Goal: Task Accomplishment & Management: Manage account settings

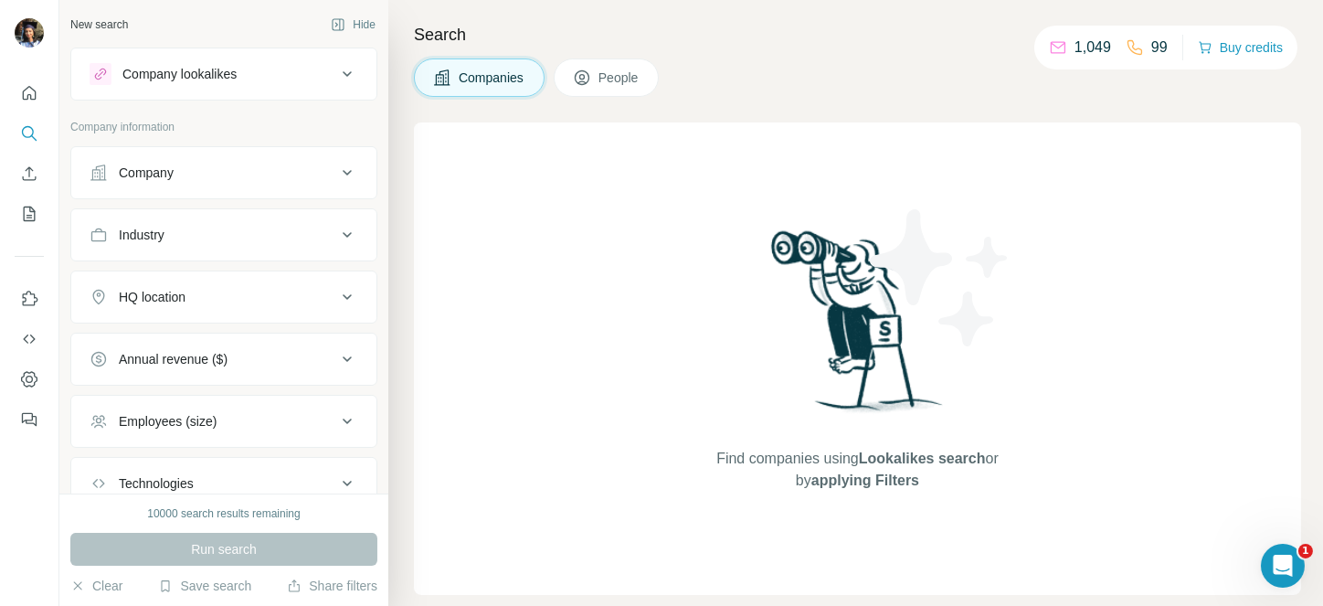
click at [235, 216] on button "Industry" at bounding box center [223, 235] width 305 height 44
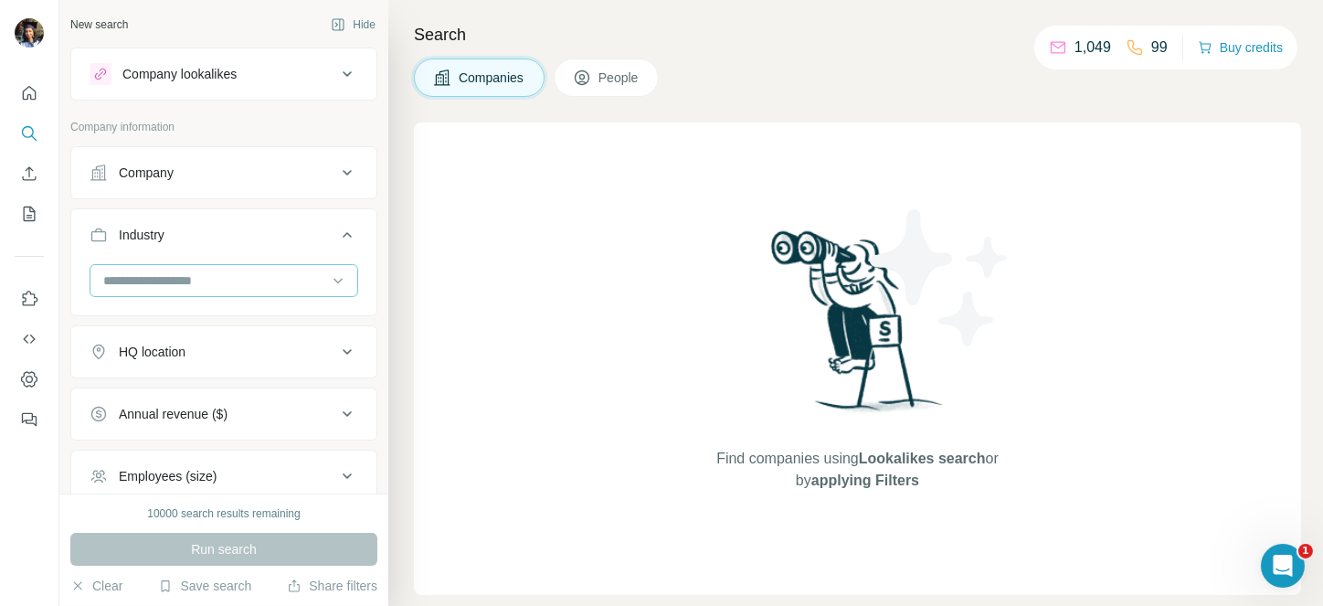
click at [204, 267] on div at bounding box center [214, 280] width 226 height 31
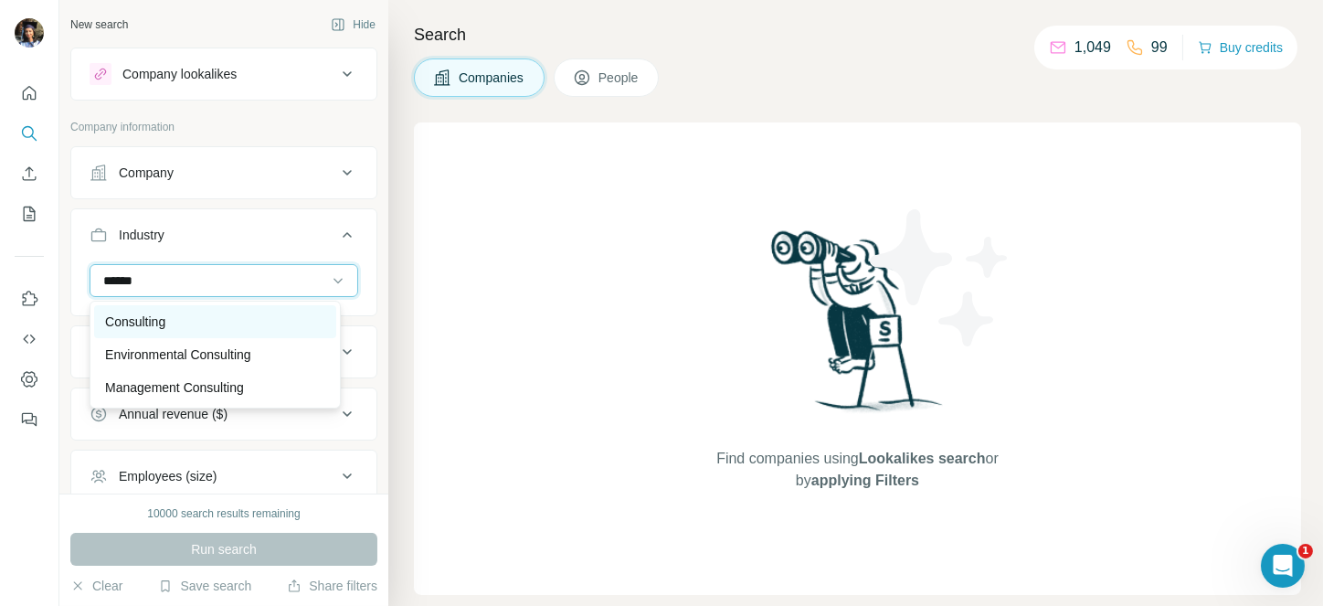
type input "******"
click at [143, 314] on p "Consulting" at bounding box center [135, 321] width 60 height 18
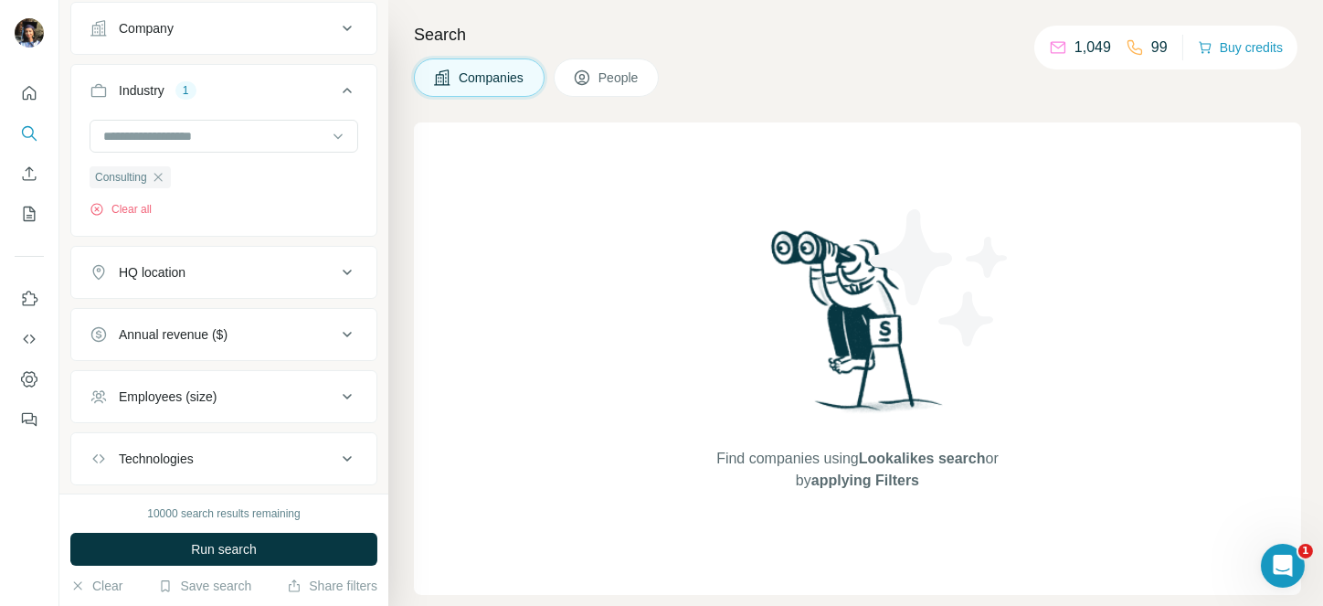
scroll to position [150, 0]
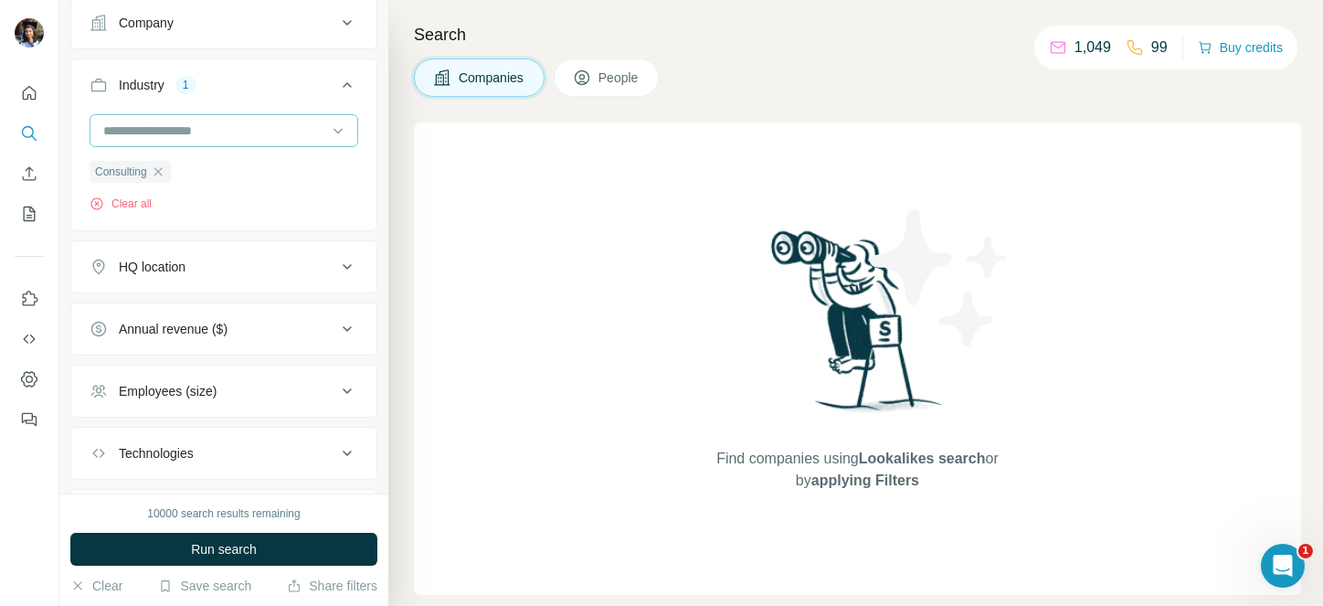
click at [267, 133] on input at bounding box center [214, 131] width 226 height 20
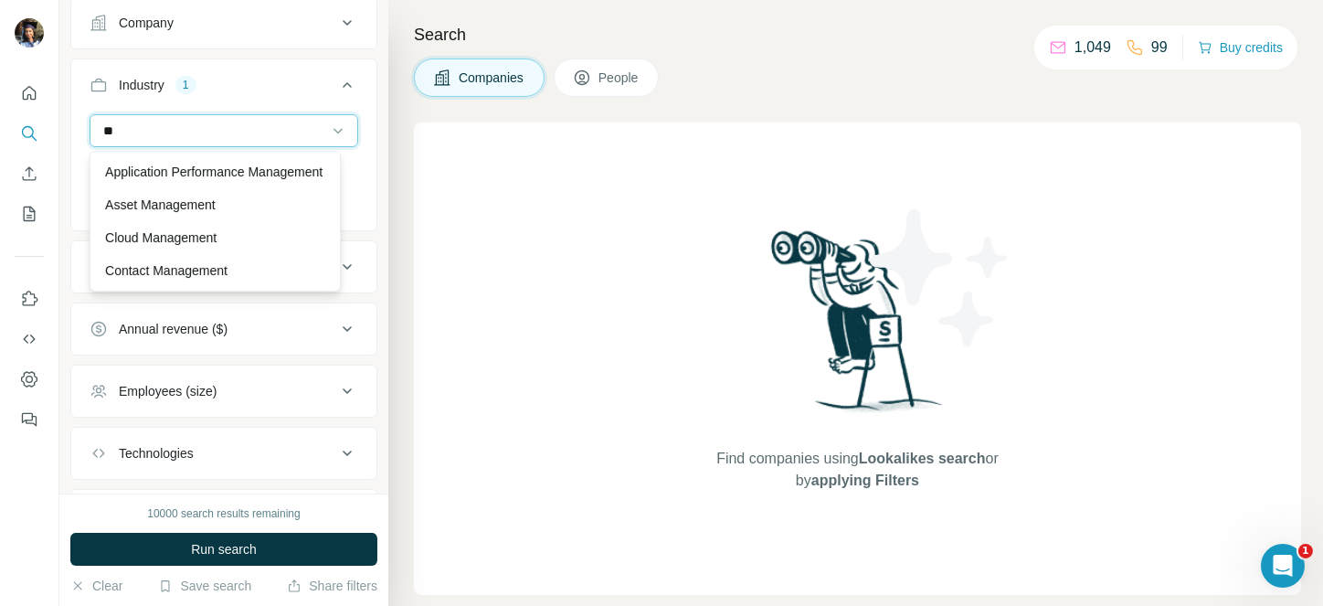
type input "*"
click at [336, 80] on icon at bounding box center [347, 85] width 22 height 22
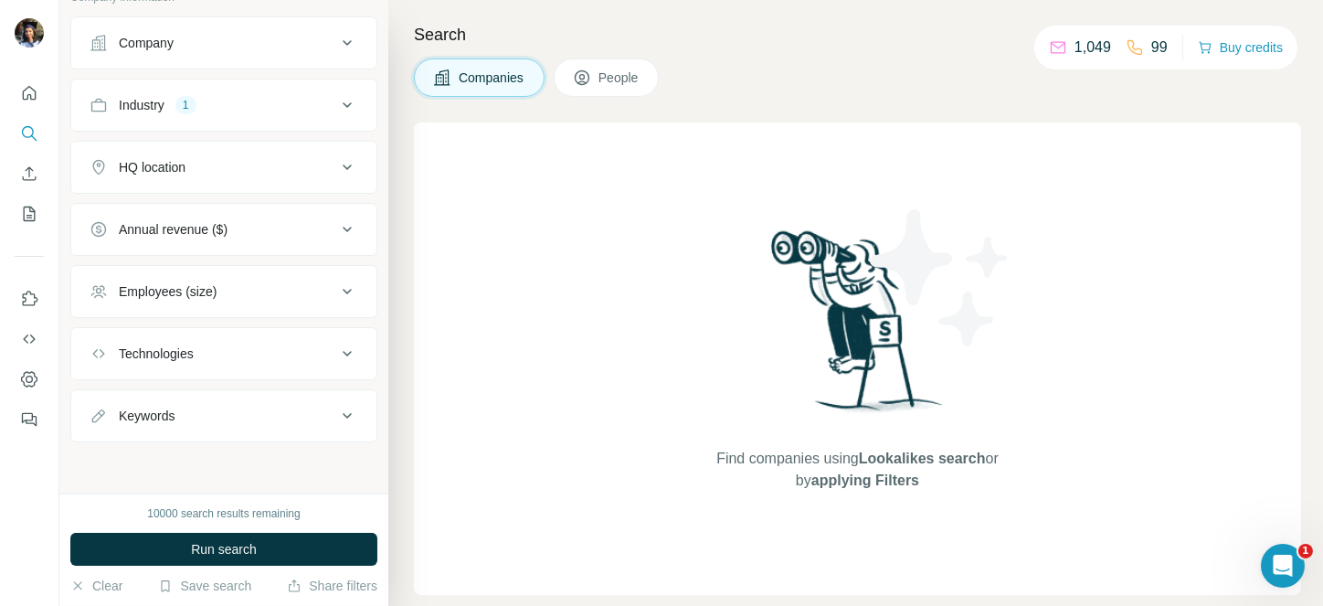
scroll to position [129, 0]
click at [336, 107] on icon at bounding box center [347, 106] width 22 height 22
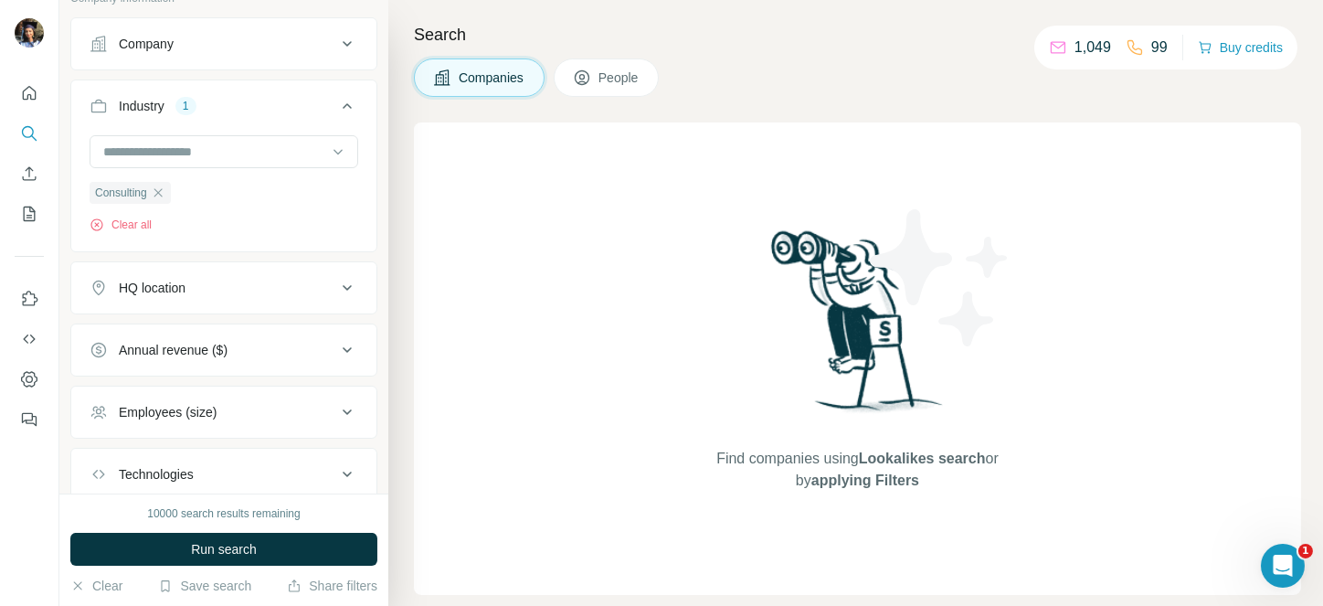
click at [237, 142] on input at bounding box center [214, 152] width 226 height 20
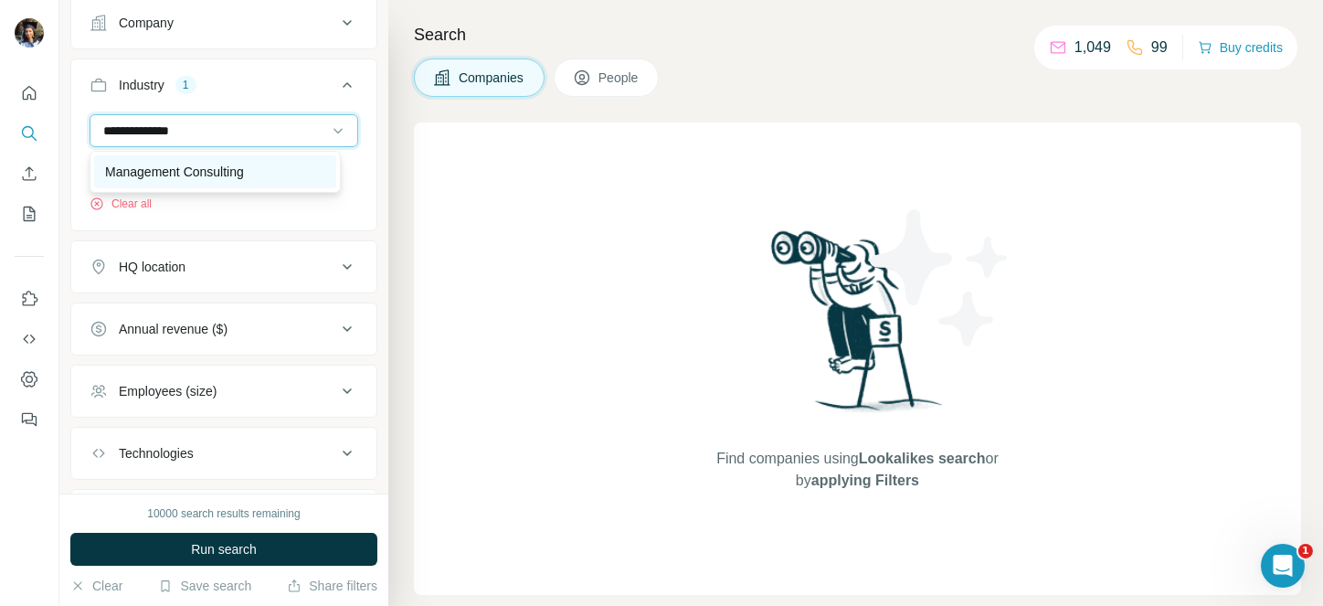
type input "**********"
click at [186, 166] on p "Management Consulting" at bounding box center [174, 172] width 139 height 18
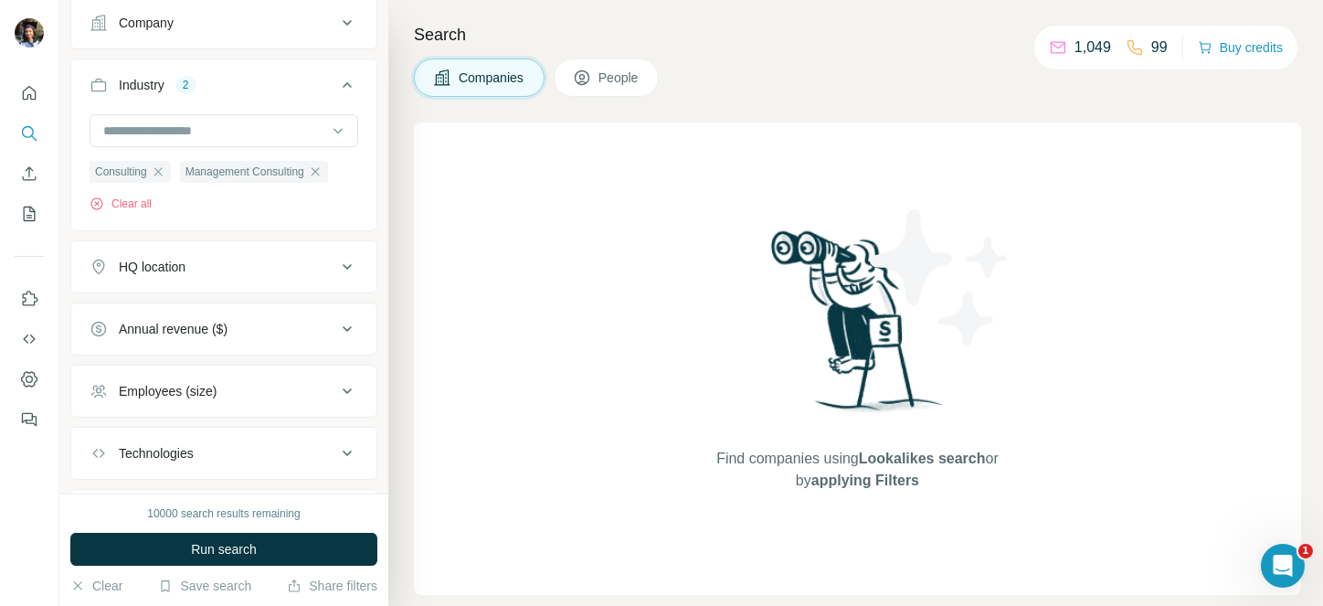
click at [203, 273] on div "HQ location" at bounding box center [213, 267] width 247 height 18
click at [166, 302] on input "text" at bounding box center [224, 312] width 269 height 33
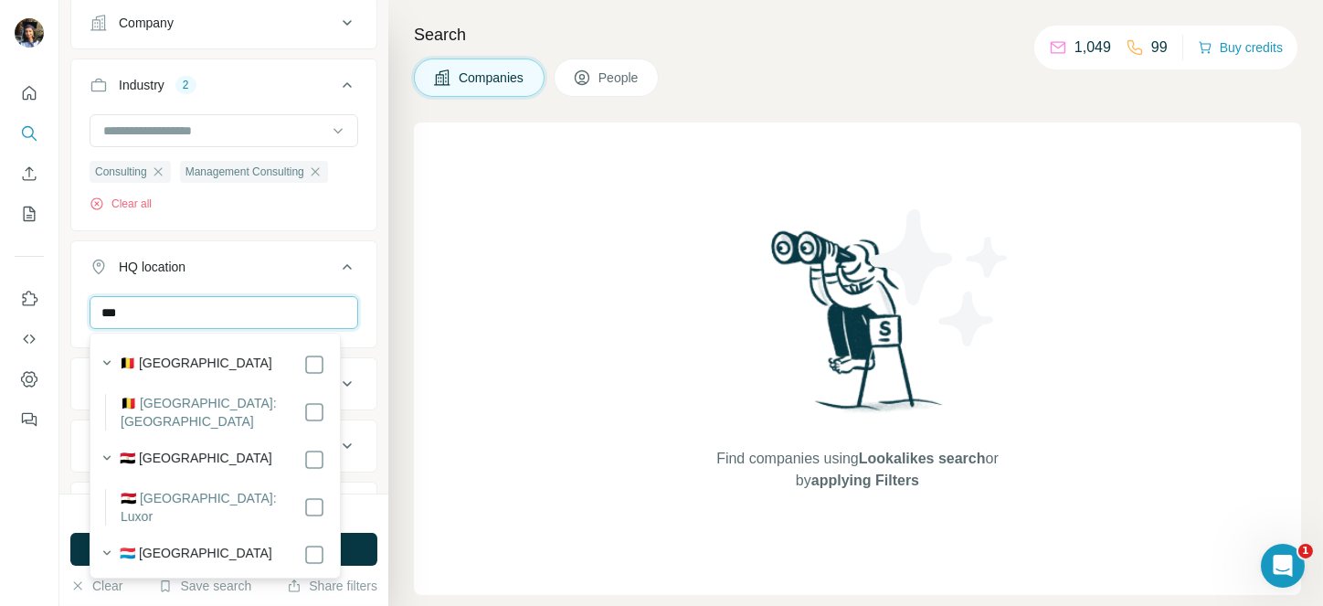
type input "***"
click at [336, 266] on icon at bounding box center [347, 267] width 22 height 22
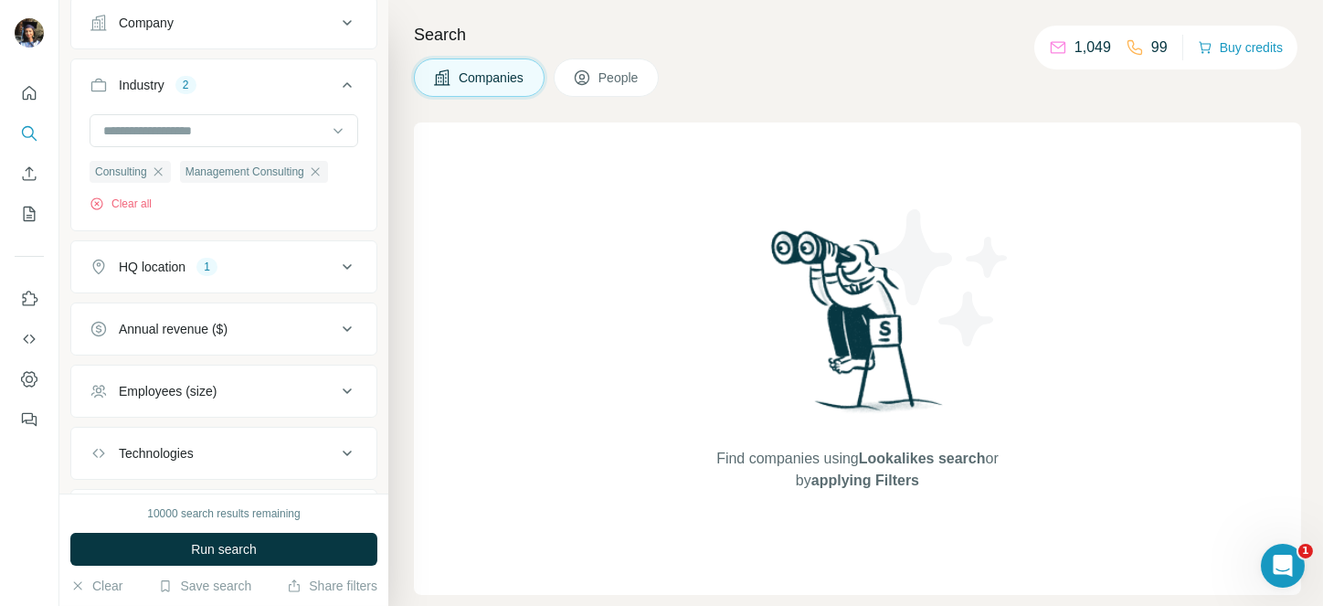
click at [198, 395] on div "Employees (size)" at bounding box center [168, 391] width 98 height 18
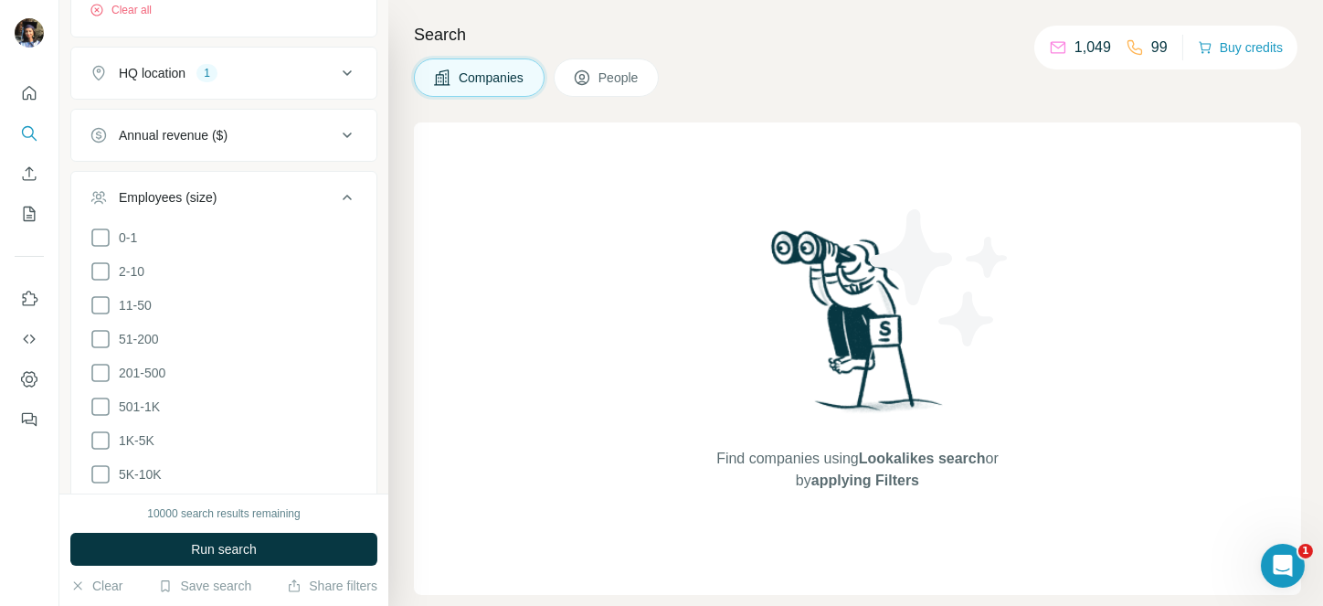
scroll to position [378, 0]
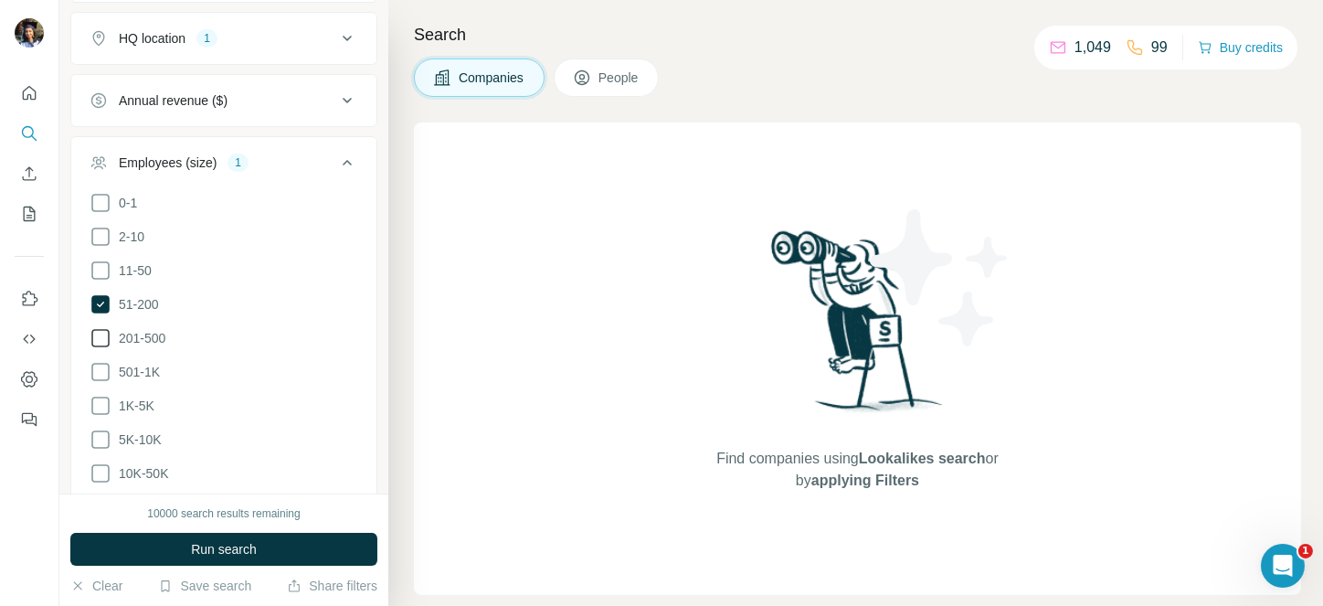
click at [119, 329] on span "201-500" at bounding box center [138, 338] width 54 height 18
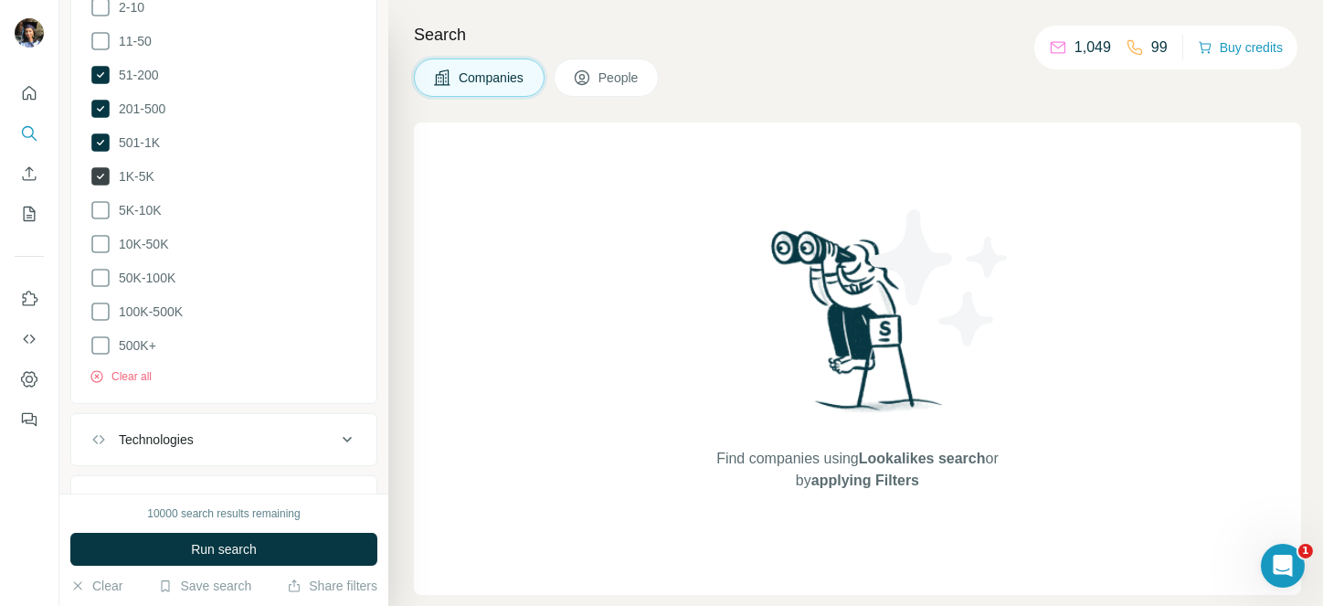
scroll to position [686, 0]
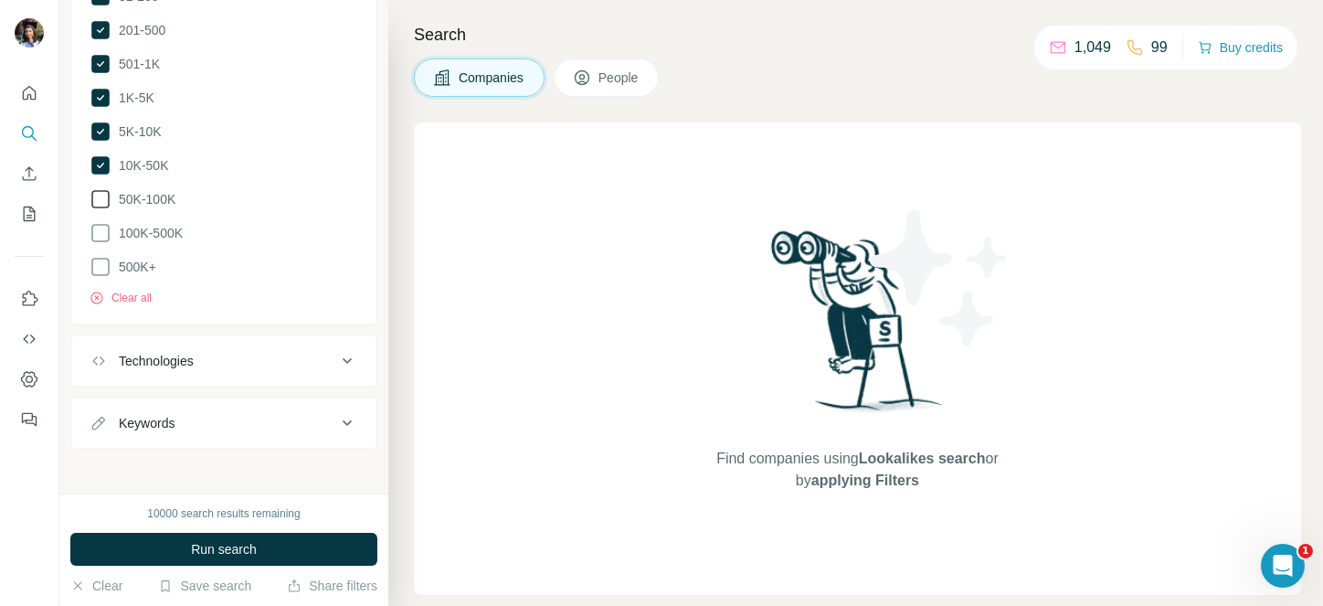
click at [132, 188] on label "50K-100K" at bounding box center [133, 199] width 86 height 22
click at [128, 241] on ul "0-1 2-10 11-50 51-200 201-500 501-1K 1K-5K 5K-10K 10K-50K 50K-100K 100K-500K 50…" at bounding box center [224, 81] width 269 height 395
click at [105, 227] on icon at bounding box center [101, 233] width 22 height 22
click at [105, 259] on icon at bounding box center [101, 267] width 22 height 22
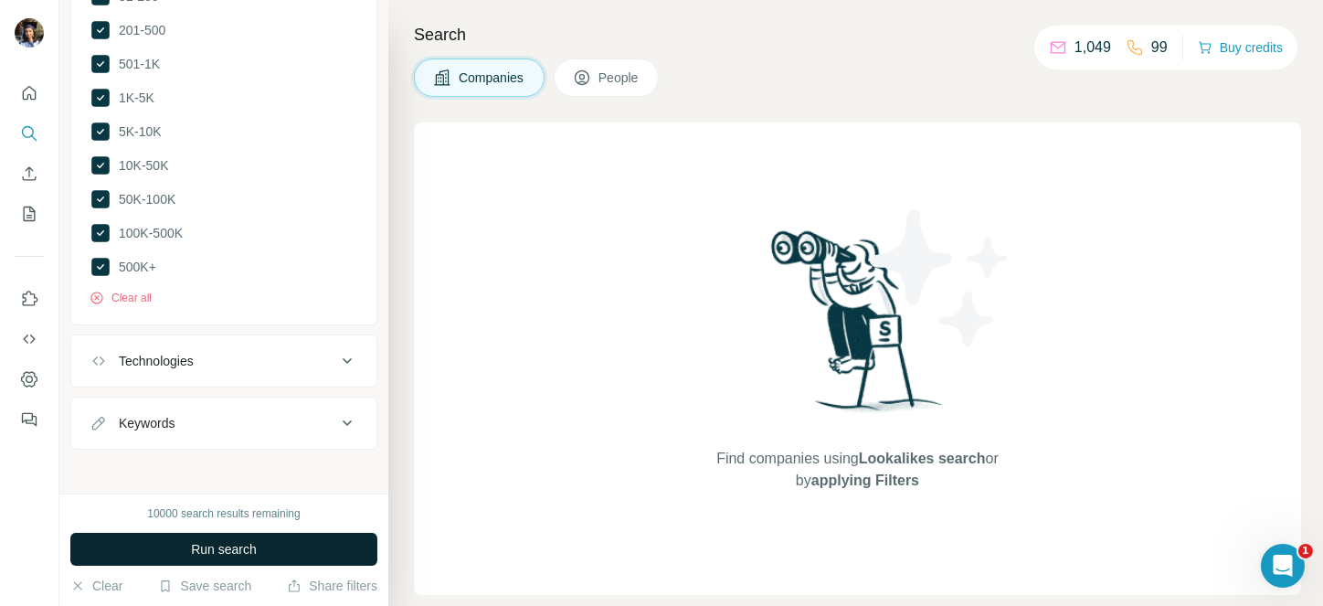
click at [193, 545] on span "Run search" at bounding box center [224, 549] width 66 height 18
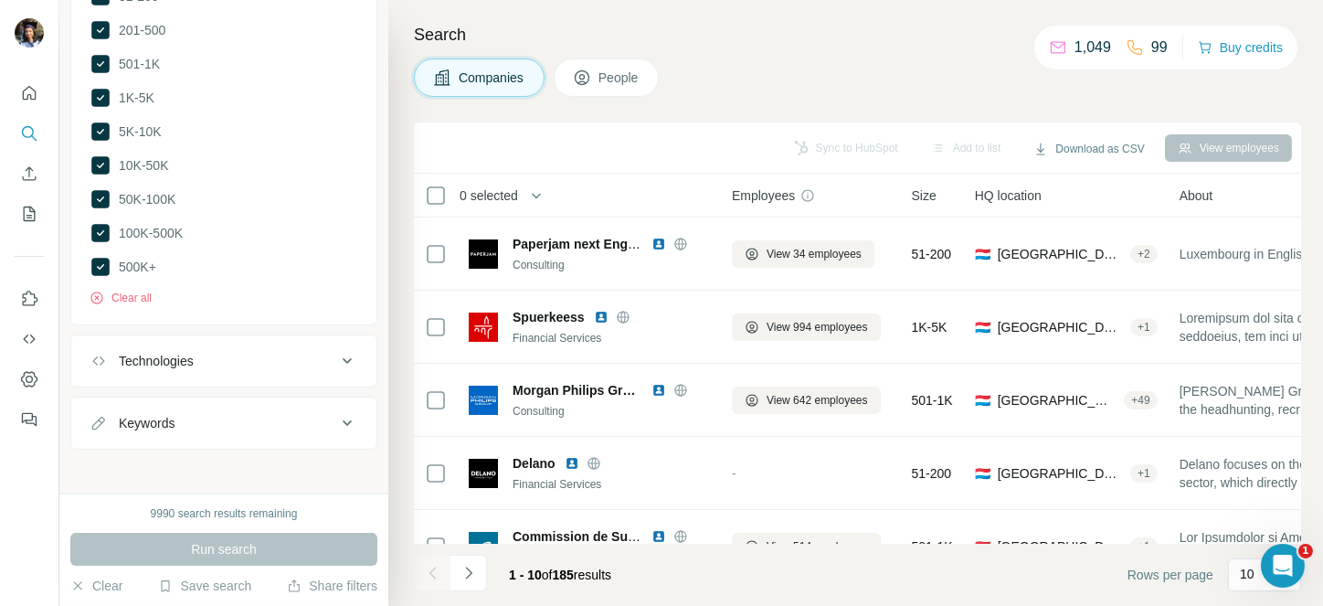
click at [514, 194] on span "0 selected" at bounding box center [488, 195] width 58 height 18
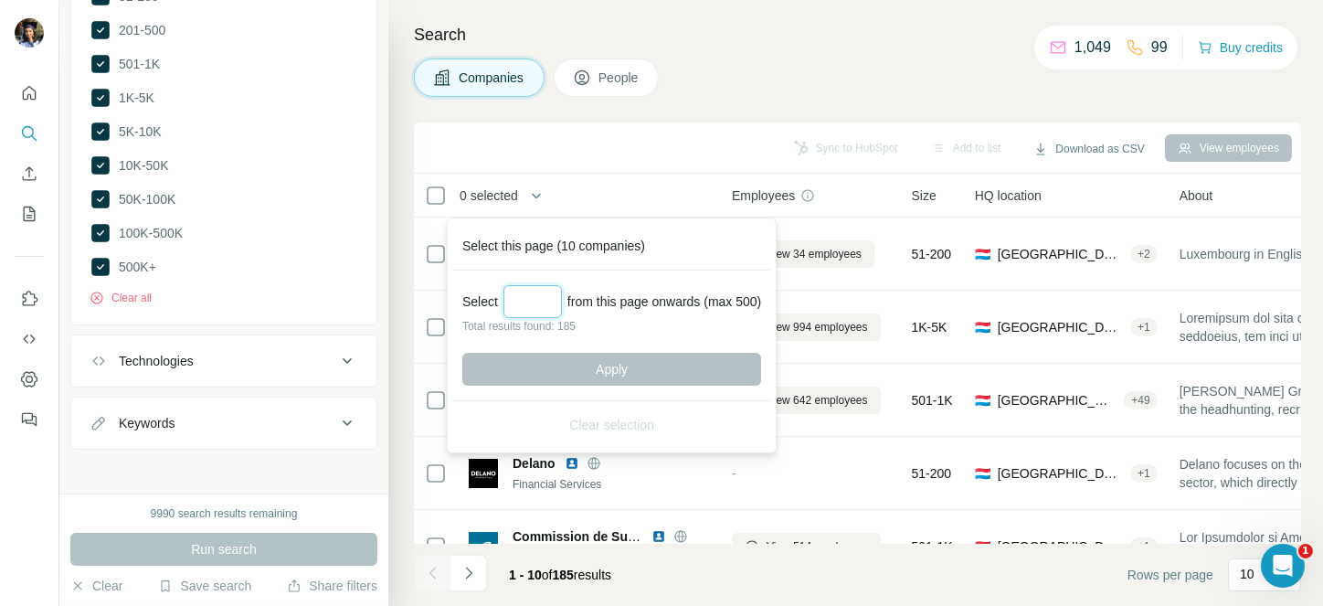
click at [562, 293] on input "Select a number (up to 500)" at bounding box center [532, 301] width 58 height 33
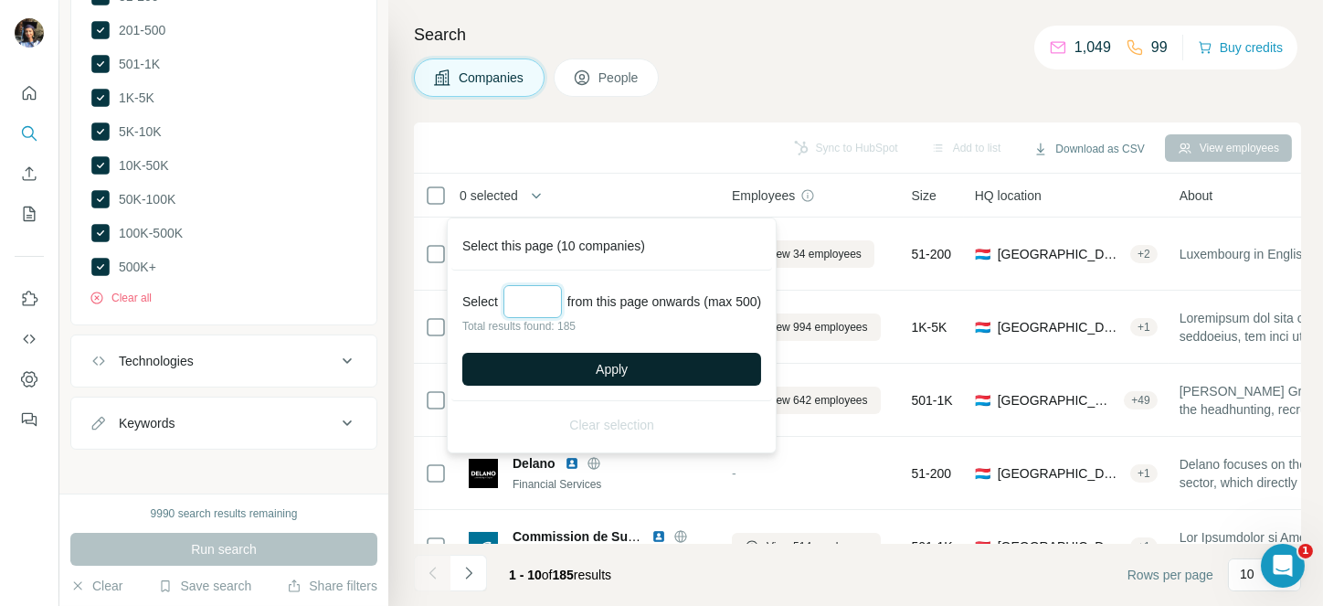
type input "***"
click at [609, 363] on span "Apply" at bounding box center [611, 369] width 32 height 18
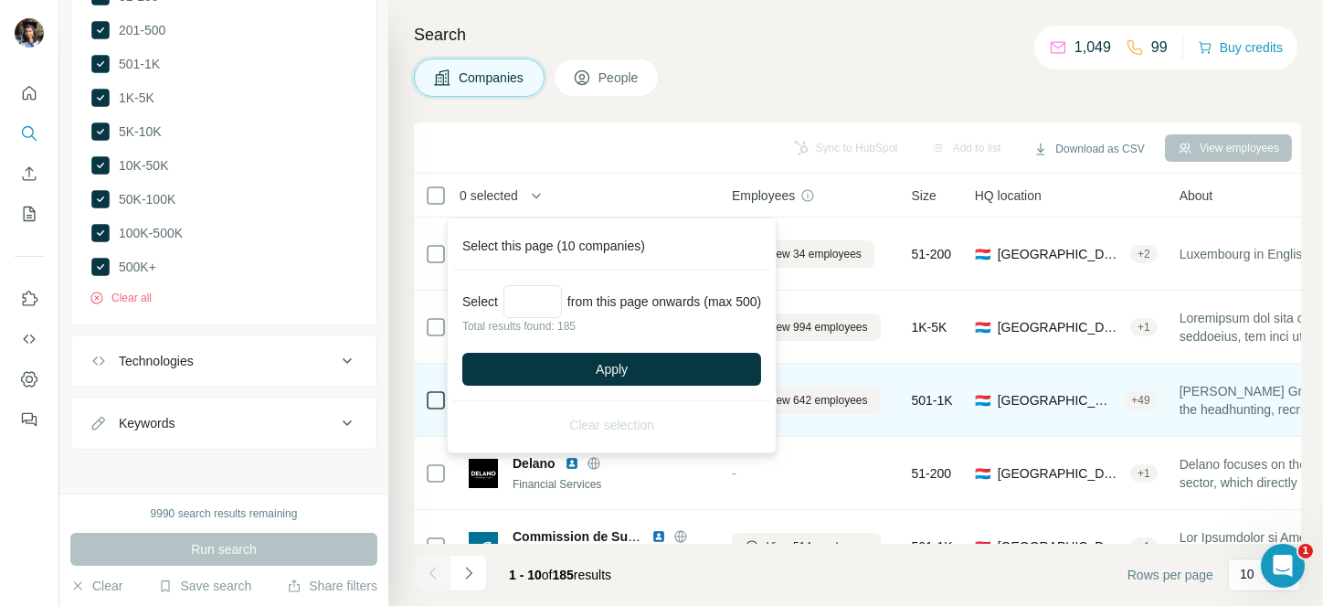
click at [609, 364] on td "Morgan Philips Group Consulting" at bounding box center [589, 400] width 263 height 73
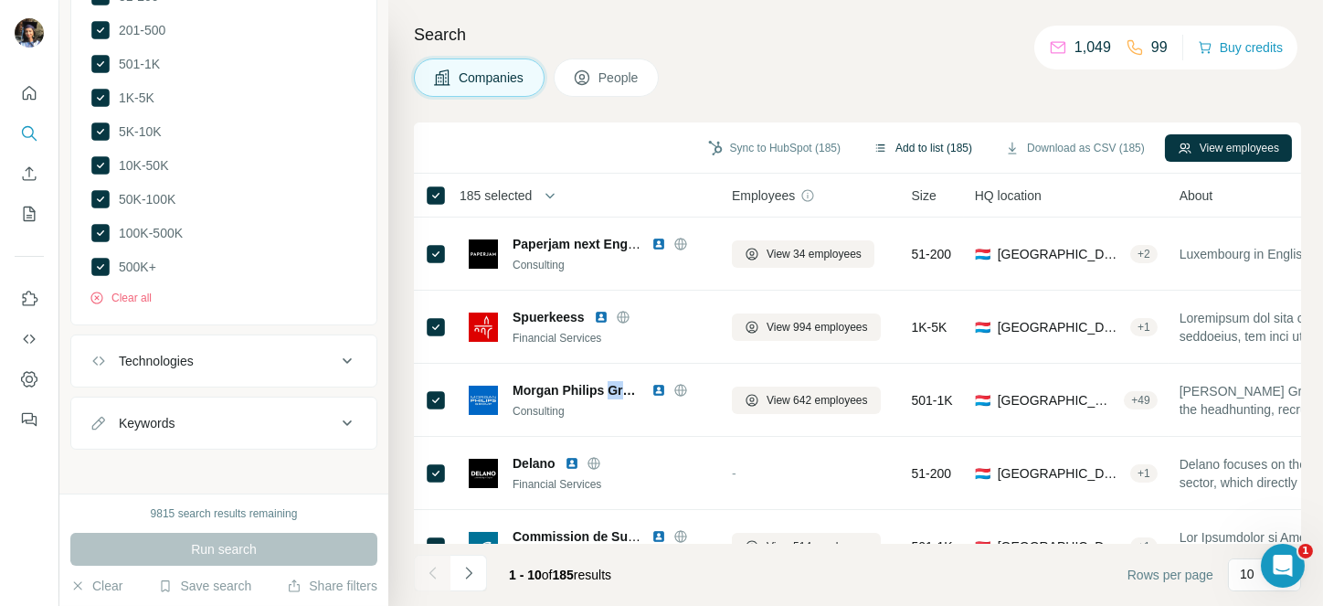
click at [889, 137] on button "Add to list (185)" at bounding box center [922, 147] width 124 height 27
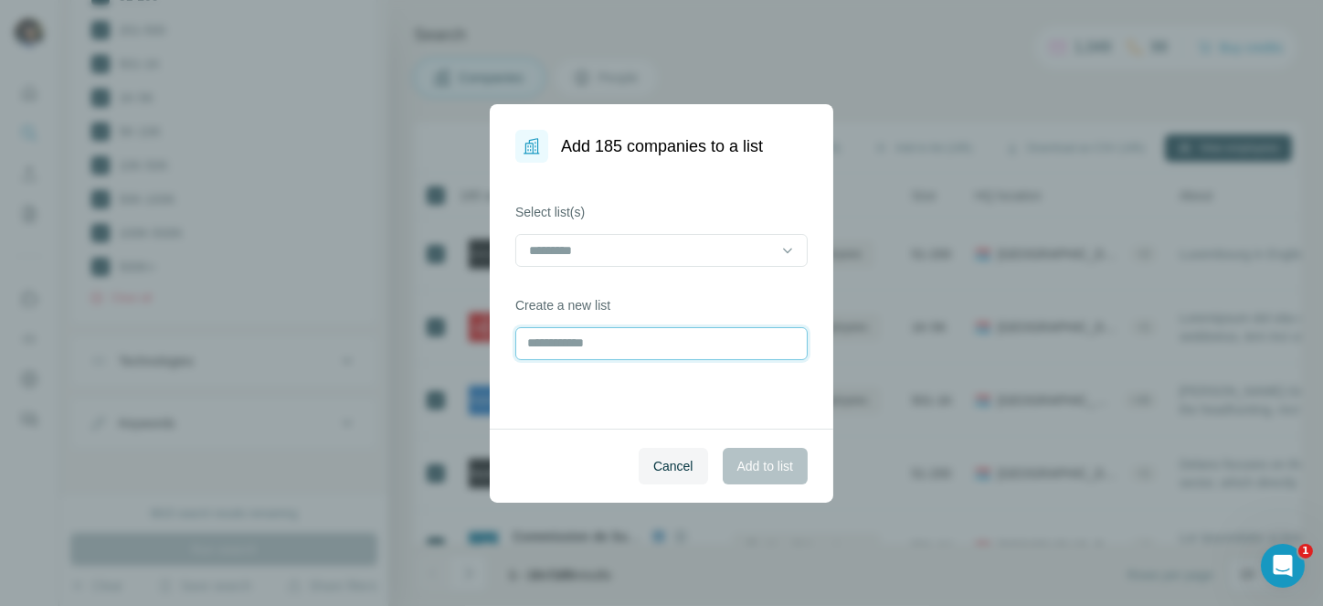
click at [653, 337] on input "text" at bounding box center [661, 343] width 292 height 33
type input "**********"
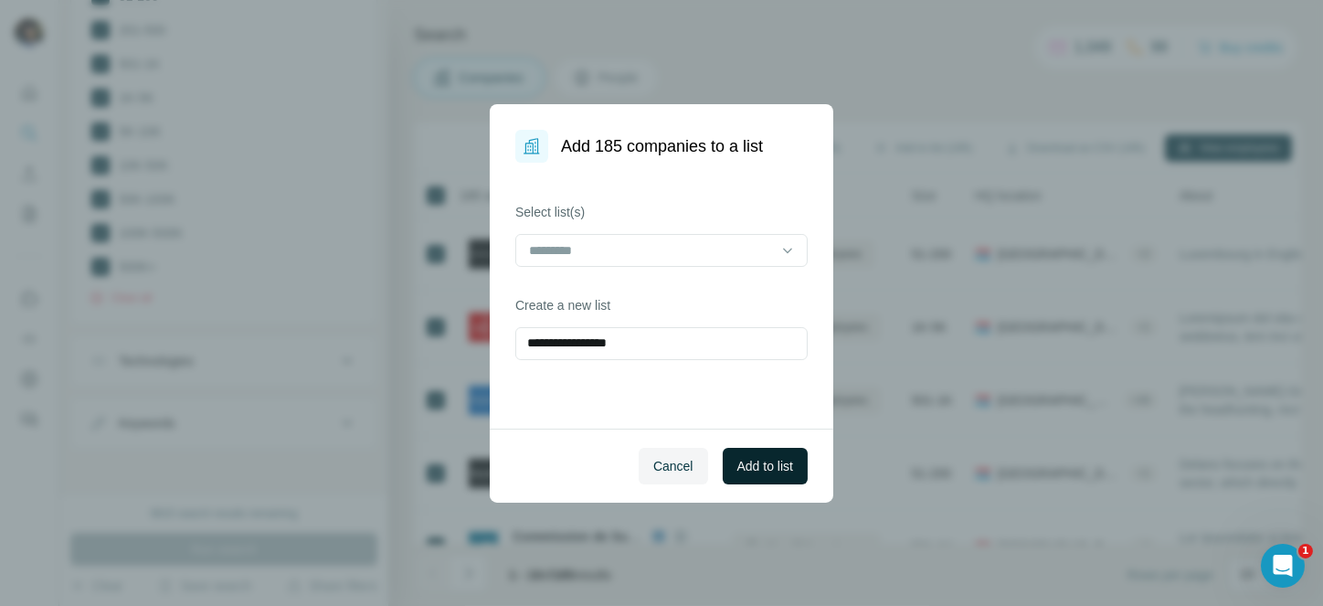
click at [778, 471] on span "Add to list" at bounding box center [765, 466] width 56 height 18
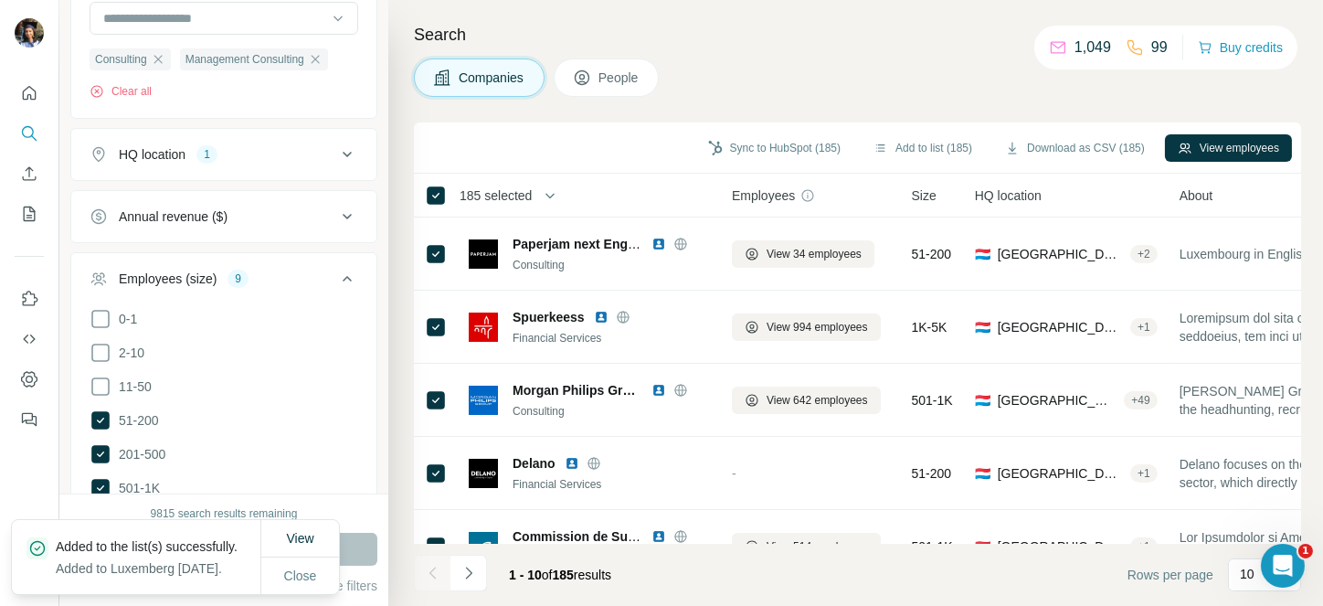
scroll to position [226, 0]
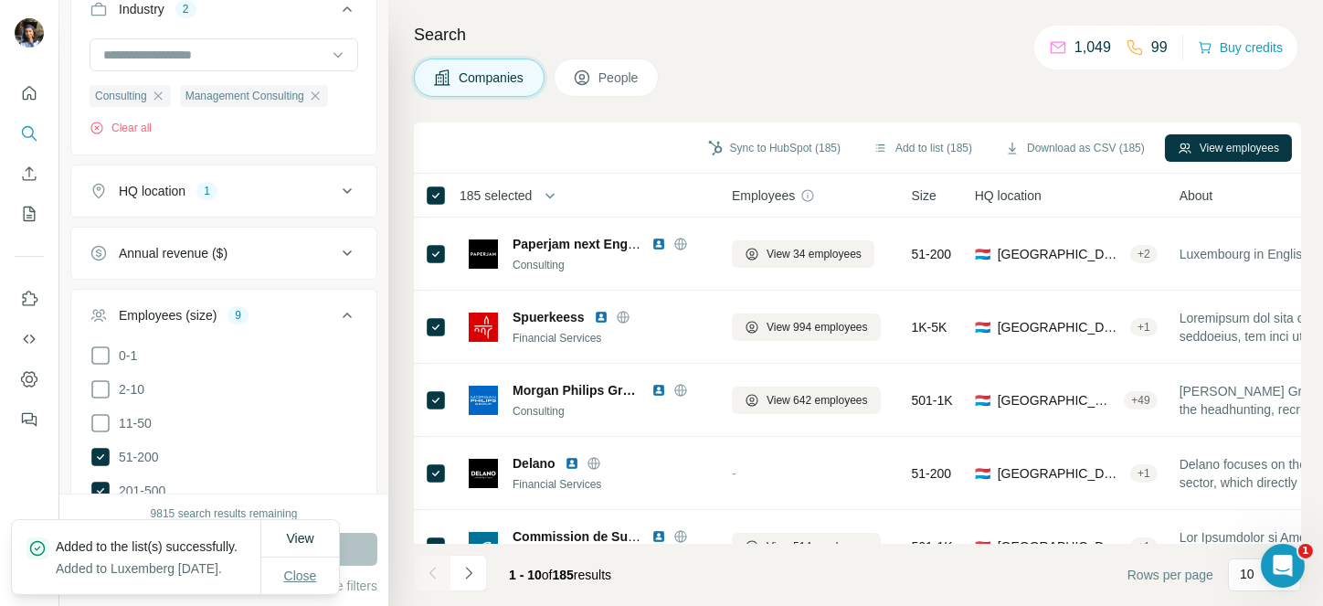
click at [313, 584] on button "Close" at bounding box center [300, 575] width 58 height 33
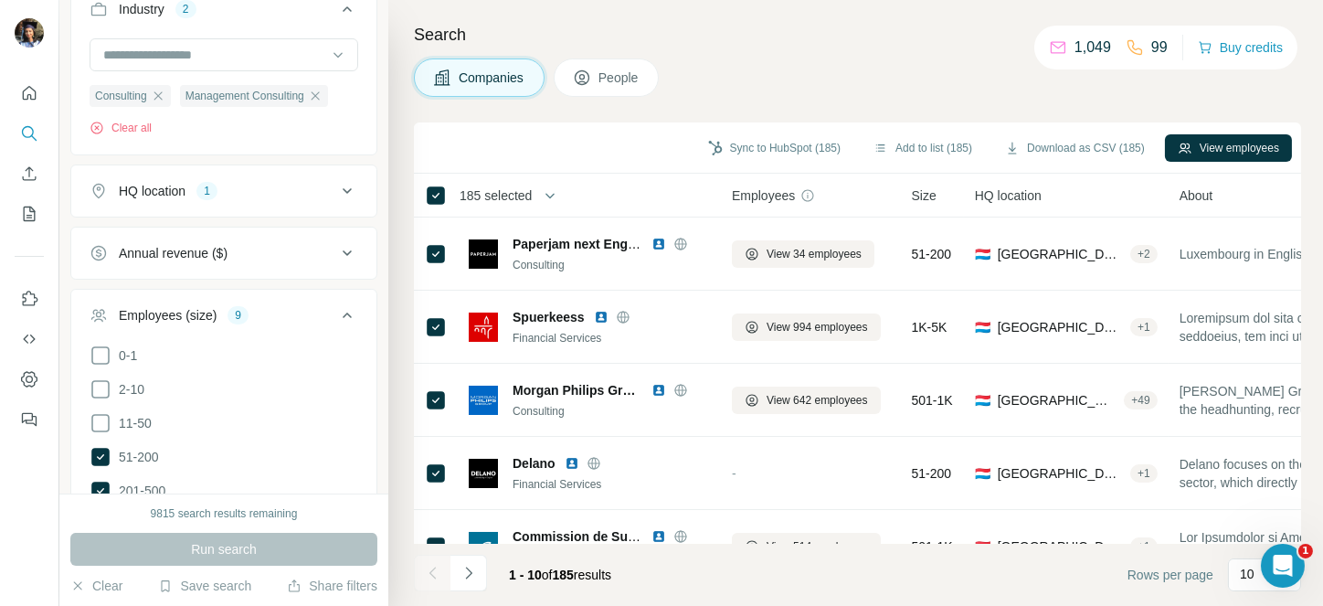
click at [241, 206] on button "HQ location 1" at bounding box center [223, 191] width 305 height 44
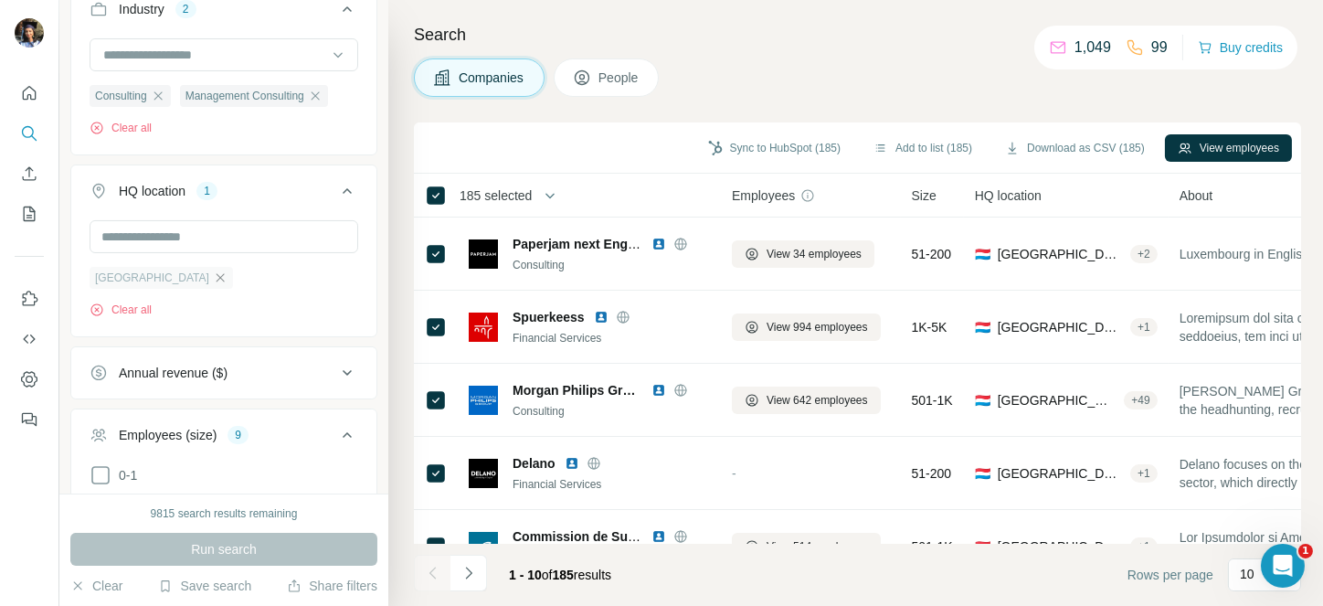
click at [213, 282] on icon "button" at bounding box center [220, 277] width 15 height 15
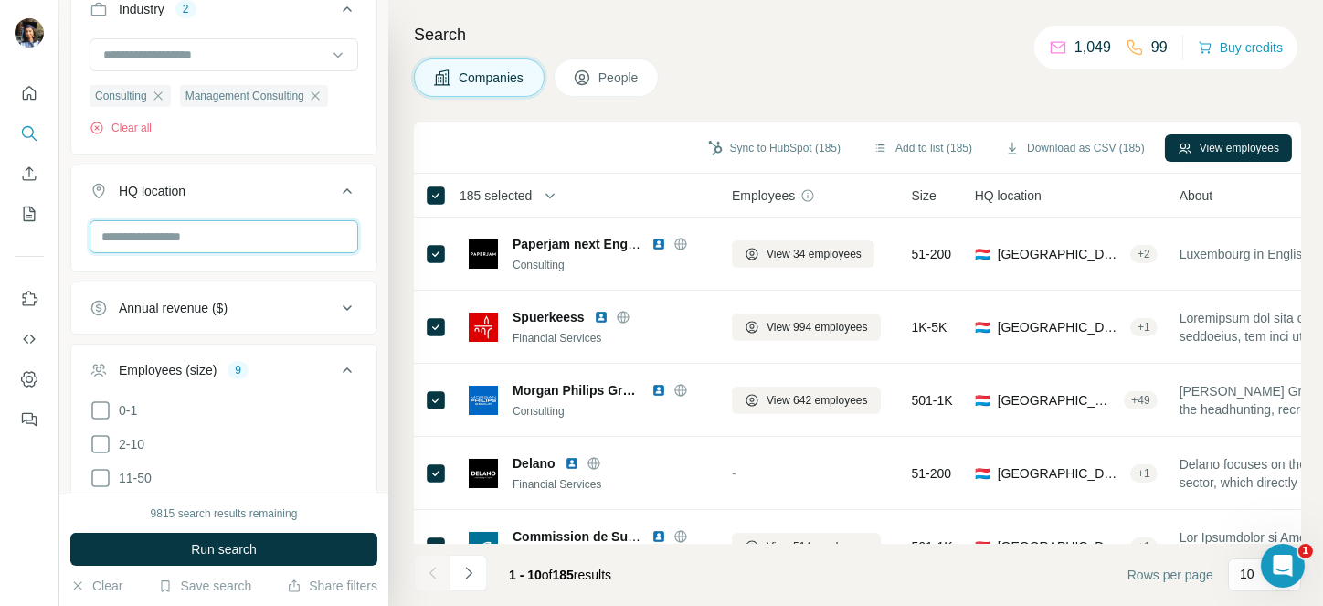
click at [162, 236] on input "text" at bounding box center [224, 236] width 269 height 33
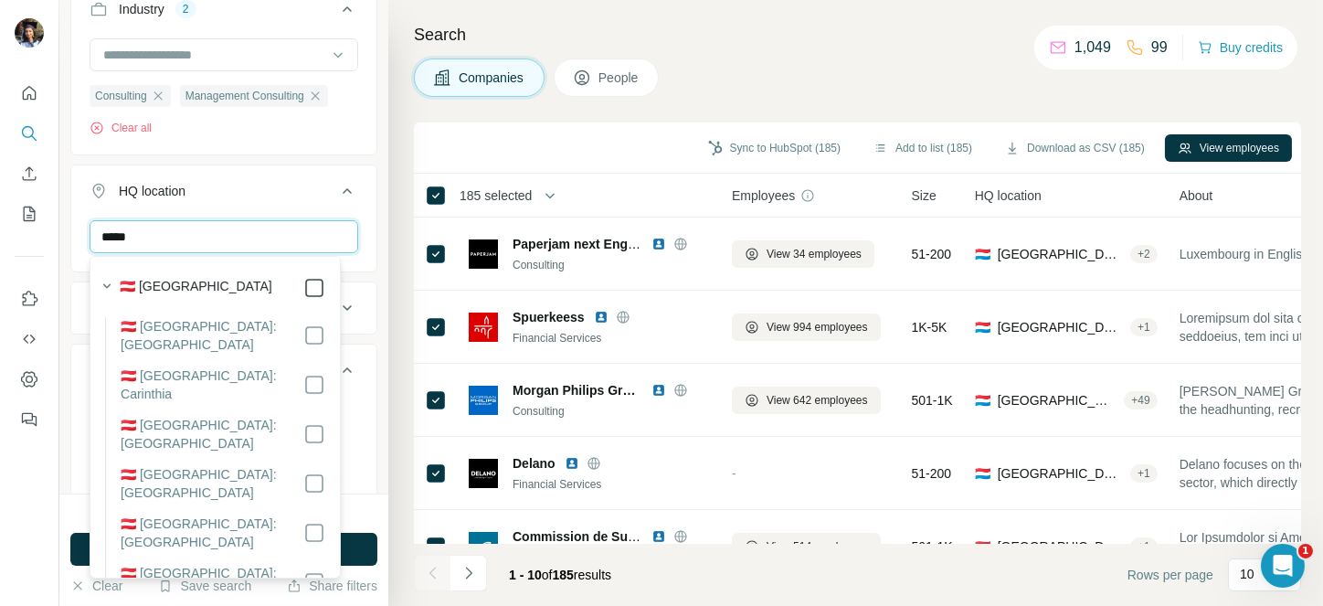
type input "*****"
click at [336, 197] on icon at bounding box center [347, 191] width 22 height 22
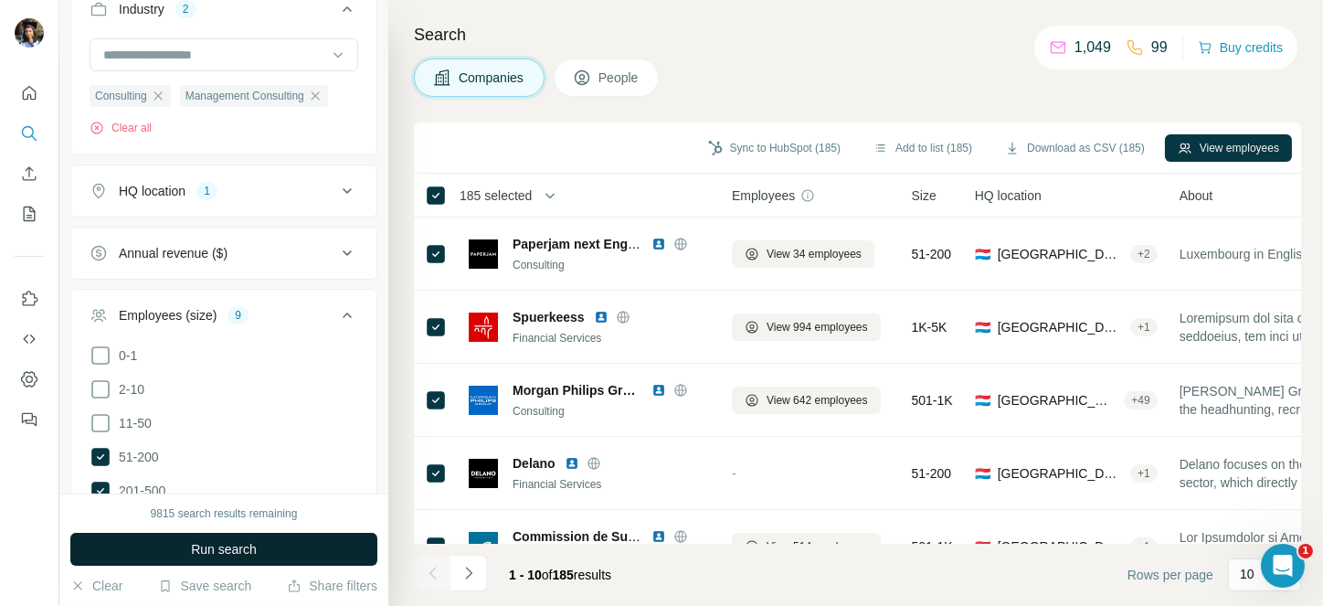
click at [219, 548] on span "Run search" at bounding box center [224, 549] width 66 height 18
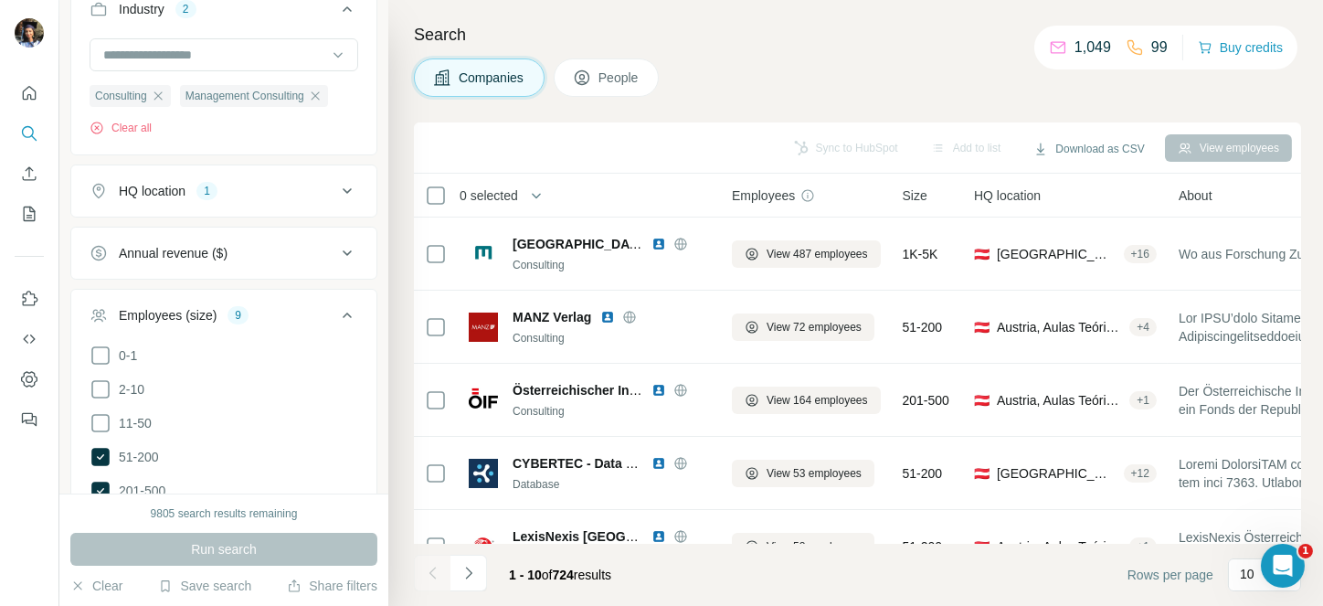
click at [512, 205] on span "0 selected" at bounding box center [501, 195] width 108 height 37
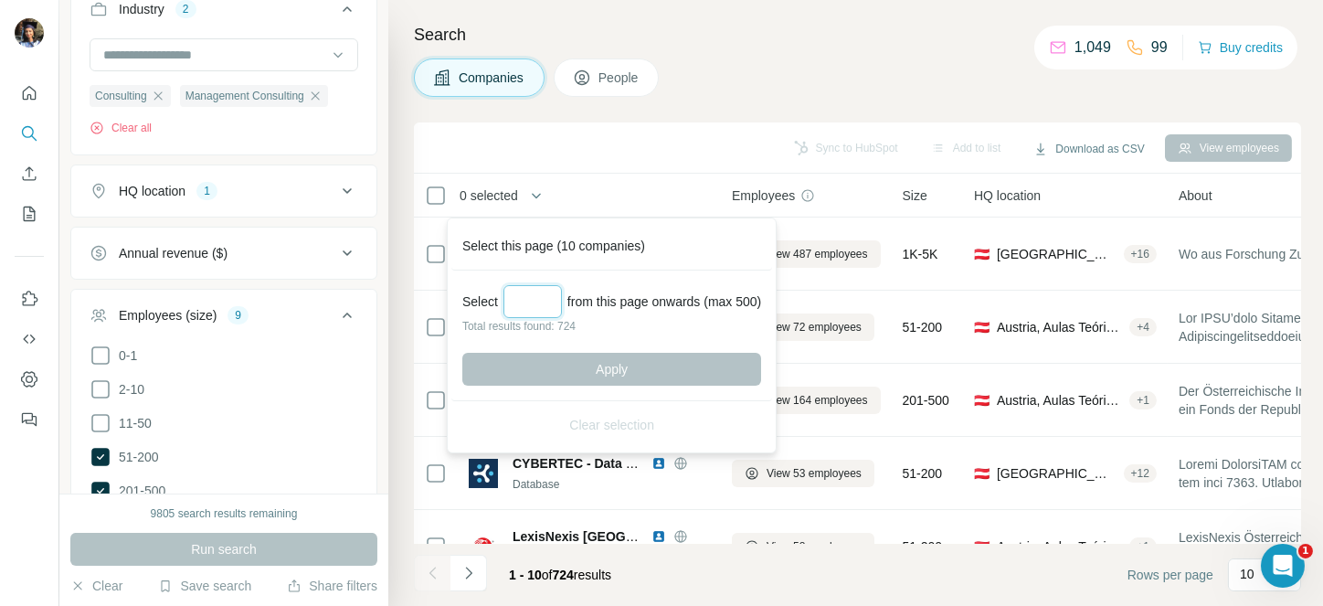
click at [529, 291] on input "Select a number (up to 500)" at bounding box center [532, 301] width 58 height 33
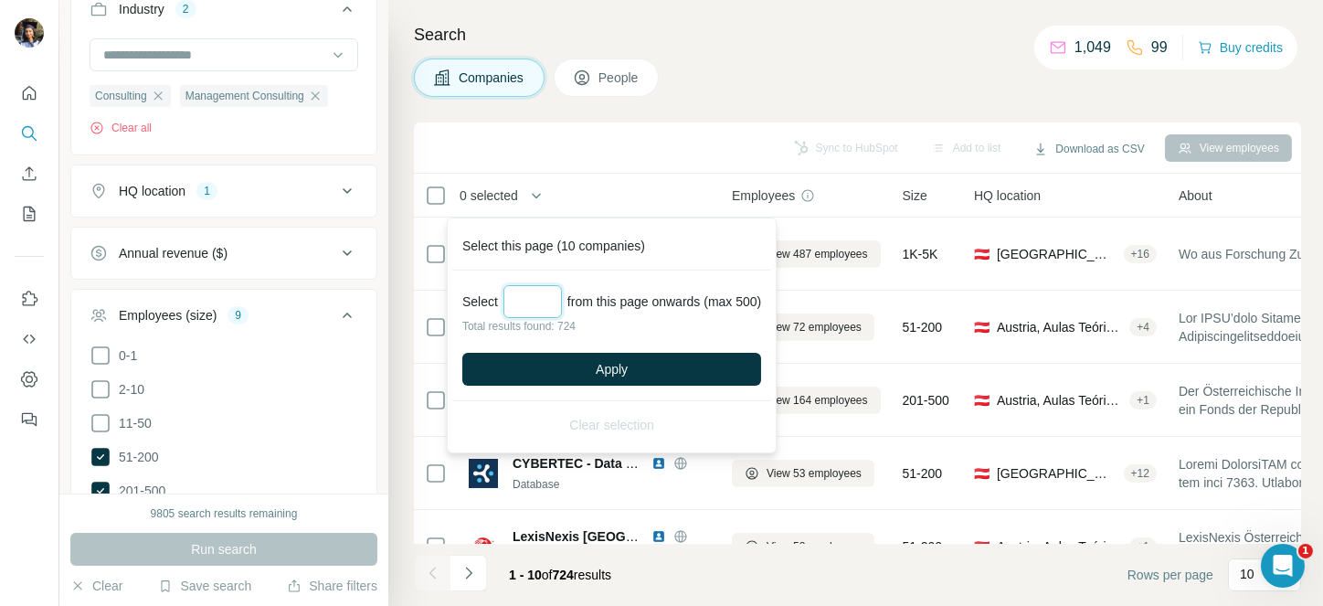
type input "*"
type input "****"
click at [623, 355] on button "Apply" at bounding box center [611, 369] width 299 height 33
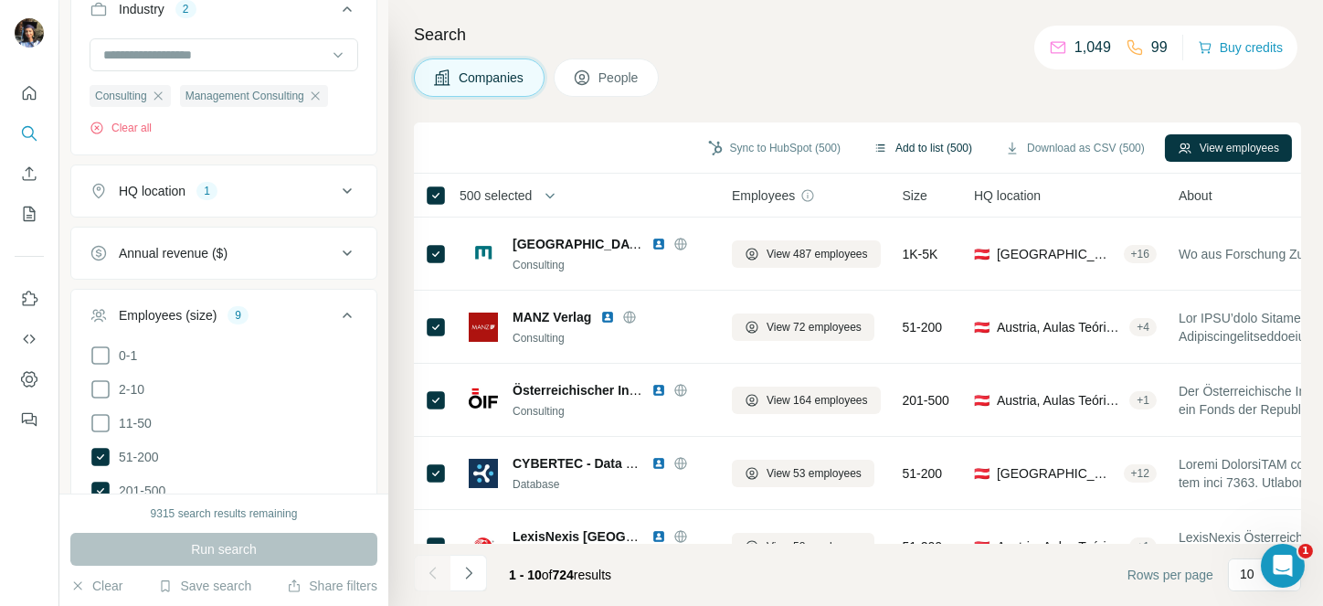
click at [916, 144] on button "Add to list (500)" at bounding box center [922, 147] width 124 height 27
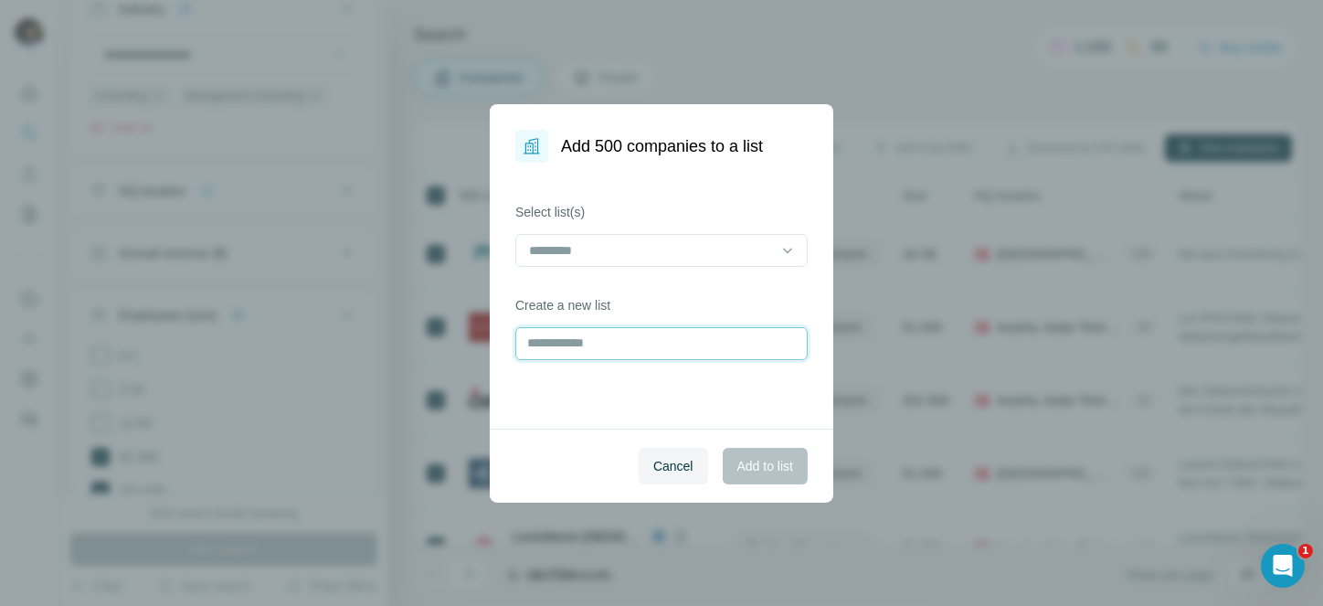
click at [634, 337] on input "text" at bounding box center [661, 343] width 292 height 33
type input "**********"
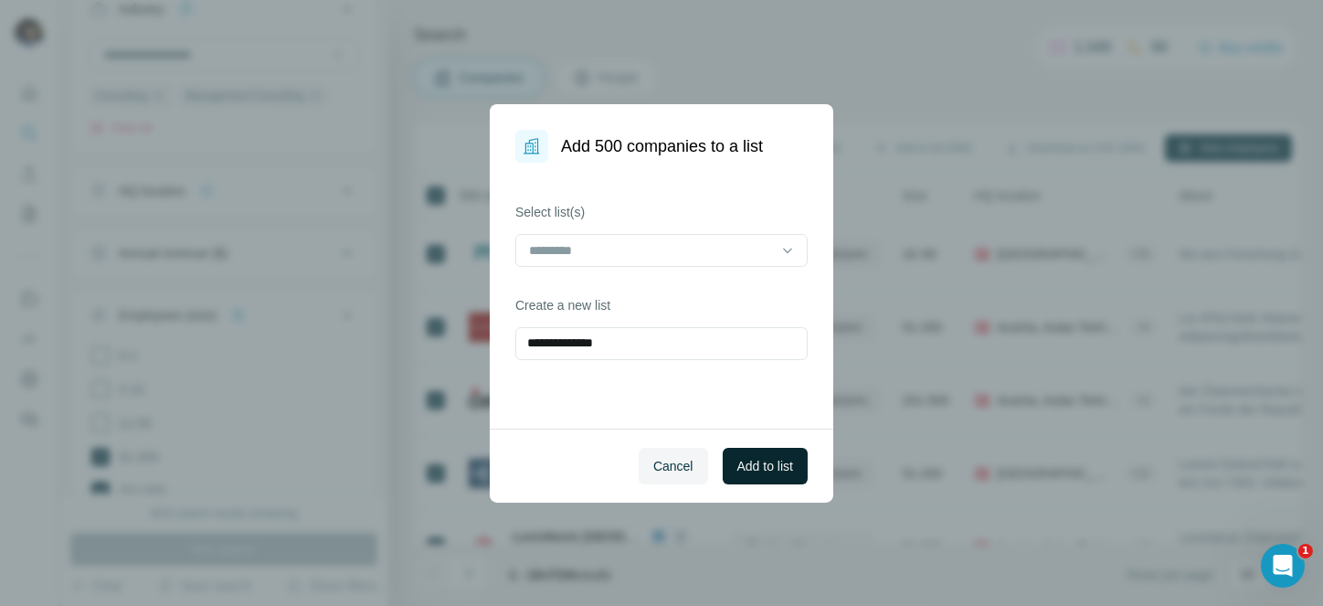
click at [757, 457] on span "Add to list" at bounding box center [765, 466] width 56 height 18
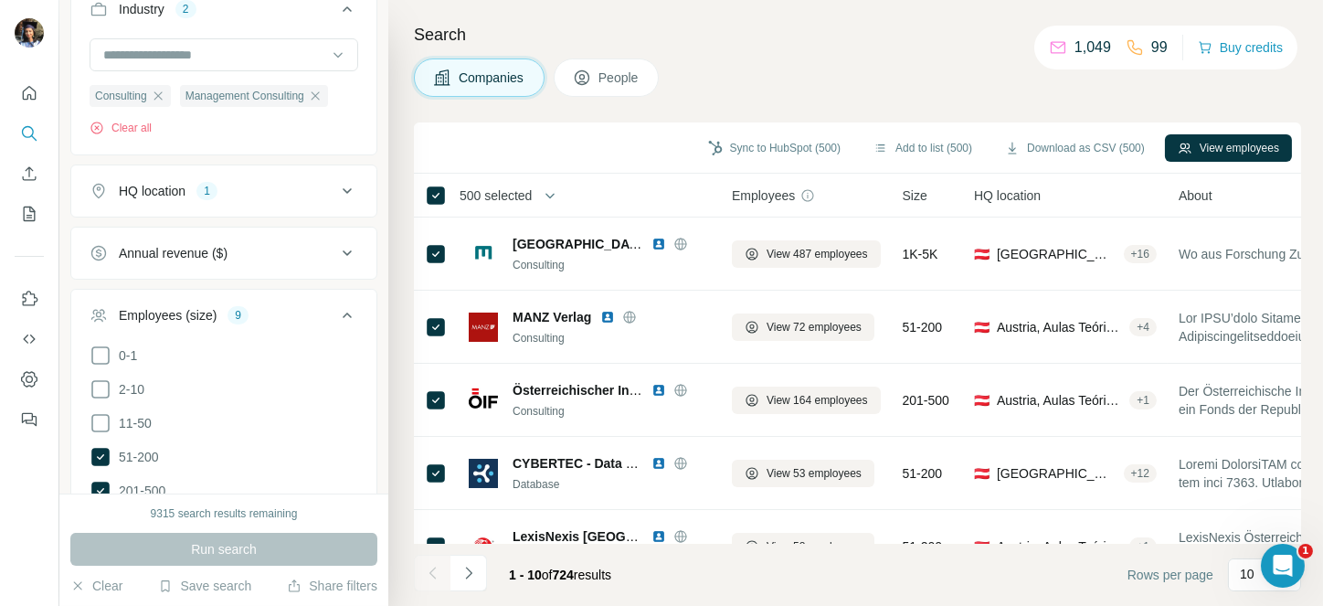
click at [532, 169] on div "Sync to HubSpot (500) Add to list (500) Download as CSV (500) View employees" at bounding box center [857, 147] width 887 height 51
click at [517, 187] on span "500 selected" at bounding box center [495, 195] width 72 height 18
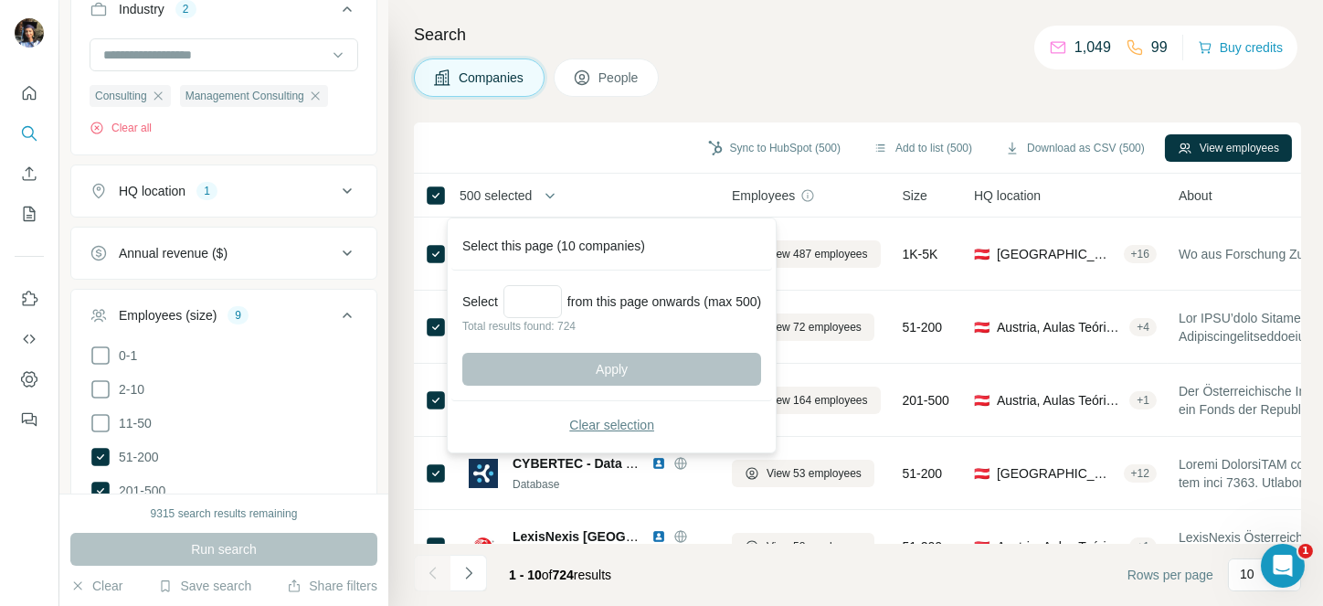
click at [601, 424] on span "Clear selection" at bounding box center [611, 425] width 85 height 18
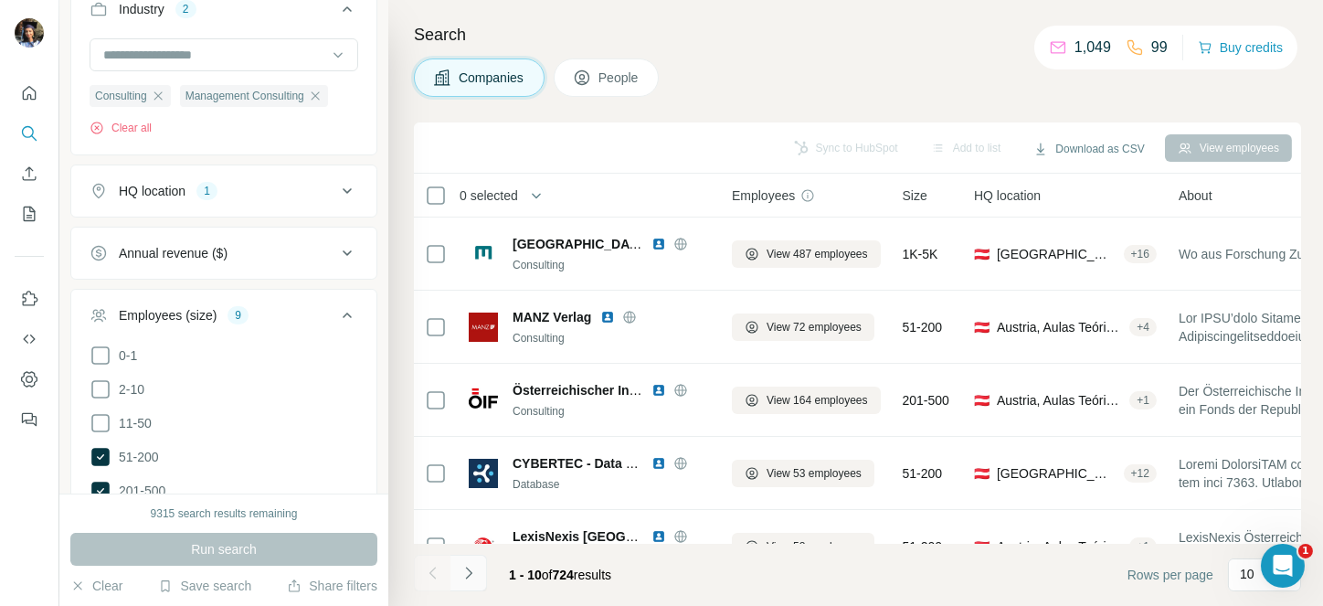
click at [458, 561] on button "Navigate to next page" at bounding box center [468, 572] width 37 height 37
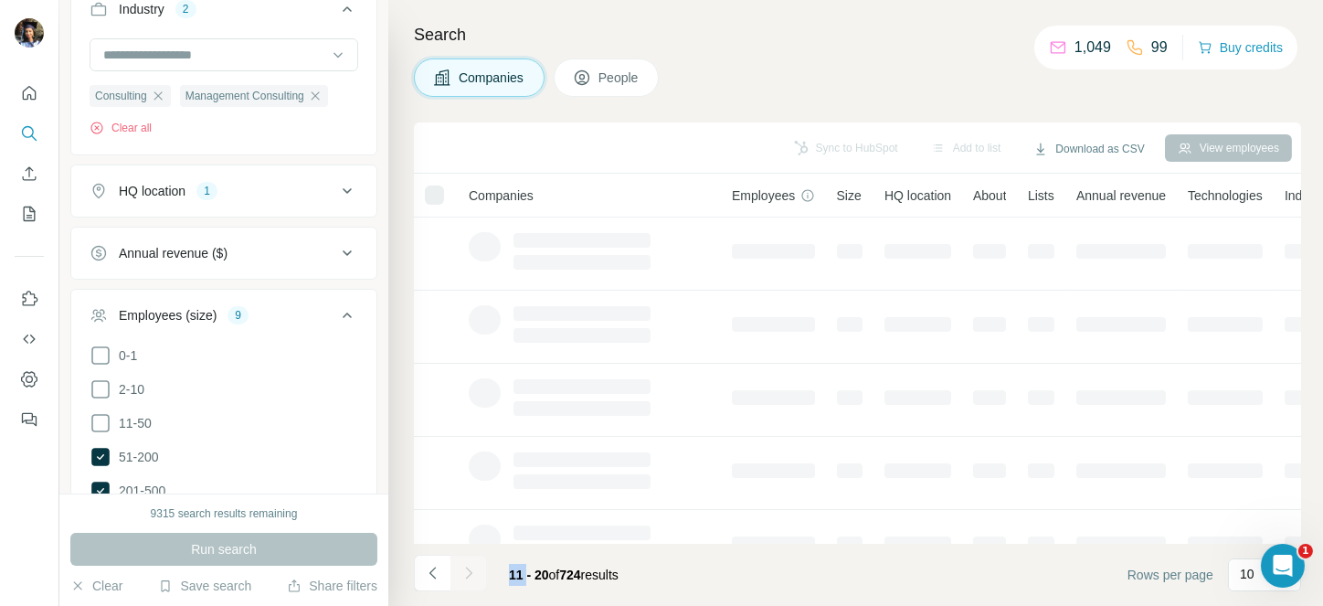
click at [458, 561] on div at bounding box center [468, 572] width 37 height 37
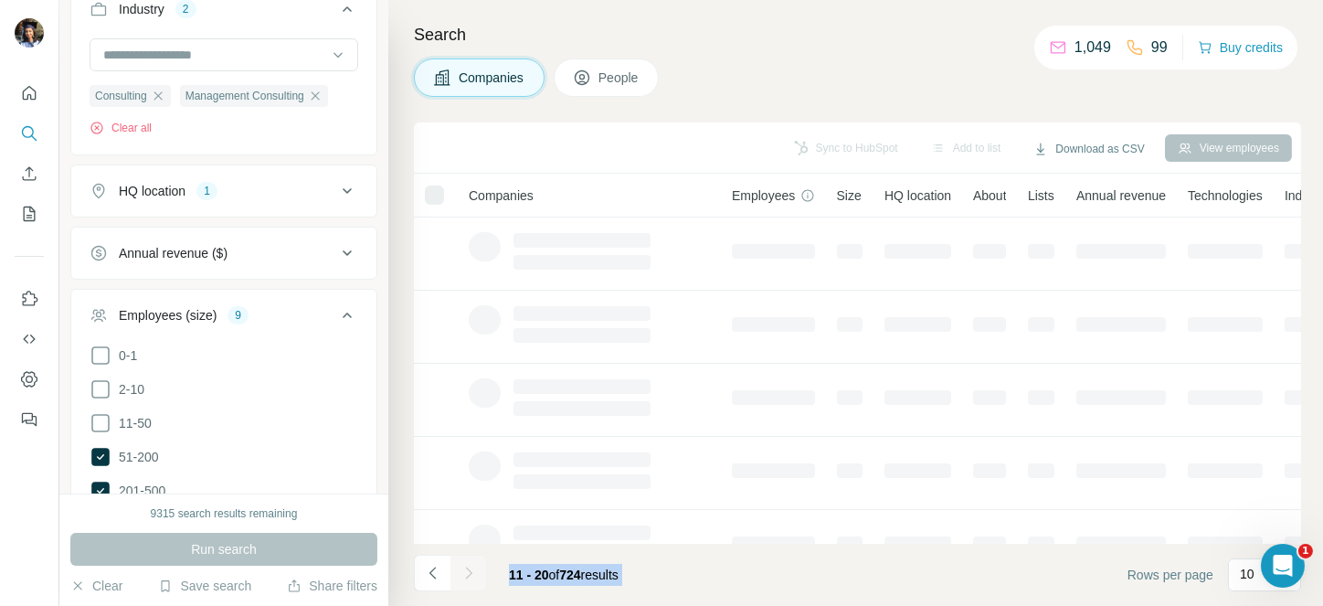
click at [458, 561] on button "Navigate to next page" at bounding box center [468, 572] width 37 height 37
click at [458, 561] on div at bounding box center [468, 572] width 37 height 37
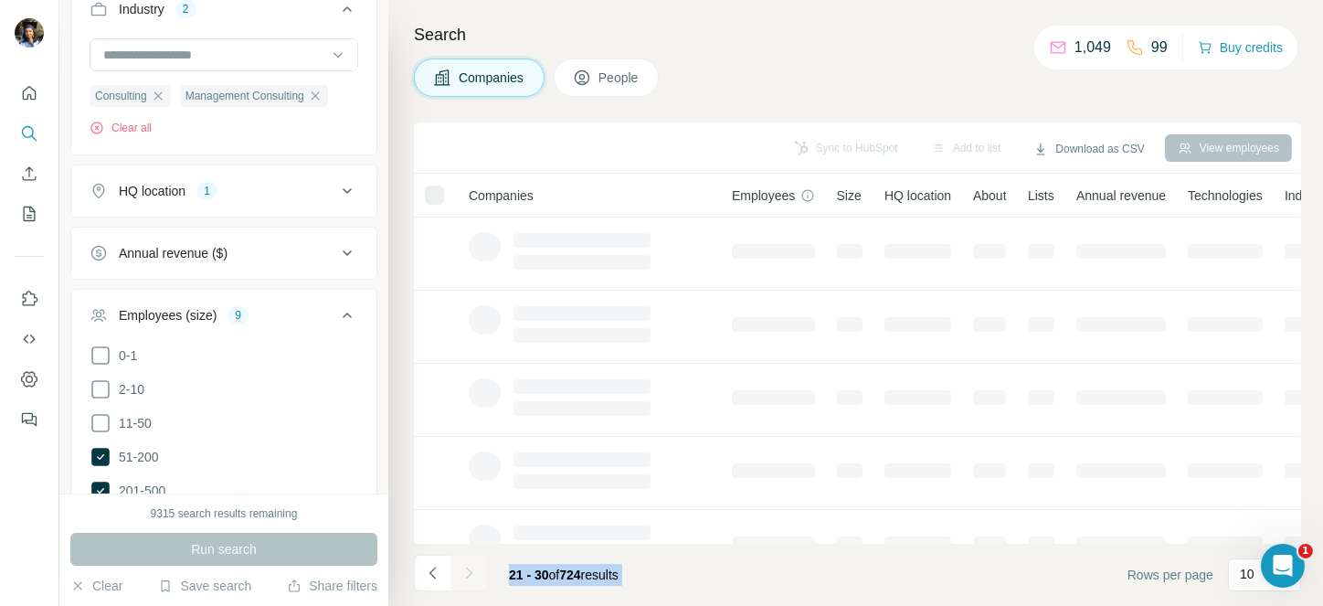
click at [458, 561] on div at bounding box center [468, 572] width 37 height 37
click at [458, 561] on button "Navigate to next page" at bounding box center [468, 572] width 37 height 37
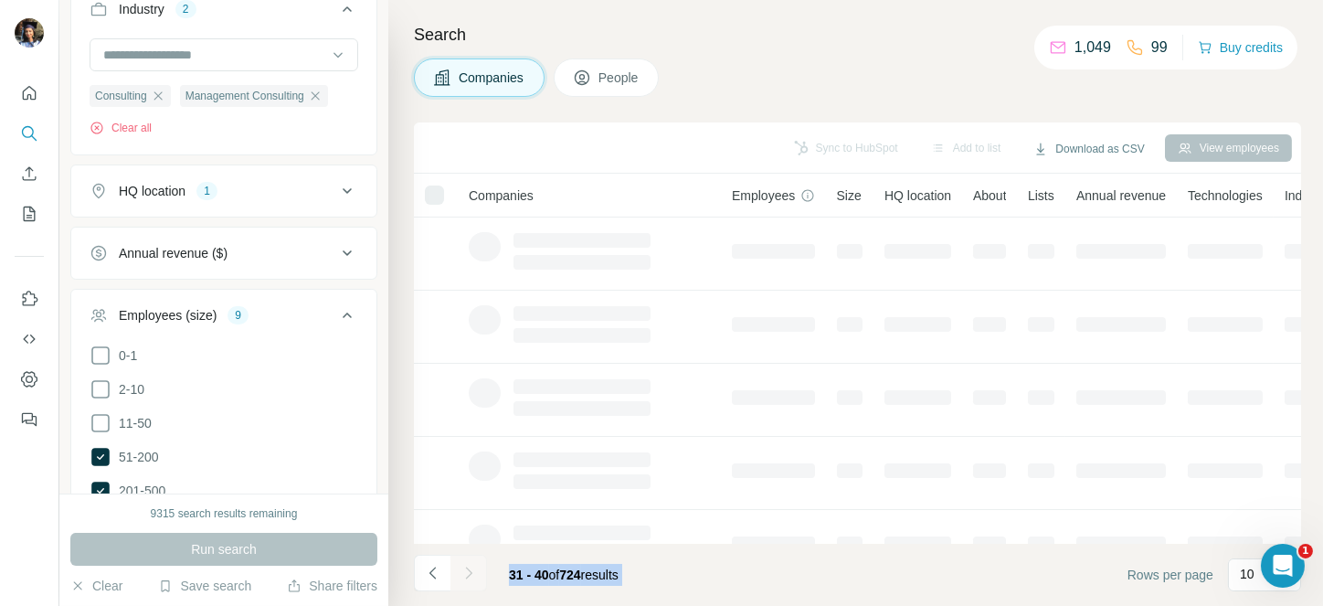
click at [458, 561] on div at bounding box center [468, 572] width 37 height 37
click at [458, 561] on button "Navigate to next page" at bounding box center [468, 572] width 37 height 37
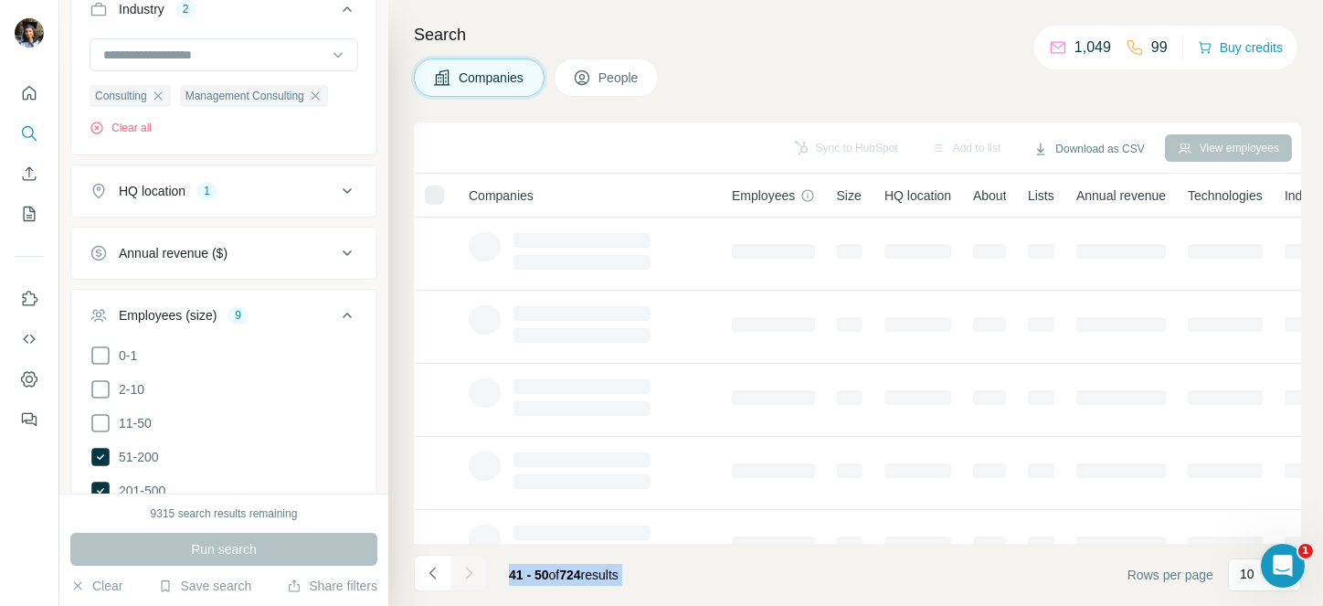
click at [458, 561] on div at bounding box center [468, 572] width 37 height 37
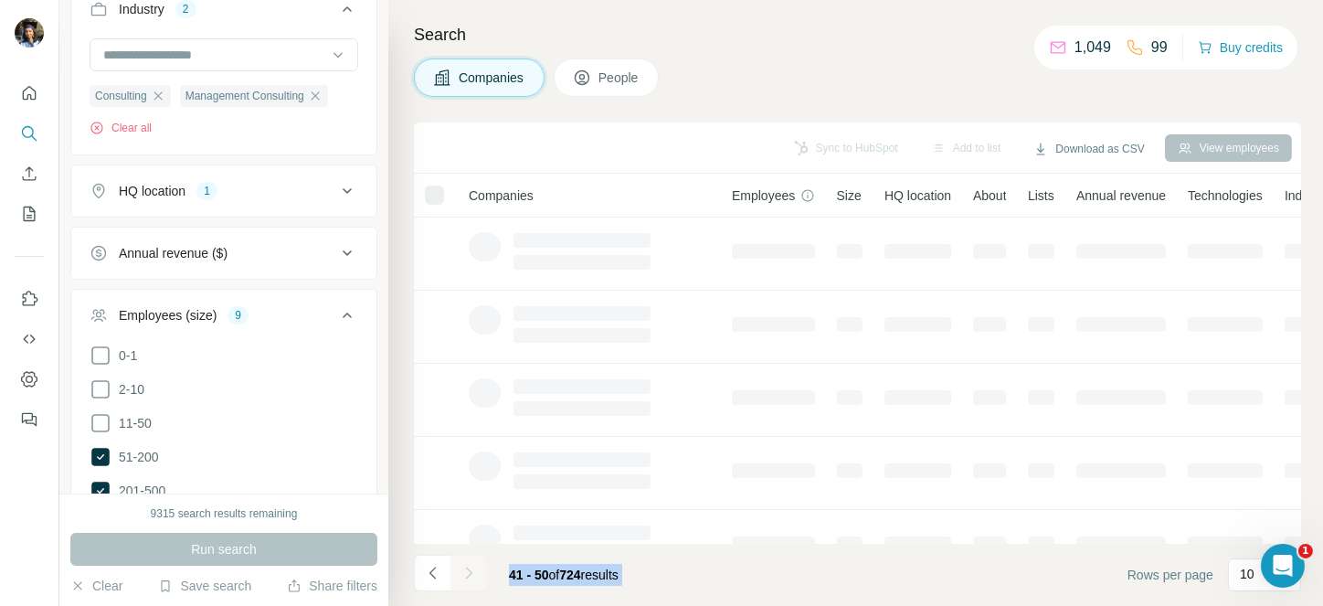
click at [458, 561] on div at bounding box center [468, 572] width 37 height 37
click at [458, 561] on button "Navigate to next page" at bounding box center [468, 572] width 37 height 37
click at [458, 561] on div at bounding box center [468, 572] width 37 height 37
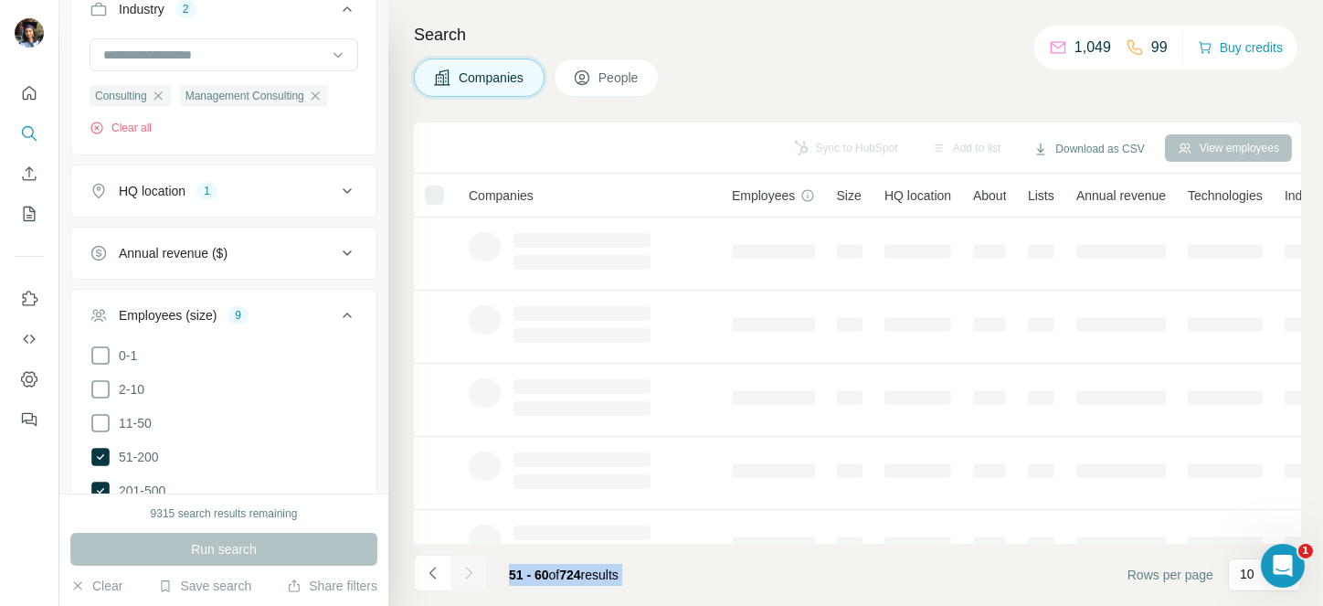
click at [458, 561] on div at bounding box center [468, 572] width 37 height 37
click at [458, 561] on button "Navigate to next page" at bounding box center [468, 572] width 37 height 37
click at [458, 561] on div at bounding box center [468, 572] width 37 height 37
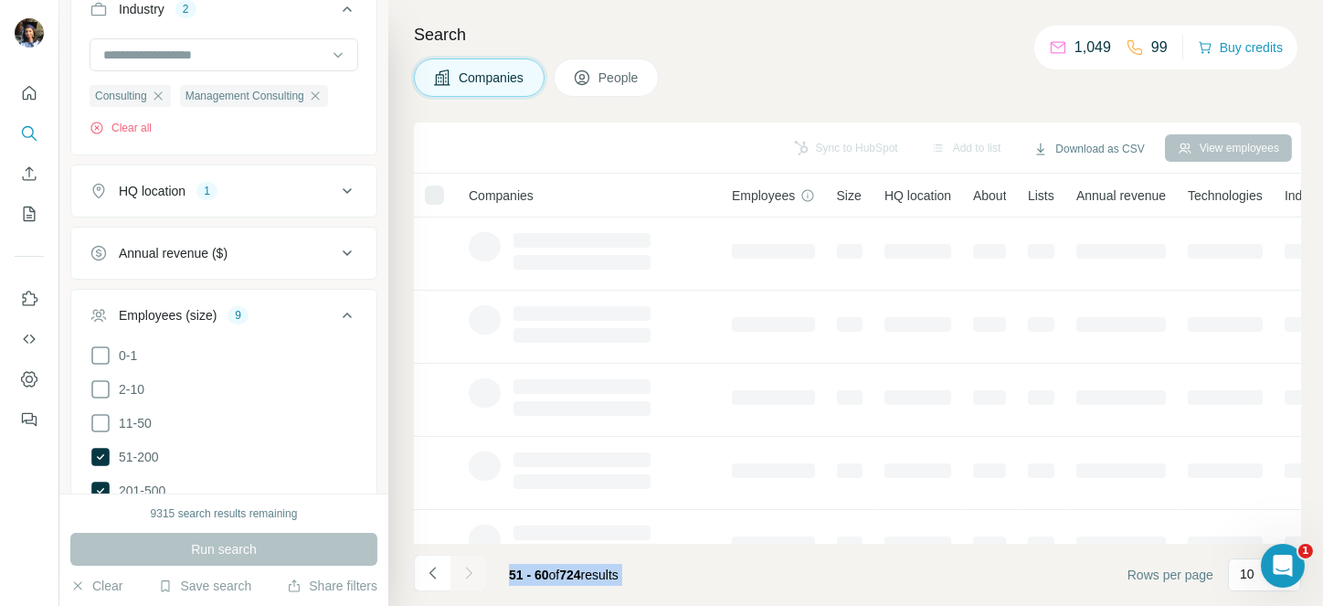
click at [458, 561] on div at bounding box center [468, 572] width 37 height 37
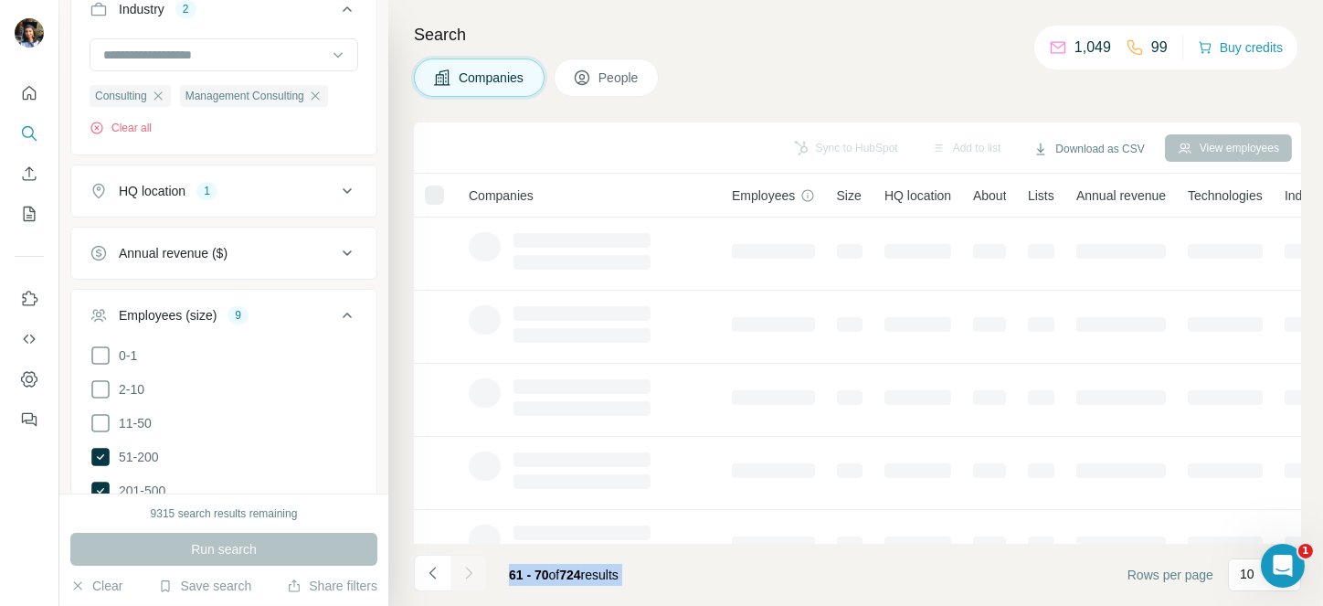
click at [458, 561] on button "Navigate to next page" at bounding box center [468, 572] width 37 height 37
click at [458, 561] on div at bounding box center [468, 572] width 37 height 37
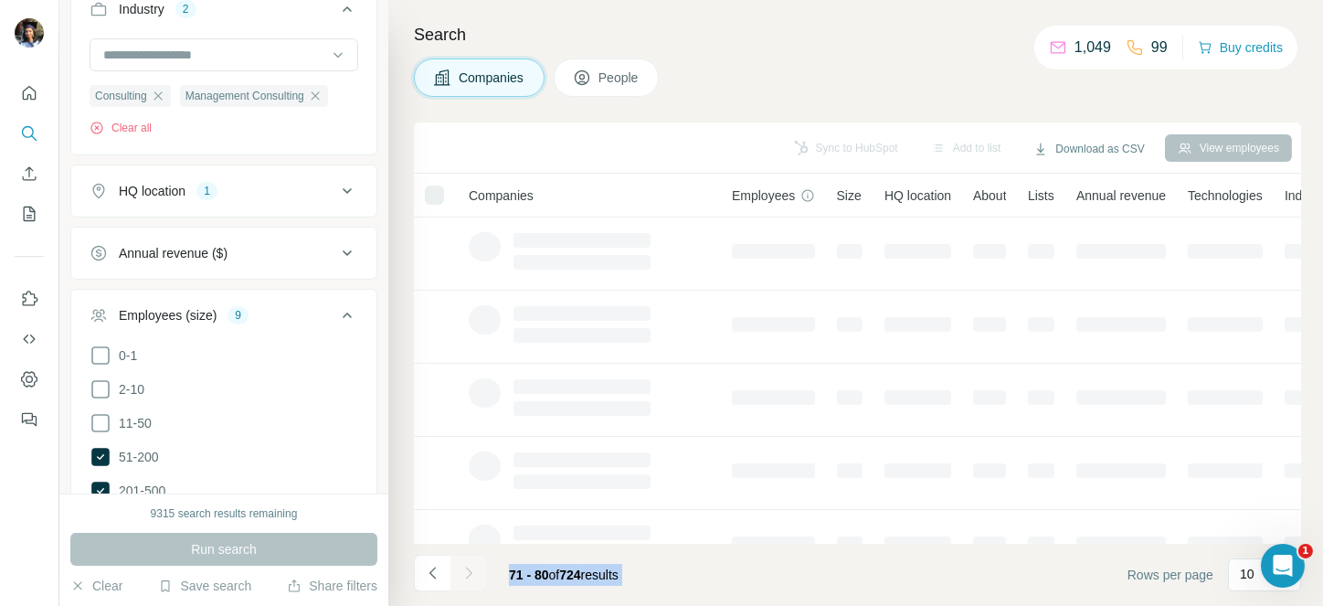
click at [458, 561] on div at bounding box center [468, 572] width 37 height 37
click at [458, 561] on button "Navigate to next page" at bounding box center [468, 572] width 37 height 37
click at [458, 561] on div at bounding box center [468, 572] width 37 height 37
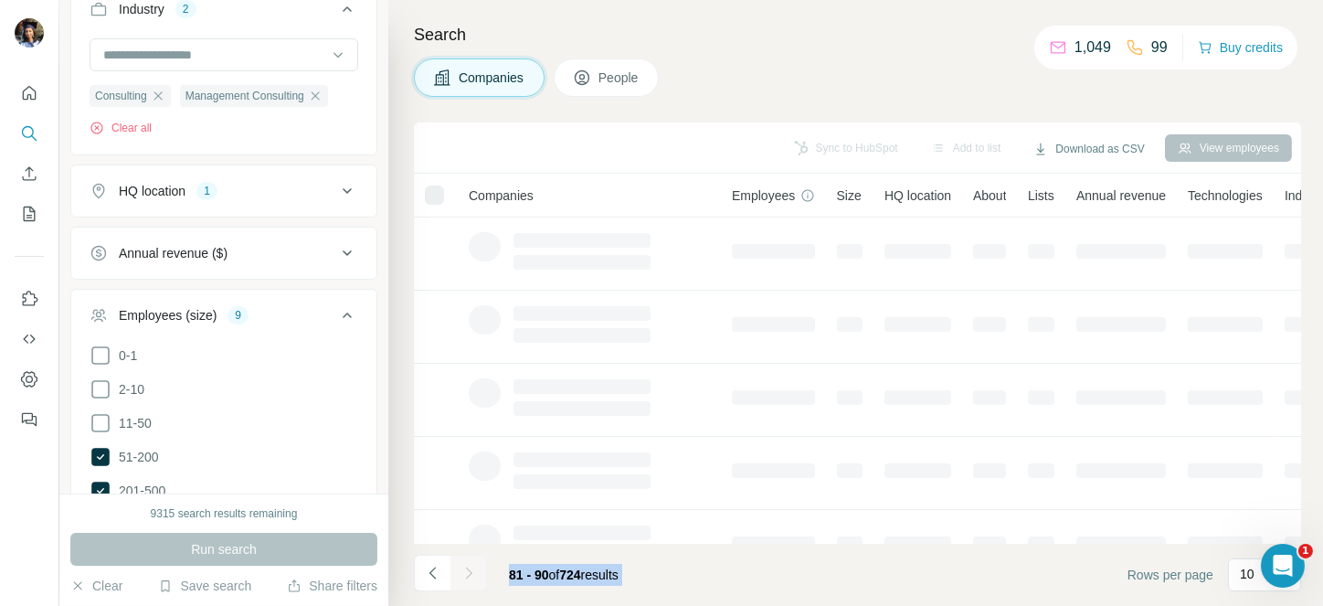
click at [458, 561] on div at bounding box center [468, 572] width 37 height 37
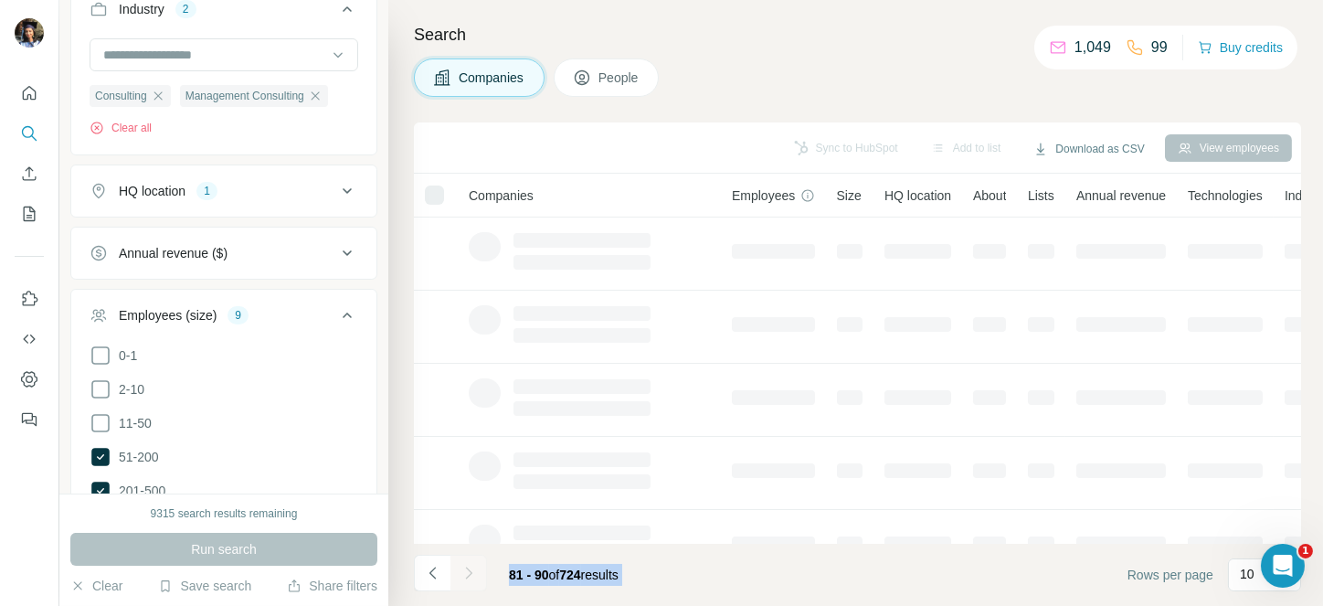
click at [458, 561] on div at bounding box center [468, 572] width 37 height 37
click at [458, 561] on button "Navigate to next page" at bounding box center [468, 572] width 37 height 37
click at [458, 561] on div at bounding box center [468, 572] width 37 height 37
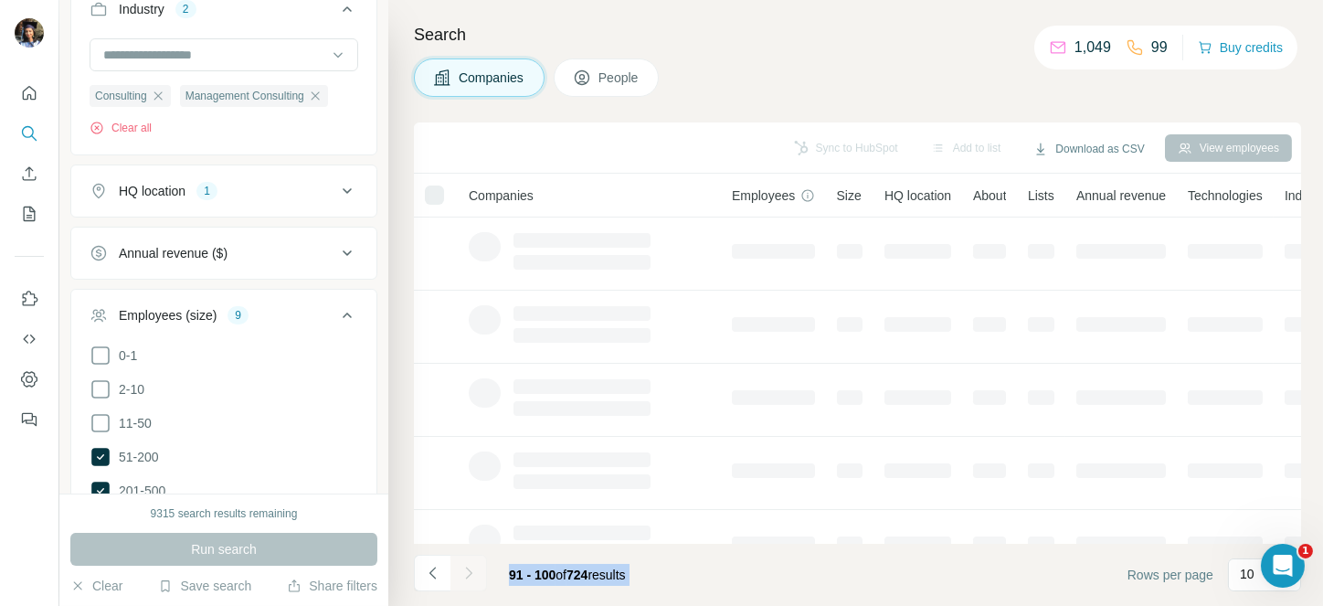
click at [458, 561] on button "Navigate to next page" at bounding box center [468, 572] width 37 height 37
click at [458, 561] on div at bounding box center [468, 572] width 37 height 37
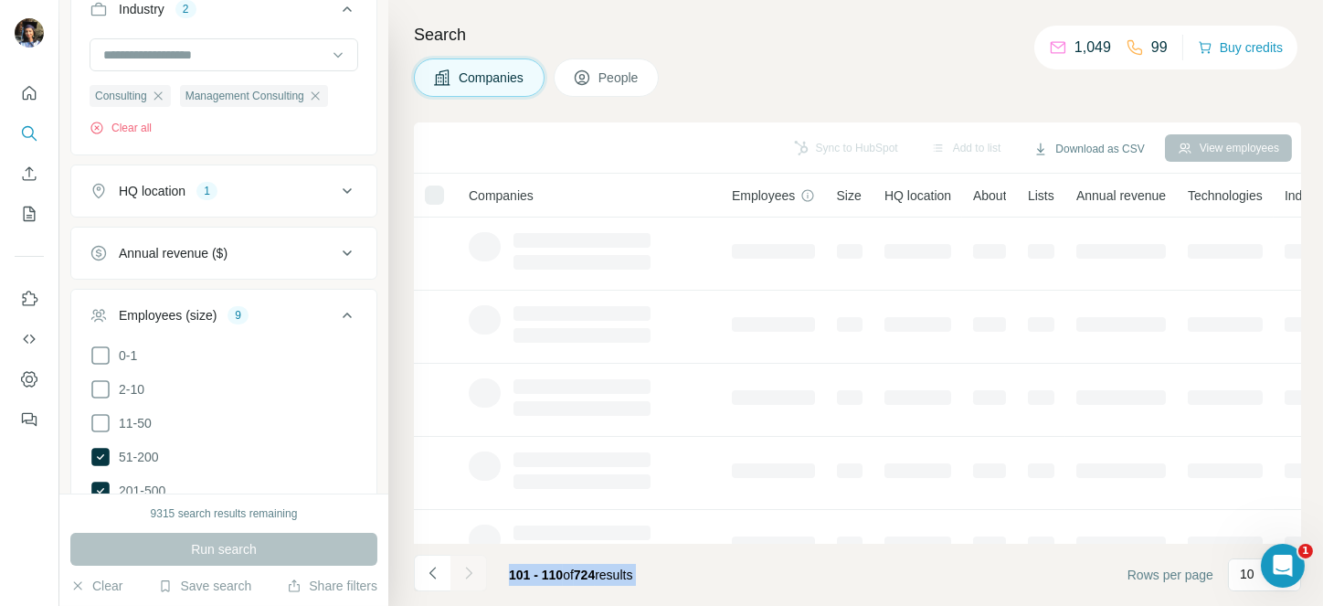
click at [458, 561] on button "Navigate to next page" at bounding box center [468, 572] width 37 height 37
click at [458, 561] on div at bounding box center [468, 572] width 37 height 37
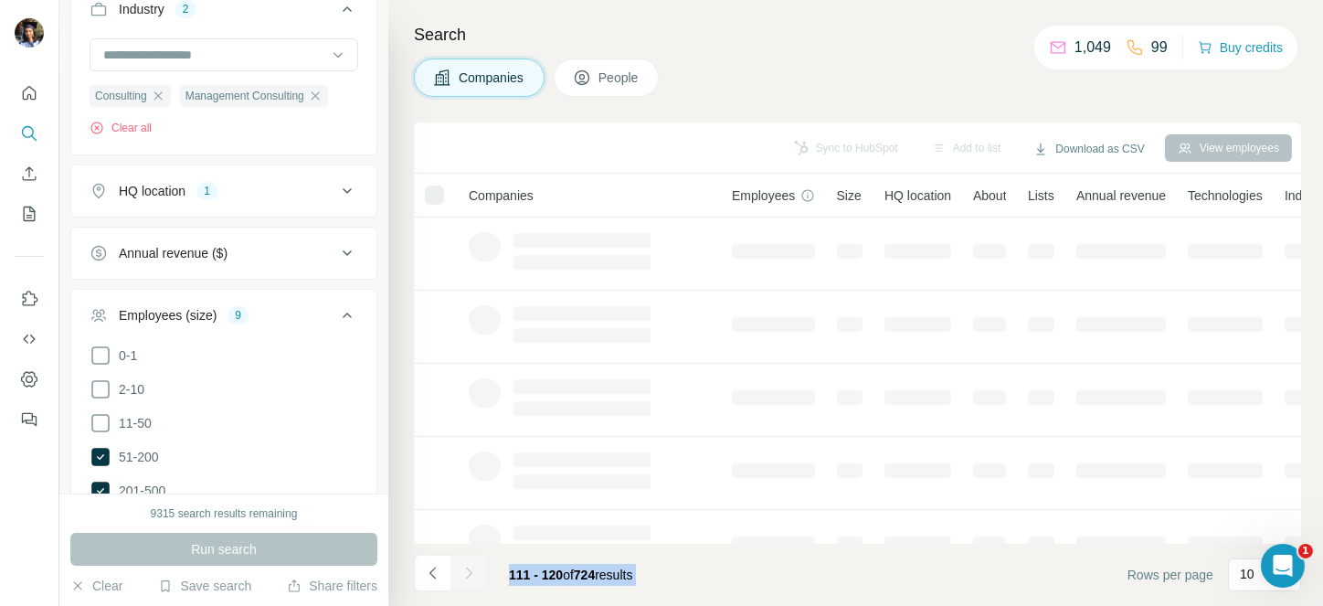
click at [458, 561] on button "Navigate to next page" at bounding box center [468, 572] width 37 height 37
click at [458, 561] on div at bounding box center [468, 572] width 37 height 37
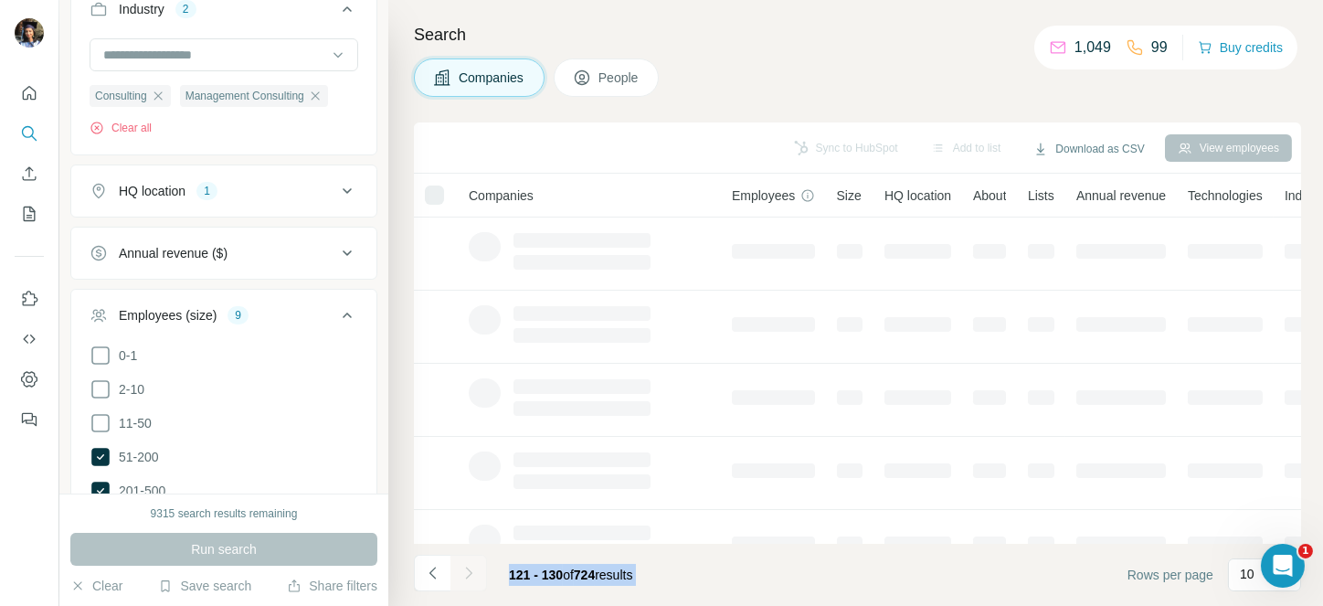
click at [458, 561] on div at bounding box center [468, 572] width 37 height 37
click at [458, 561] on button "Navigate to next page" at bounding box center [468, 572] width 37 height 37
click at [458, 561] on div at bounding box center [468, 572] width 37 height 37
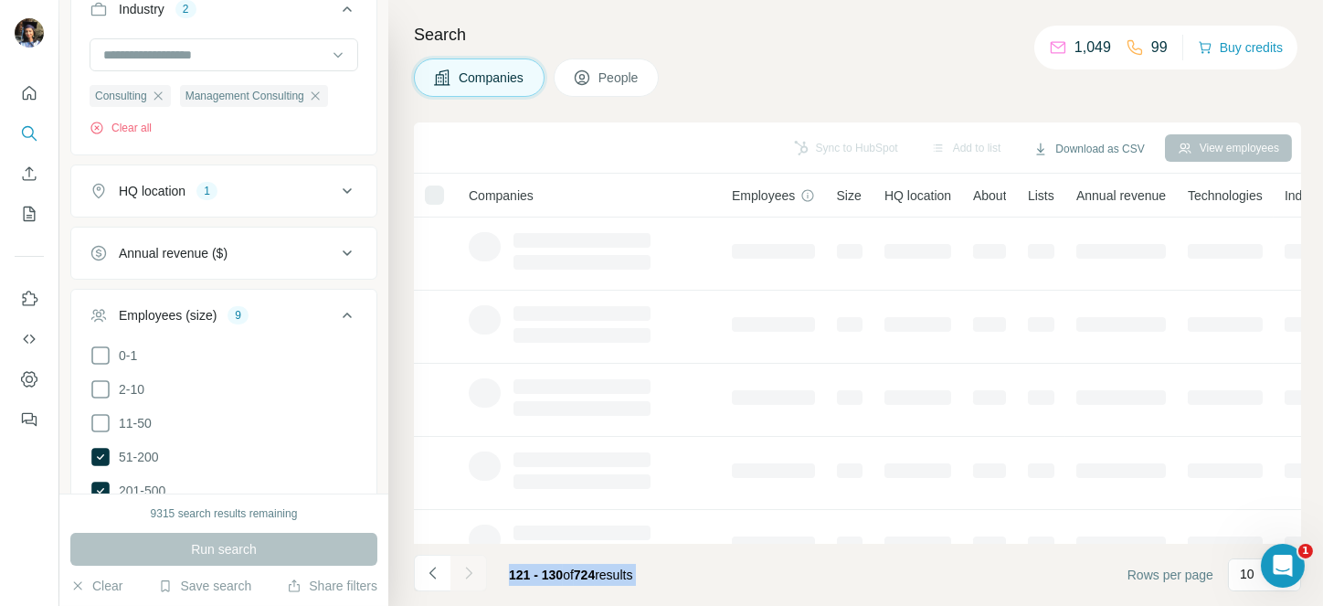
click at [458, 561] on div at bounding box center [468, 572] width 37 height 37
click at [458, 561] on button "Navigate to next page" at bounding box center [468, 572] width 37 height 37
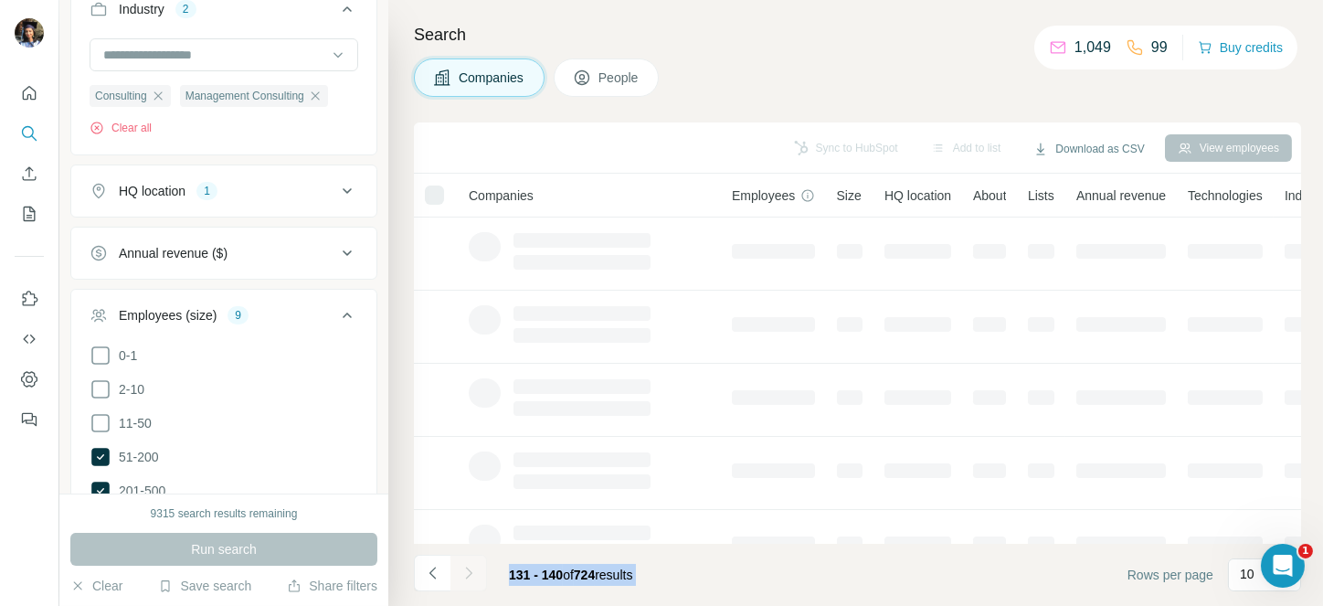
click at [458, 561] on div at bounding box center [468, 572] width 37 height 37
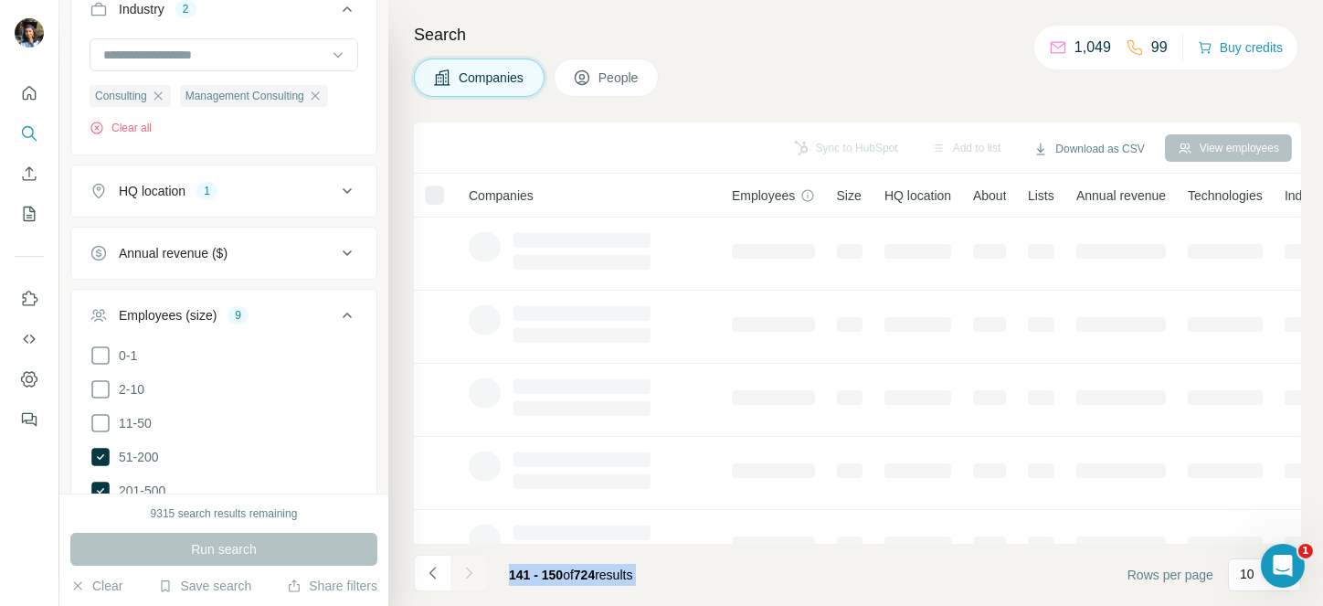
click at [458, 561] on button "Navigate to next page" at bounding box center [468, 572] width 37 height 37
click at [458, 561] on div at bounding box center [468, 572] width 37 height 37
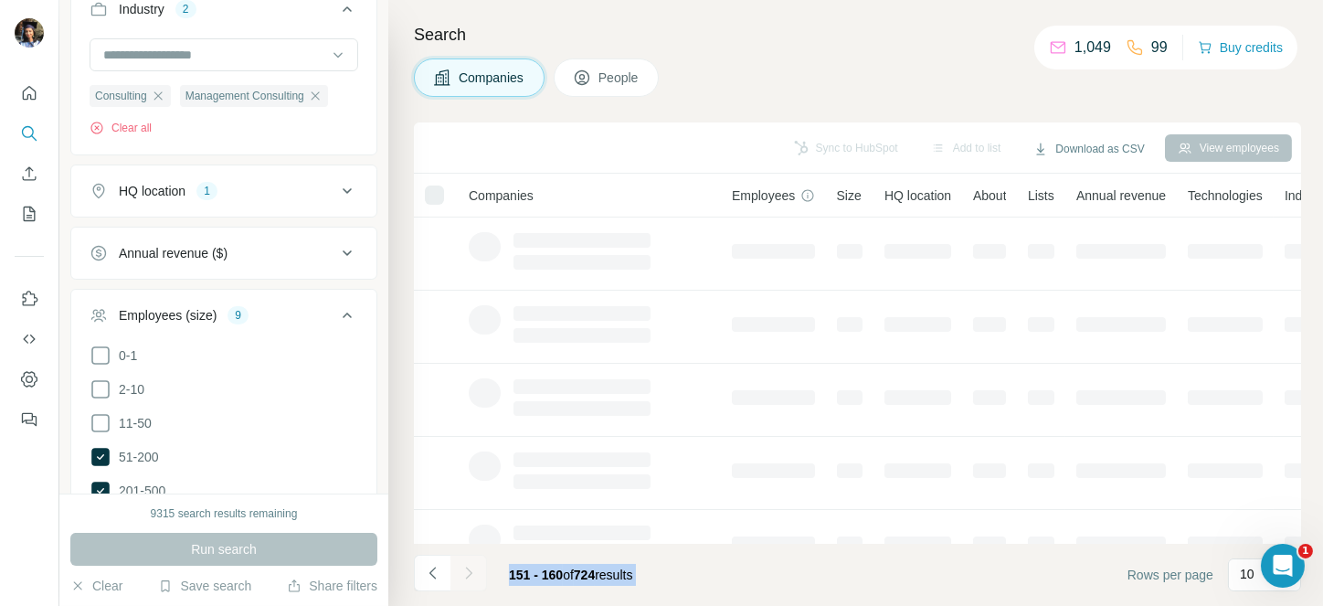
click at [458, 561] on div at bounding box center [468, 572] width 37 height 37
click at [458, 561] on button "Navigate to next page" at bounding box center [468, 572] width 37 height 37
click at [458, 561] on div at bounding box center [468, 572] width 37 height 37
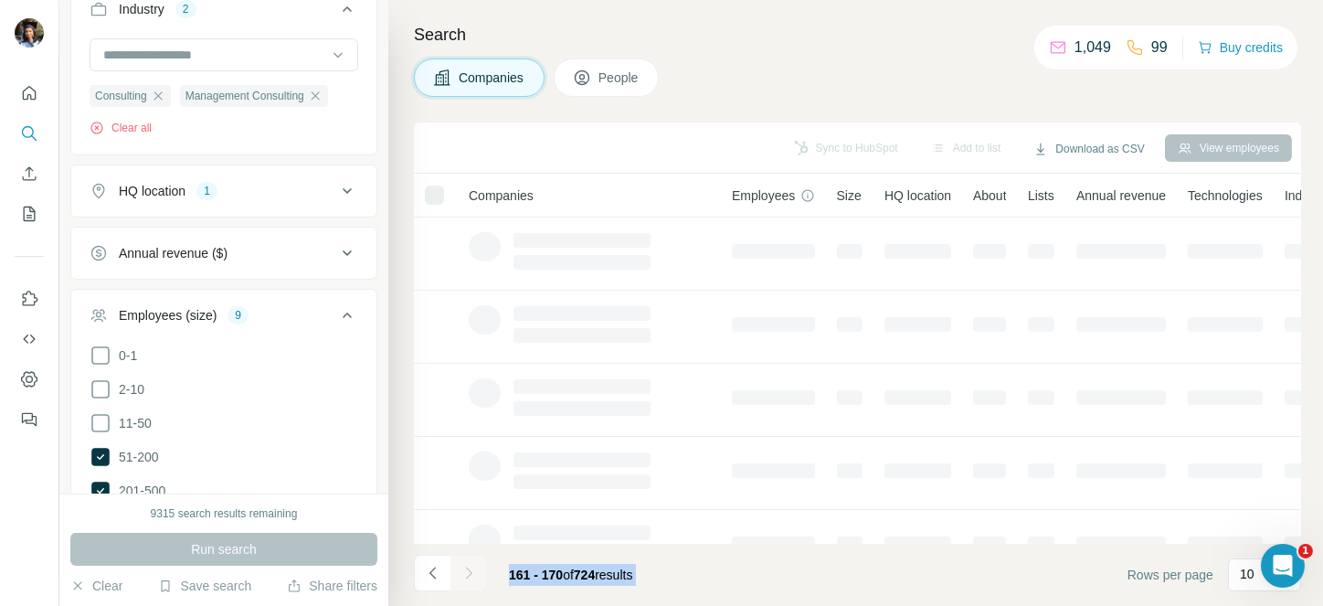
click at [458, 561] on div at bounding box center [468, 572] width 37 height 37
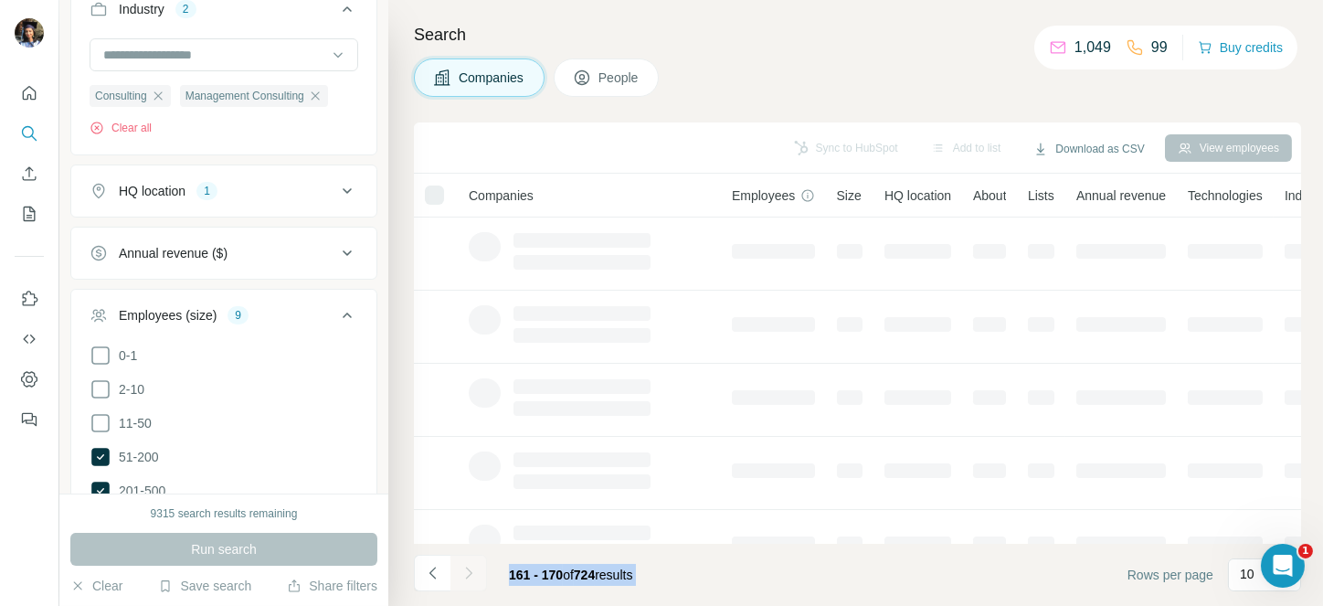
click at [458, 561] on button "Navigate to next page" at bounding box center [468, 572] width 37 height 37
click at [458, 561] on div at bounding box center [468, 572] width 37 height 37
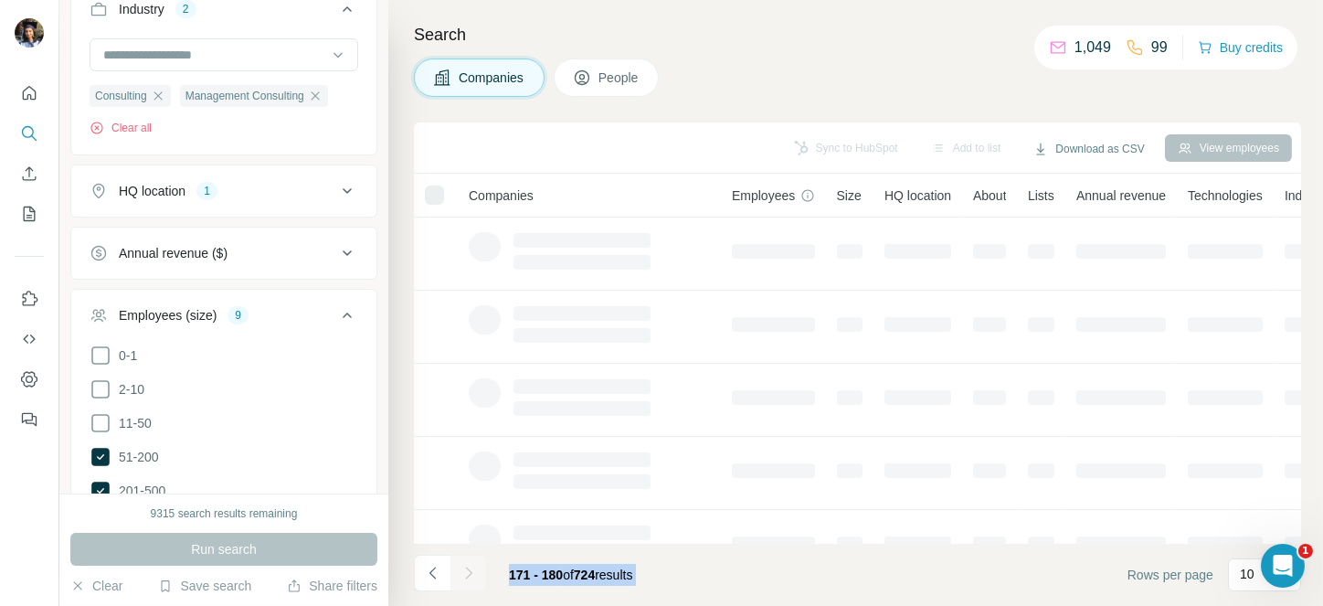
click at [458, 561] on div at bounding box center [468, 572] width 37 height 37
click at [458, 561] on button "Navigate to next page" at bounding box center [468, 572] width 37 height 37
click at [458, 561] on div at bounding box center [468, 572] width 37 height 37
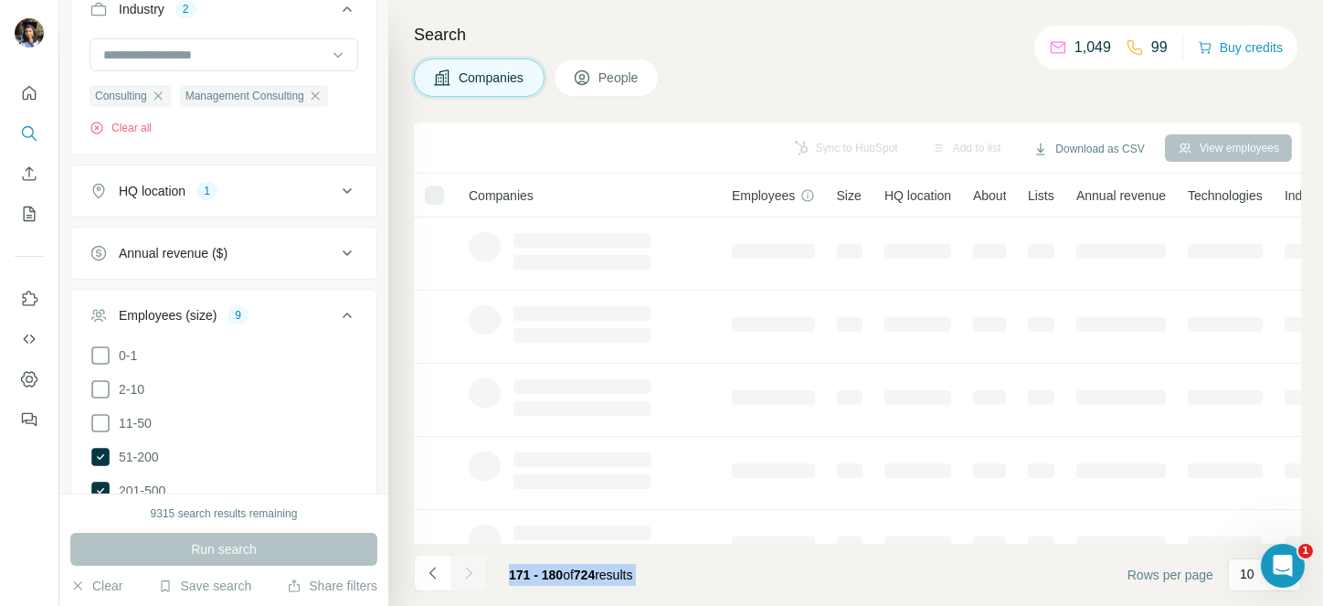
click at [458, 561] on div at bounding box center [468, 572] width 37 height 37
click at [458, 561] on button "Navigate to next page" at bounding box center [468, 572] width 37 height 37
click at [458, 561] on div at bounding box center [468, 572] width 37 height 37
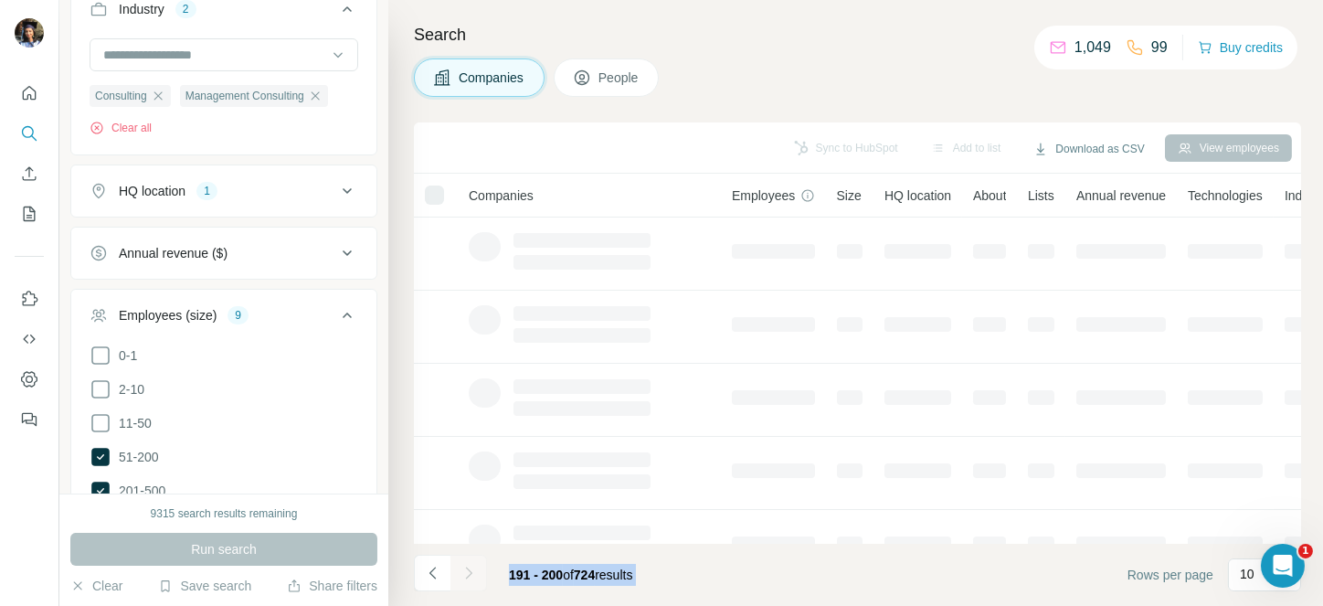
click at [458, 561] on div at bounding box center [468, 572] width 37 height 37
click at [458, 561] on button "Navigate to next page" at bounding box center [468, 572] width 37 height 37
click at [458, 561] on div at bounding box center [468, 572] width 37 height 37
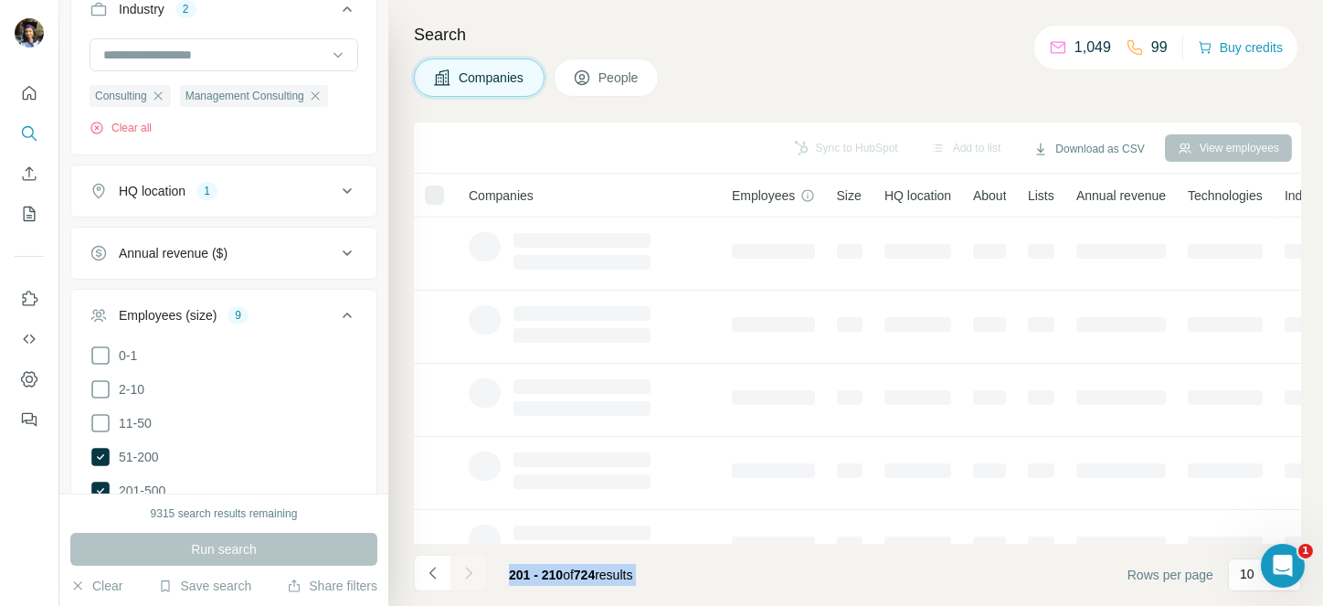
click at [458, 561] on div at bounding box center [468, 572] width 37 height 37
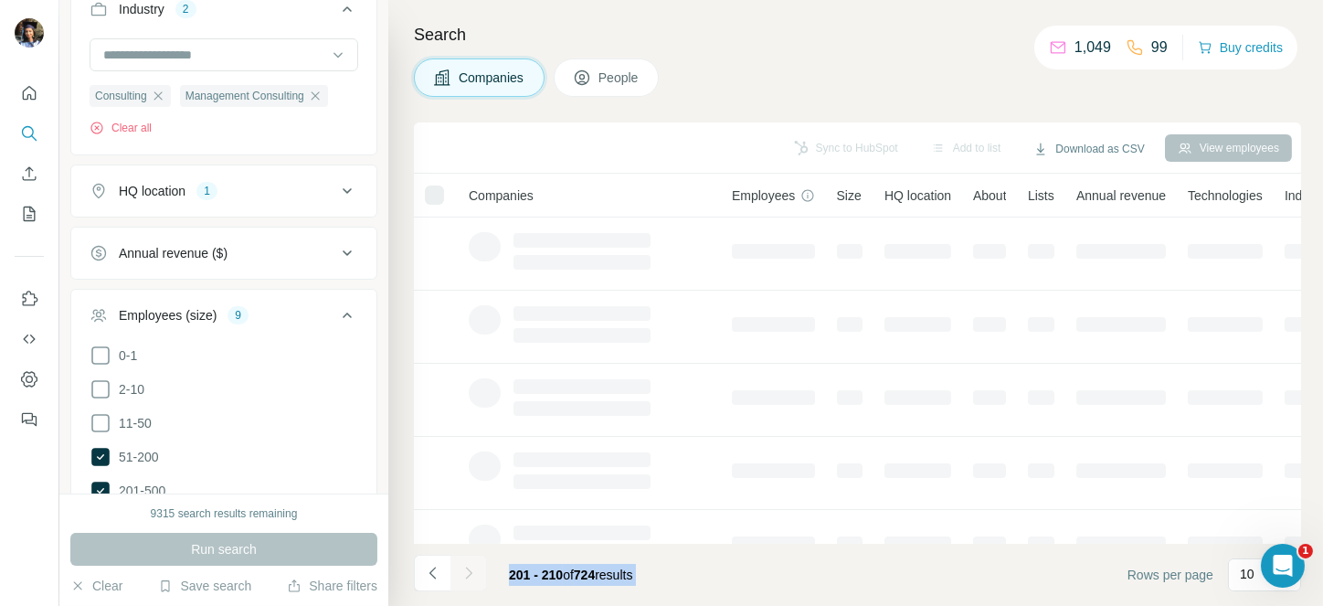
click at [458, 561] on button "Navigate to next page" at bounding box center [468, 572] width 37 height 37
click at [458, 561] on div at bounding box center [468, 572] width 37 height 37
click at [458, 561] on button "Navigate to next page" at bounding box center [468, 572] width 37 height 37
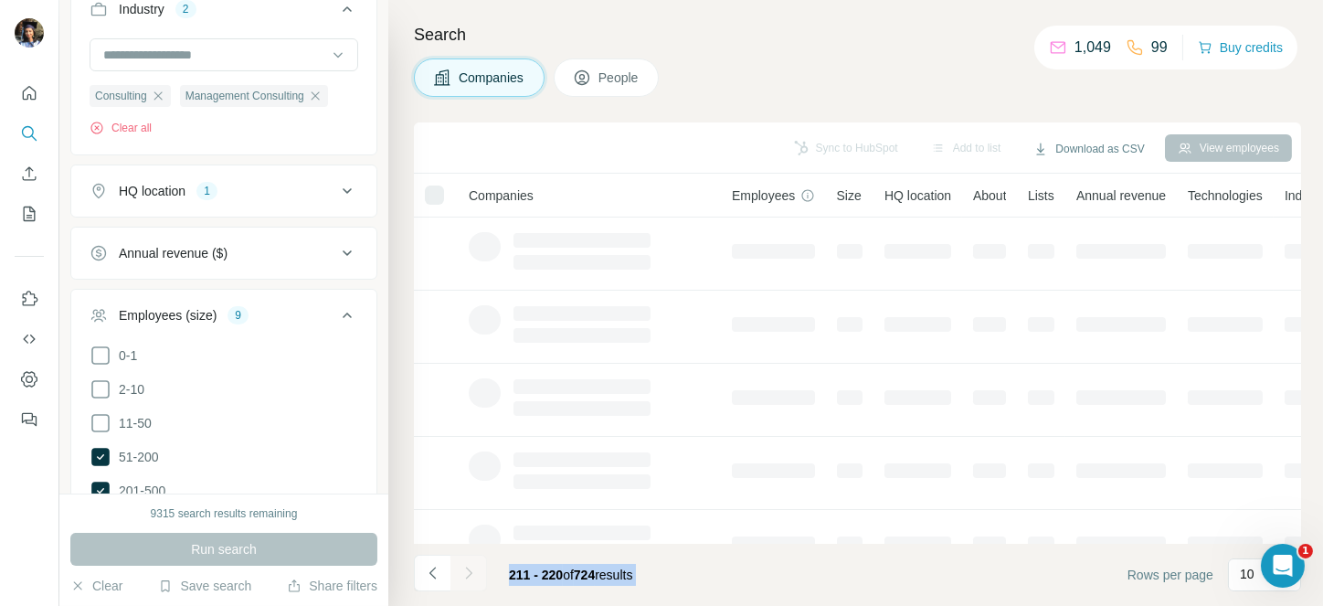
click at [458, 561] on div at bounding box center [468, 572] width 37 height 37
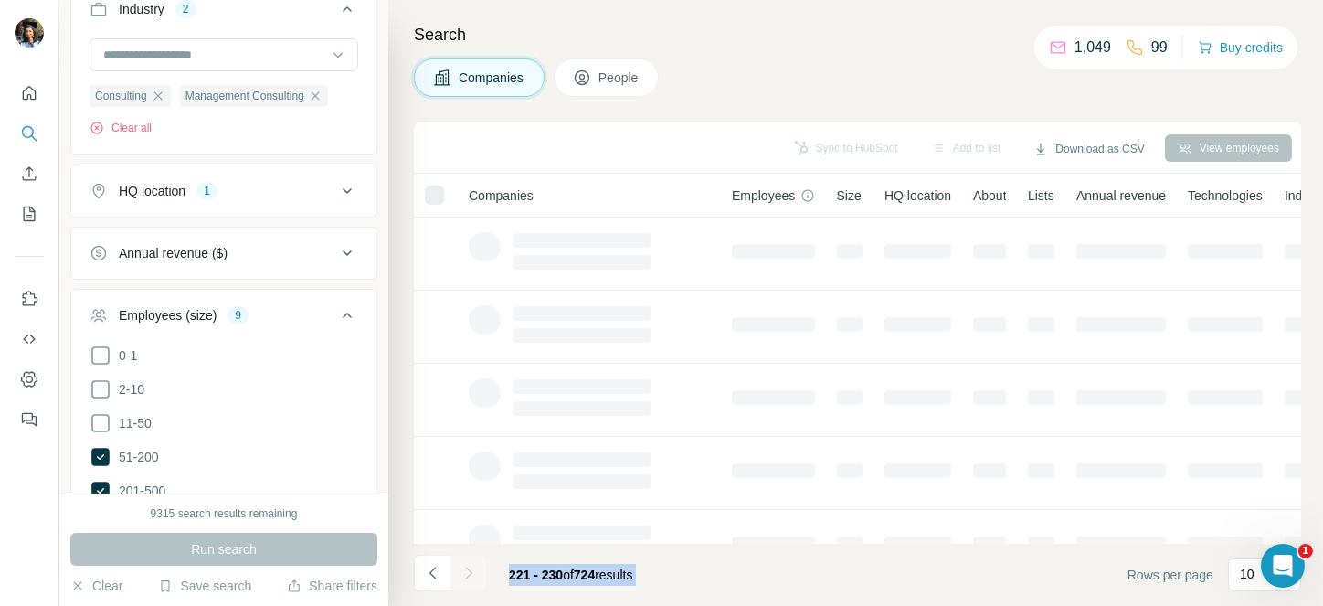
click at [458, 561] on div at bounding box center [468, 572] width 37 height 37
click at [458, 561] on button "Navigate to next page" at bounding box center [468, 572] width 37 height 37
click at [458, 561] on div at bounding box center [468, 572] width 37 height 37
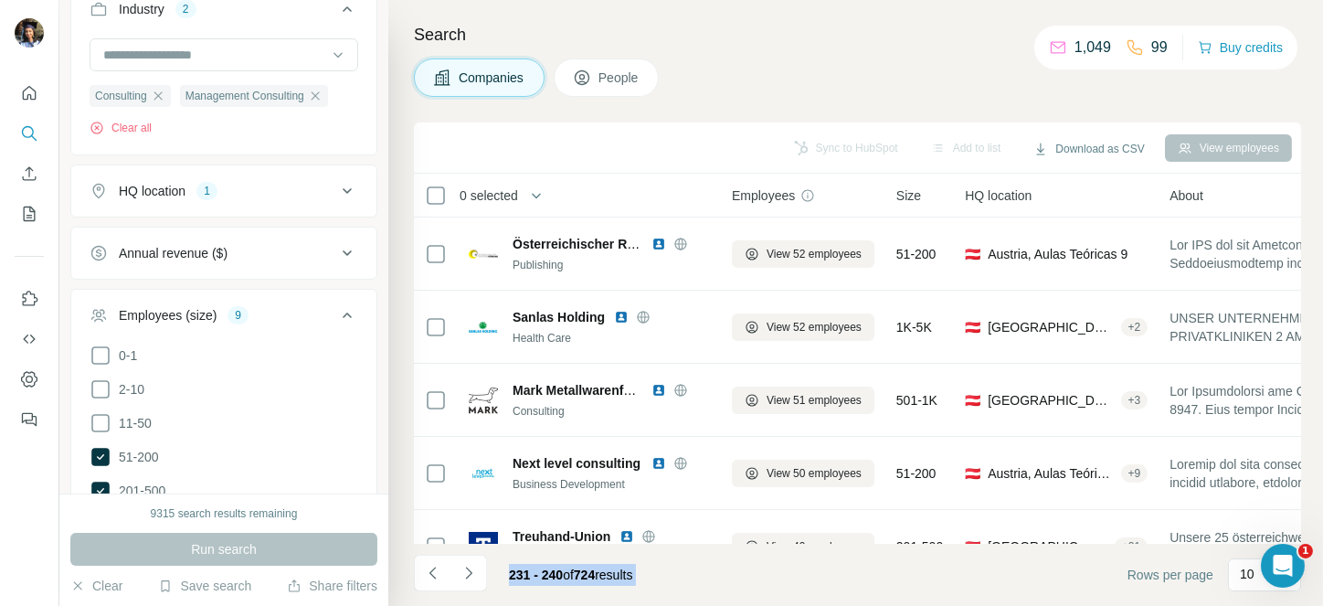
click at [458, 561] on button "Navigate to next page" at bounding box center [468, 572] width 37 height 37
click at [458, 561] on div at bounding box center [468, 572] width 37 height 37
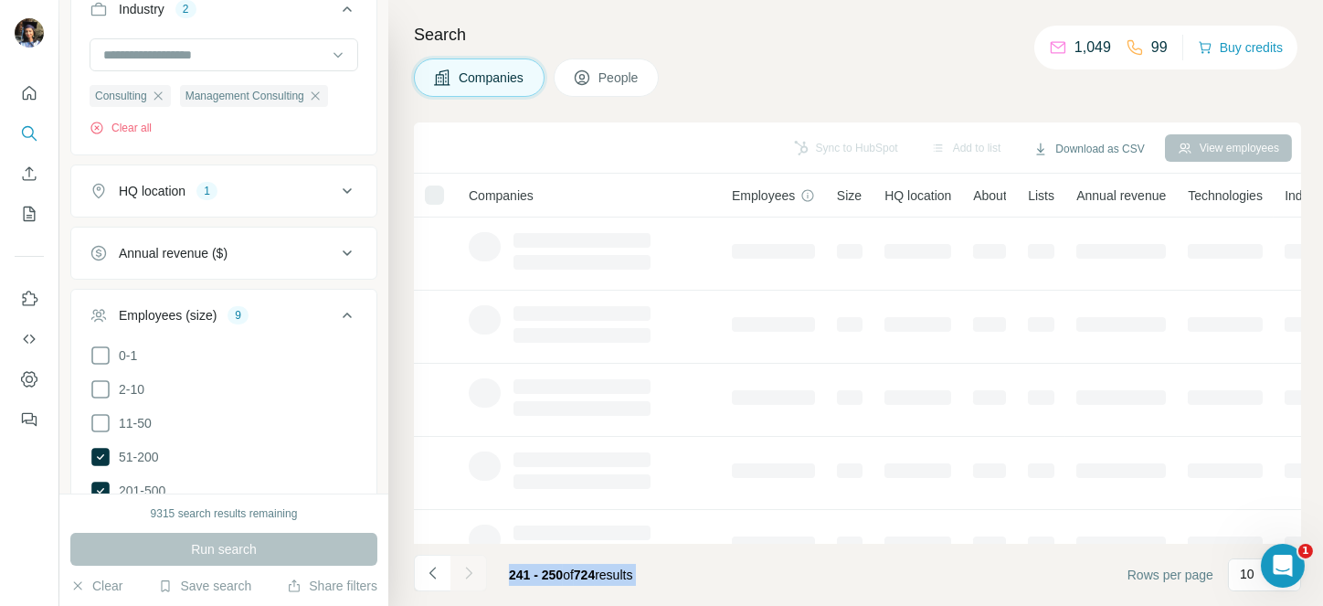
click at [458, 561] on div at bounding box center [468, 572] width 37 height 37
click at [458, 561] on button "Navigate to next page" at bounding box center [468, 572] width 37 height 37
click at [458, 561] on div at bounding box center [468, 572] width 37 height 37
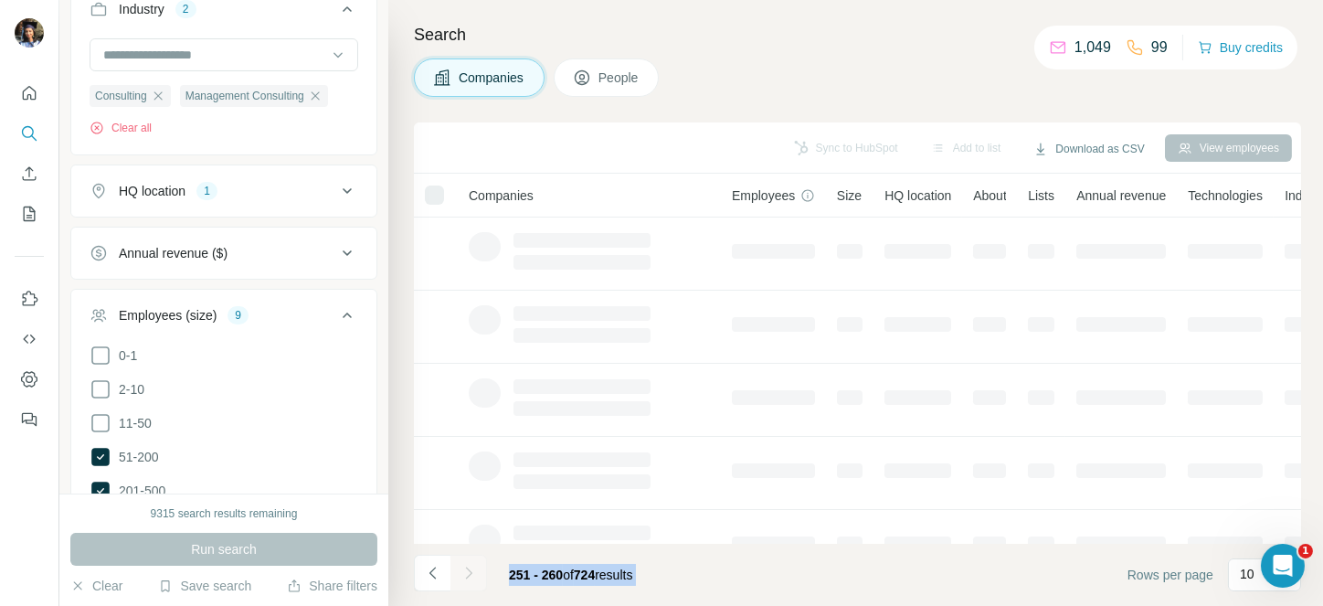
click at [458, 561] on div at bounding box center [468, 572] width 37 height 37
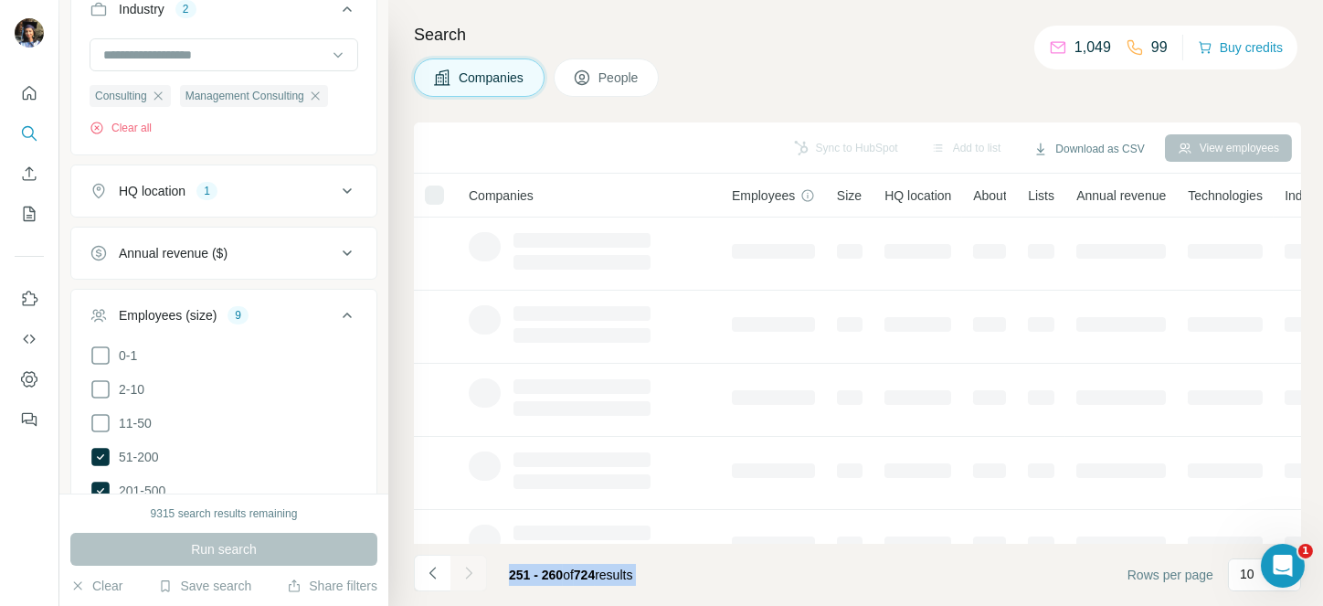
click at [458, 561] on div at bounding box center [468, 572] width 37 height 37
click at [458, 561] on button "Navigate to next page" at bounding box center [468, 572] width 37 height 37
click at [458, 561] on div at bounding box center [468, 572] width 37 height 37
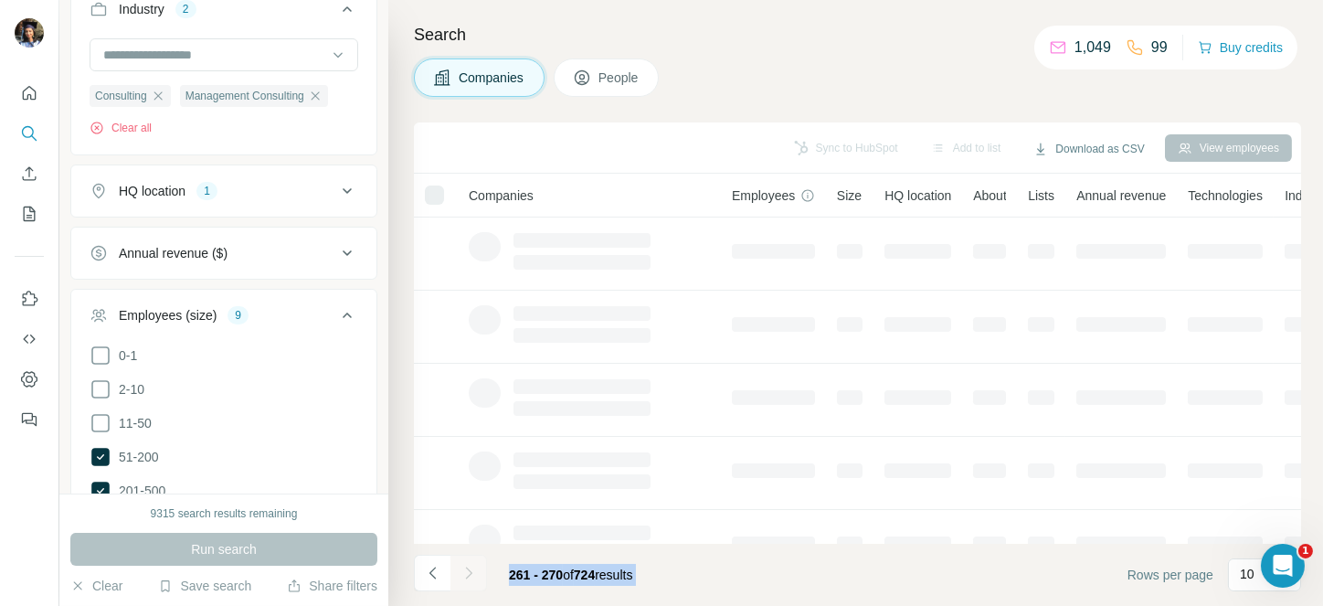
click at [458, 561] on div at bounding box center [468, 572] width 37 height 37
click at [458, 561] on button "Navigate to next page" at bounding box center [468, 572] width 37 height 37
click at [458, 561] on div at bounding box center [468, 572] width 37 height 37
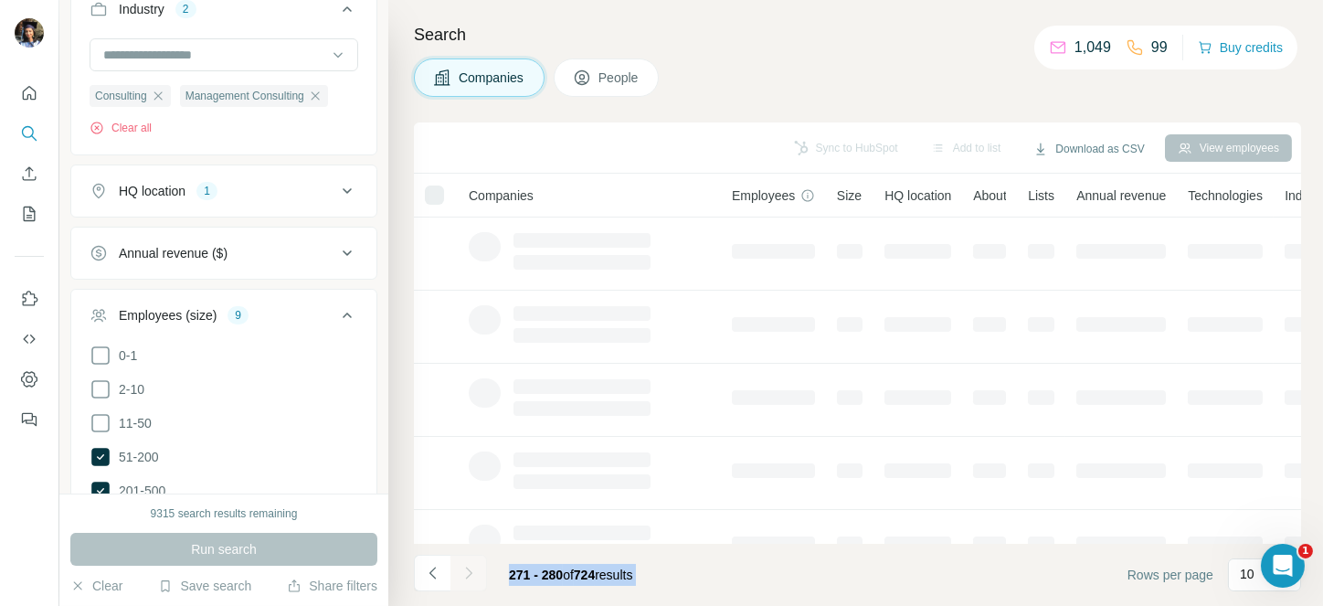
click at [458, 561] on div at bounding box center [468, 572] width 37 height 37
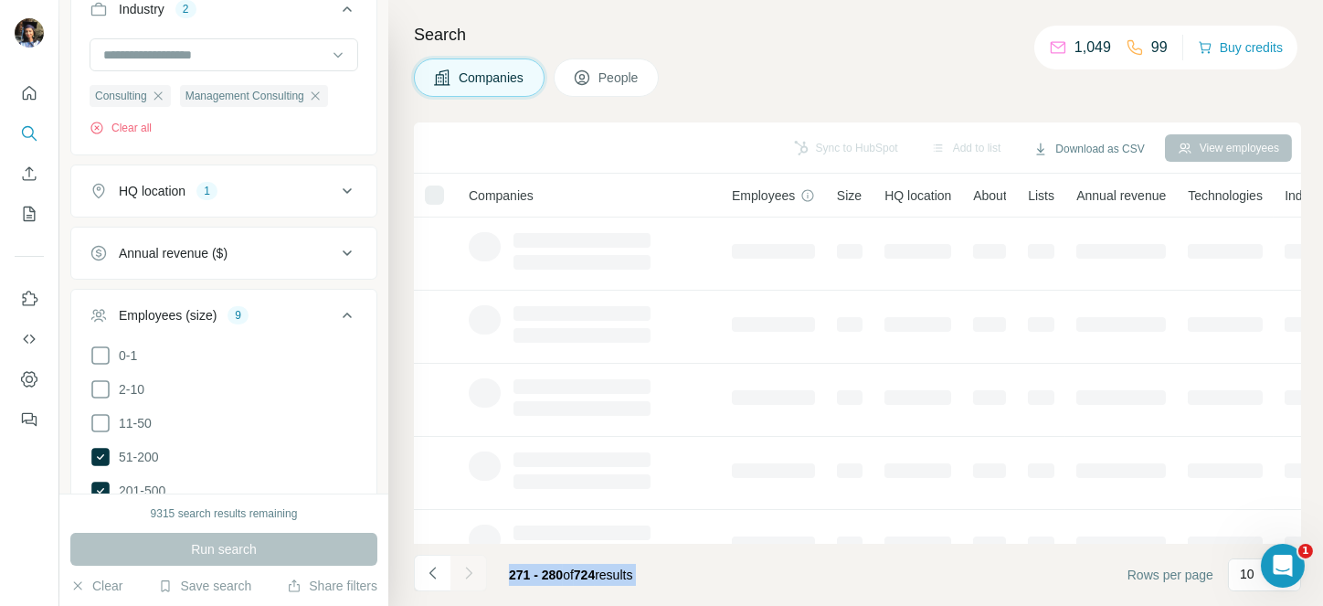
click at [458, 561] on button "Navigate to next page" at bounding box center [468, 572] width 37 height 37
click at [458, 561] on div at bounding box center [468, 572] width 37 height 37
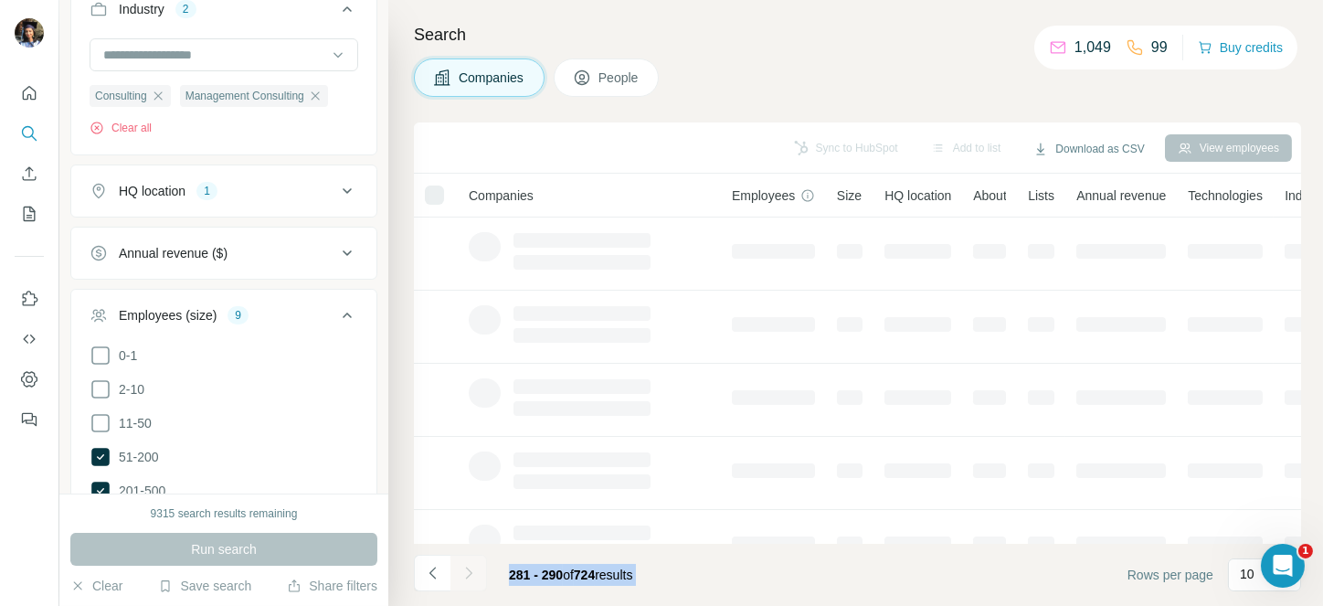
click at [458, 561] on div at bounding box center [468, 572] width 37 height 37
click at [458, 561] on button "Navigate to next page" at bounding box center [468, 572] width 37 height 37
click at [458, 561] on div at bounding box center [468, 572] width 37 height 37
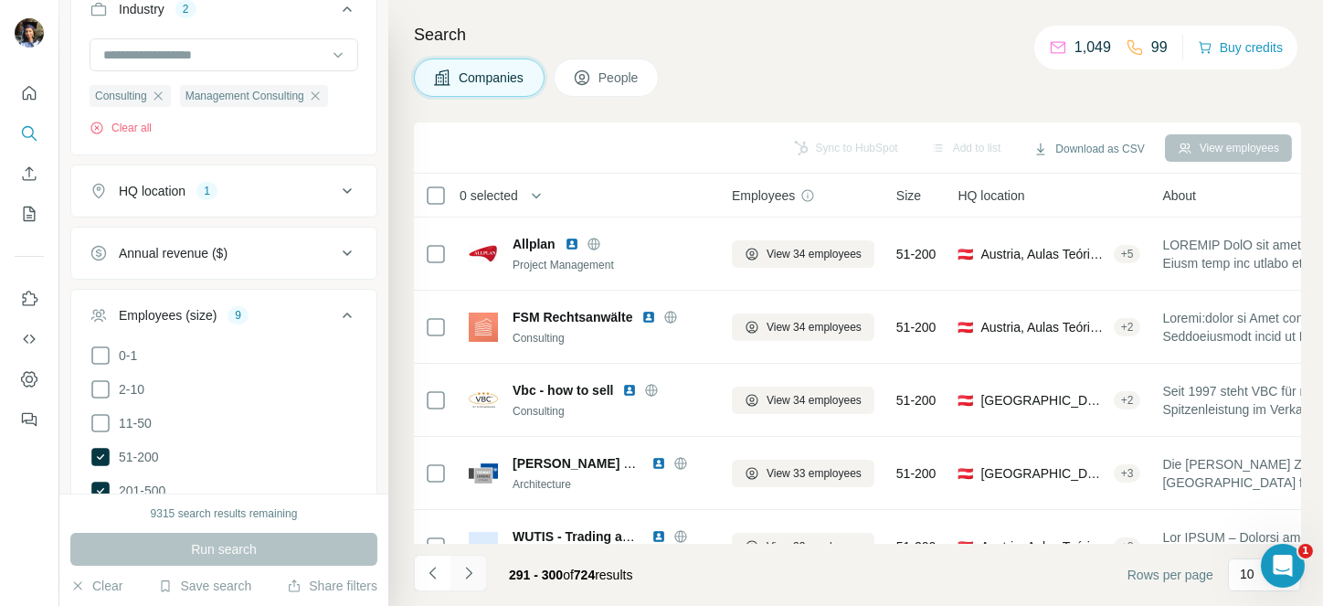
drag, startPoint x: 488, startPoint y: 574, endPoint x: 463, endPoint y: 567, distance: 25.7
click at [463, 567] on div "291 - 300 of 724 results" at bounding box center [530, 574] width 233 height 40
click at [463, 567] on icon "Navigate to next page" at bounding box center [468, 573] width 18 height 18
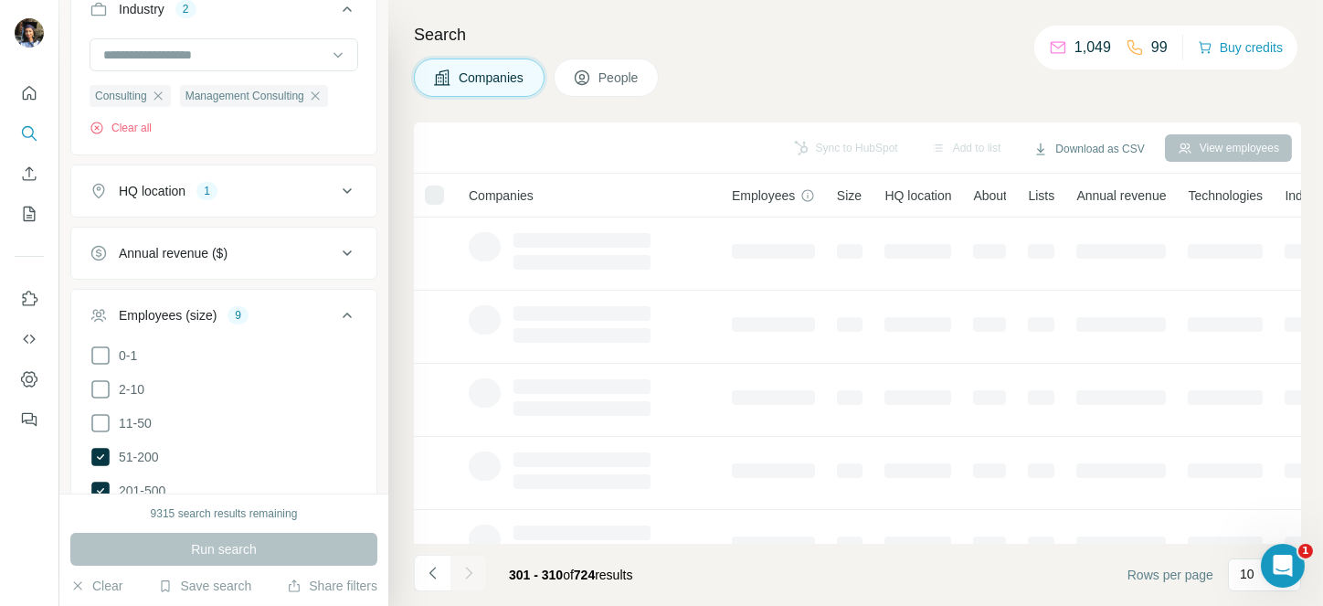
click at [463, 567] on div at bounding box center [468, 572] width 37 height 37
click at [463, 567] on icon "Navigate to next page" at bounding box center [468, 573] width 18 height 18
click at [463, 567] on div at bounding box center [468, 572] width 37 height 37
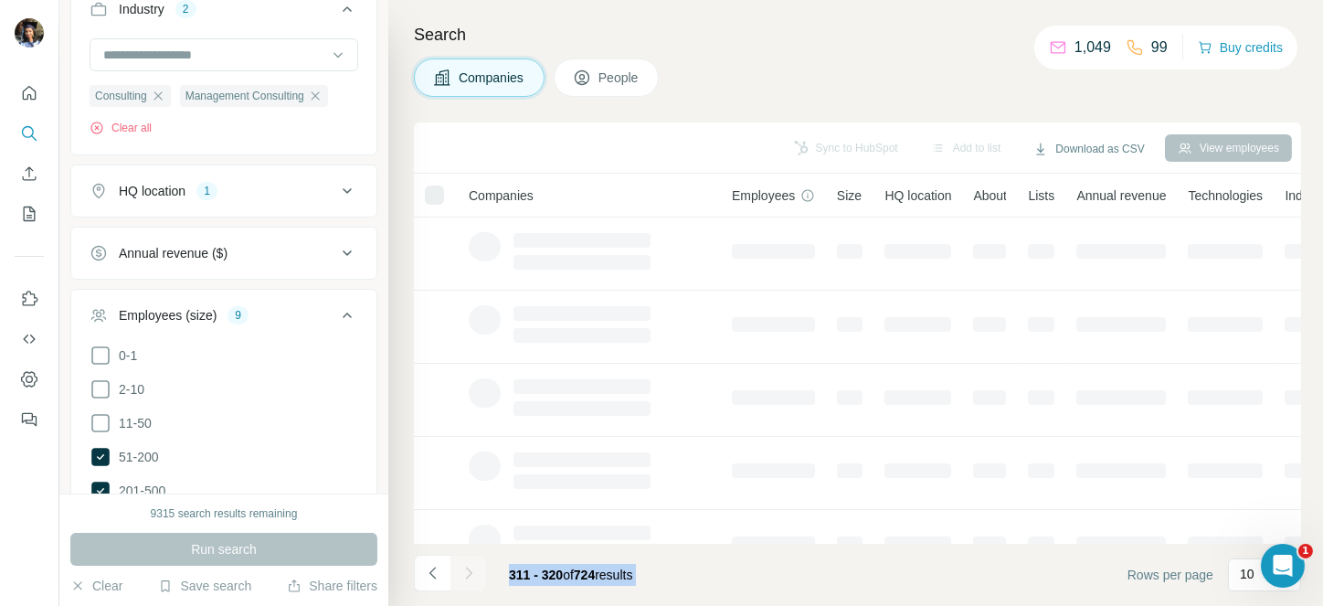
click at [463, 567] on div at bounding box center [468, 572] width 37 height 37
click at [463, 567] on icon "Navigate to next page" at bounding box center [468, 573] width 18 height 18
click at [463, 567] on div at bounding box center [468, 572] width 37 height 37
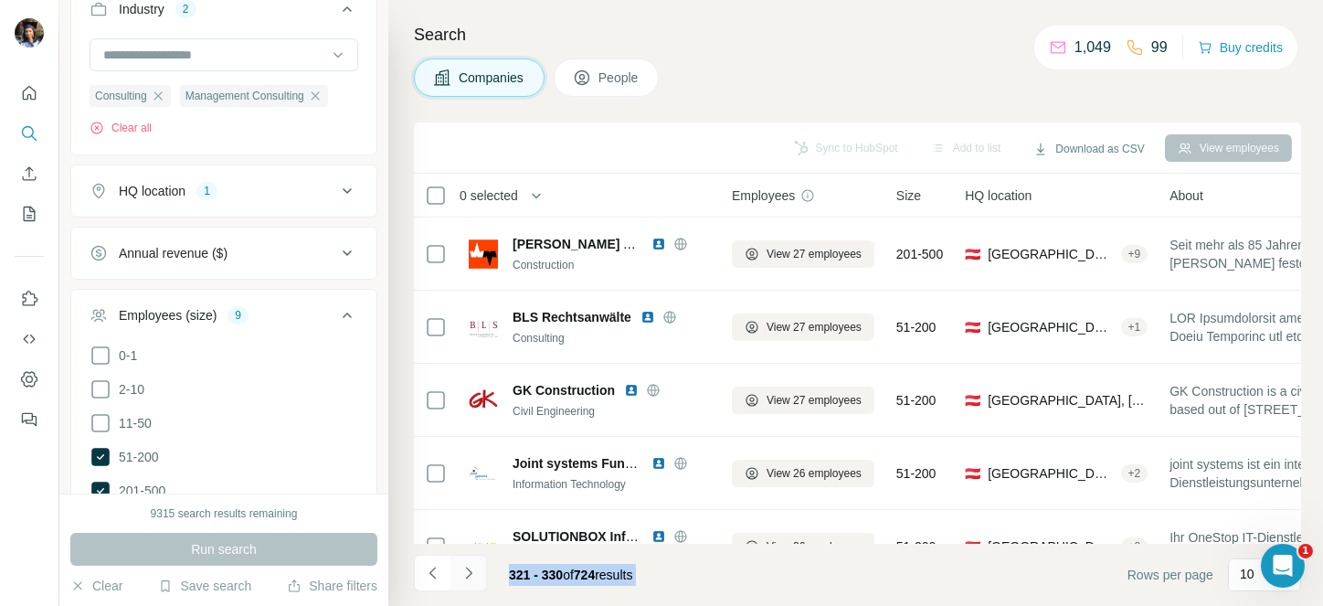
click at [463, 567] on icon "Navigate to next page" at bounding box center [468, 573] width 18 height 18
click at [463, 567] on div at bounding box center [468, 572] width 37 height 37
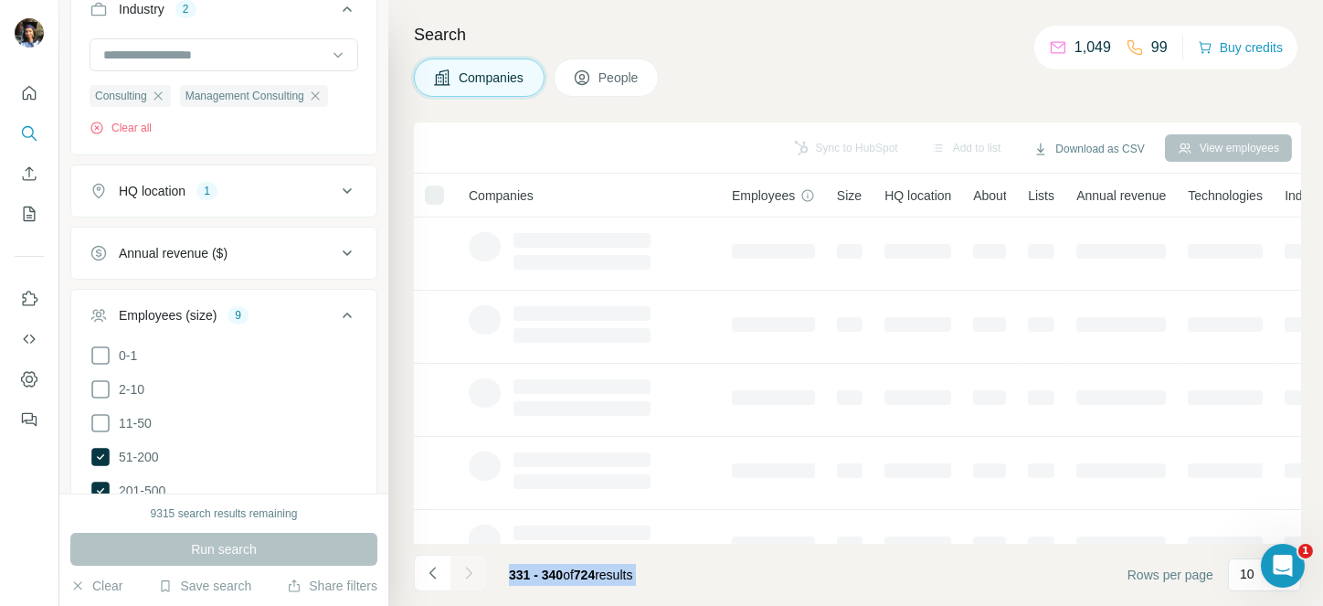
click at [463, 567] on div at bounding box center [468, 572] width 37 height 37
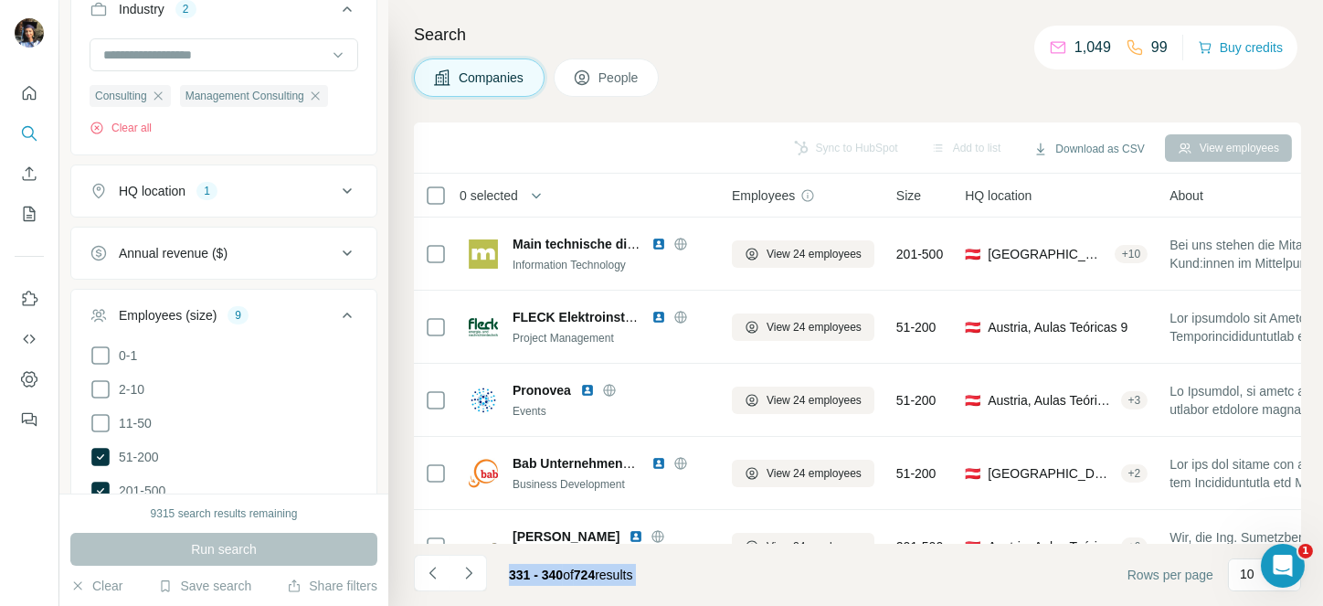
click at [463, 567] on icon "Navigate to next page" at bounding box center [468, 573] width 18 height 18
click at [463, 567] on div at bounding box center [468, 572] width 37 height 37
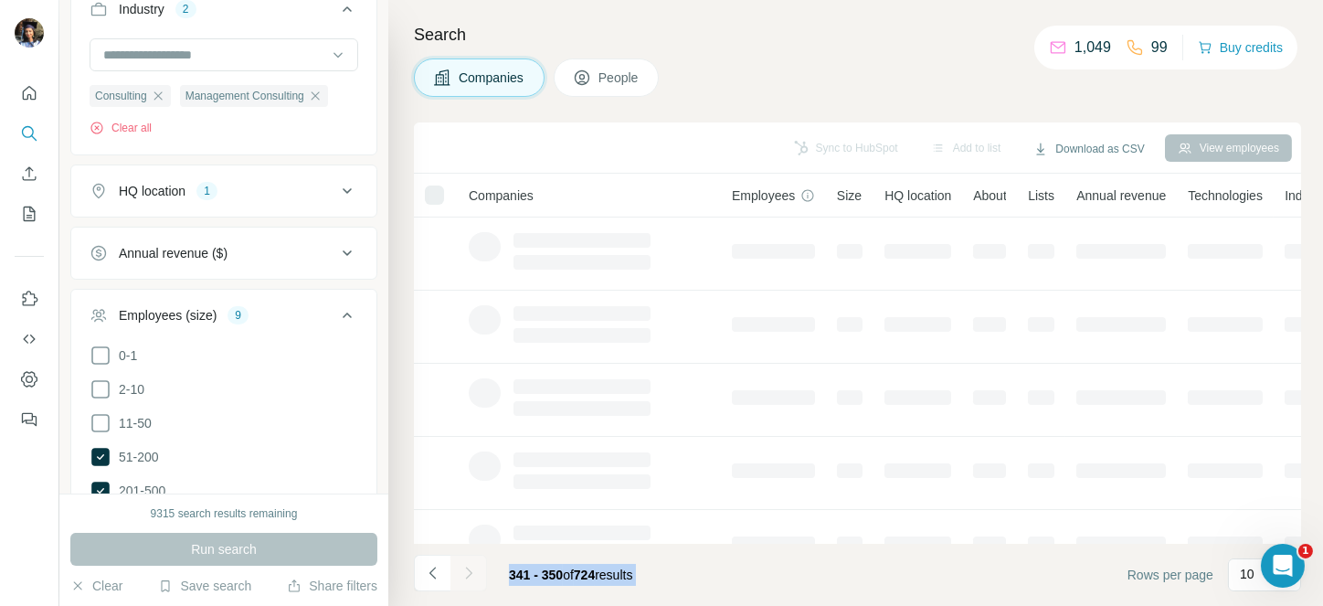
click at [463, 567] on div at bounding box center [468, 572] width 37 height 37
click at [463, 567] on icon "Navigate to next page" at bounding box center [468, 573] width 18 height 18
click at [463, 567] on div at bounding box center [468, 572] width 37 height 37
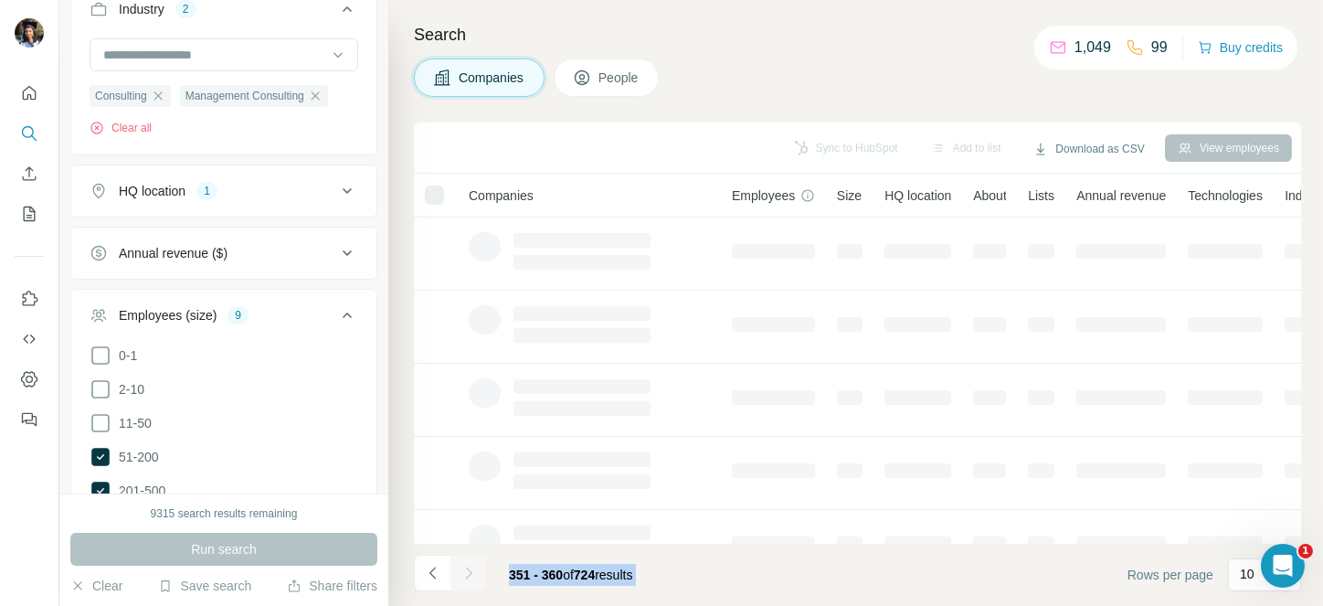
click at [463, 567] on div at bounding box center [468, 572] width 37 height 37
click at [463, 567] on icon "Navigate to next page" at bounding box center [468, 573] width 18 height 18
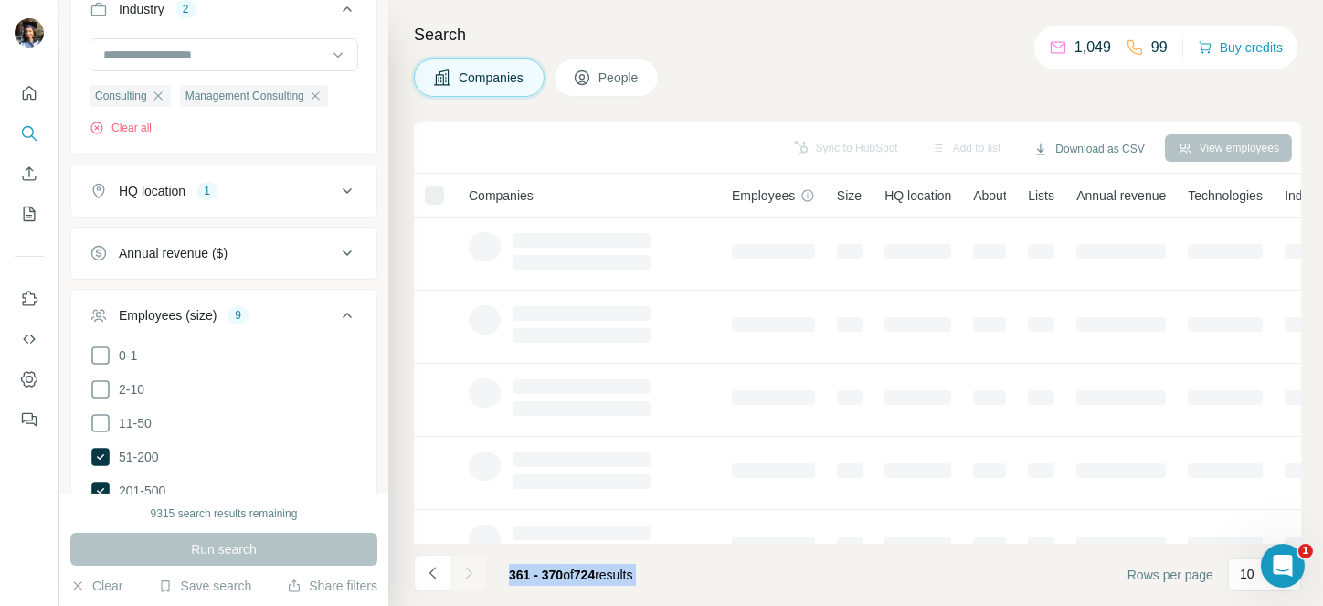
click at [463, 567] on div at bounding box center [468, 572] width 37 height 37
click at [463, 567] on icon "Navigate to next page" at bounding box center [468, 573] width 18 height 18
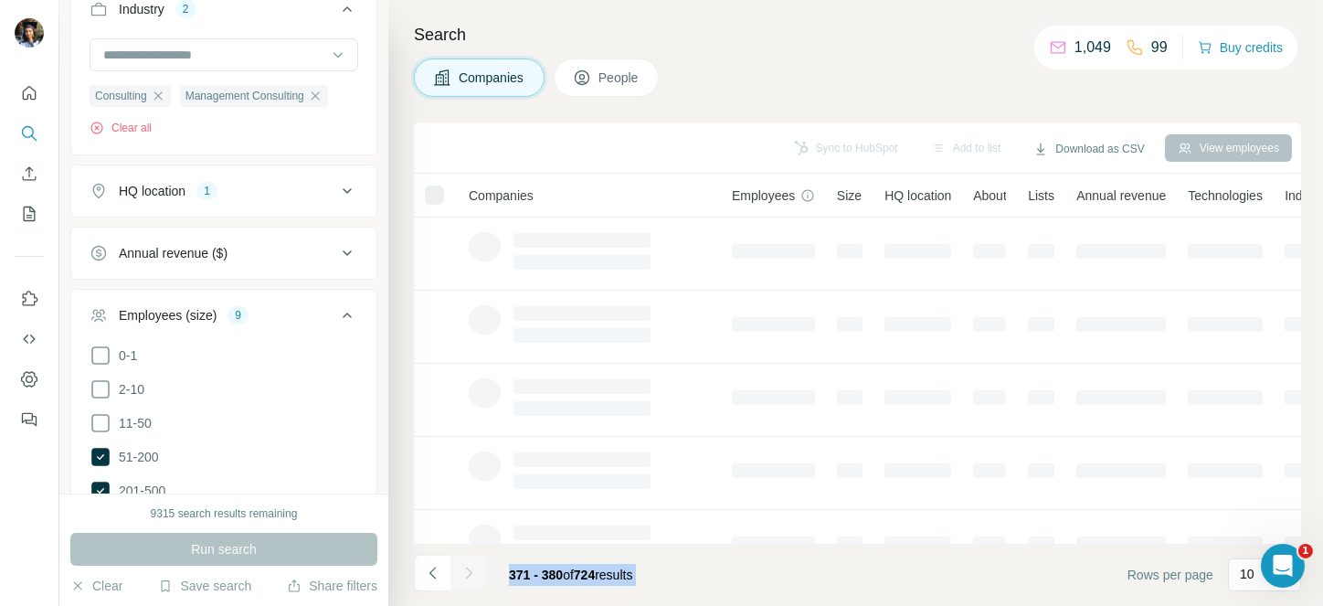
click at [463, 567] on div at bounding box center [468, 572] width 37 height 37
click at [463, 567] on icon "Navigate to next page" at bounding box center [468, 573] width 18 height 18
click at [463, 567] on div at bounding box center [468, 572] width 37 height 37
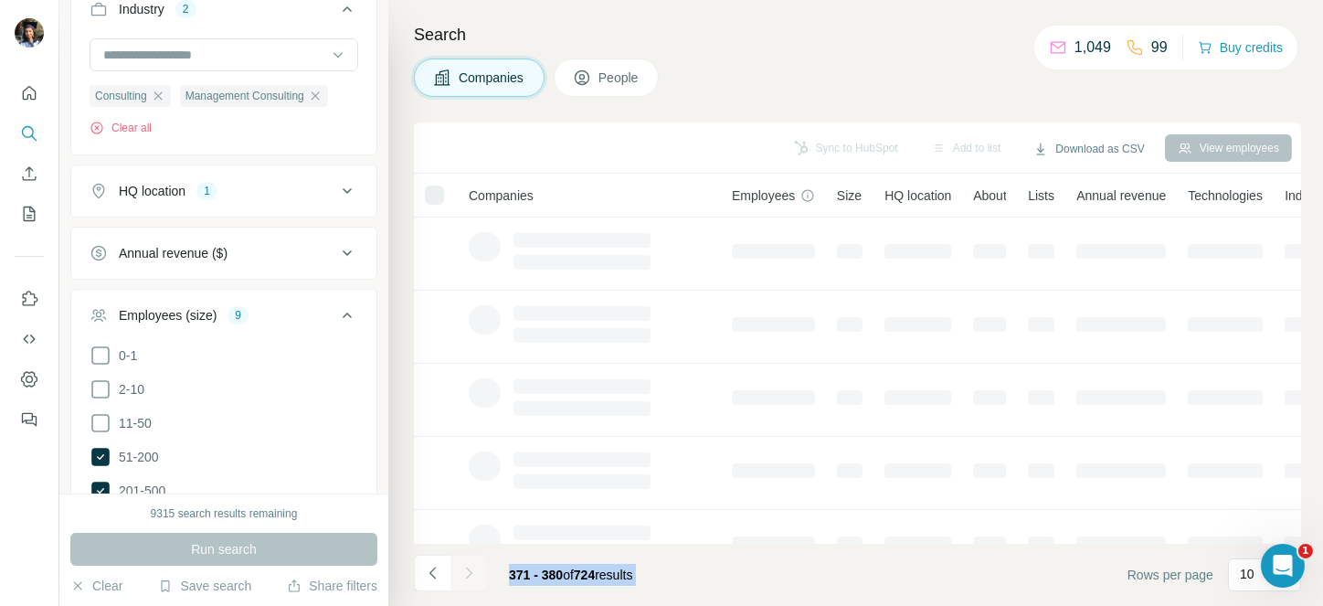
click at [463, 567] on div at bounding box center [468, 572] width 37 height 37
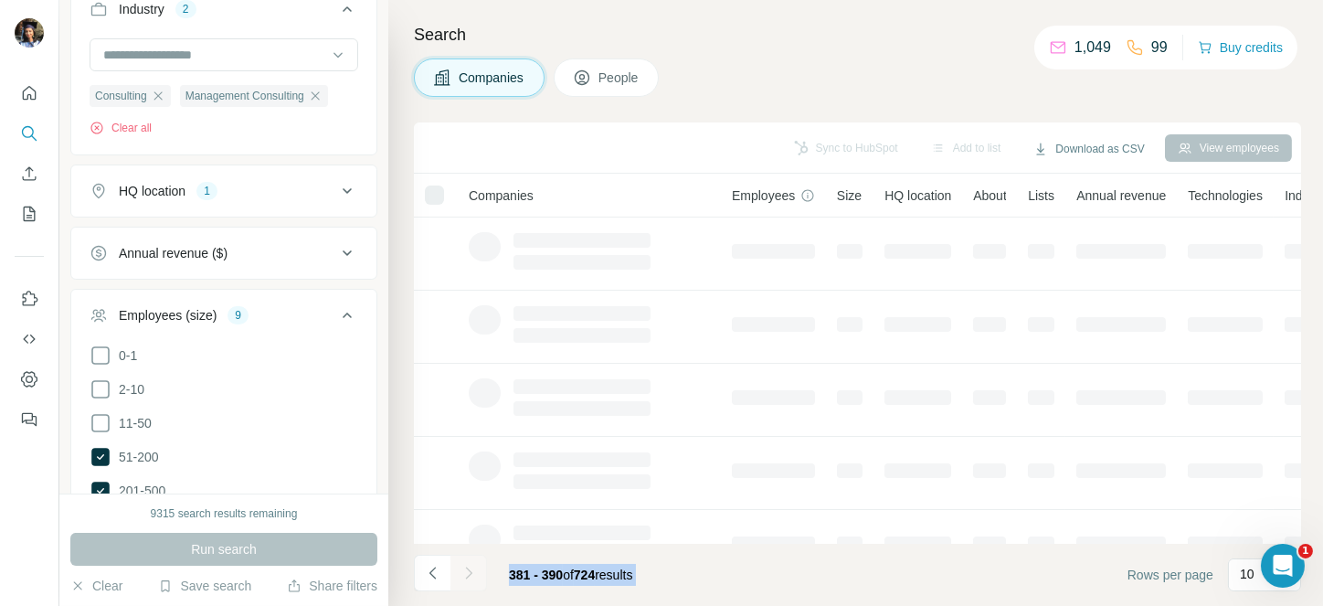
click at [463, 567] on icon "Navigate to next page" at bounding box center [468, 573] width 18 height 18
click at [463, 567] on div at bounding box center [468, 572] width 37 height 37
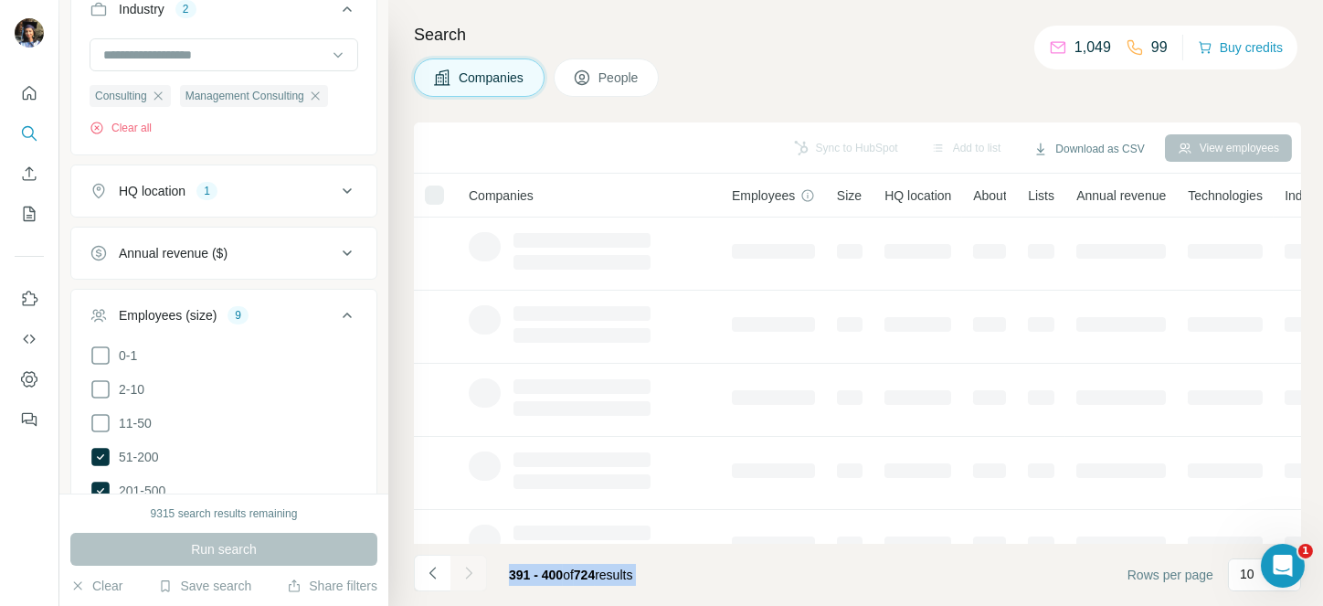
click at [463, 567] on div at bounding box center [468, 572] width 37 height 37
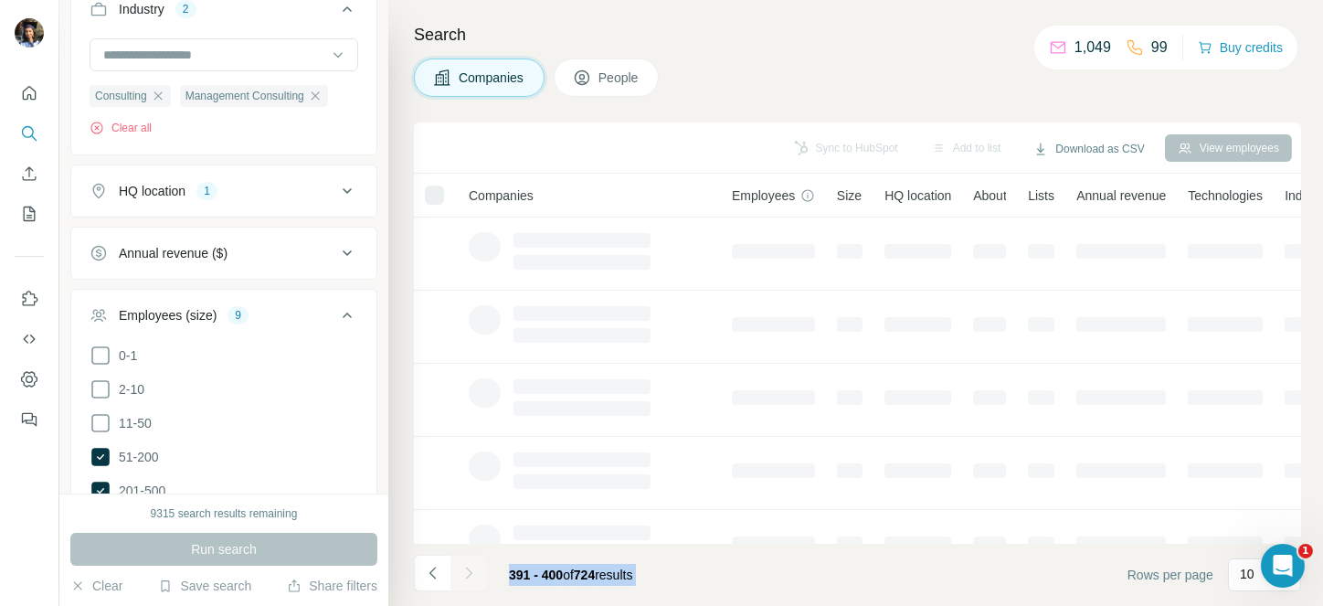
click at [463, 567] on icon "Navigate to next page" at bounding box center [468, 573] width 18 height 18
click at [463, 567] on div at bounding box center [468, 572] width 37 height 37
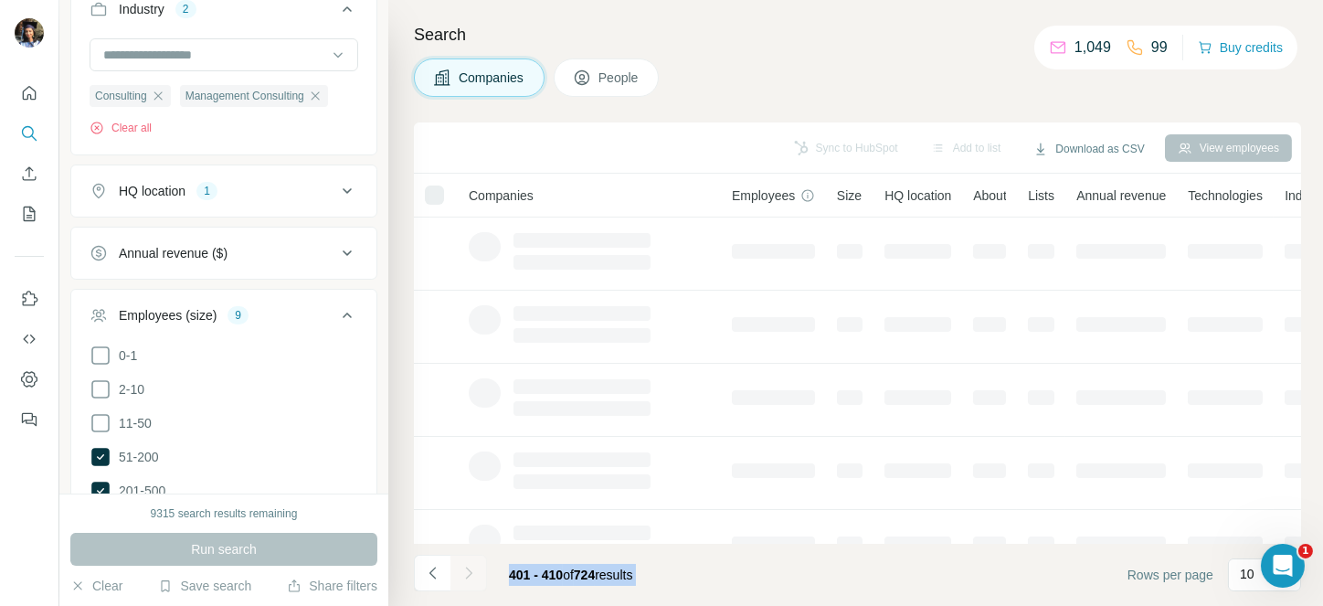
click at [463, 567] on div at bounding box center [468, 572] width 37 height 37
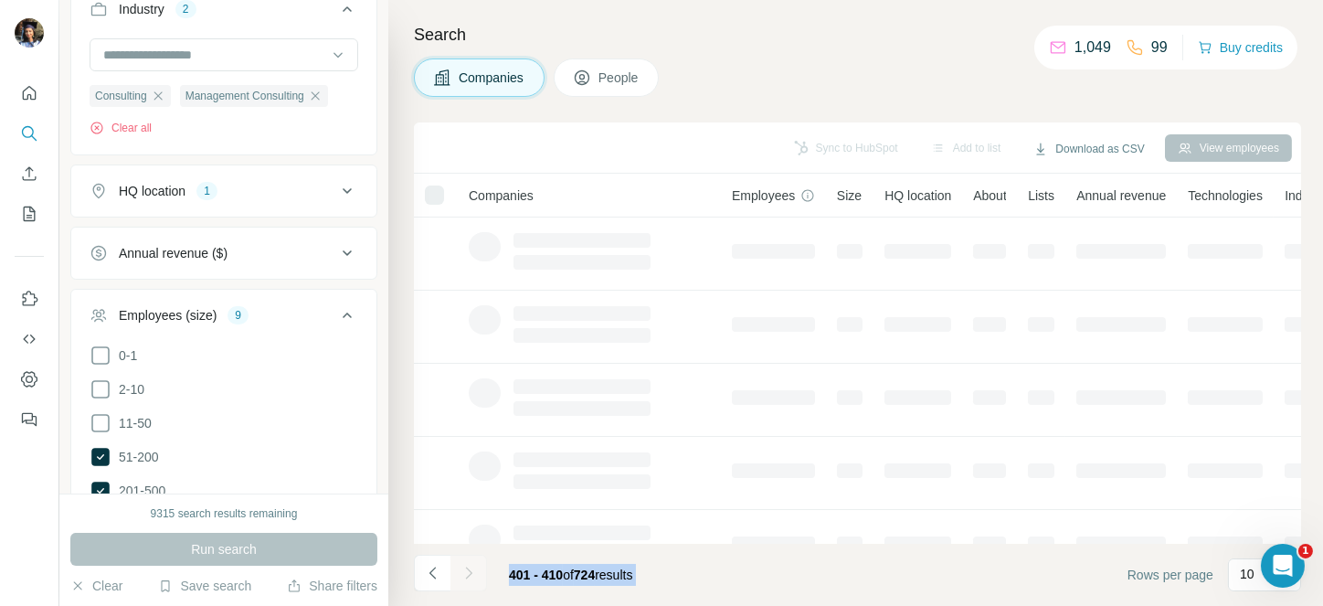
click at [463, 567] on icon "Navigate to next page" at bounding box center [468, 573] width 18 height 18
click at [463, 567] on div at bounding box center [468, 572] width 37 height 37
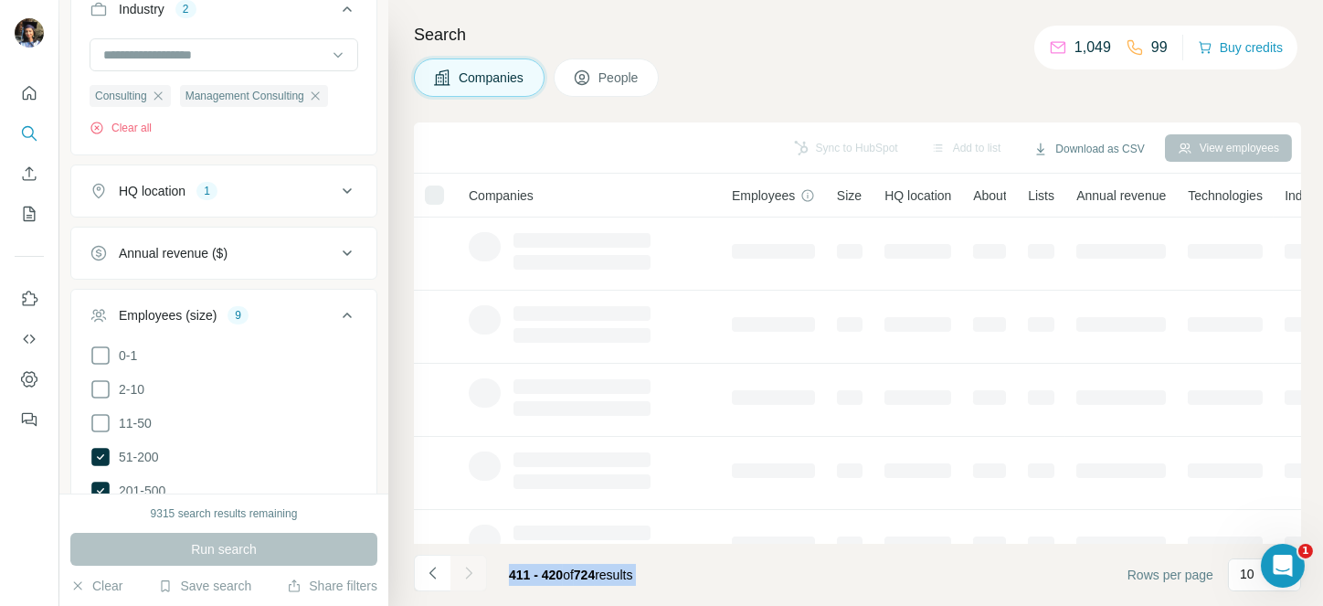
click at [463, 567] on icon "Navigate to next page" at bounding box center [468, 573] width 18 height 18
click at [463, 567] on div at bounding box center [468, 572] width 37 height 37
click at [463, 567] on icon "Navigate to next page" at bounding box center [468, 573] width 18 height 18
click at [463, 567] on div at bounding box center [468, 572] width 37 height 37
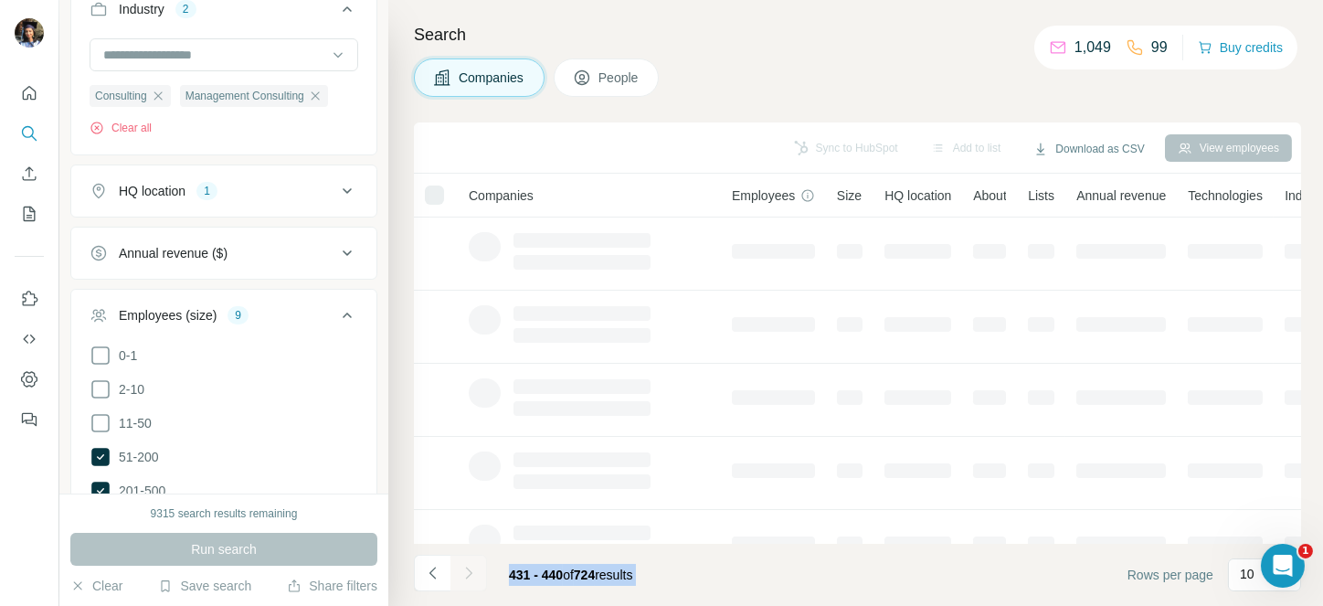
click at [463, 567] on div at bounding box center [468, 572] width 37 height 37
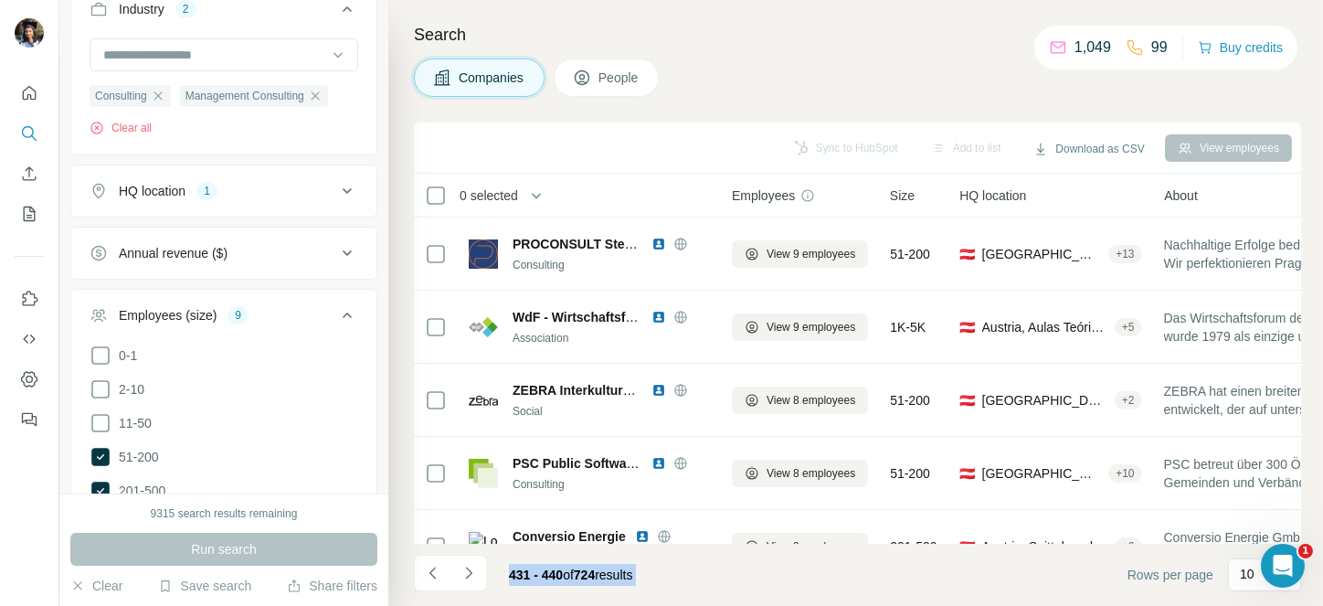
click at [463, 567] on icon "Navigate to next page" at bounding box center [468, 573] width 18 height 18
click at [463, 567] on div at bounding box center [468, 572] width 37 height 37
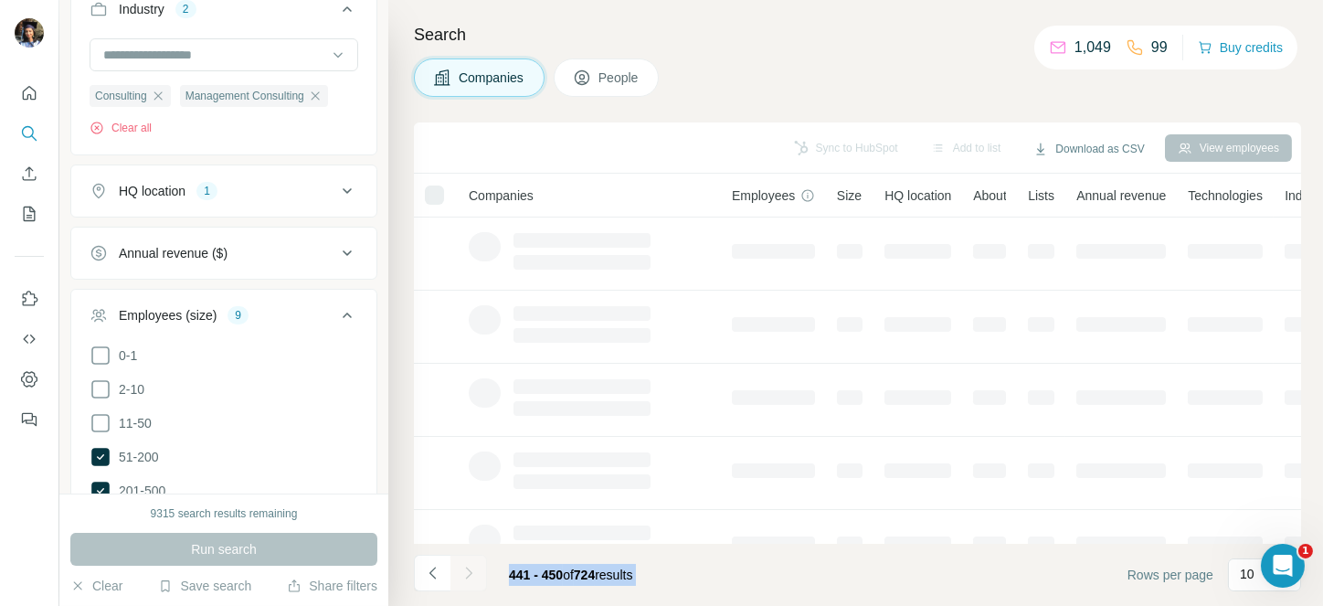
click at [463, 567] on div at bounding box center [468, 572] width 37 height 37
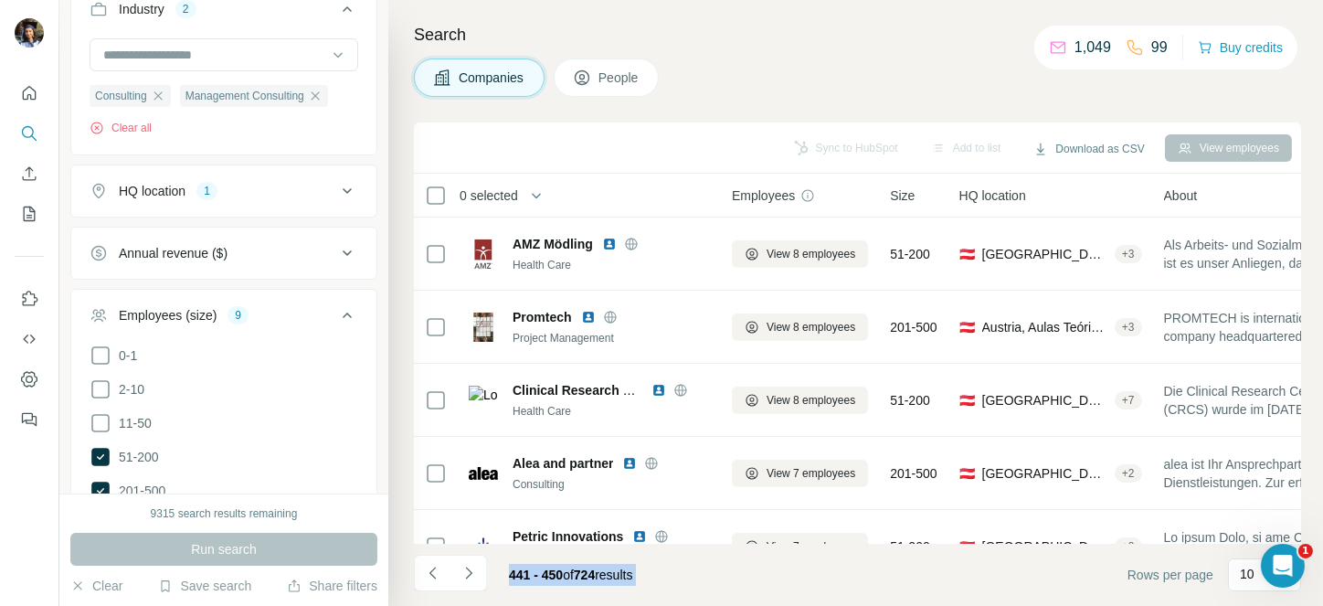
click at [463, 567] on icon "Navigate to next page" at bounding box center [468, 573] width 18 height 18
click at [463, 567] on div at bounding box center [468, 572] width 37 height 37
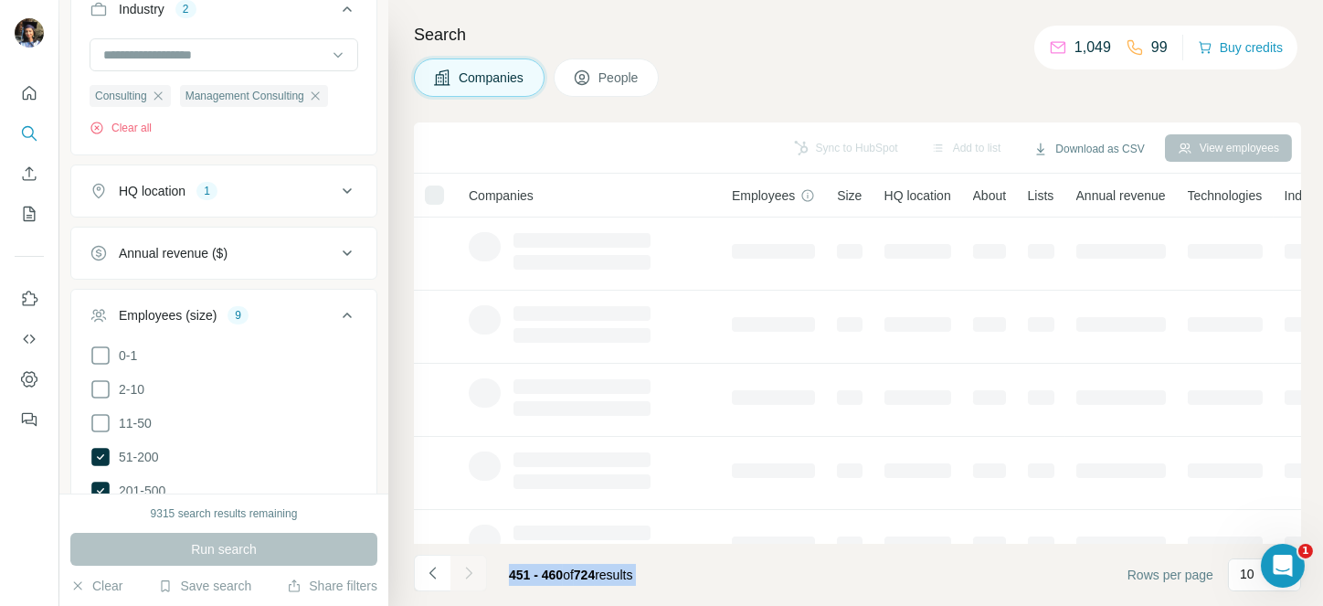
click at [463, 567] on div at bounding box center [468, 572] width 37 height 37
click at [463, 567] on icon "Navigate to next page" at bounding box center [468, 573] width 18 height 18
click at [463, 567] on div at bounding box center [468, 572] width 37 height 37
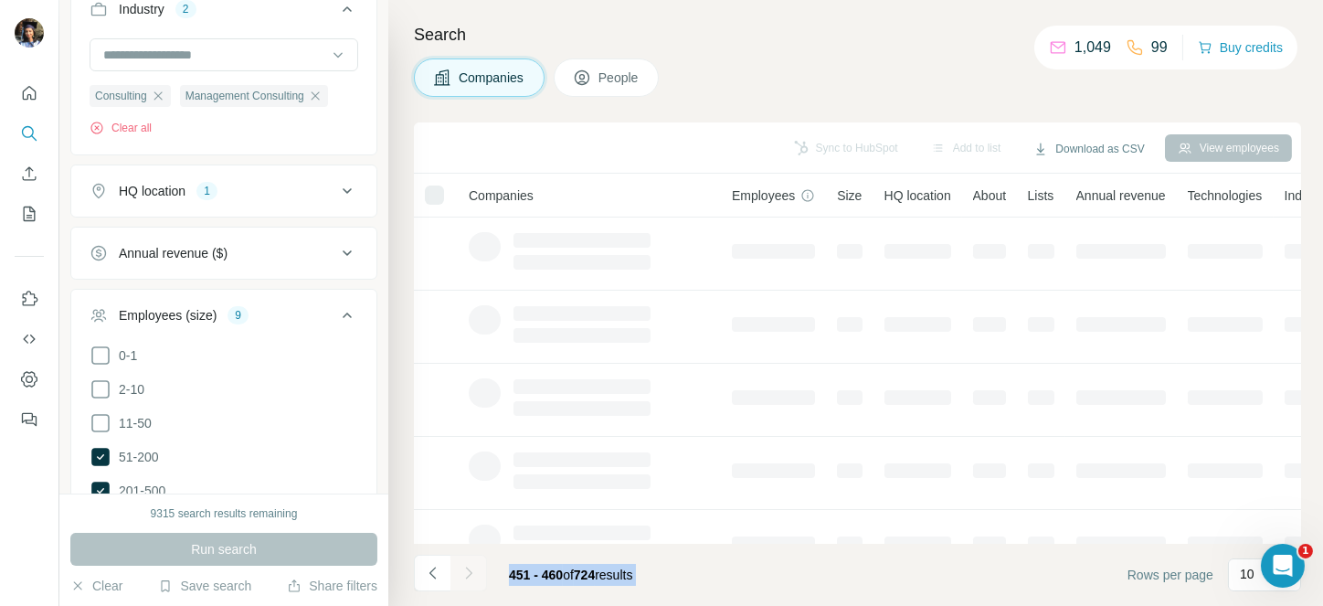
click at [463, 567] on div at bounding box center [468, 572] width 37 height 37
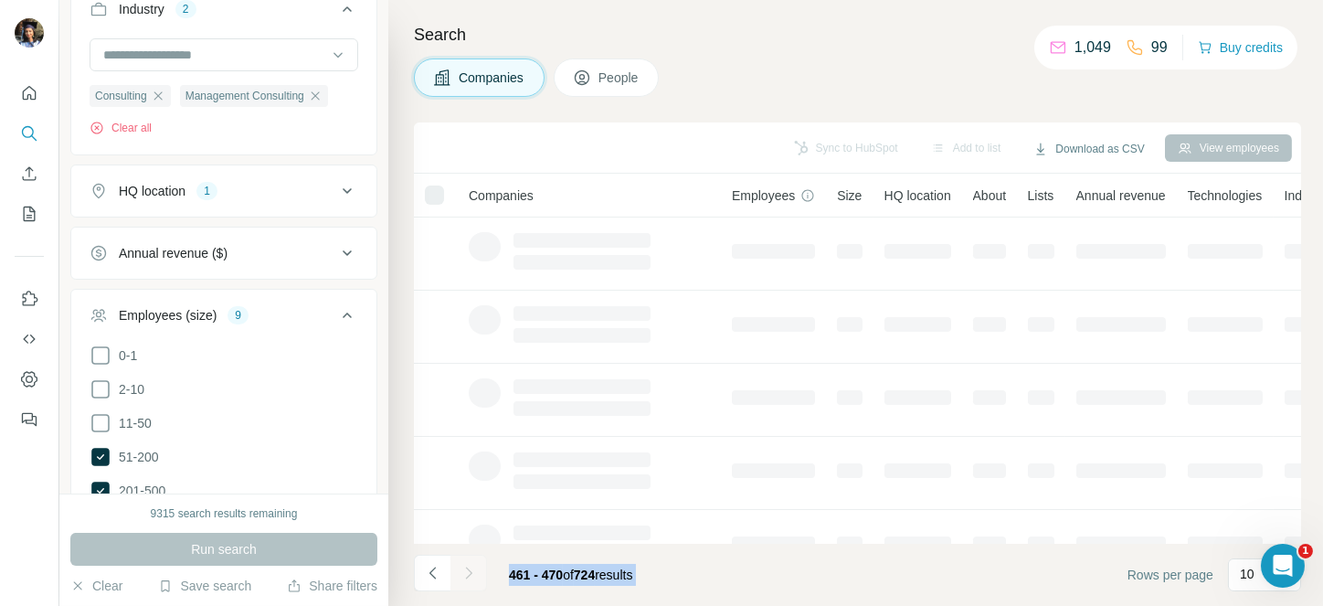
click at [463, 567] on div at bounding box center [468, 572] width 37 height 37
click at [463, 567] on icon "Navigate to next page" at bounding box center [468, 573] width 18 height 18
click at [463, 567] on div at bounding box center [468, 572] width 37 height 37
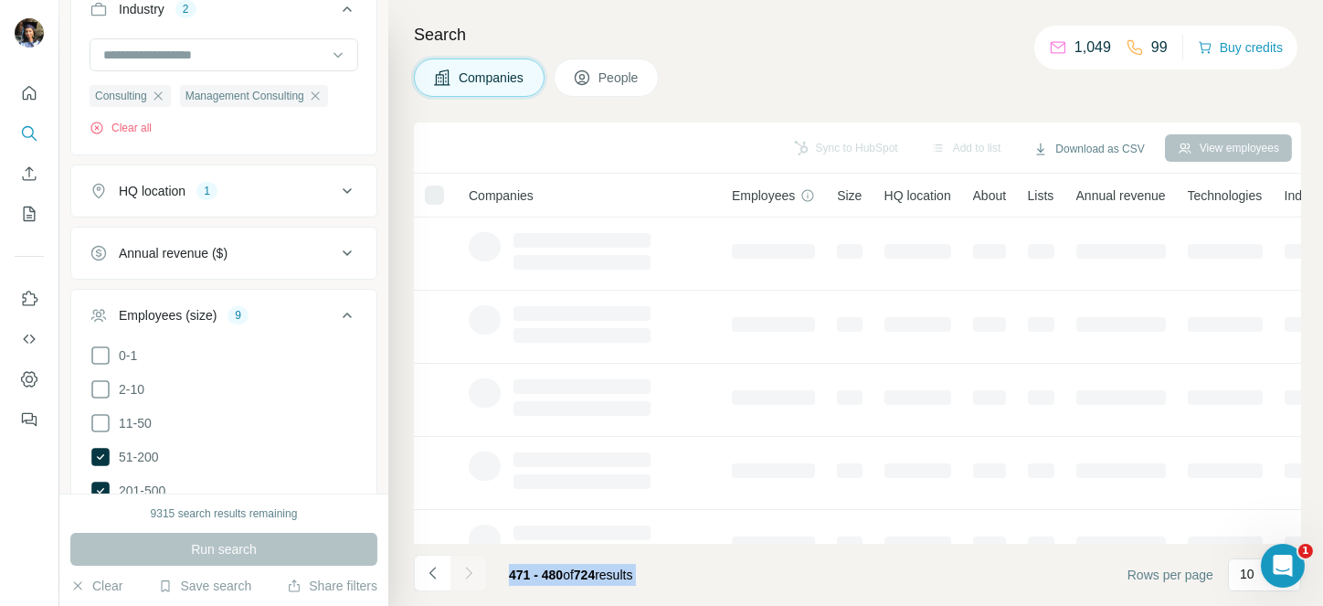
click at [463, 567] on div at bounding box center [468, 572] width 37 height 37
click at [463, 567] on icon "Navigate to next page" at bounding box center [468, 573] width 18 height 18
click at [463, 567] on div at bounding box center [468, 572] width 37 height 37
click at [463, 567] on icon "Navigate to next page" at bounding box center [468, 573] width 18 height 18
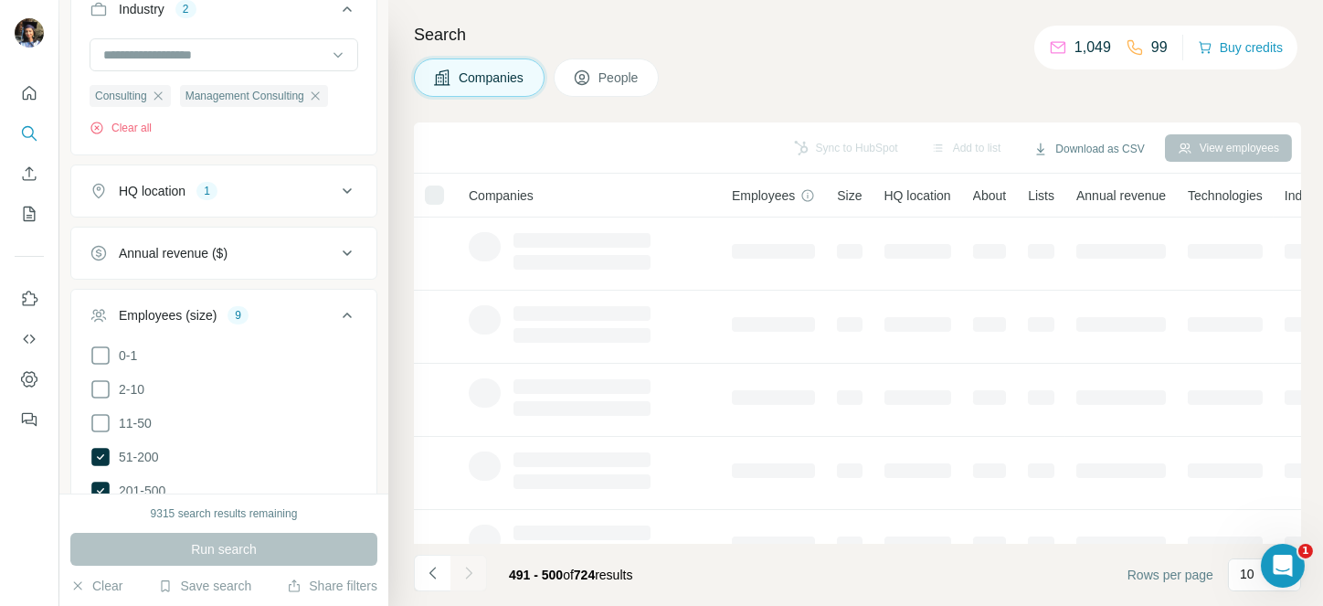
click at [463, 567] on div at bounding box center [468, 572] width 37 height 37
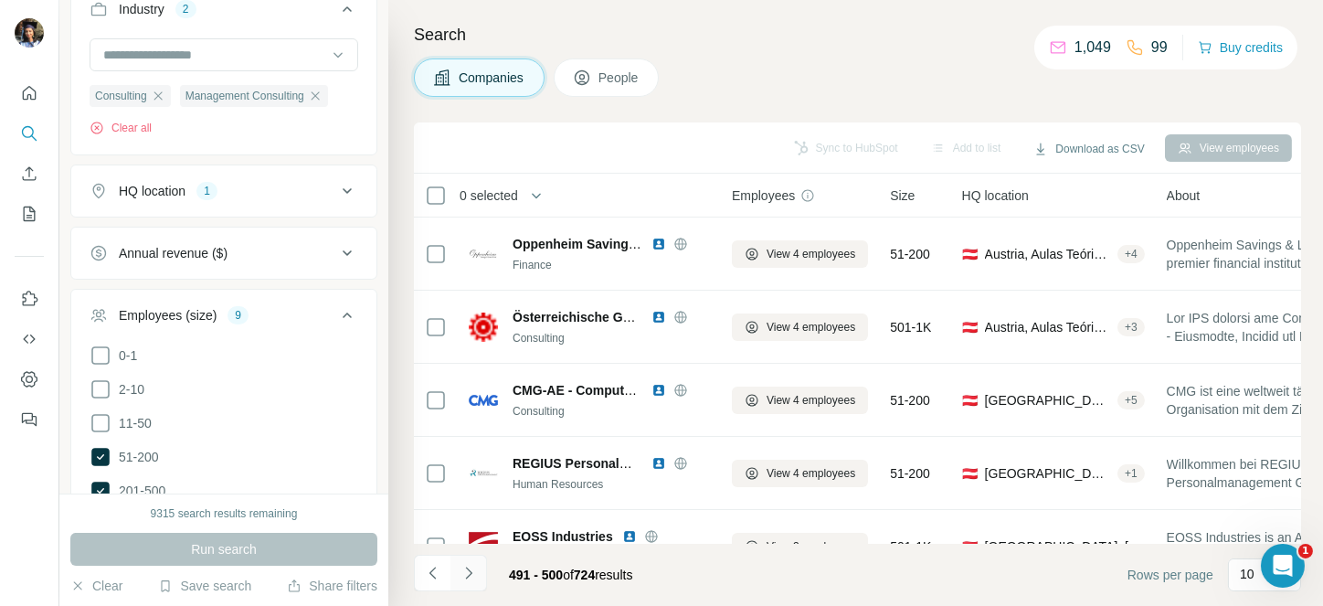
click at [464, 576] on icon "Navigate to next page" at bounding box center [468, 573] width 18 height 18
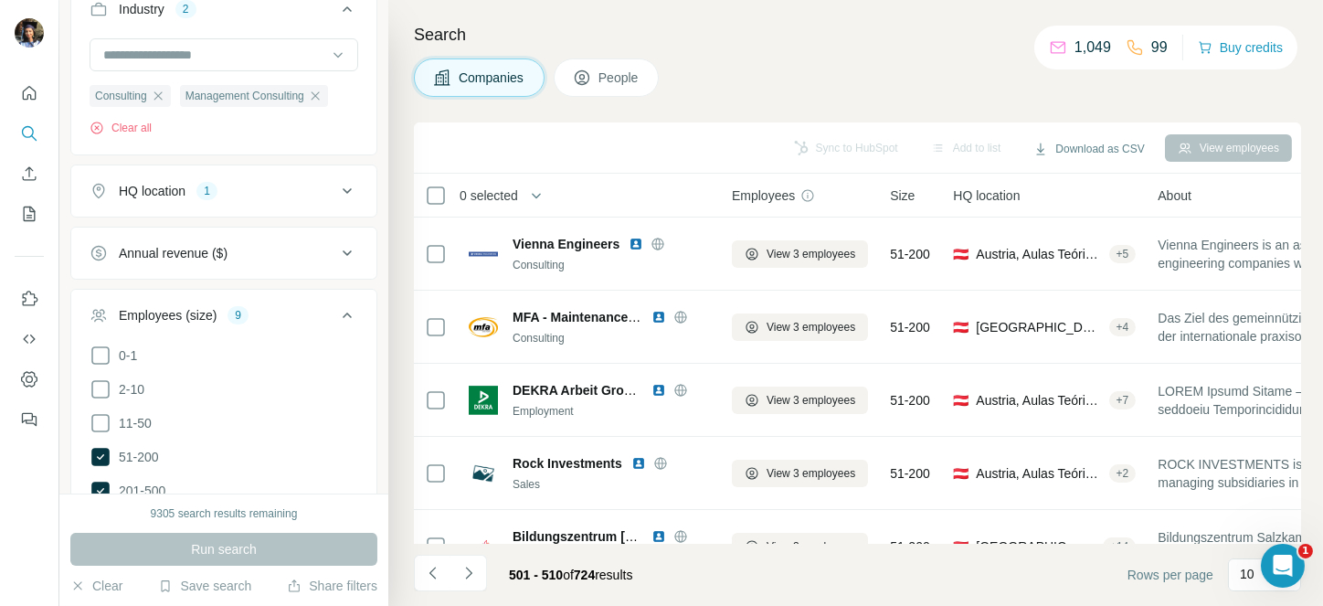
click at [491, 196] on span "0 selected" at bounding box center [488, 195] width 58 height 18
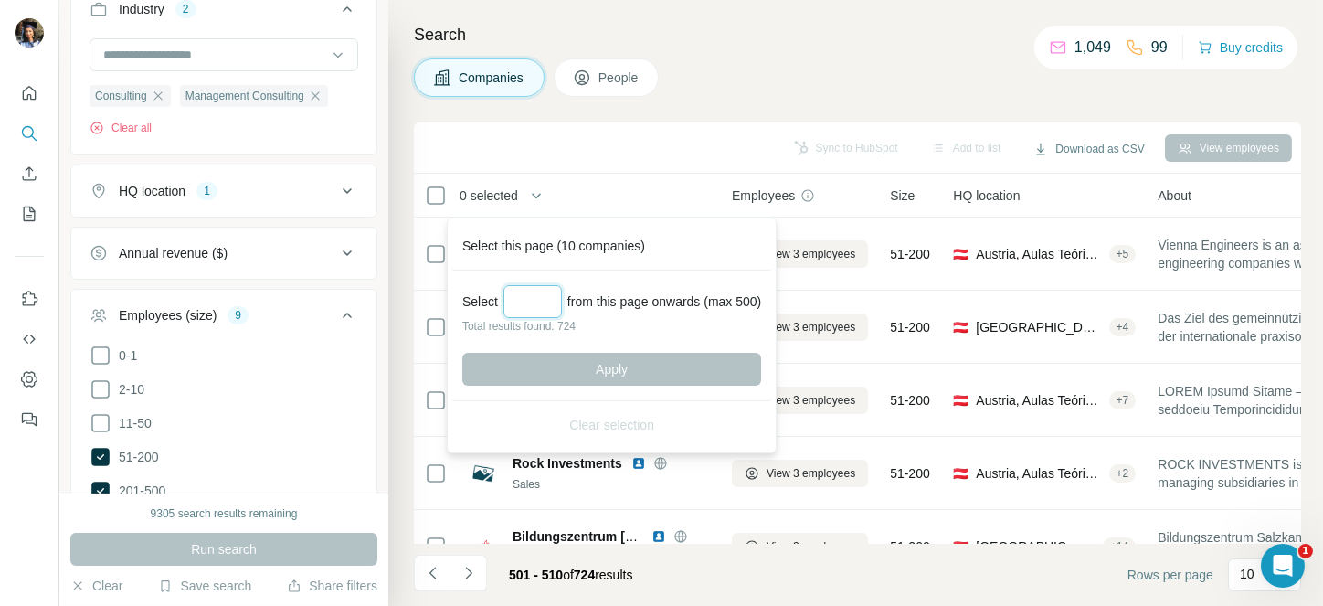
click at [528, 286] on input "Select a number (up to 500)" at bounding box center [532, 301] width 58 height 33
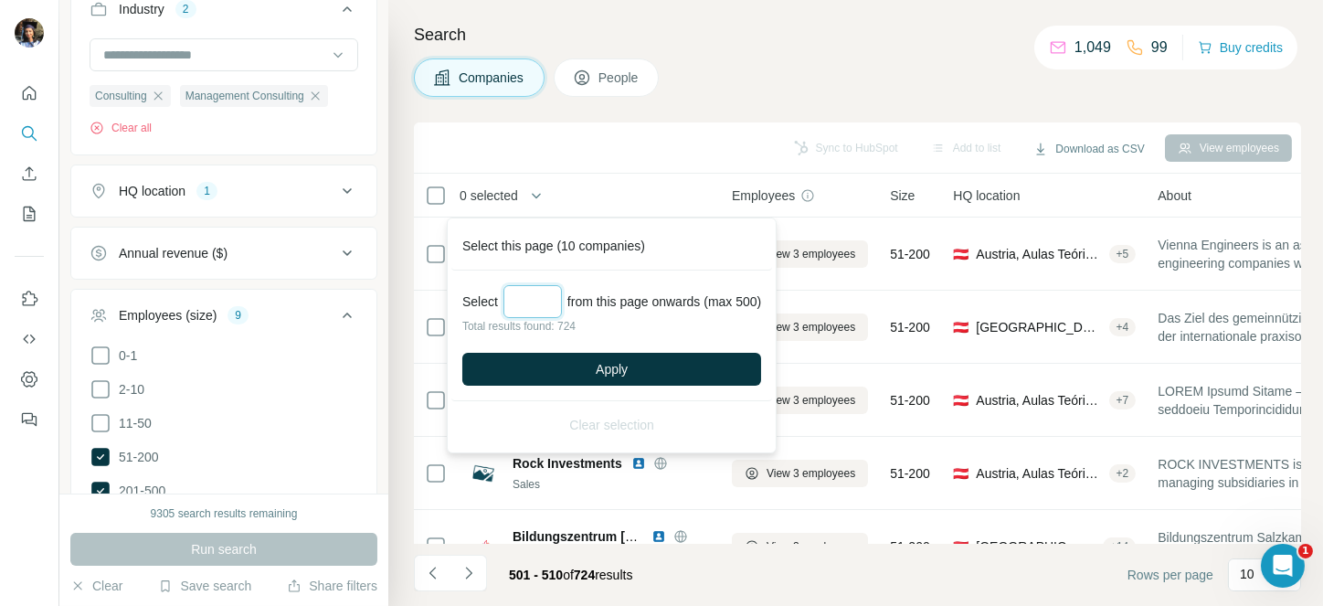
type input "***"
click at [609, 362] on span "Apply" at bounding box center [611, 369] width 32 height 18
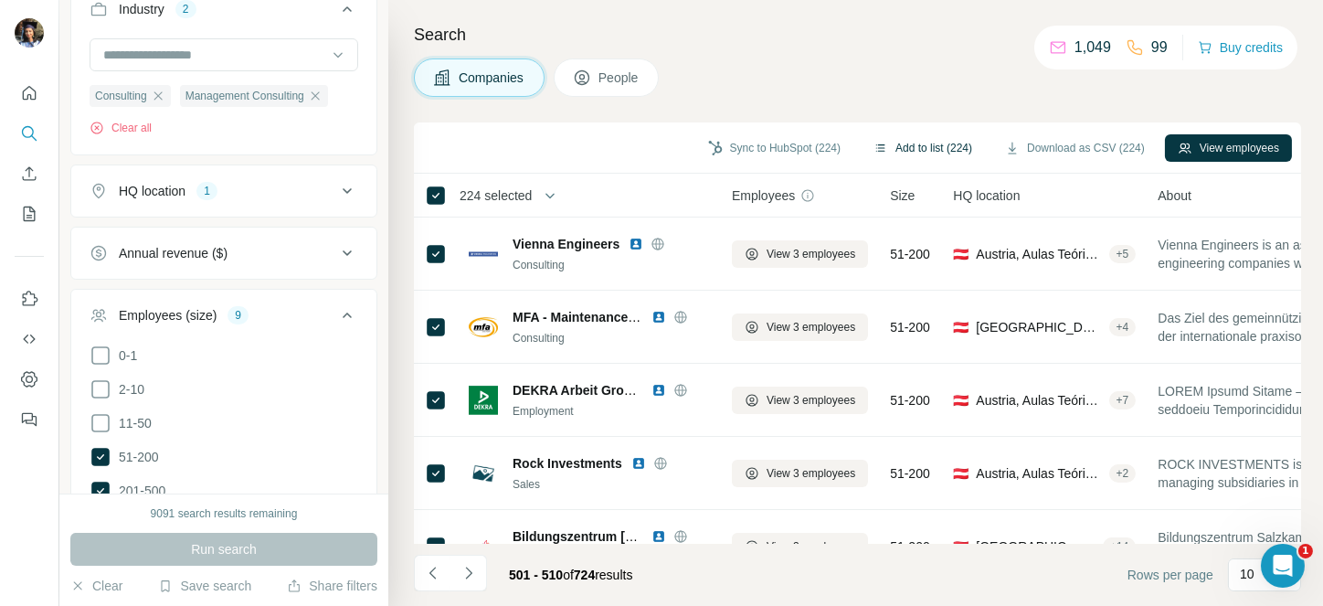
click at [931, 142] on button "Add to list (224)" at bounding box center [922, 147] width 124 height 27
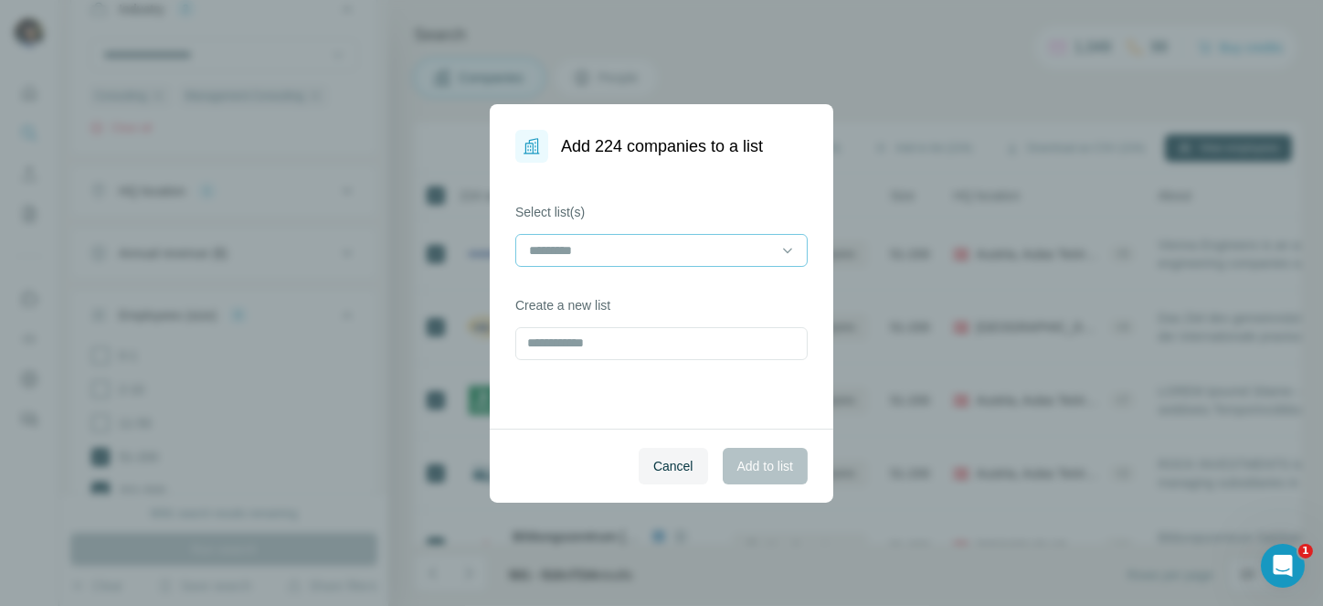
click at [651, 249] on input at bounding box center [650, 250] width 247 height 20
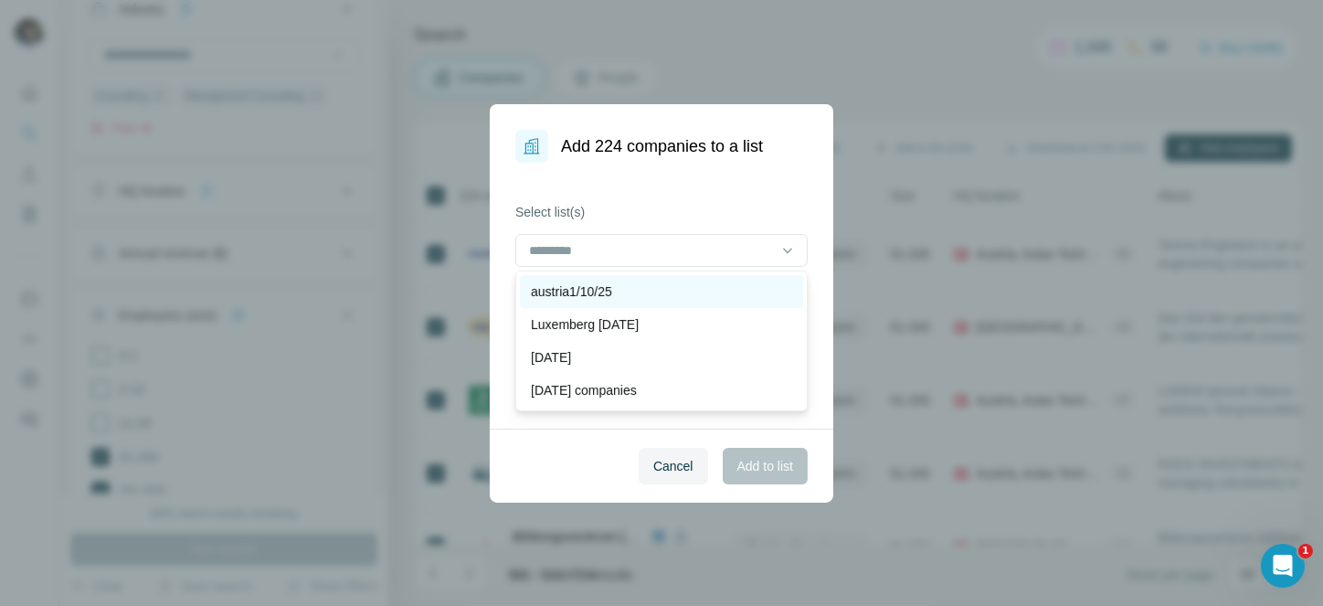
click at [593, 292] on p "austria1/10/25" at bounding box center [571, 291] width 81 height 18
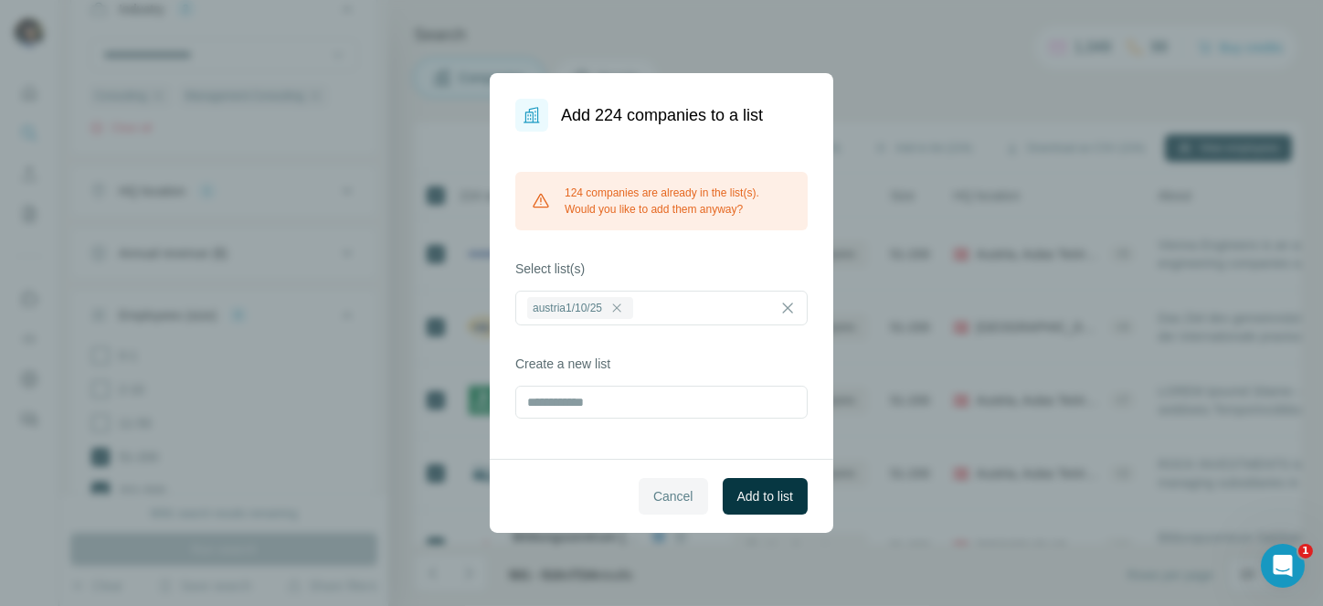
click at [682, 480] on button "Cancel" at bounding box center [672, 496] width 69 height 37
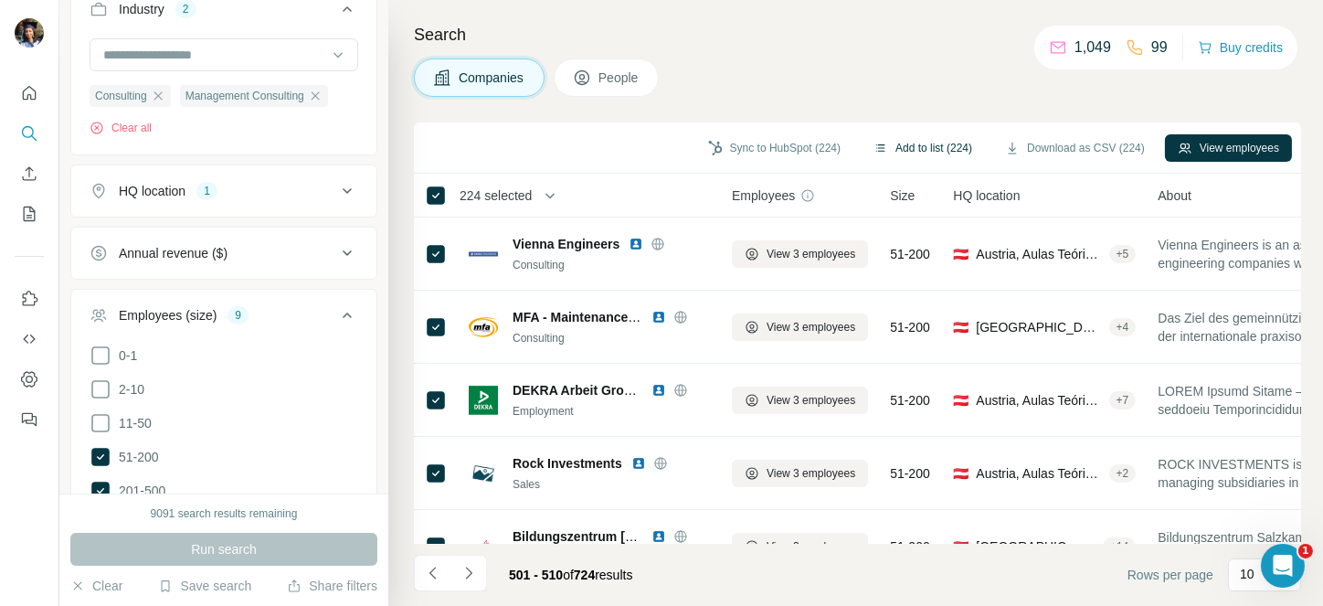
click at [869, 139] on button "Add to list (224)" at bounding box center [922, 147] width 124 height 27
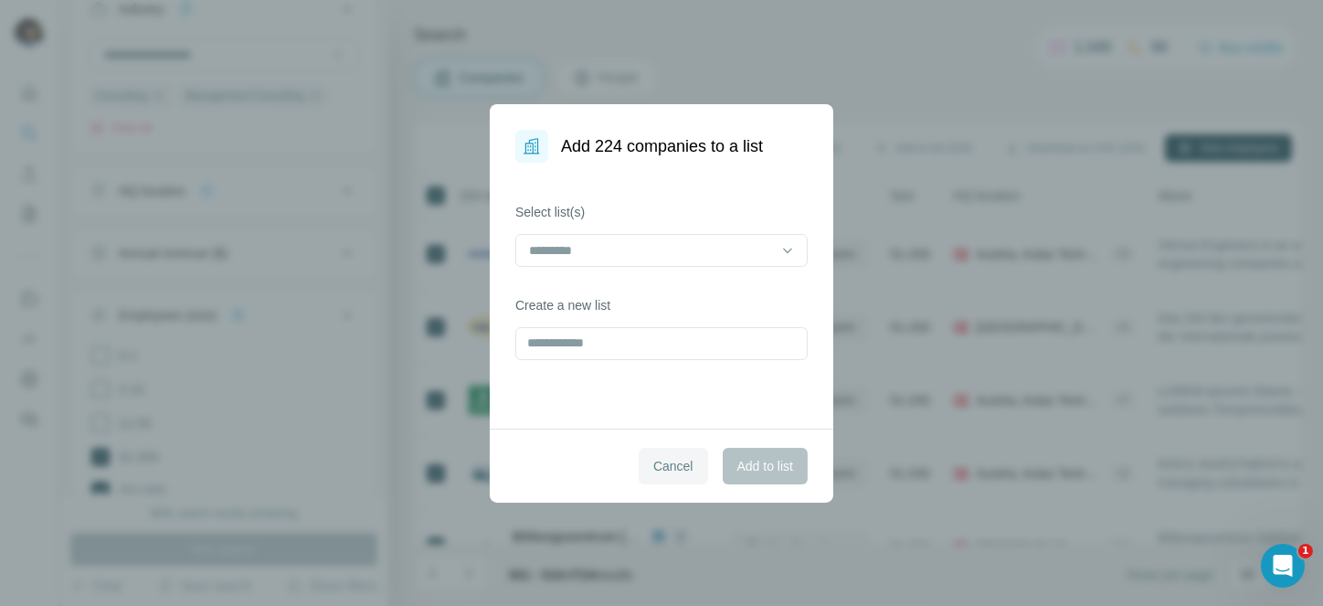
click at [669, 461] on span "Cancel" at bounding box center [673, 466] width 40 height 18
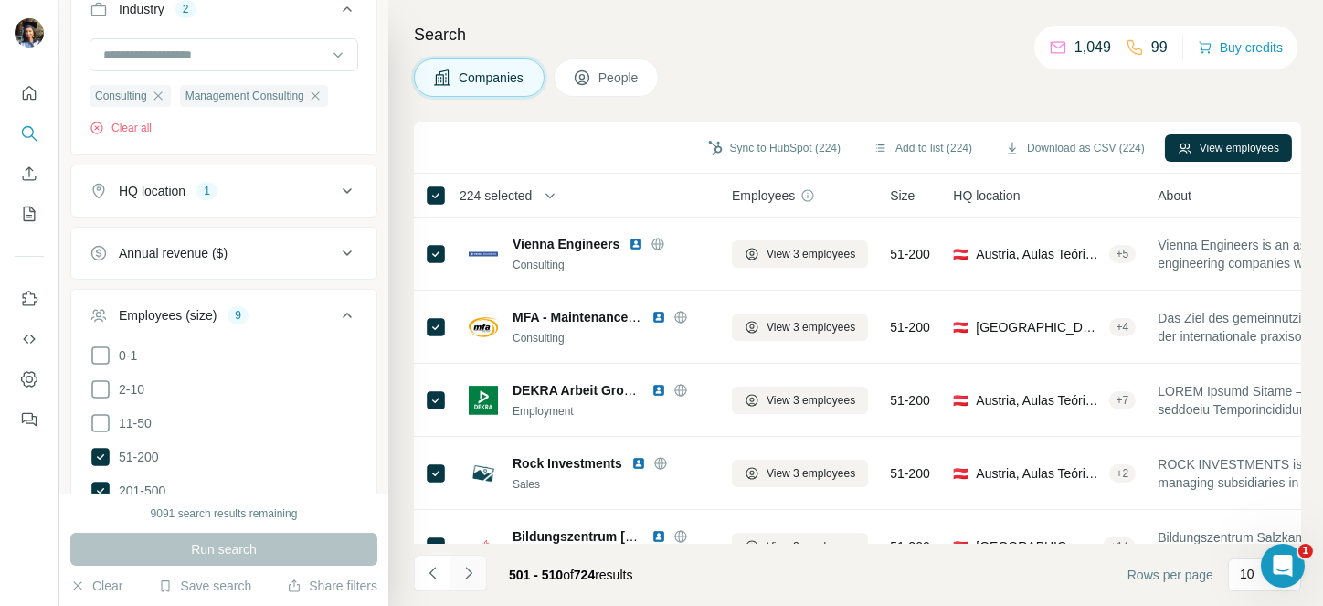
click at [465, 568] on icon "Navigate to next page" at bounding box center [468, 573] width 18 height 18
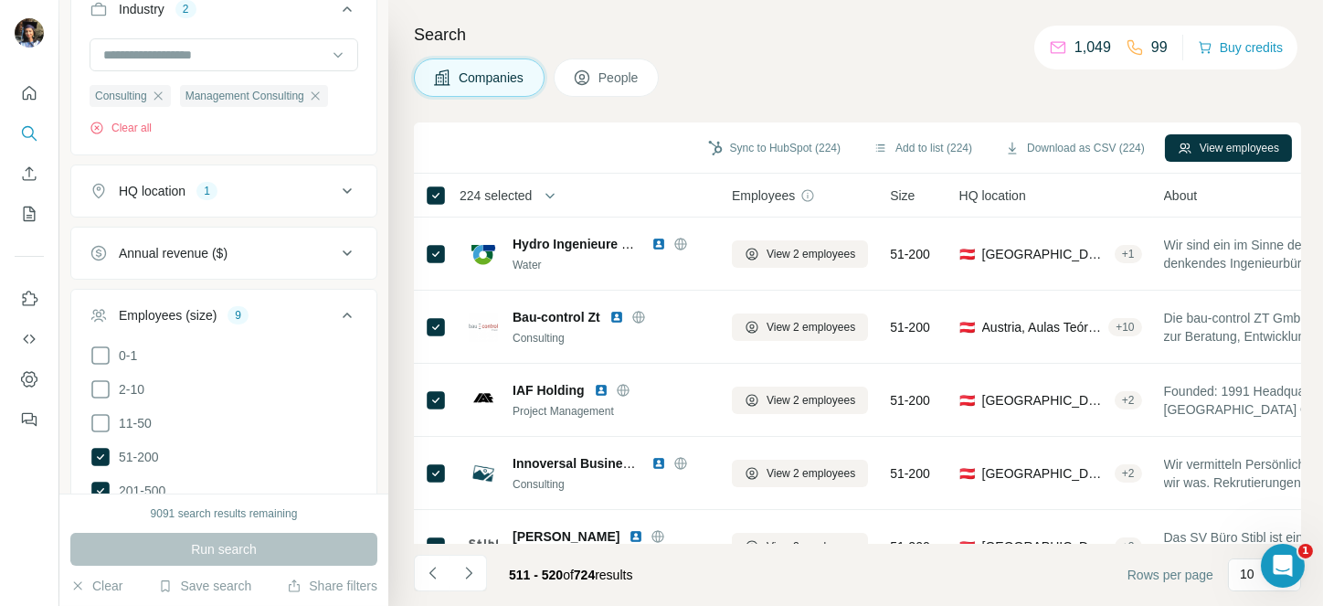
click at [918, 130] on div "Sync to HubSpot (224) Add to list (224) Download as CSV (224) View employees" at bounding box center [857, 147] width 887 height 51
click at [890, 149] on button "Add to list (224)" at bounding box center [922, 147] width 124 height 27
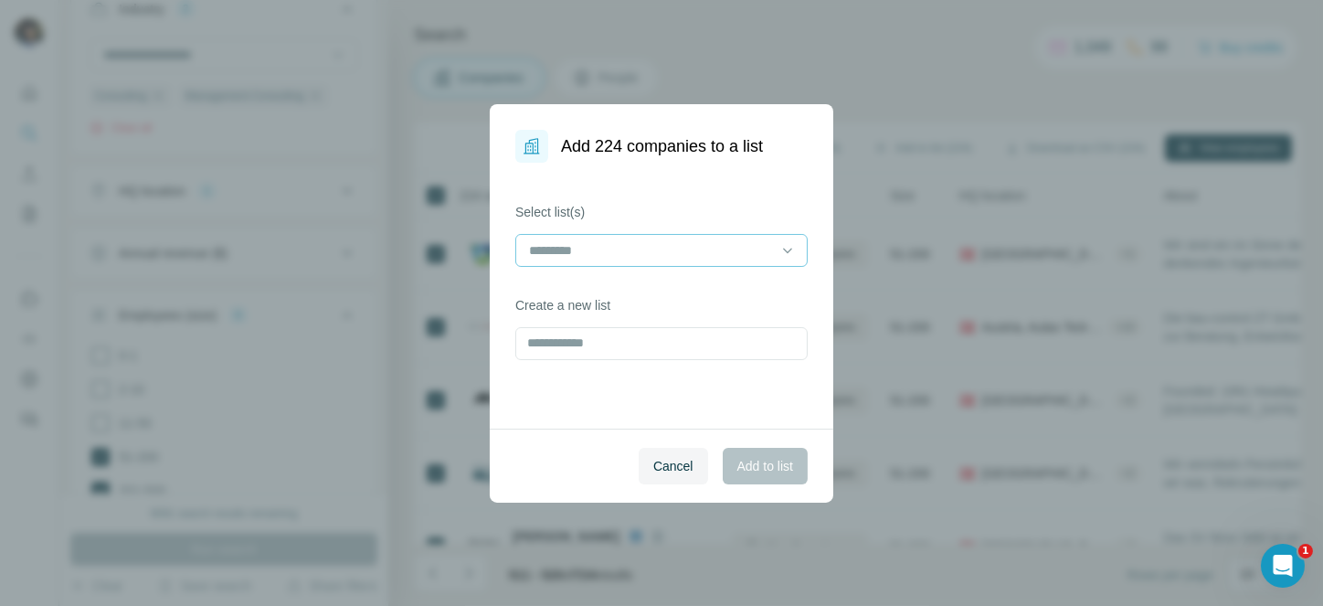
click at [642, 250] on input at bounding box center [650, 250] width 247 height 20
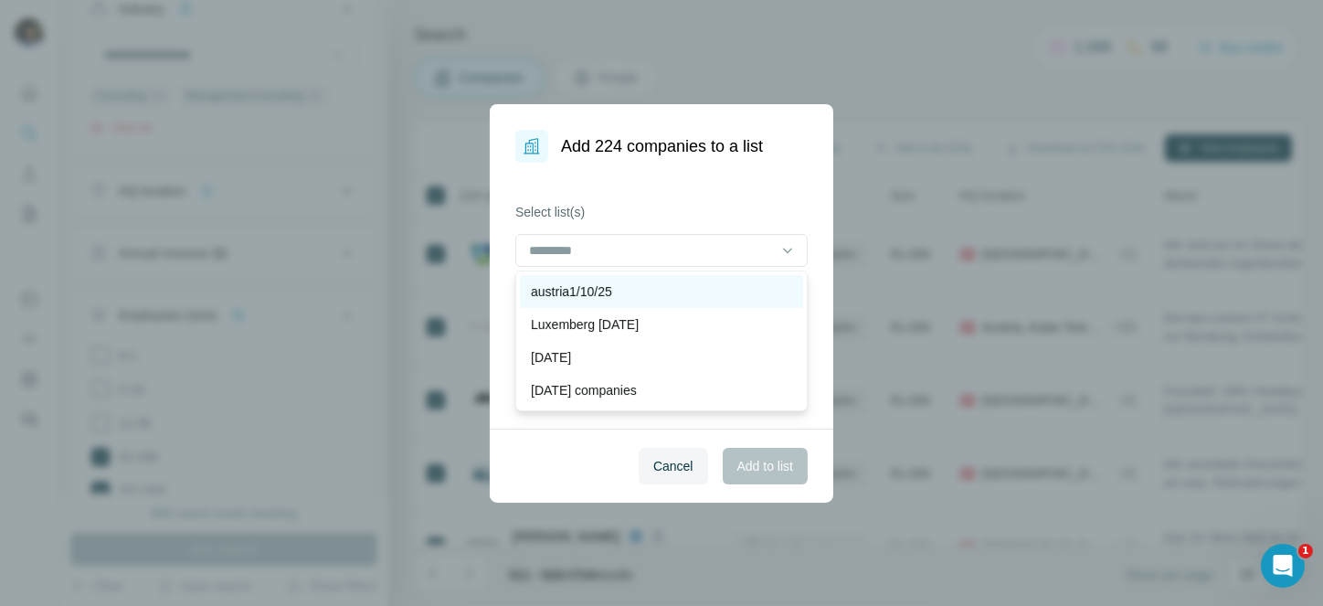
click at [590, 289] on p "austria1/10/25" at bounding box center [571, 291] width 81 height 18
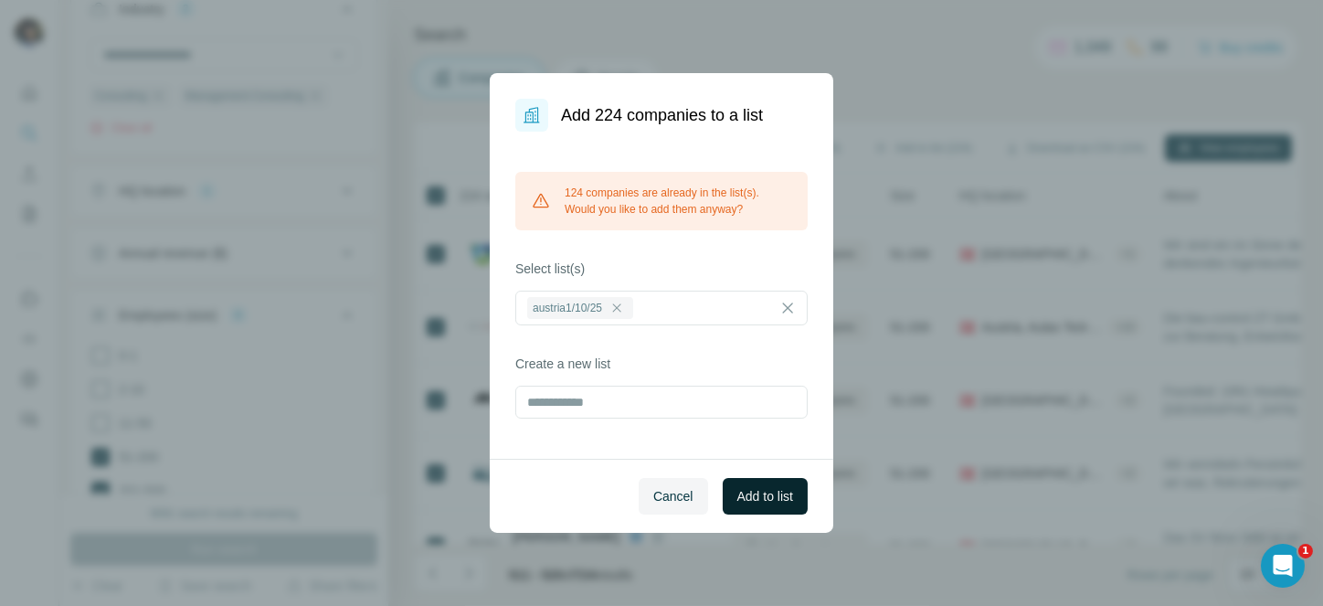
click at [792, 487] on span "Add to list" at bounding box center [765, 496] width 56 height 18
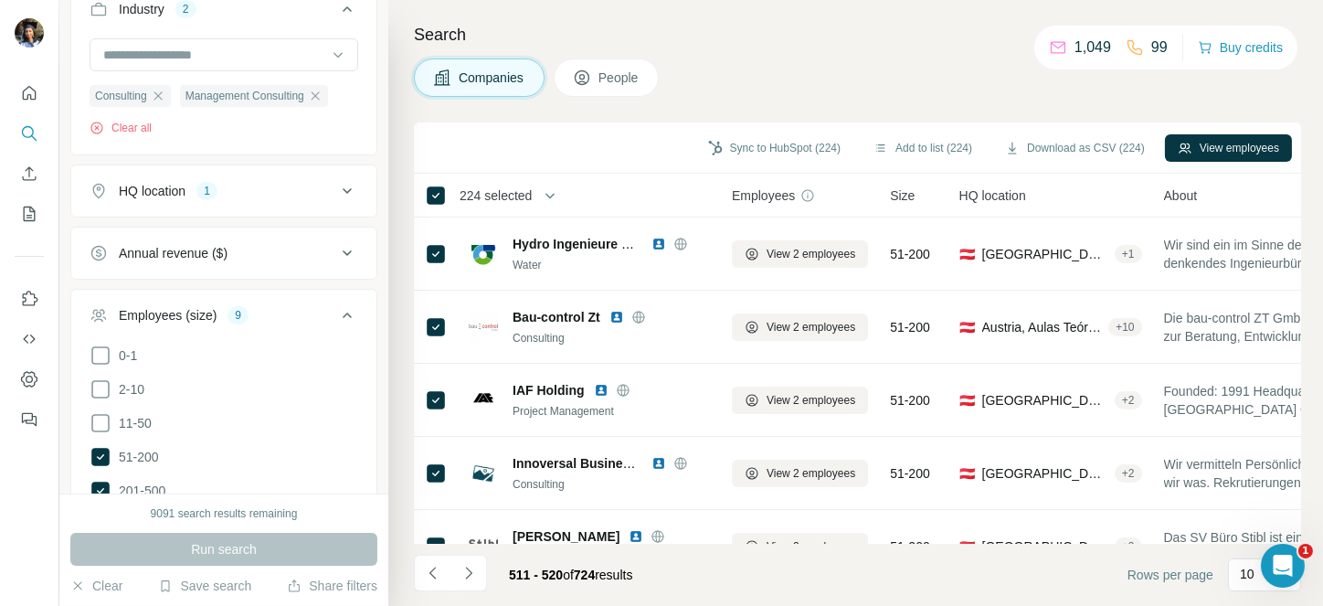
click at [484, 195] on span "224 selected" at bounding box center [495, 195] width 72 height 18
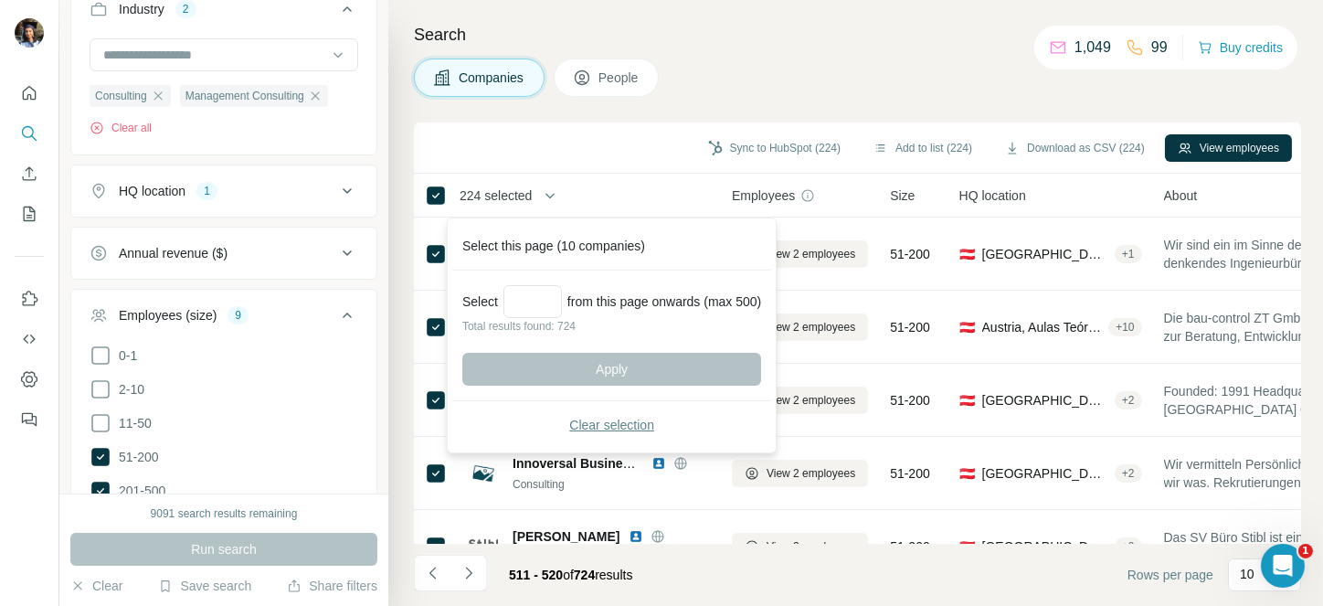
click at [648, 417] on span "Clear selection" at bounding box center [611, 425] width 85 height 18
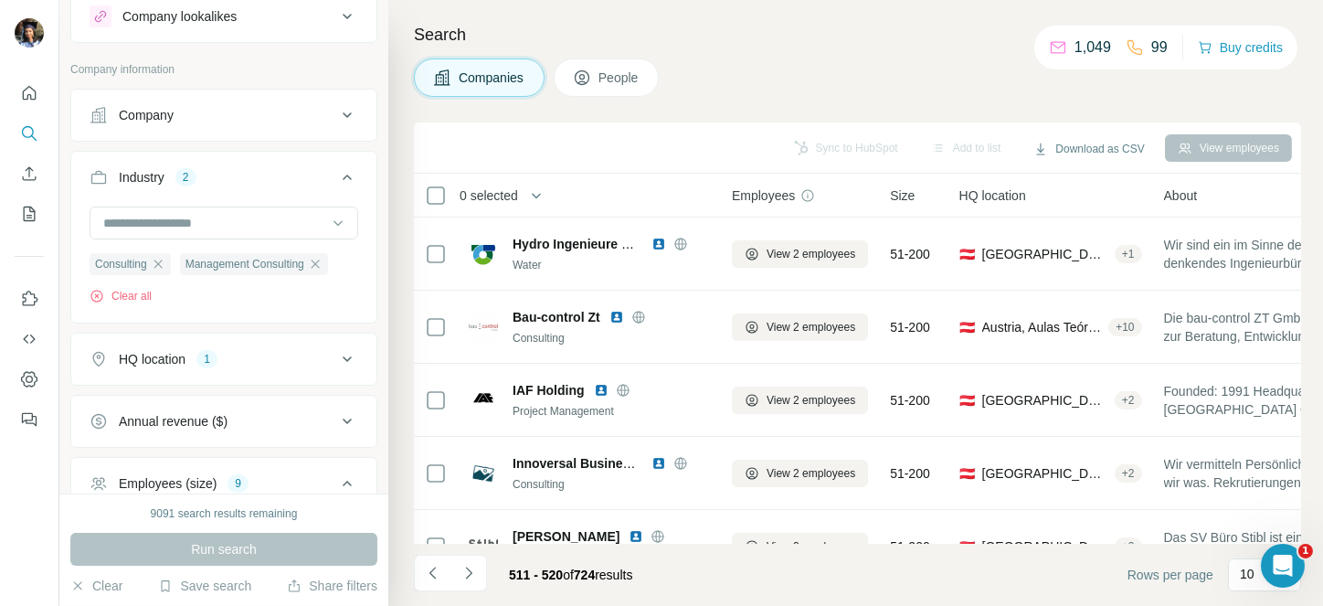
scroll to position [54, 0]
click at [234, 355] on div "HQ location 1" at bounding box center [213, 362] width 247 height 18
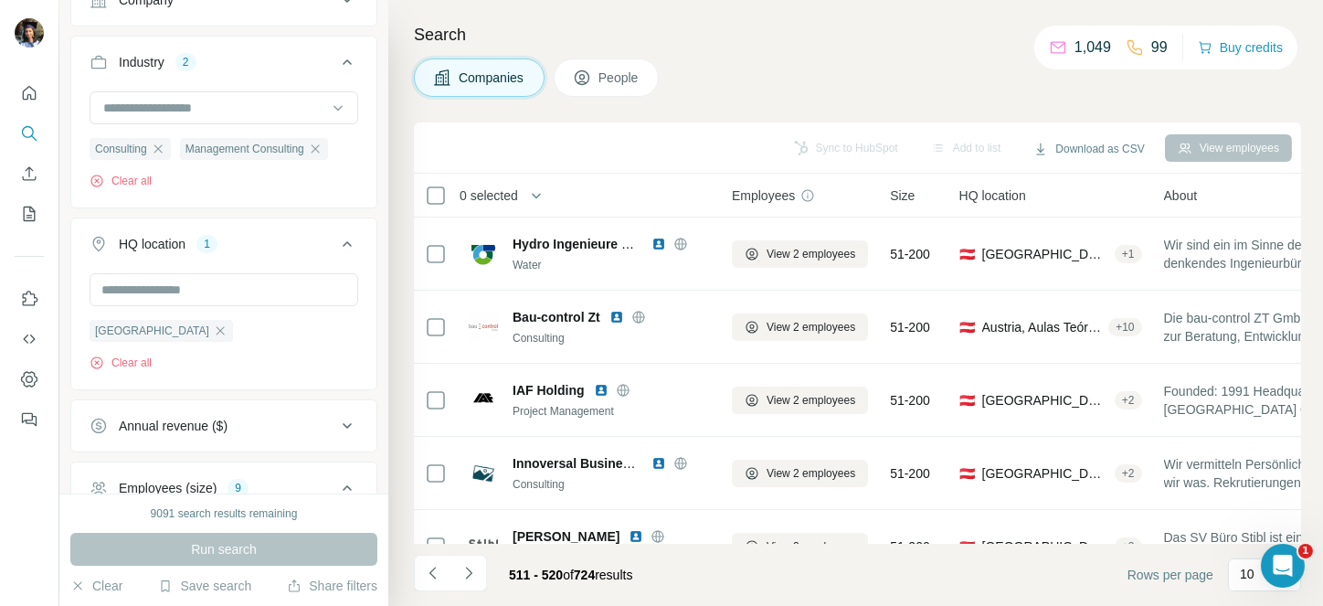
scroll to position [175, 0]
drag, startPoint x: 145, startPoint y: 328, endPoint x: 164, endPoint y: 292, distance: 40.5
click at [213, 328] on icon "button" at bounding box center [220, 328] width 15 height 15
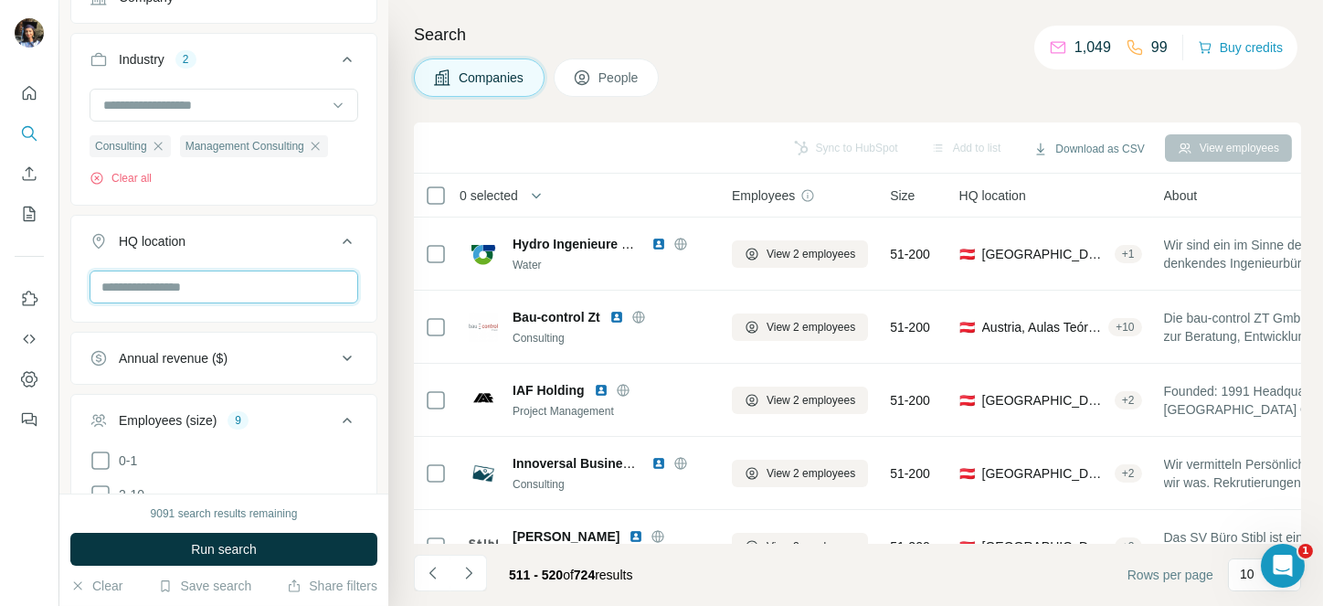
click at [167, 285] on input "text" at bounding box center [224, 286] width 269 height 33
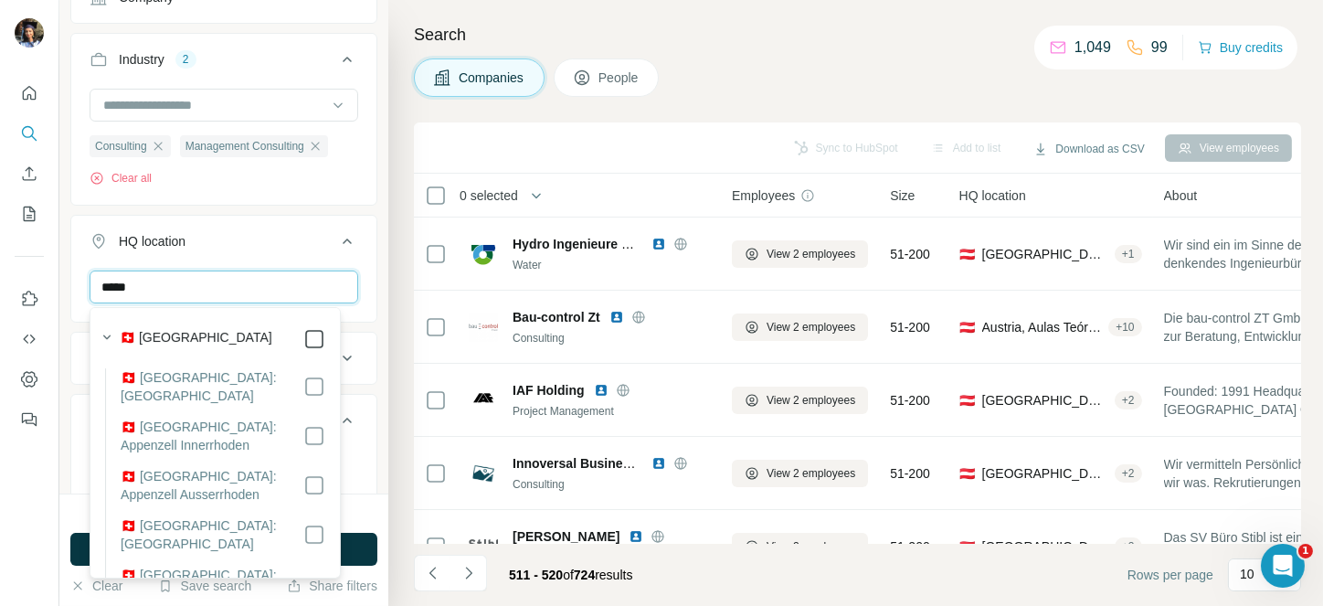
type input "*****"
click at [336, 237] on icon at bounding box center [347, 241] width 22 height 22
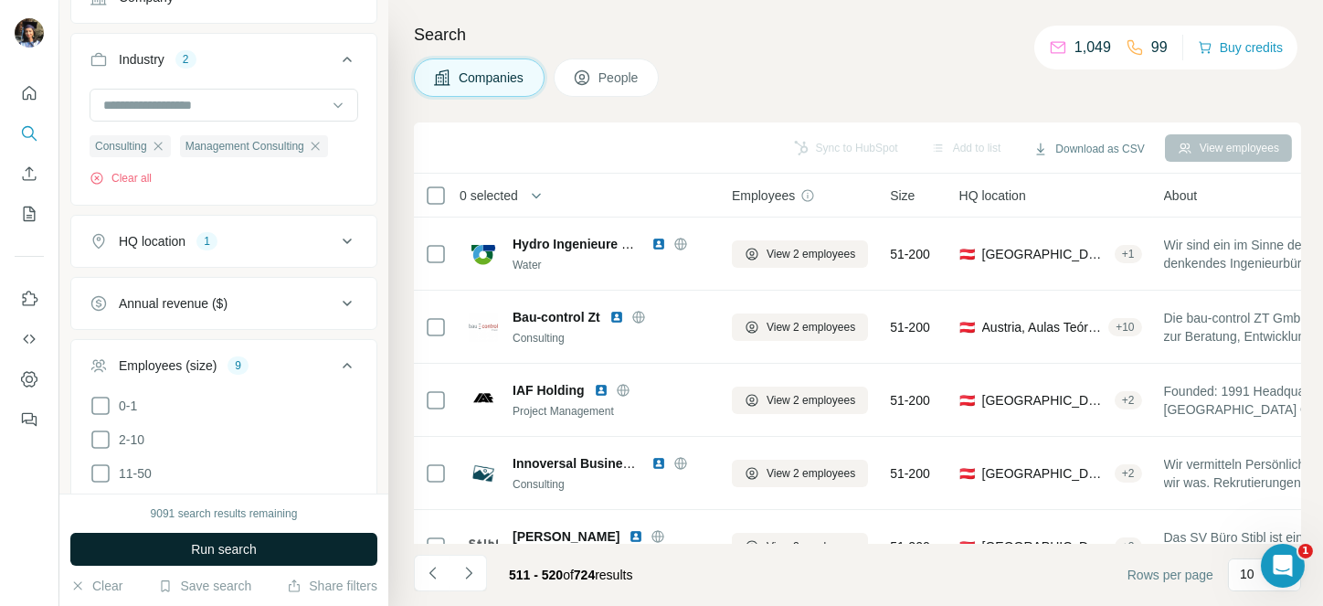
click at [240, 543] on span "Run search" at bounding box center [224, 549] width 66 height 18
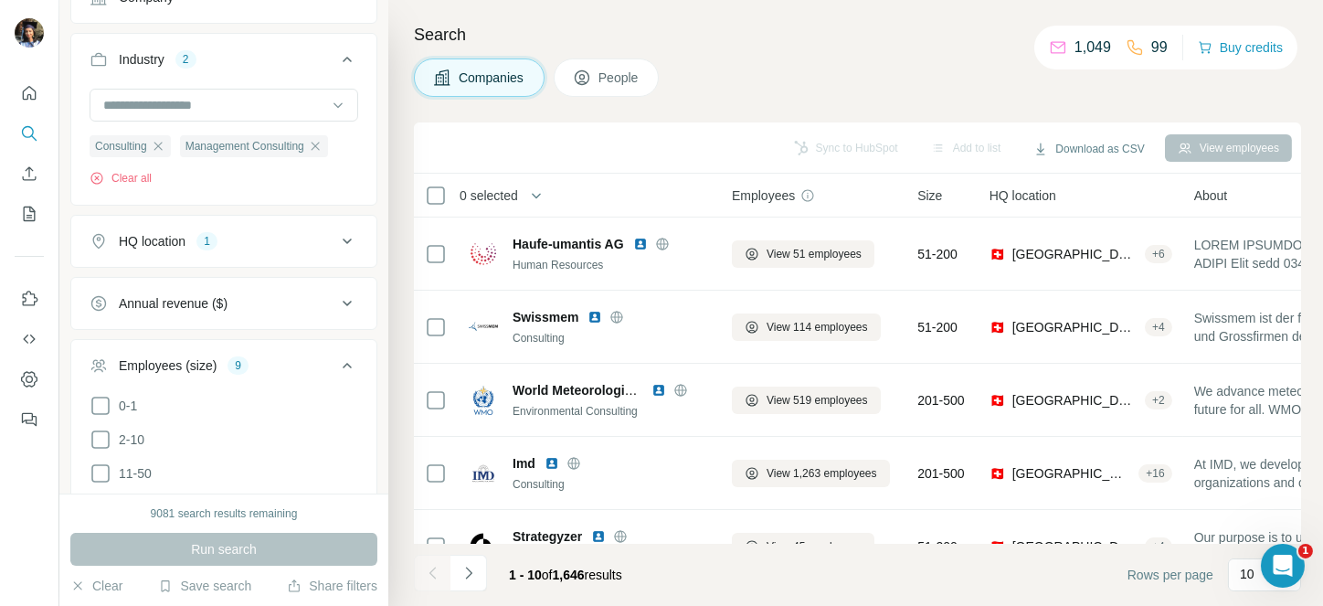
click at [336, 235] on icon at bounding box center [347, 241] width 22 height 22
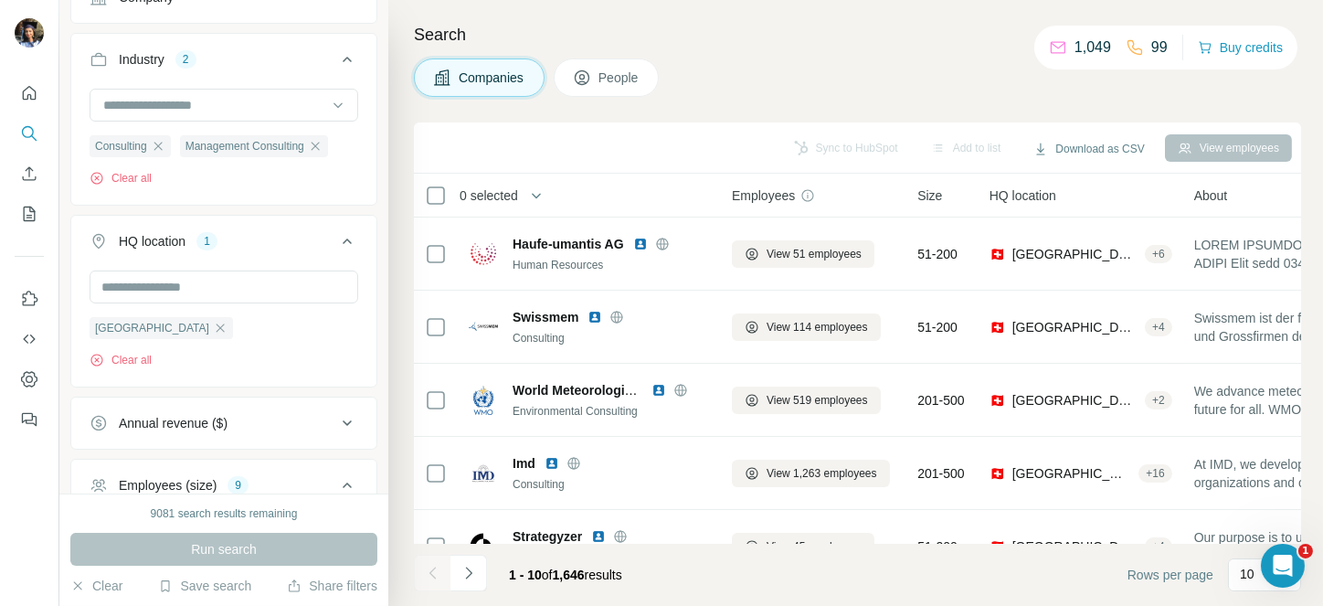
click at [336, 235] on icon at bounding box center [347, 241] width 22 height 22
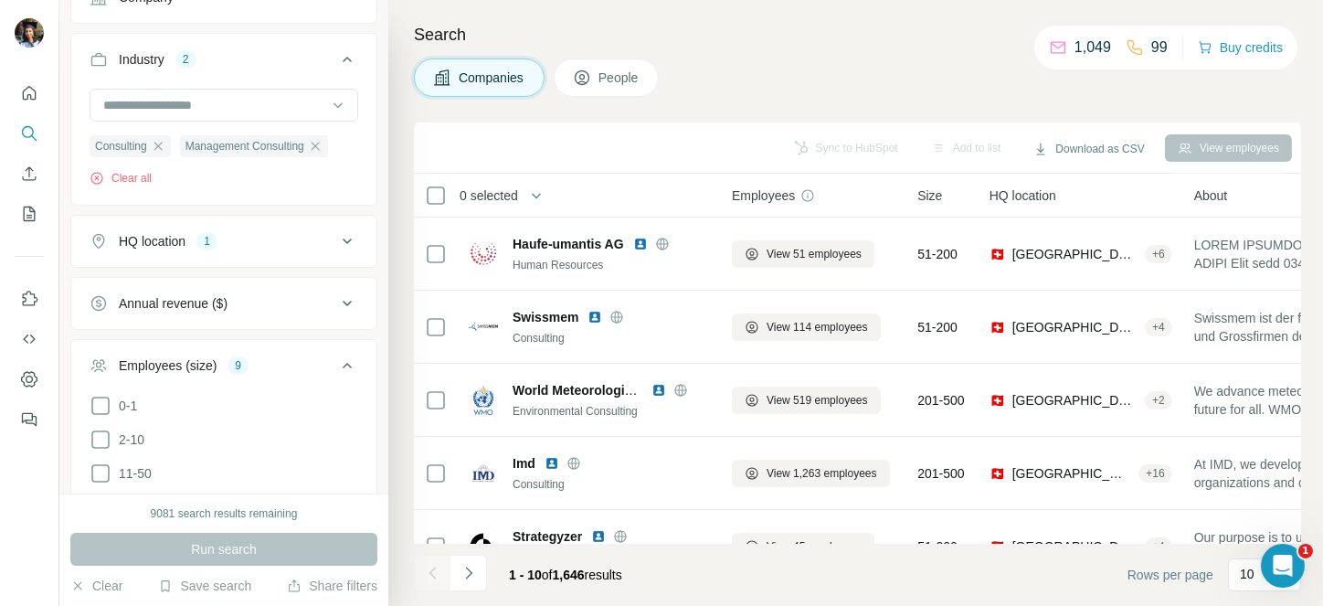
click at [518, 195] on span "0 selected" at bounding box center [488, 195] width 58 height 18
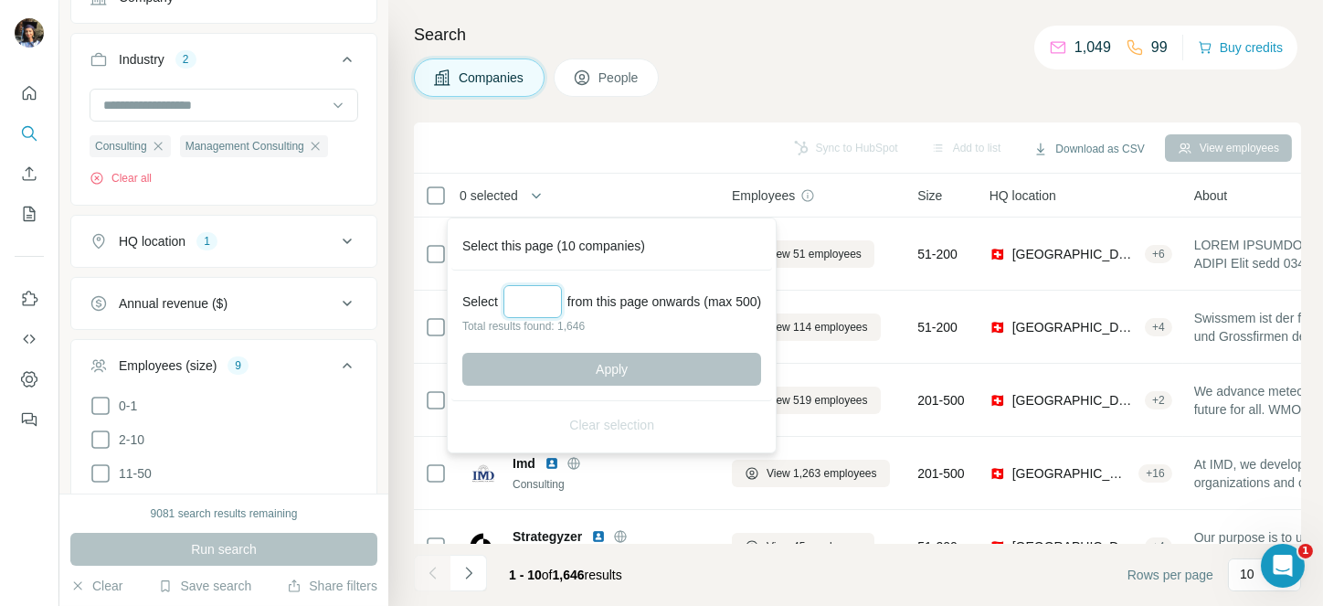
click at [550, 303] on input "Select a number (up to 500)" at bounding box center [532, 301] width 58 height 33
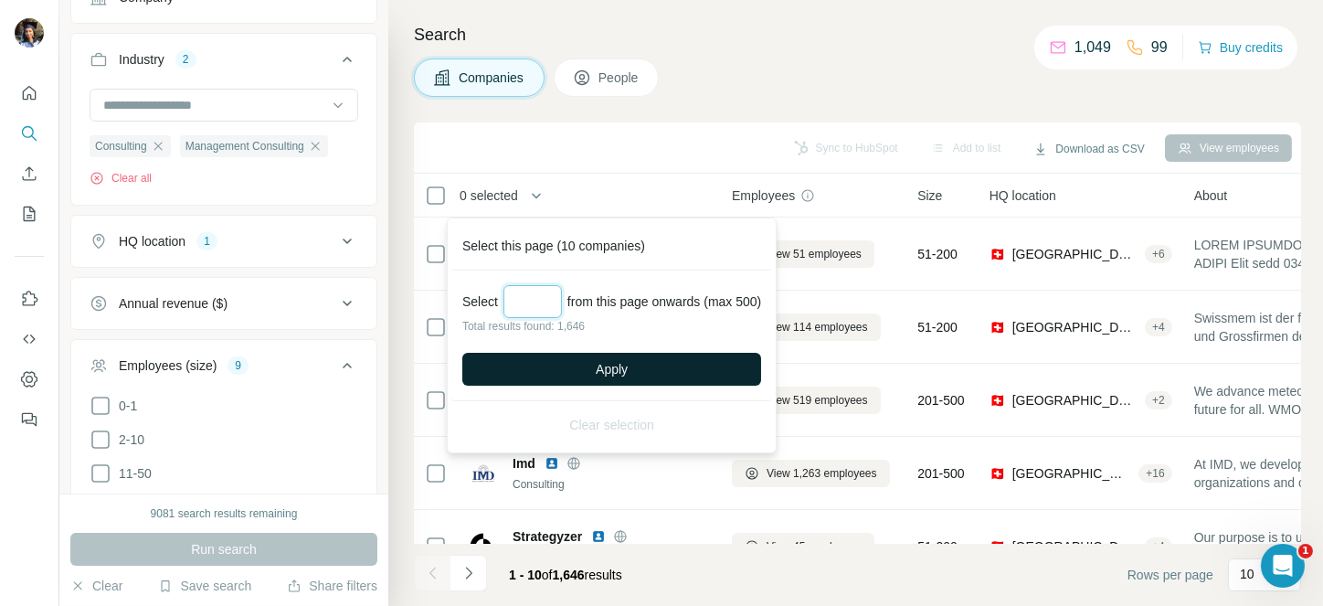
type input "***"
click at [607, 374] on span "Apply" at bounding box center [611, 369] width 32 height 18
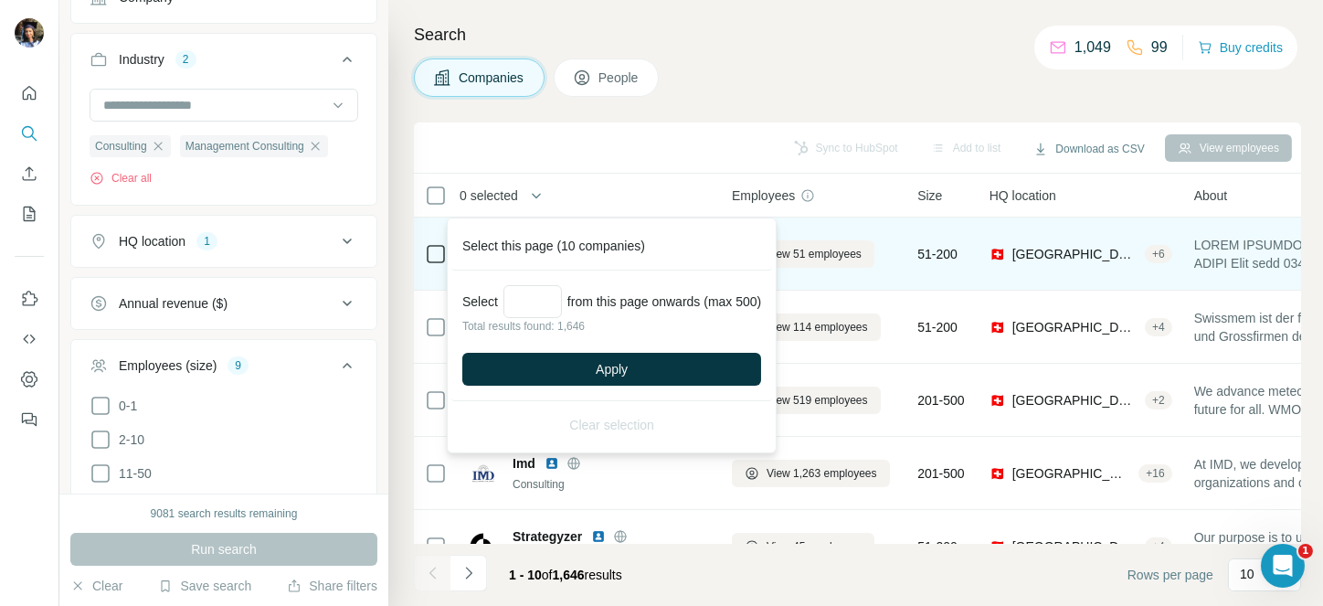
drag, startPoint x: 607, startPoint y: 374, endPoint x: 638, endPoint y: 261, distance: 117.2
click at [607, 374] on div "World Meteorological Organization Environmental Consulting" at bounding box center [589, 399] width 241 height 50
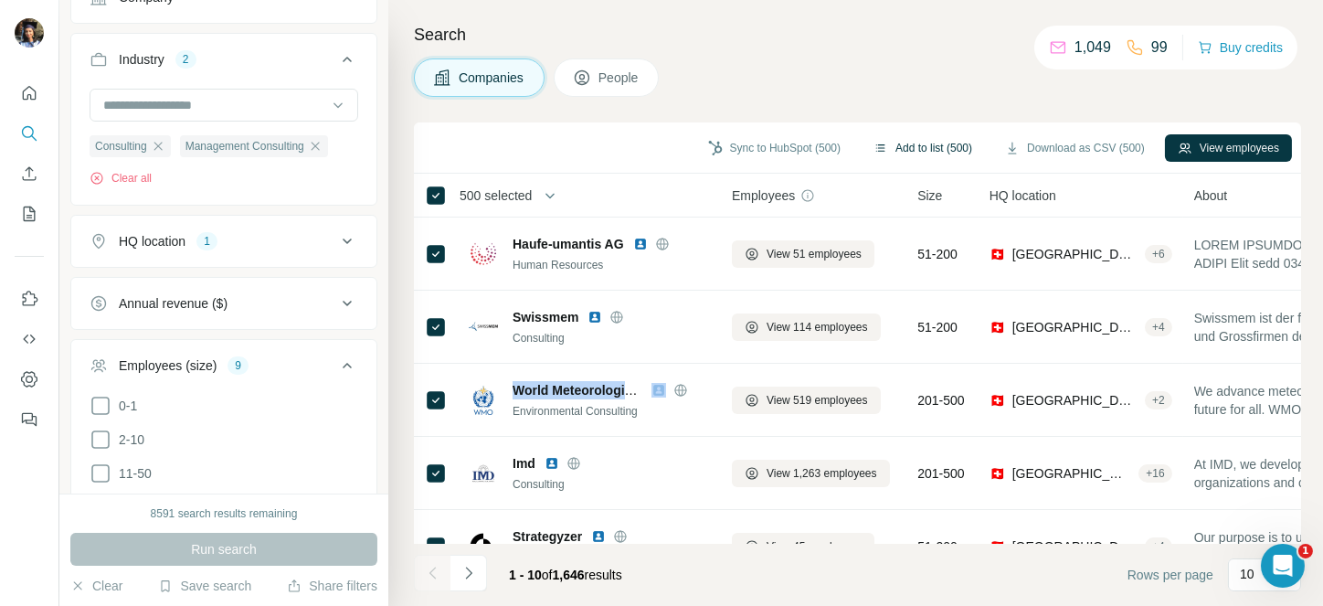
click at [916, 143] on button "Add to list (500)" at bounding box center [922, 147] width 124 height 27
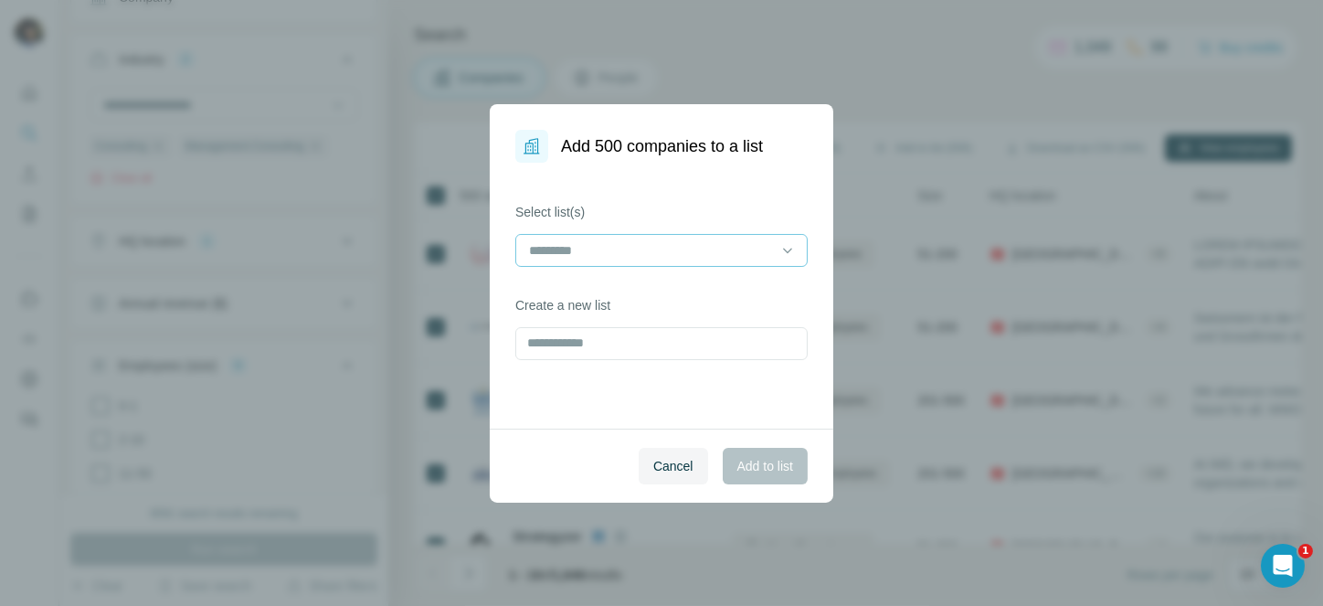
click at [607, 234] on div at bounding box center [661, 250] width 292 height 33
click at [648, 181] on div "Select list(s) Create a new list" at bounding box center [661, 296] width 343 height 266
click at [593, 331] on input "text" at bounding box center [661, 343] width 292 height 33
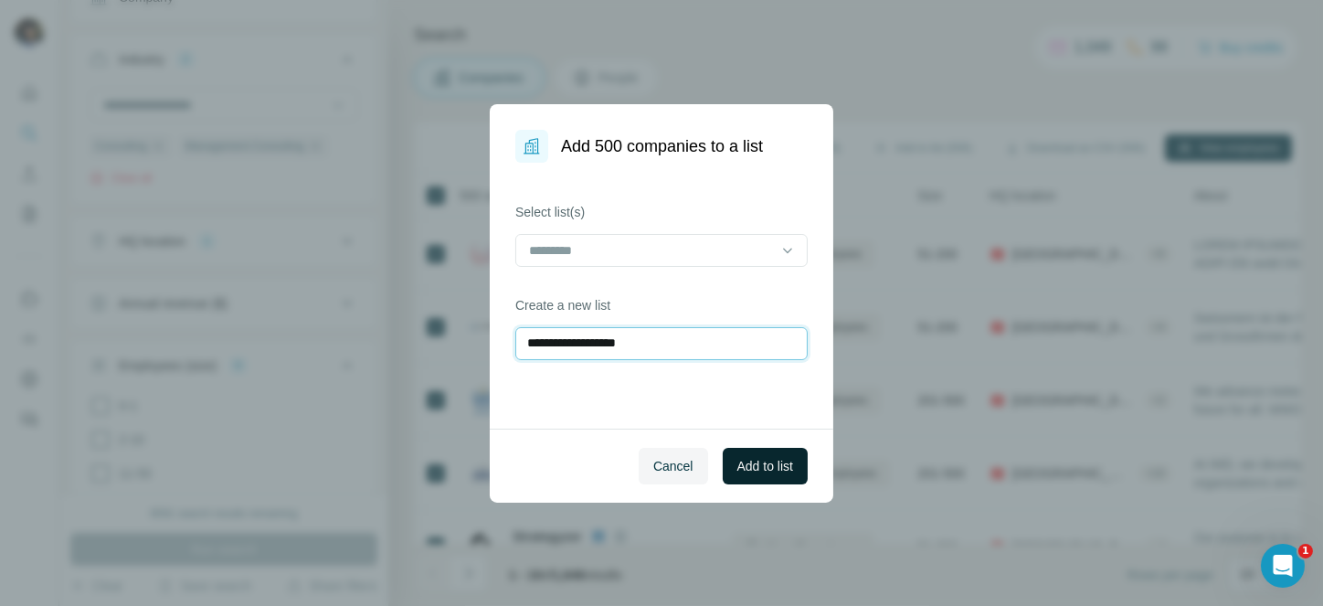
type input "**********"
click at [773, 449] on button "Add to list" at bounding box center [764, 466] width 85 height 37
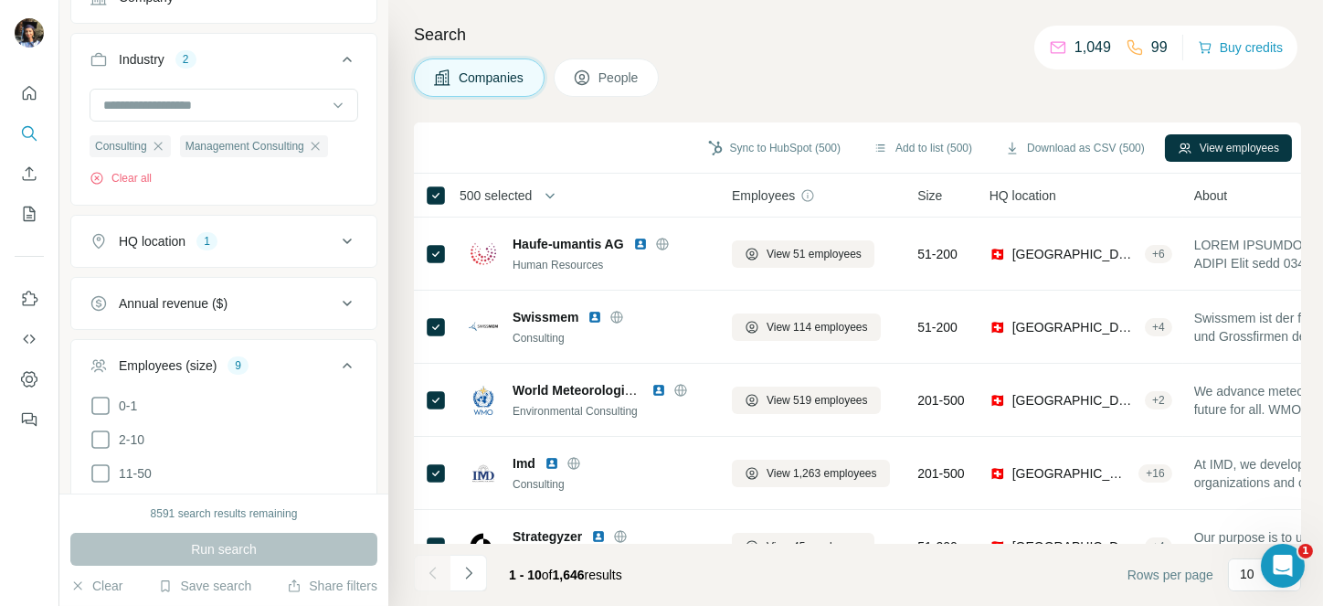
click at [516, 183] on th "500 selected" at bounding box center [560, 196] width 292 height 44
click at [544, 184] on button "button" at bounding box center [550, 195] width 37 height 37
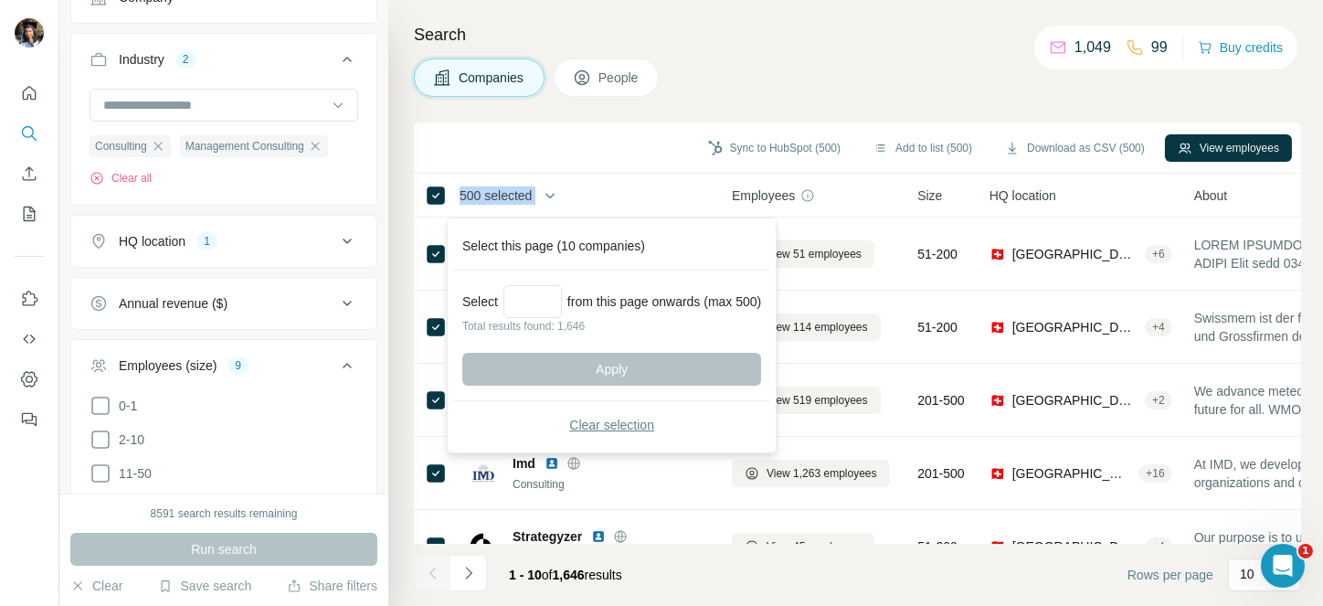
click at [592, 411] on button "Clear selection" at bounding box center [611, 424] width 299 height 33
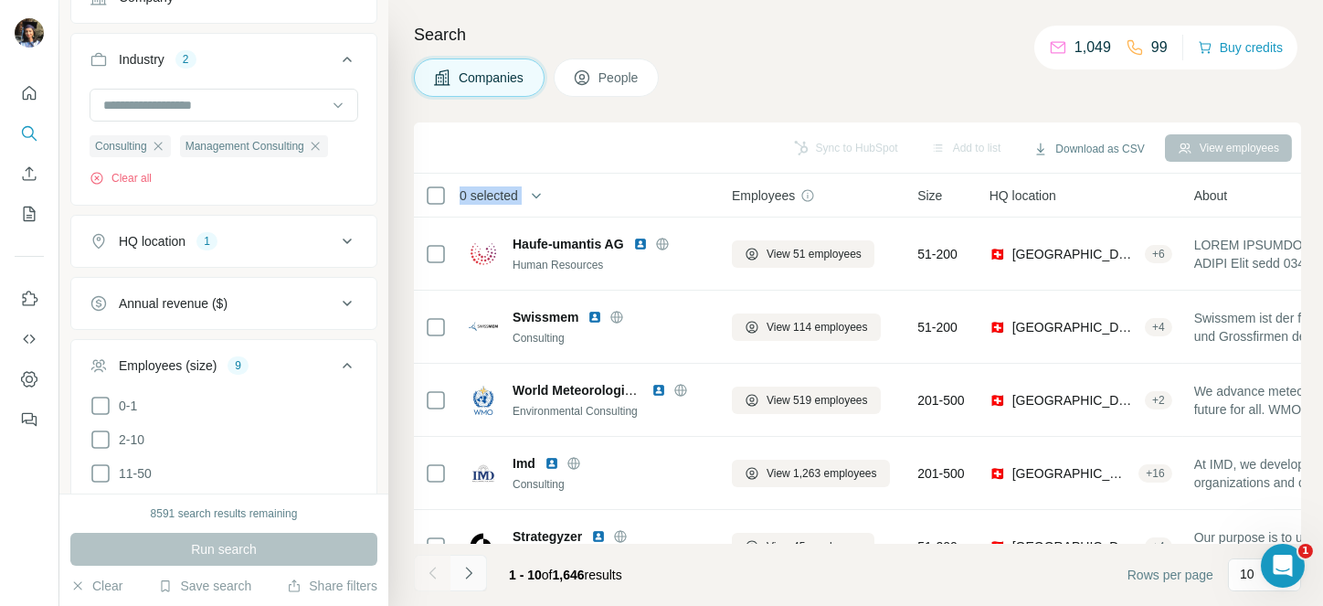
click at [471, 566] on icon "Navigate to next page" at bounding box center [468, 573] width 18 height 18
click at [471, 566] on div at bounding box center [468, 572] width 37 height 37
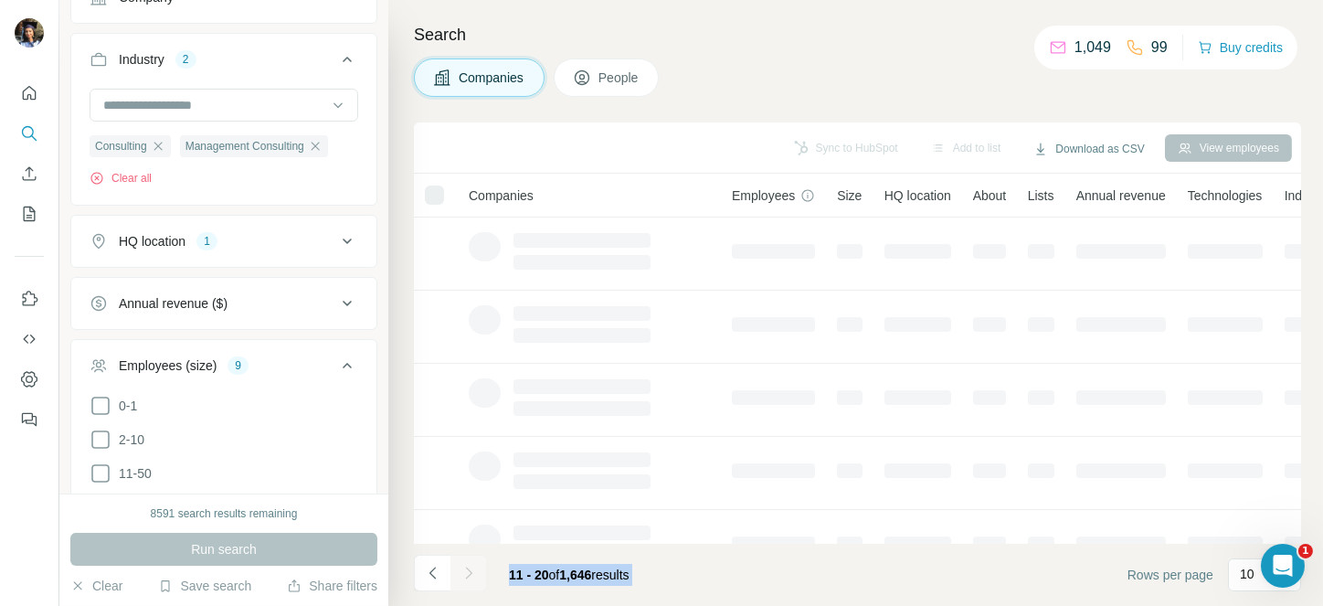
click at [471, 566] on div at bounding box center [468, 572] width 37 height 37
click at [471, 566] on icon "Navigate to next page" at bounding box center [468, 573] width 18 height 18
click at [471, 566] on div at bounding box center [468, 572] width 37 height 37
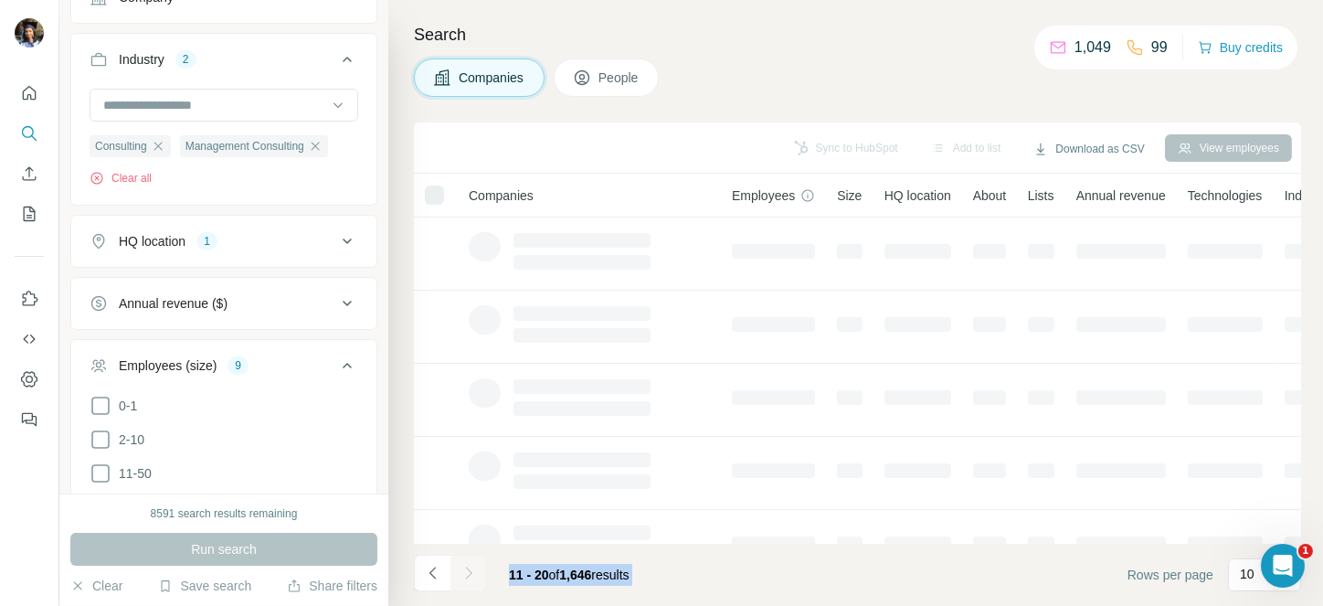
click at [471, 566] on div at bounding box center [468, 572] width 37 height 37
click at [471, 566] on icon "Navigate to next page" at bounding box center [468, 573] width 18 height 18
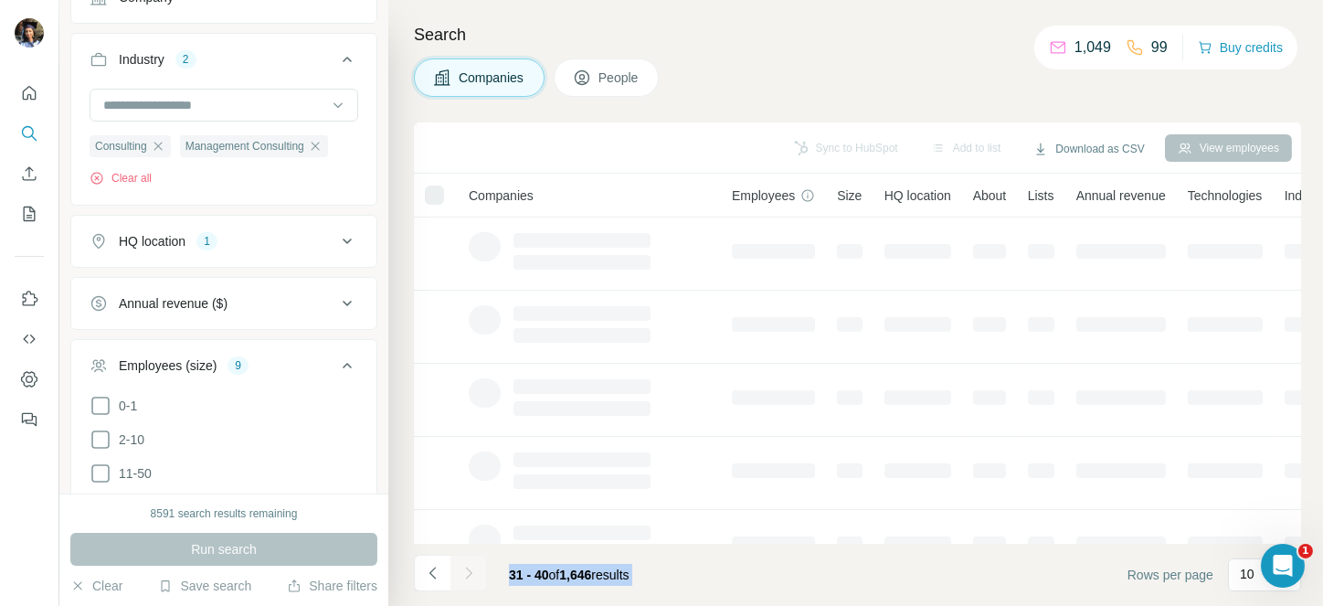
click at [471, 566] on div at bounding box center [468, 572] width 37 height 37
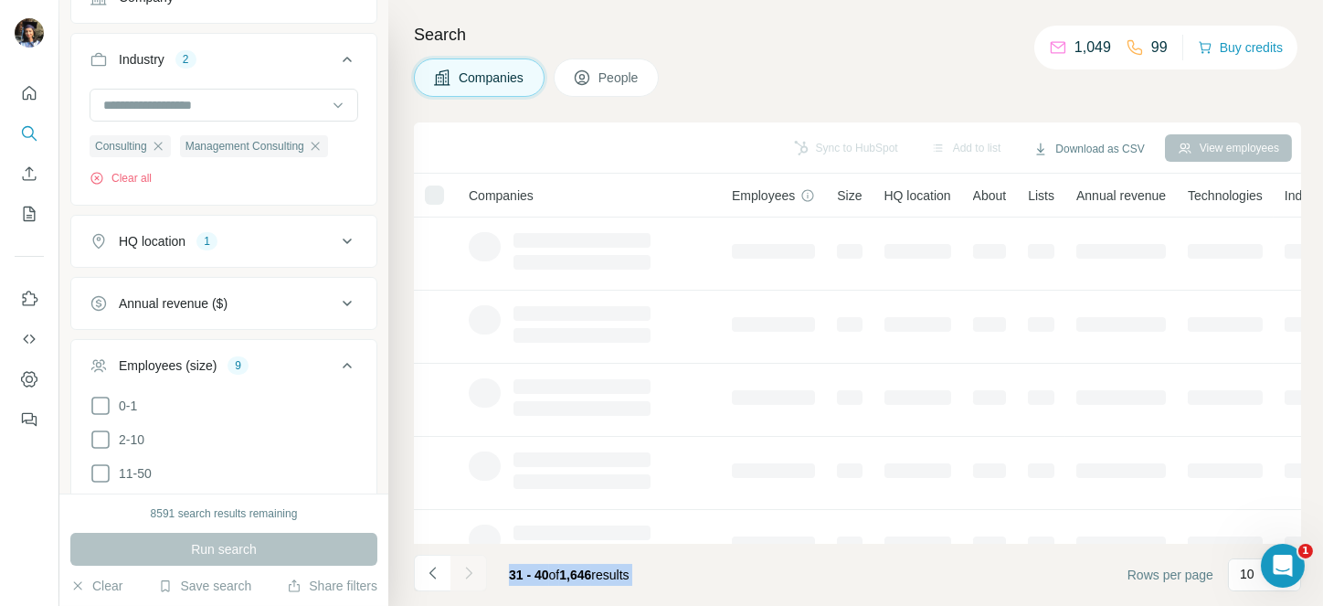
click at [471, 566] on icon "Navigate to next page" at bounding box center [468, 573] width 18 height 18
click at [471, 566] on div at bounding box center [468, 572] width 37 height 37
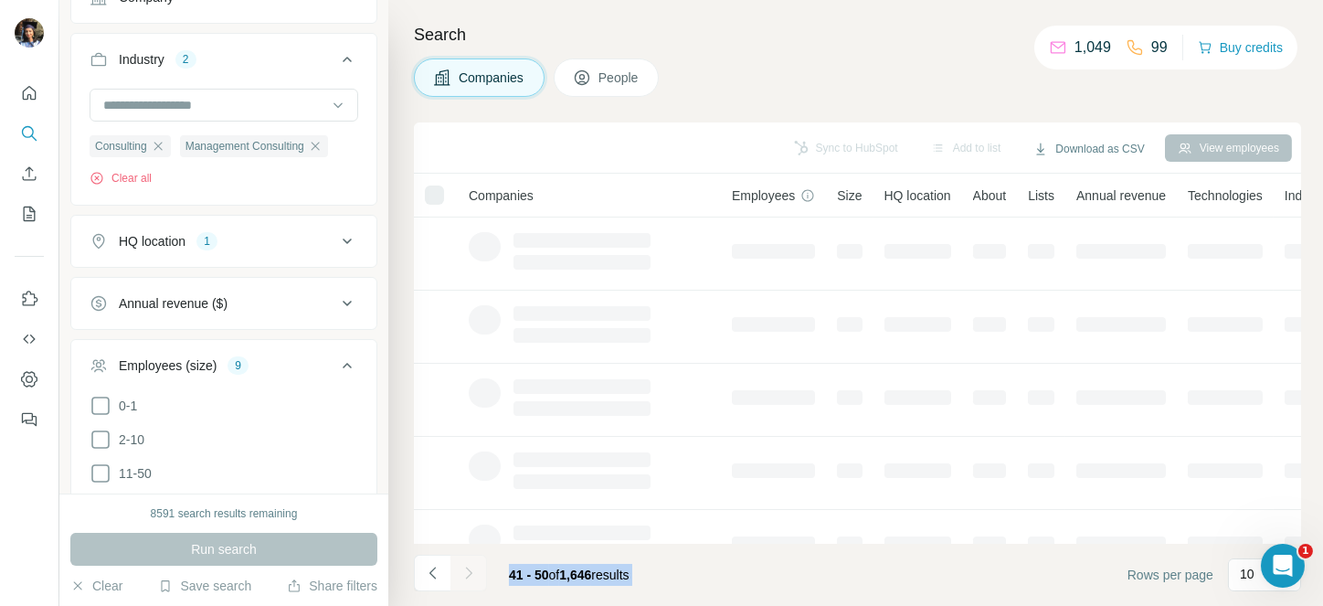
click at [471, 566] on div at bounding box center [468, 572] width 37 height 37
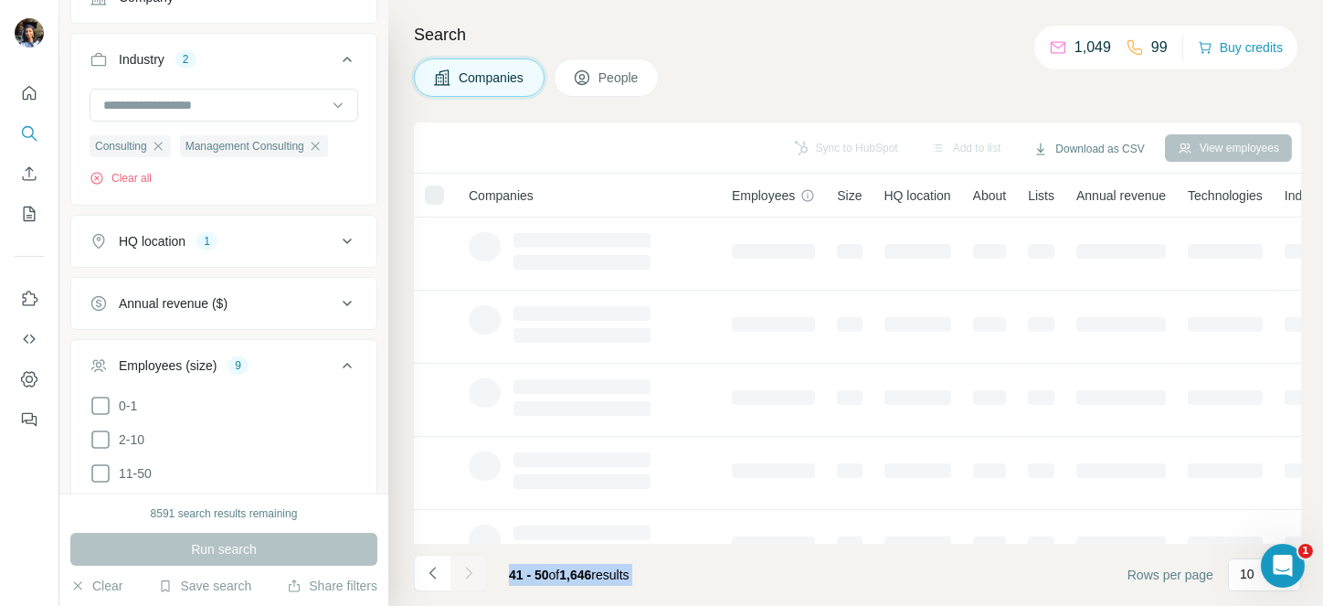
click at [471, 566] on div at bounding box center [468, 572] width 37 height 37
click at [471, 566] on icon "Navigate to next page" at bounding box center [468, 573] width 18 height 18
click at [471, 566] on div at bounding box center [468, 572] width 37 height 37
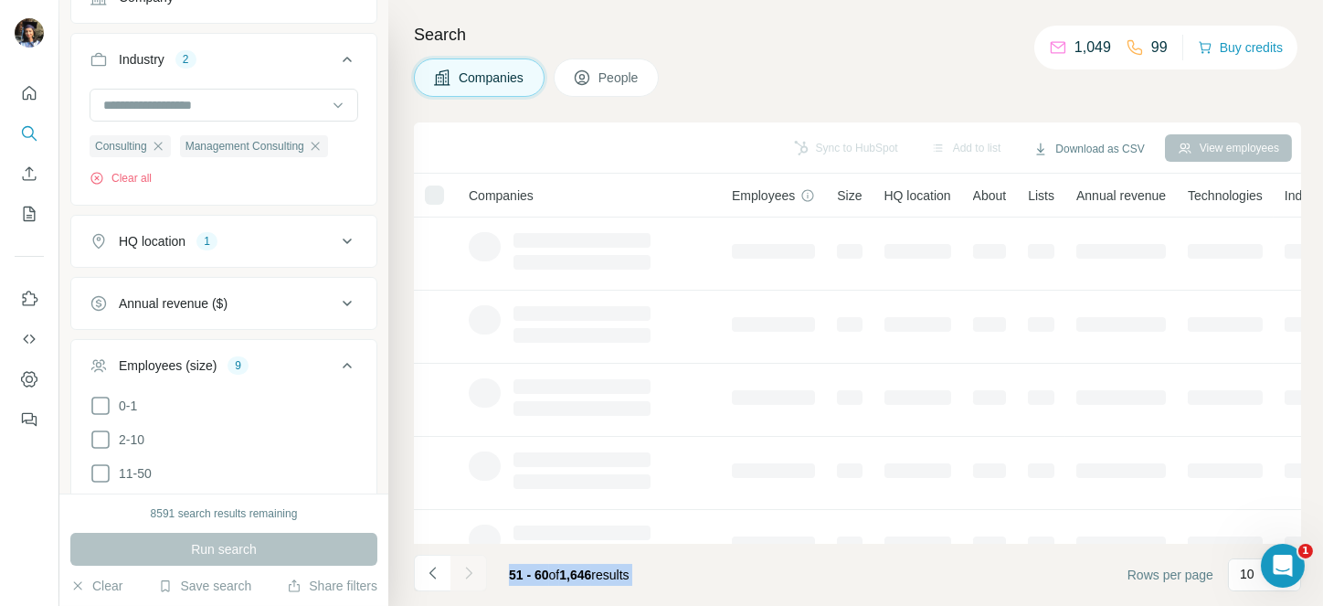
click at [471, 566] on div at bounding box center [468, 572] width 37 height 37
click at [471, 566] on icon "Navigate to next page" at bounding box center [468, 573] width 18 height 18
click at [471, 566] on div at bounding box center [468, 572] width 37 height 37
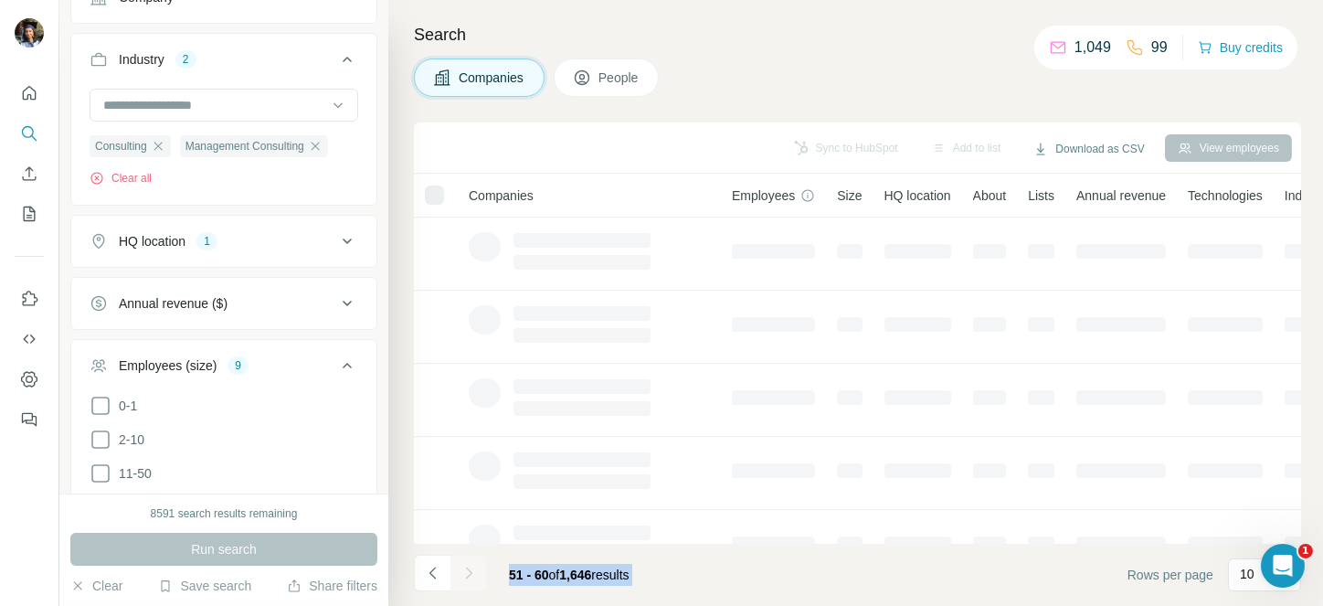
click at [471, 566] on div at bounding box center [468, 572] width 37 height 37
click at [471, 566] on icon "Navigate to next page" at bounding box center [468, 573] width 18 height 18
click at [471, 566] on div at bounding box center [468, 572] width 37 height 37
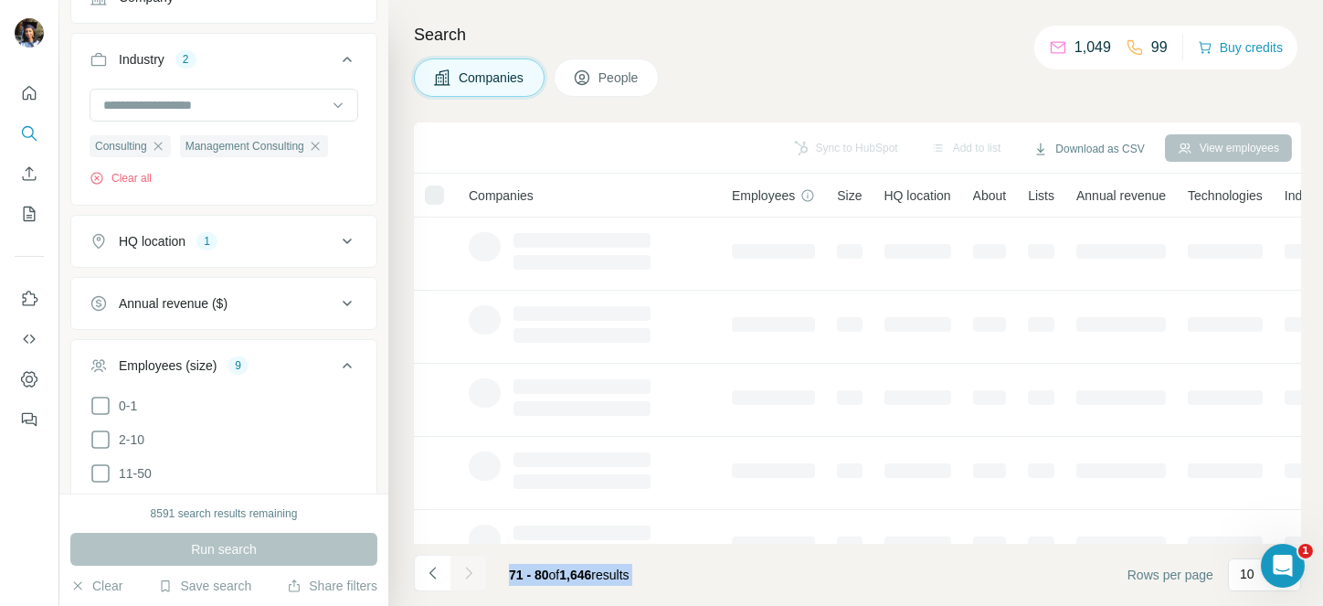
click at [471, 566] on div at bounding box center [468, 572] width 37 height 37
click at [471, 566] on icon "Navigate to next page" at bounding box center [468, 573] width 18 height 18
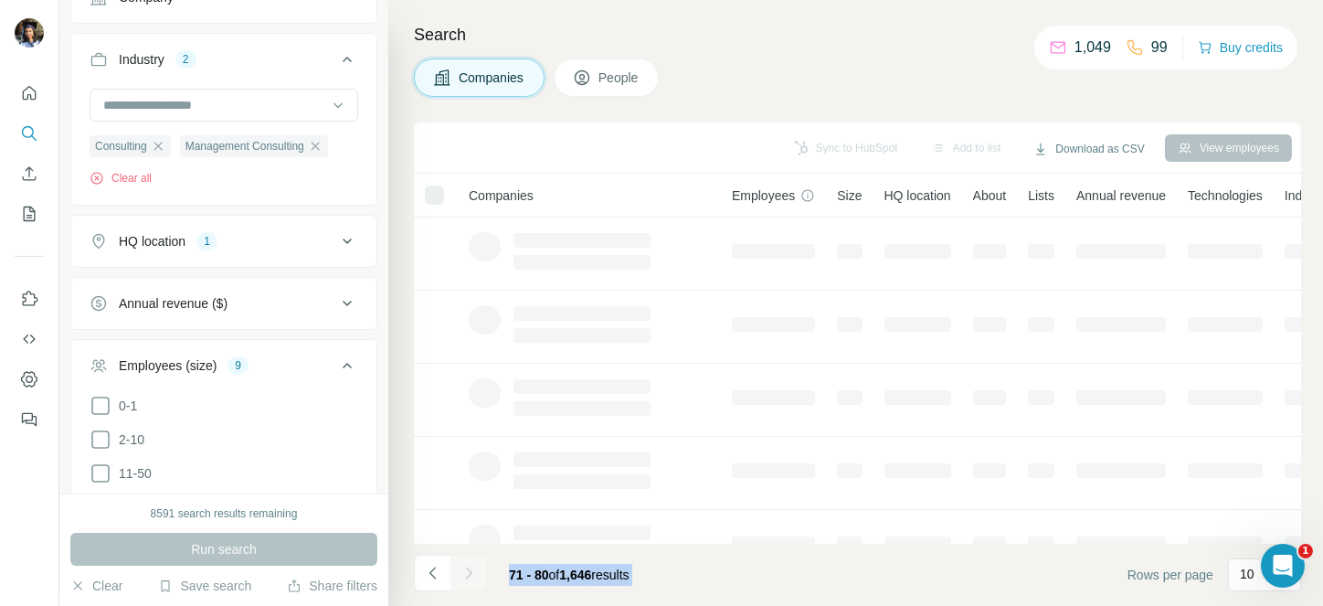
click at [471, 566] on div at bounding box center [468, 572] width 37 height 37
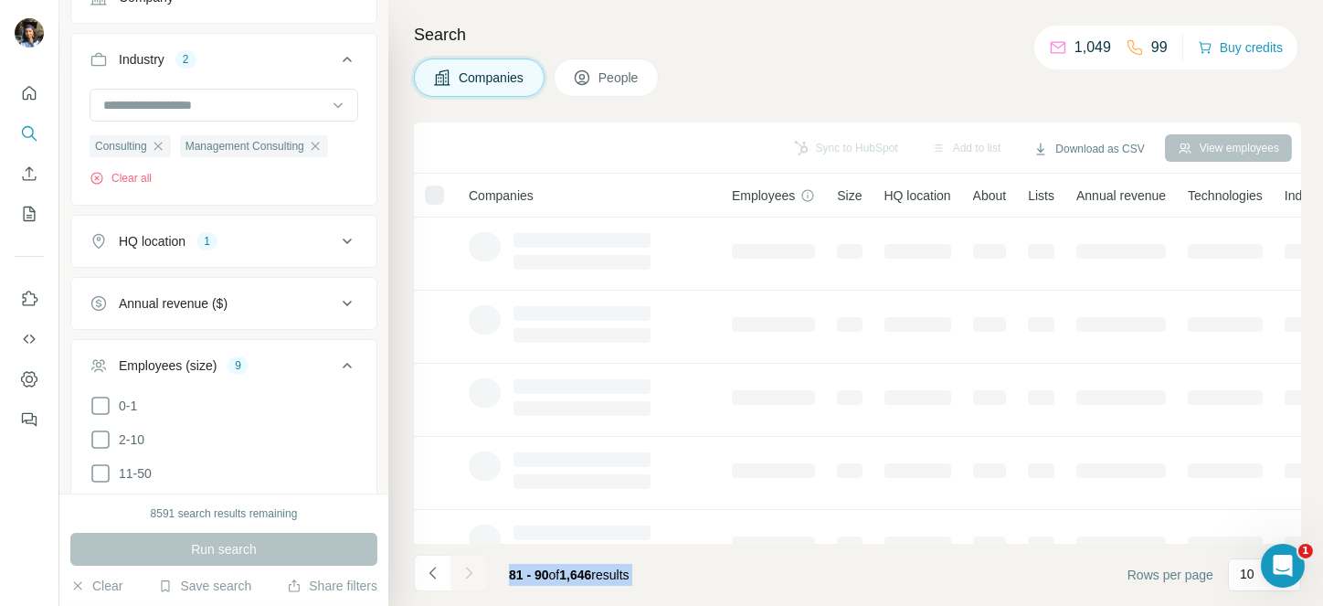
click at [471, 566] on icon "Navigate to next page" at bounding box center [468, 573] width 18 height 18
click at [471, 566] on div at bounding box center [468, 572] width 37 height 37
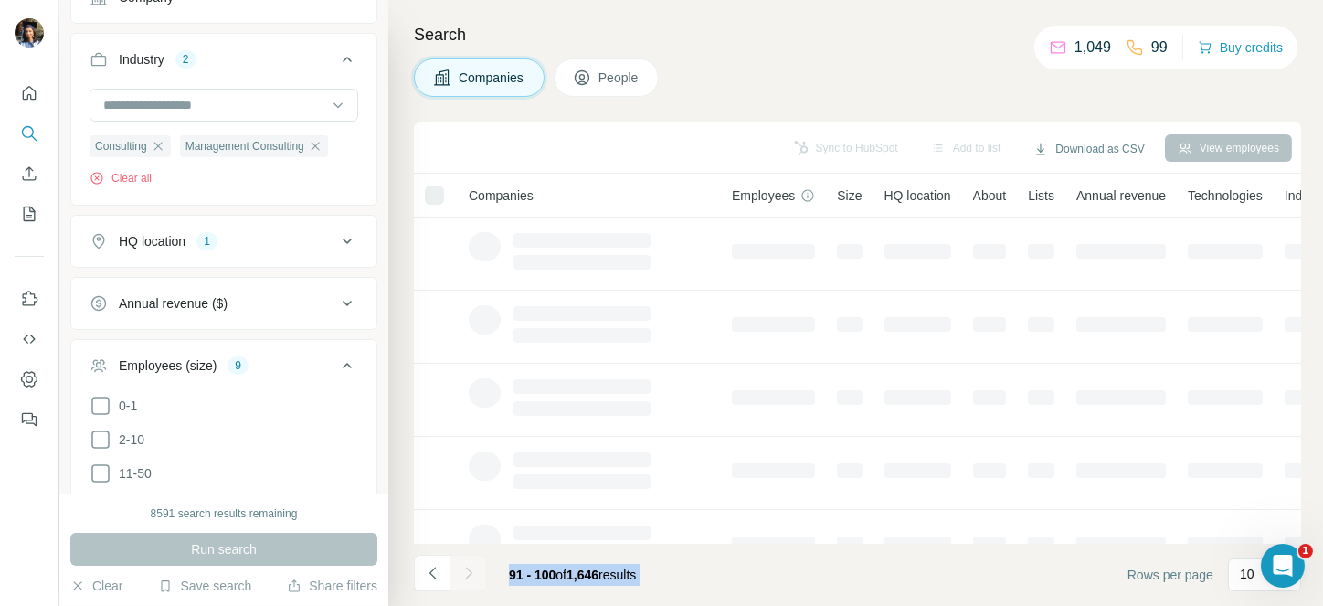
click at [471, 566] on div at bounding box center [468, 572] width 37 height 37
click at [471, 566] on icon "Navigate to next page" at bounding box center [468, 573] width 18 height 18
click at [471, 566] on div at bounding box center [468, 572] width 37 height 37
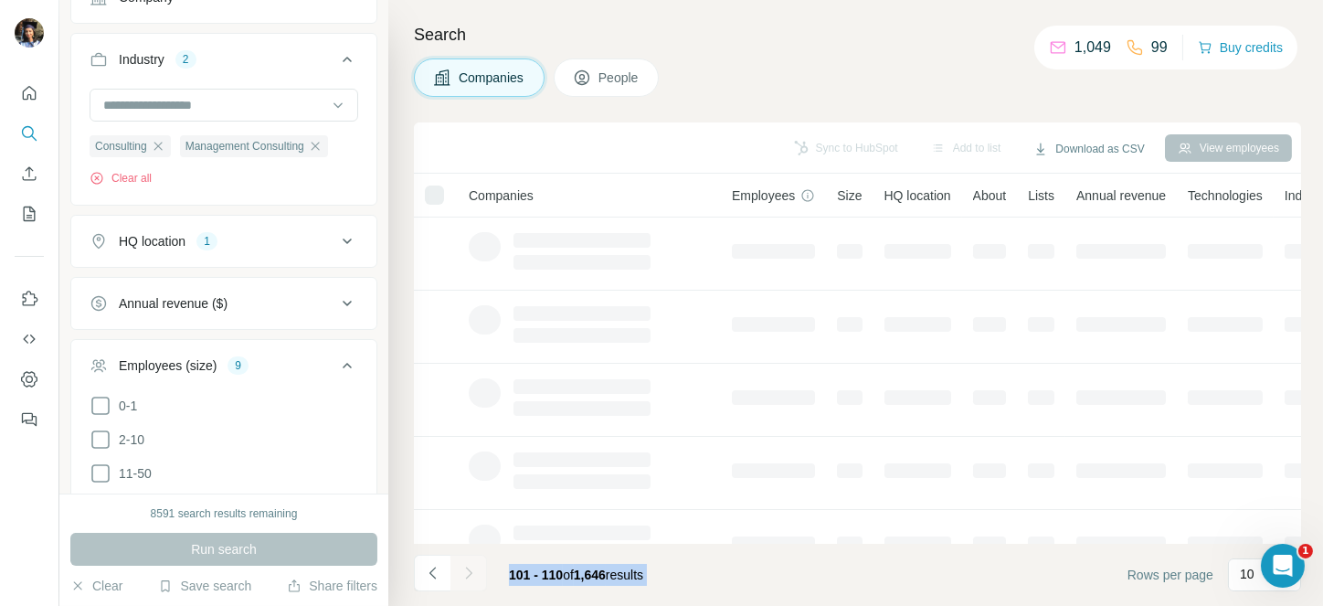
click at [471, 566] on div at bounding box center [468, 572] width 37 height 37
click at [471, 566] on icon "Navigate to next page" at bounding box center [468, 573] width 18 height 18
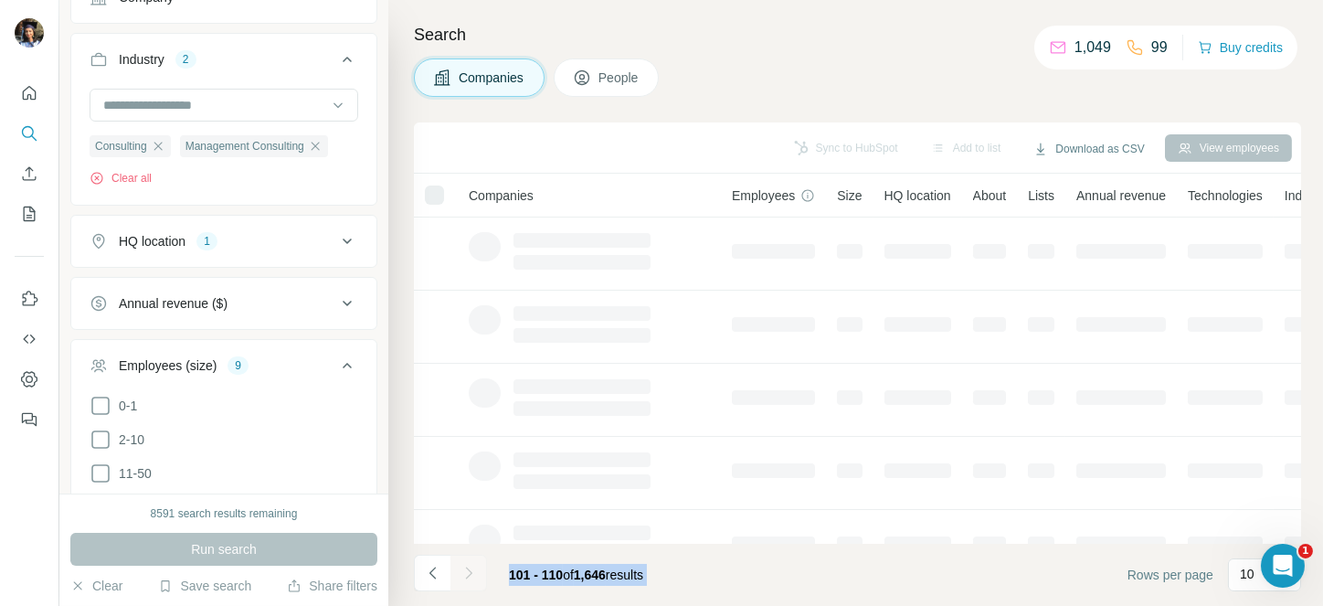
click at [471, 566] on div at bounding box center [468, 572] width 37 height 37
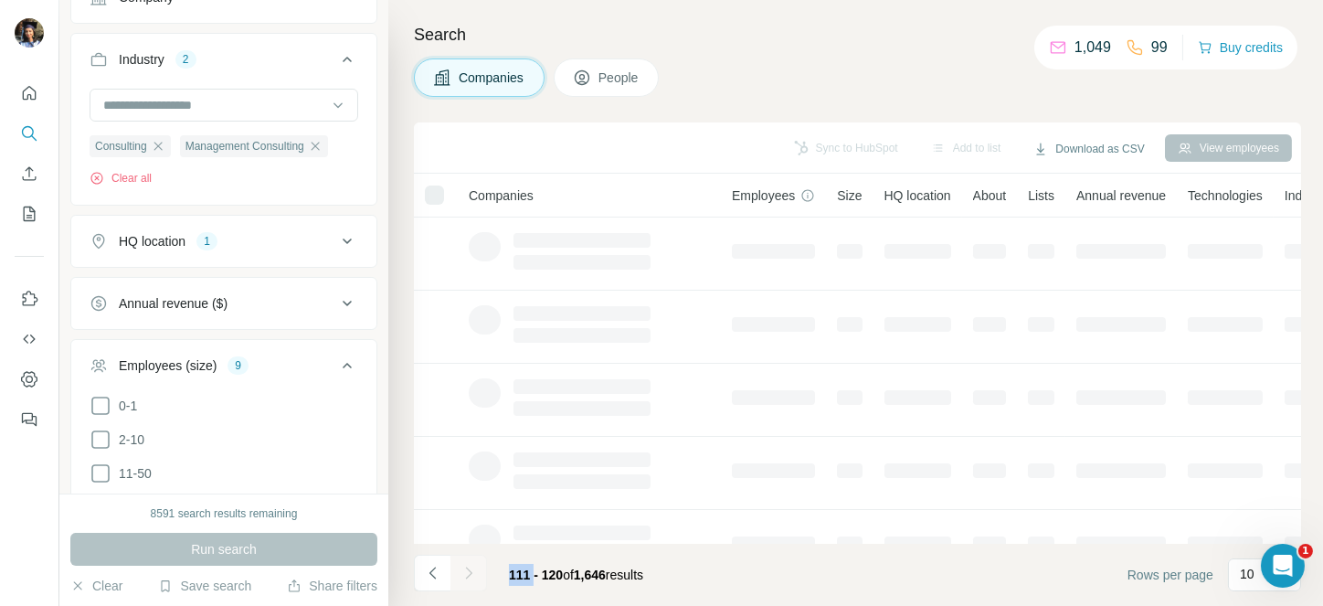
click at [471, 566] on icon "Navigate to next page" at bounding box center [468, 573] width 18 height 18
click at [471, 566] on div at bounding box center [468, 572] width 37 height 37
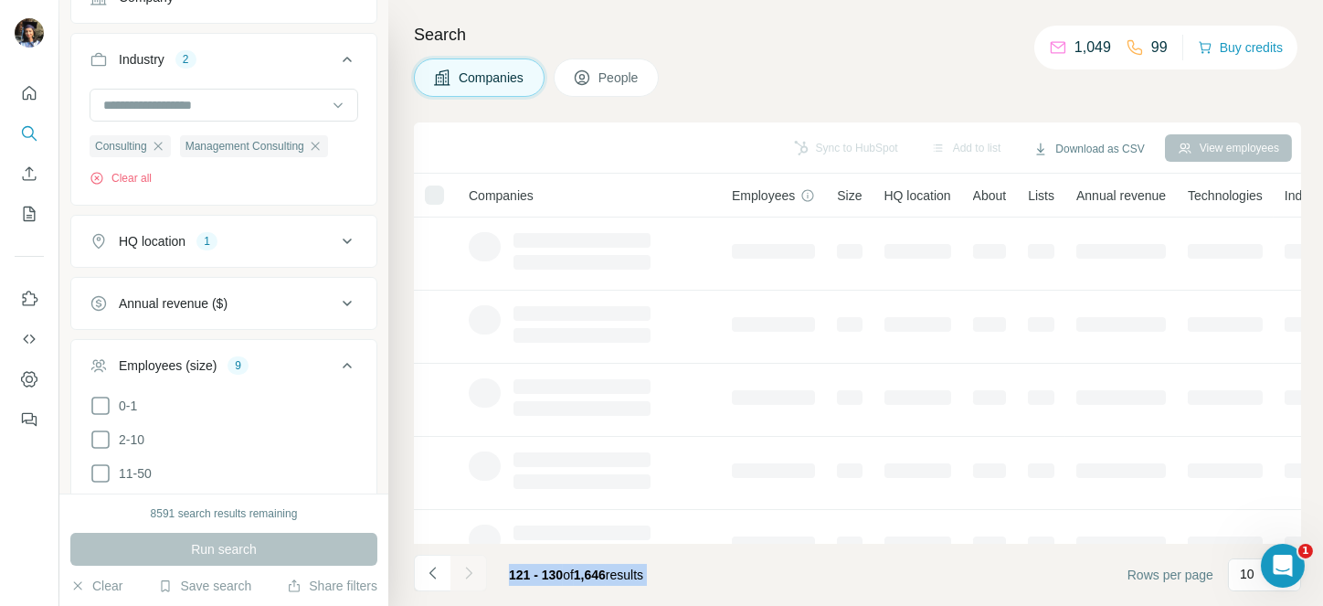
click at [471, 566] on icon "Navigate to next page" at bounding box center [468, 573] width 18 height 18
click at [471, 566] on div at bounding box center [468, 572] width 37 height 37
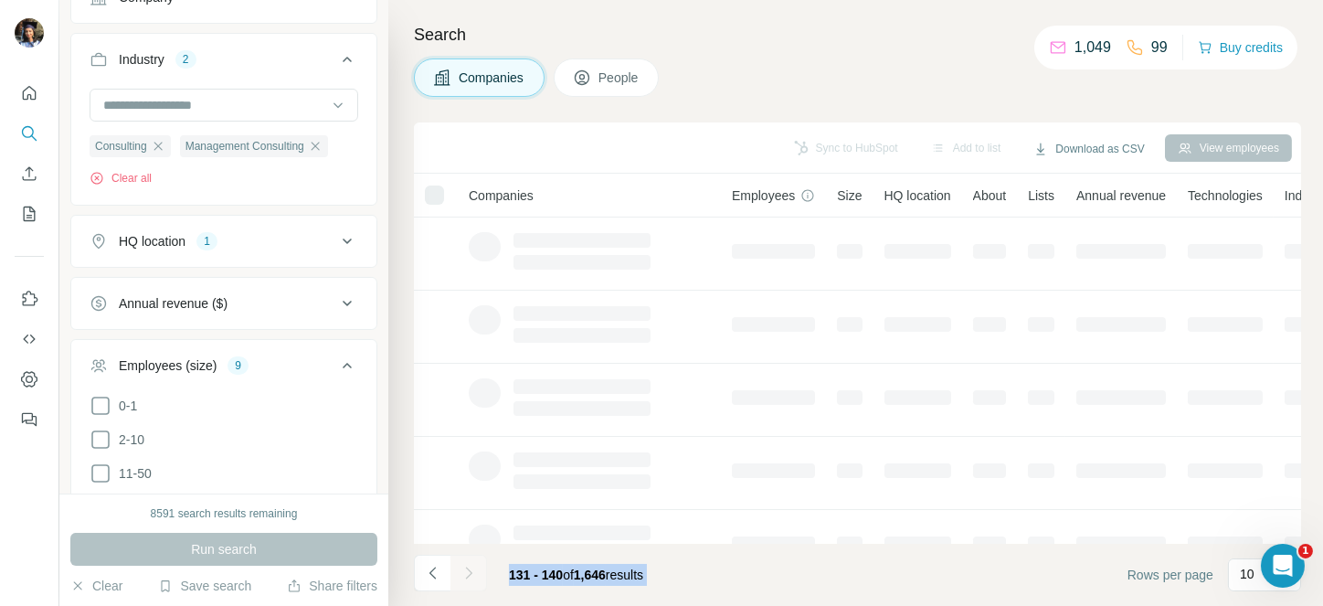
click at [471, 566] on div at bounding box center [468, 572] width 37 height 37
click at [471, 566] on icon "Navigate to next page" at bounding box center [468, 573] width 18 height 18
click at [471, 566] on div at bounding box center [468, 572] width 37 height 37
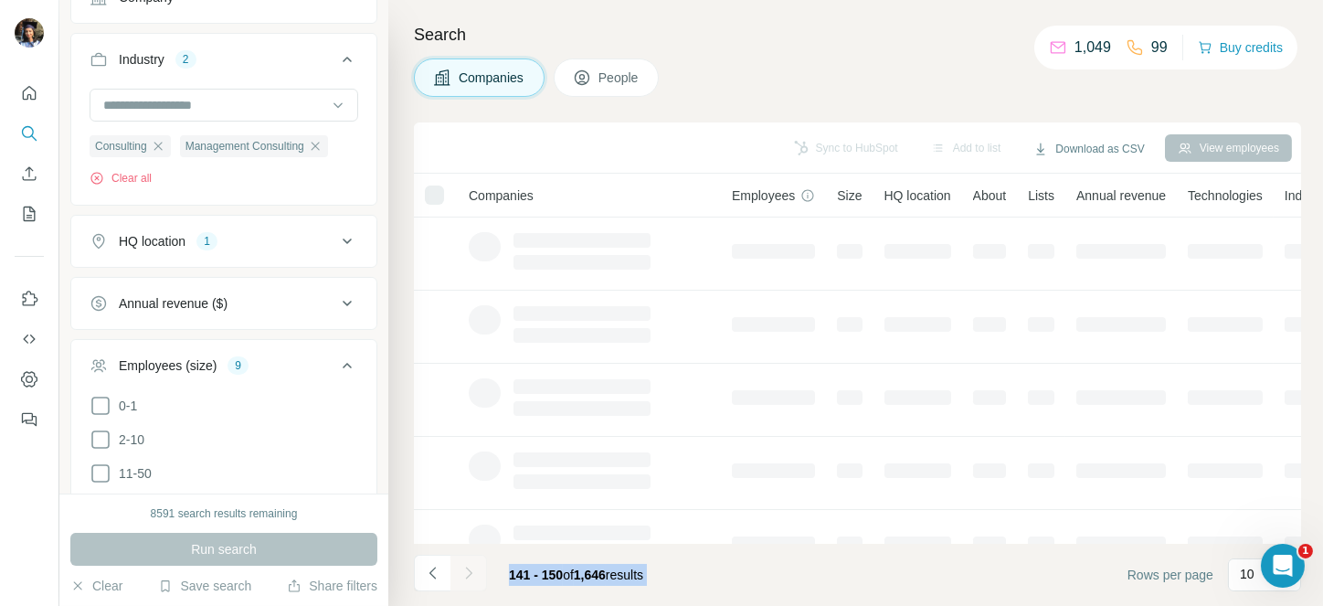
click at [471, 566] on div at bounding box center [468, 572] width 37 height 37
click at [471, 566] on icon "Navigate to next page" at bounding box center [468, 573] width 18 height 18
click at [471, 566] on div at bounding box center [468, 572] width 37 height 37
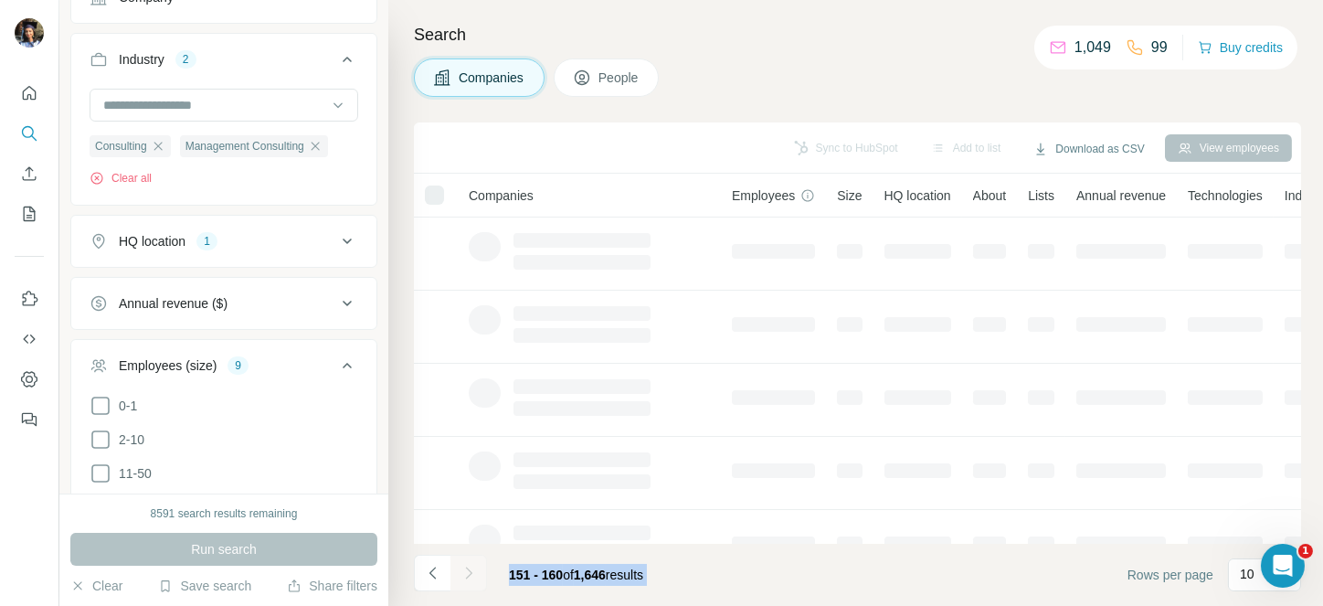
click at [471, 566] on div at bounding box center [468, 572] width 37 height 37
click at [471, 566] on icon "Navigate to next page" at bounding box center [468, 573] width 18 height 18
click at [471, 566] on div at bounding box center [468, 572] width 37 height 37
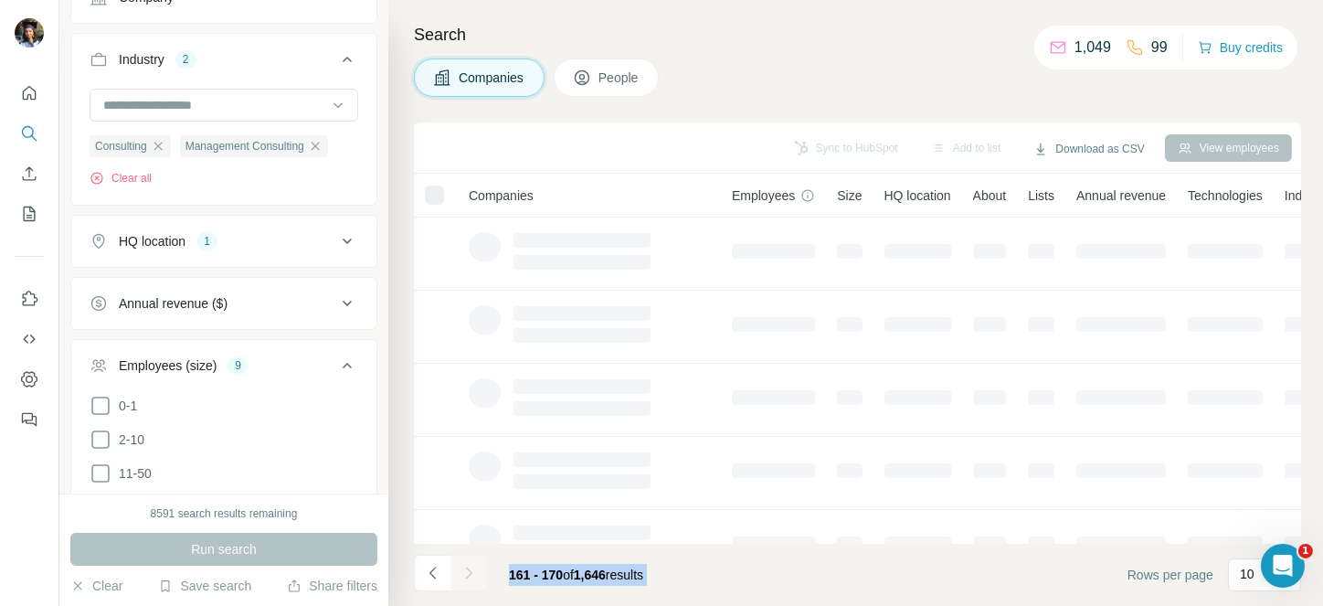
click at [471, 566] on div at bounding box center [468, 572] width 37 height 37
click at [471, 566] on icon "Navigate to next page" at bounding box center [468, 573] width 18 height 18
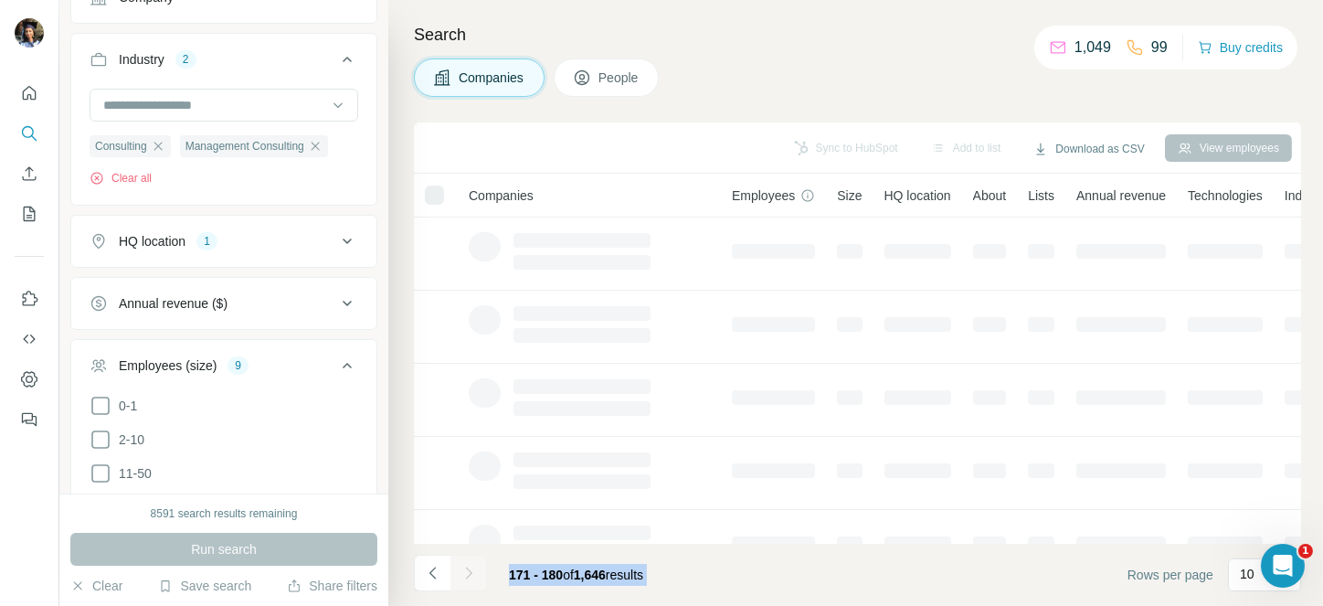
click at [471, 566] on div at bounding box center [468, 572] width 37 height 37
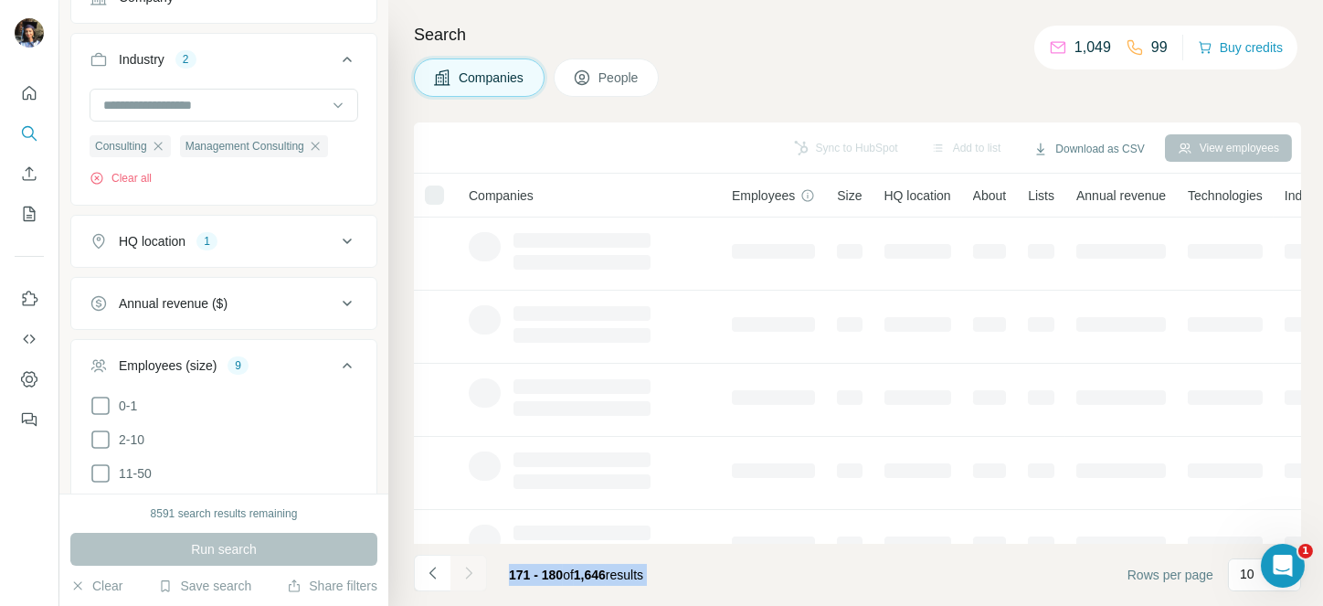
click at [471, 566] on icon "Navigate to next page" at bounding box center [468, 573] width 18 height 18
click at [471, 566] on div at bounding box center [468, 572] width 37 height 37
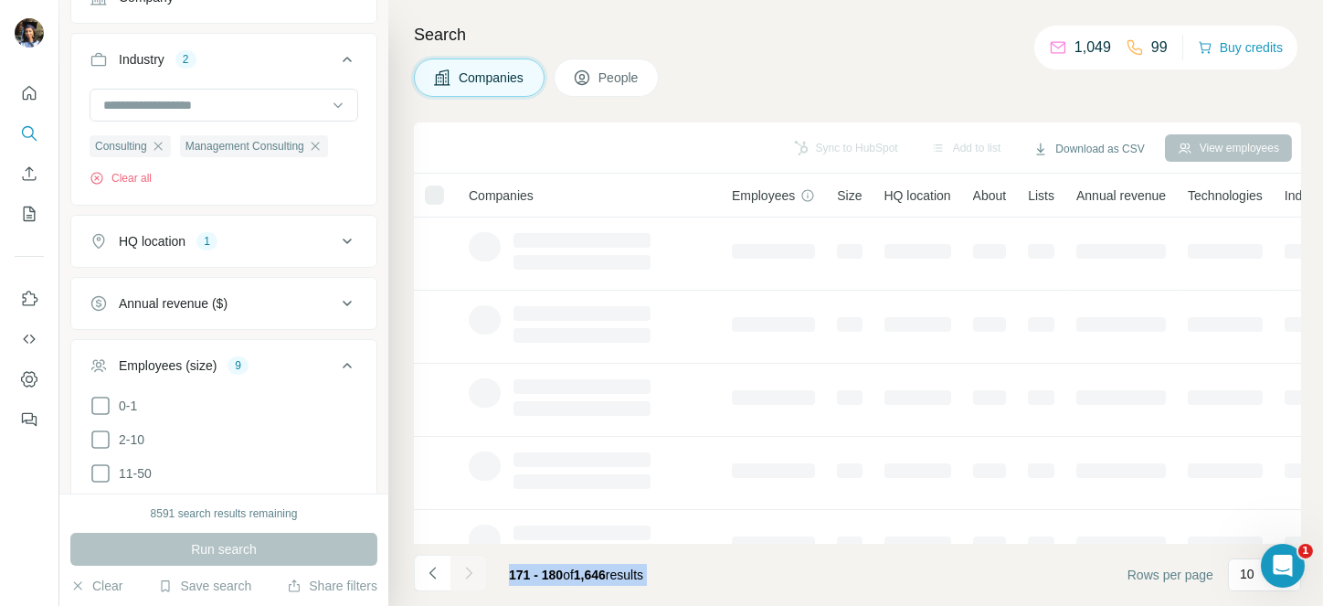
click at [471, 566] on div at bounding box center [468, 572] width 37 height 37
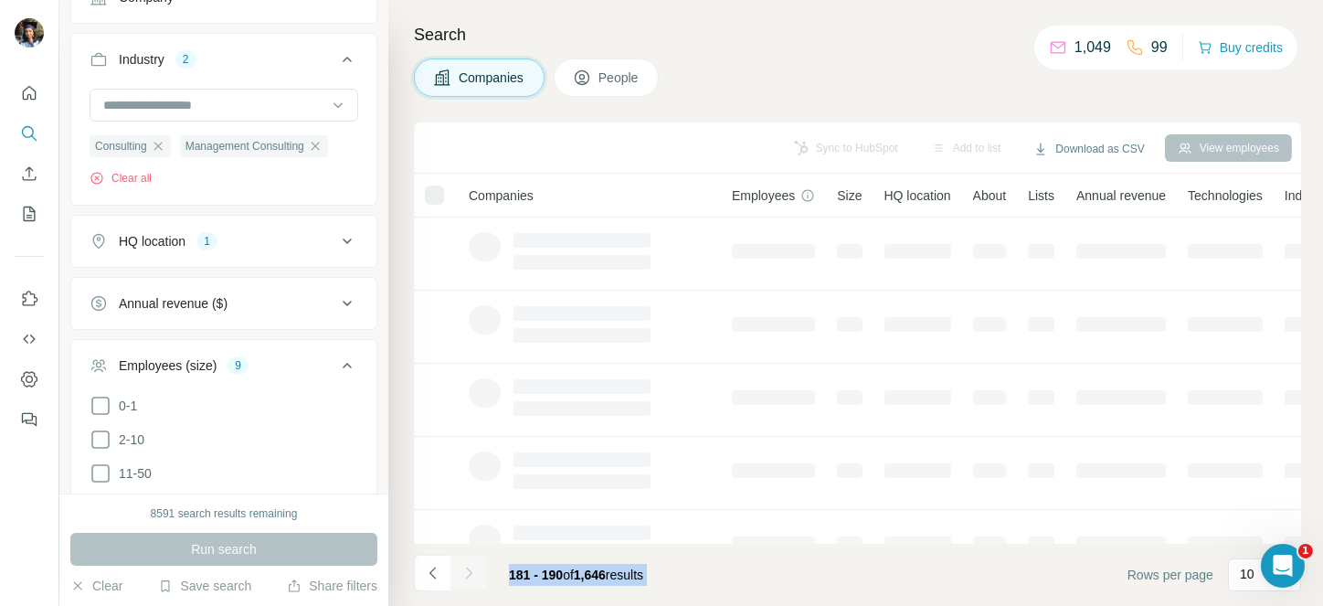
click at [471, 566] on icon "Navigate to next page" at bounding box center [468, 573] width 18 height 18
click at [471, 566] on div at bounding box center [468, 572] width 37 height 37
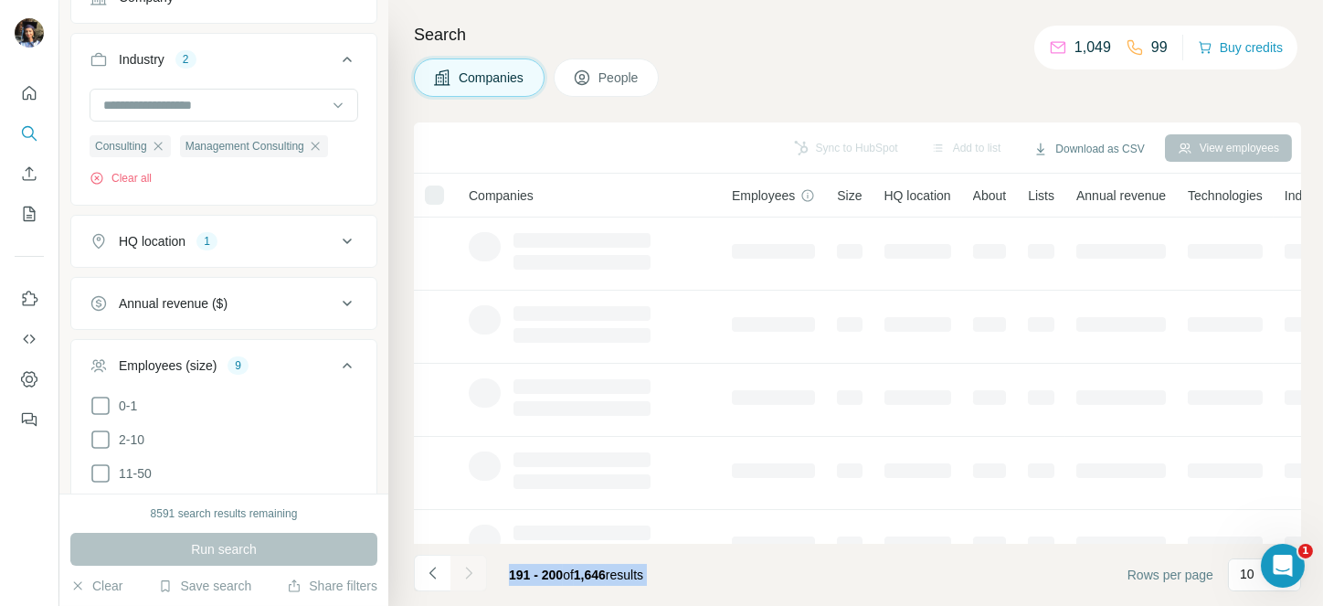
click at [471, 566] on div at bounding box center [468, 572] width 37 height 37
click at [471, 566] on icon "Navigate to next page" at bounding box center [468, 573] width 18 height 18
click at [471, 566] on div at bounding box center [468, 572] width 37 height 37
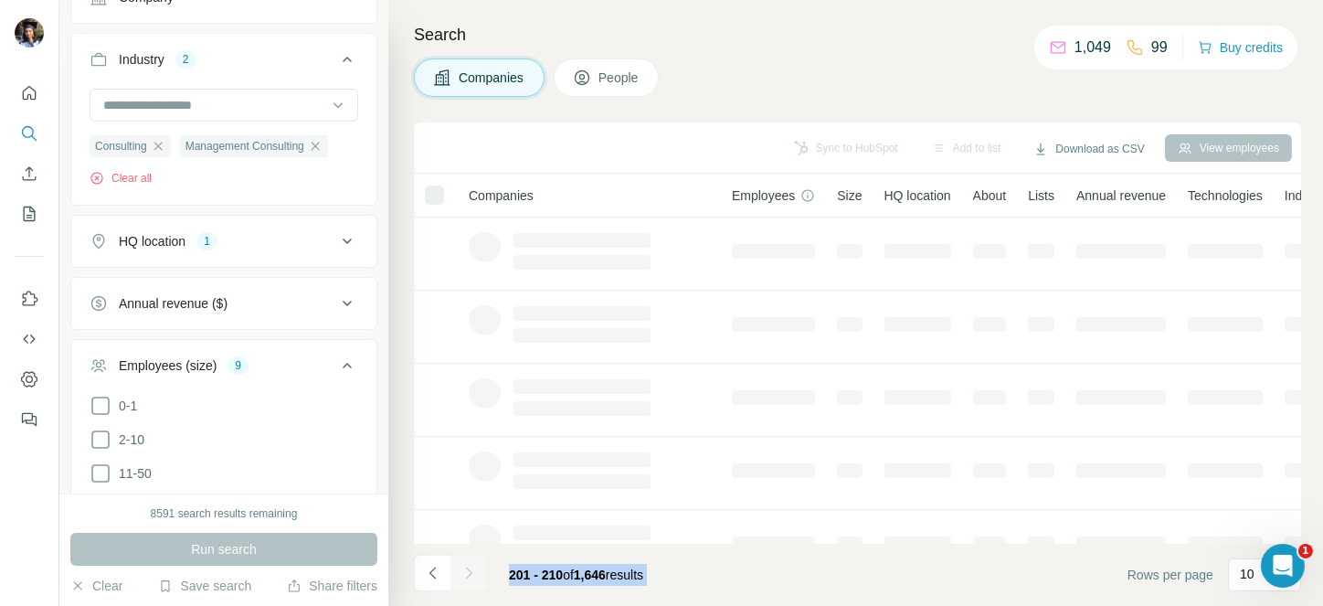
click at [471, 566] on div at bounding box center [468, 572] width 37 height 37
click at [471, 566] on icon "Navigate to next page" at bounding box center [468, 573] width 18 height 18
click at [471, 566] on div at bounding box center [468, 572] width 37 height 37
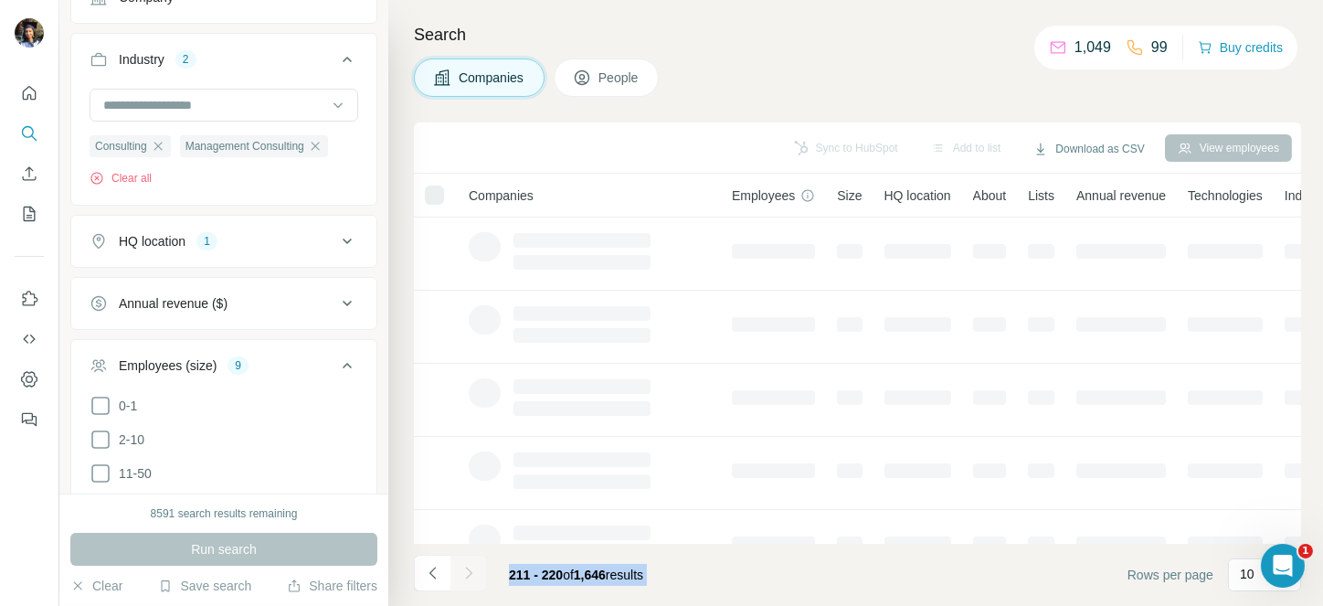
click at [471, 566] on div at bounding box center [468, 572] width 37 height 37
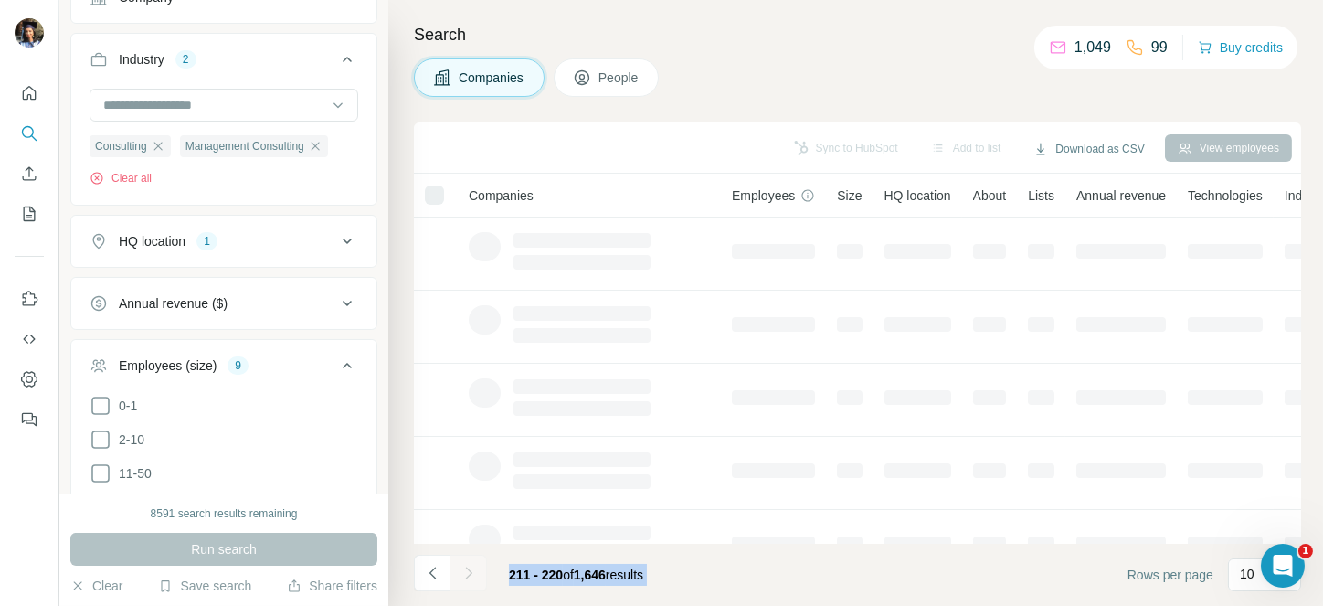
click at [471, 566] on div at bounding box center [468, 572] width 37 height 37
click at [471, 566] on icon "Navigate to next page" at bounding box center [468, 573] width 18 height 18
click at [471, 566] on div at bounding box center [468, 572] width 37 height 37
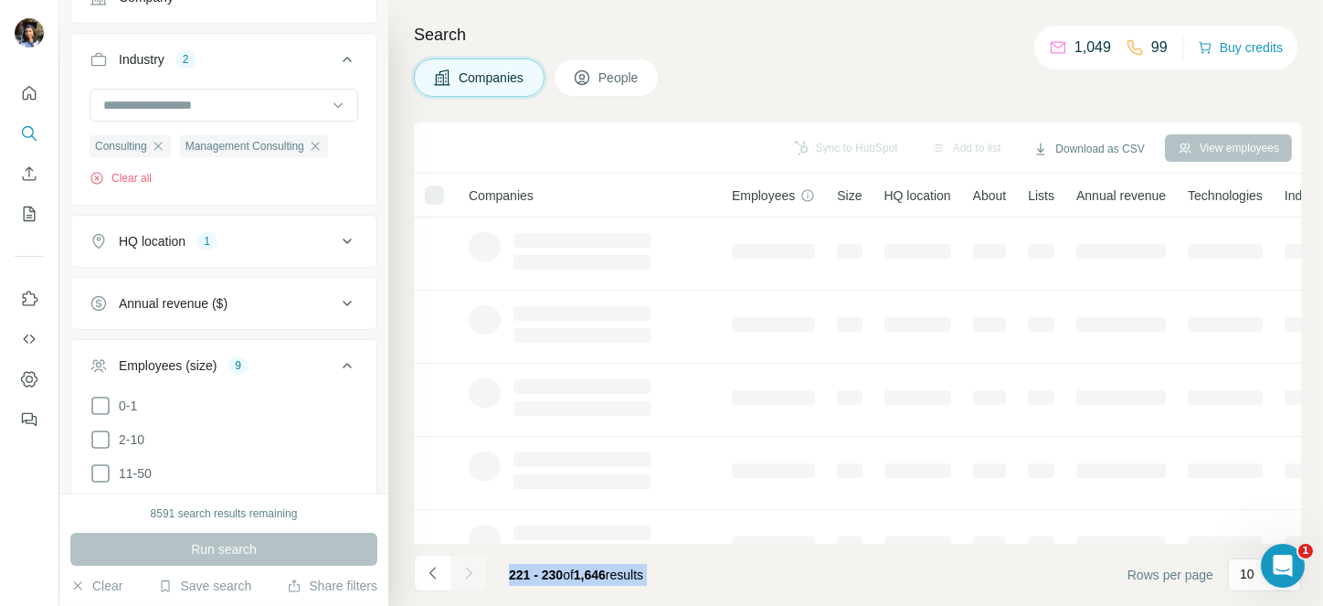
click at [471, 566] on div at bounding box center [468, 572] width 37 height 37
click at [471, 566] on icon "Navigate to next page" at bounding box center [468, 573] width 18 height 18
click at [471, 566] on div at bounding box center [468, 572] width 37 height 37
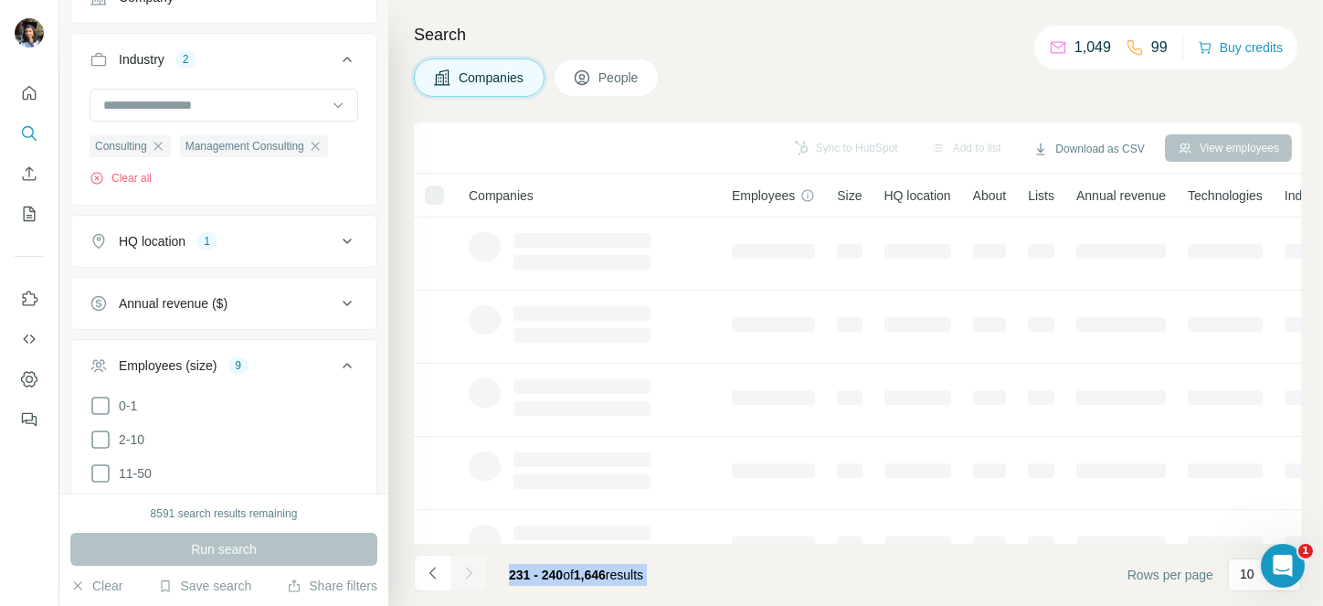
click at [471, 566] on div at bounding box center [468, 572] width 37 height 37
click at [471, 566] on icon "Navigate to next page" at bounding box center [468, 573] width 18 height 18
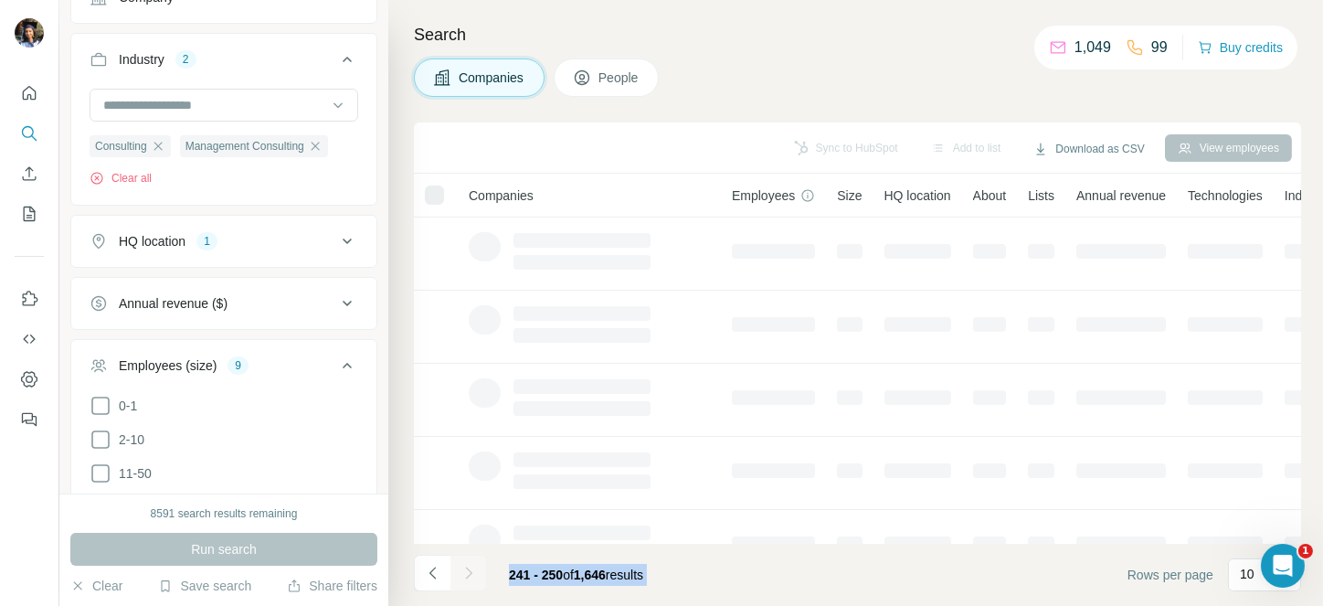
click at [471, 566] on div at bounding box center [468, 572] width 37 height 37
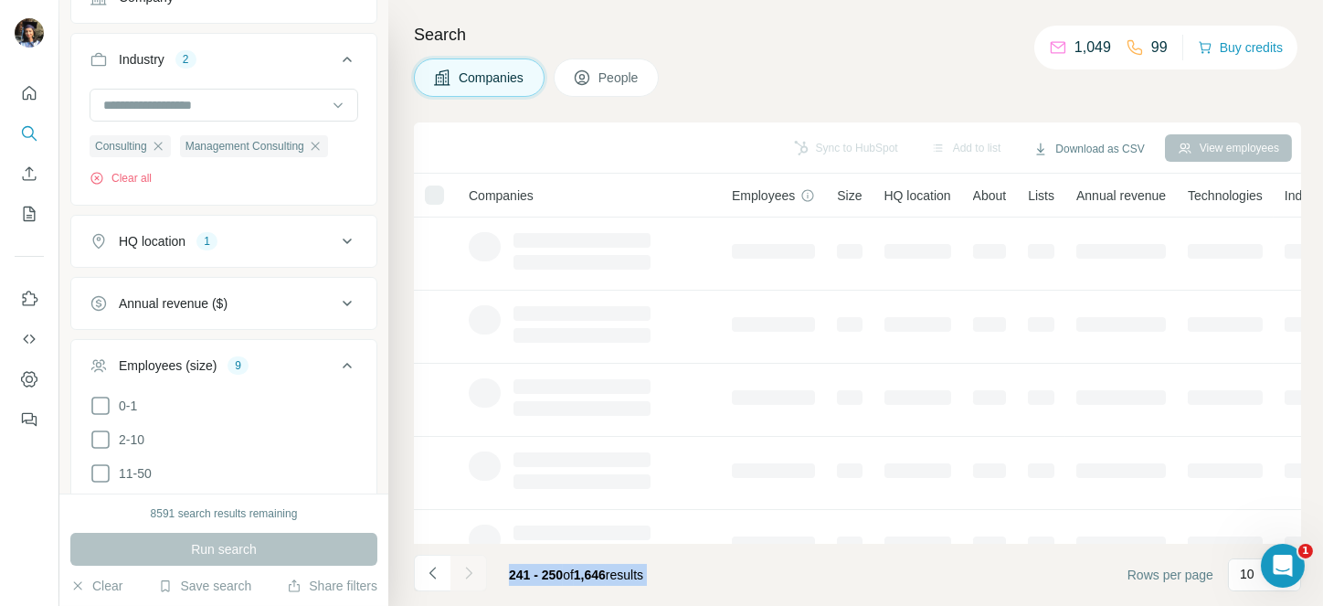
click at [471, 566] on div at bounding box center [468, 572] width 37 height 37
click at [471, 566] on icon "Navigate to next page" at bounding box center [468, 573] width 18 height 18
click at [471, 566] on div at bounding box center [468, 572] width 37 height 37
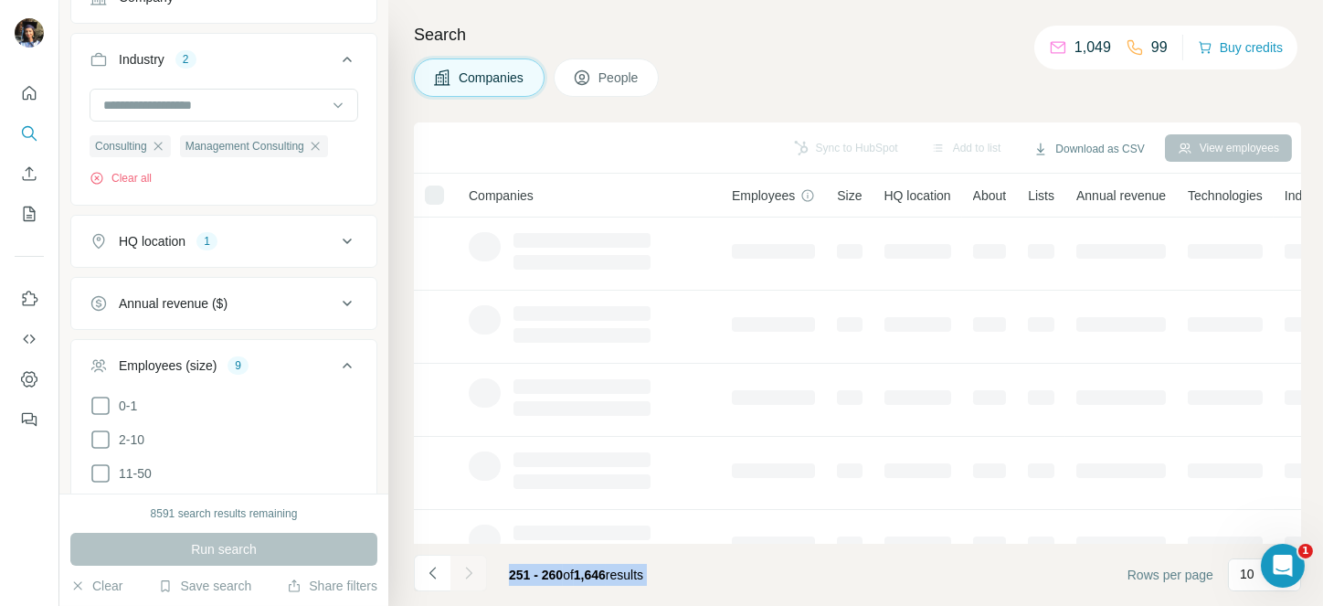
click at [471, 566] on div at bounding box center [468, 572] width 37 height 37
click at [471, 566] on icon "Navigate to next page" at bounding box center [468, 573] width 18 height 18
click at [471, 566] on div at bounding box center [468, 572] width 37 height 37
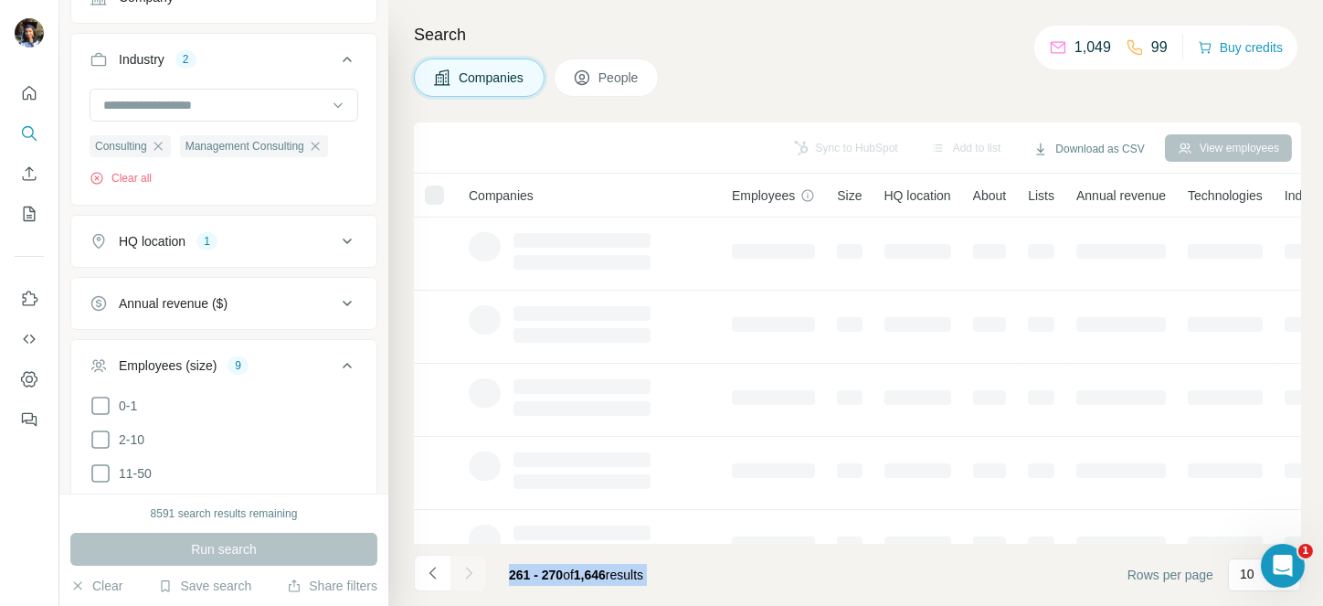
click at [471, 566] on div at bounding box center [468, 572] width 37 height 37
click at [471, 566] on icon "Navigate to next page" at bounding box center [468, 573] width 18 height 18
click at [471, 566] on div at bounding box center [468, 572] width 37 height 37
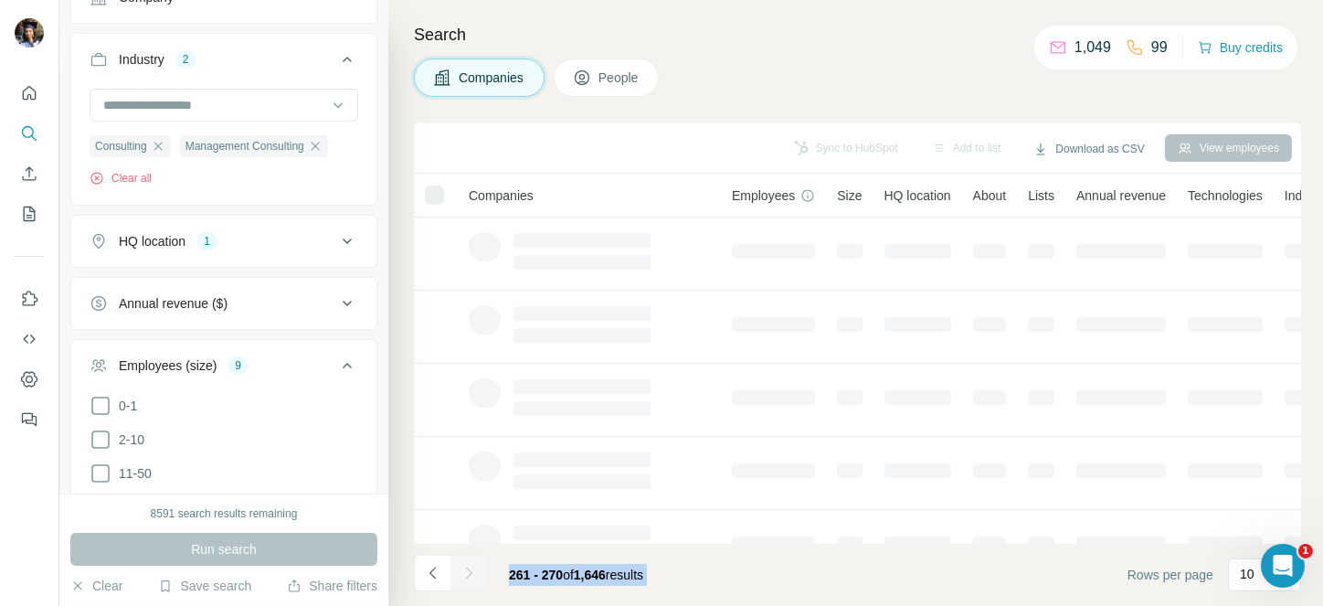
click at [471, 566] on div at bounding box center [468, 572] width 37 height 37
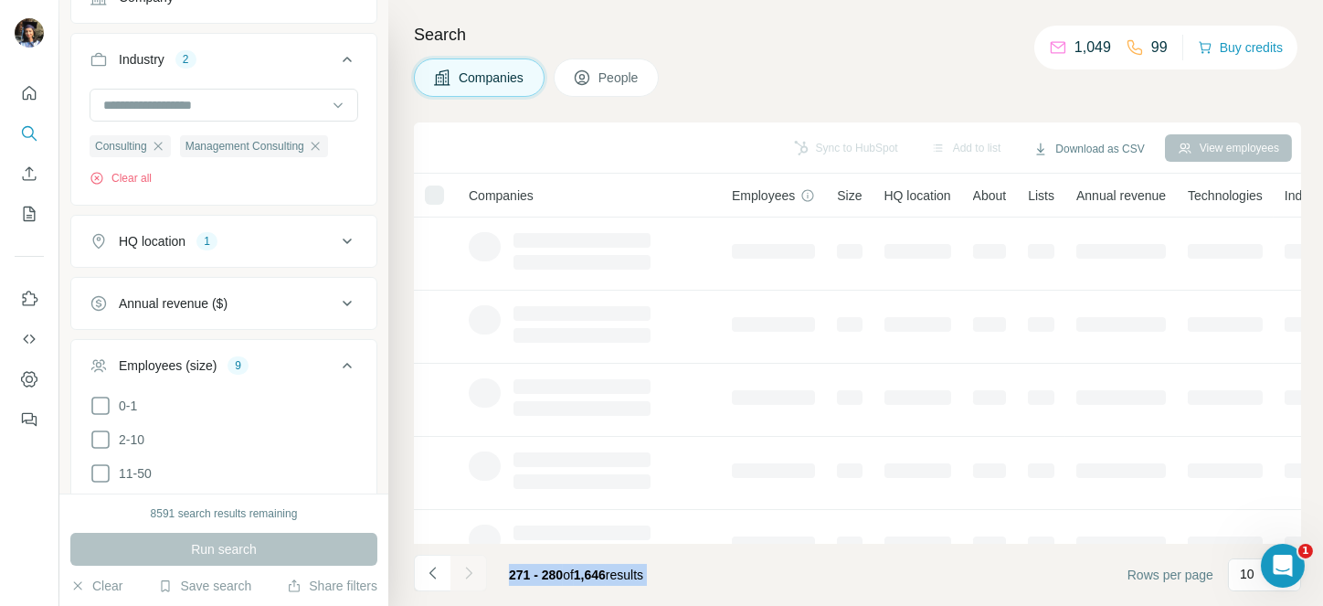
click at [471, 566] on div at bounding box center [468, 572] width 37 height 37
click at [471, 566] on icon "Navigate to next page" at bounding box center [468, 573] width 18 height 18
click at [471, 566] on div at bounding box center [468, 572] width 37 height 37
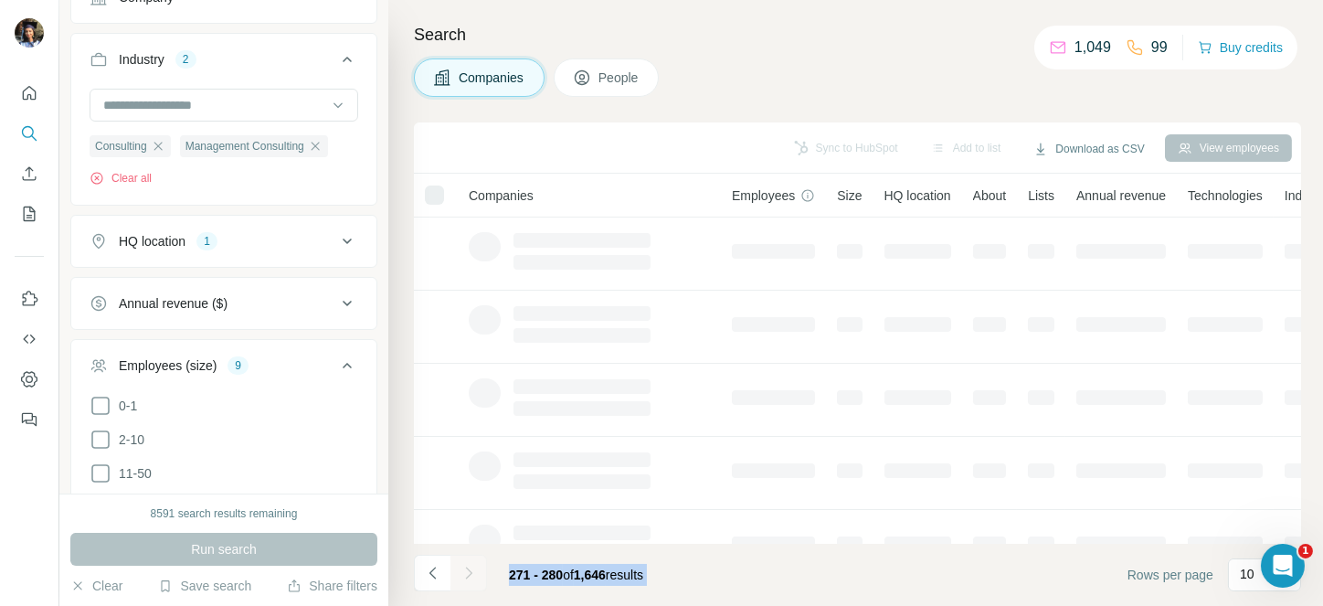
click at [471, 566] on div at bounding box center [468, 572] width 37 height 37
click at [471, 566] on icon "Navigate to next page" at bounding box center [468, 573] width 18 height 18
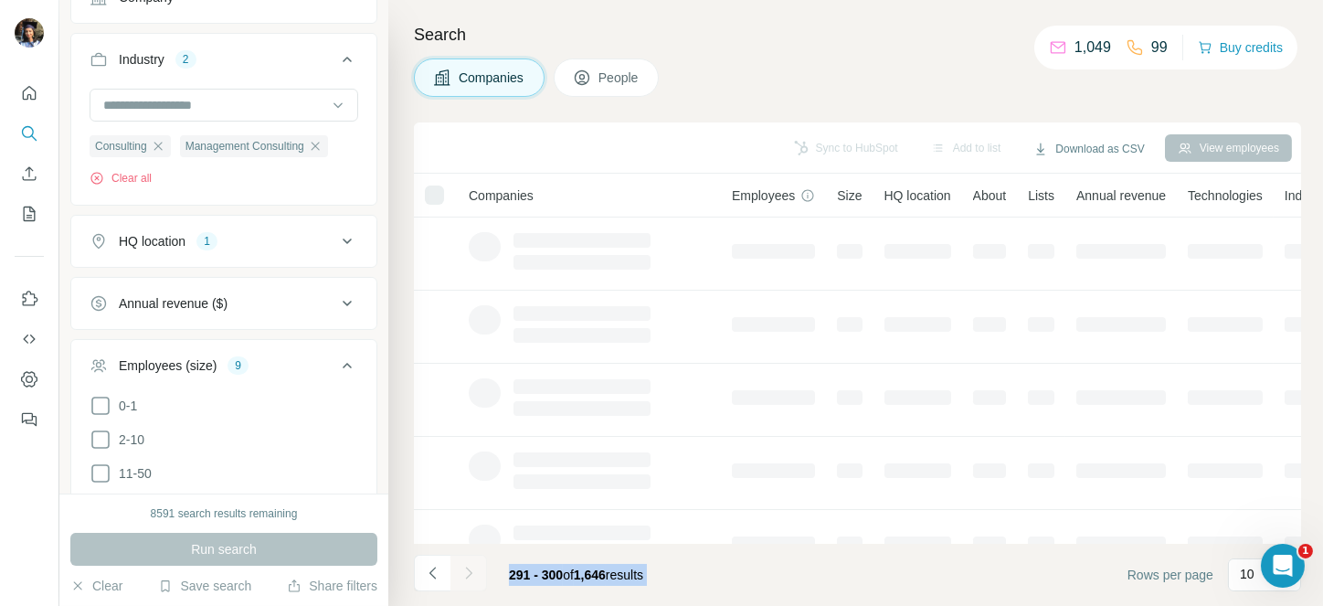
click at [471, 566] on div at bounding box center [468, 572] width 37 height 37
click at [471, 566] on icon "Navigate to next page" at bounding box center [468, 573] width 18 height 18
click at [471, 566] on div at bounding box center [468, 572] width 37 height 37
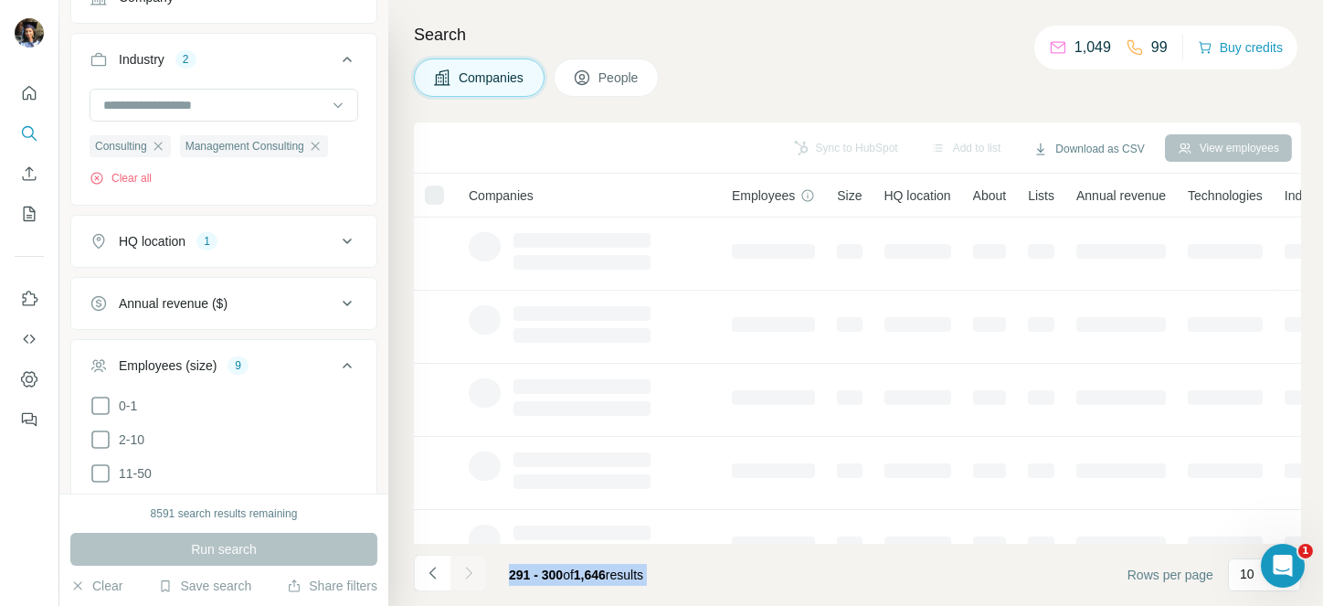
click at [471, 566] on div at bounding box center [468, 572] width 37 height 37
click at [471, 566] on icon "Navigate to next page" at bounding box center [468, 573] width 18 height 18
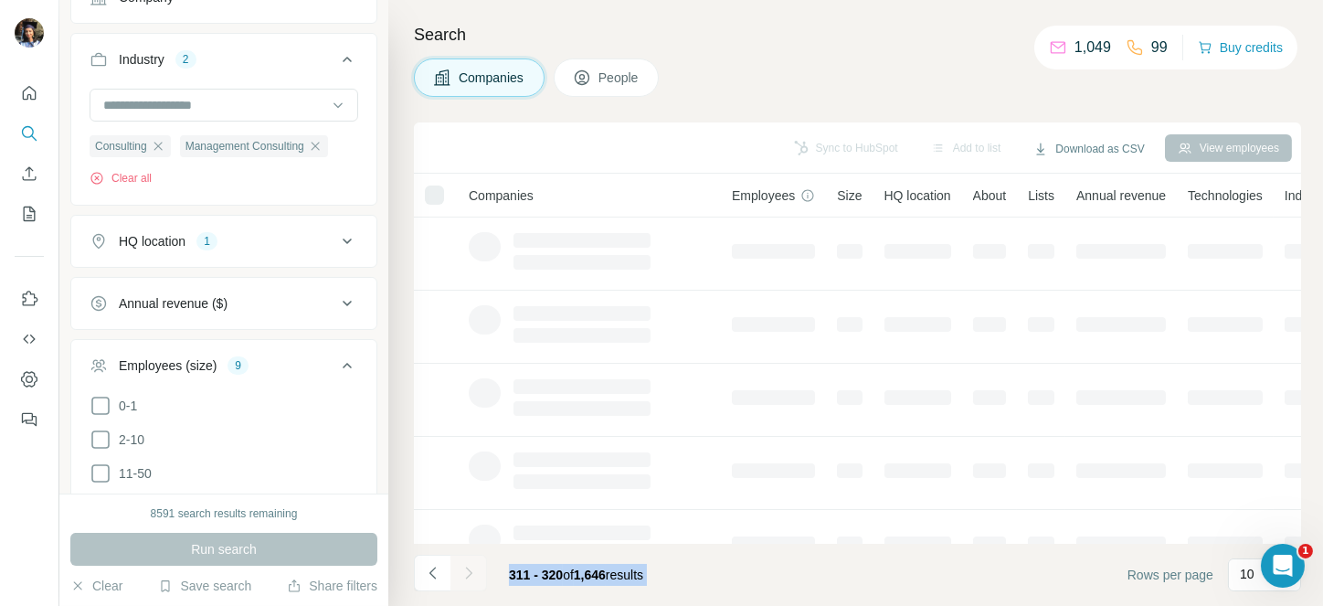
click at [471, 566] on div at bounding box center [468, 572] width 37 height 37
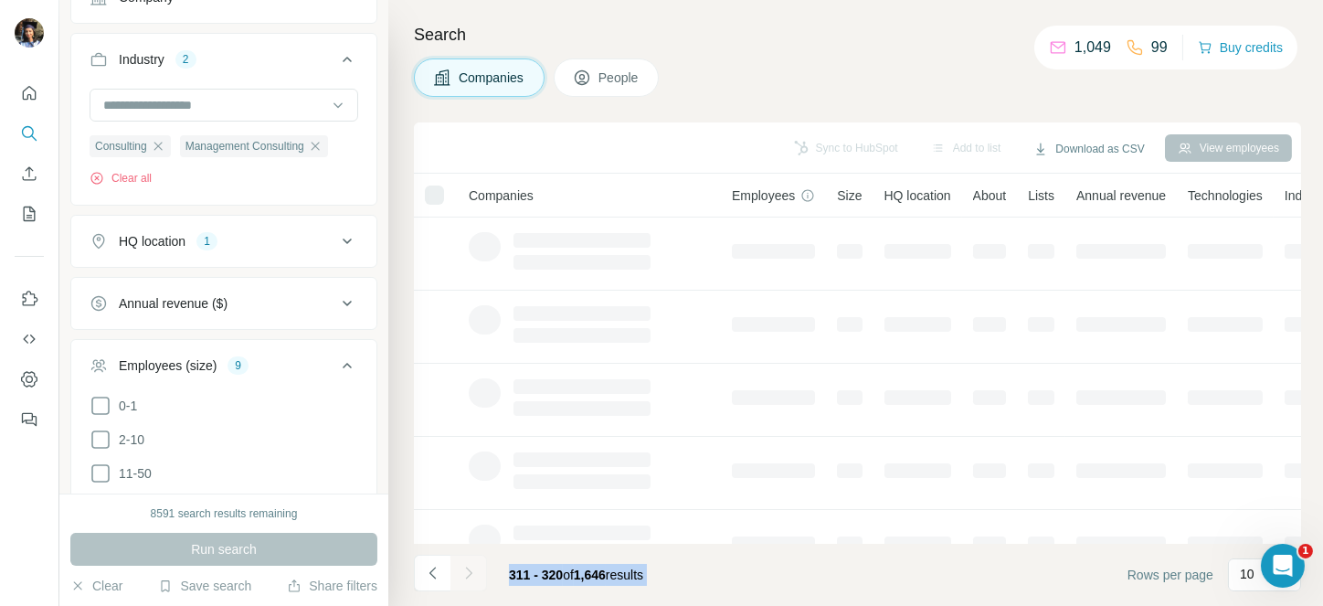
click at [471, 566] on icon "Navigate to next page" at bounding box center [468, 573] width 18 height 18
click at [471, 566] on div at bounding box center [468, 572] width 37 height 37
click at [471, 566] on icon "Navigate to next page" at bounding box center [468, 573] width 18 height 18
click at [471, 566] on div at bounding box center [468, 572] width 37 height 37
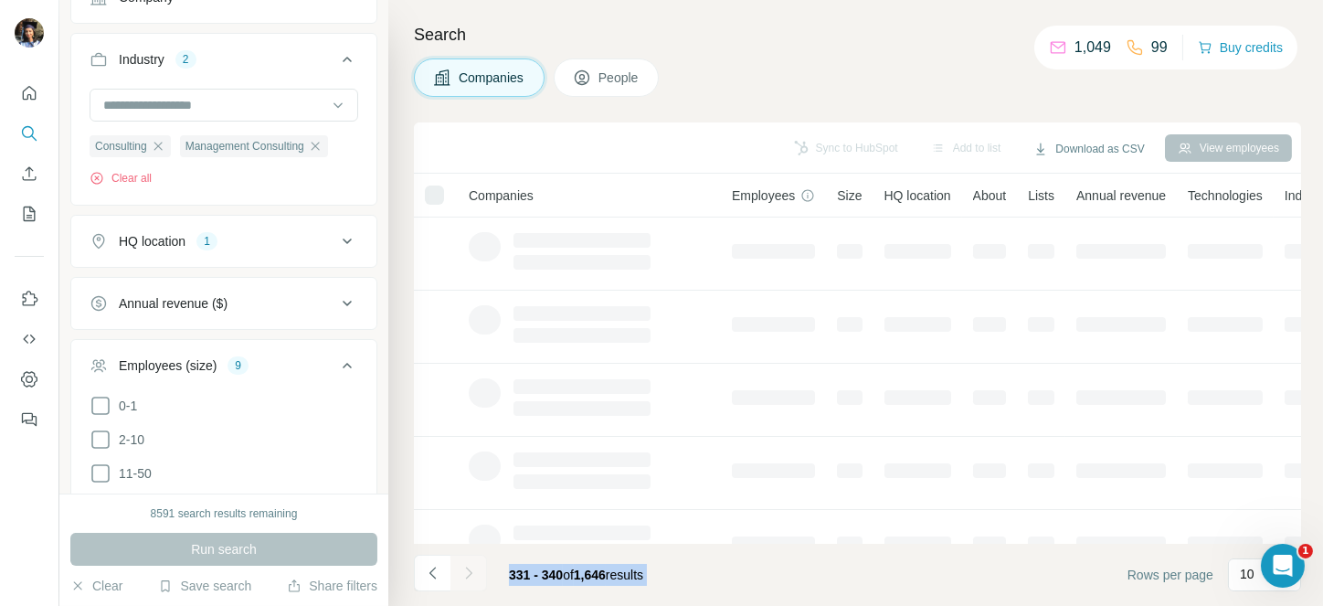
click at [471, 566] on div at bounding box center [468, 572] width 37 height 37
click at [471, 566] on icon "Navigate to next page" at bounding box center [468, 573] width 18 height 18
click at [471, 566] on div at bounding box center [468, 572] width 37 height 37
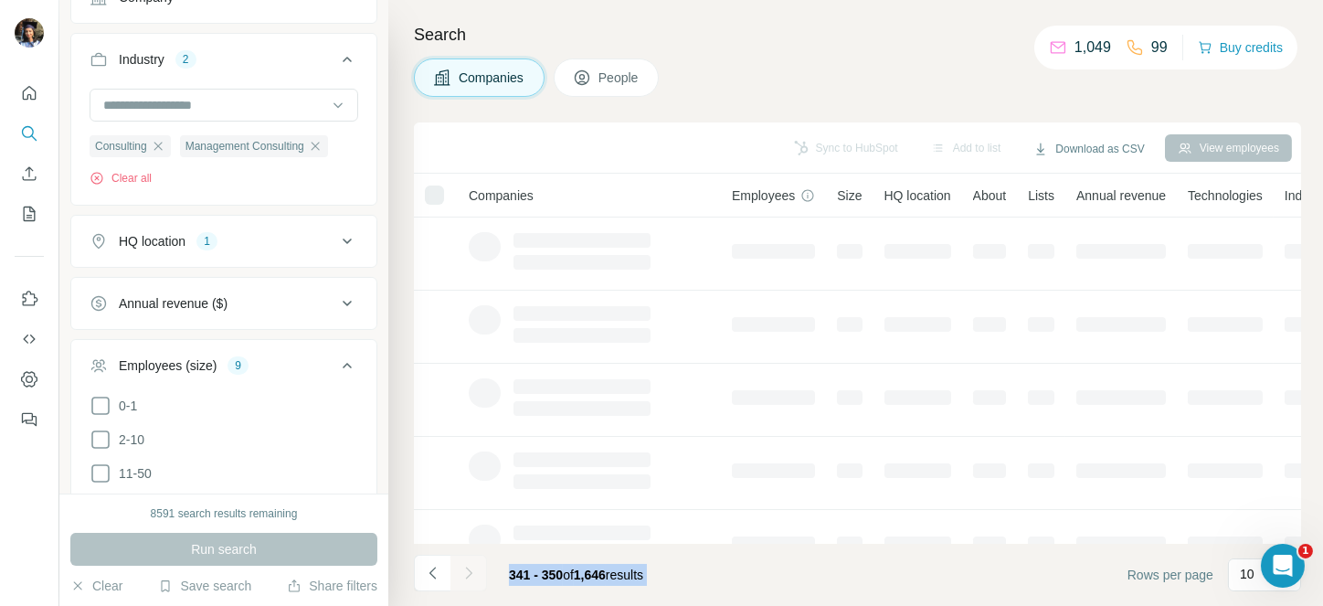
click at [471, 566] on div at bounding box center [468, 572] width 37 height 37
click at [471, 566] on icon "Navigate to next page" at bounding box center [468, 573] width 18 height 18
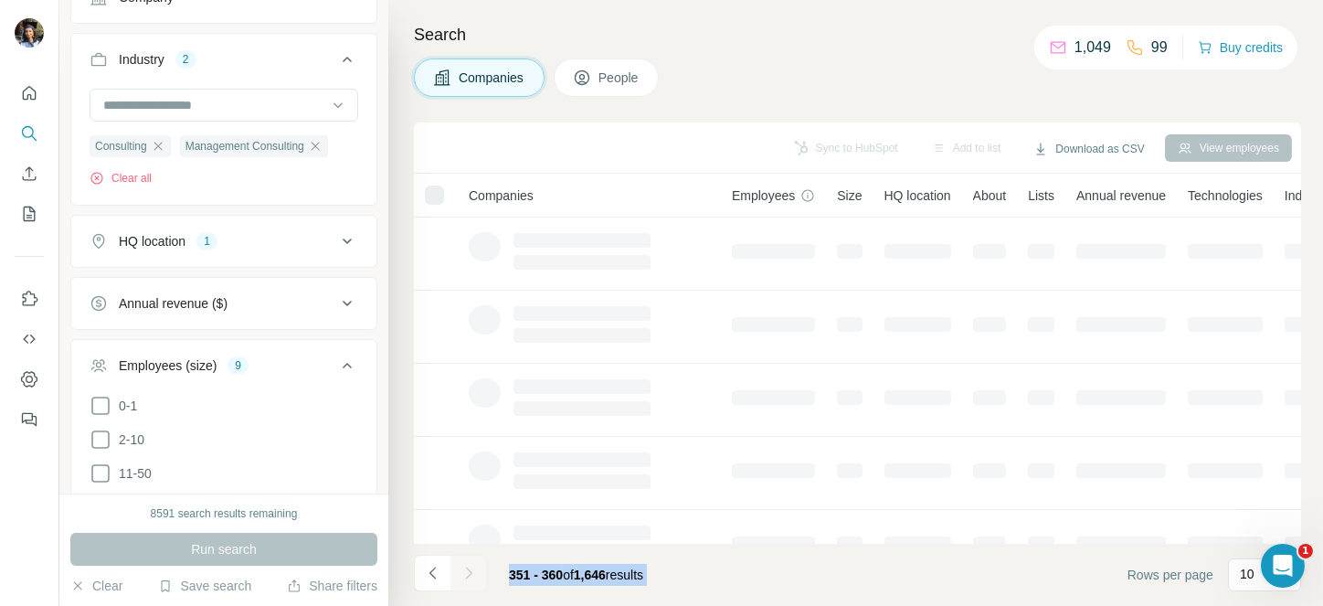
click at [471, 566] on div at bounding box center [468, 572] width 37 height 37
click at [471, 566] on icon "Navigate to next page" at bounding box center [468, 573] width 18 height 18
click at [471, 566] on div at bounding box center [468, 572] width 37 height 37
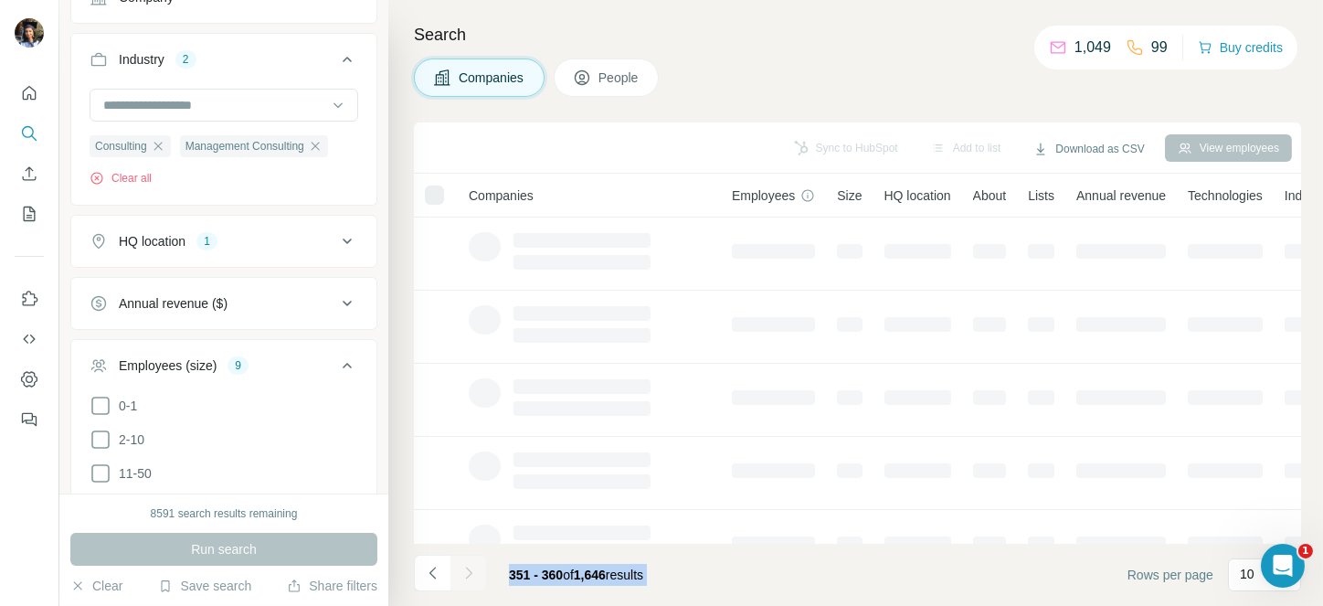
click at [471, 566] on div at bounding box center [468, 572] width 37 height 37
click at [471, 566] on icon "Navigate to next page" at bounding box center [468, 573] width 18 height 18
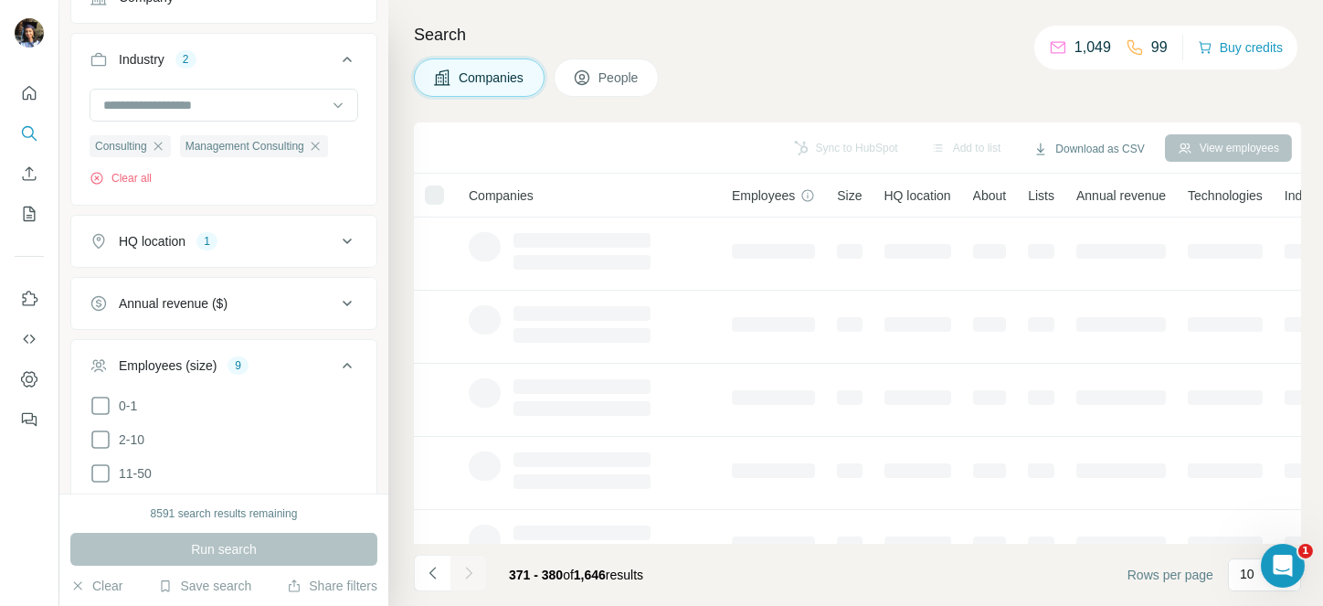
click at [471, 566] on div at bounding box center [468, 572] width 37 height 37
click at [471, 566] on icon "Navigate to next page" at bounding box center [468, 573] width 18 height 18
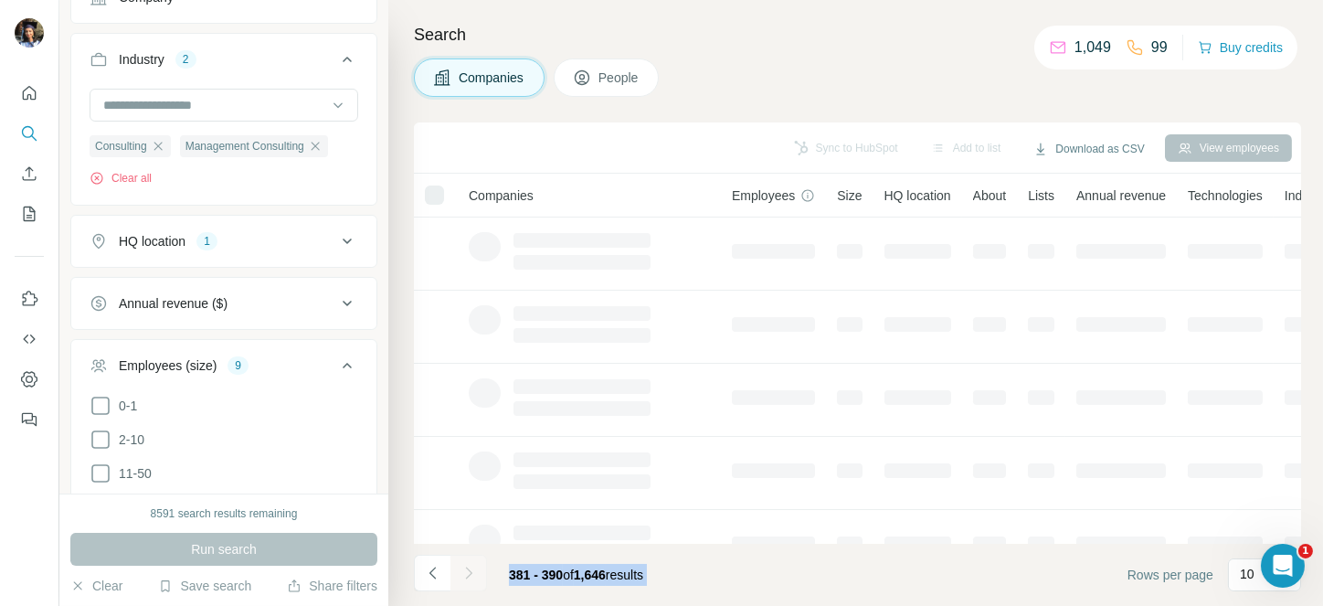
click at [471, 566] on div at bounding box center [468, 572] width 37 height 37
click at [471, 566] on icon "Navigate to next page" at bounding box center [468, 573] width 18 height 18
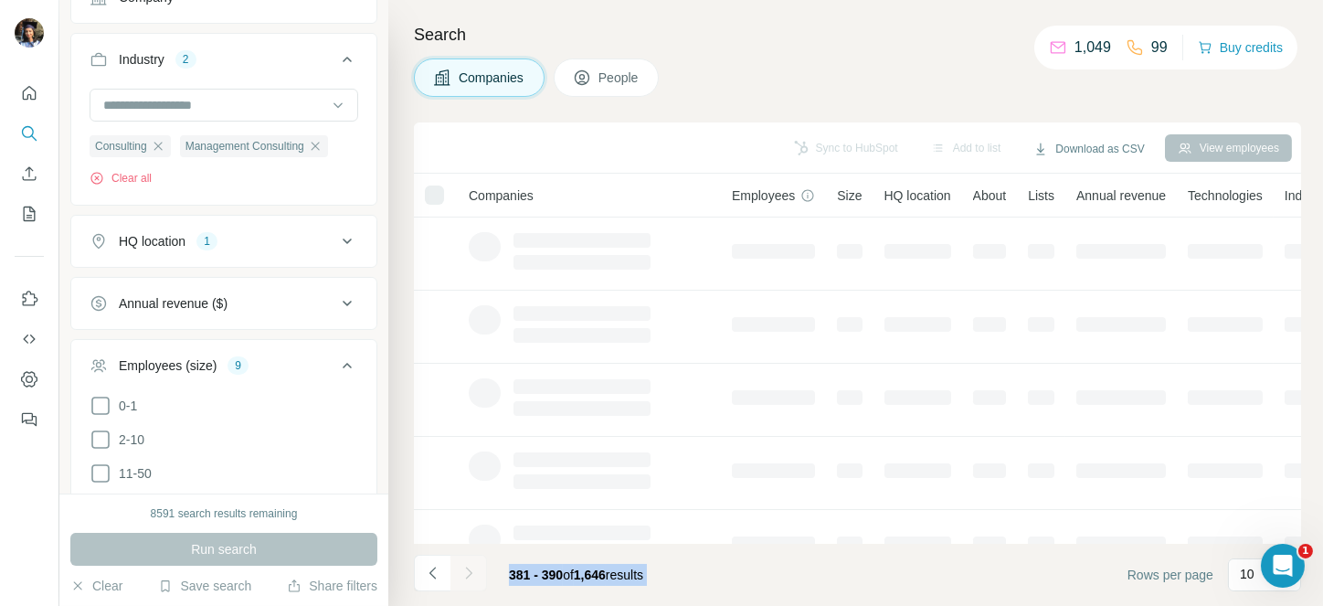
click at [471, 566] on div at bounding box center [468, 572] width 37 height 37
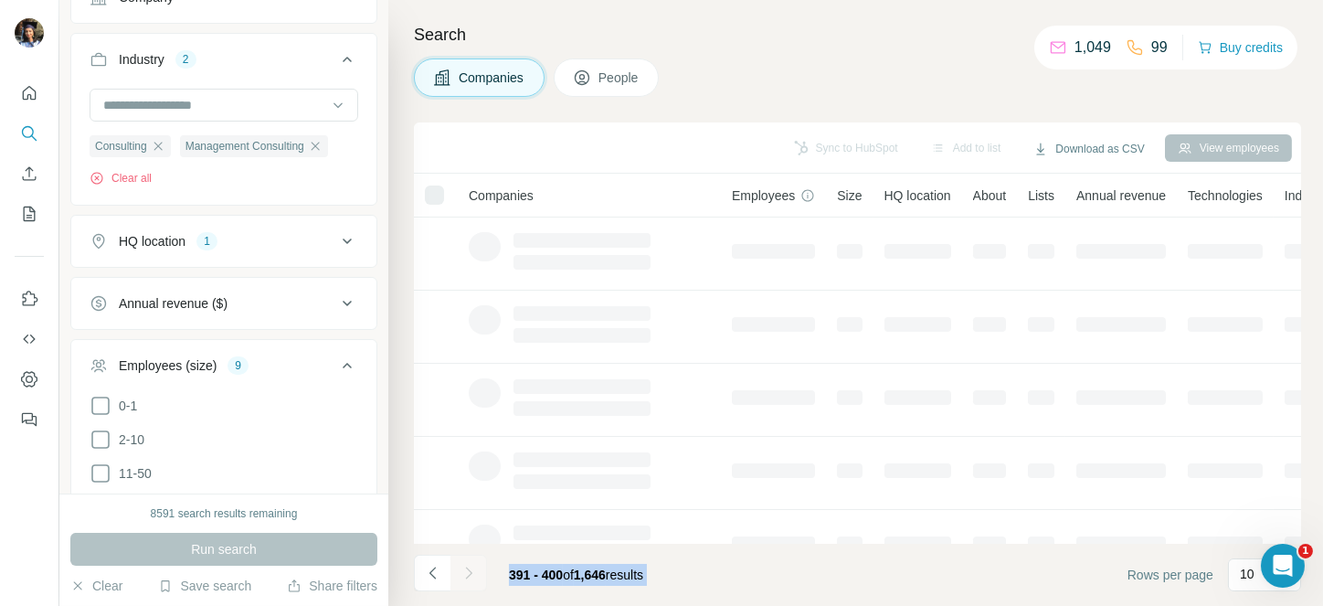
click at [471, 566] on div at bounding box center [468, 572] width 37 height 37
click at [471, 566] on icon "Navigate to next page" at bounding box center [468, 573] width 18 height 18
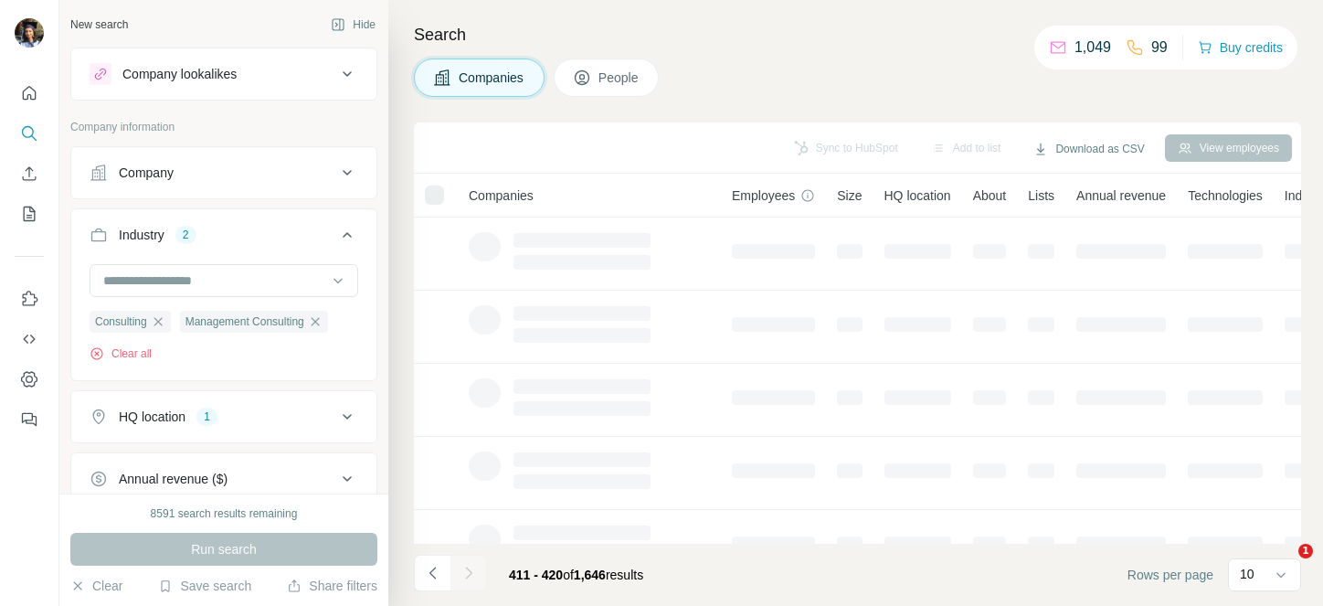
click at [471, 566] on div at bounding box center [468, 572] width 37 height 37
drag, startPoint x: 0, startPoint y: 0, endPoint x: 471, endPoint y: 566, distance: 736.7
click at [471, 566] on icon "Navigate to next page" at bounding box center [468, 573] width 18 height 18
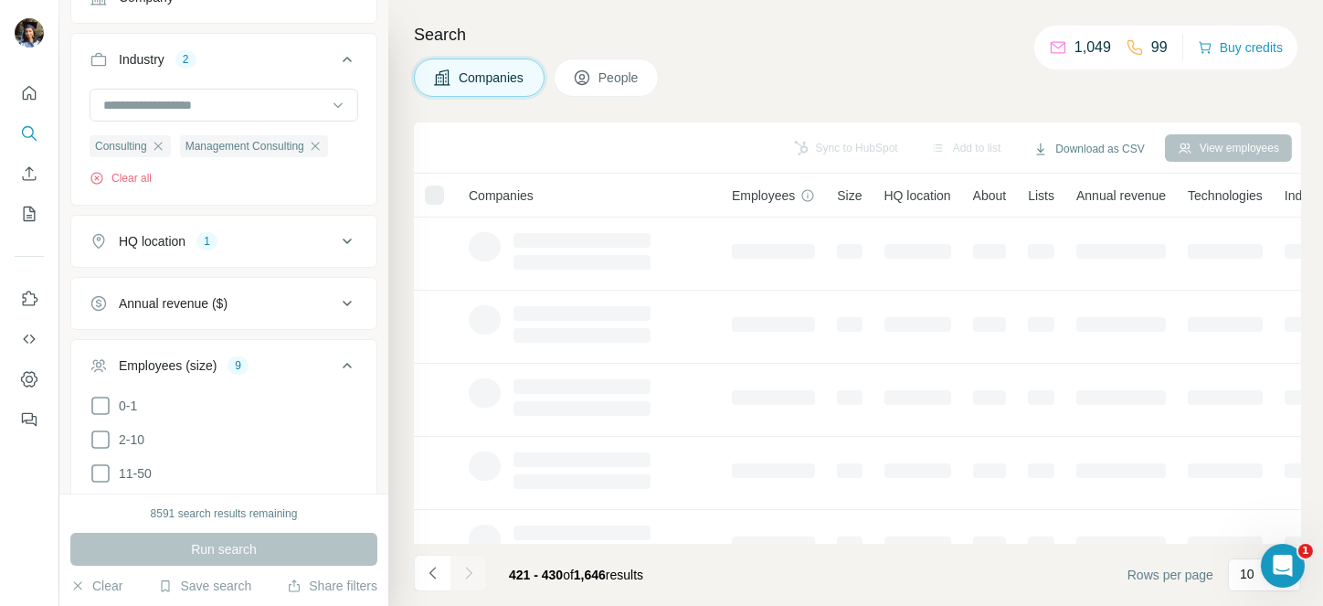
click at [471, 566] on div at bounding box center [468, 572] width 37 height 37
click at [471, 566] on icon "Navigate to next page" at bounding box center [468, 573] width 18 height 18
click at [471, 566] on div at bounding box center [468, 572] width 37 height 37
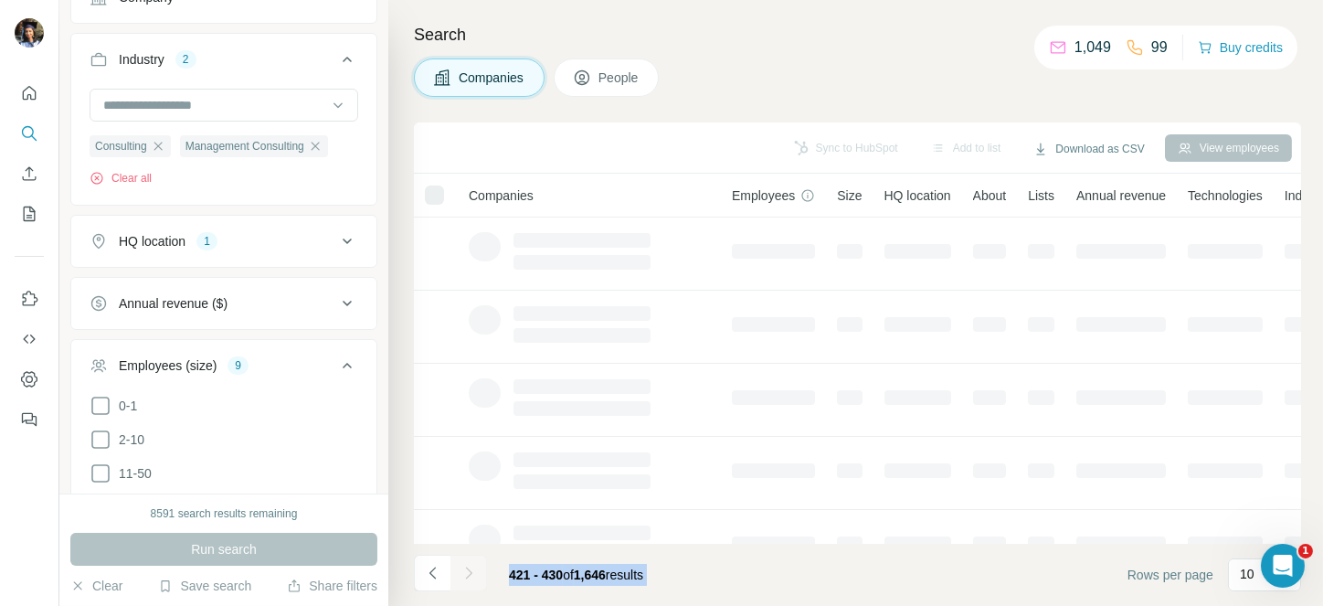
click at [471, 566] on div at bounding box center [468, 572] width 37 height 37
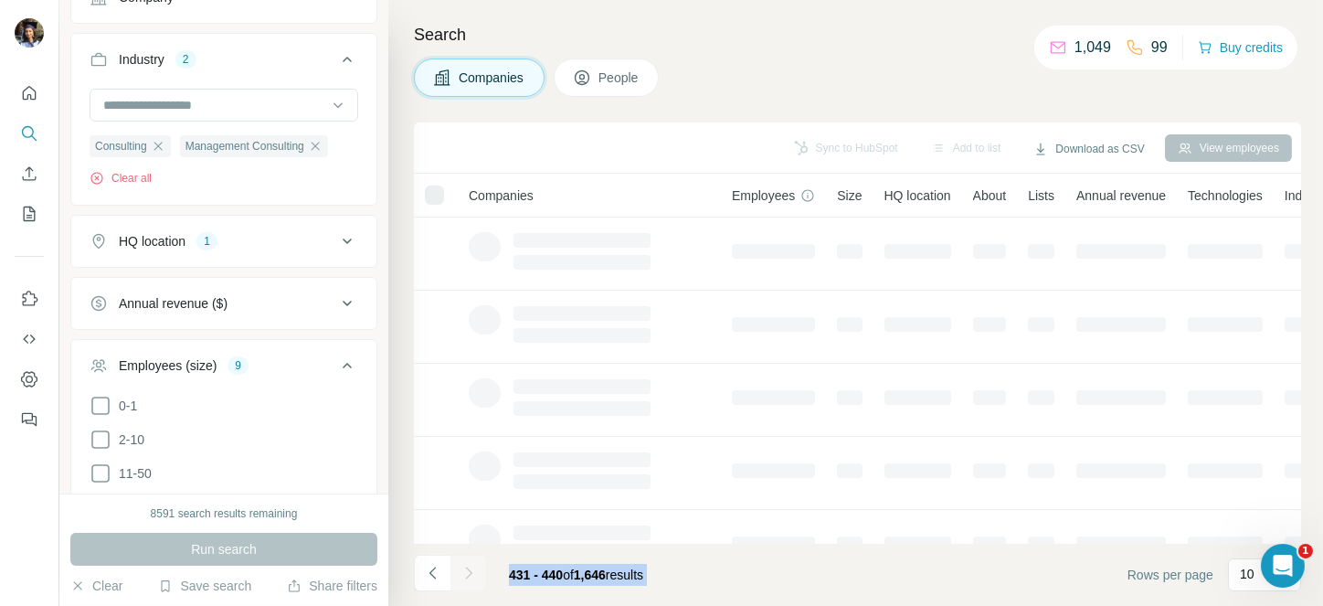
click at [471, 566] on div at bounding box center [468, 572] width 37 height 37
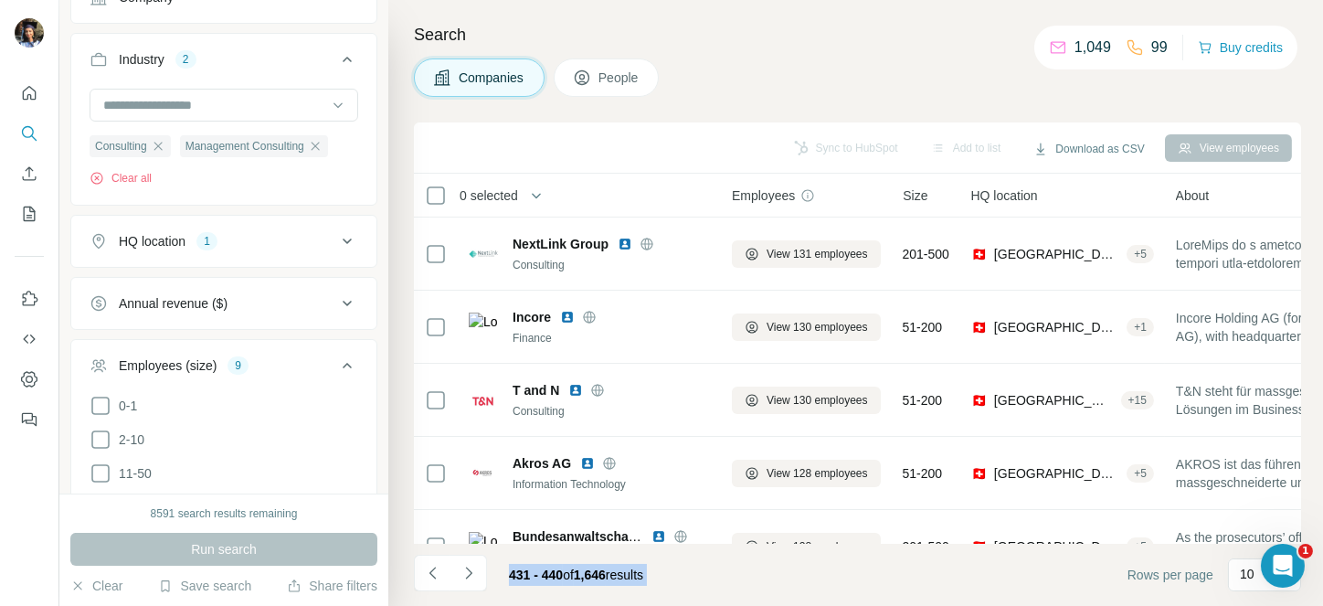
click at [471, 566] on icon "Navigate to next page" at bounding box center [468, 573] width 18 height 18
click at [471, 566] on div at bounding box center [468, 572] width 37 height 37
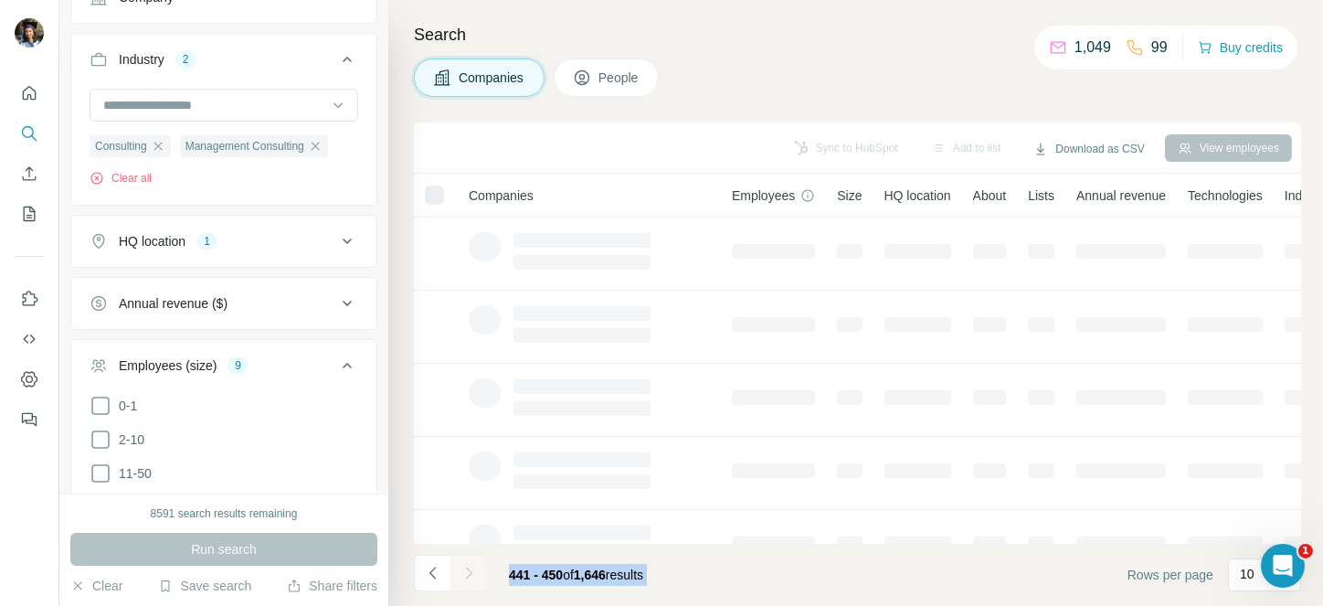
click at [471, 566] on div at bounding box center [468, 572] width 37 height 37
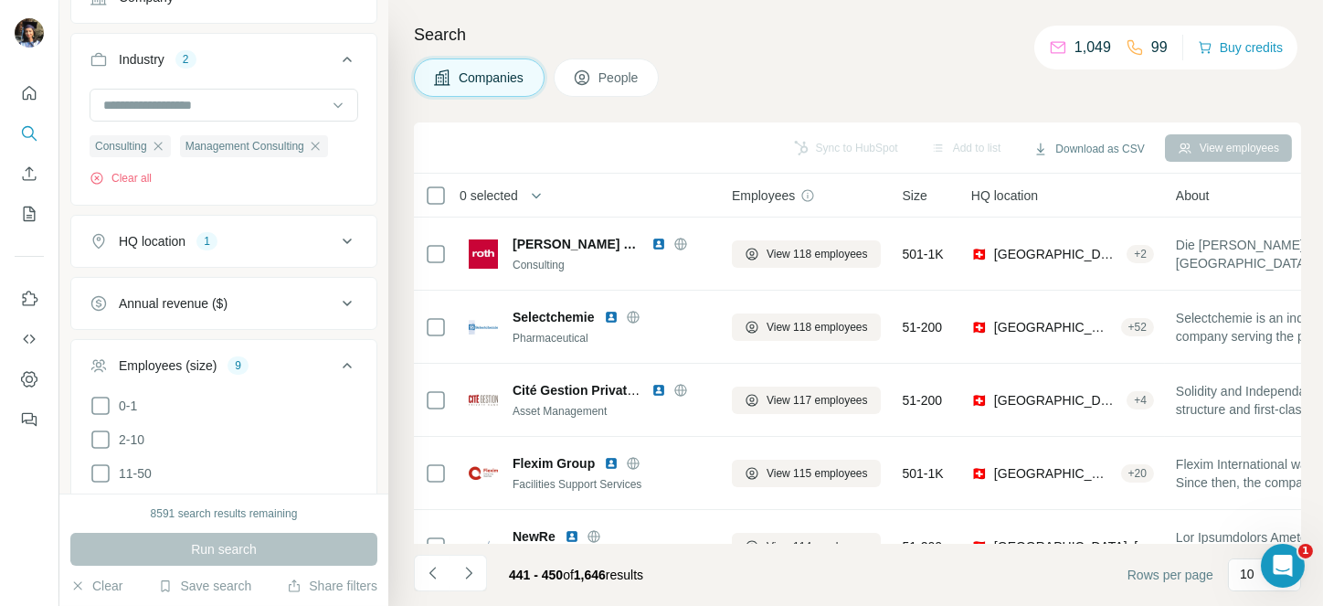
click at [471, 566] on icon "Navigate to next page" at bounding box center [468, 573] width 18 height 18
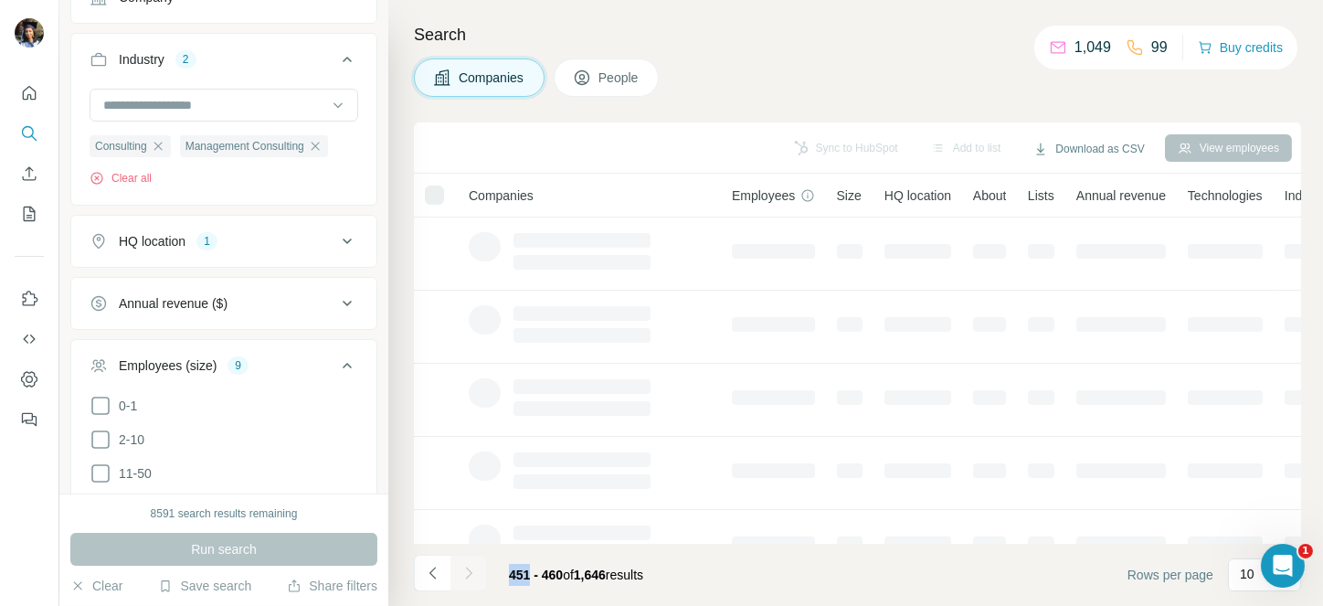
click at [471, 566] on div at bounding box center [468, 572] width 37 height 37
click at [471, 566] on icon "Navigate to next page" at bounding box center [468, 573] width 18 height 18
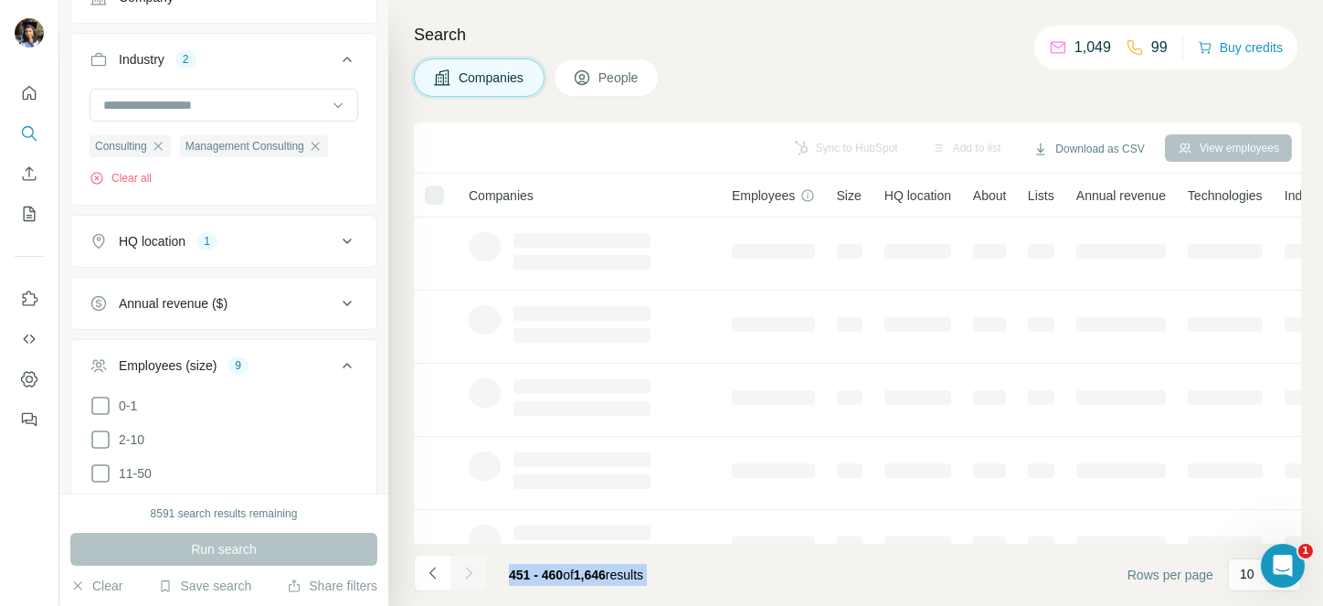
click at [471, 566] on div at bounding box center [468, 572] width 37 height 37
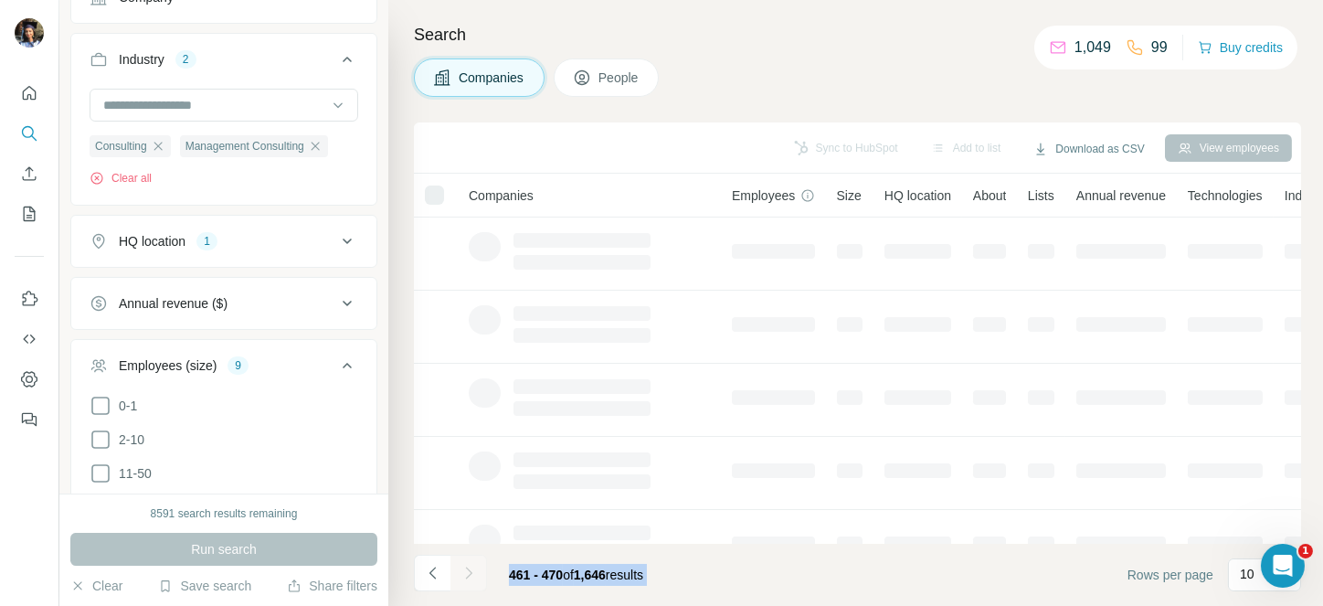
click at [471, 566] on icon "Navigate to next page" at bounding box center [468, 573] width 18 height 18
click at [471, 566] on div at bounding box center [468, 572] width 37 height 37
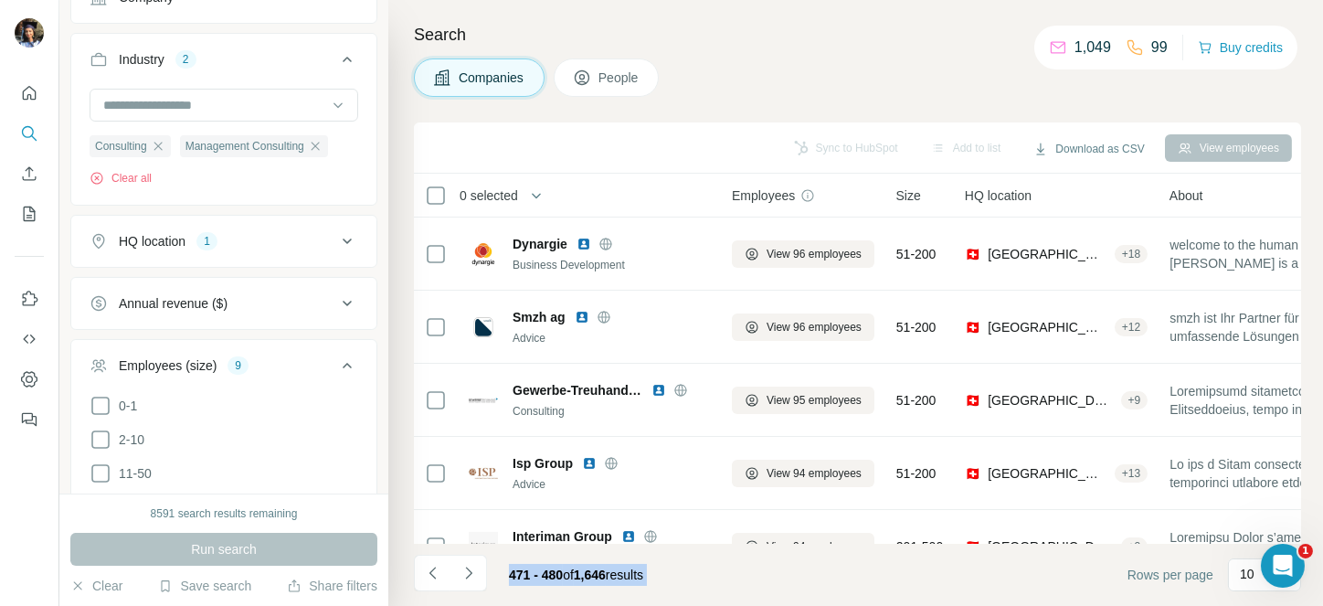
click at [471, 566] on icon "Navigate to next page" at bounding box center [468, 573] width 18 height 18
click at [471, 566] on div at bounding box center [468, 572] width 37 height 37
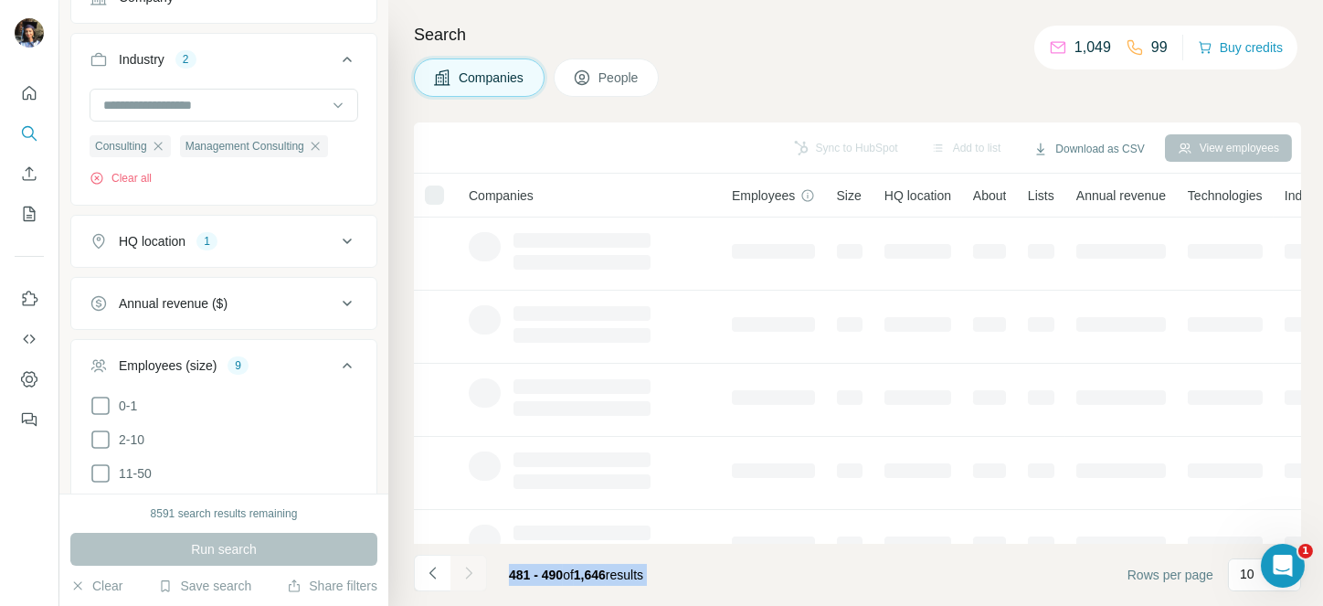
click at [471, 566] on div at bounding box center [468, 572] width 37 height 37
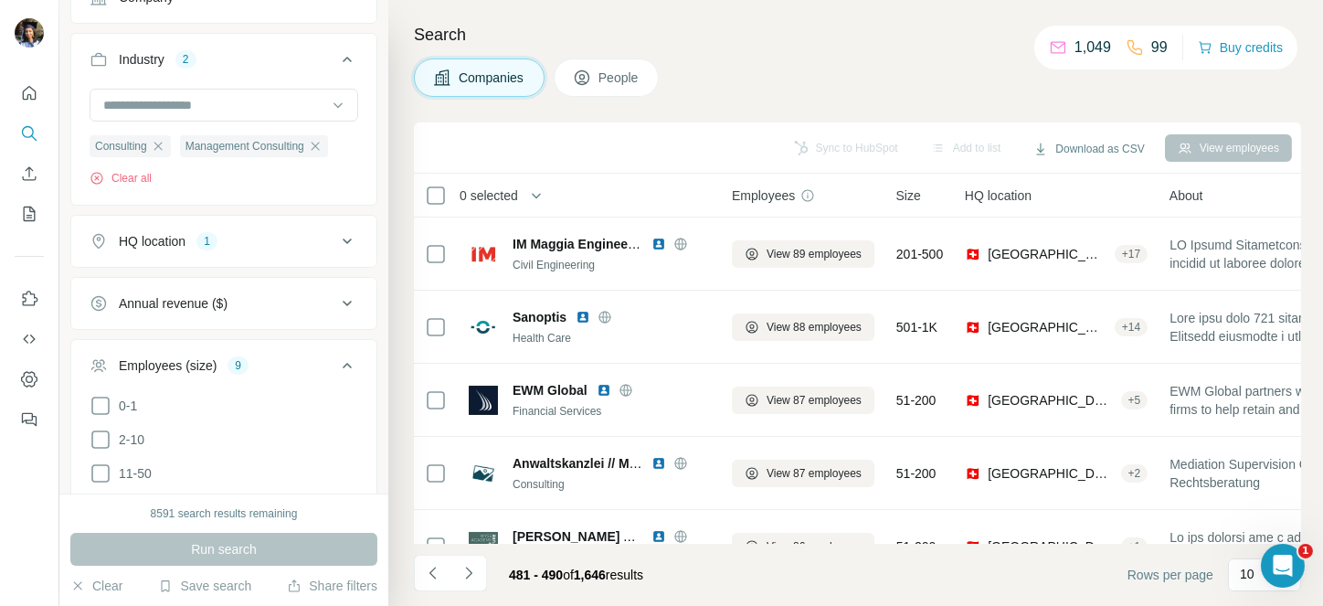
click at [471, 566] on icon "Navigate to next page" at bounding box center [468, 573] width 18 height 18
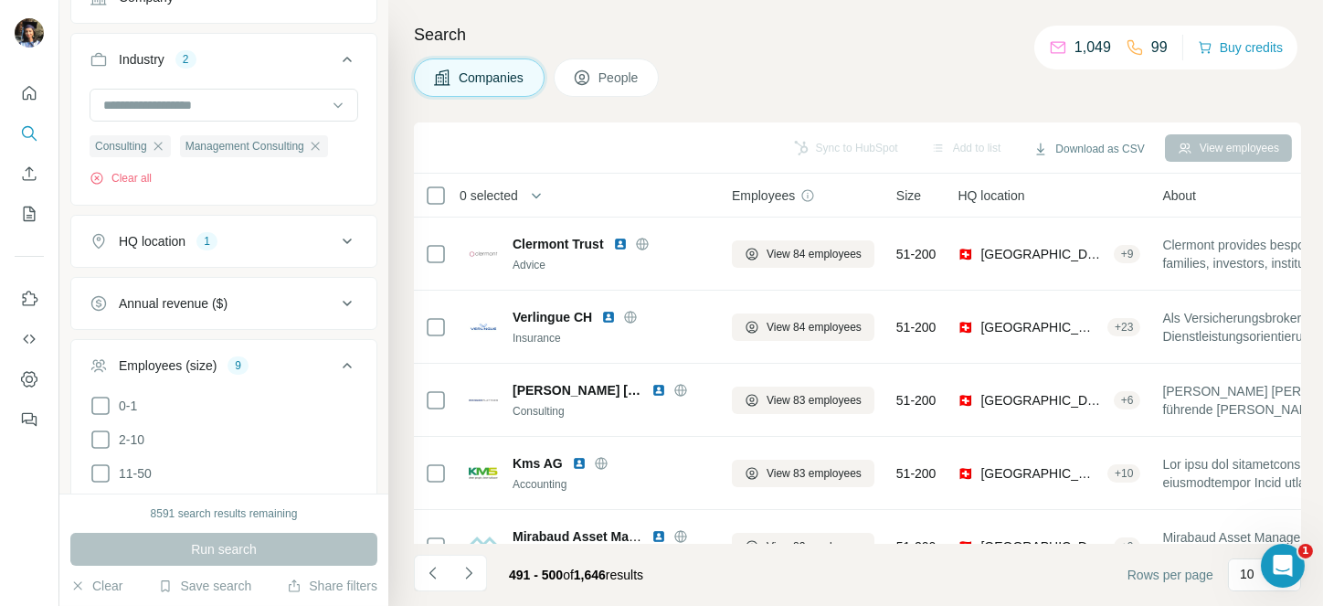
click at [471, 566] on icon "Navigate to next page" at bounding box center [468, 573] width 18 height 18
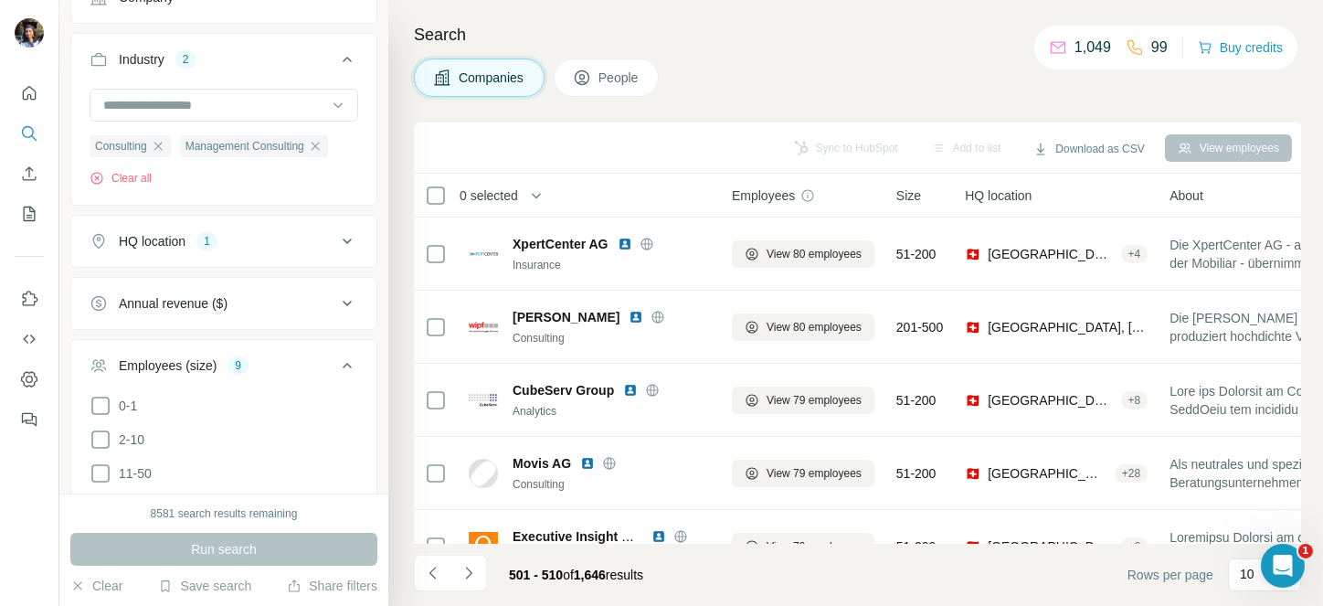
click at [498, 204] on span "0 selected" at bounding box center [501, 195] width 108 height 37
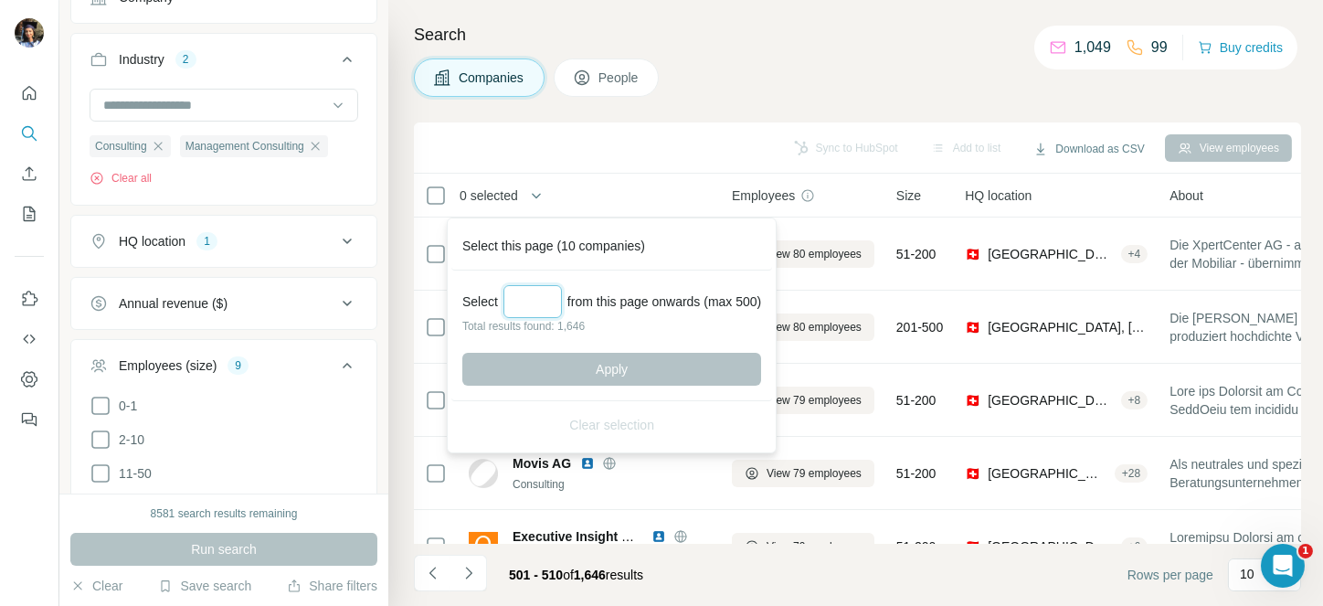
click at [528, 302] on input "Select a number (up to 500)" at bounding box center [532, 301] width 58 height 33
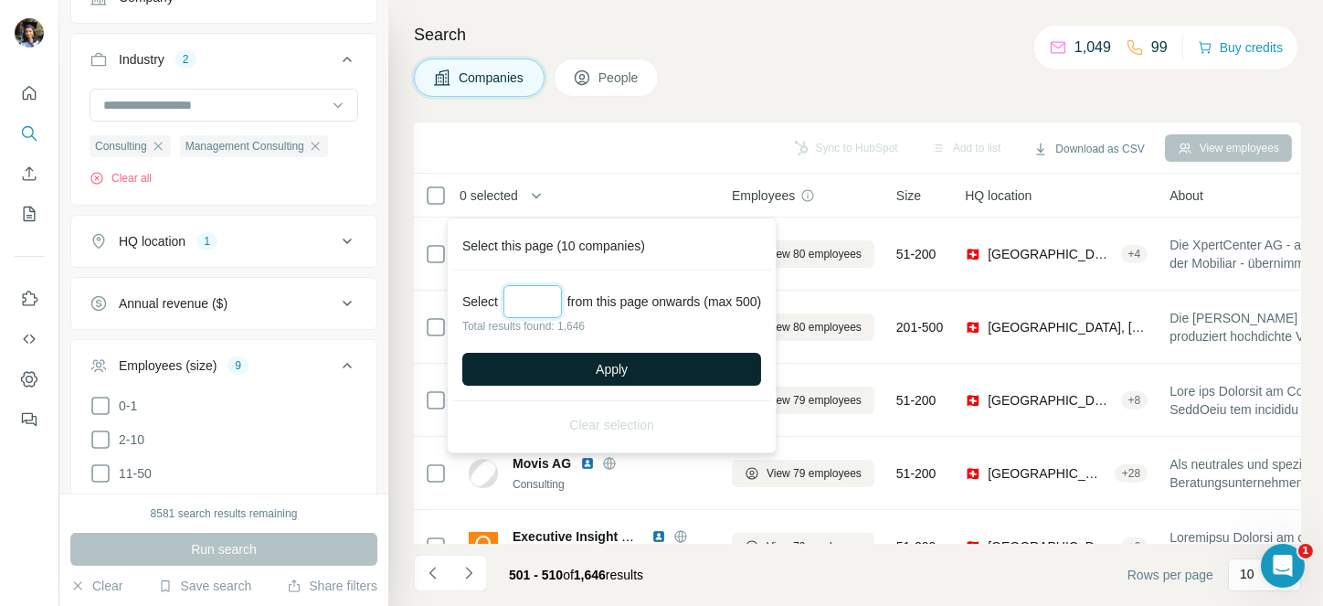
type input "***"
click at [596, 357] on button "Apply" at bounding box center [611, 369] width 299 height 33
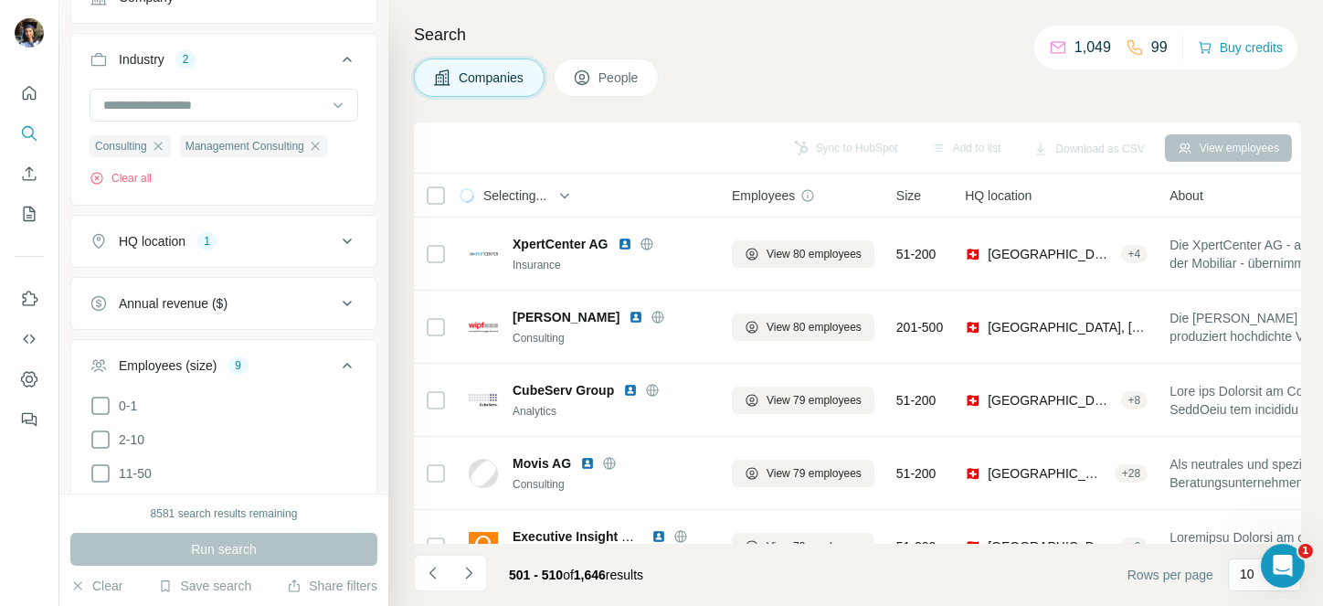
click at [596, 357] on td "[PERSON_NAME] Consulting" at bounding box center [589, 326] width 263 height 73
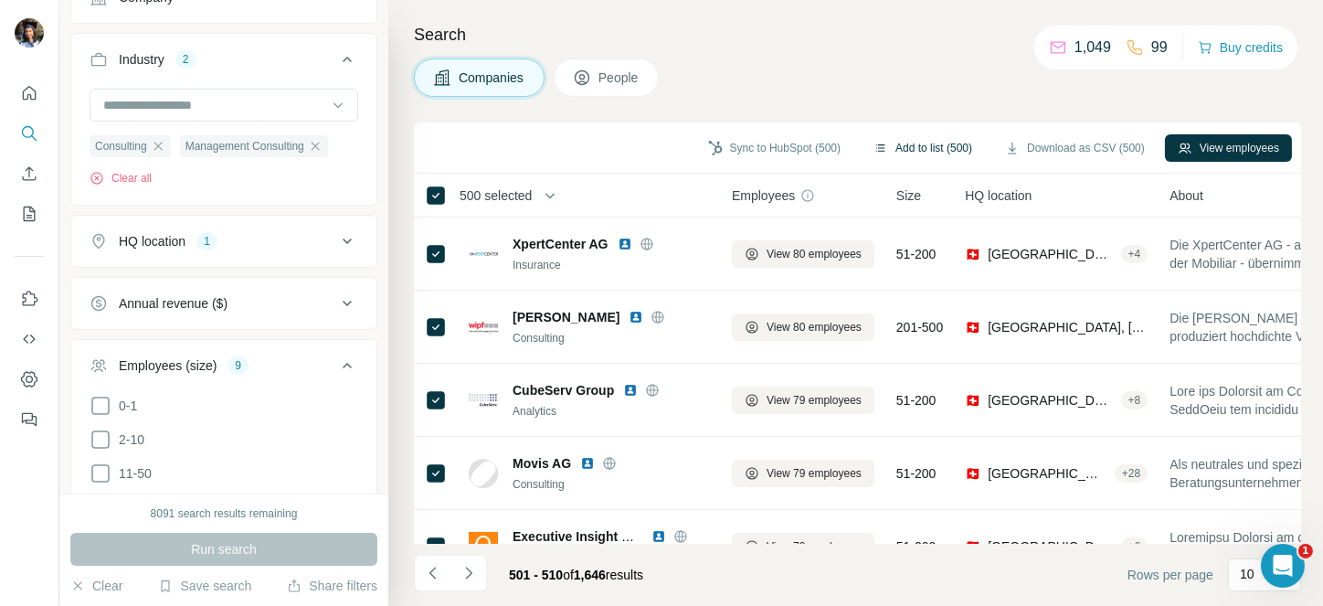
click at [887, 144] on button "Add to list (500)" at bounding box center [922, 147] width 124 height 27
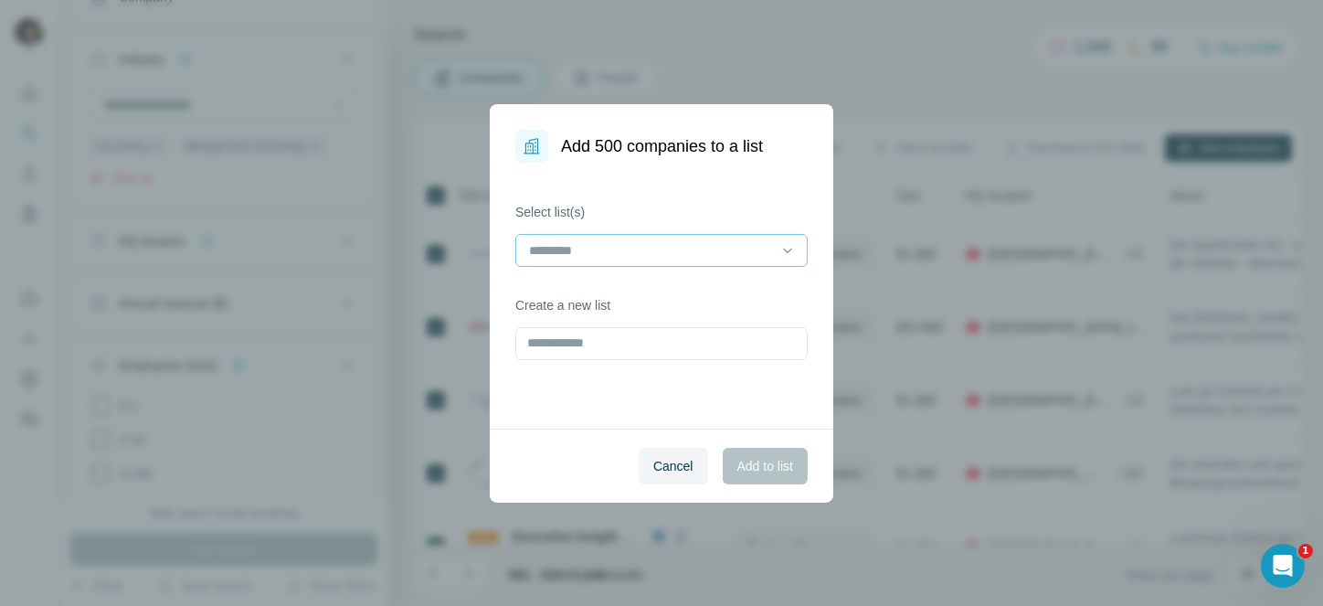
click at [735, 244] on input at bounding box center [650, 250] width 247 height 20
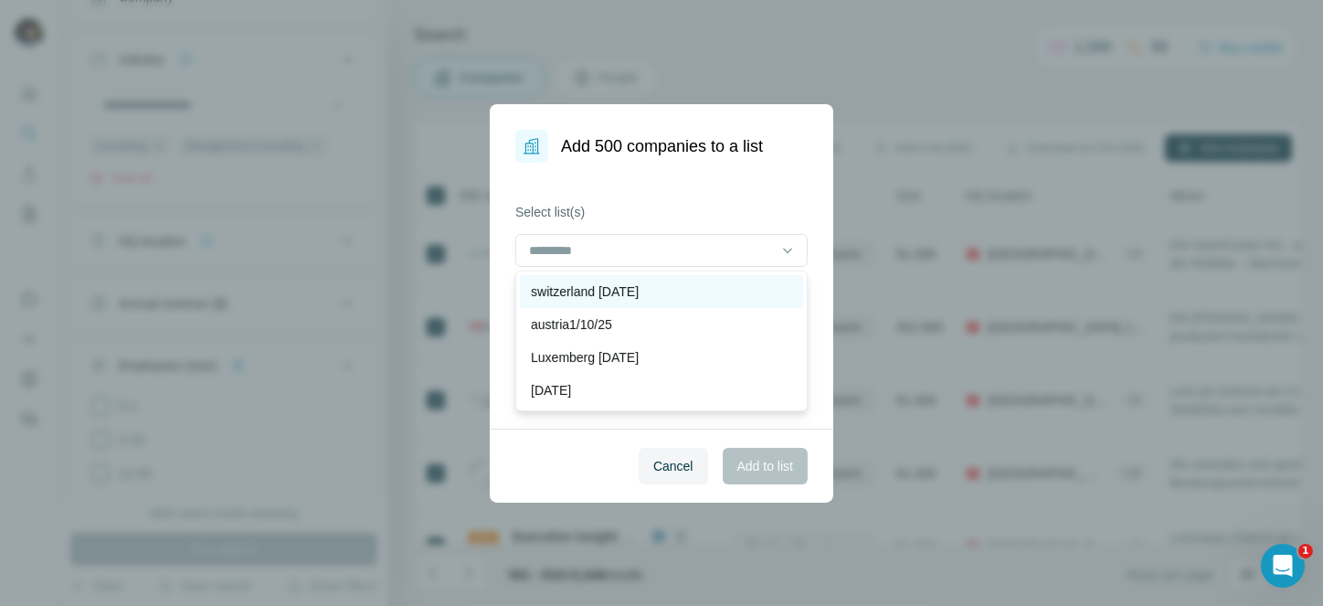
click at [638, 285] on p "switzerland [DATE]" at bounding box center [585, 291] width 108 height 18
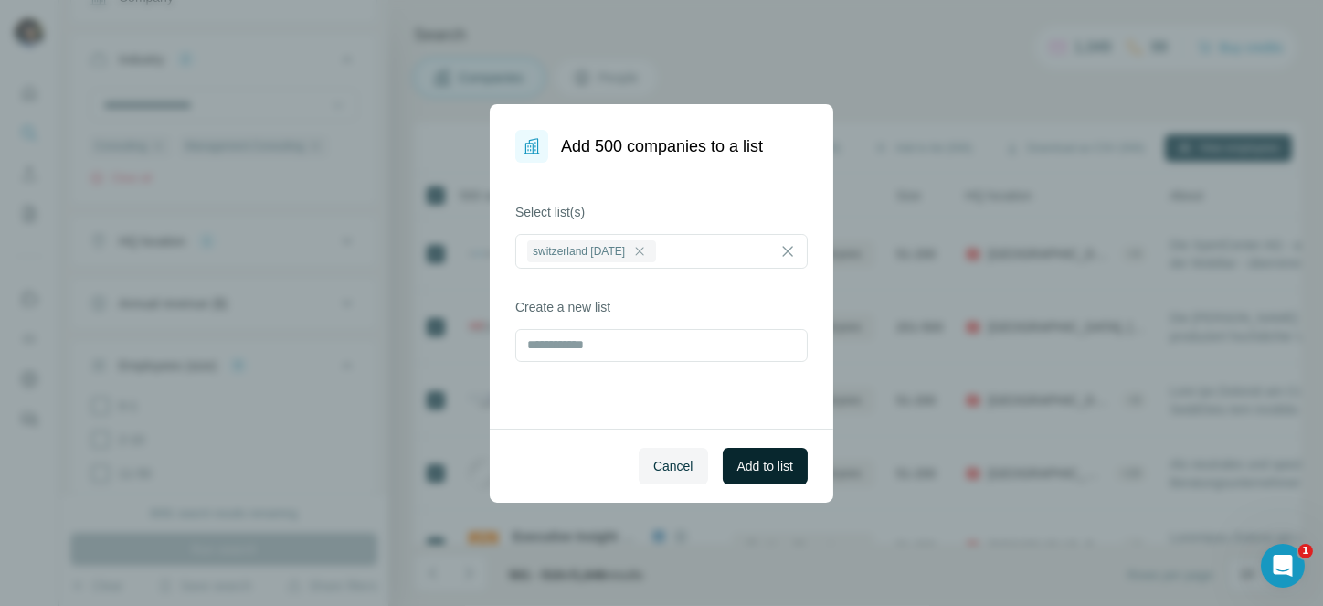
click at [789, 454] on button "Add to list" at bounding box center [764, 466] width 85 height 37
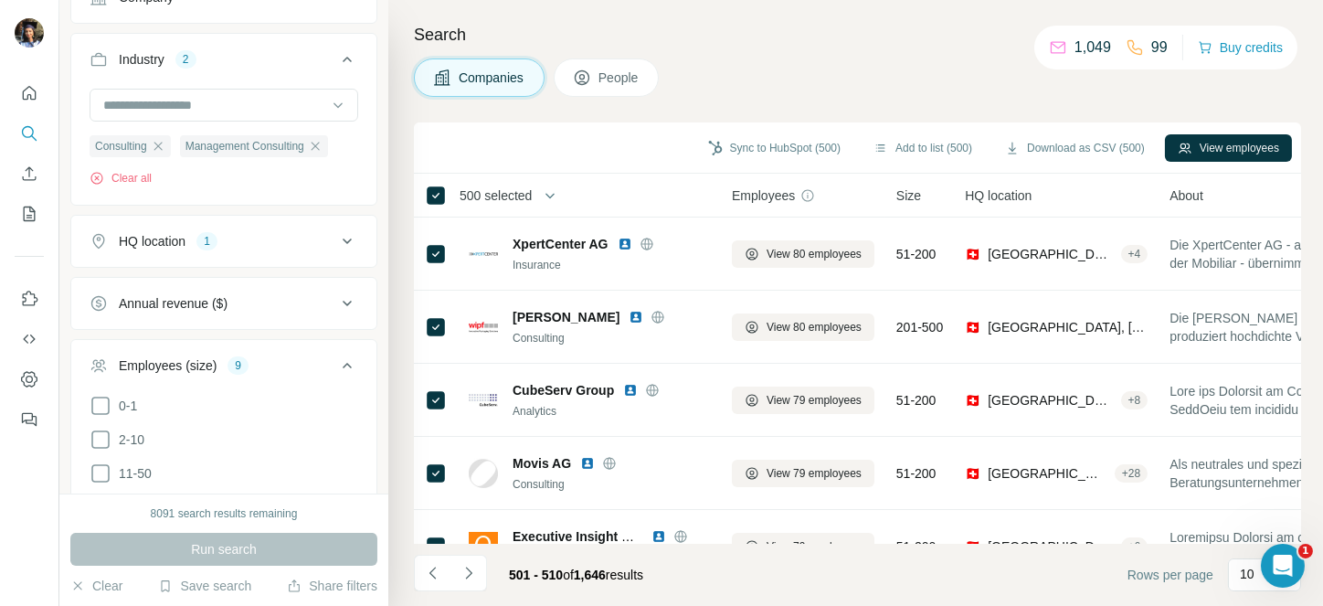
click at [491, 195] on span "500 selected" at bounding box center [495, 195] width 72 height 18
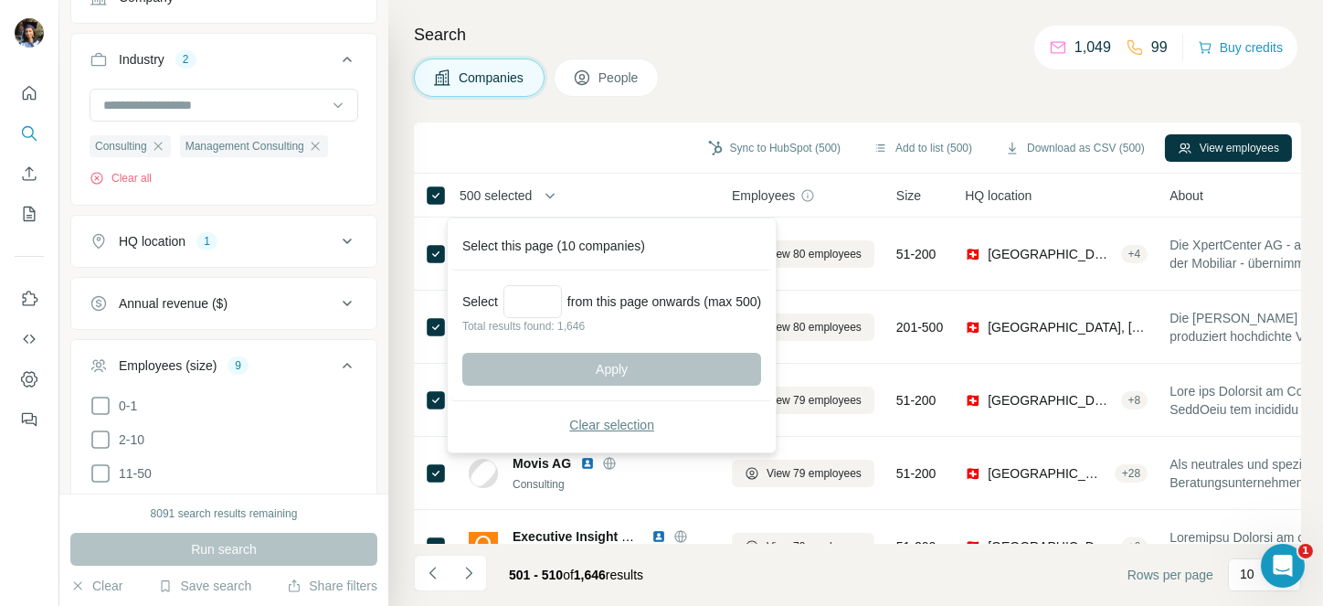
click at [609, 422] on span "Clear selection" at bounding box center [611, 425] width 85 height 18
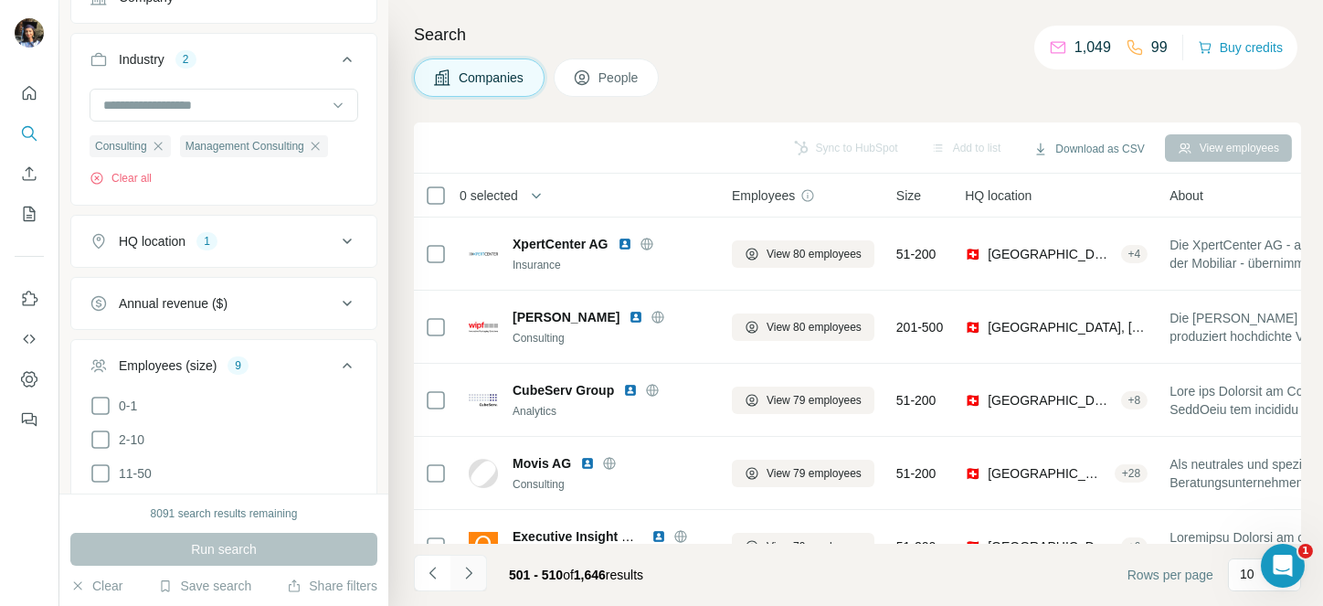
click at [477, 573] on icon "Navigate to next page" at bounding box center [468, 573] width 18 height 18
click at [477, 573] on div at bounding box center [468, 572] width 37 height 37
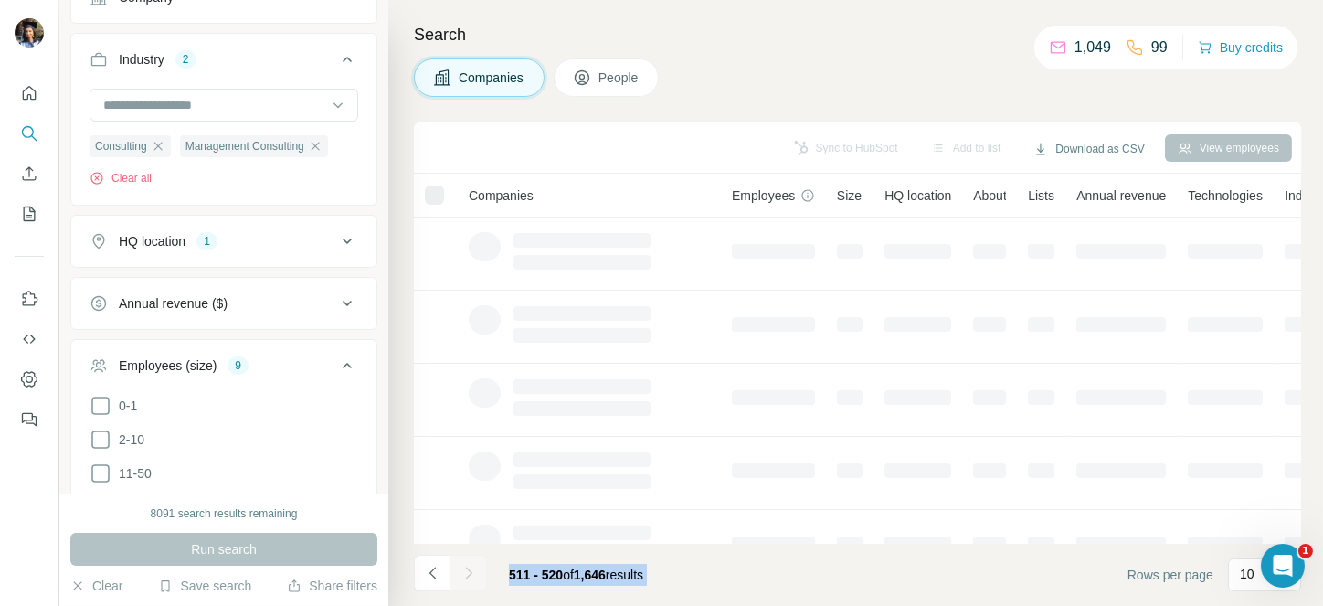
click at [477, 573] on div at bounding box center [468, 572] width 37 height 37
click at [477, 573] on icon "Navigate to next page" at bounding box center [468, 573] width 18 height 18
click at [477, 573] on div at bounding box center [468, 572] width 37 height 37
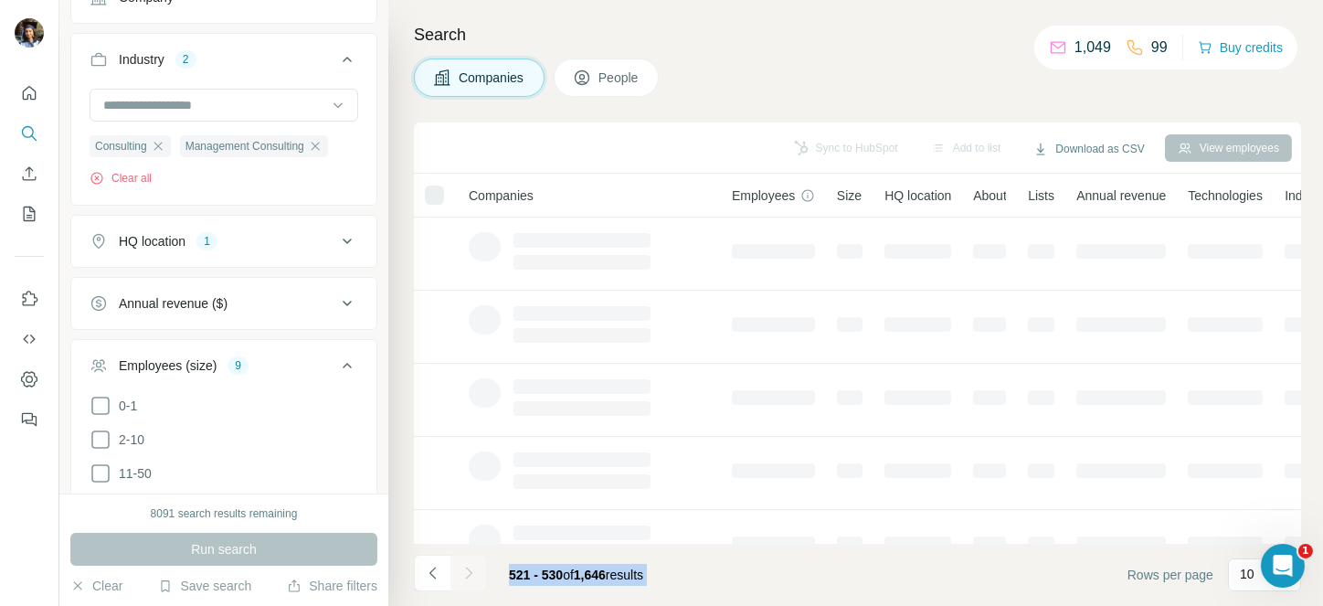
click at [477, 573] on div at bounding box center [468, 572] width 37 height 37
click at [477, 573] on icon "Navigate to next page" at bounding box center [468, 573] width 18 height 18
click at [477, 573] on div at bounding box center [468, 572] width 37 height 37
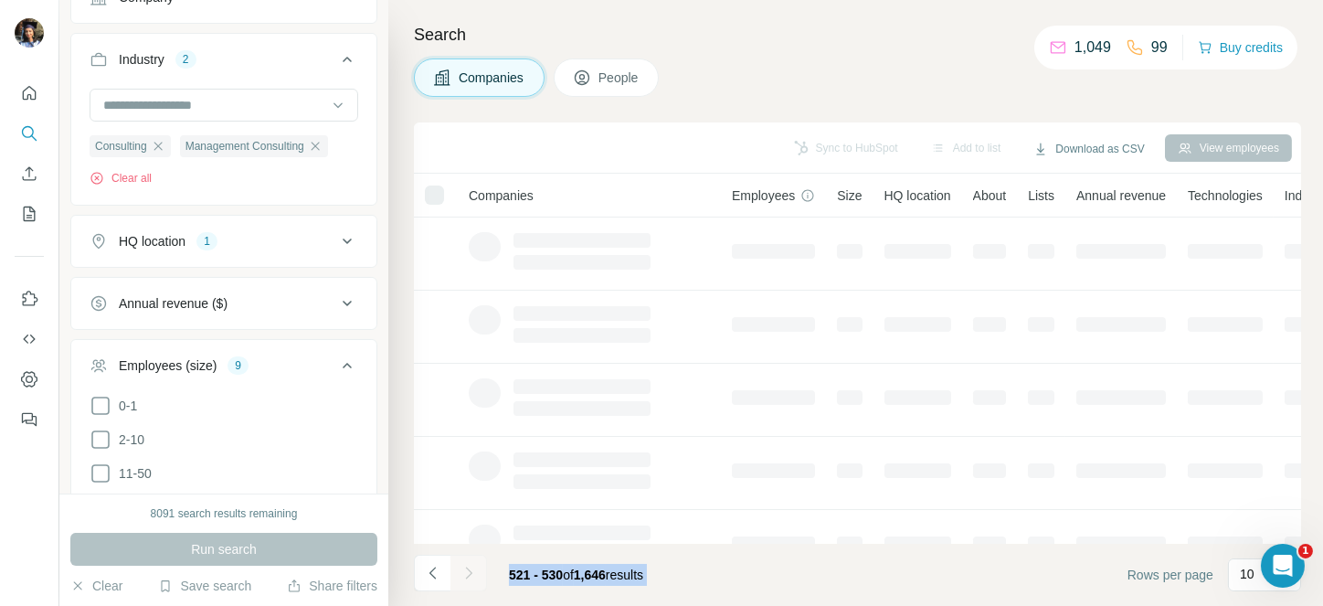
click at [477, 573] on div at bounding box center [468, 572] width 37 height 37
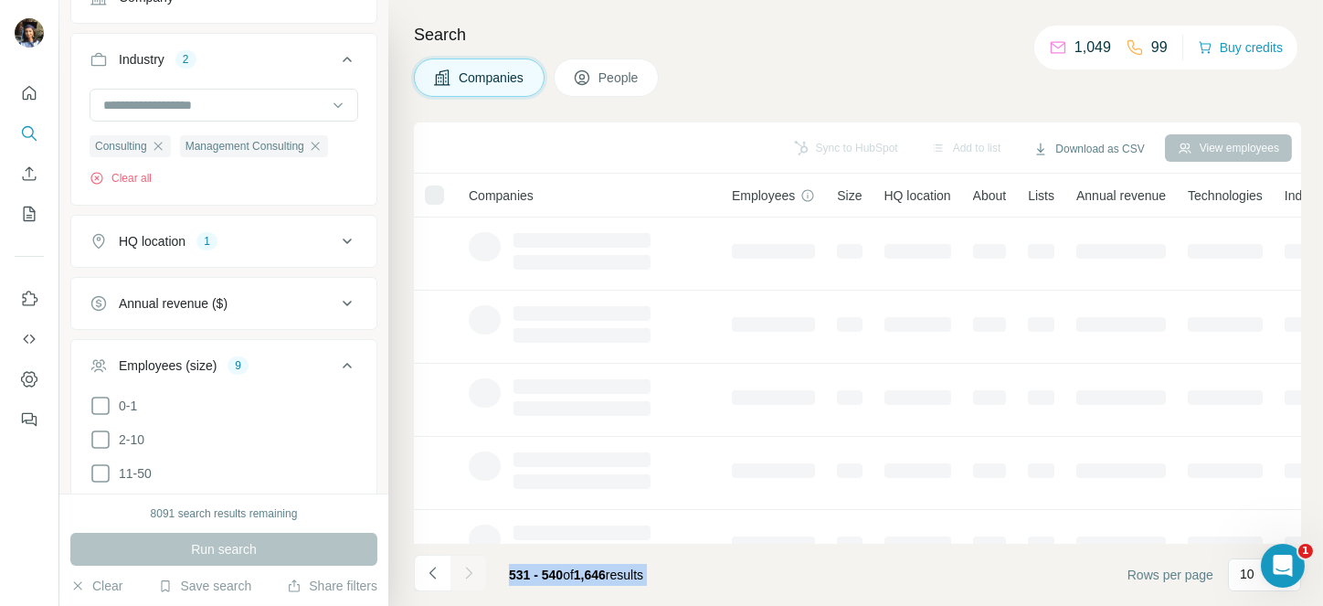
click at [477, 573] on div at bounding box center [468, 572] width 37 height 37
click at [477, 573] on icon "Navigate to next page" at bounding box center [468, 573] width 18 height 18
click at [477, 573] on div at bounding box center [468, 572] width 37 height 37
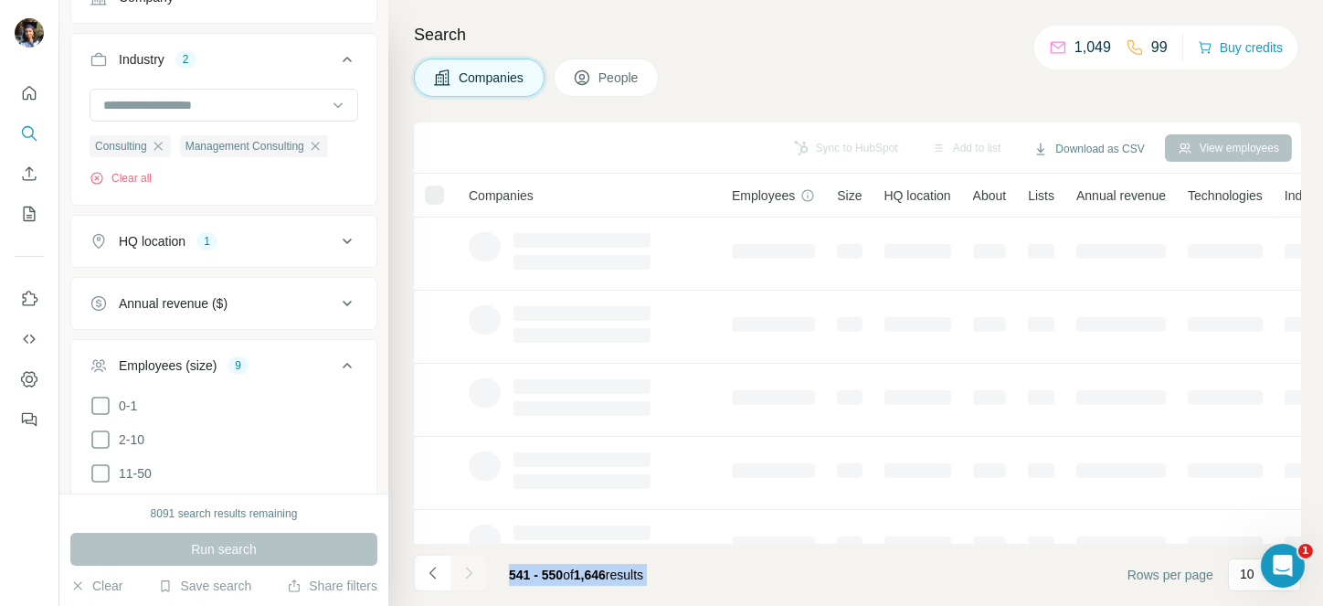
click at [477, 573] on div at bounding box center [468, 572] width 37 height 37
click at [477, 573] on icon "Navigate to next page" at bounding box center [468, 573] width 18 height 18
click at [477, 573] on div at bounding box center [468, 572] width 37 height 37
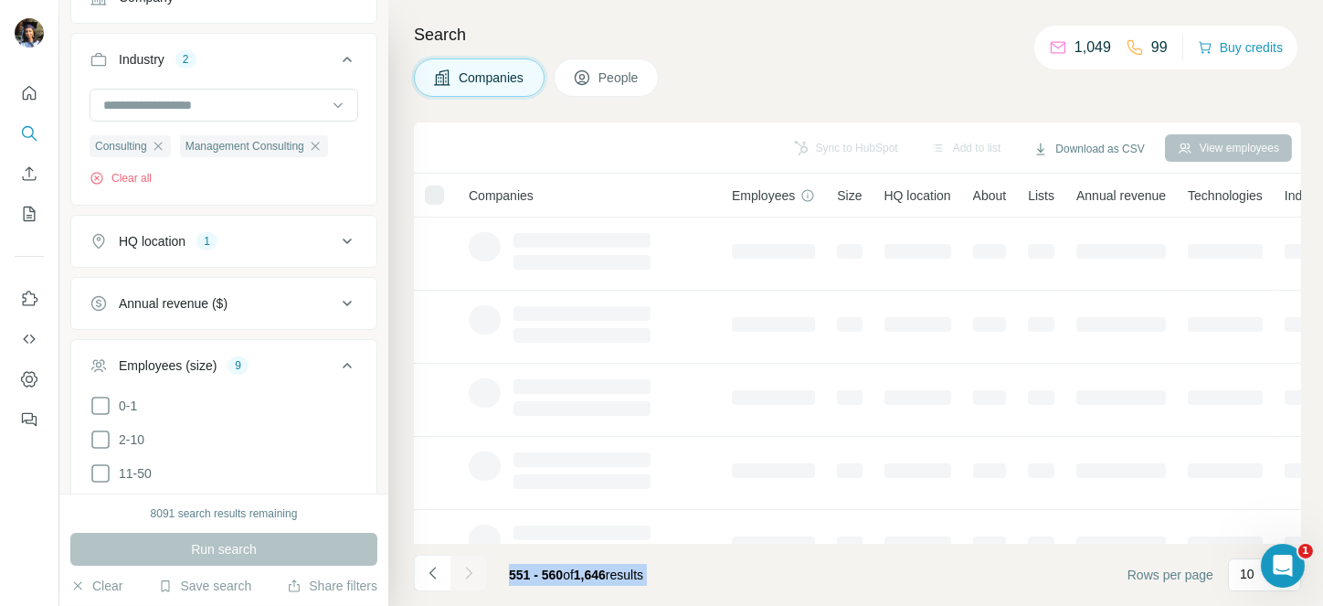
click at [477, 573] on div at bounding box center [468, 572] width 37 height 37
click at [477, 573] on icon "Navigate to next page" at bounding box center [468, 573] width 18 height 18
click at [477, 573] on div at bounding box center [468, 572] width 37 height 37
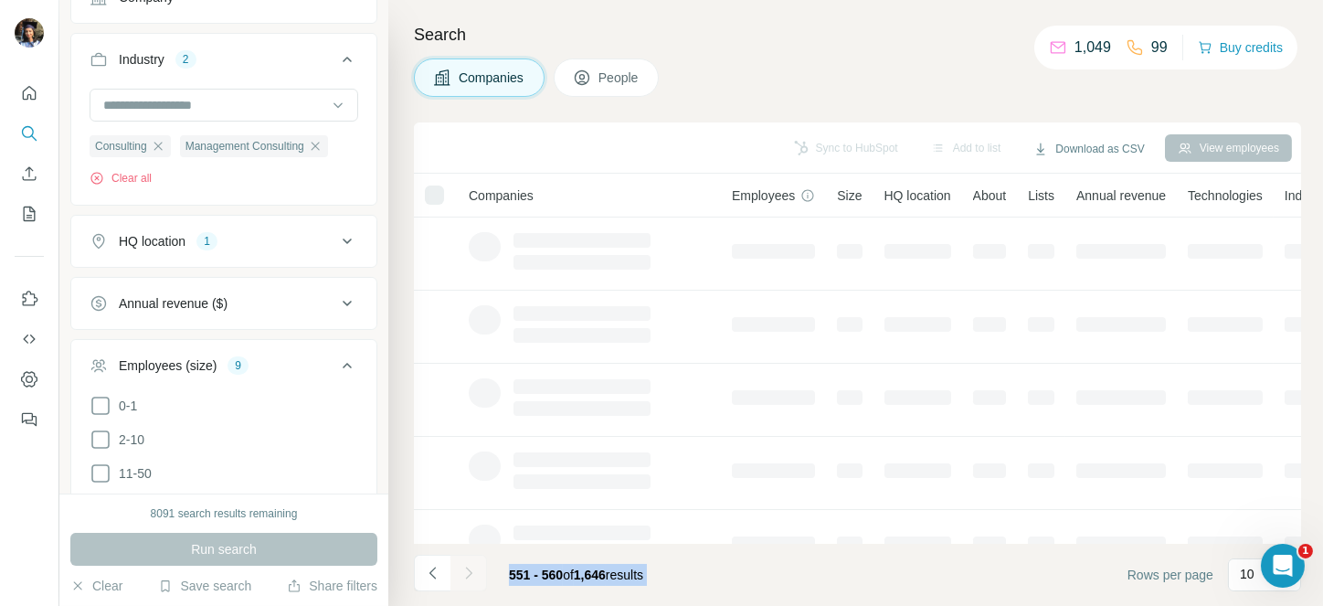
click at [477, 573] on div at bounding box center [468, 572] width 37 height 37
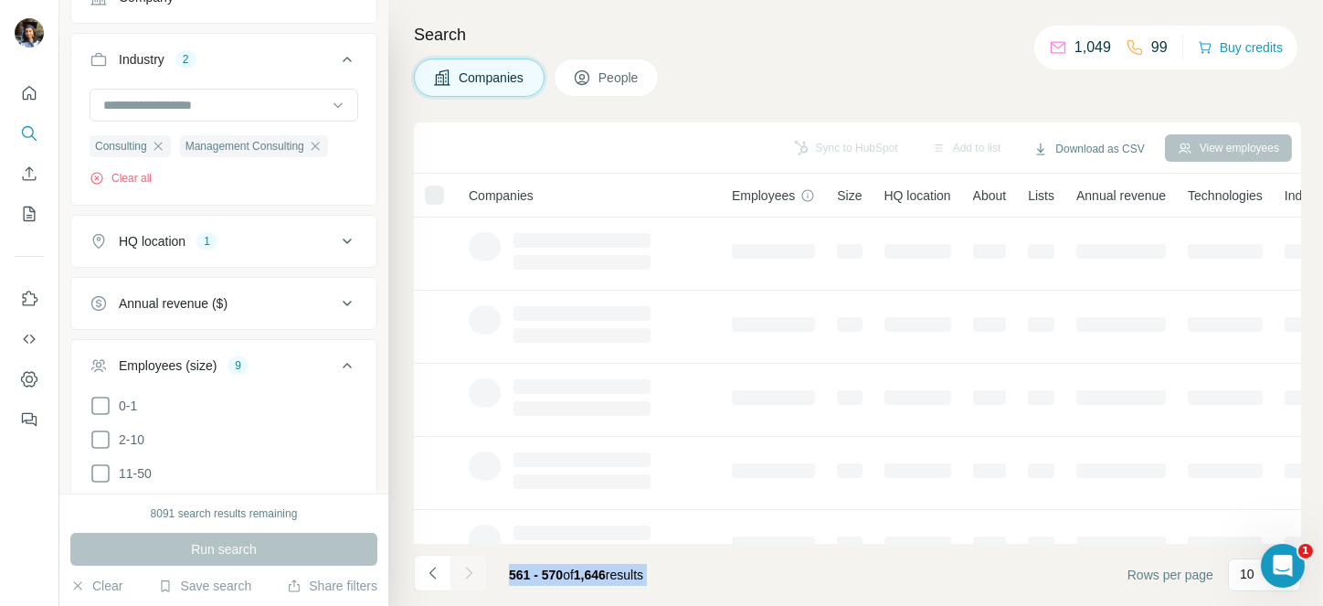
click at [477, 573] on div at bounding box center [468, 572] width 37 height 37
click at [477, 573] on icon "Navigate to next page" at bounding box center [468, 573] width 18 height 18
click at [477, 573] on div at bounding box center [468, 572] width 37 height 37
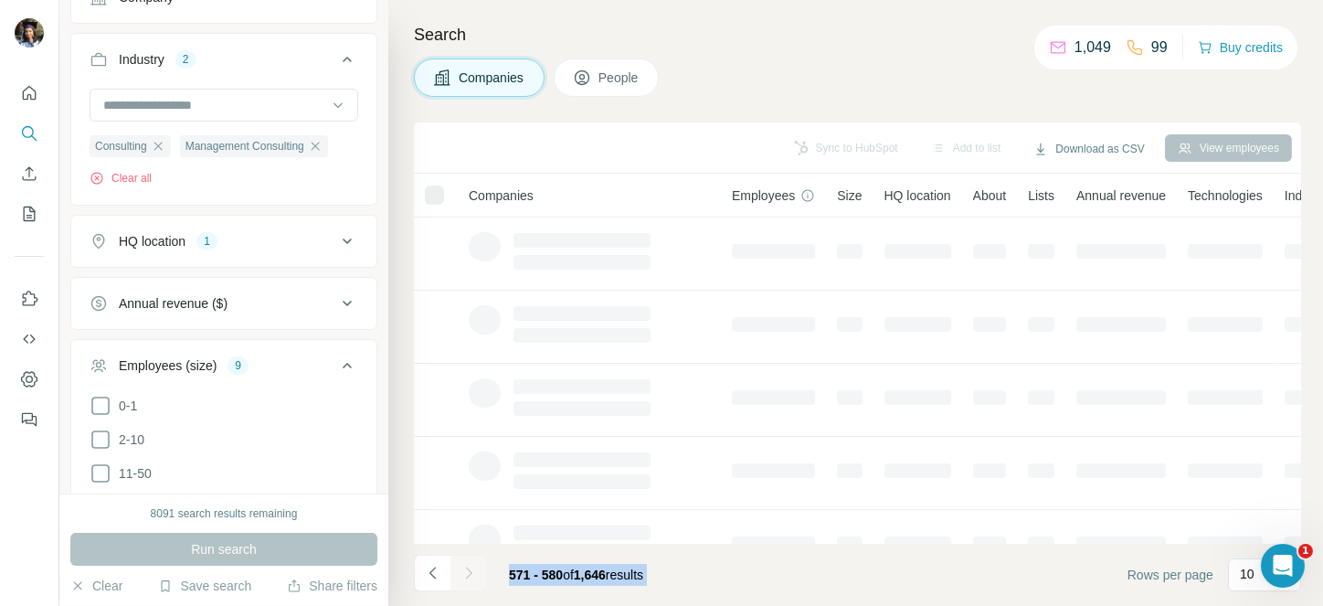
click at [477, 573] on div at bounding box center [468, 572] width 37 height 37
click at [477, 573] on icon "Navigate to next page" at bounding box center [468, 573] width 18 height 18
click at [477, 573] on div at bounding box center [468, 572] width 37 height 37
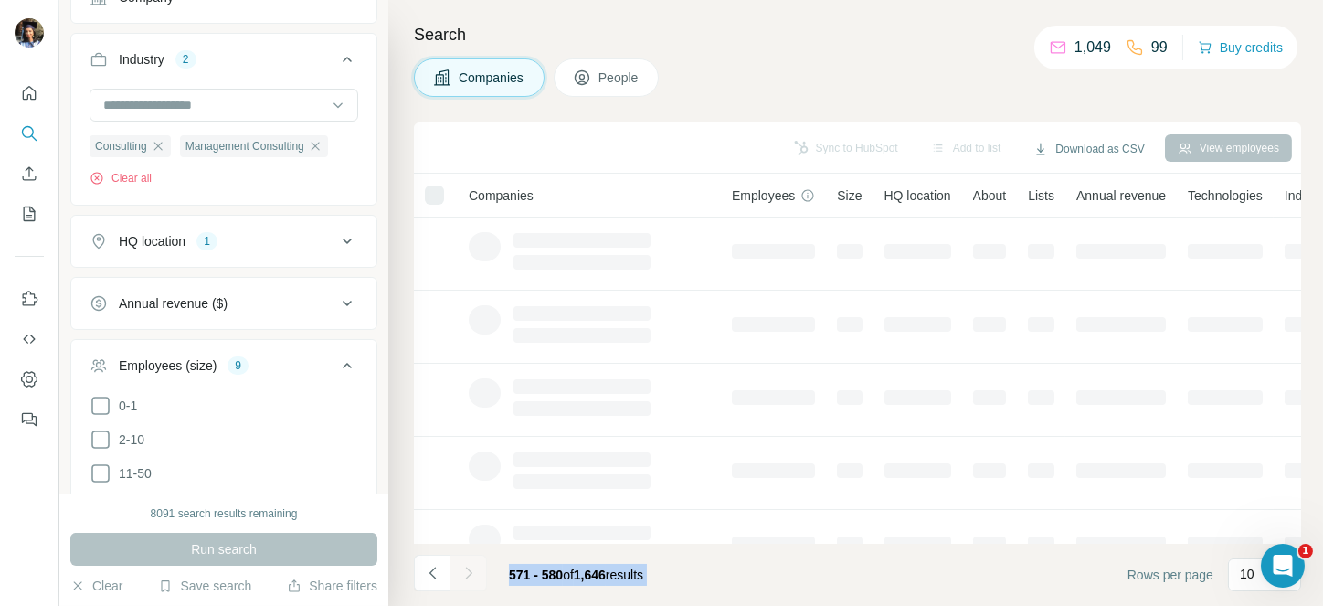
click at [477, 573] on div at bounding box center [468, 572] width 37 height 37
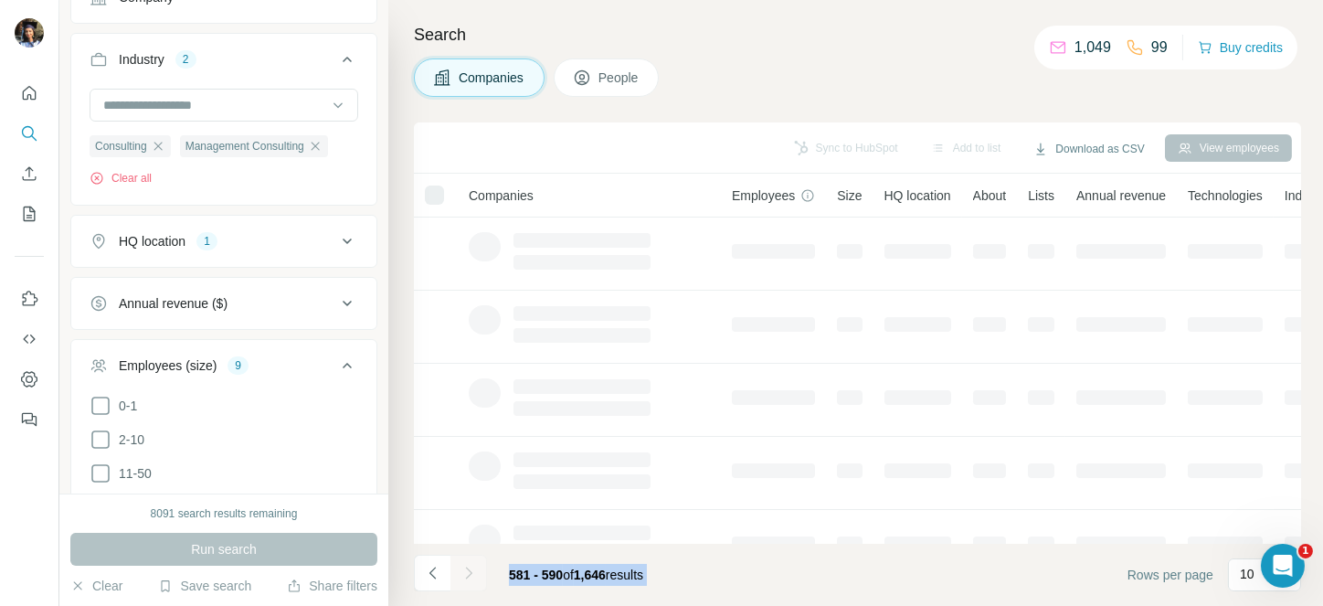
click at [477, 573] on div at bounding box center [468, 572] width 37 height 37
click at [477, 573] on icon "Navigate to next page" at bounding box center [468, 573] width 18 height 18
click at [477, 573] on div at bounding box center [468, 572] width 37 height 37
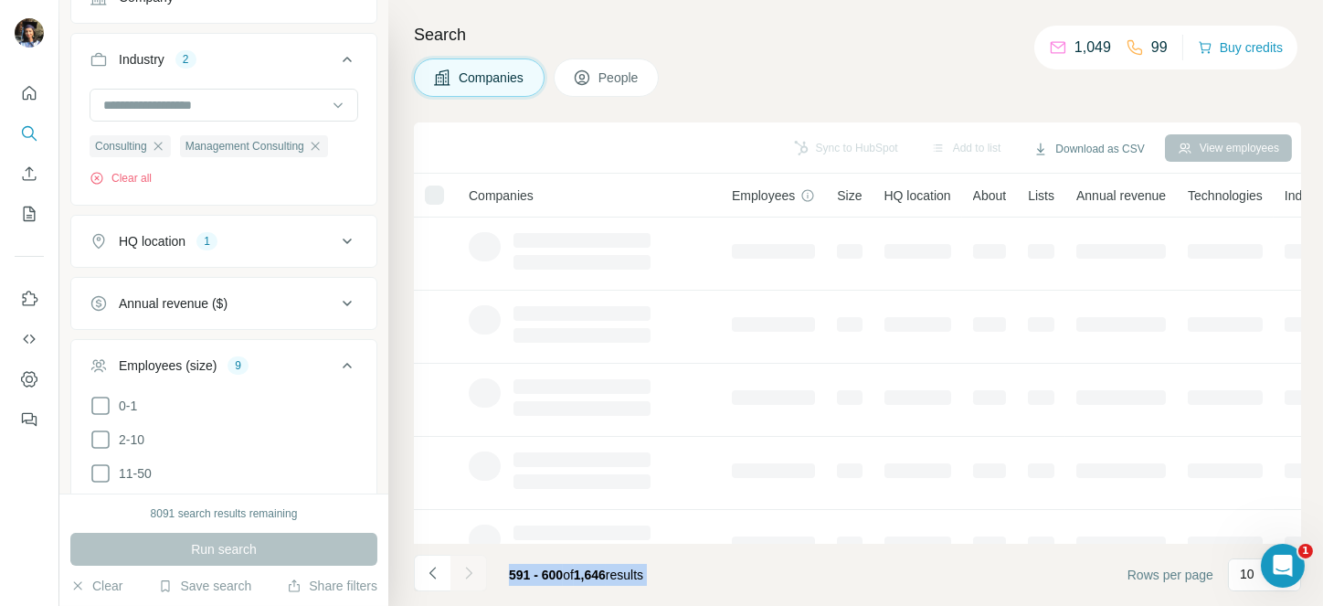
click at [477, 573] on div at bounding box center [468, 572] width 37 height 37
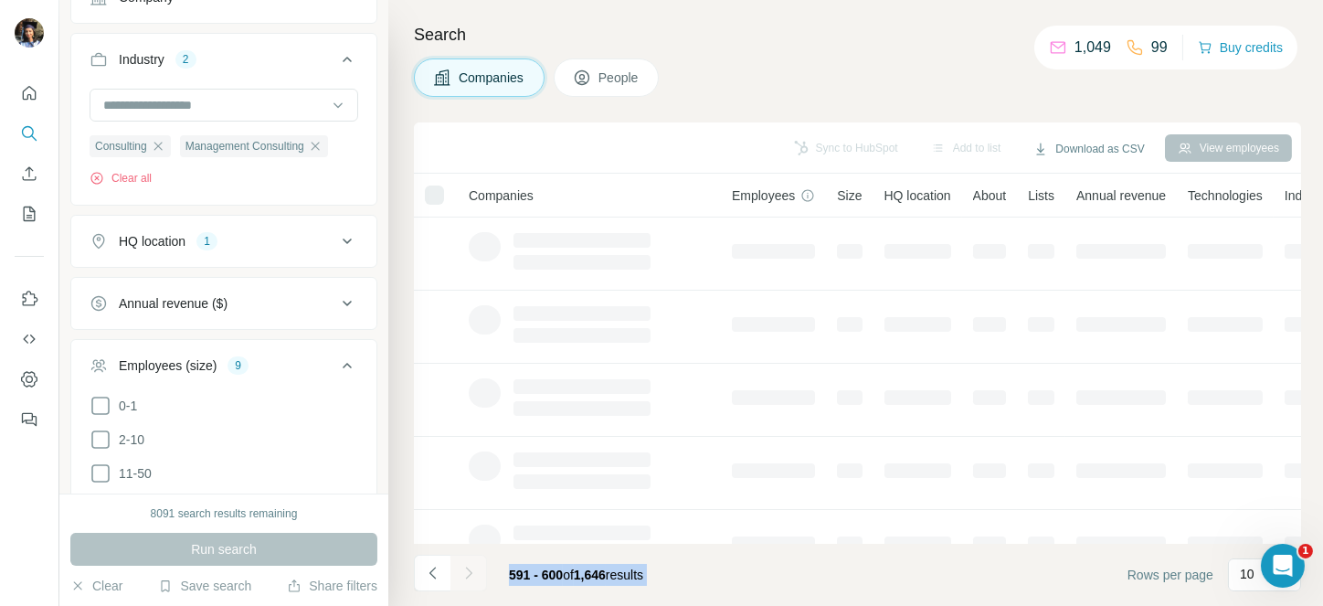
click at [477, 573] on icon "Navigate to next page" at bounding box center [468, 573] width 18 height 18
click at [477, 573] on div at bounding box center [468, 572] width 37 height 37
click at [478, 569] on div at bounding box center [468, 572] width 37 height 37
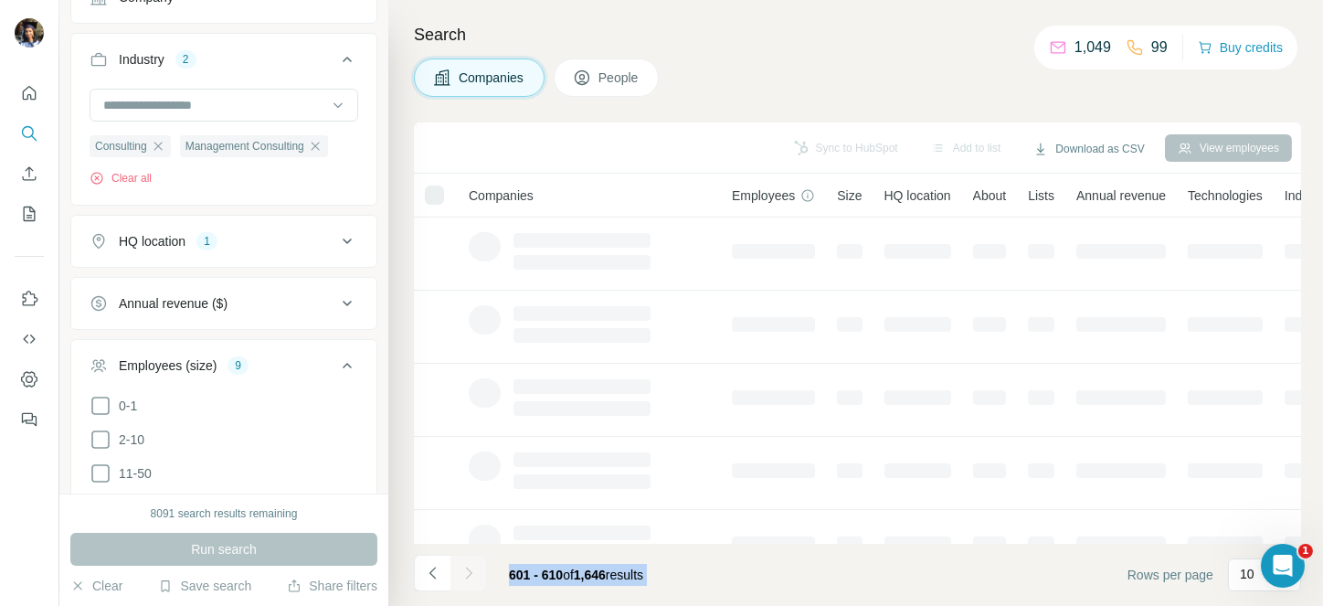
click at [478, 569] on button "Navigate to next page" at bounding box center [468, 572] width 37 height 37
click at [478, 569] on div at bounding box center [468, 572] width 37 height 37
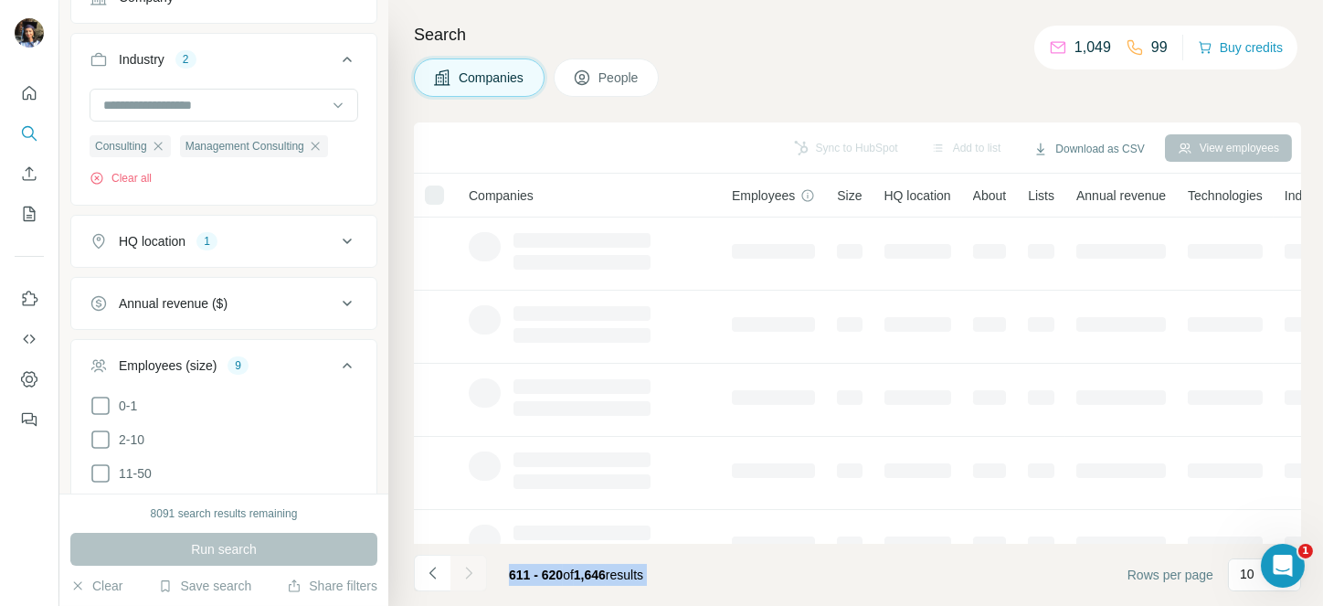
click at [478, 569] on div at bounding box center [468, 572] width 37 height 37
click at [478, 569] on button "Navigate to next page" at bounding box center [468, 572] width 37 height 37
click at [478, 569] on div at bounding box center [468, 572] width 37 height 37
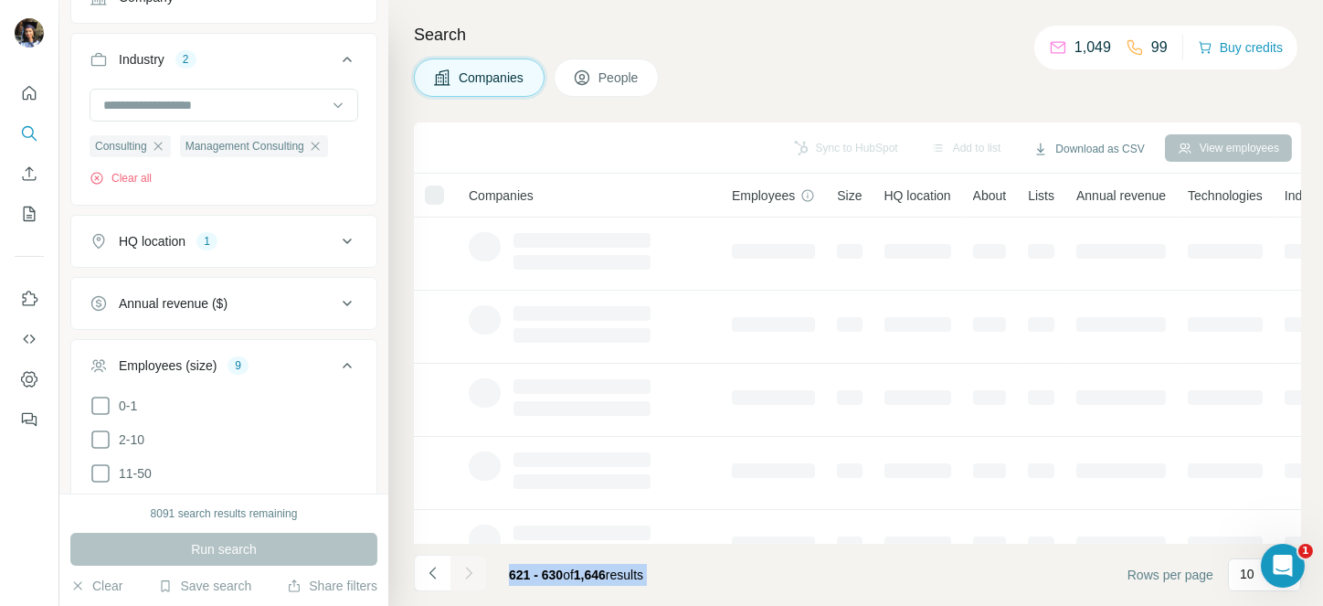
click at [478, 569] on div at bounding box center [468, 572] width 37 height 37
click at [478, 569] on button "Navigate to next page" at bounding box center [468, 572] width 37 height 37
click at [478, 569] on div at bounding box center [468, 572] width 37 height 37
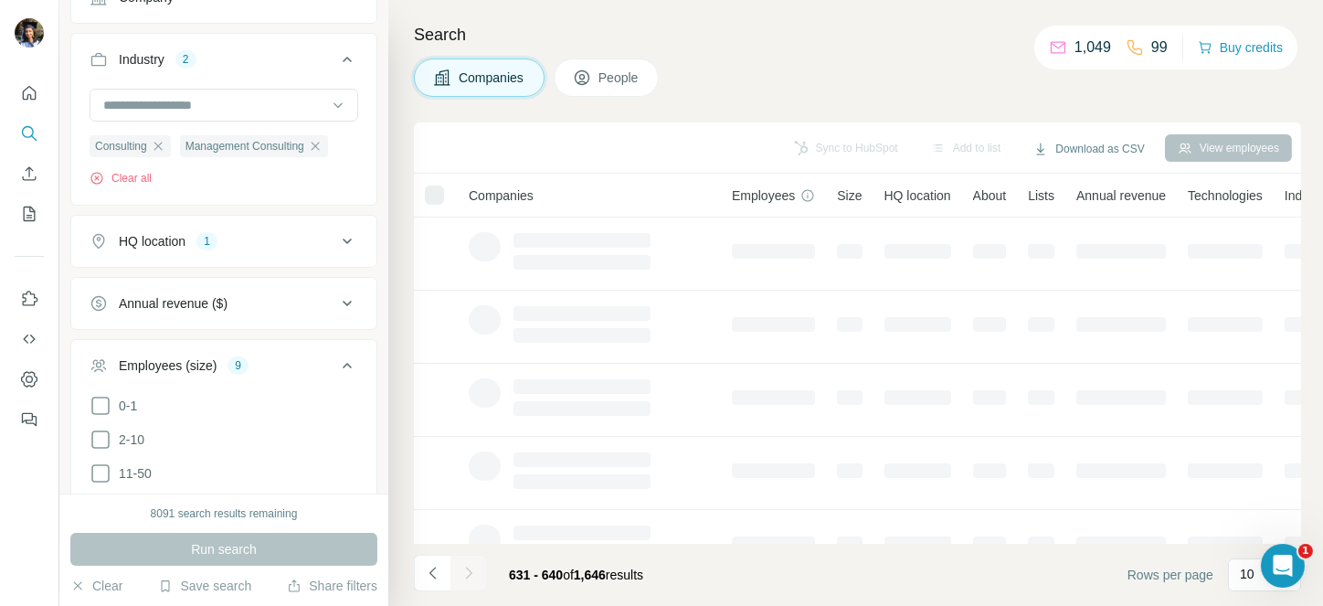
click at [478, 569] on button "Navigate to next page" at bounding box center [468, 572] width 37 height 37
click at [478, 569] on div at bounding box center [468, 572] width 37 height 37
click at [478, 569] on button "Navigate to next page" at bounding box center [468, 572] width 37 height 37
click at [478, 569] on div at bounding box center [468, 572] width 37 height 37
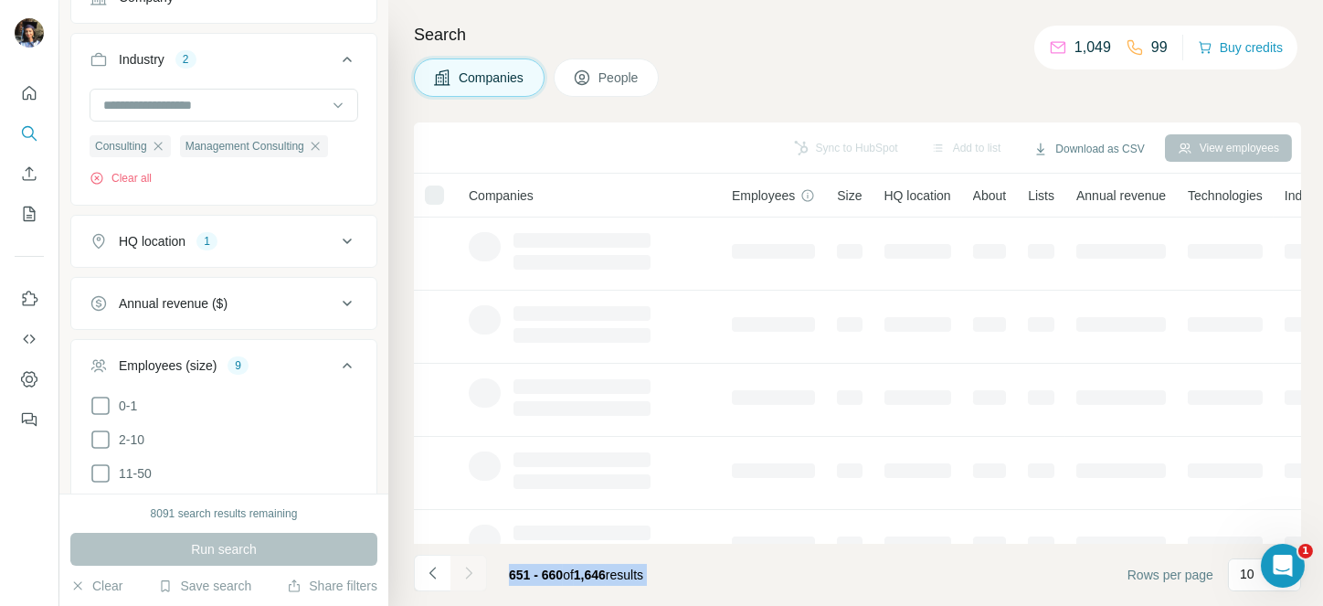
click at [478, 569] on div at bounding box center [468, 572] width 37 height 37
click at [478, 569] on button "Navigate to next page" at bounding box center [468, 572] width 37 height 37
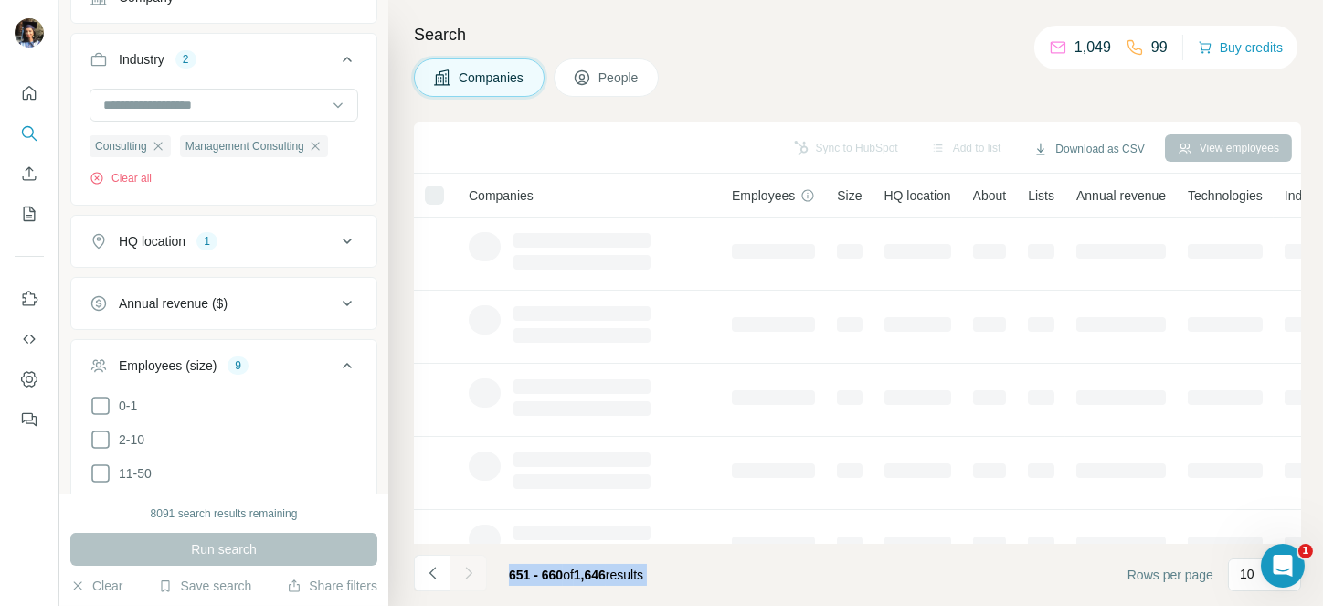
click at [478, 569] on div at bounding box center [468, 572] width 37 height 37
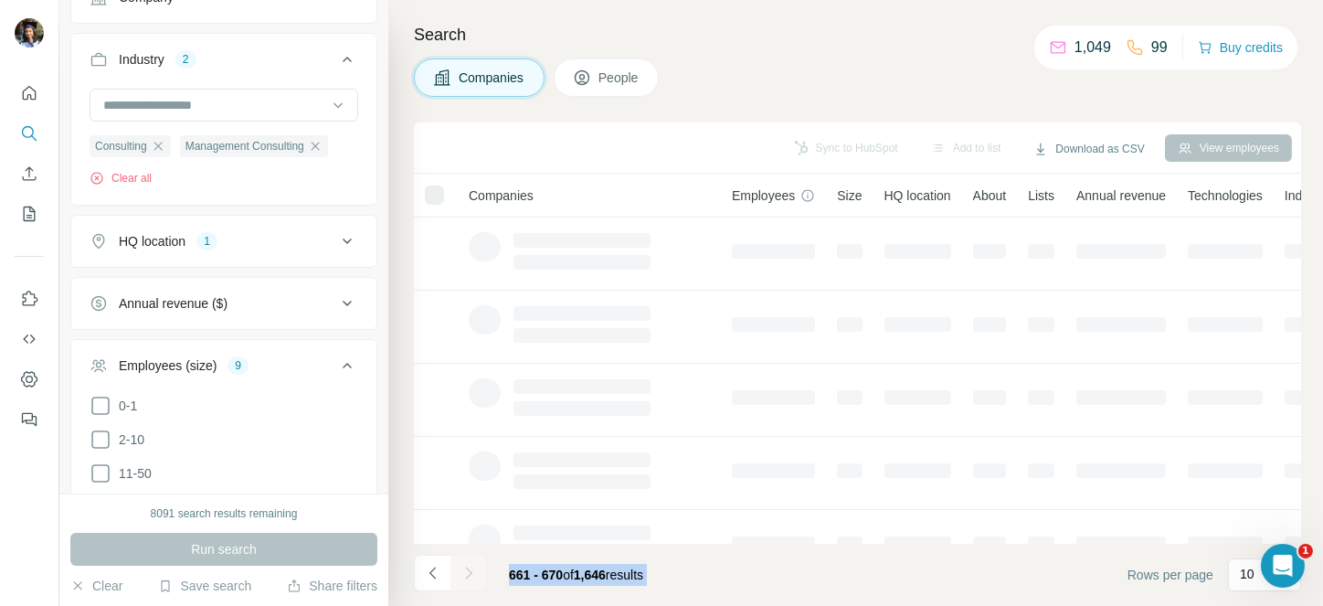
click at [478, 569] on div at bounding box center [468, 572] width 37 height 37
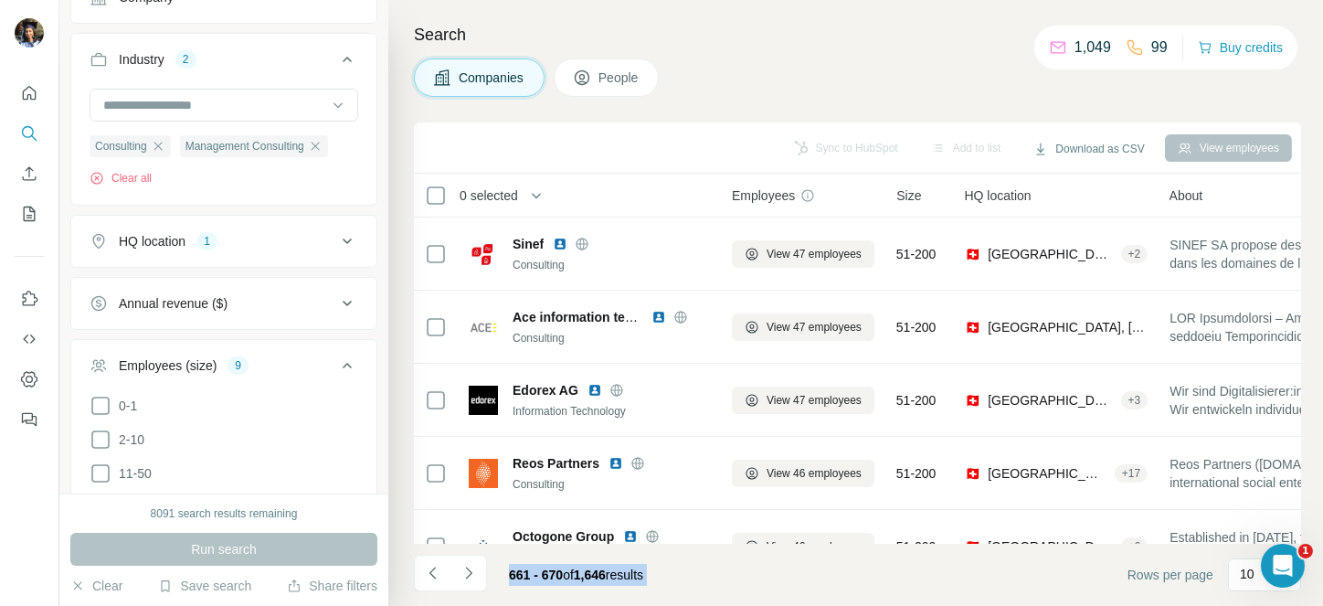
click at [478, 569] on button "Navigate to next page" at bounding box center [468, 572] width 37 height 37
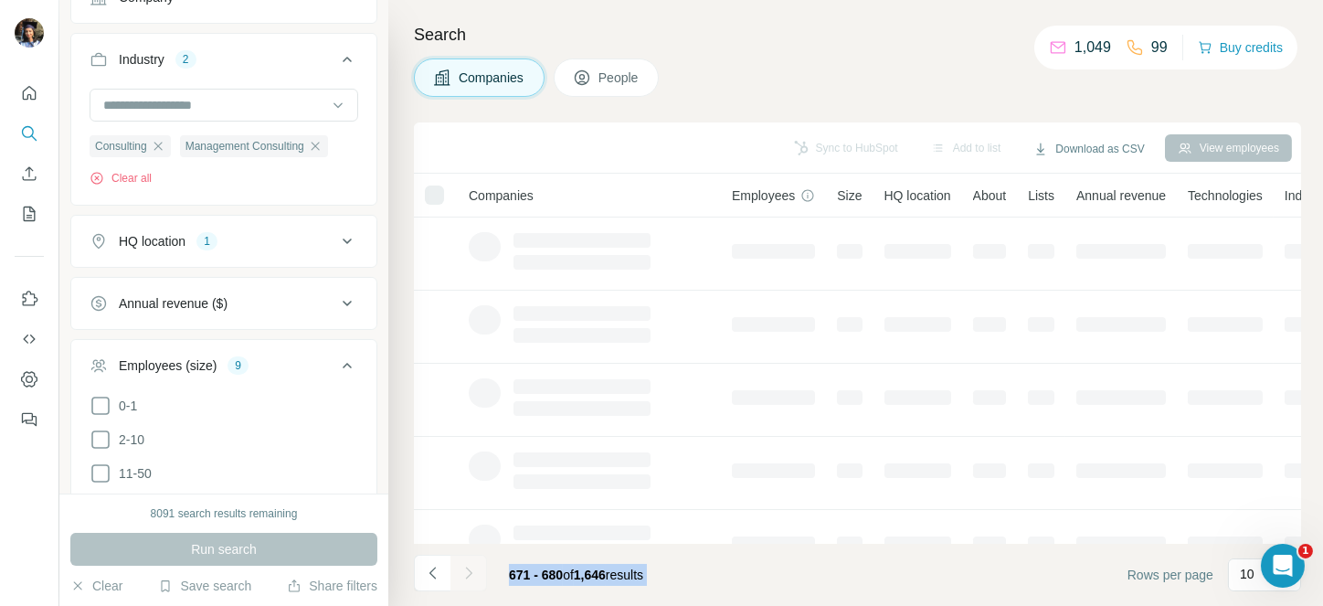
click at [478, 569] on div at bounding box center [468, 572] width 37 height 37
click at [478, 569] on button "Navigate to next page" at bounding box center [468, 572] width 37 height 37
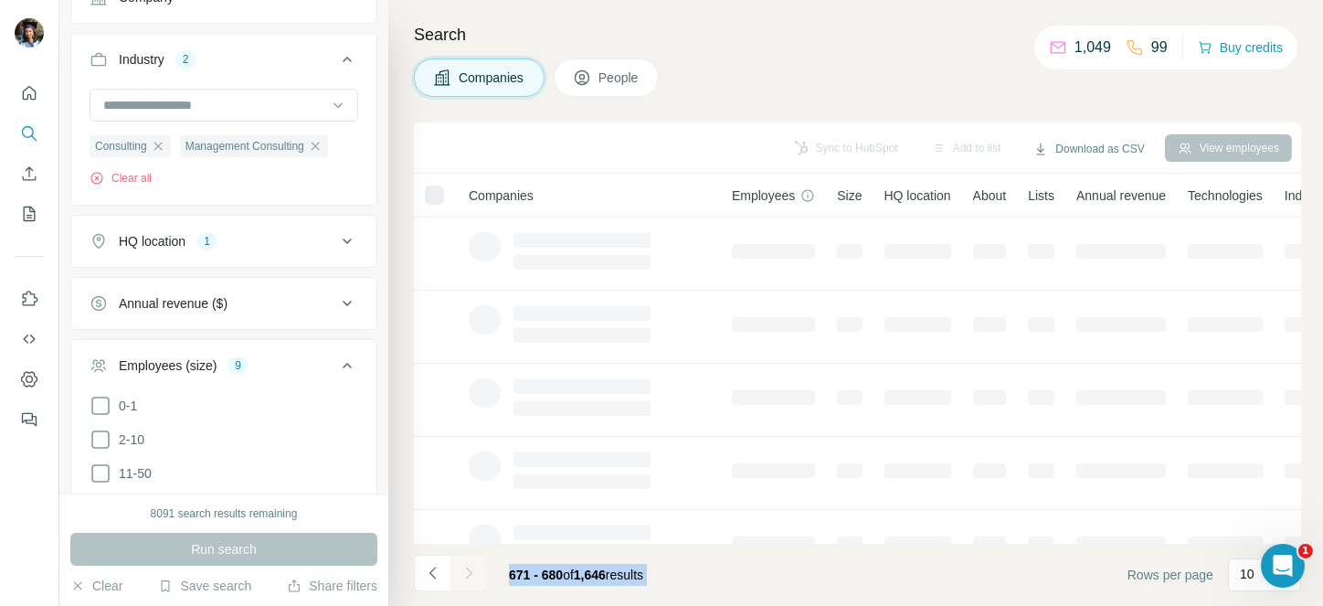
click at [478, 569] on div at bounding box center [468, 572] width 37 height 37
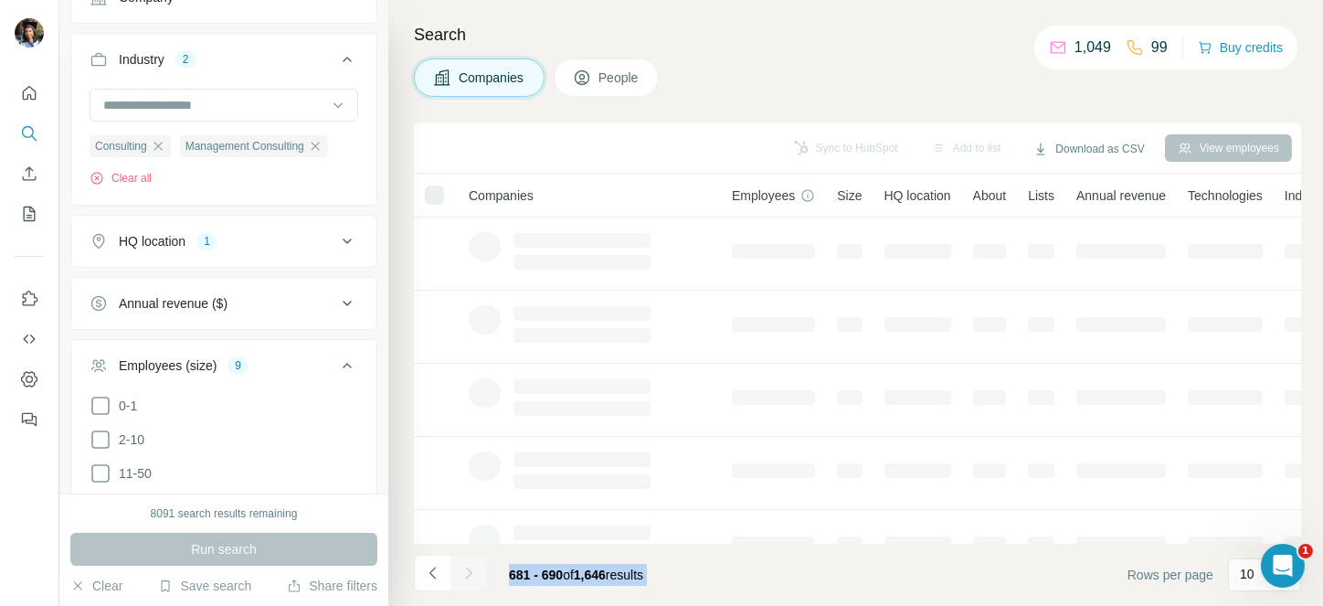
click at [478, 569] on button "Navigate to next page" at bounding box center [468, 572] width 37 height 37
click at [478, 569] on div at bounding box center [468, 572] width 37 height 37
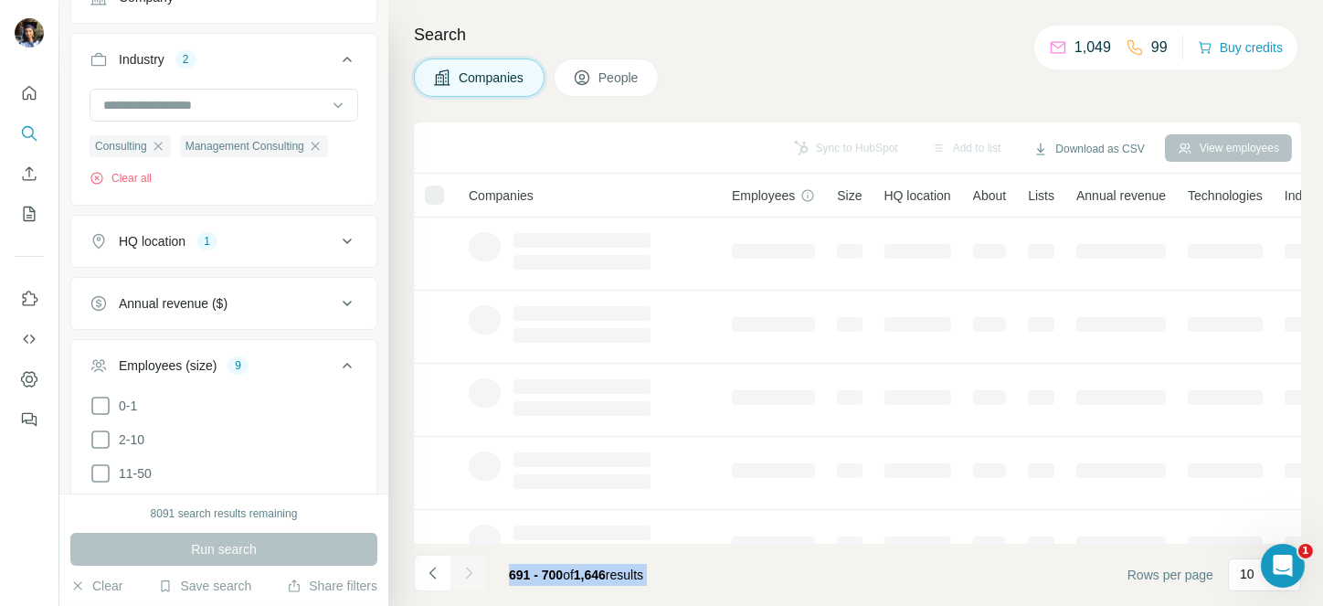
click at [478, 569] on div at bounding box center [468, 572] width 37 height 37
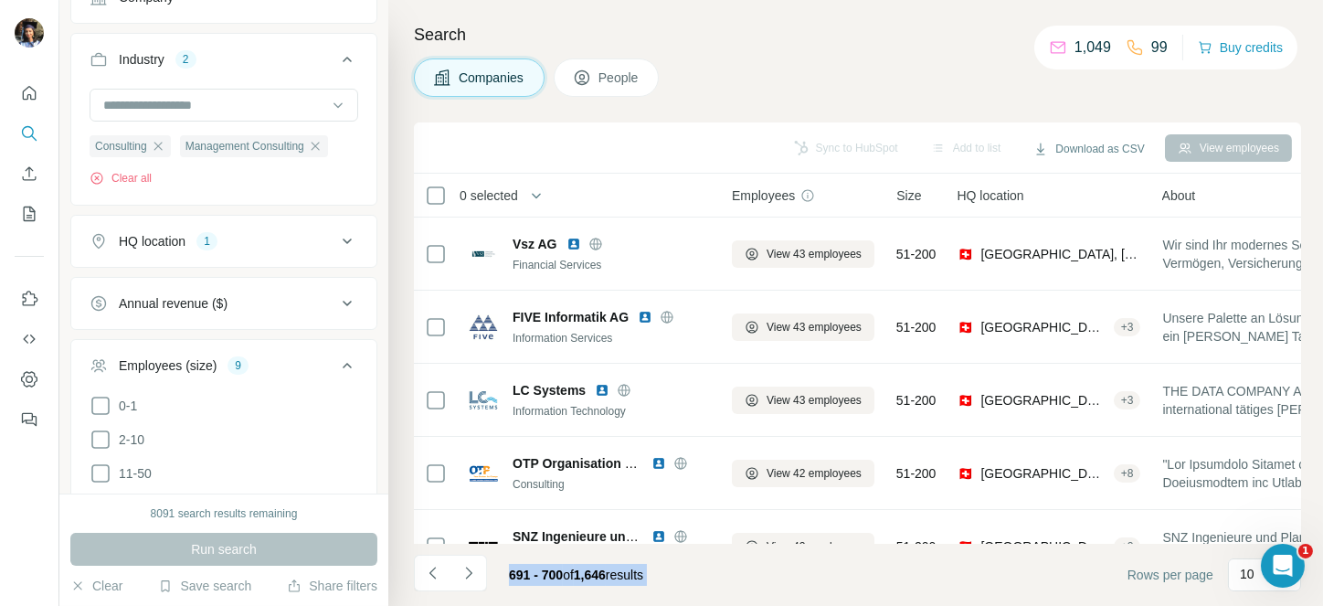
click at [478, 569] on button "Navigate to next page" at bounding box center [468, 572] width 37 height 37
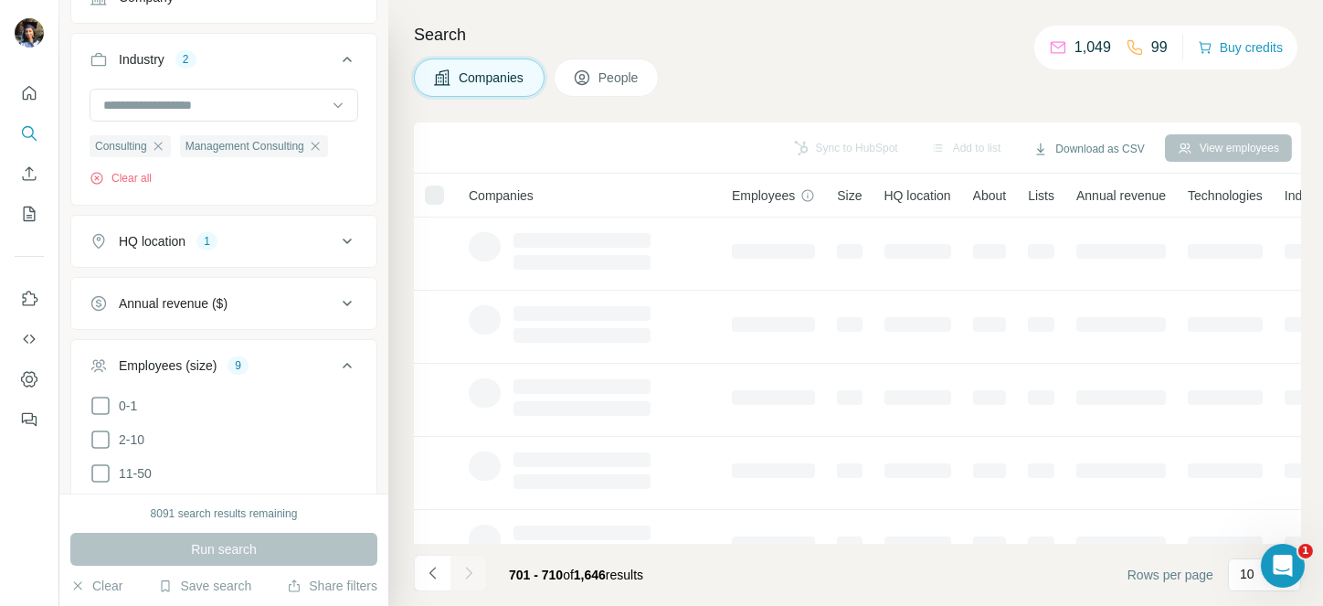
click at [478, 569] on div at bounding box center [468, 572] width 37 height 37
click at [478, 569] on button "Navigate to next page" at bounding box center [468, 572] width 37 height 37
click at [478, 569] on div at bounding box center [468, 572] width 37 height 37
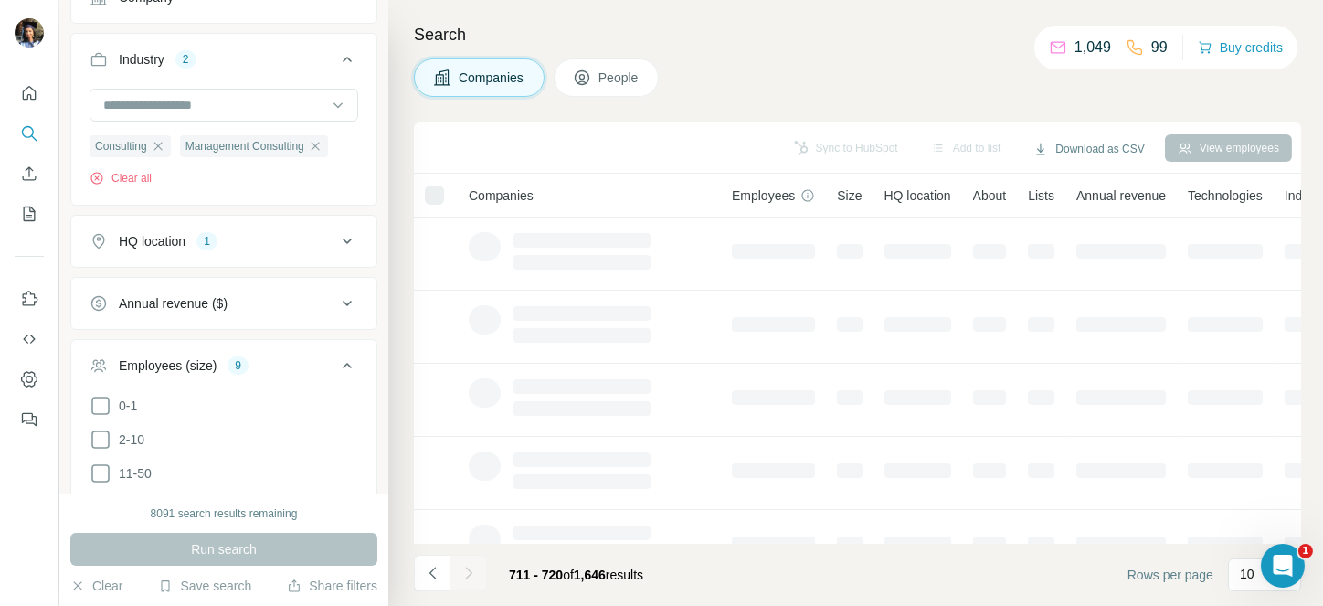
click at [478, 569] on div at bounding box center [468, 572] width 37 height 37
click at [478, 569] on button "Navigate to next page" at bounding box center [468, 572] width 37 height 37
click at [478, 569] on div at bounding box center [468, 572] width 37 height 37
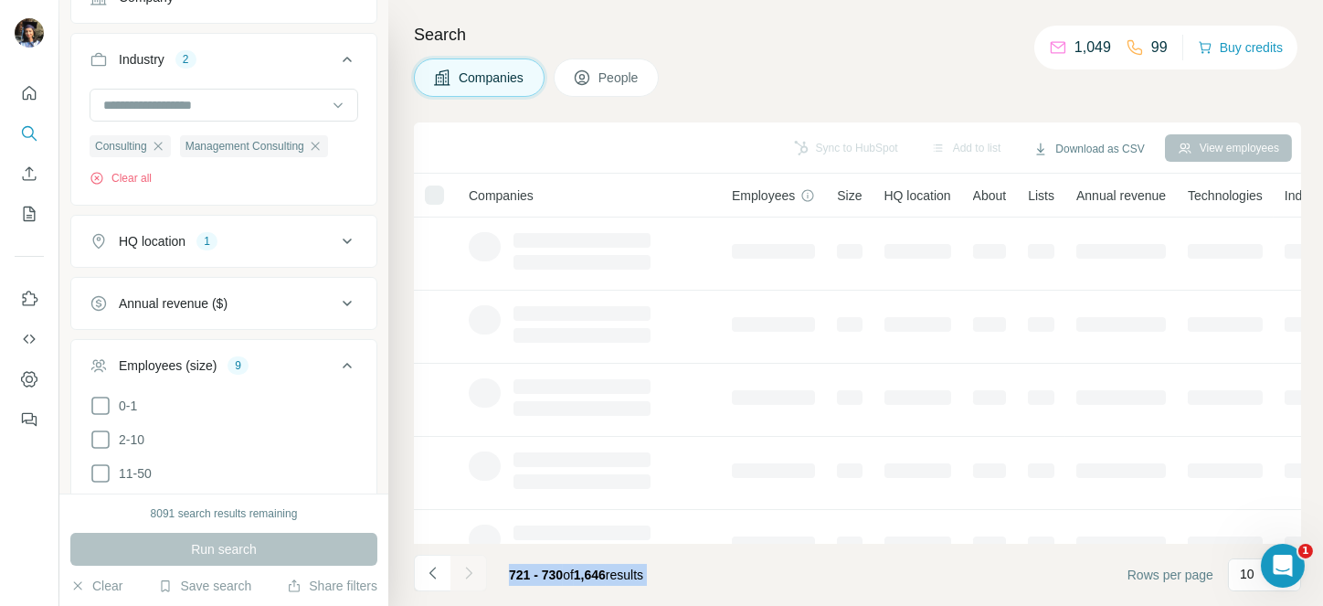
click at [478, 569] on div at bounding box center [468, 572] width 37 height 37
click at [478, 569] on button "Navigate to next page" at bounding box center [468, 572] width 37 height 37
click at [478, 569] on div at bounding box center [468, 572] width 37 height 37
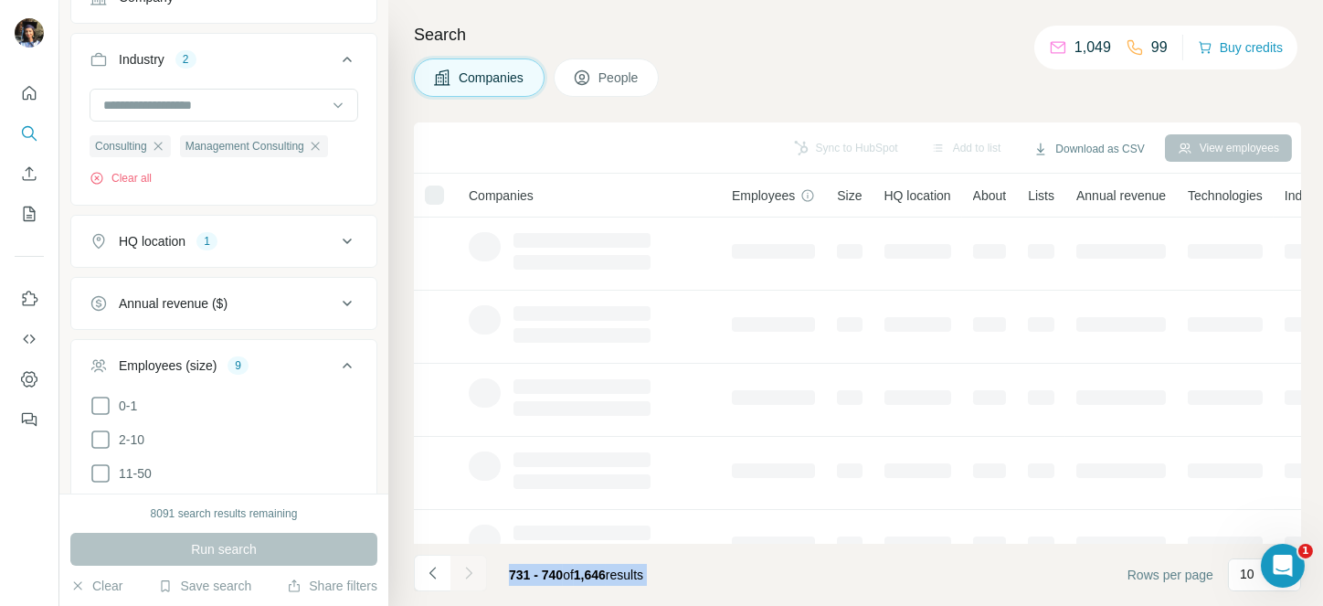
click at [478, 569] on div at bounding box center [468, 572] width 37 height 37
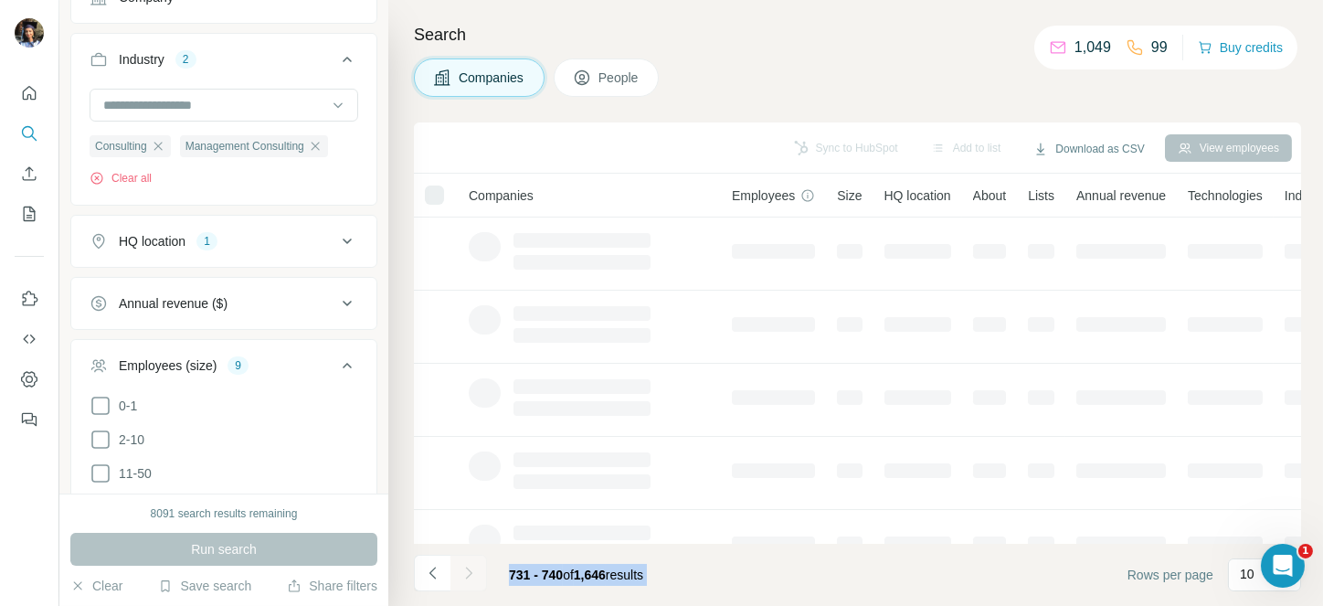
click at [478, 569] on div at bounding box center [468, 572] width 37 height 37
click at [478, 569] on button "Navigate to next page" at bounding box center [468, 572] width 37 height 37
click at [478, 569] on div at bounding box center [468, 572] width 37 height 37
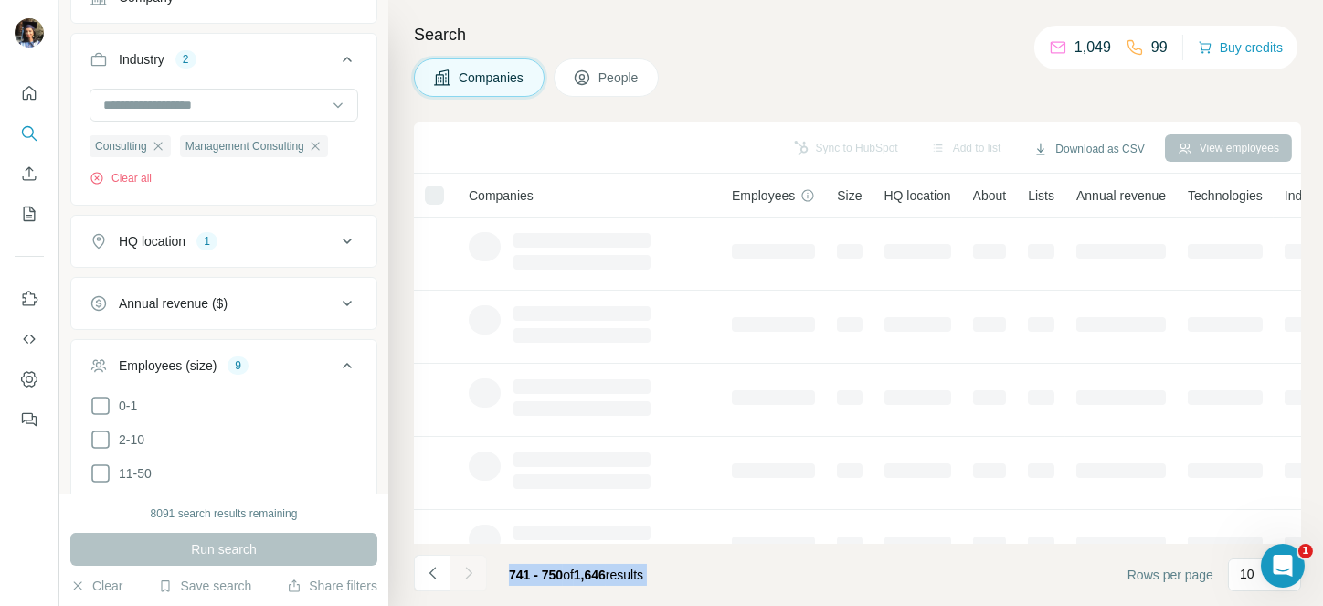
drag, startPoint x: 478, startPoint y: 569, endPoint x: 468, endPoint y: 572, distance: 10.4
click at [478, 569] on div at bounding box center [468, 572] width 37 height 37
click at [478, 569] on button "Navigate to next page" at bounding box center [468, 572] width 37 height 37
click at [468, 572] on div at bounding box center [468, 572] width 37 height 37
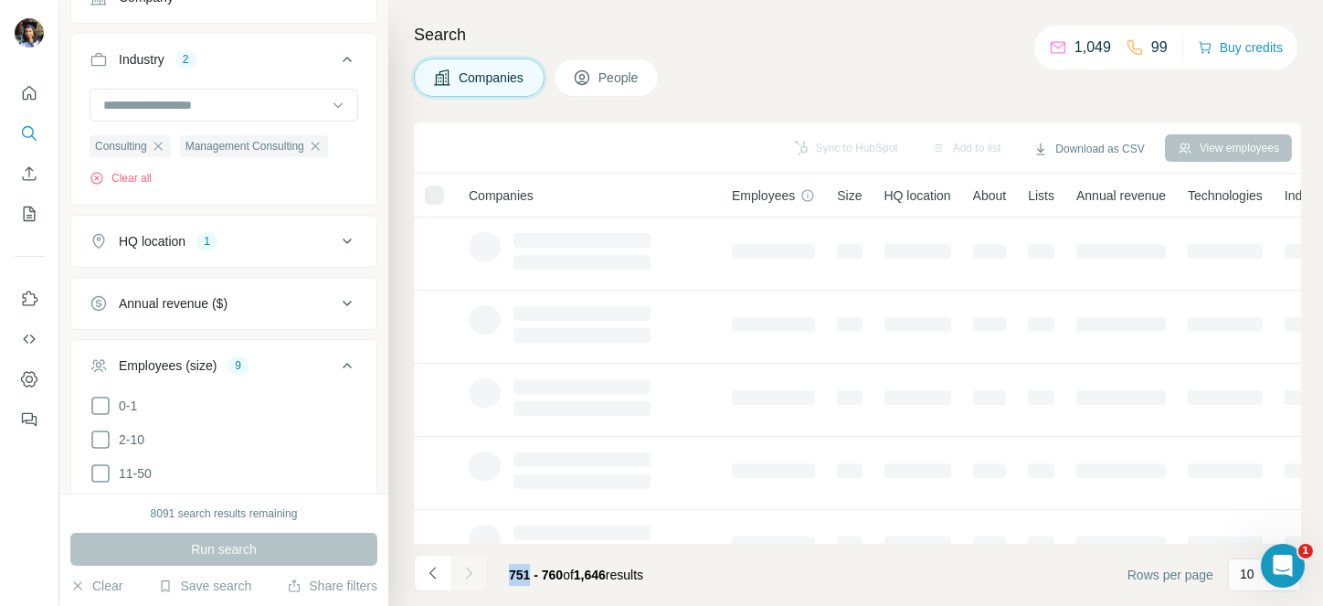
click at [468, 572] on div at bounding box center [468, 572] width 37 height 37
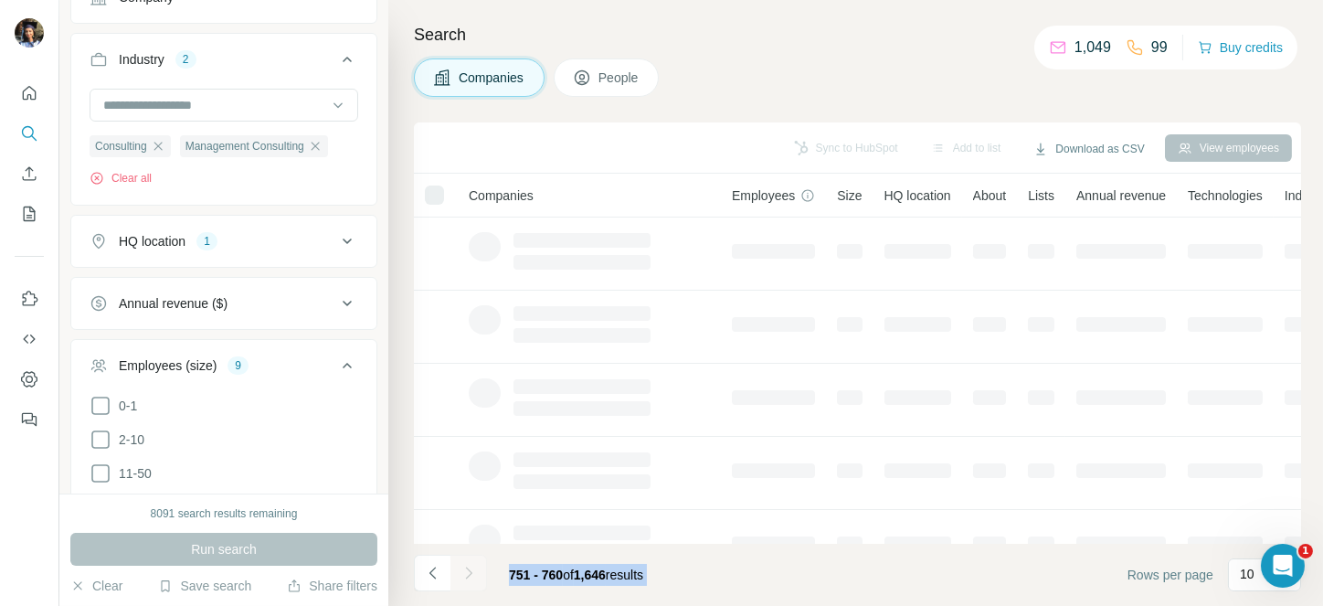
click at [468, 572] on div at bounding box center [468, 572] width 37 height 37
click at [468, 572] on icon "Navigate to next page" at bounding box center [468, 573] width 18 height 18
click at [468, 572] on div at bounding box center [468, 572] width 37 height 37
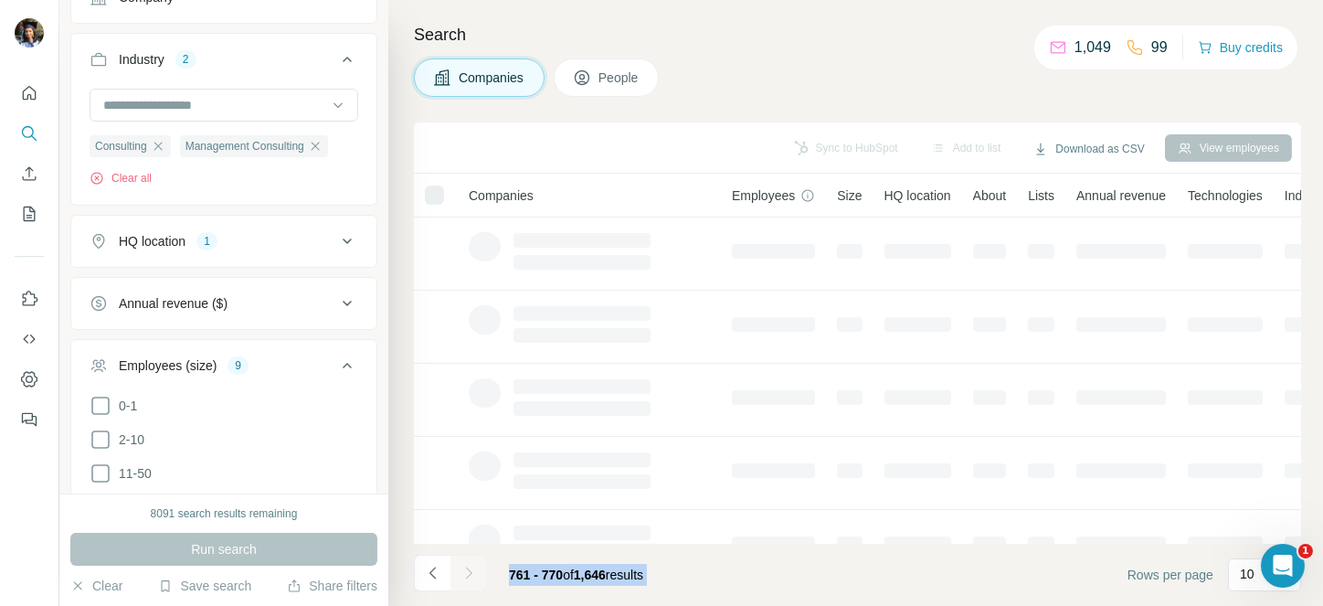
click at [468, 572] on div at bounding box center [468, 572] width 37 height 37
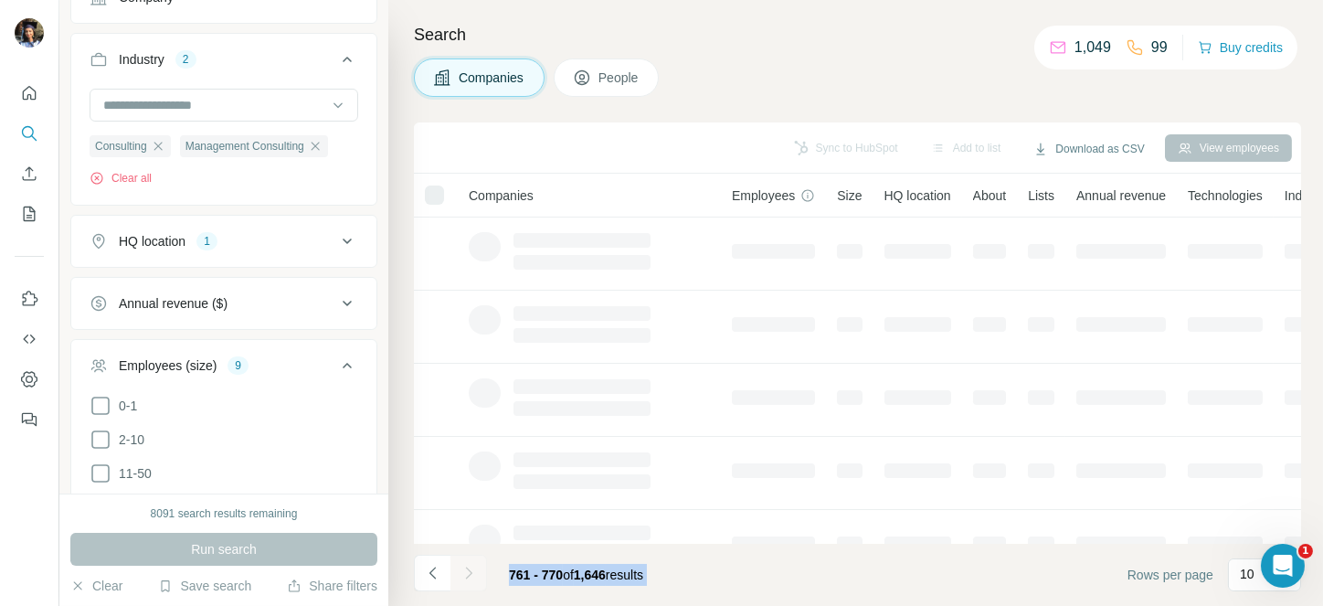
click at [468, 572] on div at bounding box center [468, 572] width 37 height 37
click at [468, 572] on icon "Navigate to next page" at bounding box center [468, 573] width 18 height 18
click at [468, 572] on div at bounding box center [468, 572] width 37 height 37
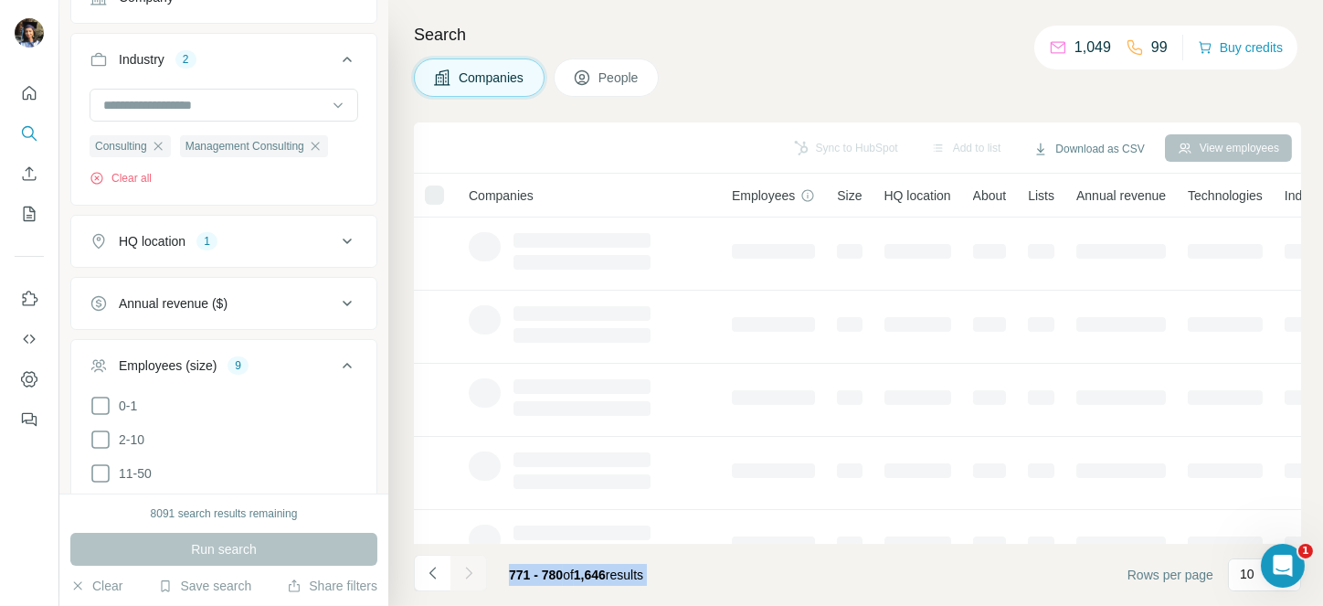
click at [468, 572] on div at bounding box center [468, 572] width 37 height 37
click at [468, 572] on icon "Navigate to next page" at bounding box center [468, 573] width 18 height 18
click at [468, 572] on div at bounding box center [468, 572] width 37 height 37
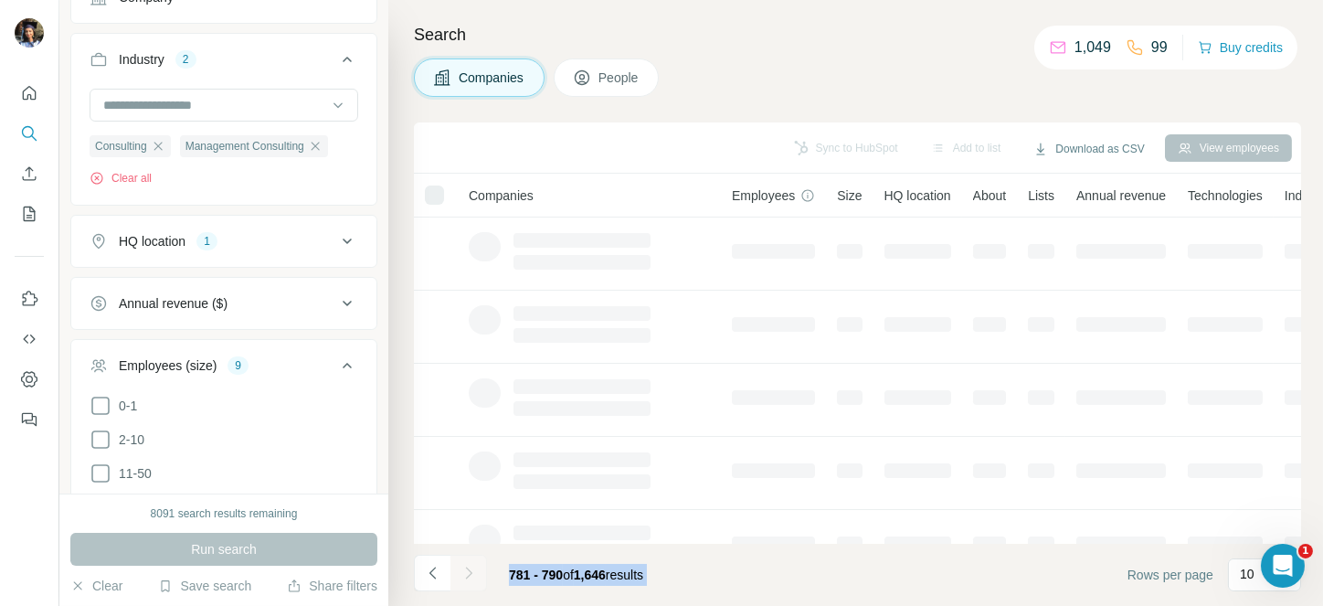
click at [468, 572] on div at bounding box center [468, 572] width 37 height 37
click at [468, 572] on icon "Navigate to next page" at bounding box center [468, 573] width 18 height 18
click at [468, 572] on div at bounding box center [468, 572] width 37 height 37
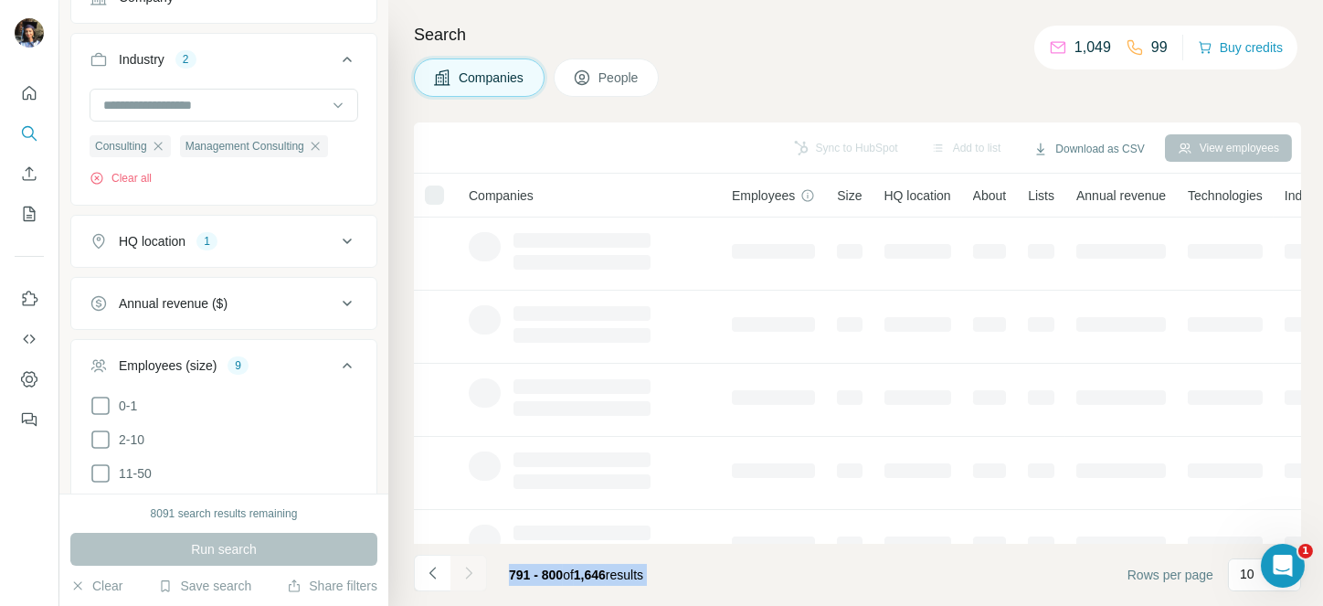
click at [468, 572] on div at bounding box center [468, 572] width 37 height 37
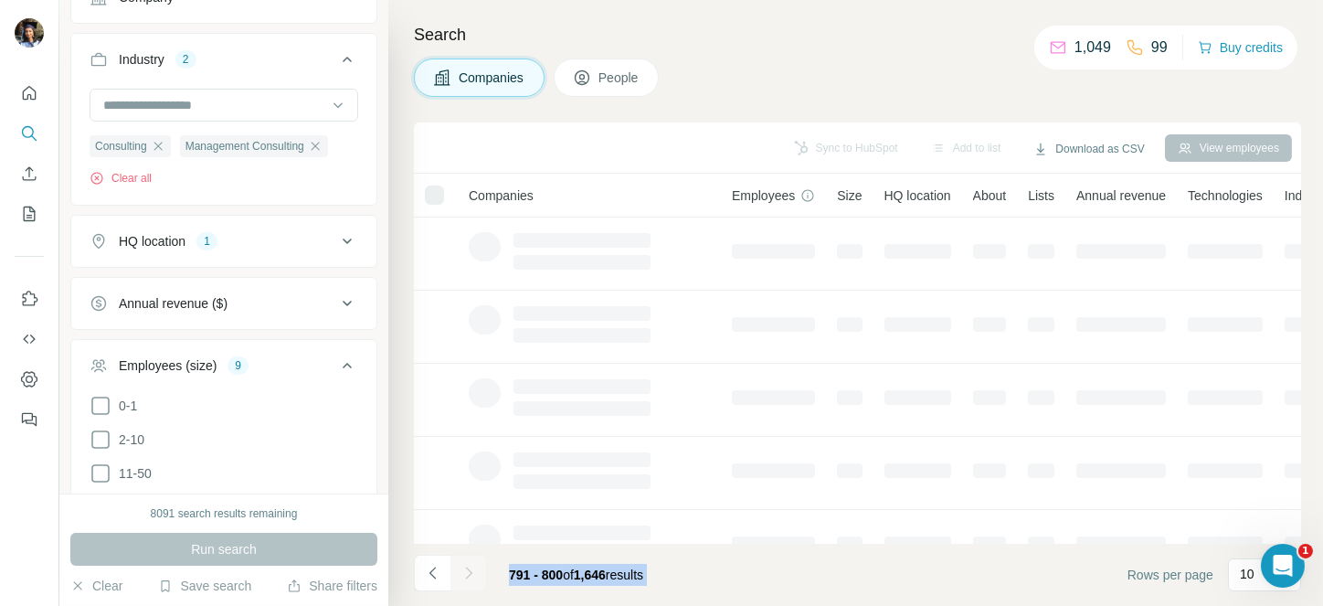
click at [468, 572] on div at bounding box center [468, 572] width 37 height 37
click at [468, 572] on icon "Navigate to next page" at bounding box center [468, 573] width 18 height 18
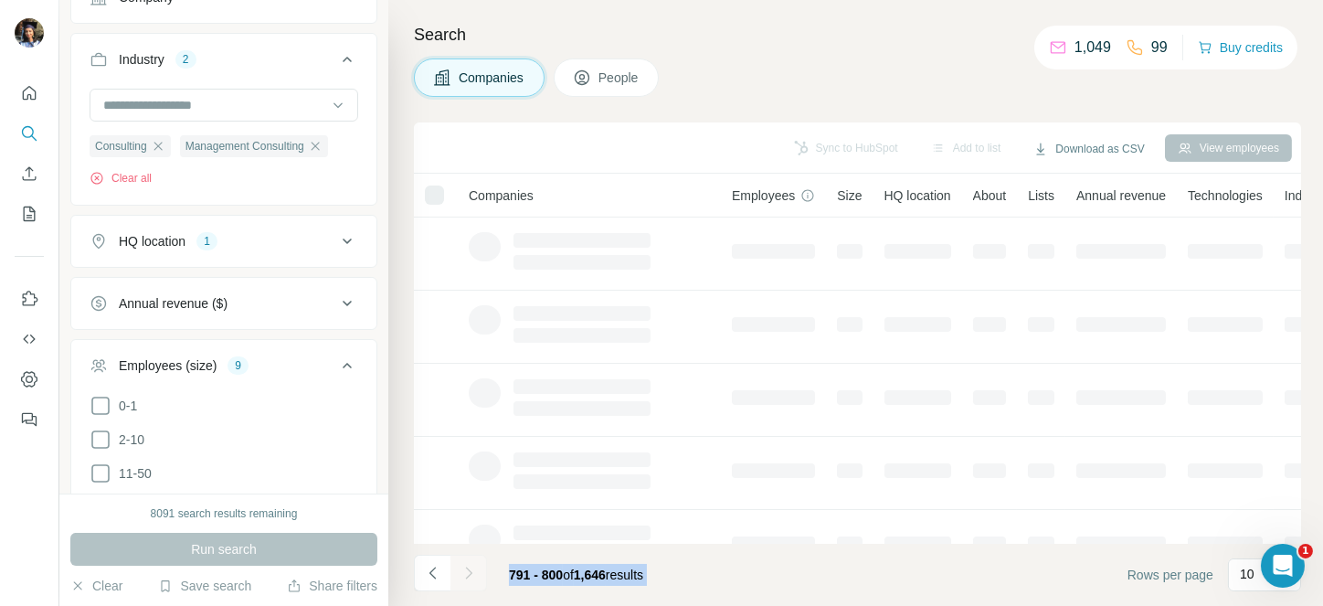
click at [468, 572] on div at bounding box center [468, 572] width 37 height 37
click at [468, 572] on icon "Navigate to next page" at bounding box center [468, 573] width 18 height 18
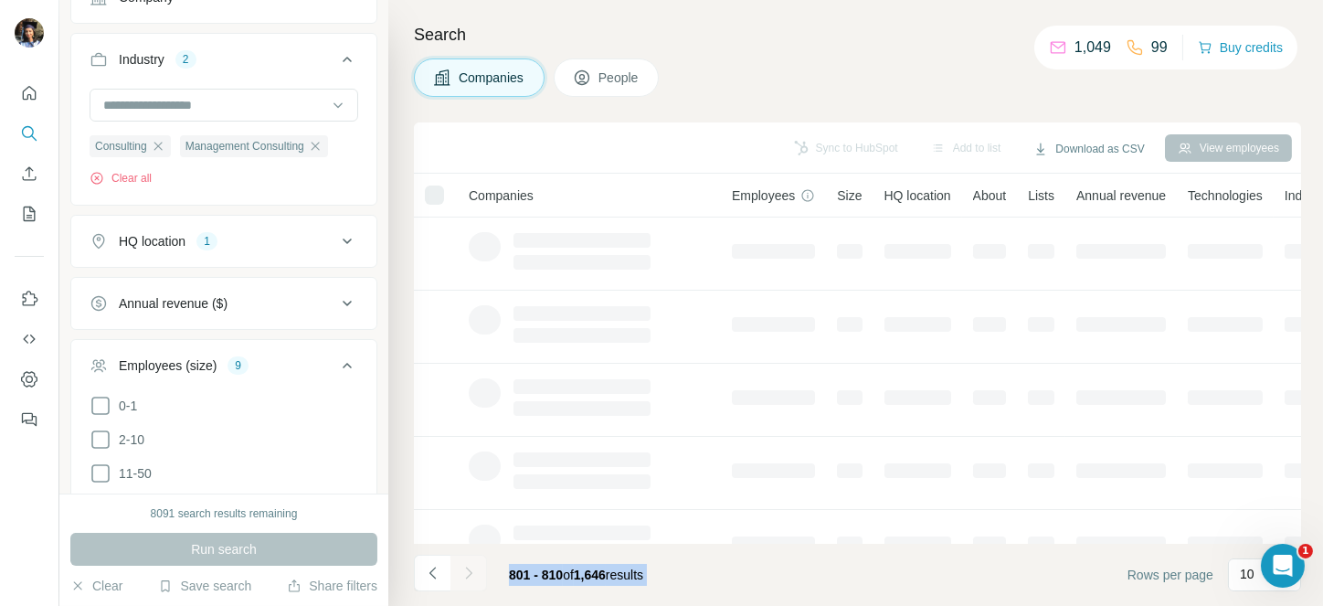
click at [468, 572] on div at bounding box center [468, 572] width 37 height 37
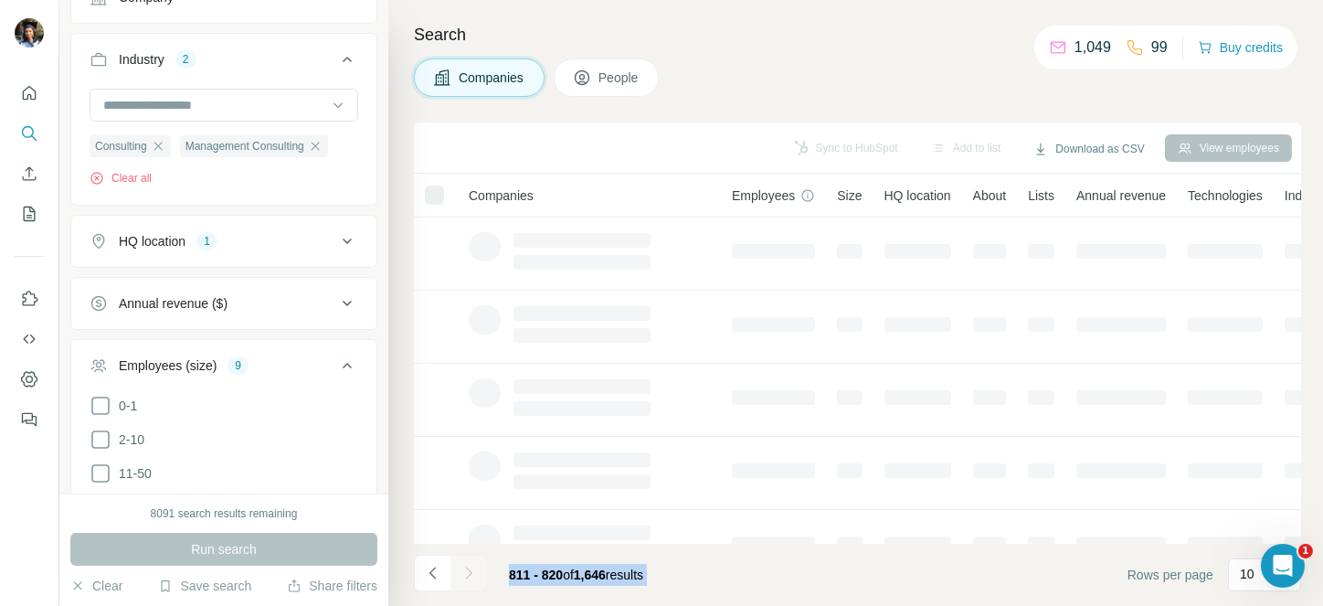
click at [468, 572] on icon "Navigate to next page" at bounding box center [468, 573] width 18 height 18
click at [468, 572] on div at bounding box center [468, 572] width 37 height 37
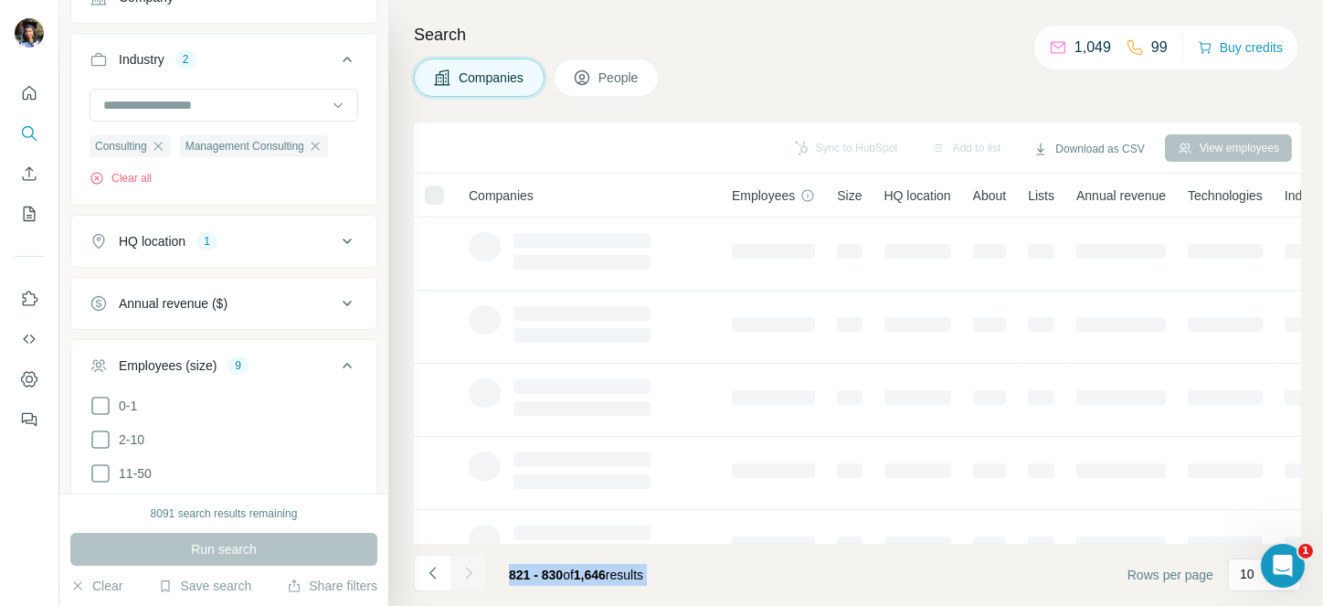
click at [468, 572] on div at bounding box center [468, 572] width 37 height 37
click at [468, 572] on icon "Navigate to next page" at bounding box center [468, 573] width 18 height 18
click at [468, 572] on div at bounding box center [468, 572] width 37 height 37
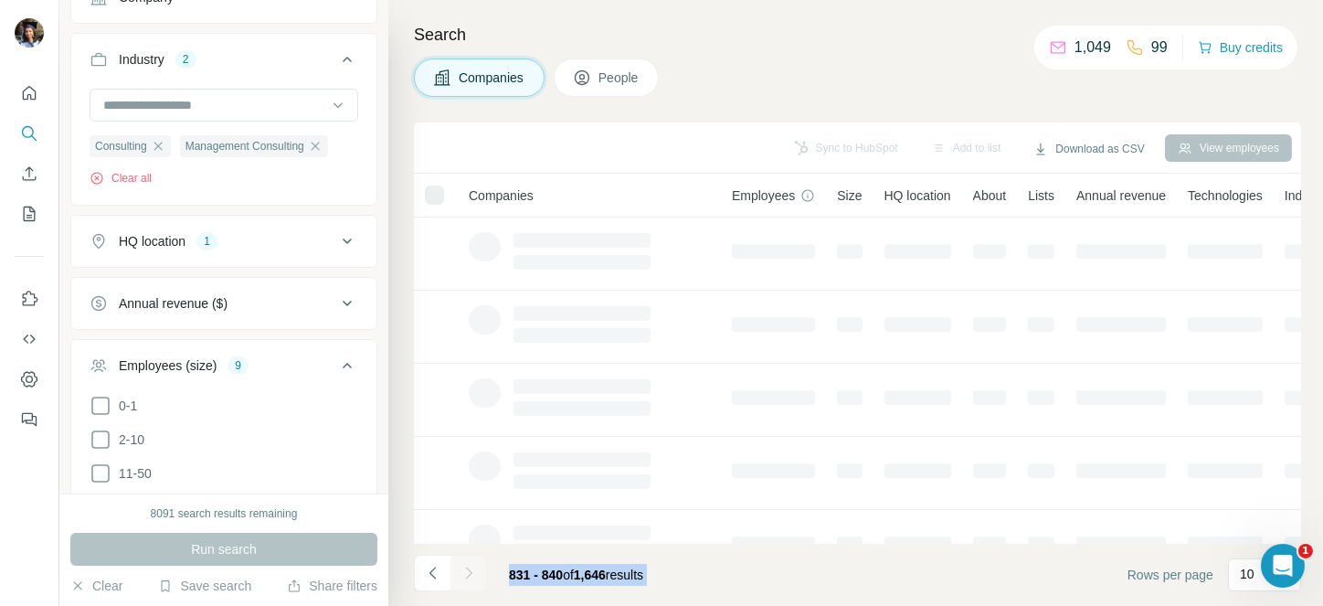
click at [468, 572] on div at bounding box center [468, 572] width 37 height 37
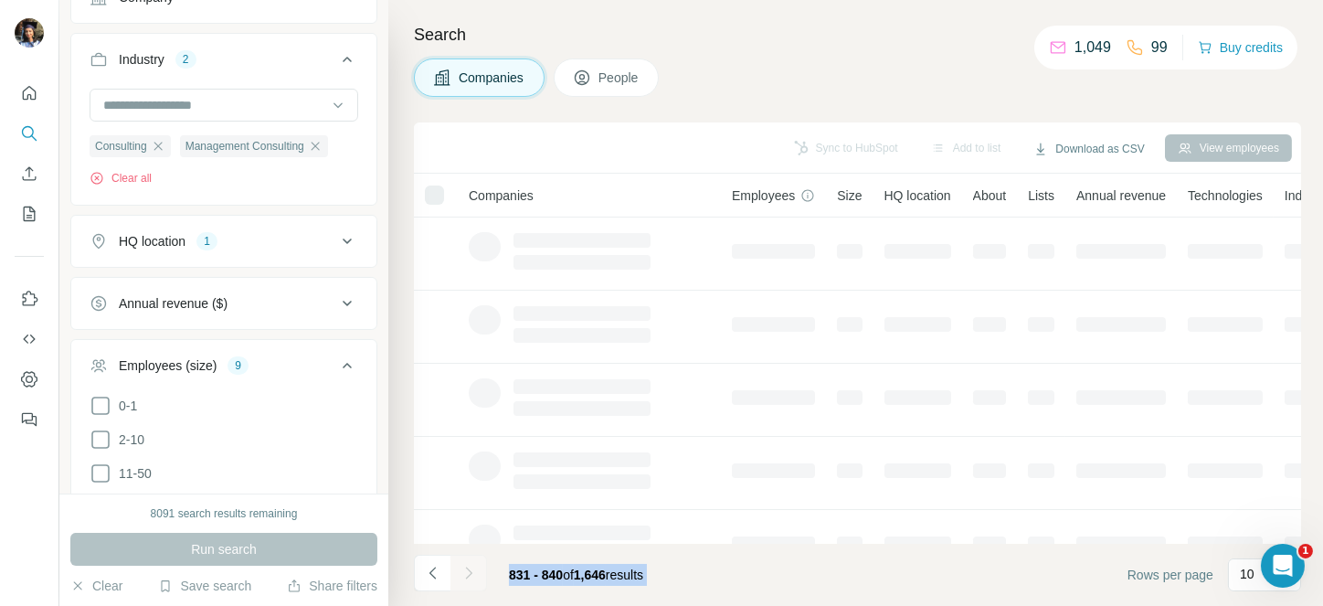
click at [468, 572] on div at bounding box center [468, 572] width 37 height 37
click at [468, 572] on icon "Navigate to next page" at bounding box center [468, 573] width 18 height 18
click at [468, 572] on div at bounding box center [468, 572] width 37 height 37
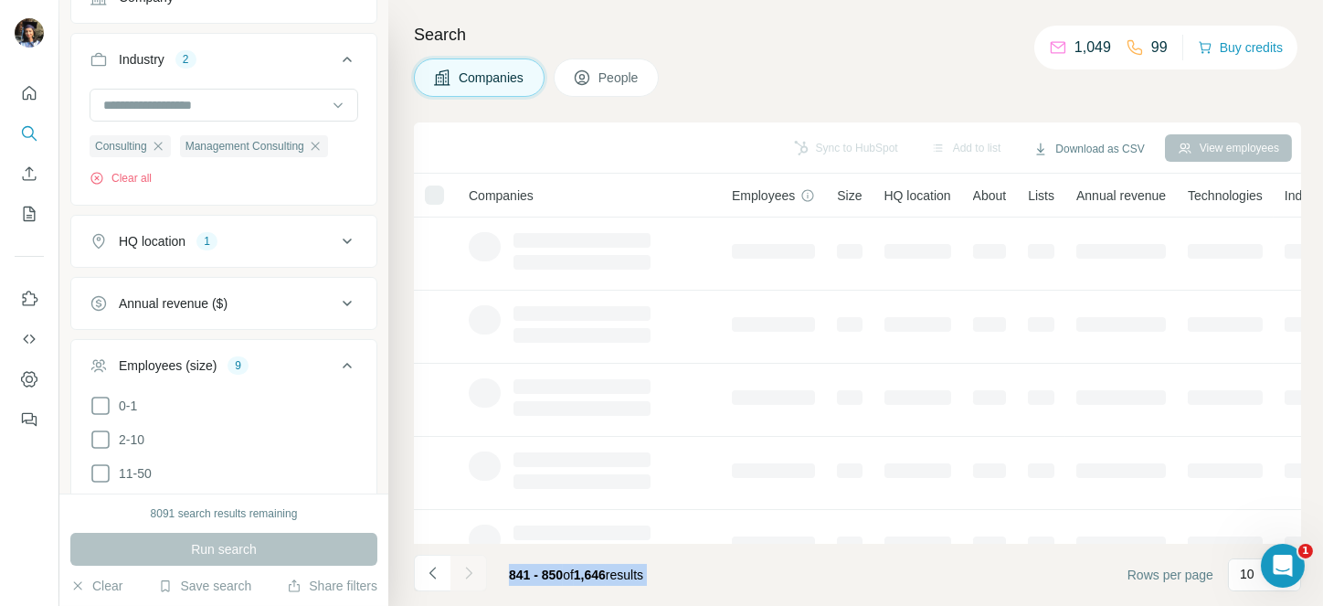
click at [468, 572] on div at bounding box center [468, 572] width 37 height 37
click at [468, 572] on icon "Navigate to next page" at bounding box center [468, 573] width 18 height 18
click at [468, 572] on div at bounding box center [468, 572] width 37 height 37
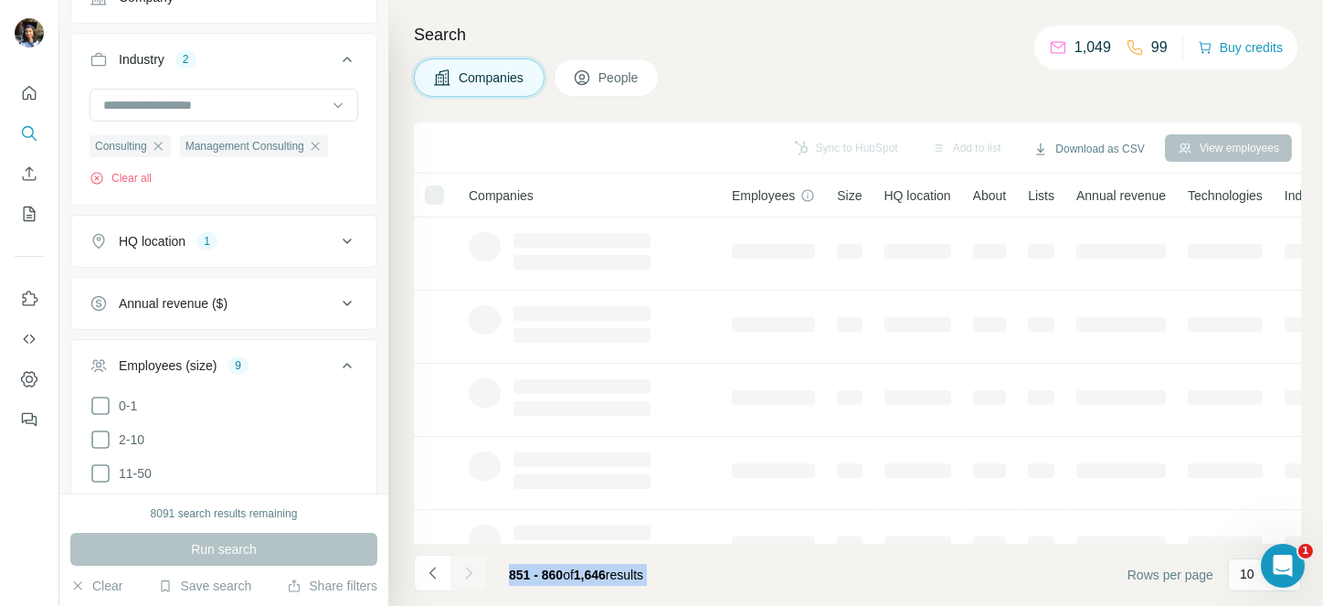
click at [468, 572] on div at bounding box center [468, 572] width 37 height 37
click at [468, 572] on icon "Navigate to next page" at bounding box center [468, 573] width 18 height 18
click at [468, 572] on div at bounding box center [468, 572] width 37 height 37
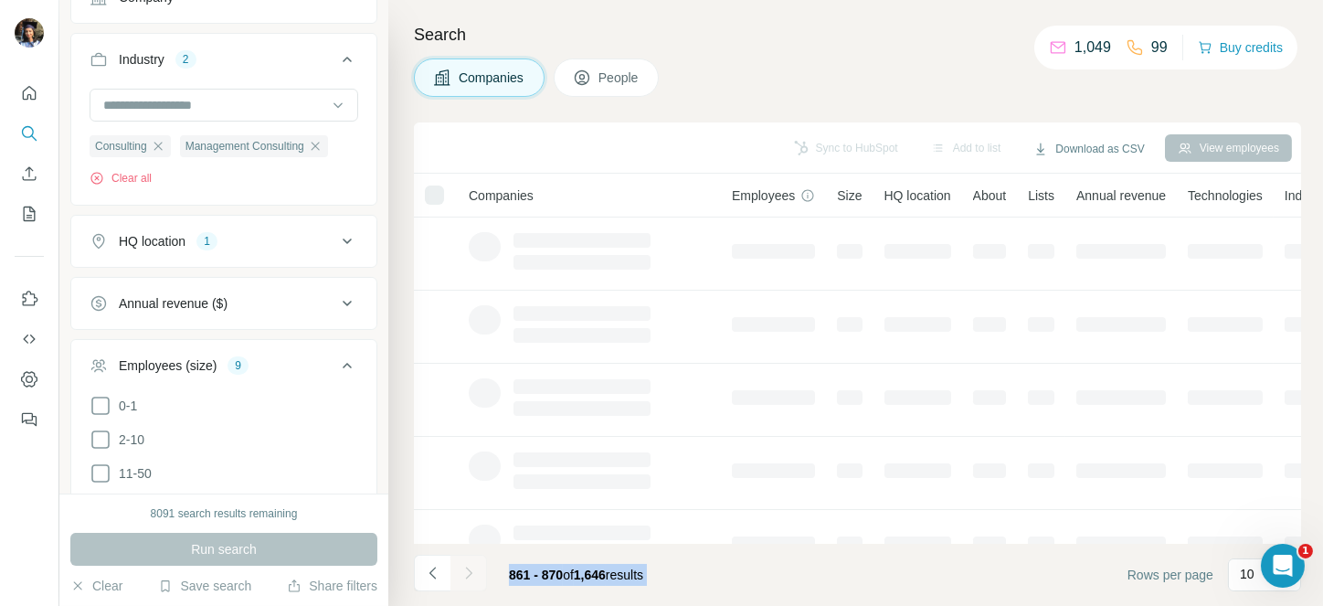
click at [468, 572] on div at bounding box center [468, 572] width 37 height 37
click at [468, 572] on icon "Navigate to next page" at bounding box center [468, 573] width 18 height 18
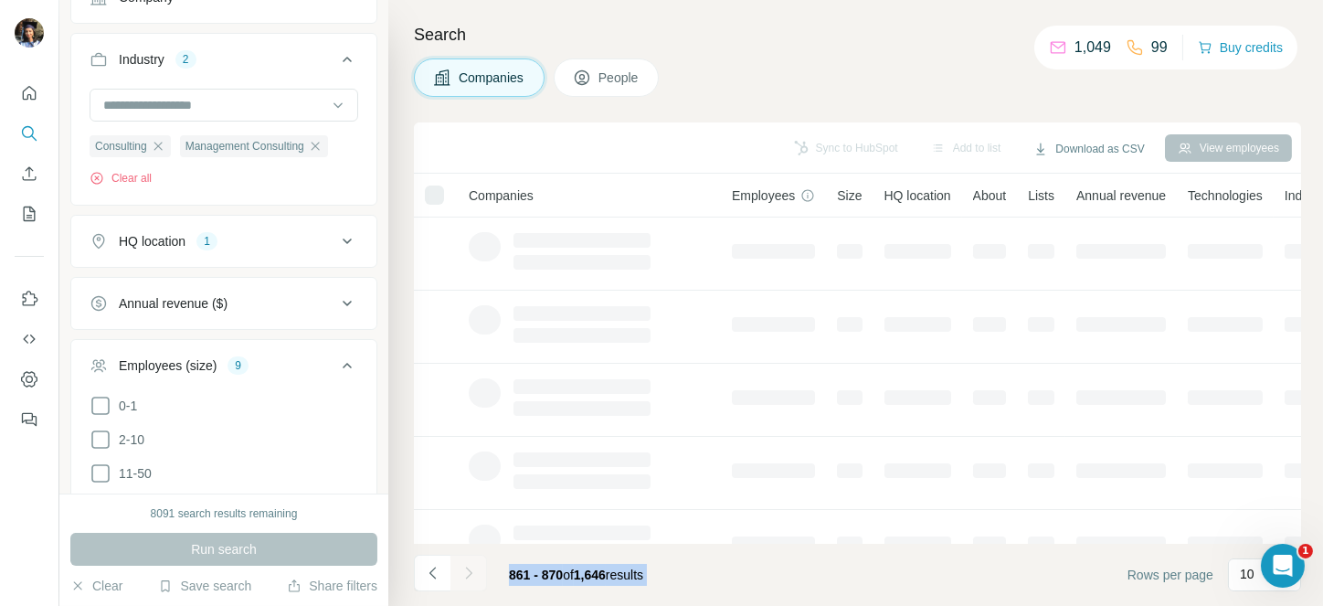
click at [468, 572] on div at bounding box center [468, 572] width 37 height 37
click at [468, 572] on icon "Navigate to next page" at bounding box center [468, 573] width 18 height 18
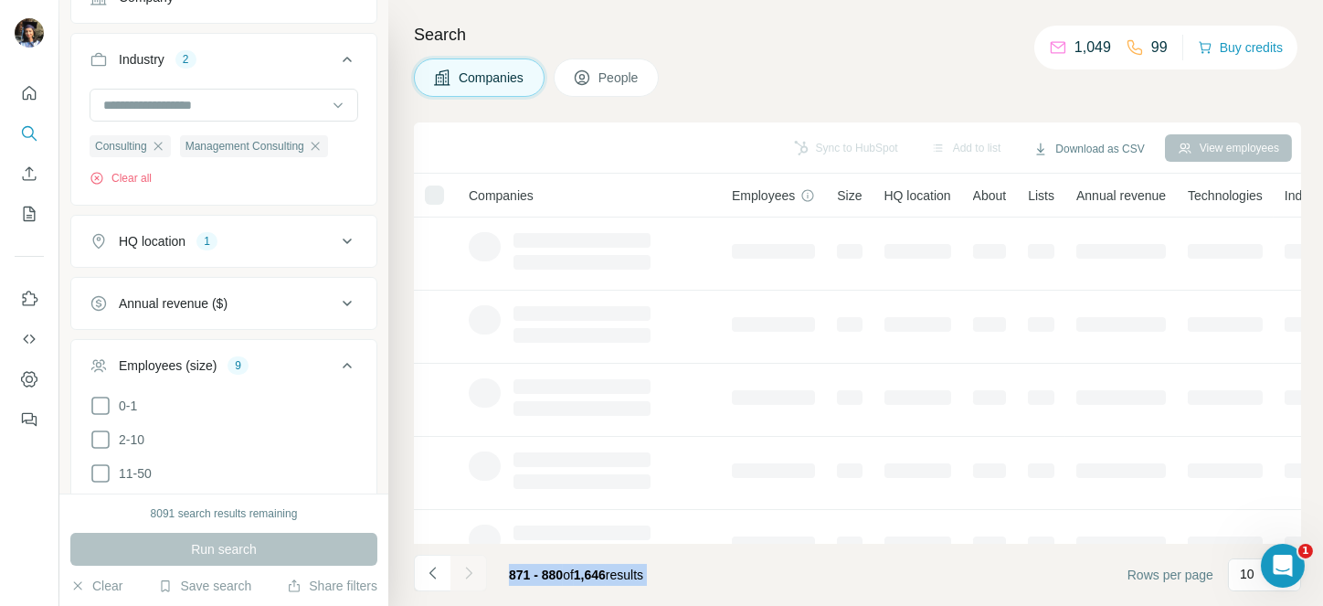
click at [468, 572] on div at bounding box center [468, 572] width 37 height 37
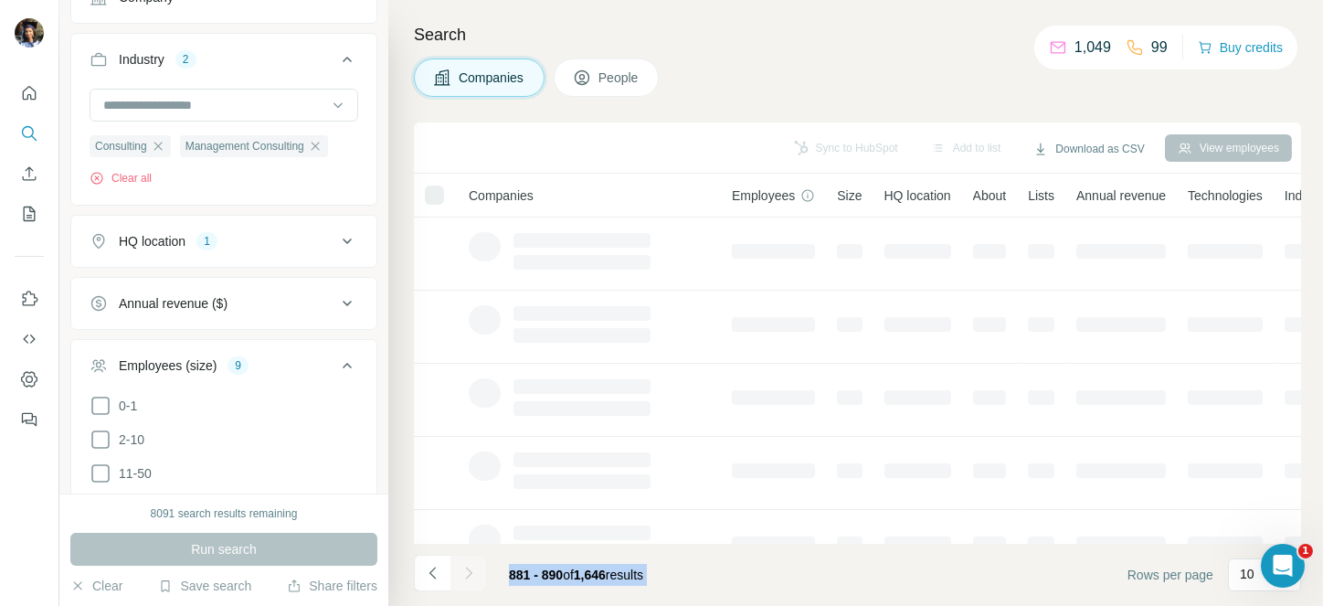
click at [468, 572] on icon "Navigate to next page" at bounding box center [468, 573] width 18 height 18
click at [468, 572] on div at bounding box center [468, 572] width 37 height 37
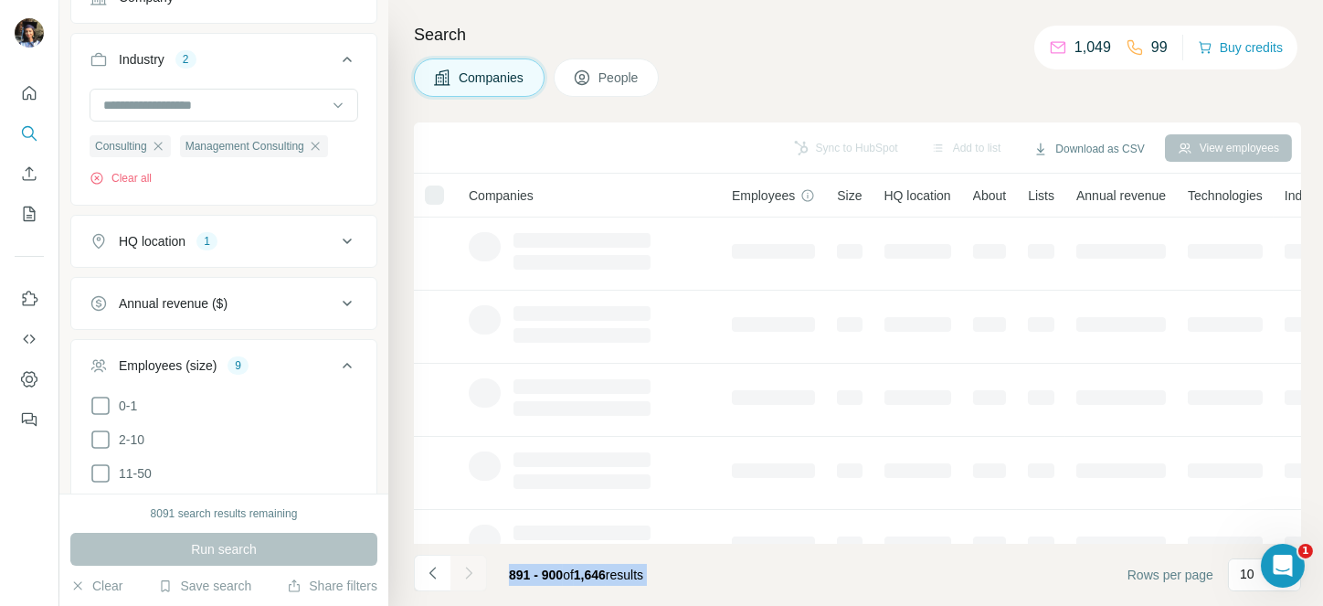
click at [468, 572] on div at bounding box center [468, 572] width 37 height 37
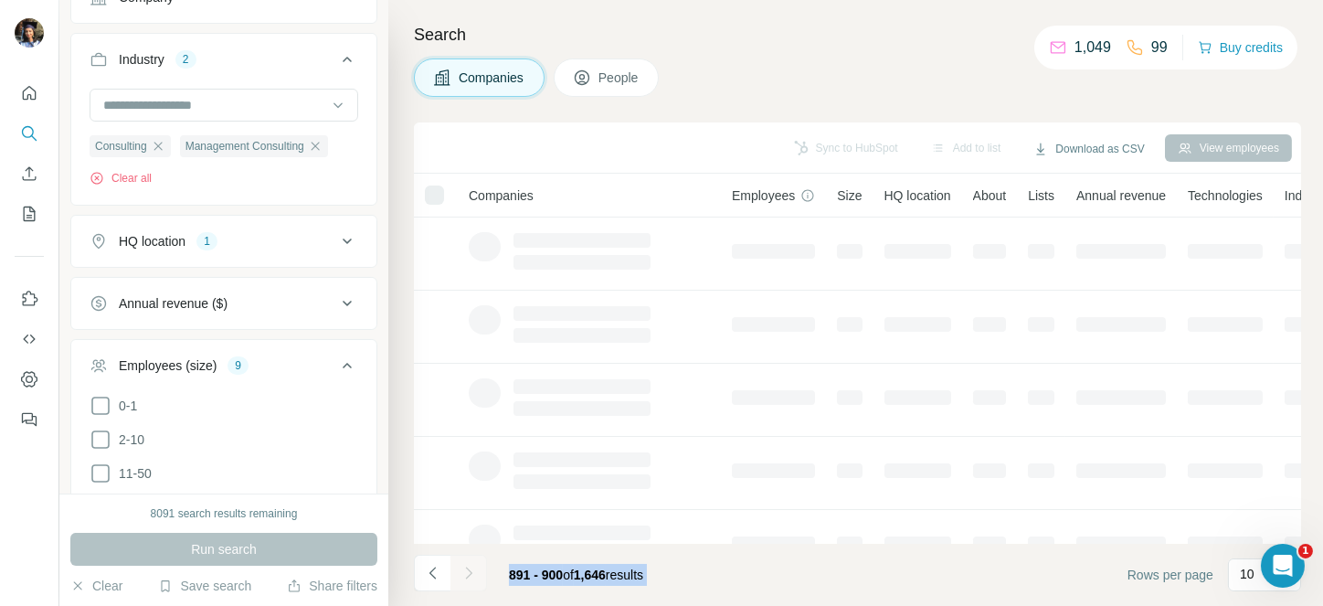
click at [468, 572] on div at bounding box center [468, 572] width 37 height 37
click at [468, 572] on icon "Navigate to next page" at bounding box center [468, 573] width 18 height 18
click at [468, 572] on div at bounding box center [468, 572] width 37 height 37
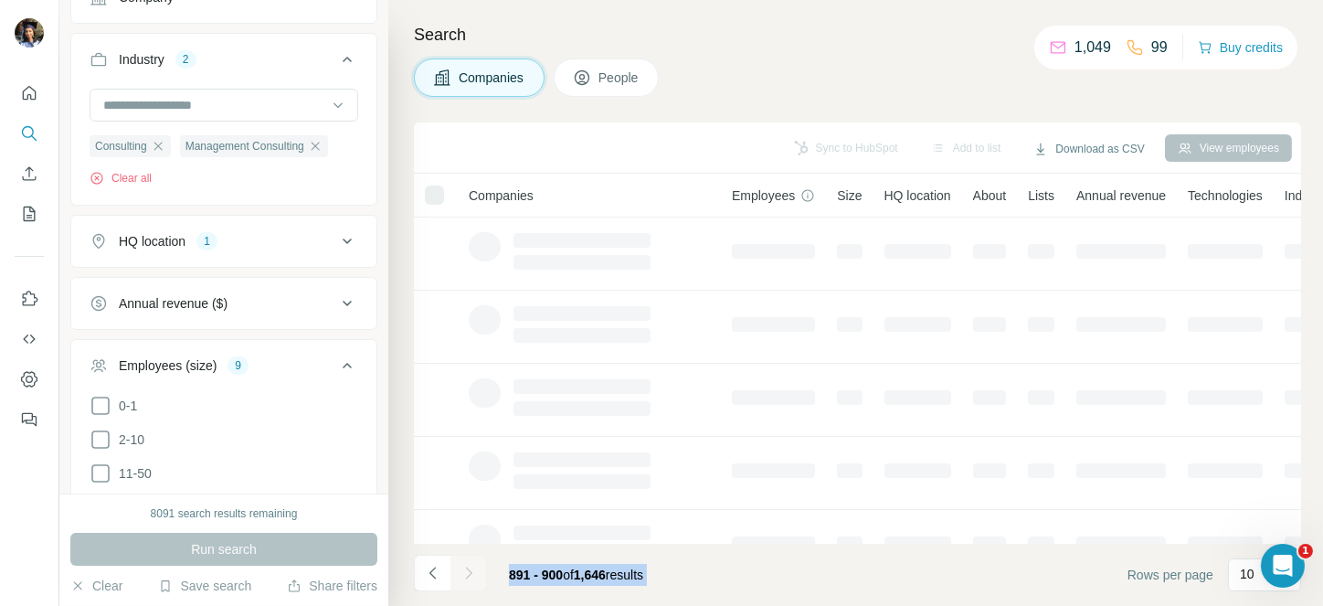
click at [468, 572] on div at bounding box center [468, 572] width 37 height 37
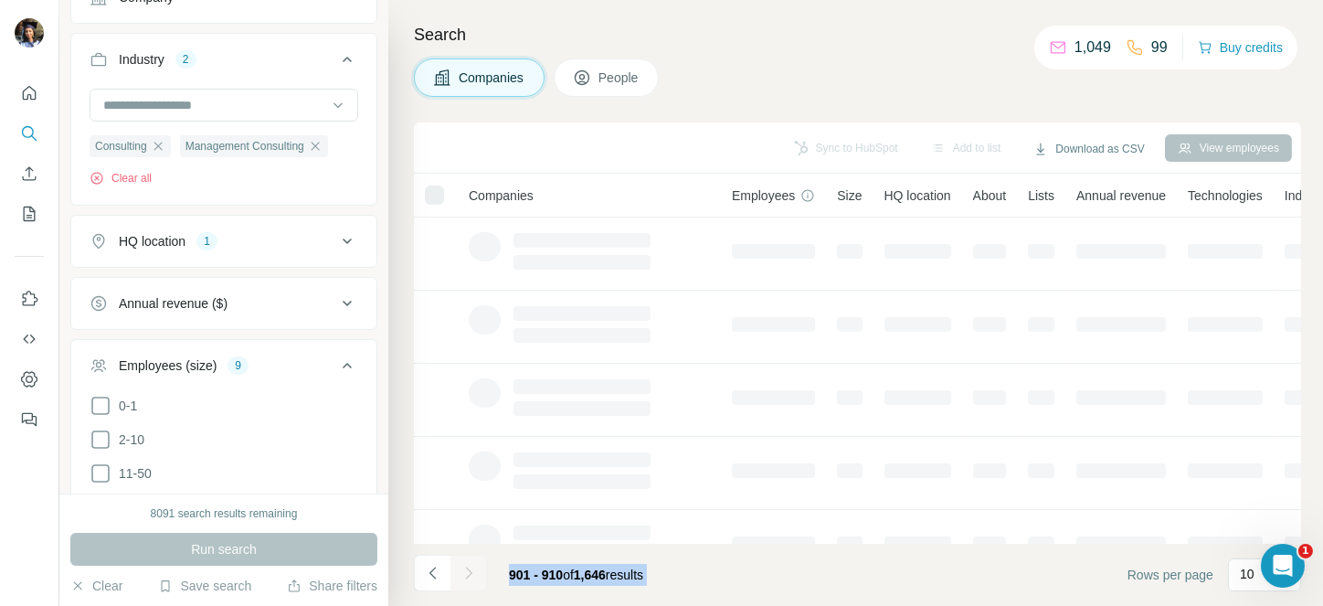
click at [468, 572] on icon "Navigate to next page" at bounding box center [468, 573] width 18 height 18
click at [468, 572] on div at bounding box center [468, 572] width 37 height 37
click at [468, 572] on icon "Navigate to next page" at bounding box center [468, 573] width 18 height 18
click at [468, 572] on div at bounding box center [468, 572] width 37 height 37
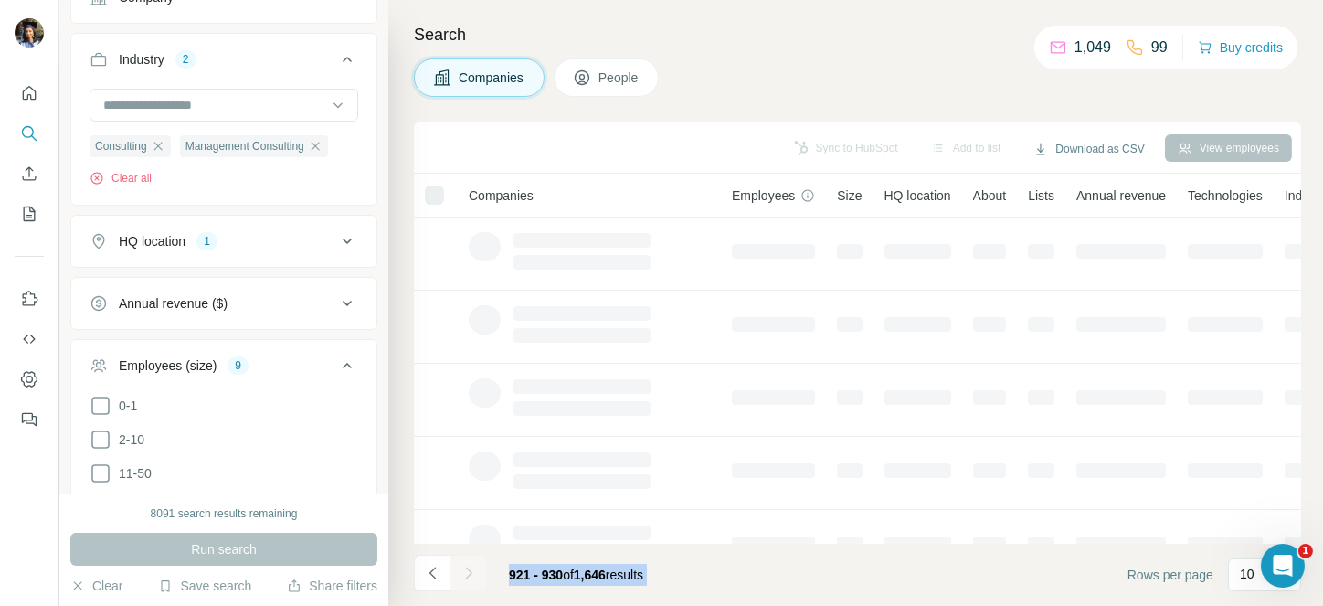
click at [468, 572] on div at bounding box center [468, 572] width 37 height 37
click at [468, 572] on icon "Navigate to next page" at bounding box center [468, 573] width 18 height 18
click at [468, 572] on div at bounding box center [468, 572] width 37 height 37
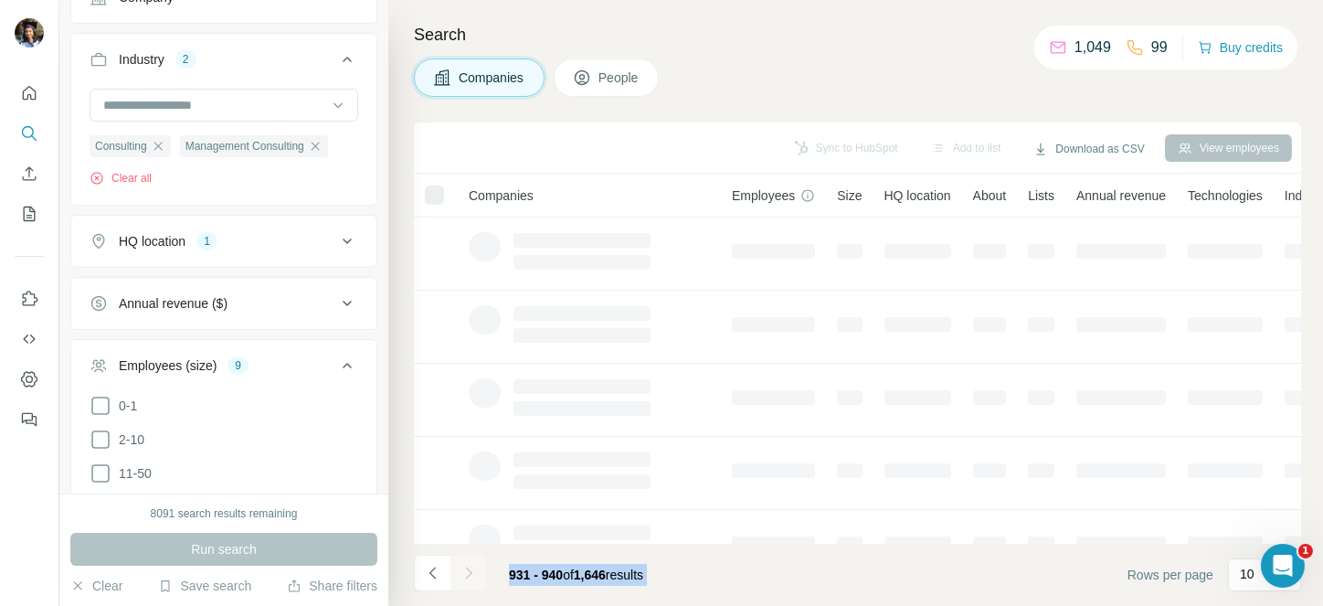
click at [468, 572] on div at bounding box center [468, 572] width 37 height 37
click at [468, 572] on icon "Navigate to next page" at bounding box center [468, 573] width 18 height 18
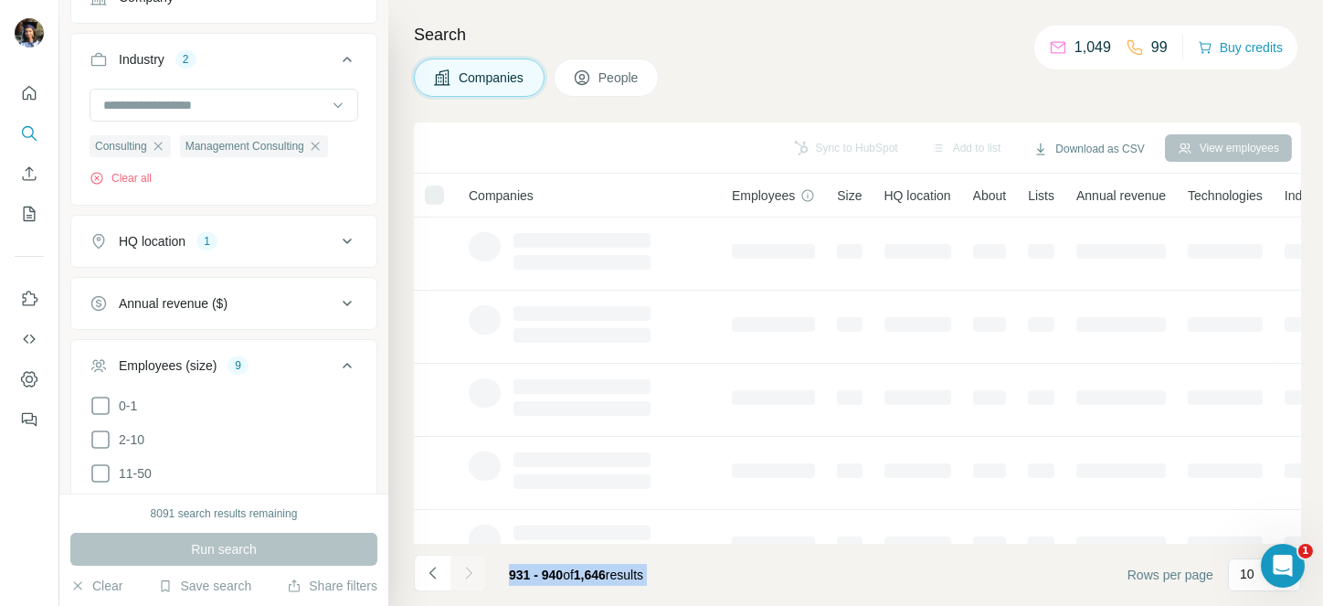
click at [468, 572] on div at bounding box center [468, 572] width 37 height 37
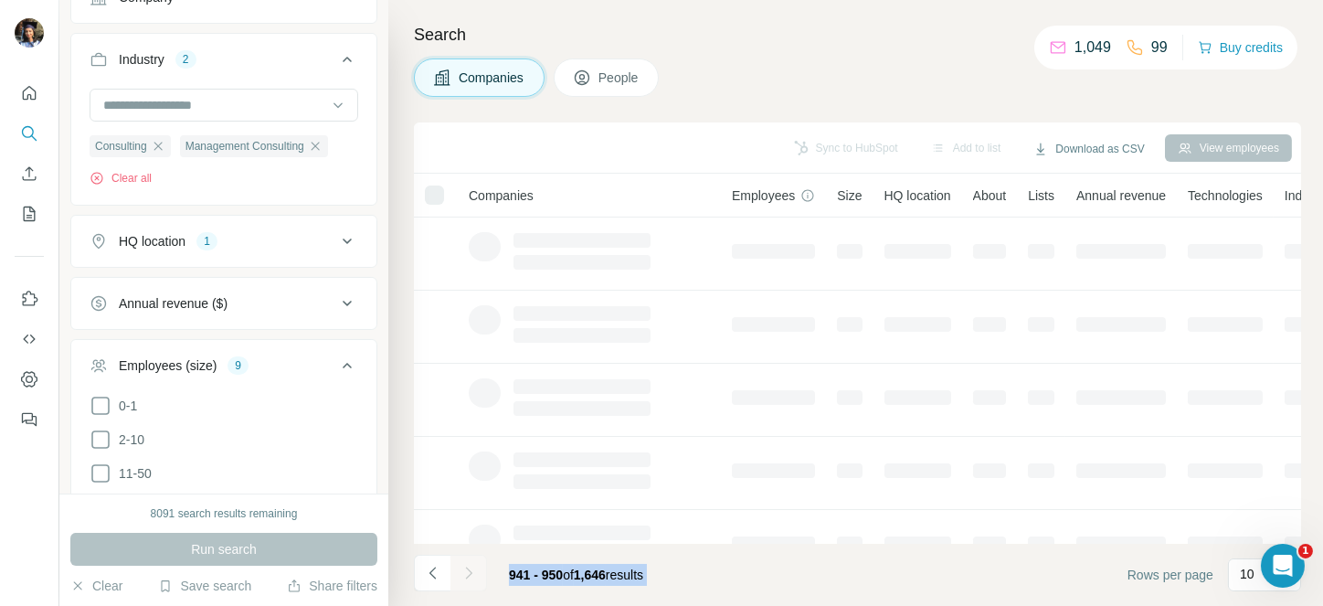
click at [468, 572] on div at bounding box center [468, 572] width 37 height 37
click at [468, 572] on icon "Navigate to next page" at bounding box center [468, 573] width 18 height 18
click at [468, 572] on div at bounding box center [468, 572] width 37 height 37
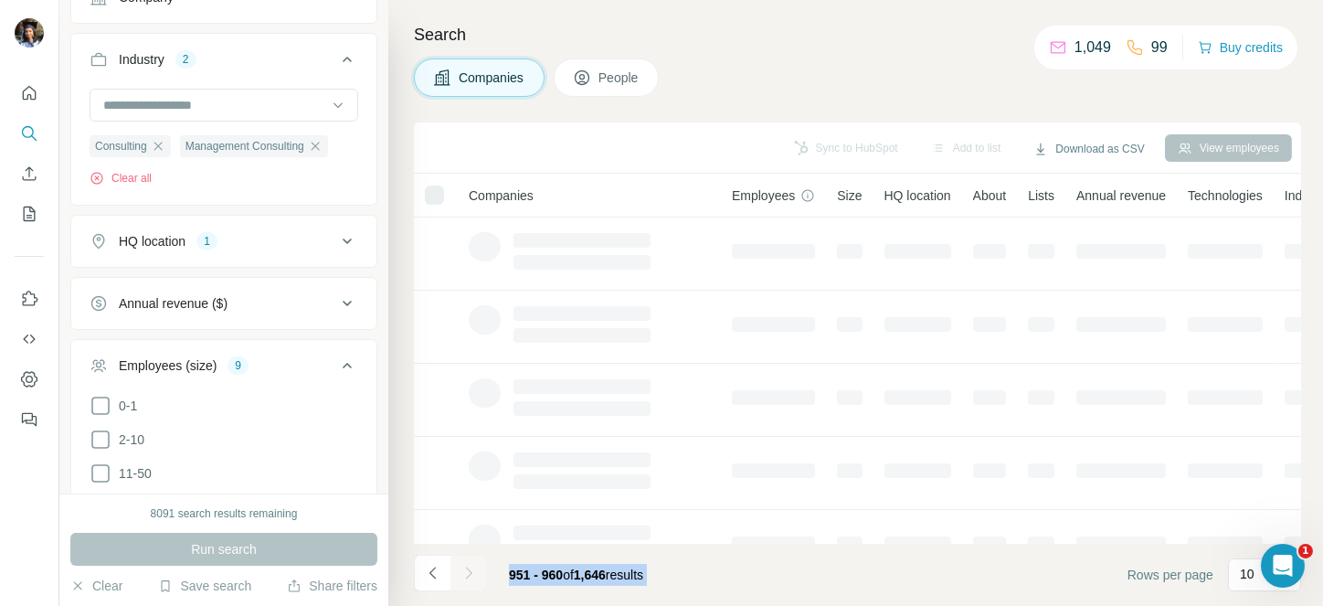
click at [468, 572] on icon "Navigate to next page" at bounding box center [468, 573] width 18 height 18
click at [468, 572] on div at bounding box center [468, 572] width 37 height 37
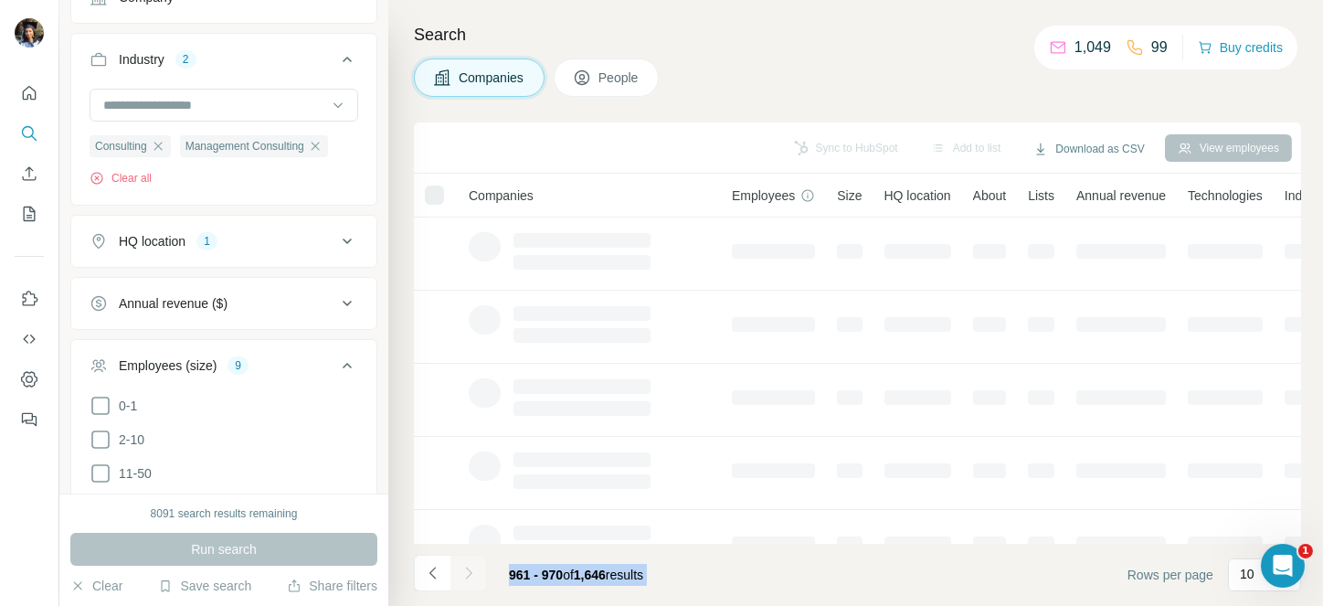
click at [468, 572] on div at bounding box center [468, 572] width 37 height 37
click at [468, 572] on icon "Navigate to next page" at bounding box center [468, 573] width 18 height 18
click at [468, 572] on div at bounding box center [468, 572] width 37 height 37
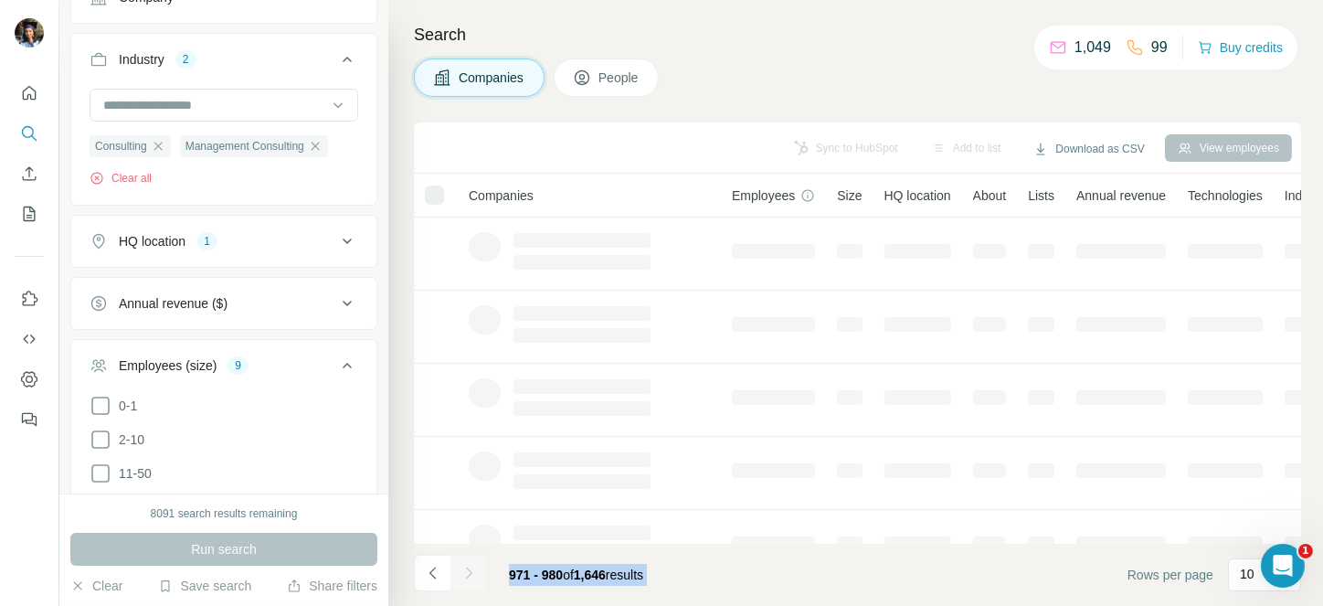
click at [468, 572] on div at bounding box center [468, 572] width 37 height 37
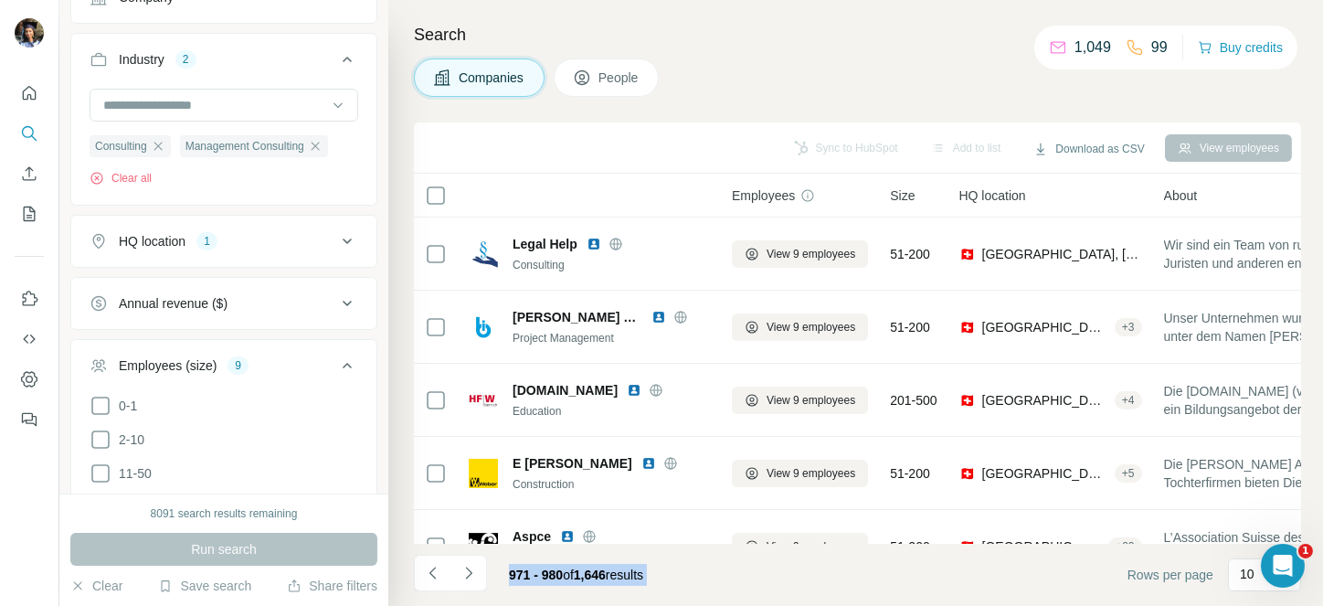
click at [468, 572] on icon "Navigate to next page" at bounding box center [468, 573] width 18 height 18
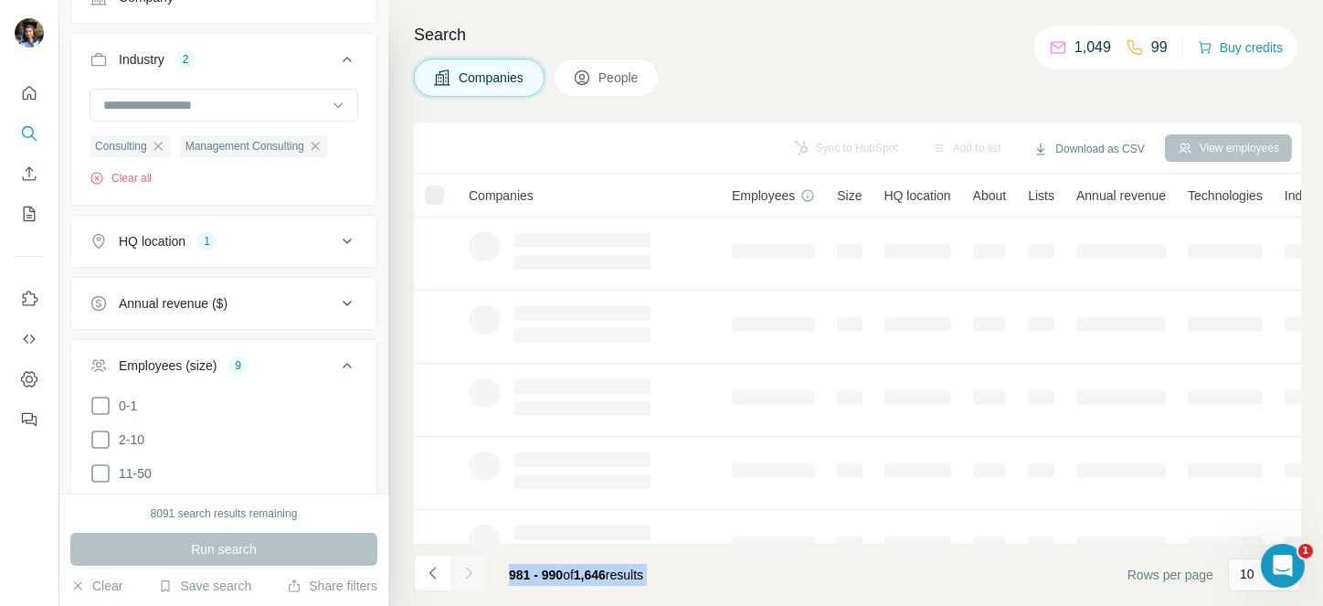
click at [468, 572] on div at bounding box center [468, 572] width 37 height 37
click at [468, 572] on icon "Navigate to next page" at bounding box center [468, 573] width 18 height 18
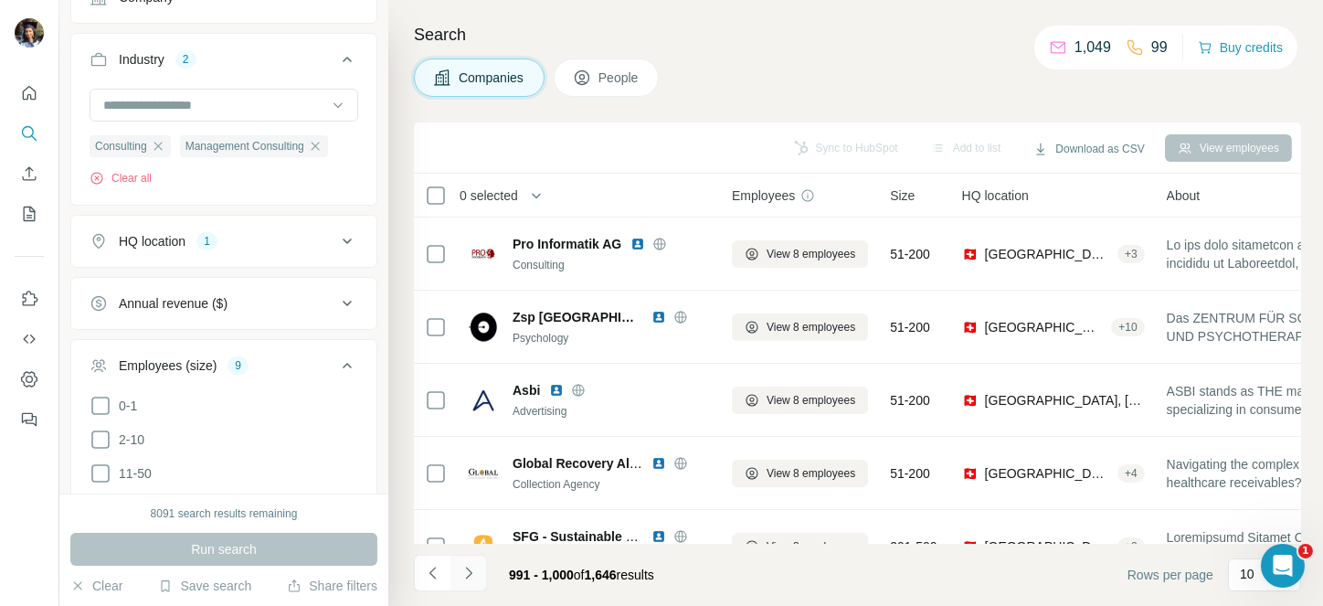
click at [471, 570] on icon "Navigate to next page" at bounding box center [468, 573] width 18 height 18
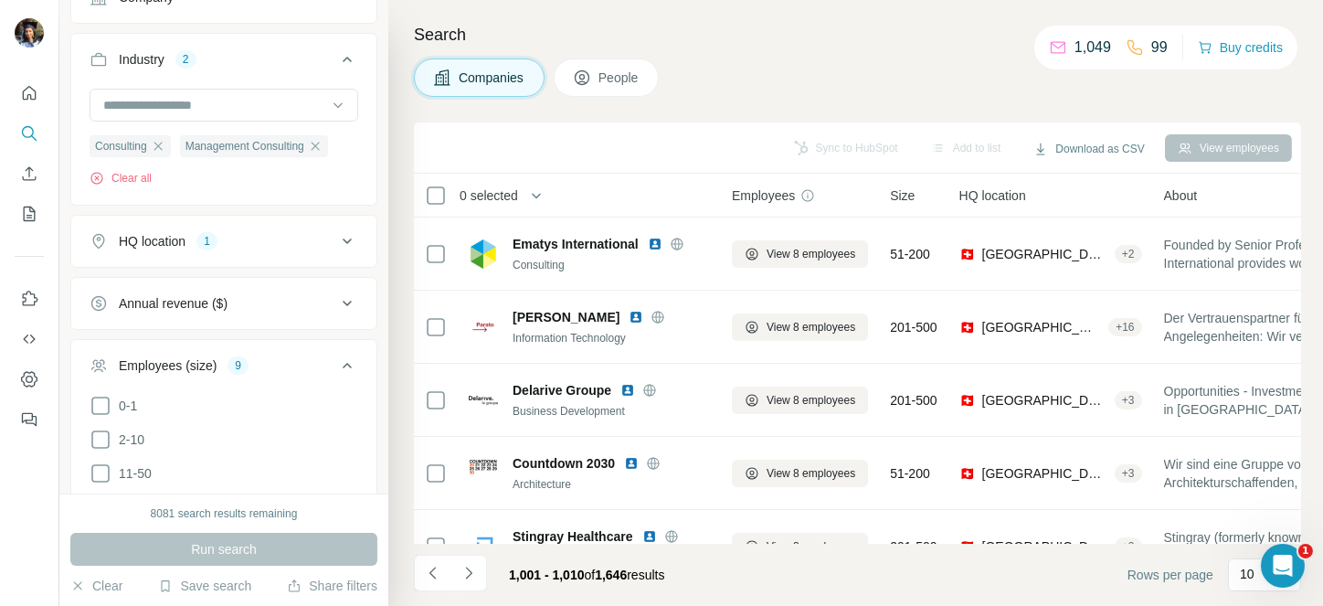
click at [486, 199] on span "0 selected" at bounding box center [488, 195] width 58 height 18
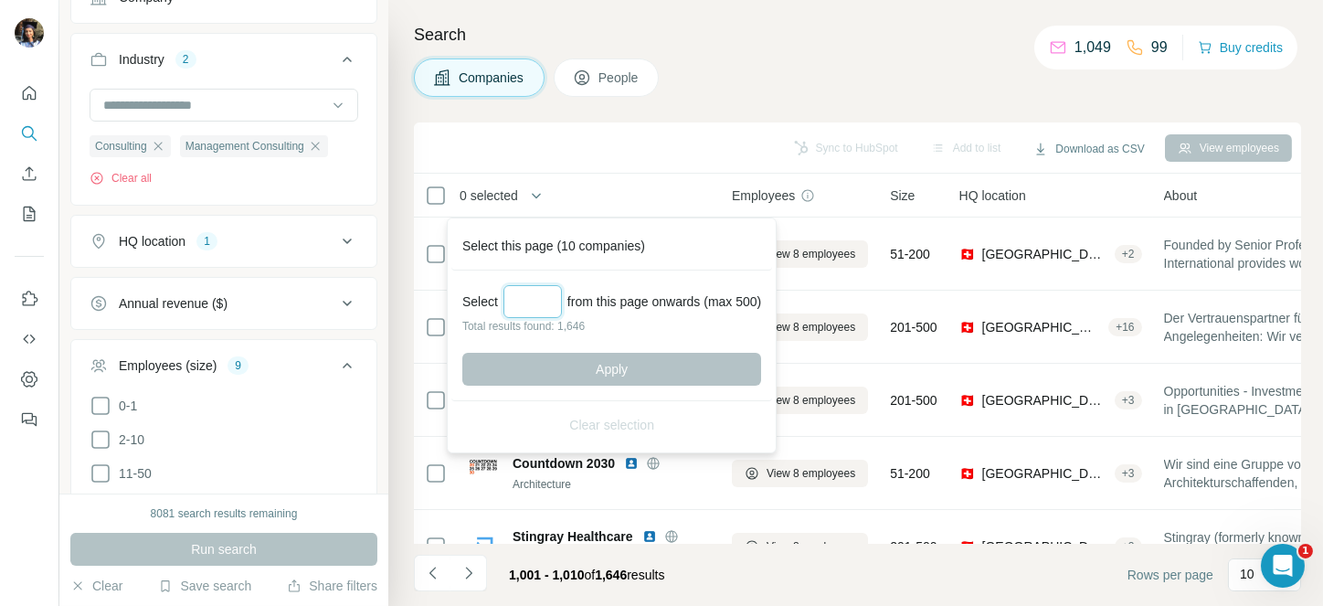
click at [521, 298] on input "Select a number (up to 500)" at bounding box center [532, 301] width 58 height 33
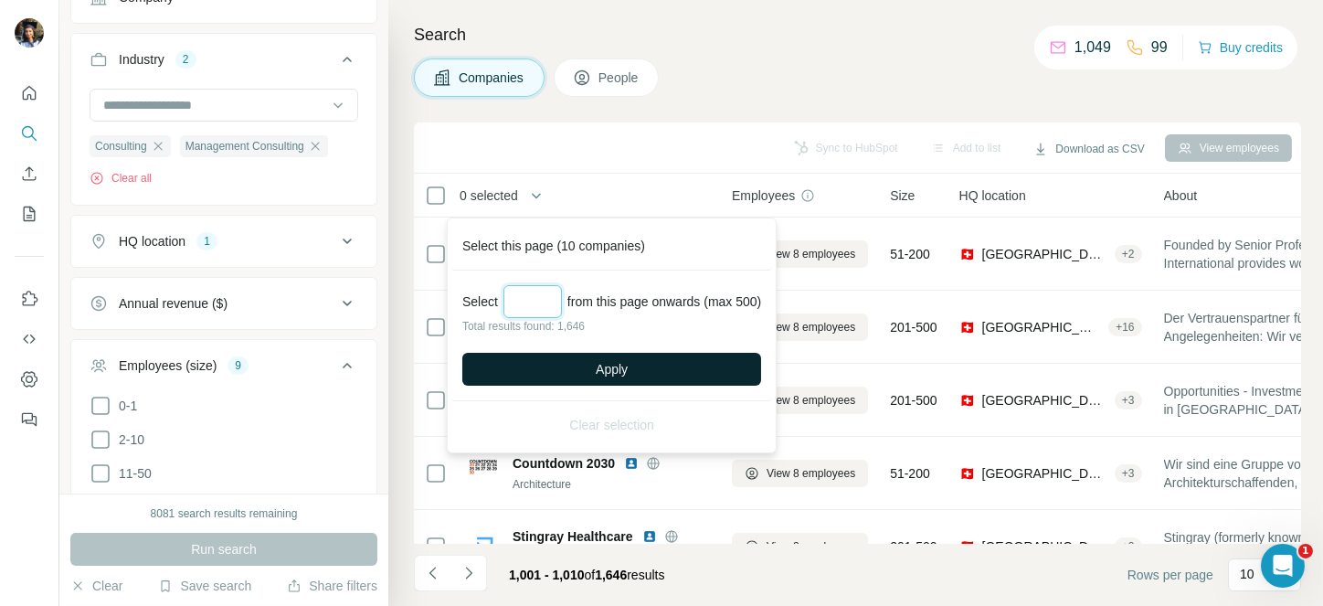
type input "***"
click at [614, 381] on button "Apply" at bounding box center [611, 369] width 299 height 33
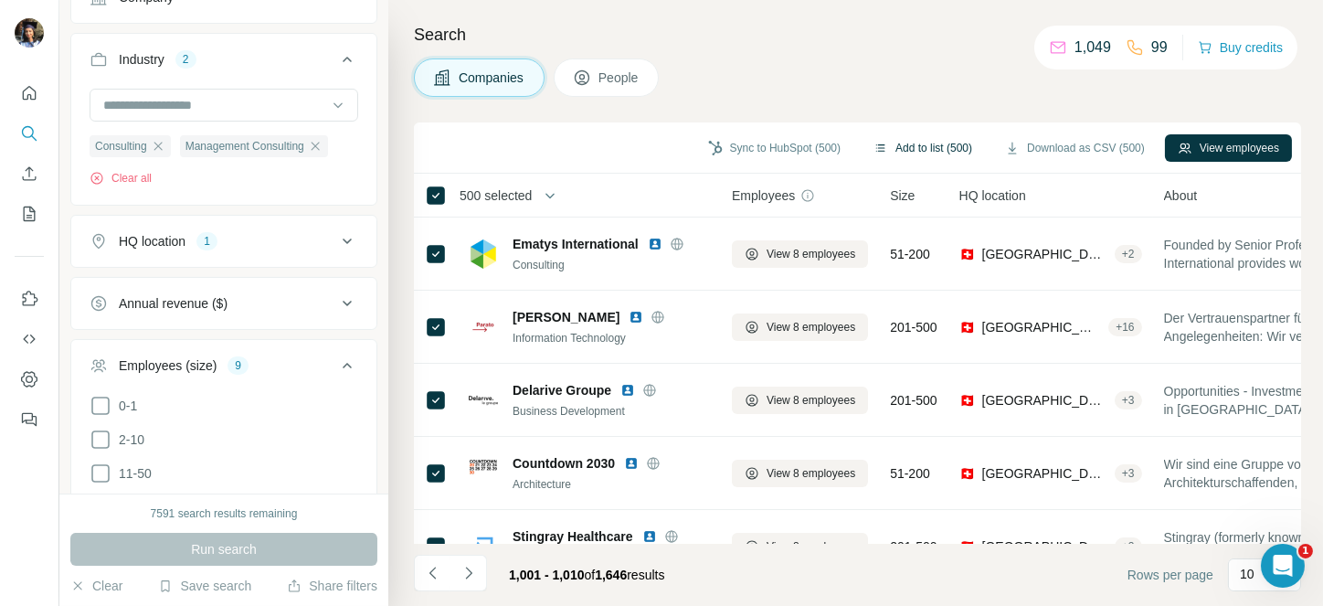
click at [869, 139] on button "Add to list (500)" at bounding box center [922, 147] width 124 height 27
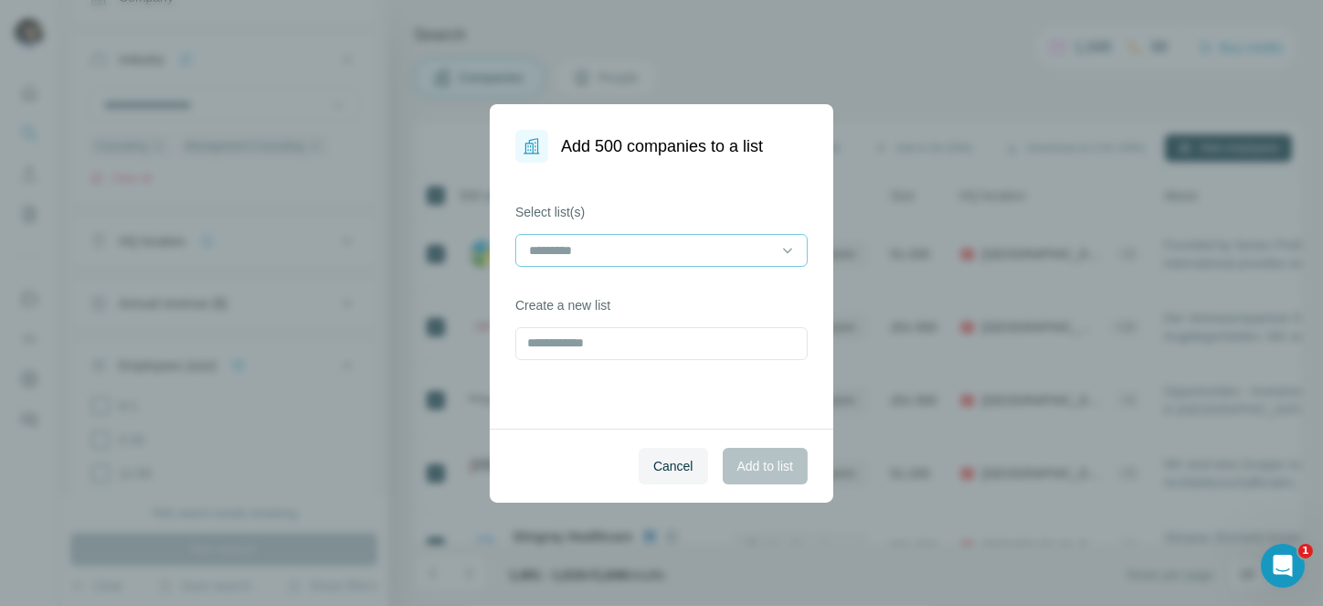
click at [684, 251] on input at bounding box center [650, 250] width 247 height 20
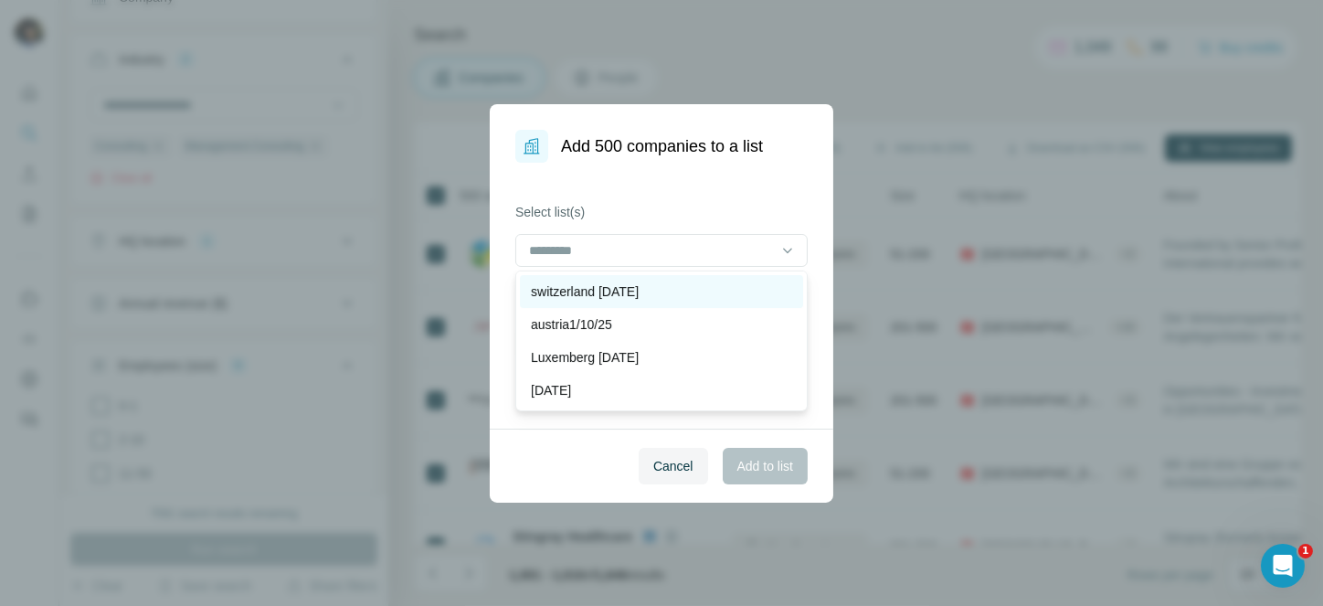
click at [663, 279] on div "switzerland [DATE] austria1/10/25 Luxemberg [DATE] [DATE] [DATE] companies [GEO…" at bounding box center [661, 340] width 292 height 141
click at [663, 279] on div "switzerland [DATE]" at bounding box center [661, 291] width 283 height 33
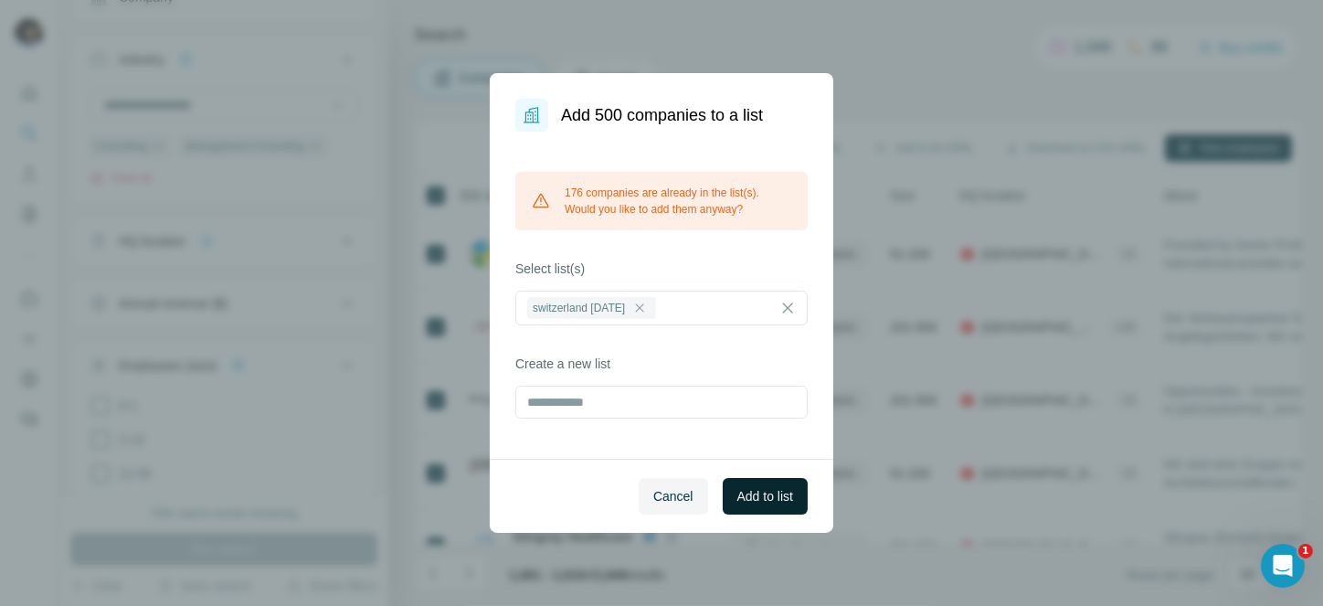
click at [760, 478] on button "Add to list" at bounding box center [764, 496] width 85 height 37
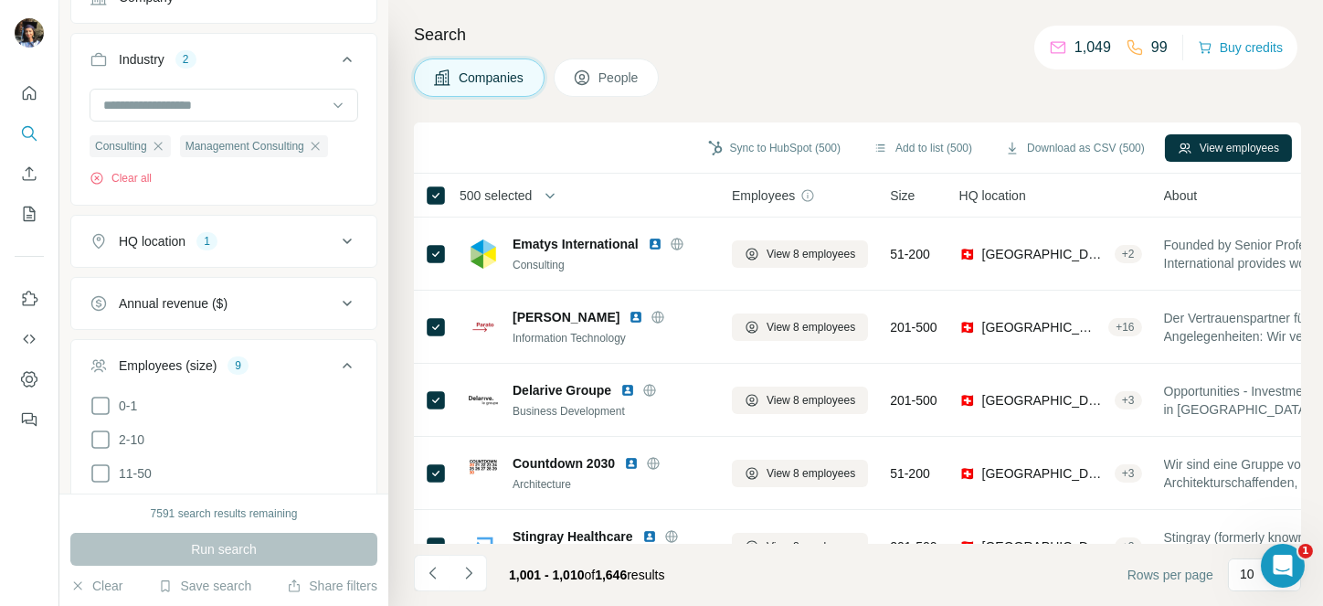
click at [491, 196] on span "500 selected" at bounding box center [495, 195] width 72 height 18
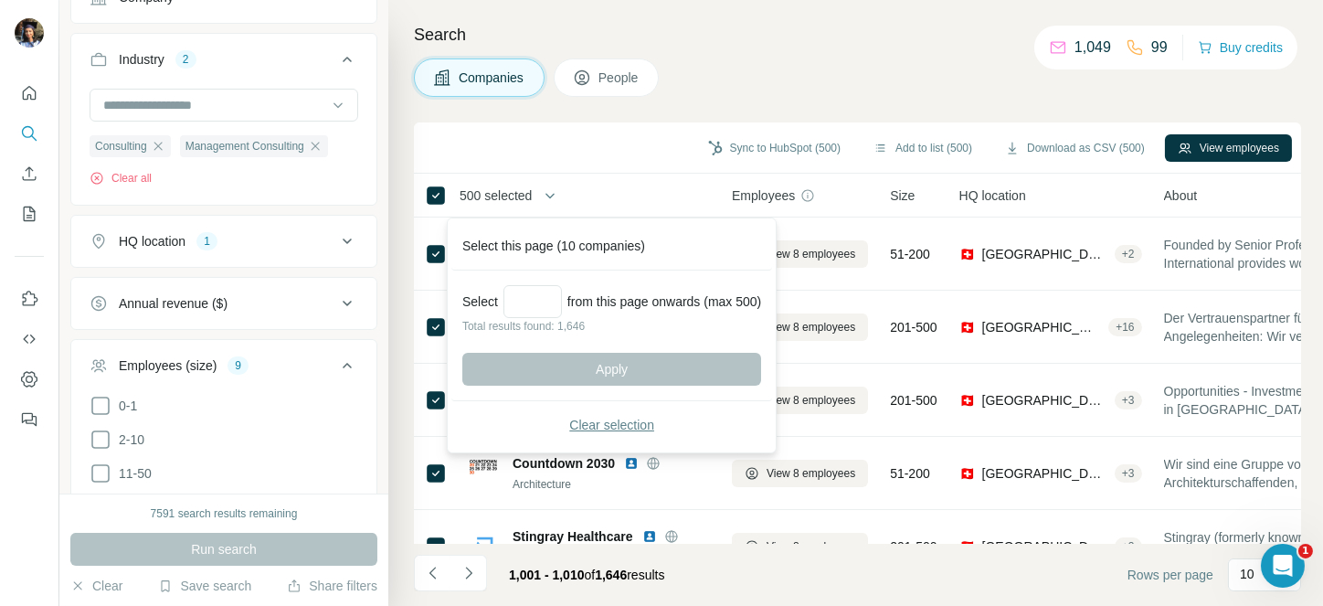
click at [624, 416] on span "Clear selection" at bounding box center [611, 425] width 85 height 18
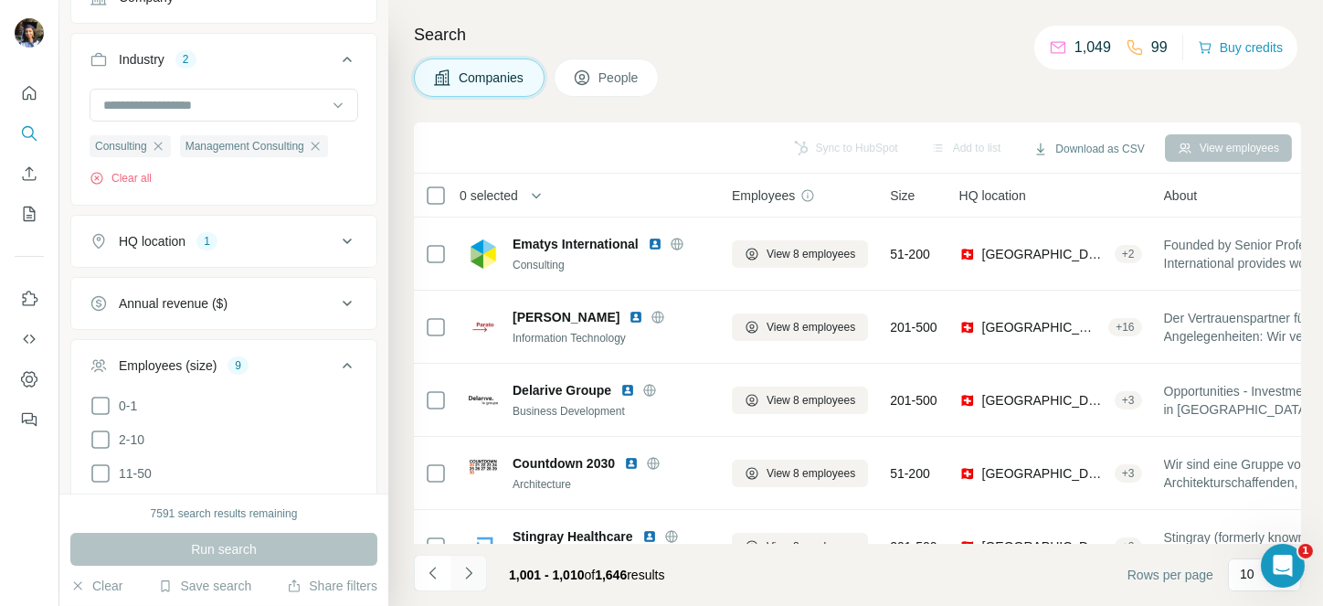
click at [467, 575] on icon "Navigate to next page" at bounding box center [468, 572] width 6 height 12
click at [467, 575] on div at bounding box center [468, 572] width 37 height 37
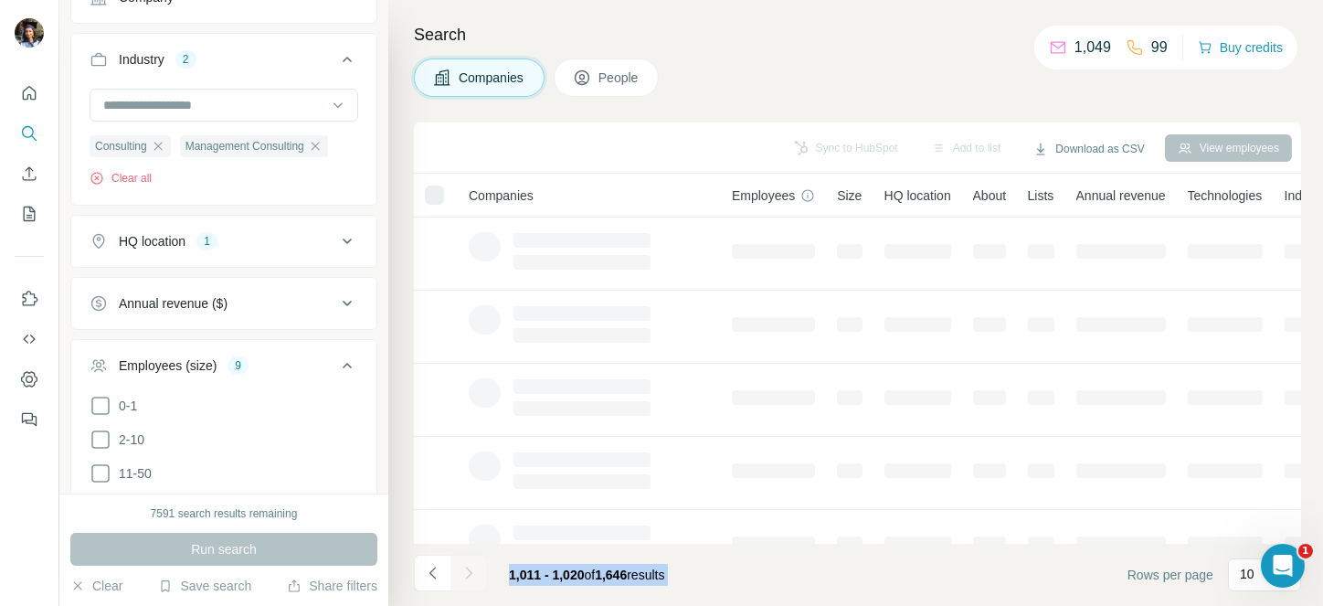
click at [467, 575] on div at bounding box center [468, 572] width 37 height 37
click at [467, 575] on icon "Navigate to next page" at bounding box center [468, 572] width 6 height 12
click at [467, 575] on div at bounding box center [468, 572] width 37 height 37
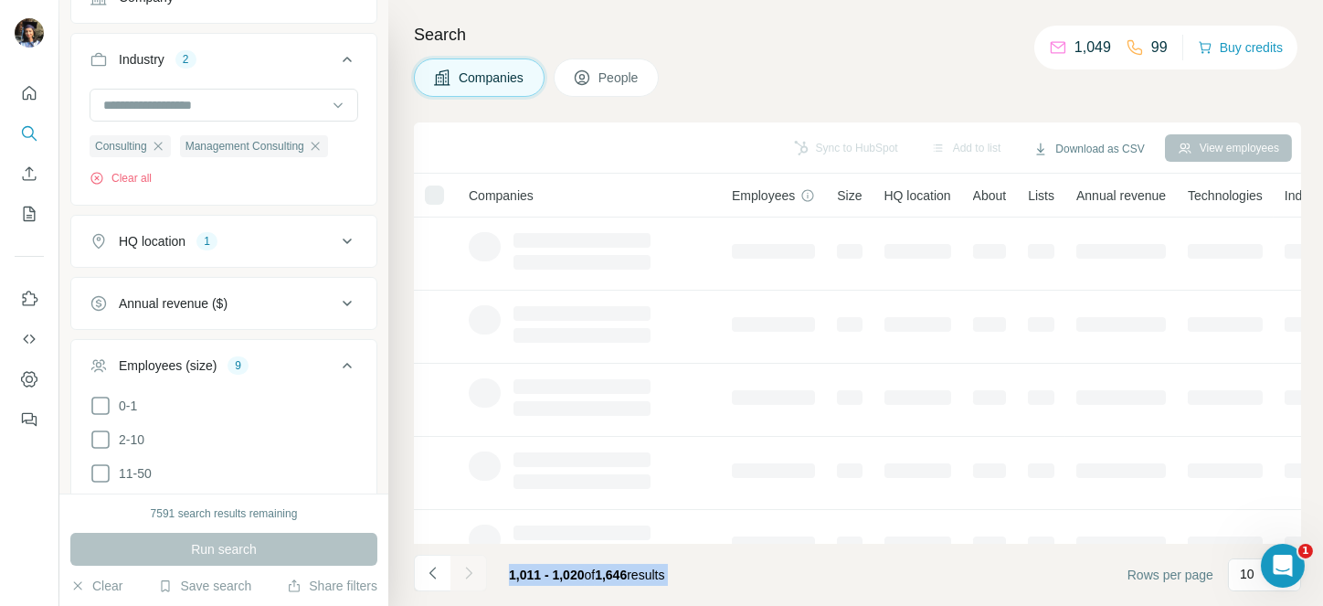
click at [467, 575] on div at bounding box center [468, 572] width 37 height 37
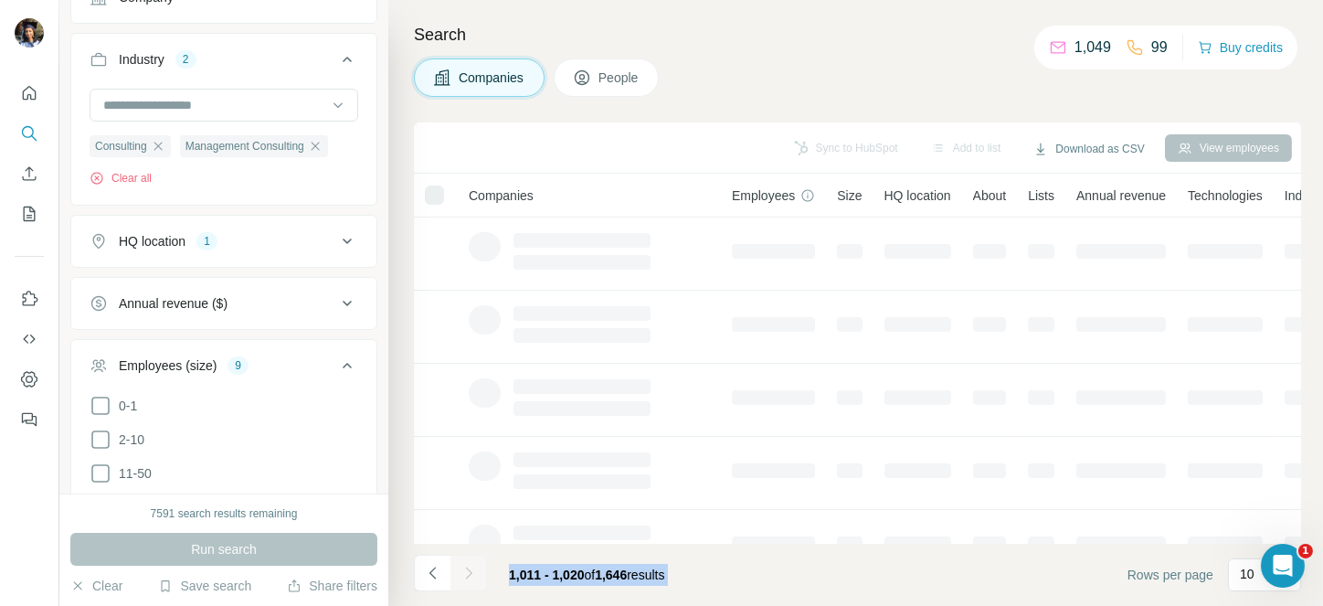
click at [467, 575] on div at bounding box center [468, 572] width 37 height 37
click at [467, 575] on icon "Navigate to next page" at bounding box center [468, 572] width 6 height 12
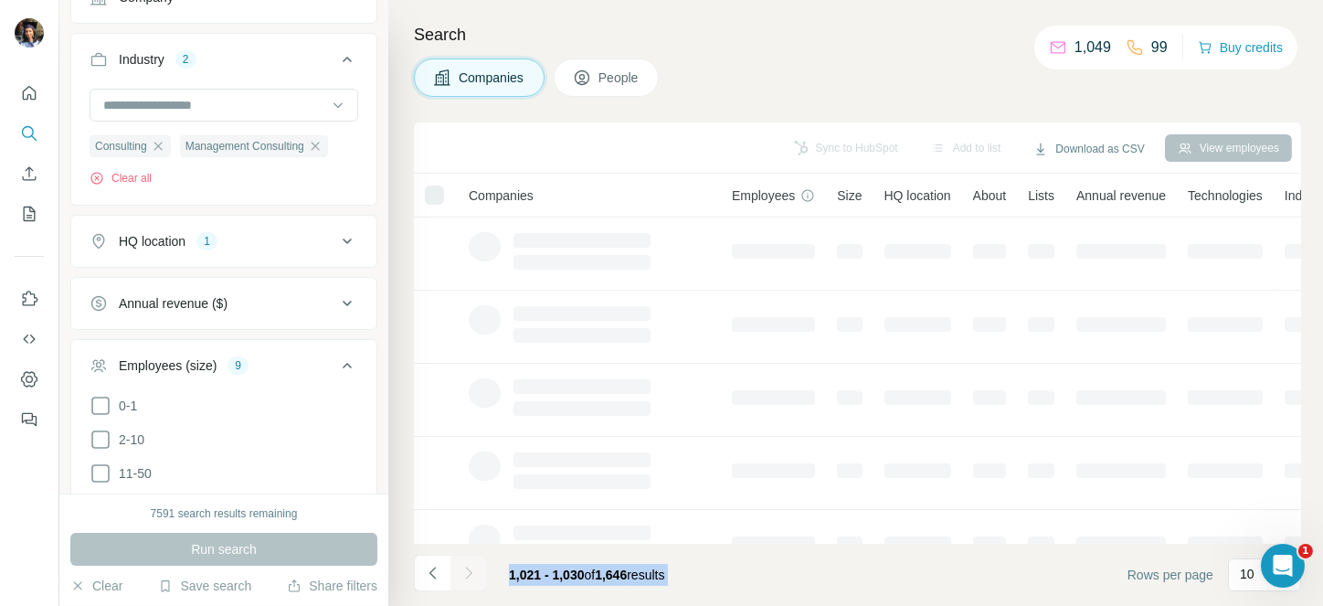
click at [467, 575] on div at bounding box center [468, 572] width 37 height 37
click at [467, 575] on icon "Navigate to next page" at bounding box center [468, 572] width 6 height 12
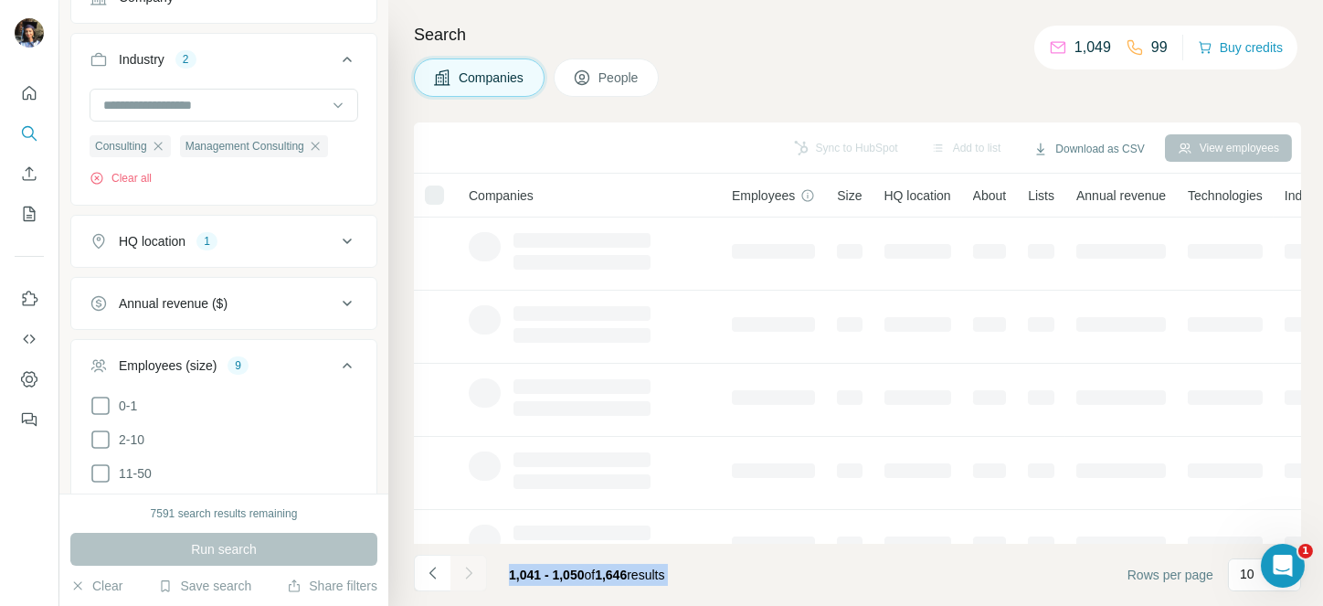
click at [467, 575] on div at bounding box center [468, 572] width 37 height 37
click at [467, 575] on icon "Navigate to next page" at bounding box center [468, 572] width 6 height 12
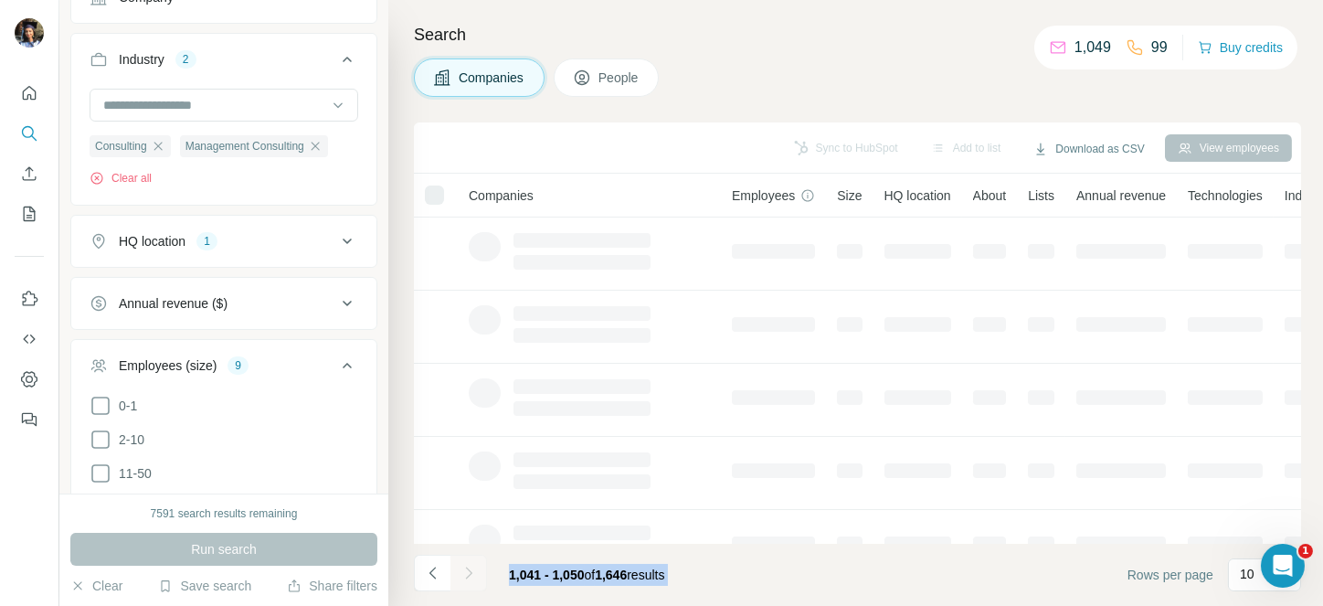
click at [467, 575] on div at bounding box center [468, 572] width 37 height 37
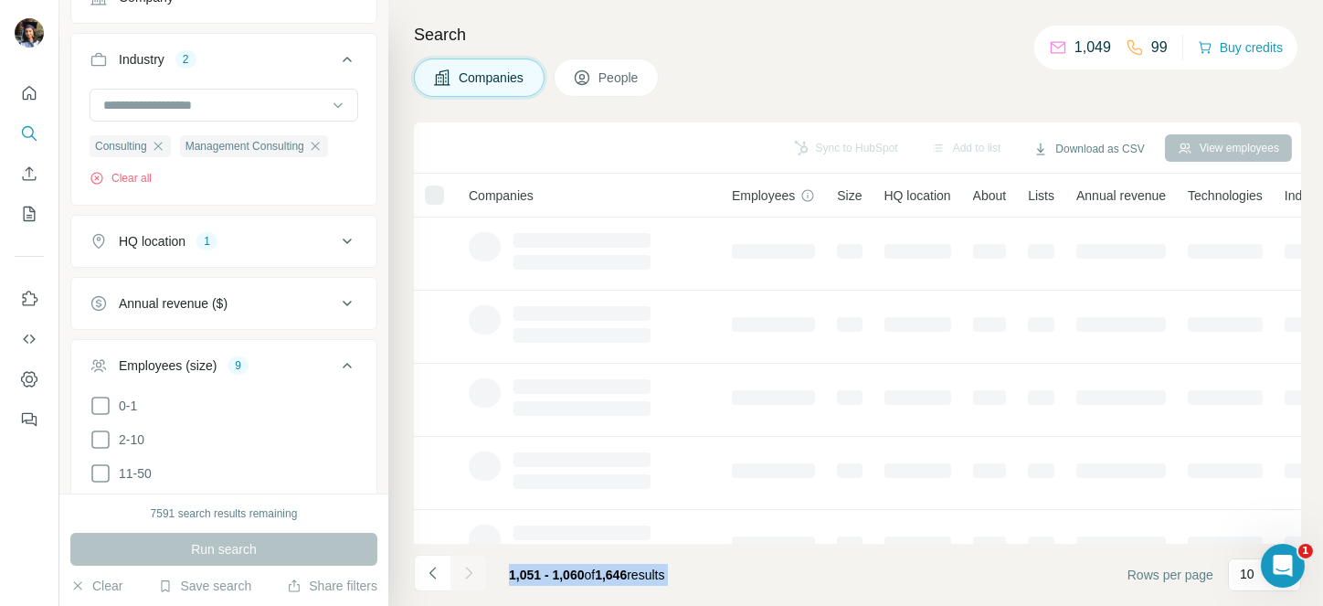
click at [467, 575] on div at bounding box center [468, 572] width 37 height 37
click at [467, 575] on icon "Navigate to next page" at bounding box center [468, 572] width 6 height 12
click at [467, 575] on div at bounding box center [468, 572] width 37 height 37
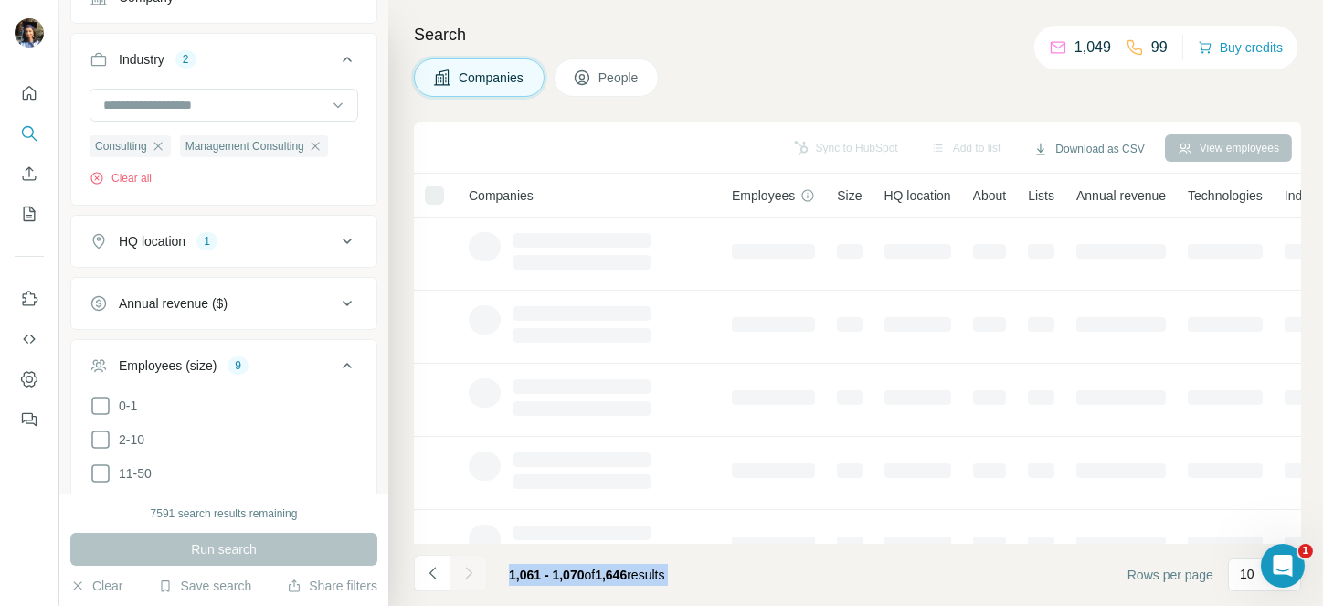
click at [467, 575] on div at bounding box center [468, 572] width 37 height 37
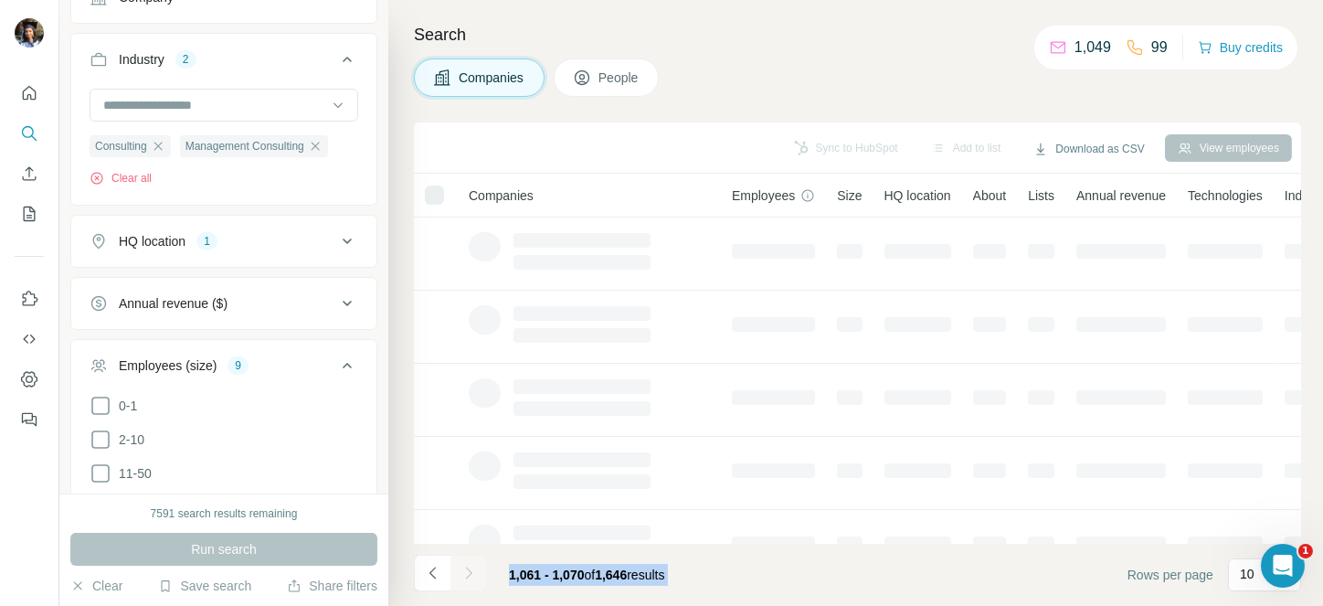
click at [467, 575] on div at bounding box center [468, 572] width 37 height 37
click at [467, 575] on icon "Navigate to next page" at bounding box center [468, 572] width 6 height 12
click at [467, 575] on div at bounding box center [468, 572] width 37 height 37
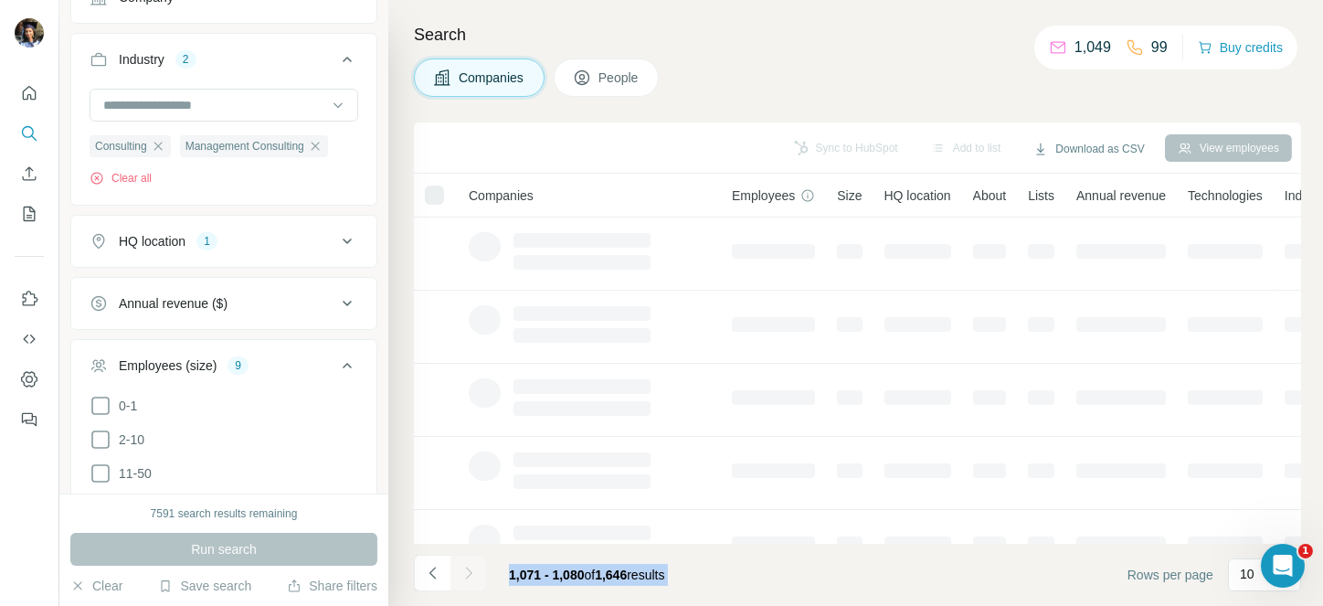
click at [467, 575] on icon "Navigate to next page" at bounding box center [468, 572] width 6 height 12
click at [467, 575] on div at bounding box center [468, 572] width 37 height 37
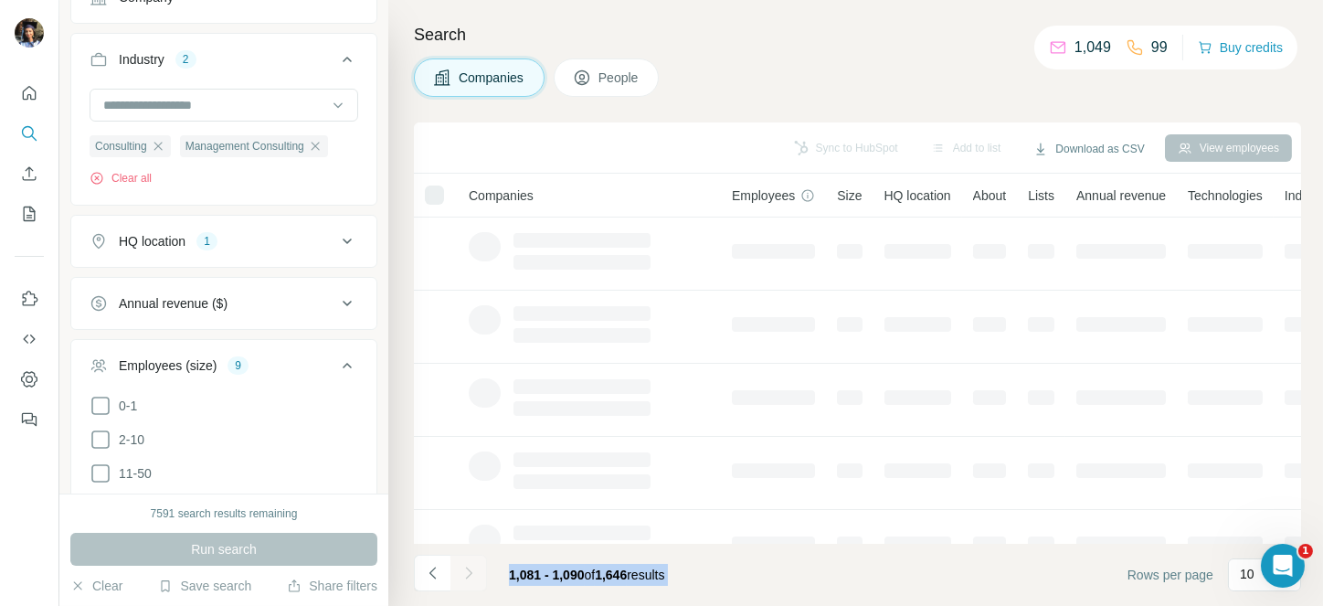
click at [467, 575] on div at bounding box center [468, 572] width 37 height 37
click at [467, 575] on icon "Navigate to next page" at bounding box center [468, 572] width 6 height 12
click at [467, 575] on div at bounding box center [468, 572] width 37 height 37
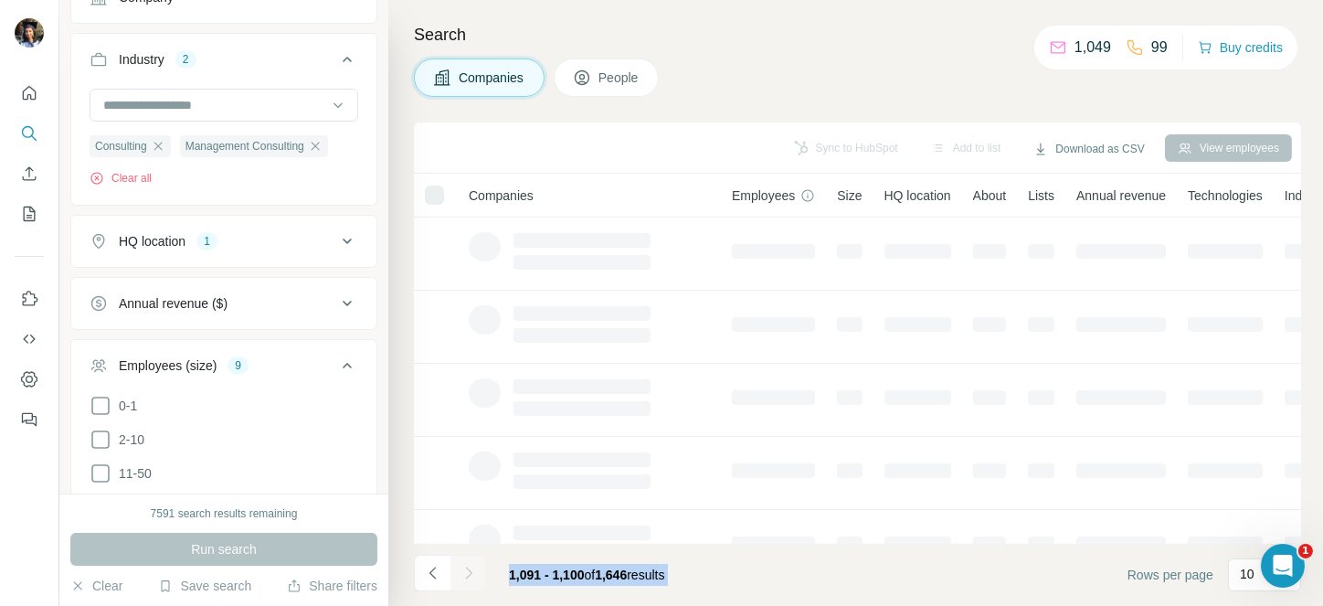
click at [467, 575] on div at bounding box center [468, 572] width 37 height 37
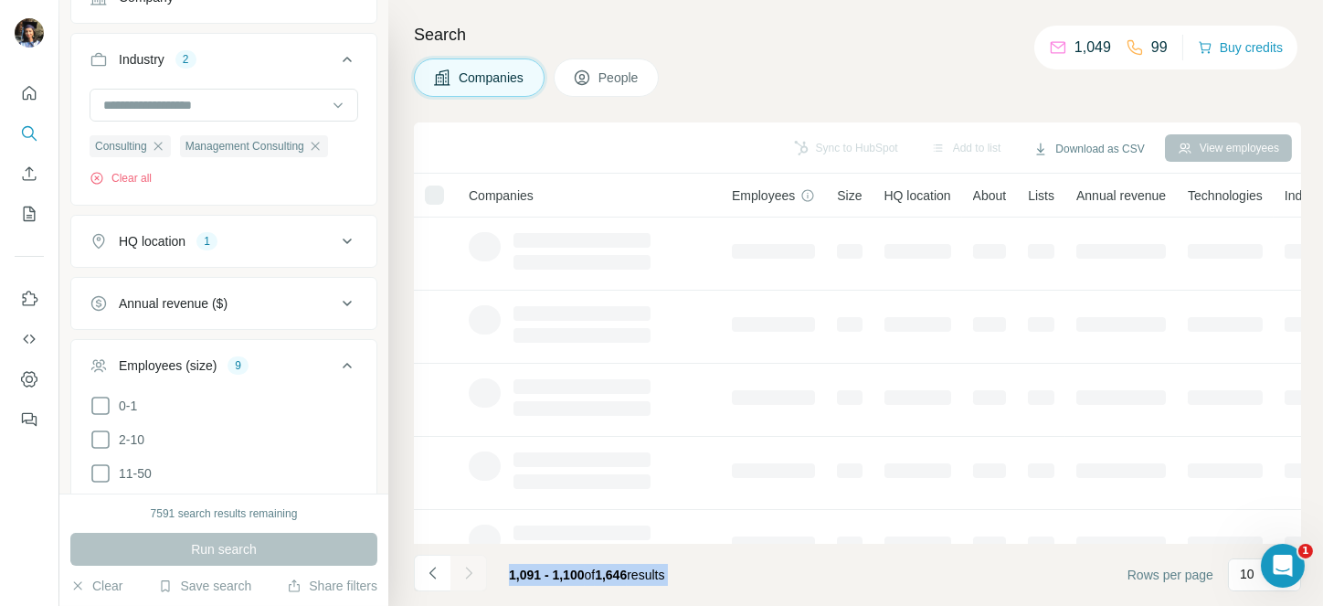
click at [467, 575] on icon "Navigate to next page" at bounding box center [468, 572] width 6 height 12
click at [467, 575] on div at bounding box center [468, 572] width 37 height 37
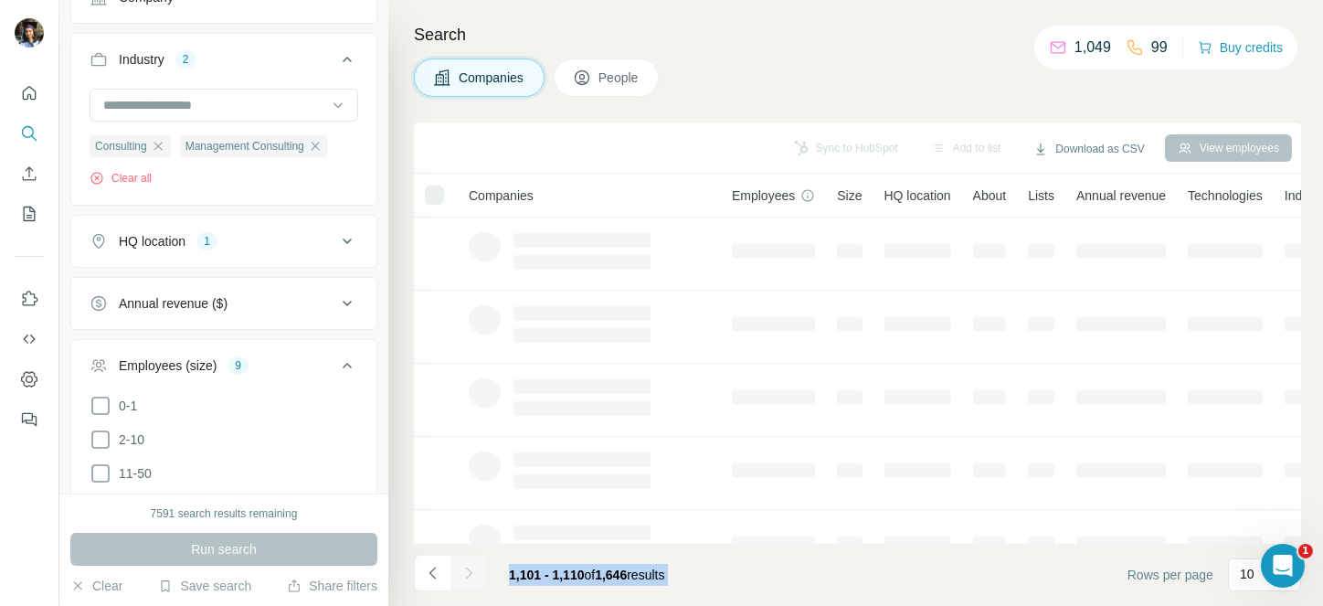
click at [467, 575] on icon "Navigate to next page" at bounding box center [468, 572] width 6 height 12
click at [467, 575] on div at bounding box center [468, 572] width 37 height 37
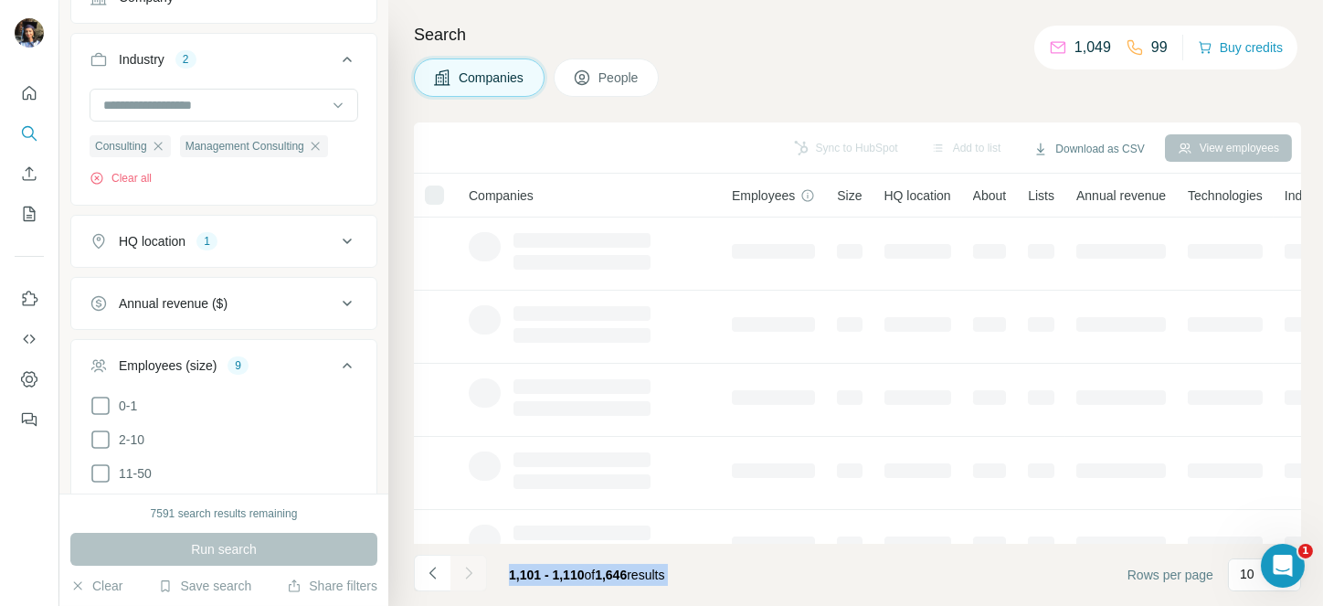
click at [467, 575] on div at bounding box center [468, 572] width 37 height 37
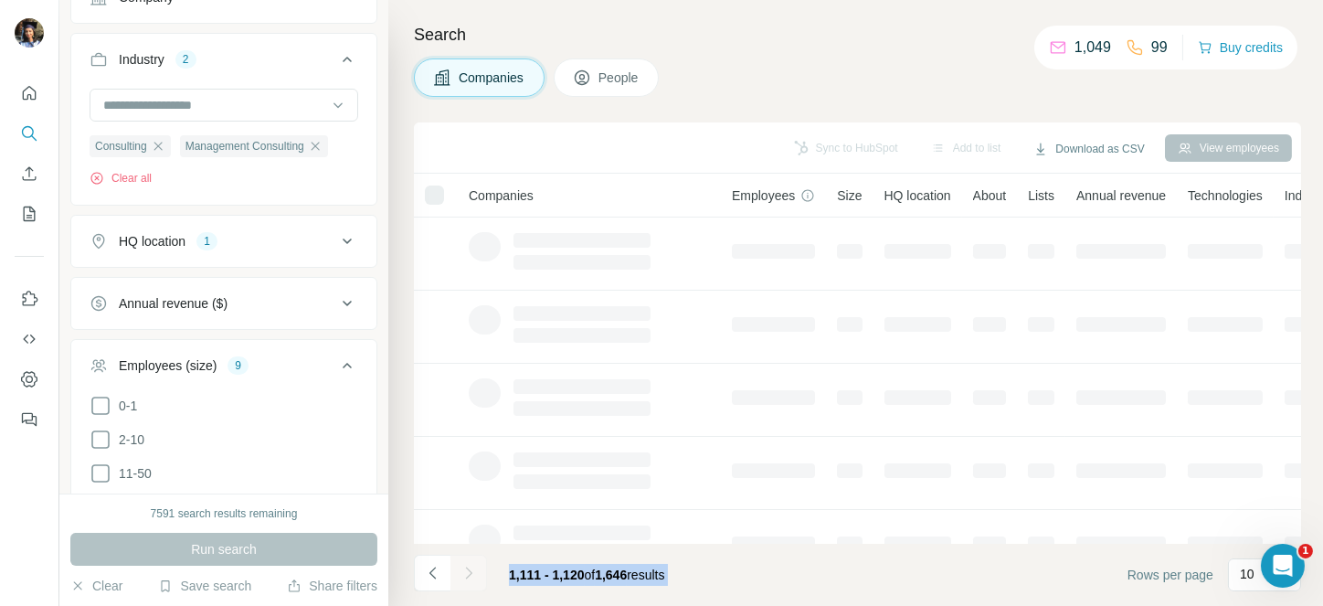
click at [467, 575] on icon "Navigate to next page" at bounding box center [468, 572] width 6 height 12
click at [467, 575] on div at bounding box center [468, 572] width 37 height 37
click at [467, 575] on icon "Navigate to next page" at bounding box center [468, 572] width 6 height 12
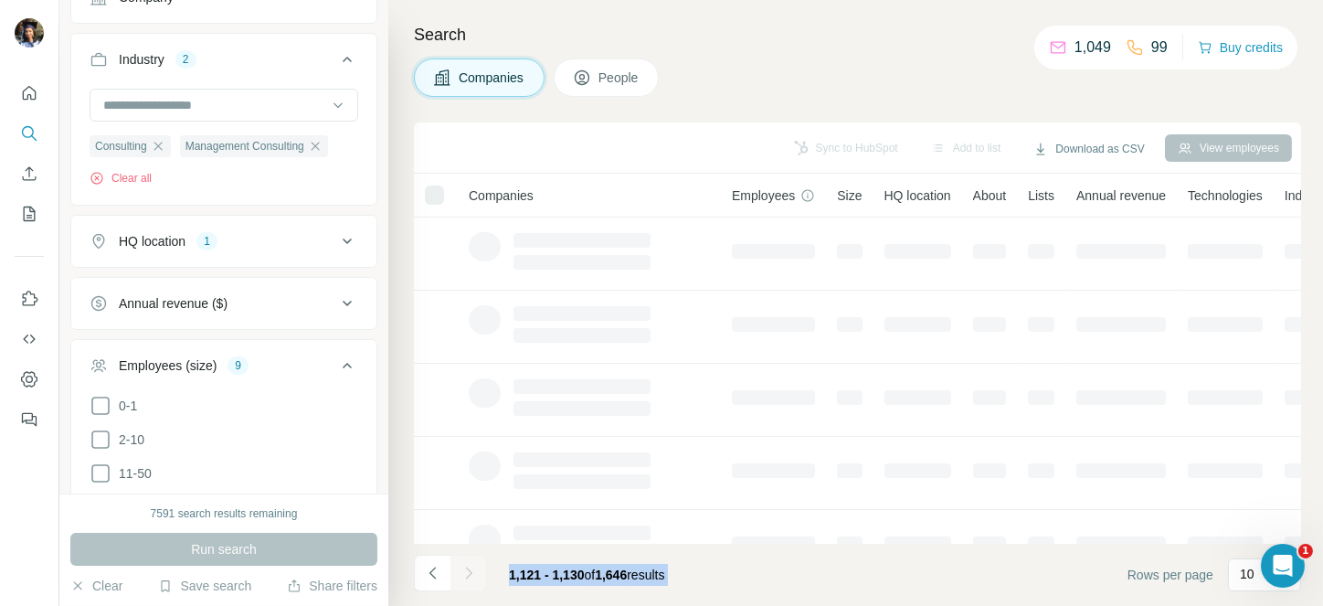
click at [467, 575] on div at bounding box center [468, 572] width 37 height 37
click at [467, 575] on icon "Navigate to next page" at bounding box center [468, 572] width 6 height 12
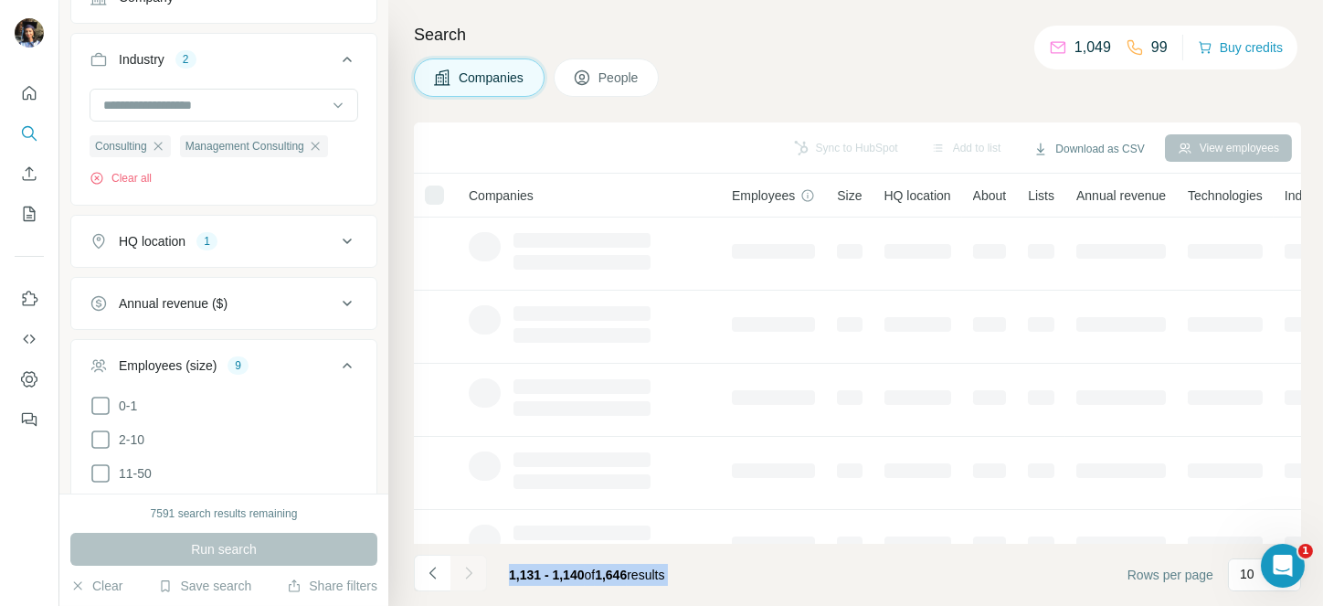
click at [467, 575] on div at bounding box center [468, 572] width 37 height 37
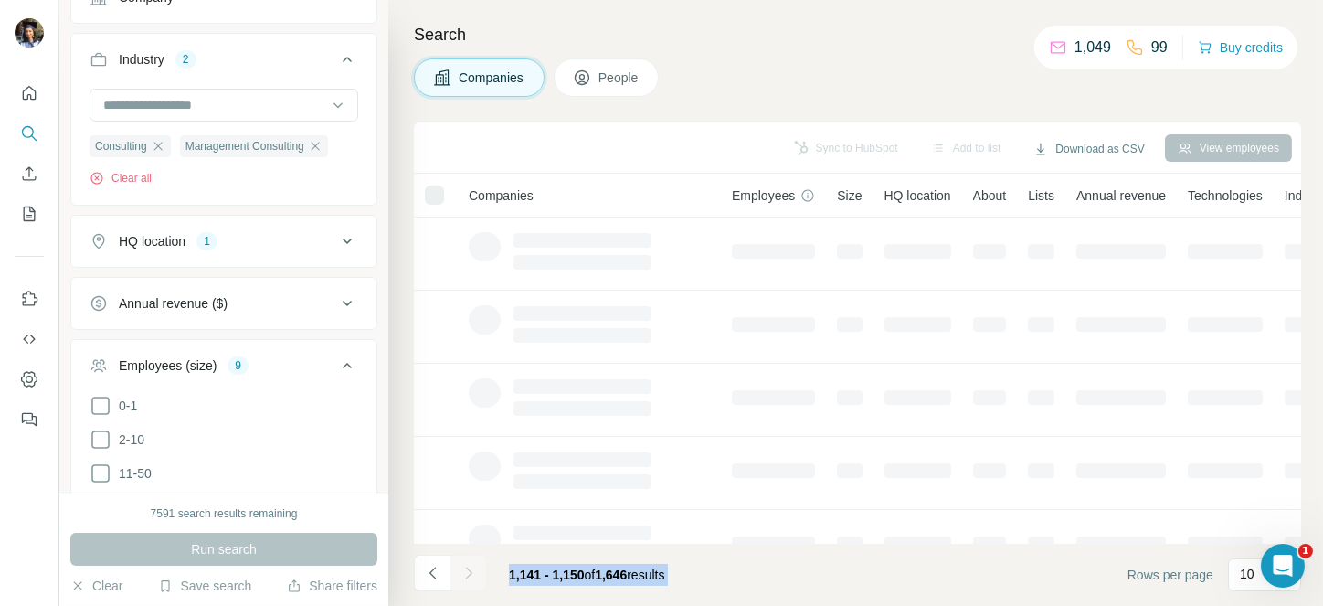
click at [467, 575] on div at bounding box center [468, 572] width 37 height 37
click at [467, 575] on icon "Navigate to next page" at bounding box center [468, 572] width 6 height 12
click at [467, 575] on div at bounding box center [468, 572] width 37 height 37
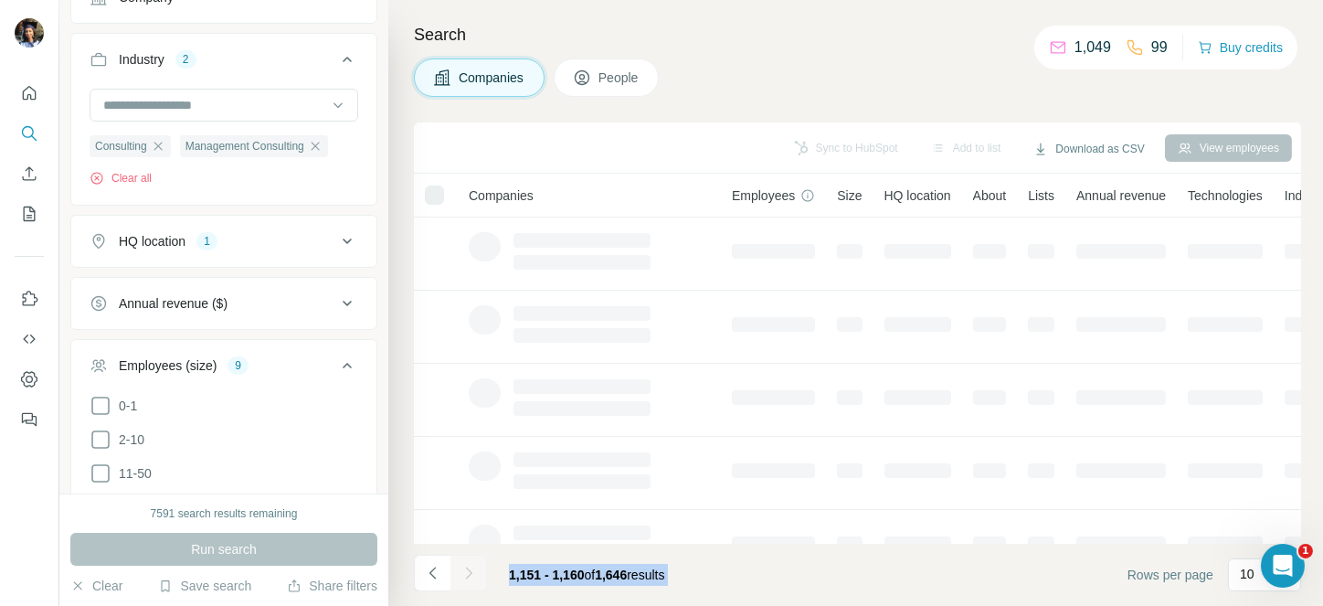
click at [467, 575] on div at bounding box center [468, 572] width 37 height 37
click at [467, 575] on icon "Navigate to next page" at bounding box center [468, 572] width 6 height 12
click at [467, 575] on div at bounding box center [468, 572] width 37 height 37
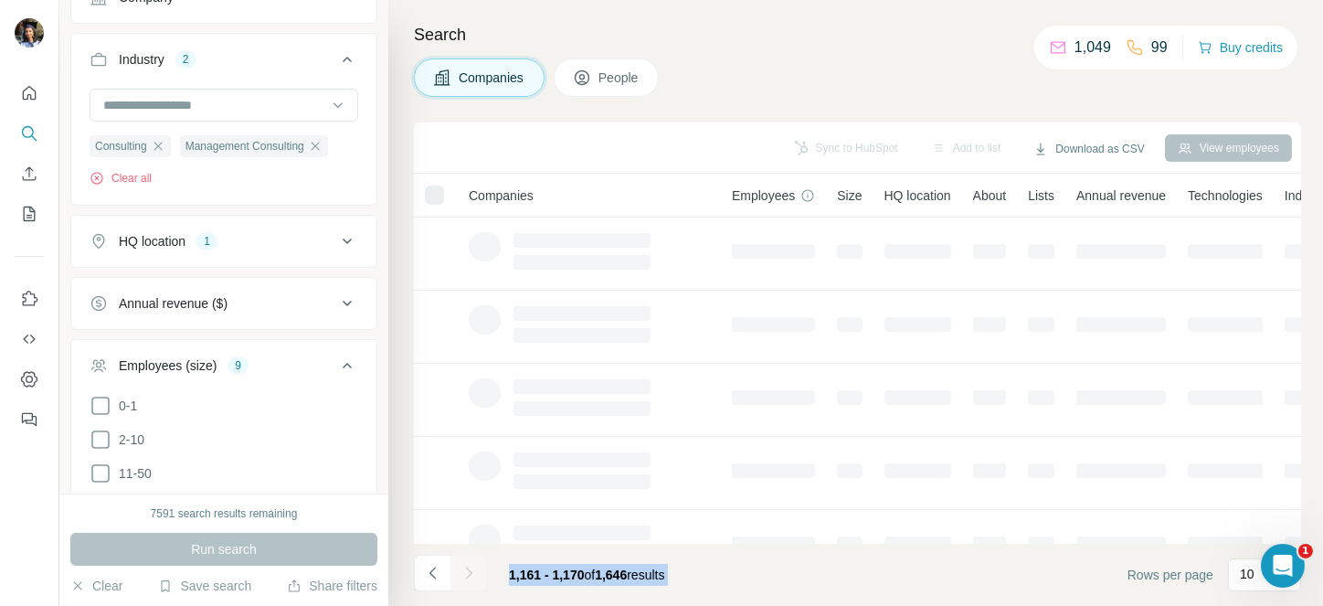
click at [467, 575] on div at bounding box center [468, 572] width 37 height 37
click at [467, 575] on icon "Navigate to next page" at bounding box center [468, 572] width 6 height 12
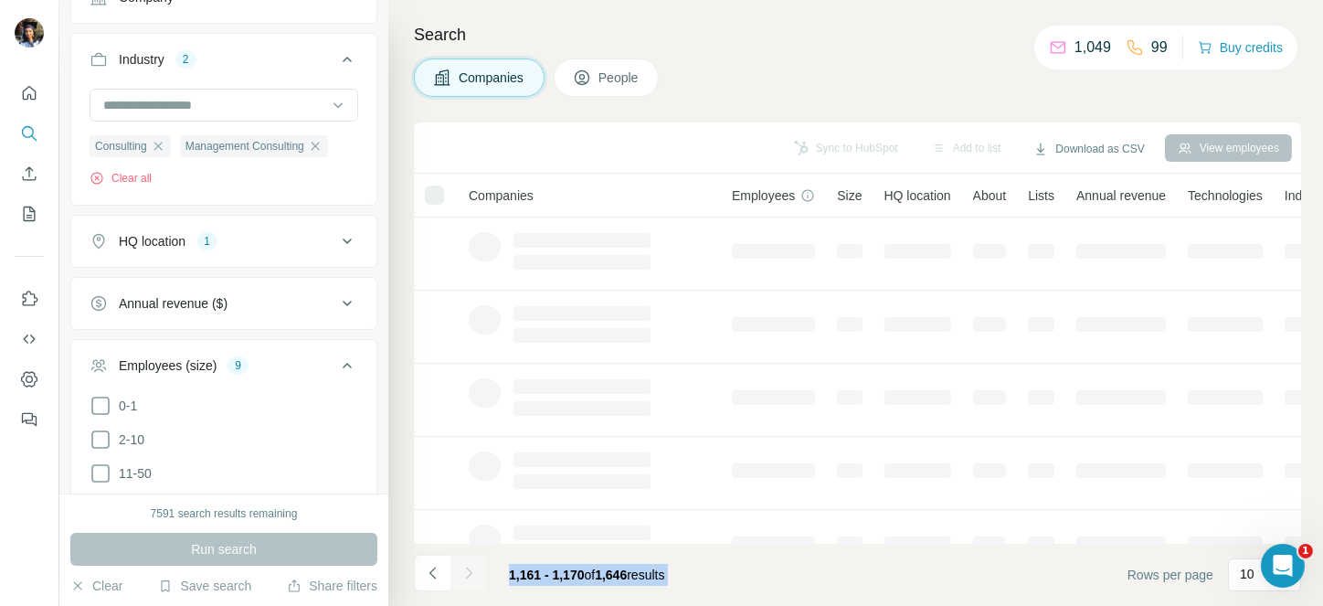
click at [467, 575] on div at bounding box center [468, 572] width 37 height 37
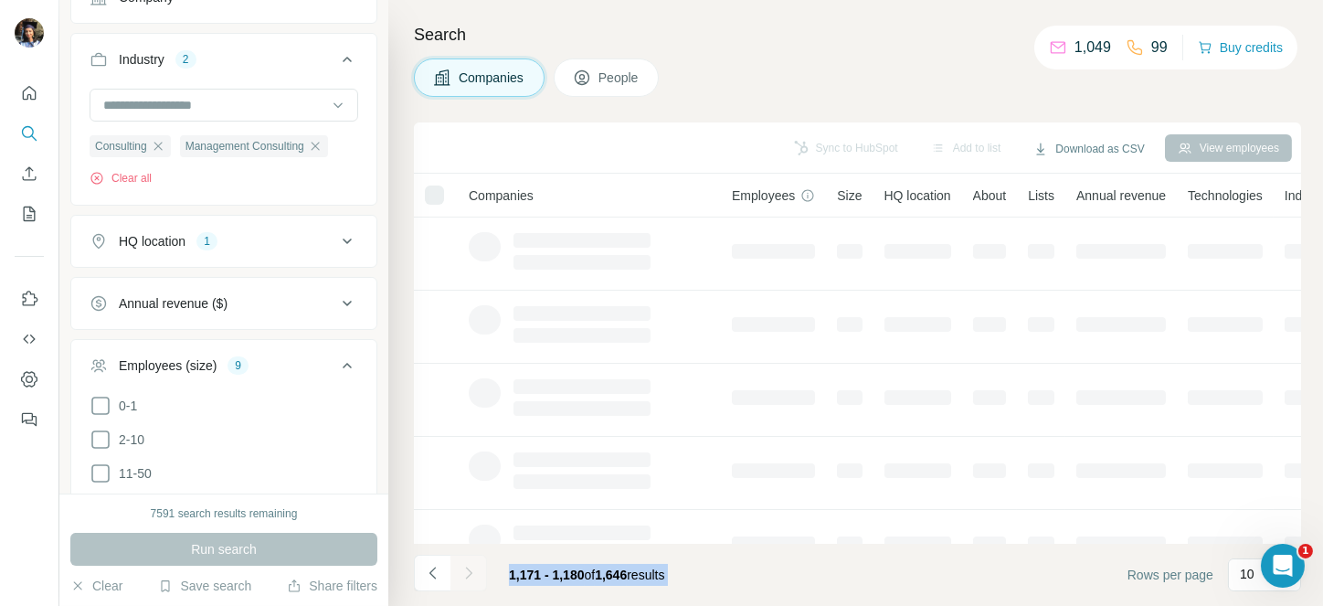
click at [467, 575] on div at bounding box center [468, 572] width 37 height 37
click at [467, 575] on icon "Navigate to next page" at bounding box center [468, 572] width 6 height 12
click at [467, 575] on div at bounding box center [468, 572] width 37 height 37
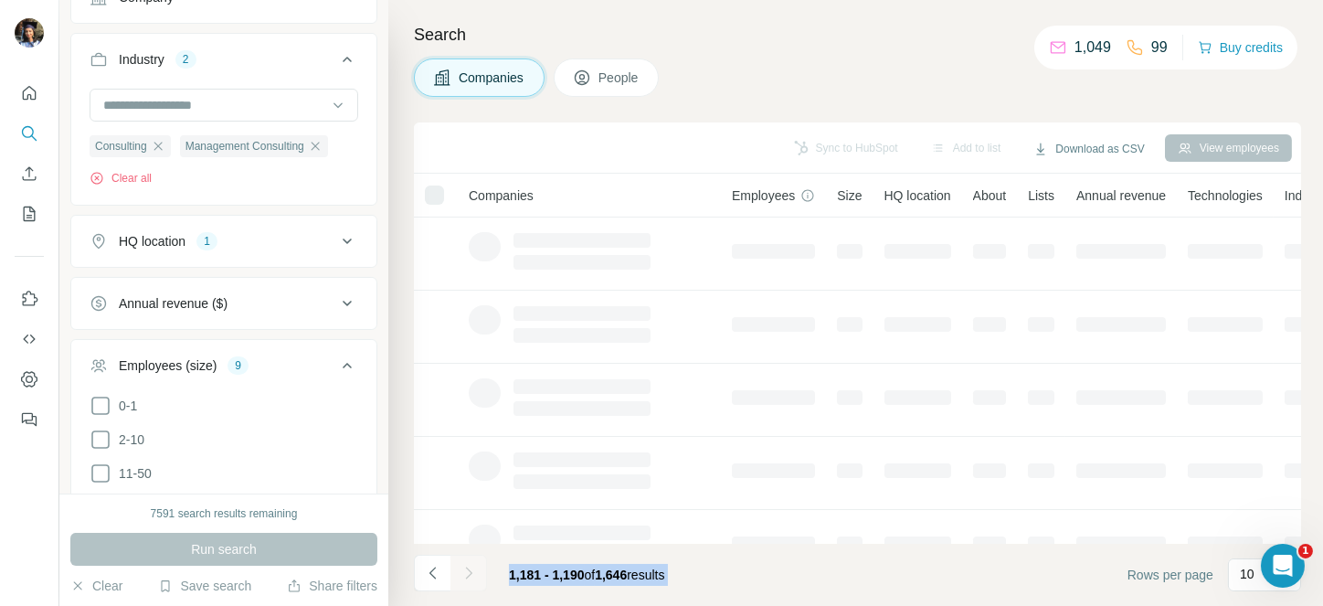
click at [467, 575] on div at bounding box center [468, 572] width 37 height 37
click at [467, 575] on icon "Navigate to next page" at bounding box center [468, 572] width 6 height 12
click at [467, 575] on div at bounding box center [468, 572] width 37 height 37
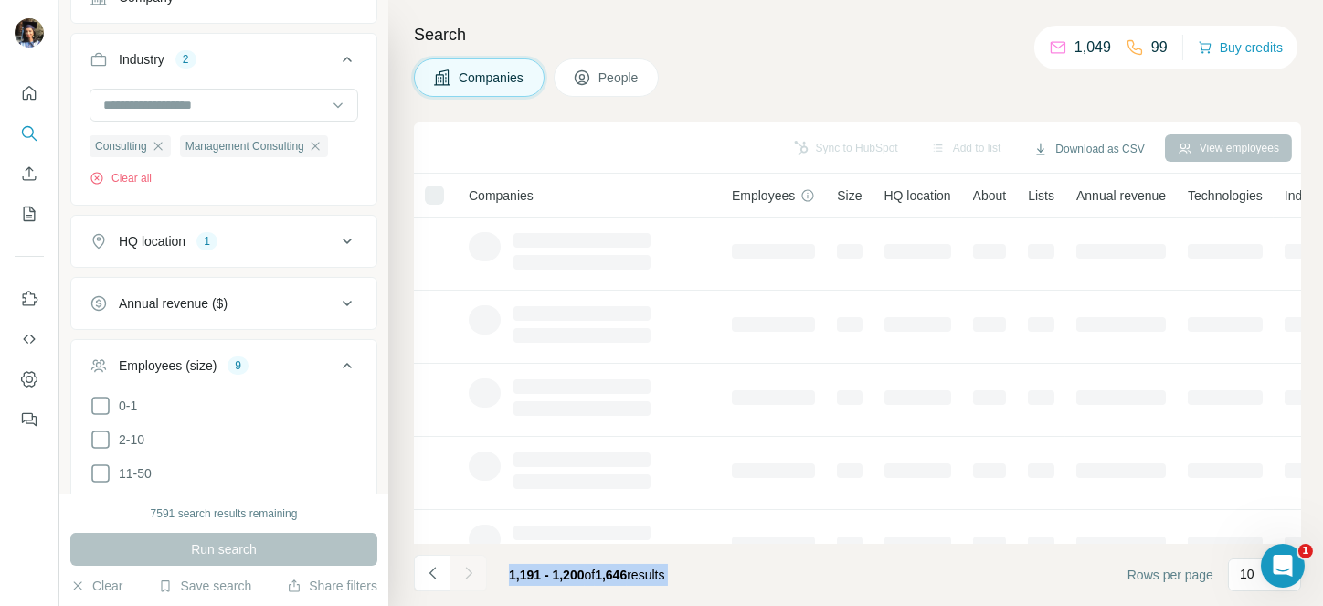
click at [467, 575] on div at bounding box center [468, 572] width 37 height 37
click at [467, 575] on icon "Navigate to next page" at bounding box center [468, 572] width 6 height 12
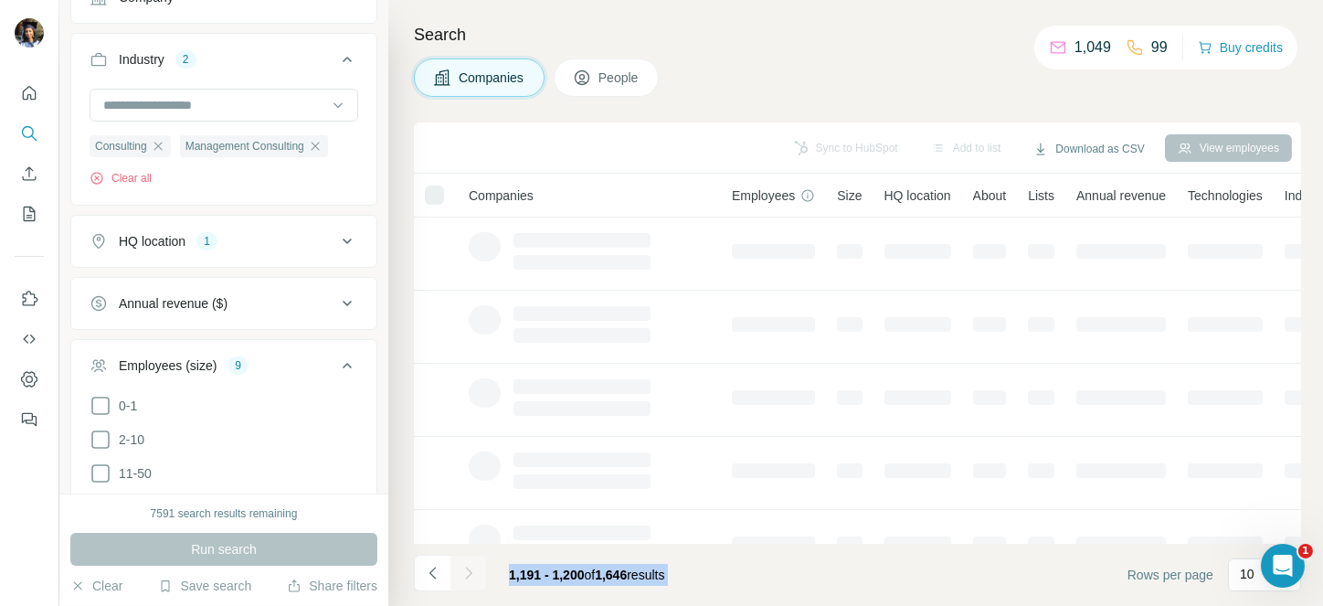
click at [467, 575] on div at bounding box center [468, 572] width 37 height 37
click at [467, 575] on icon "Navigate to next page" at bounding box center [468, 572] width 6 height 12
click at [467, 575] on div at bounding box center [468, 572] width 37 height 37
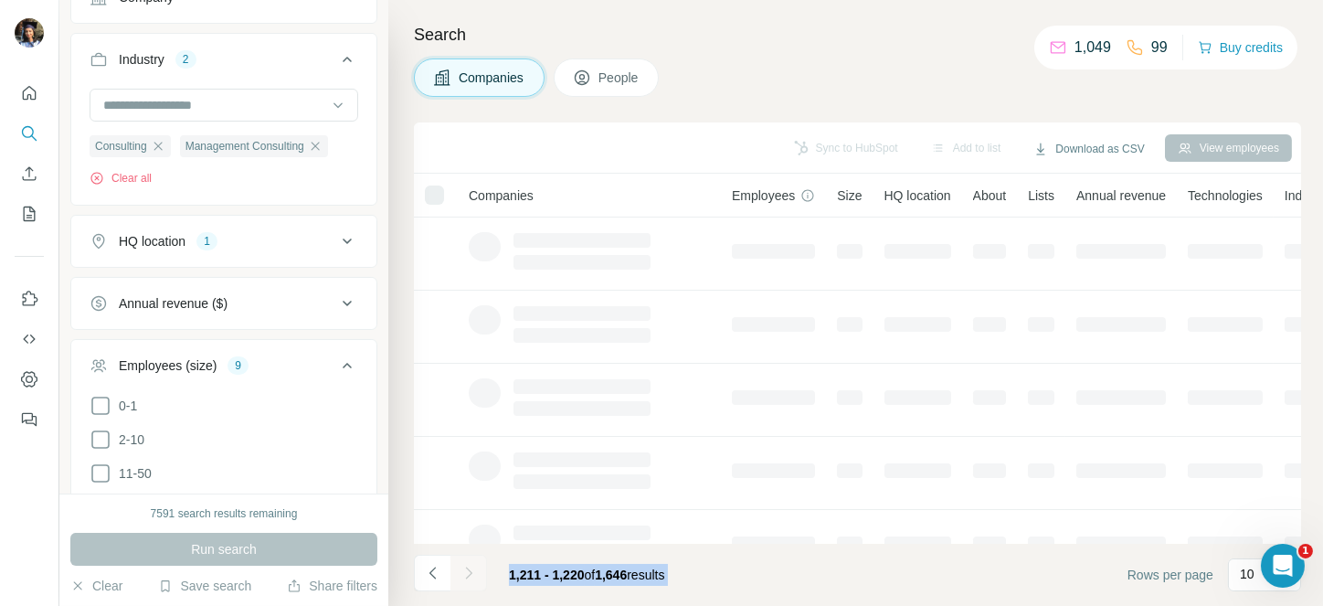
click at [467, 575] on div at bounding box center [468, 572] width 37 height 37
click at [467, 575] on icon "Navigate to next page" at bounding box center [468, 572] width 6 height 12
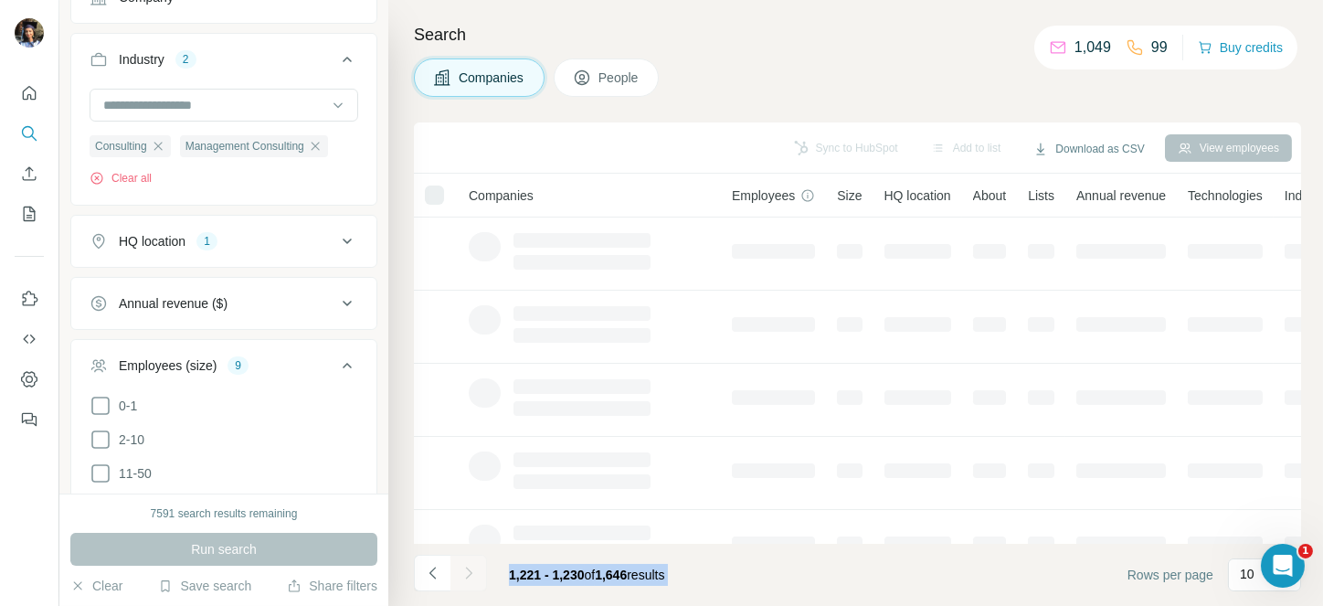
click at [467, 575] on div at bounding box center [468, 572] width 37 height 37
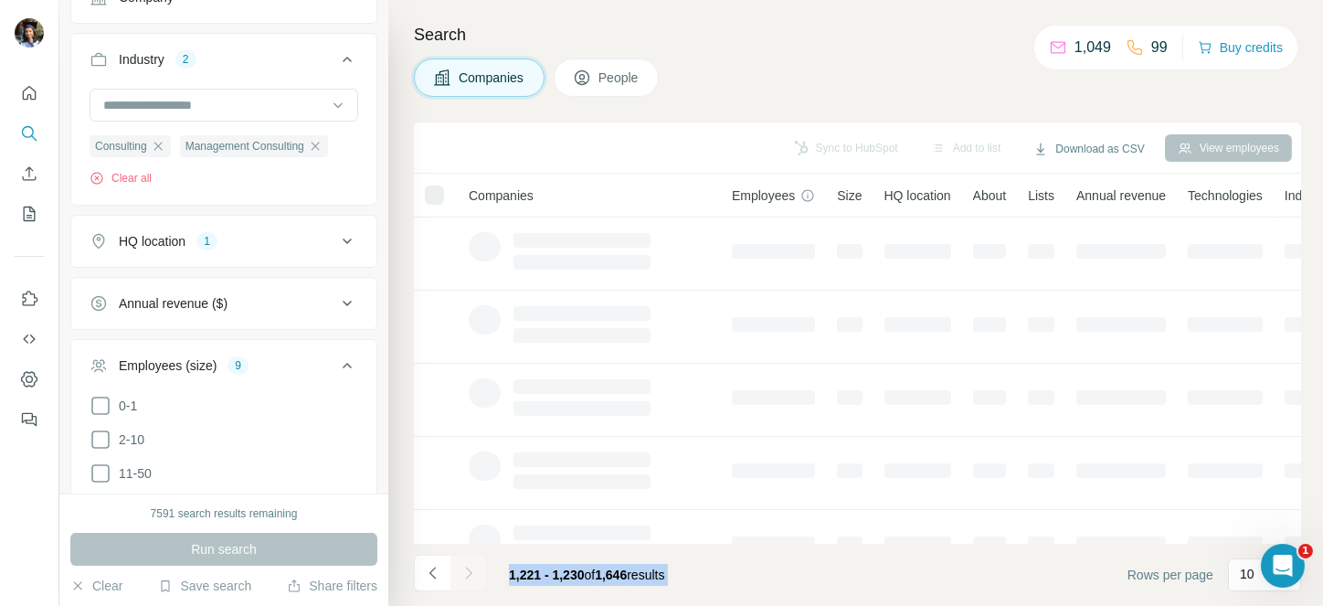
click at [467, 575] on div at bounding box center [468, 572] width 37 height 37
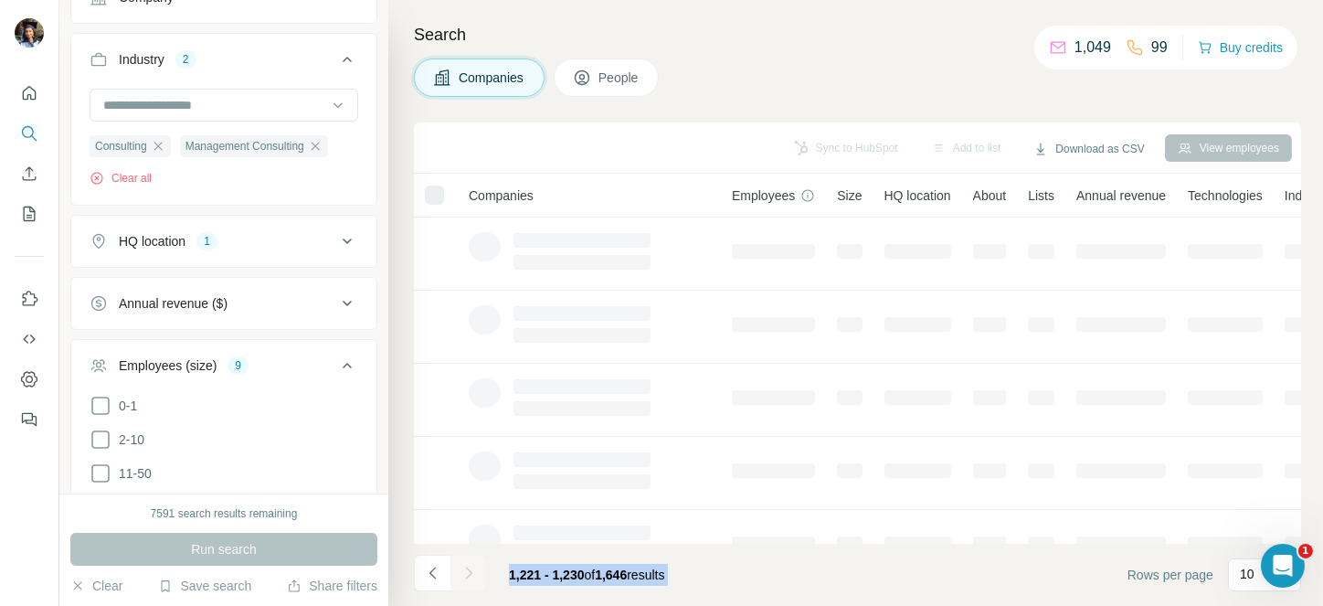
click at [467, 575] on div at bounding box center [468, 572] width 37 height 37
click at [467, 575] on icon "Navigate to next page" at bounding box center [468, 572] width 6 height 12
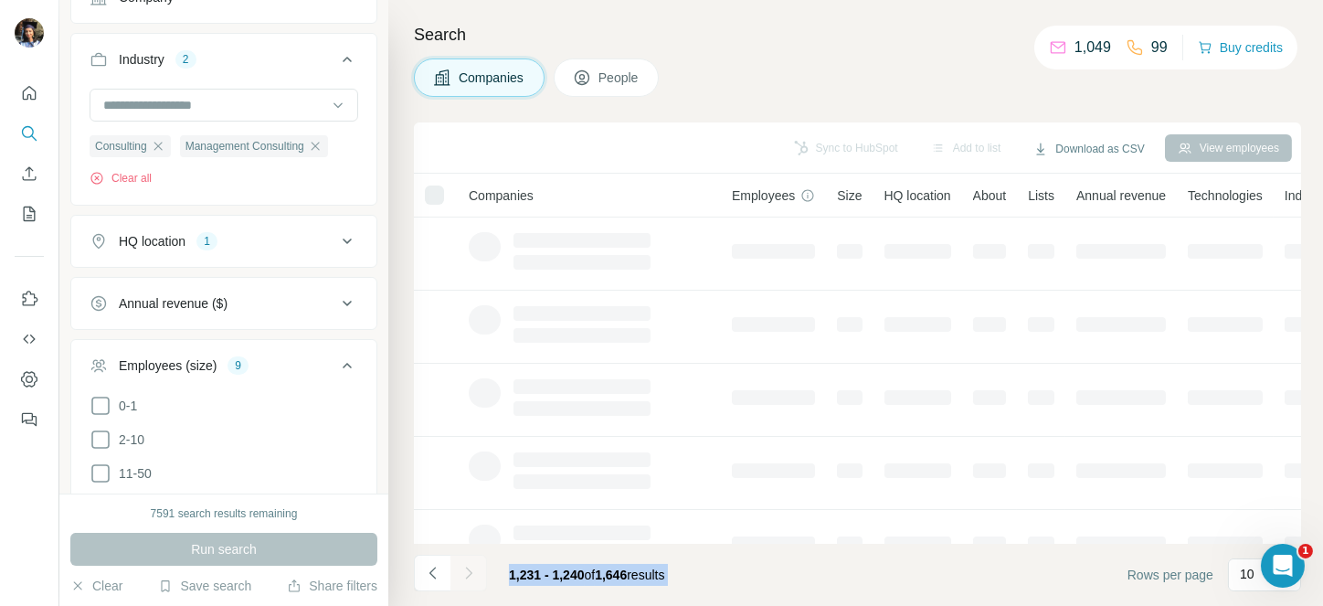
click at [467, 575] on div at bounding box center [468, 572] width 37 height 37
click at [467, 575] on icon "Navigate to next page" at bounding box center [468, 572] width 6 height 12
click at [467, 575] on div at bounding box center [468, 572] width 37 height 37
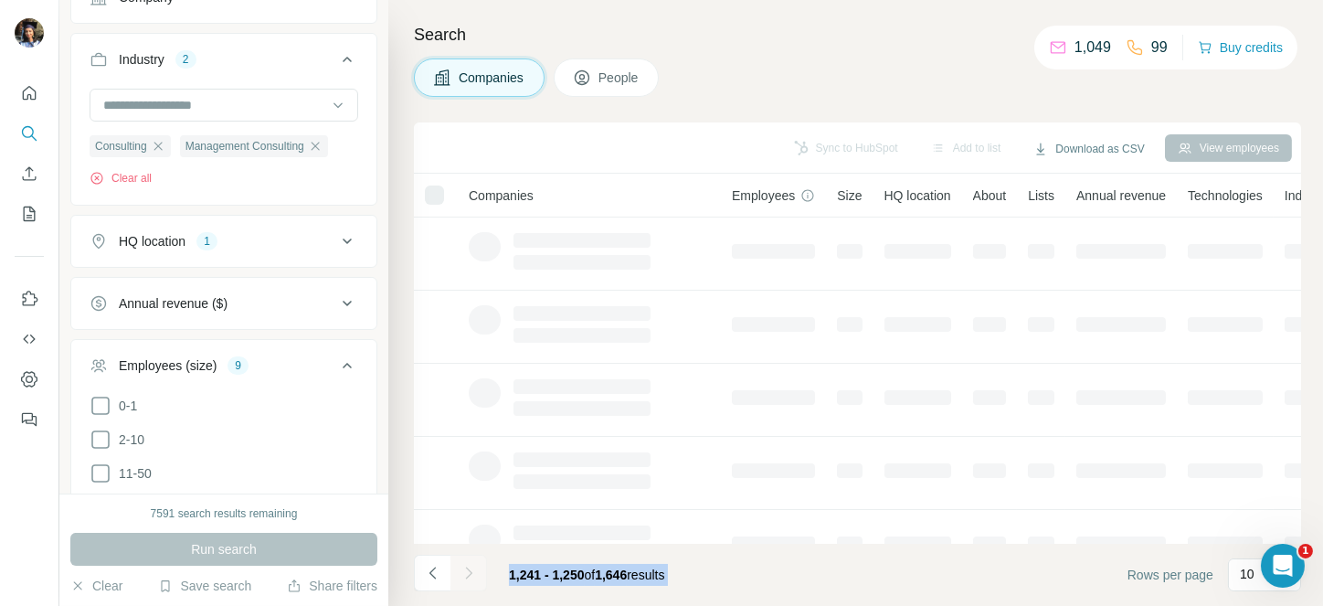
click at [467, 575] on div at bounding box center [468, 572] width 37 height 37
click at [467, 575] on icon "Navigate to next page" at bounding box center [468, 572] width 6 height 12
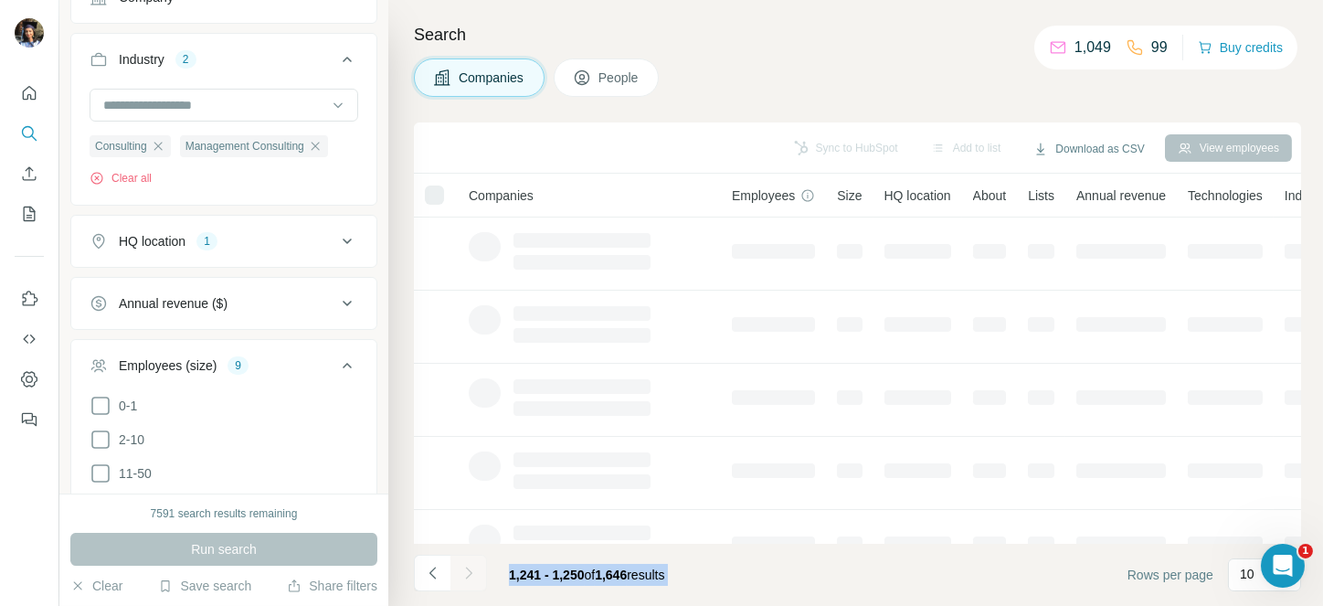
click at [467, 575] on div at bounding box center [468, 572] width 37 height 37
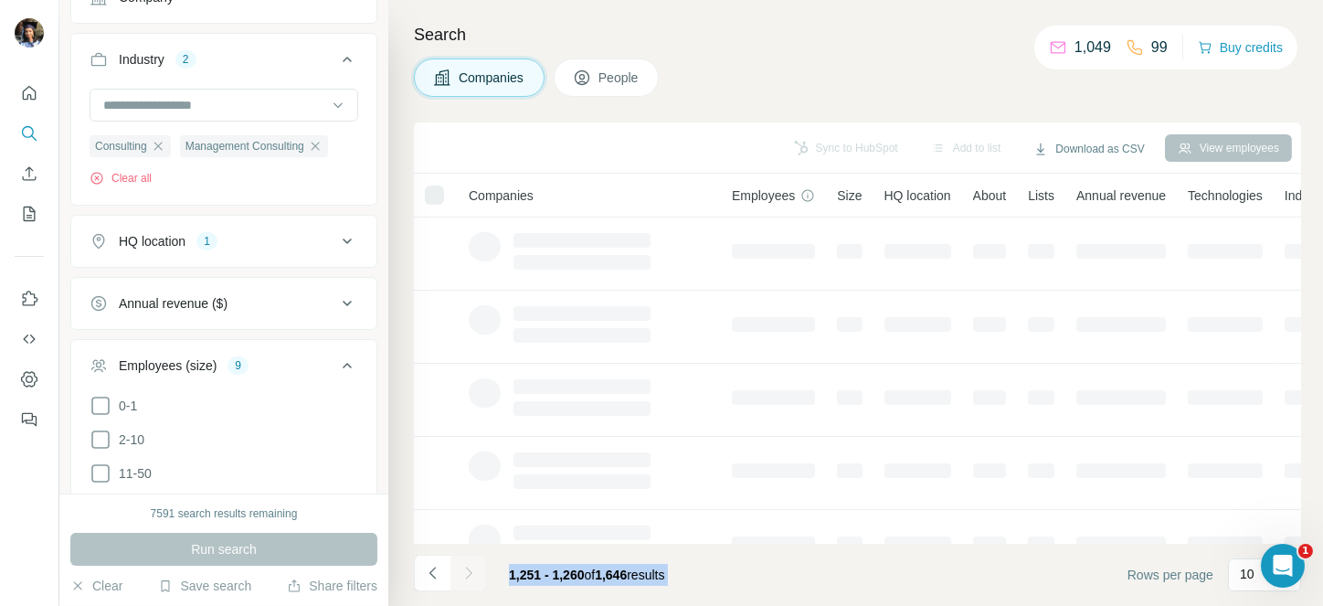
click at [467, 575] on div at bounding box center [468, 572] width 37 height 37
click at [467, 575] on icon "Navigate to next page" at bounding box center [468, 572] width 6 height 12
click at [467, 575] on div at bounding box center [468, 572] width 37 height 37
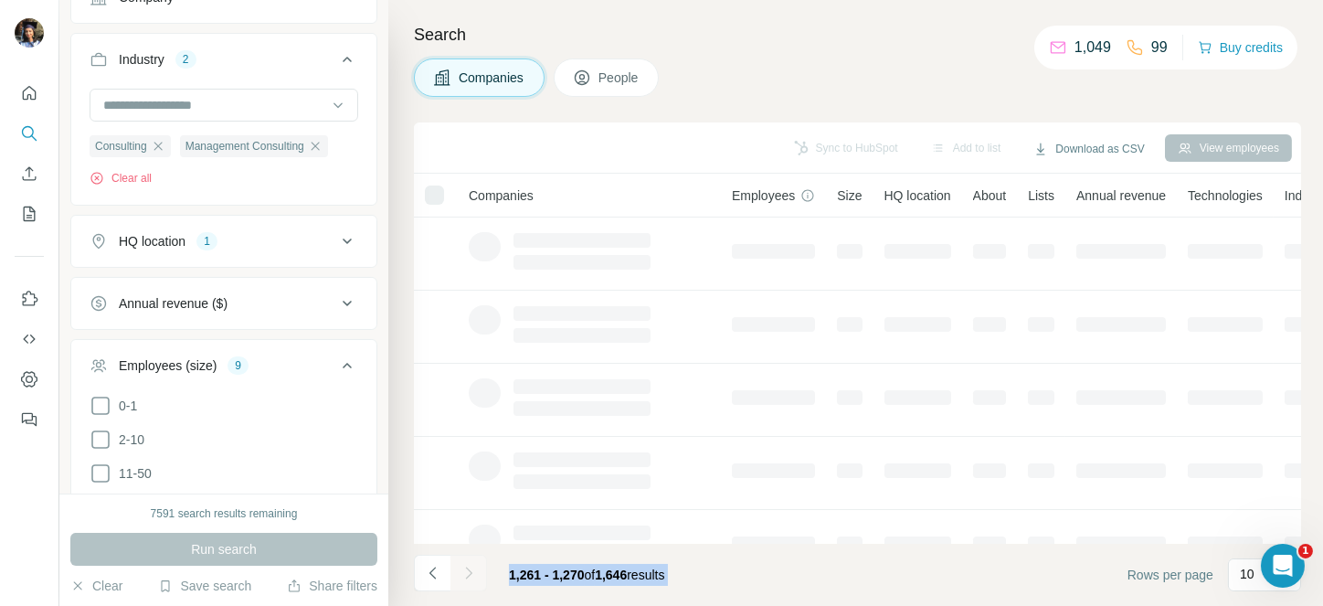
click at [467, 575] on div at bounding box center [468, 572] width 37 height 37
click at [467, 575] on icon "Navigate to next page" at bounding box center [468, 572] width 6 height 12
click at [467, 575] on div at bounding box center [468, 572] width 37 height 37
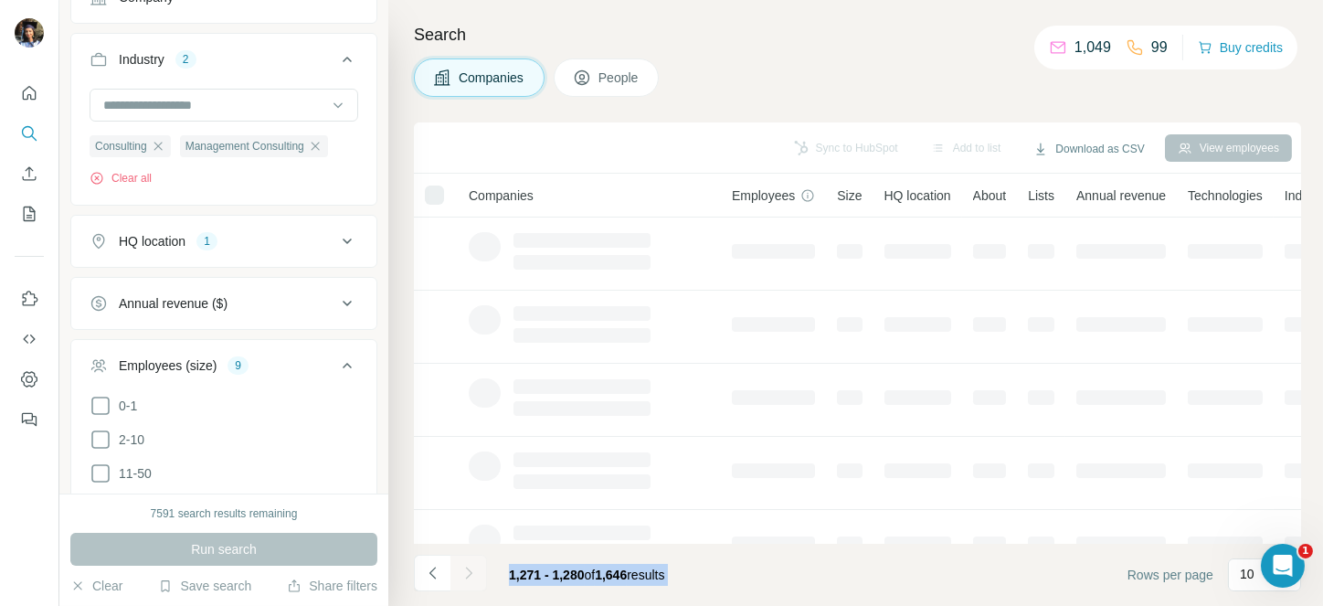
click at [467, 575] on div at bounding box center [468, 572] width 37 height 37
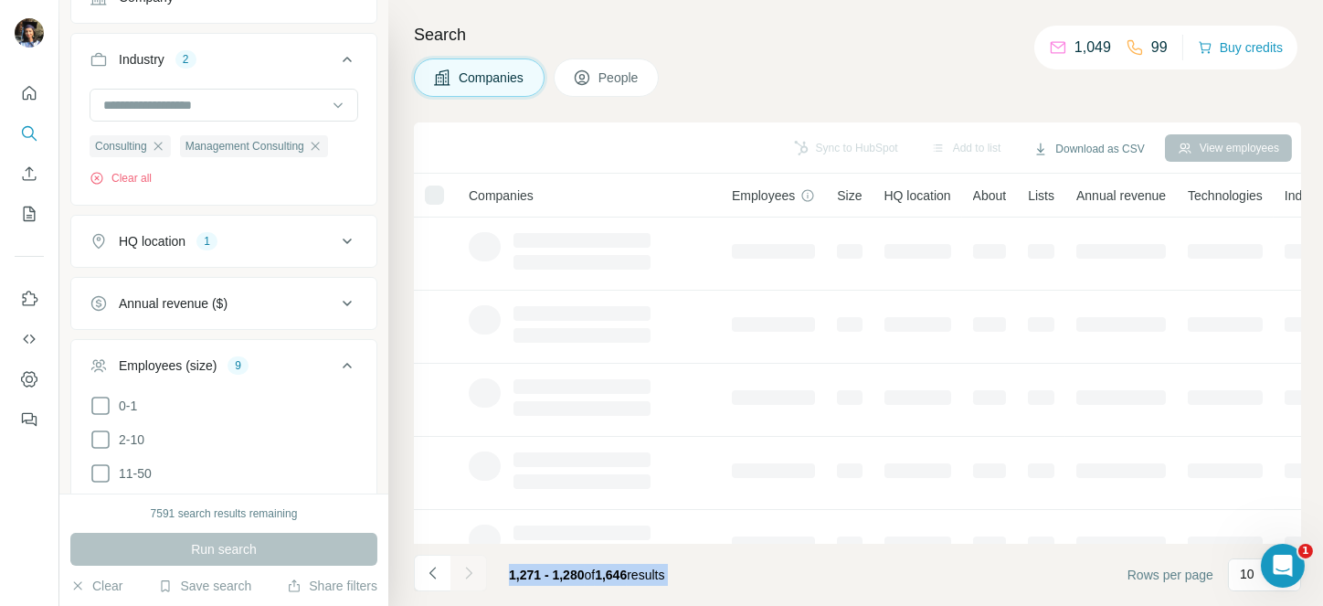
click at [467, 575] on icon "Navigate to next page" at bounding box center [468, 572] width 6 height 12
click at [467, 575] on div at bounding box center [468, 572] width 37 height 37
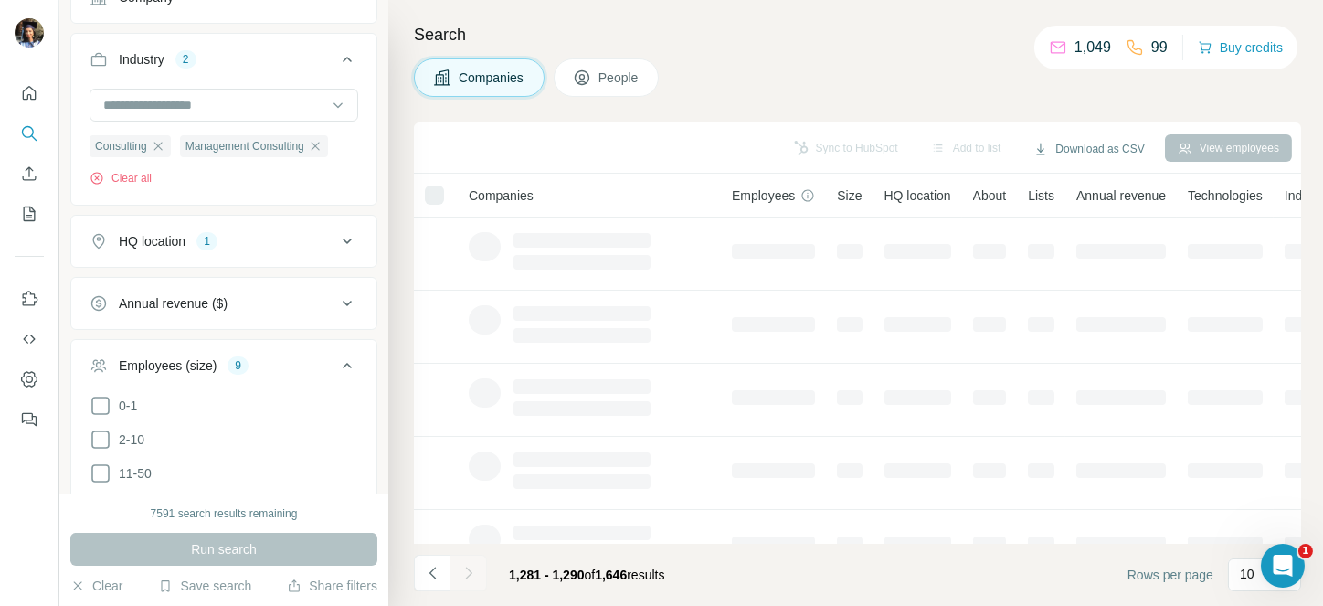
click at [467, 575] on div at bounding box center [468, 572] width 37 height 37
click at [467, 575] on icon "Navigate to next page" at bounding box center [468, 572] width 6 height 12
click at [467, 575] on div at bounding box center [468, 572] width 37 height 37
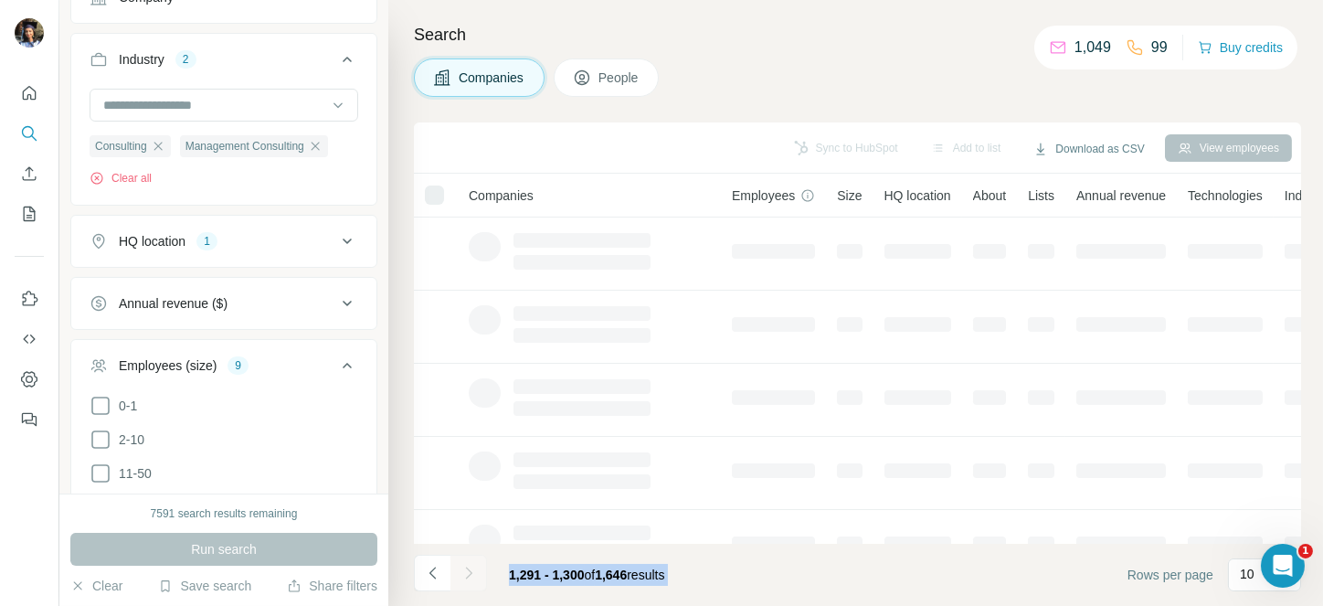
click at [467, 575] on div at bounding box center [468, 572] width 37 height 37
click at [467, 575] on icon "Navigate to next page" at bounding box center [468, 572] width 6 height 12
click at [467, 575] on div at bounding box center [468, 572] width 37 height 37
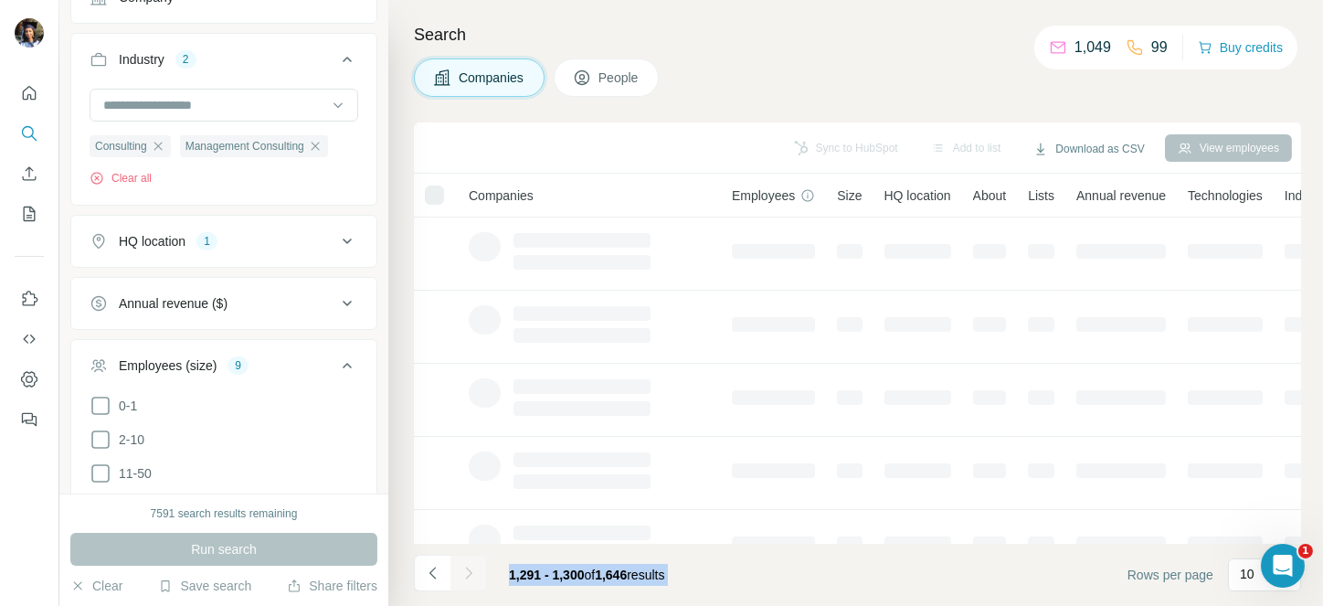
click at [467, 575] on div at bounding box center [468, 572] width 37 height 37
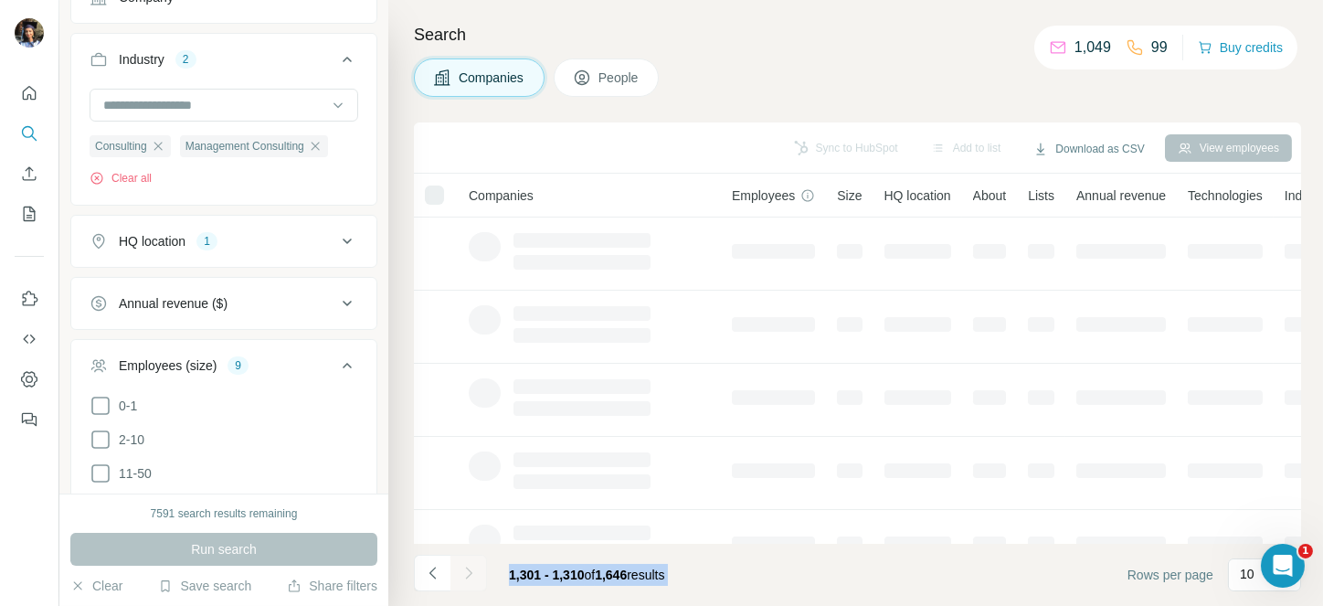
click at [467, 575] on icon "Navigate to next page" at bounding box center [468, 572] width 6 height 12
click at [467, 575] on div at bounding box center [468, 572] width 37 height 37
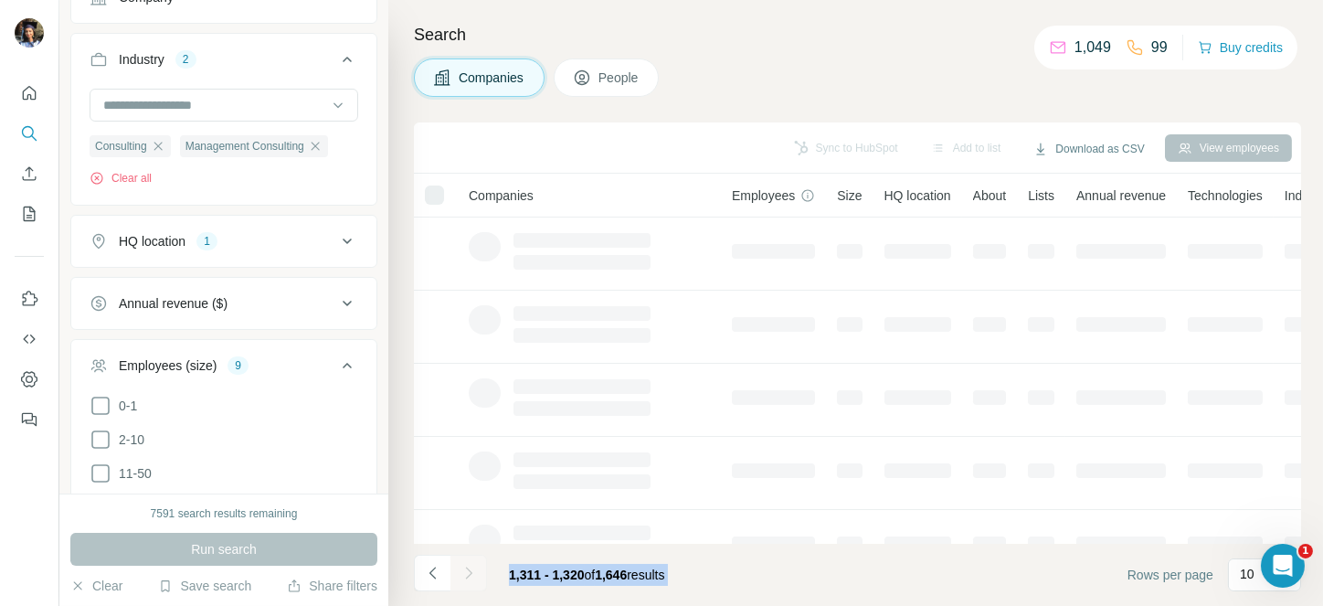
click at [467, 575] on icon "Navigate to next page" at bounding box center [468, 572] width 6 height 12
click at [467, 575] on div at bounding box center [468, 572] width 37 height 37
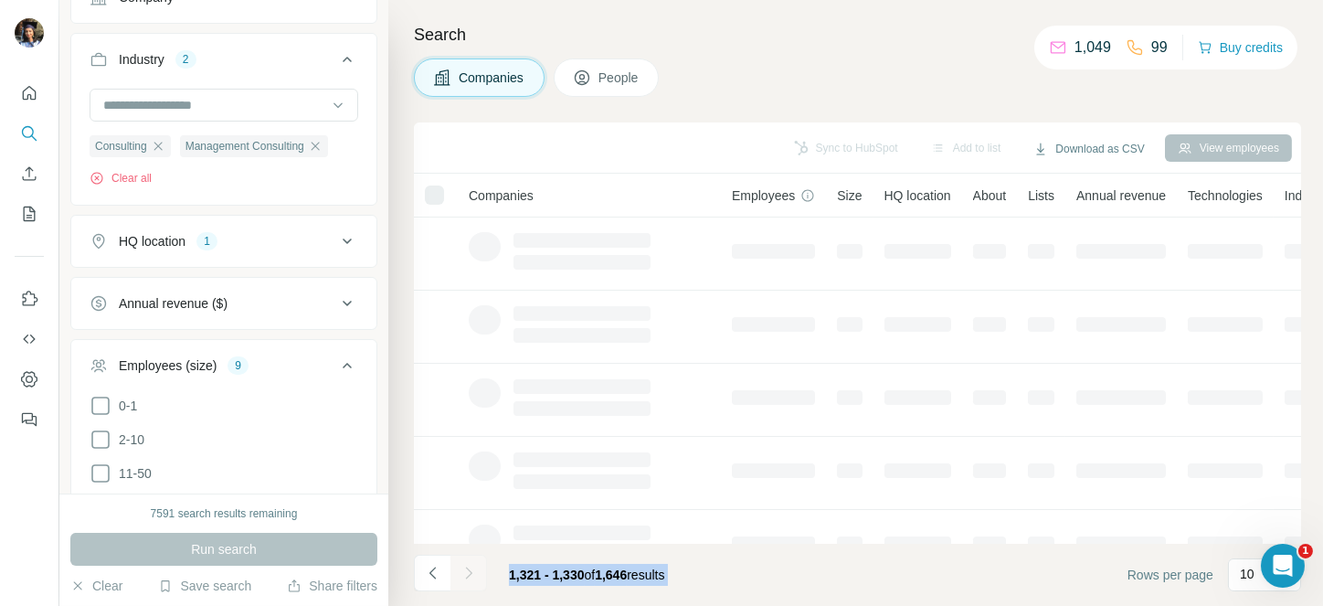
click at [467, 575] on div at bounding box center [468, 572] width 37 height 37
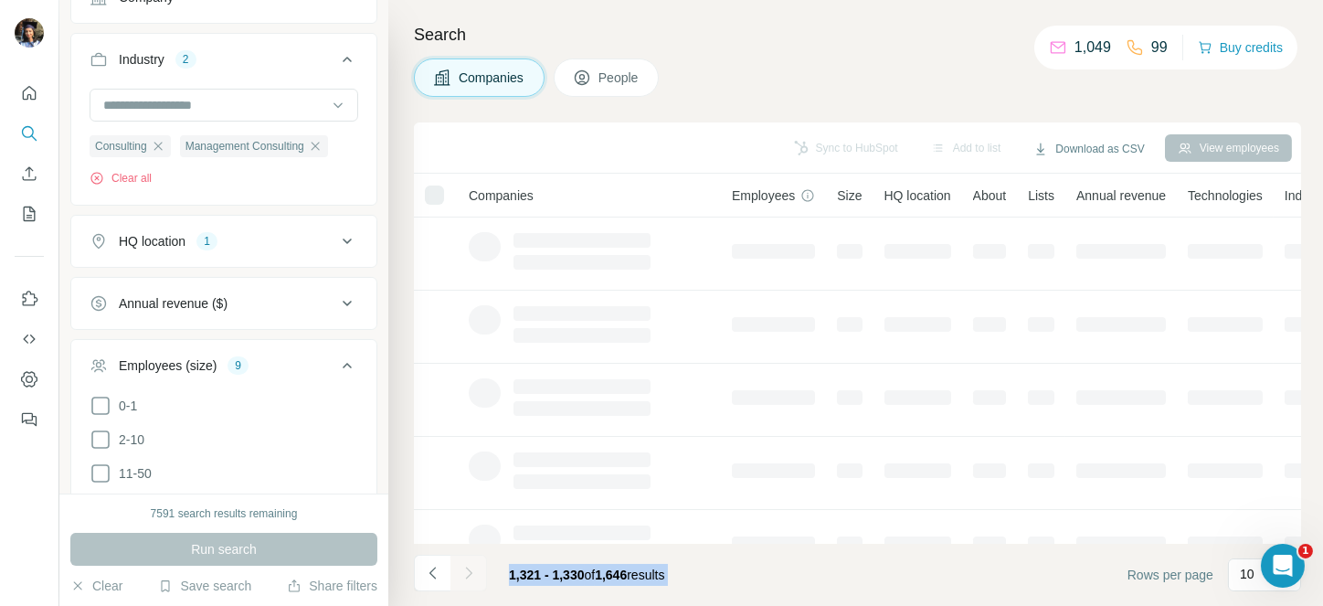
click at [467, 575] on div at bounding box center [468, 572] width 37 height 37
click at [467, 575] on icon "Navigate to next page" at bounding box center [468, 572] width 6 height 12
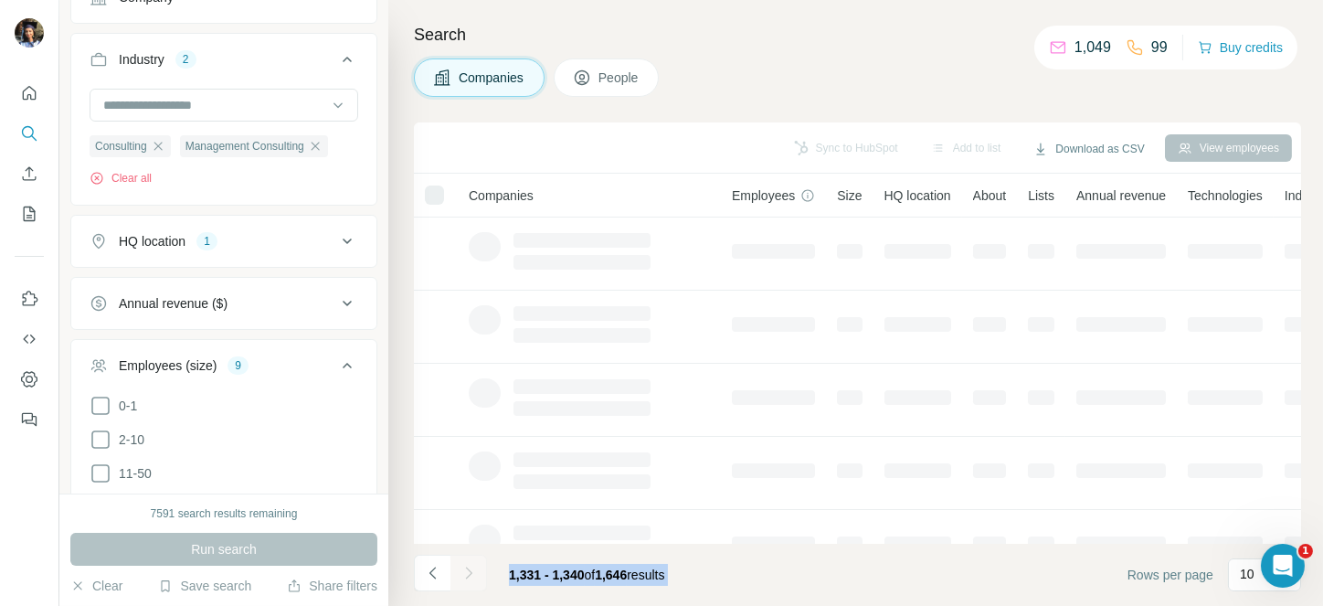
click at [467, 575] on div at bounding box center [468, 572] width 37 height 37
click at [467, 575] on icon "Navigate to next page" at bounding box center [468, 572] width 6 height 12
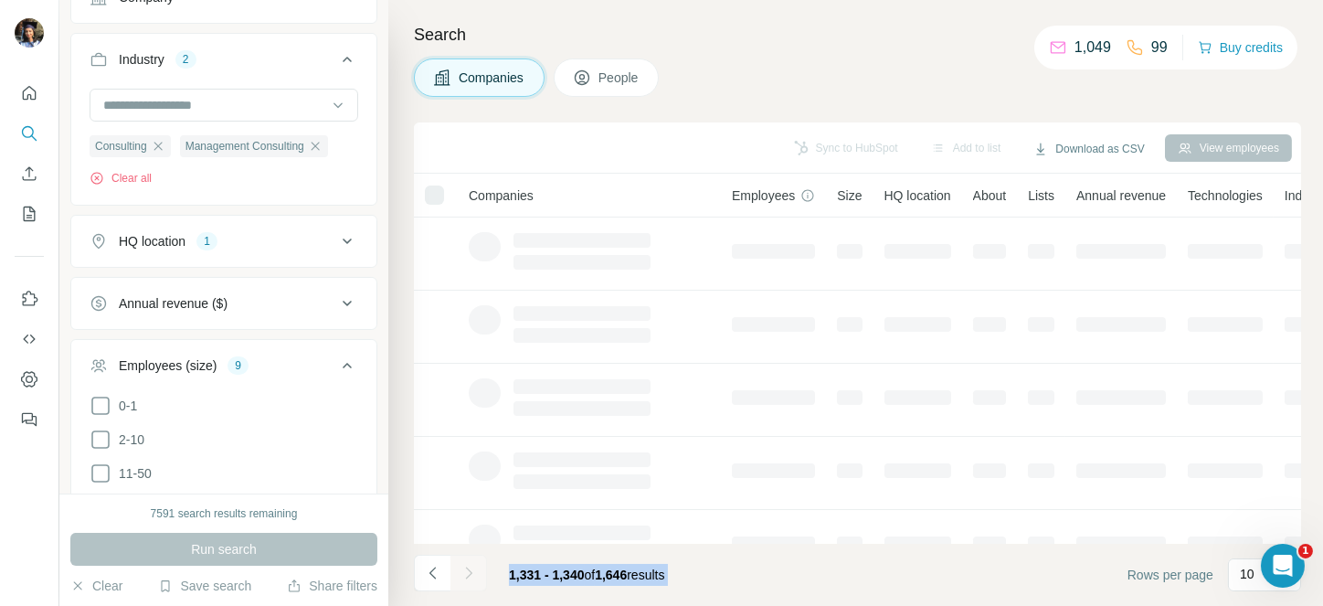
click at [467, 575] on div at bounding box center [468, 572] width 37 height 37
click at [467, 575] on icon "Navigate to next page" at bounding box center [468, 572] width 6 height 12
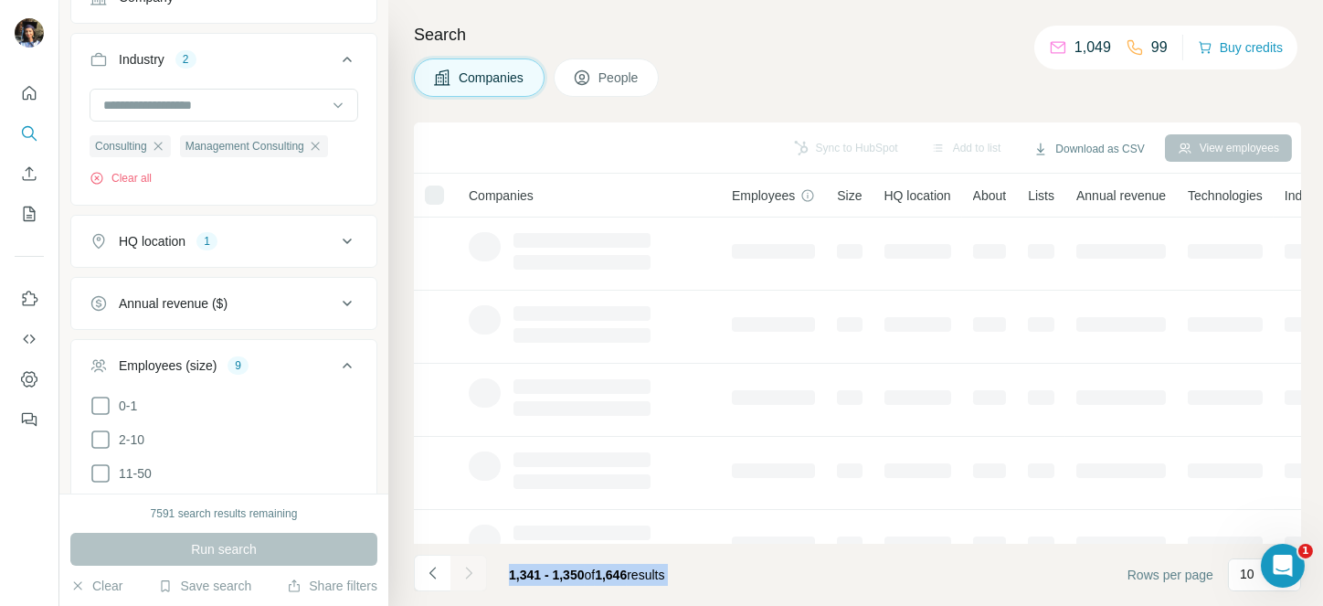
click at [467, 575] on div at bounding box center [468, 572] width 37 height 37
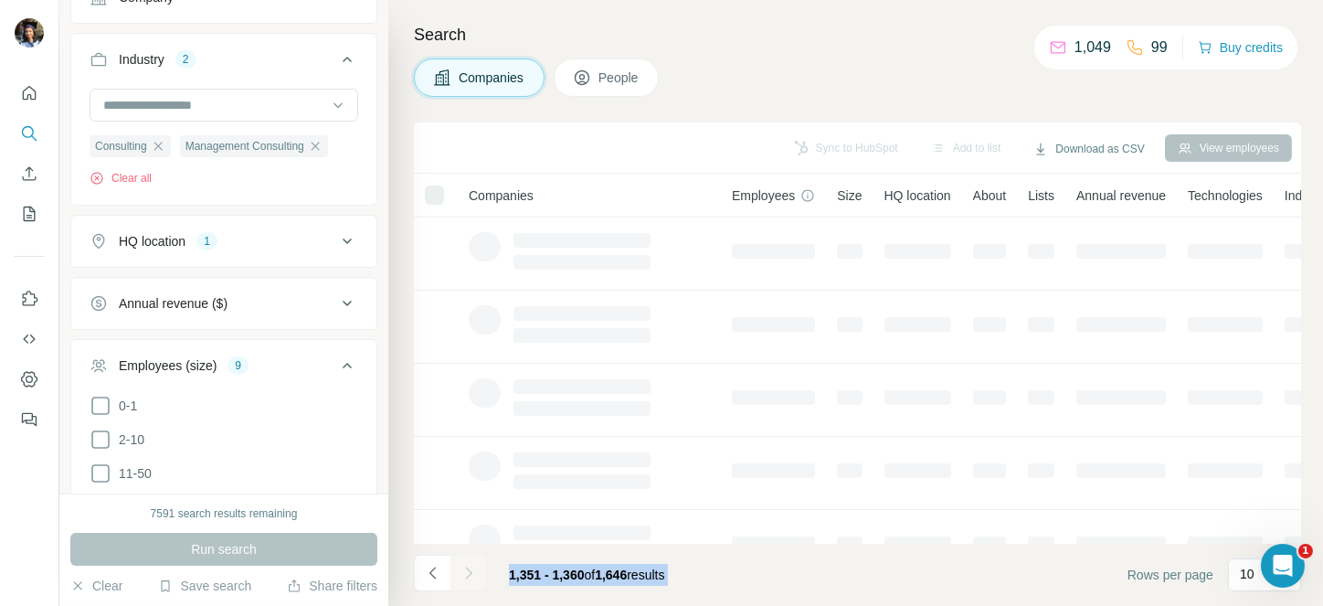
click at [467, 575] on div at bounding box center [468, 572] width 37 height 37
click at [467, 575] on icon "Navigate to next page" at bounding box center [468, 572] width 6 height 12
click at [467, 575] on div at bounding box center [468, 572] width 37 height 37
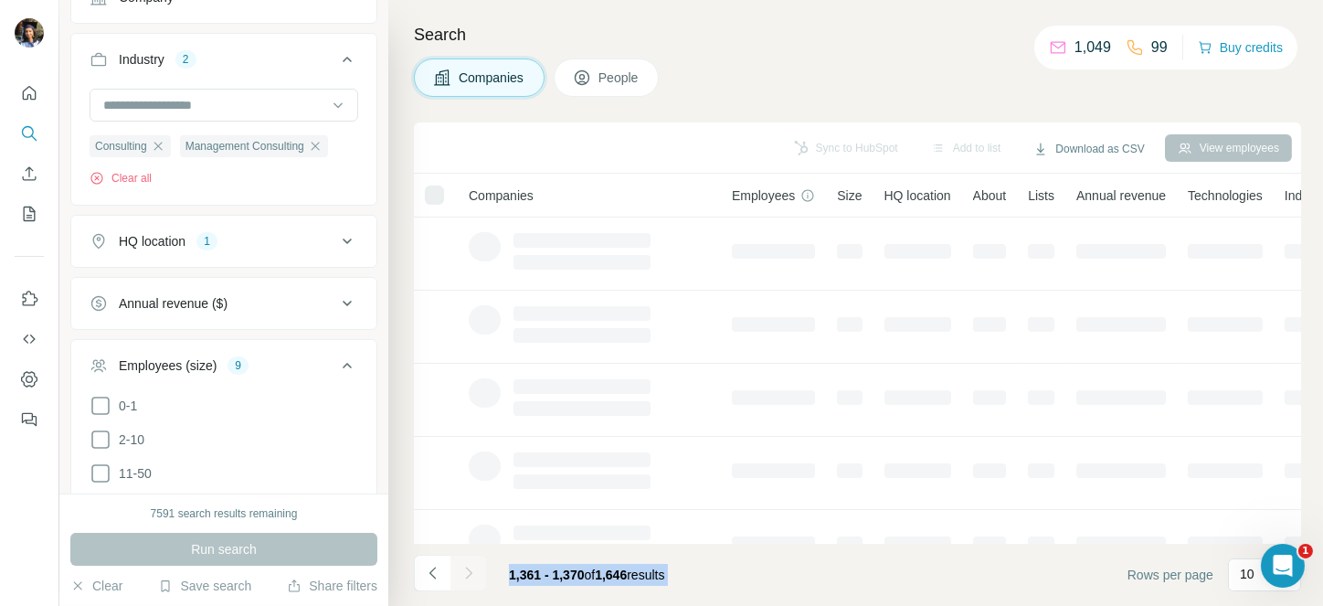
click at [467, 575] on div at bounding box center [468, 572] width 37 height 37
click at [467, 575] on icon "Navigate to next page" at bounding box center [468, 572] width 6 height 12
click at [467, 575] on div at bounding box center [468, 572] width 37 height 37
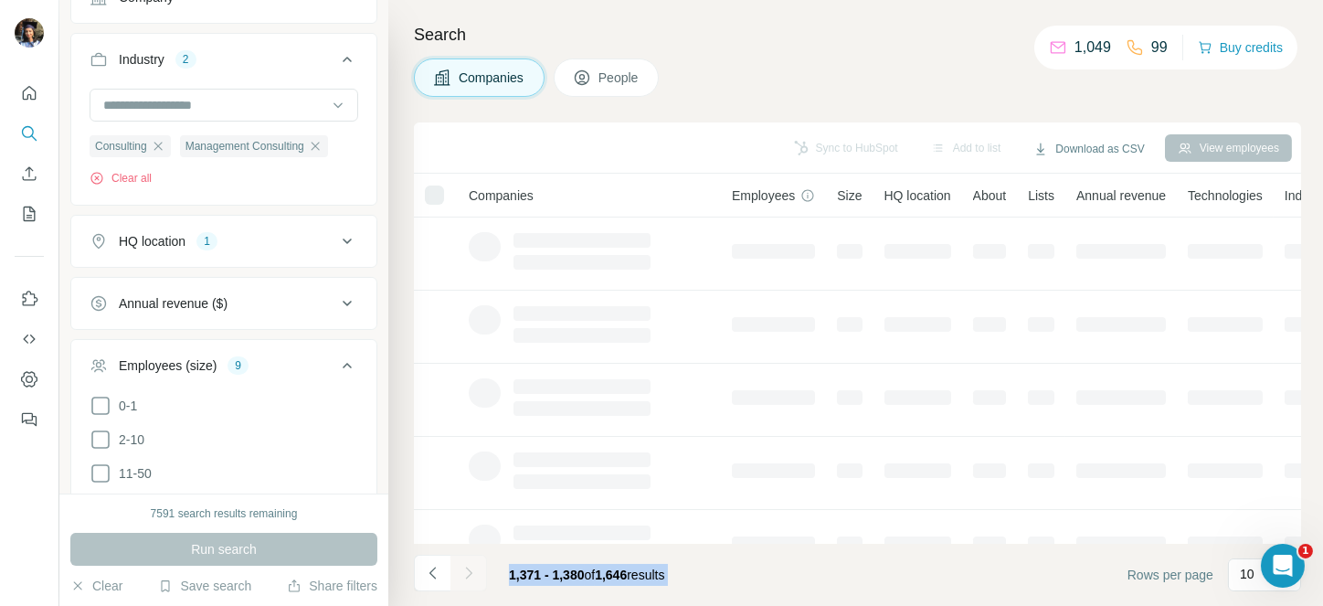
click at [467, 575] on div at bounding box center [468, 572] width 37 height 37
click at [467, 575] on icon "Navigate to next page" at bounding box center [468, 572] width 6 height 12
click at [467, 575] on div at bounding box center [468, 572] width 37 height 37
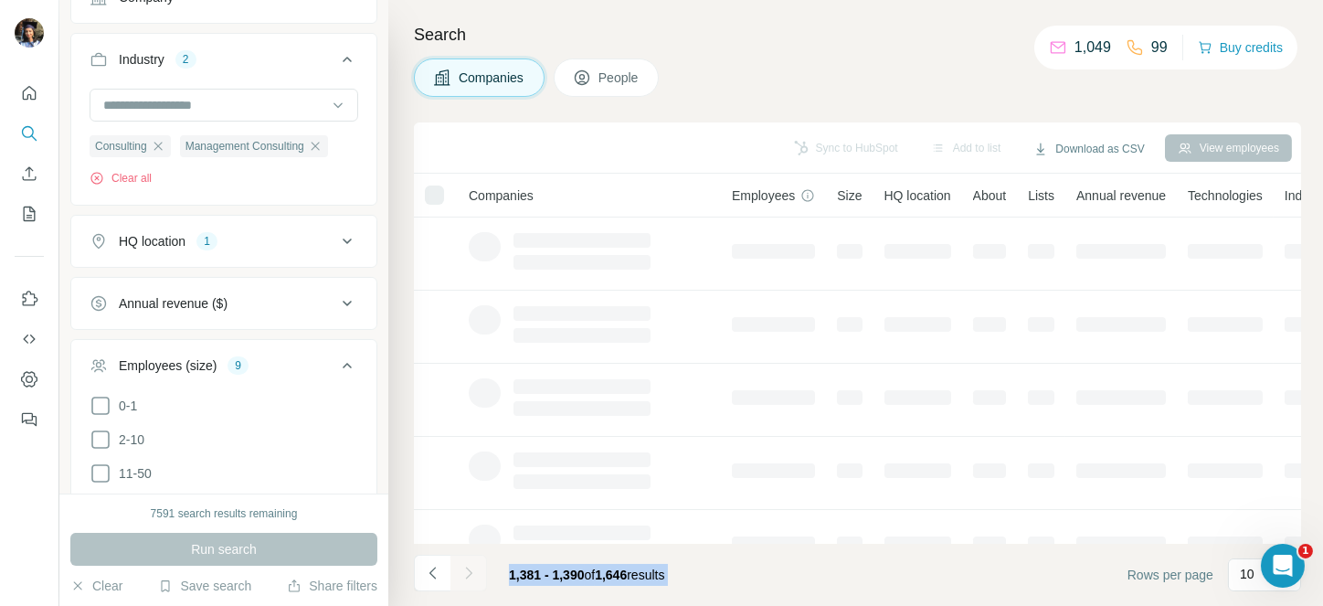
click at [467, 575] on div at bounding box center [468, 572] width 37 height 37
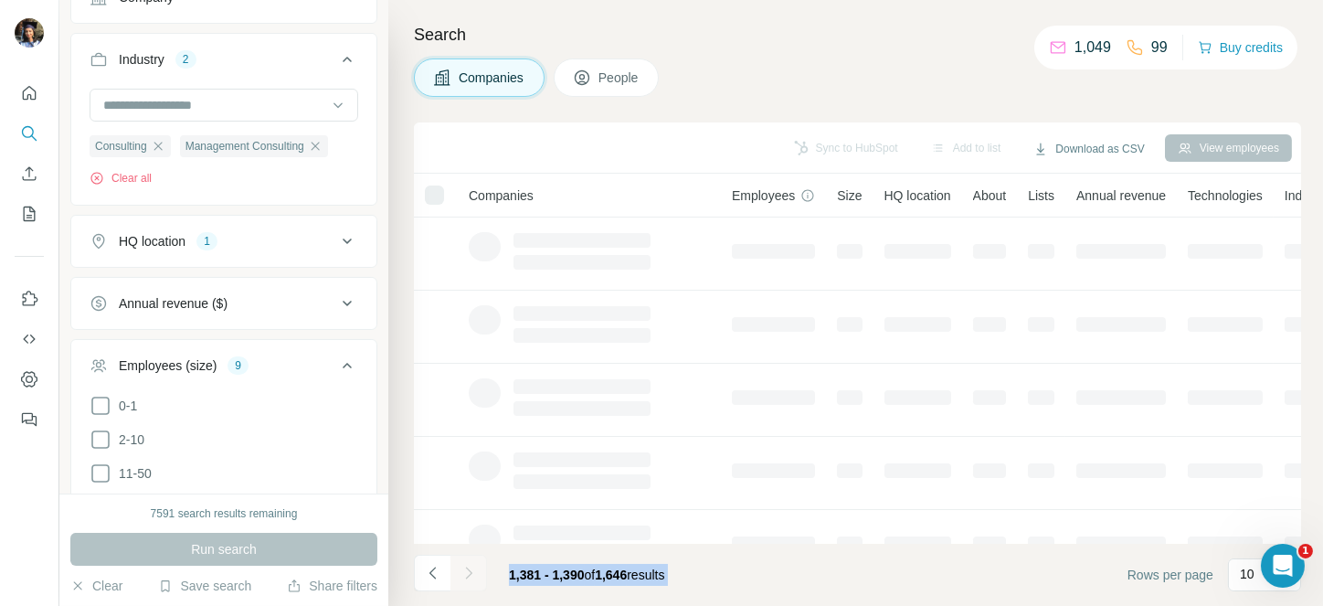
click at [467, 575] on div at bounding box center [468, 572] width 37 height 37
click at [467, 575] on icon "Navigate to next page" at bounding box center [468, 572] width 6 height 12
click at [467, 575] on div at bounding box center [468, 572] width 37 height 37
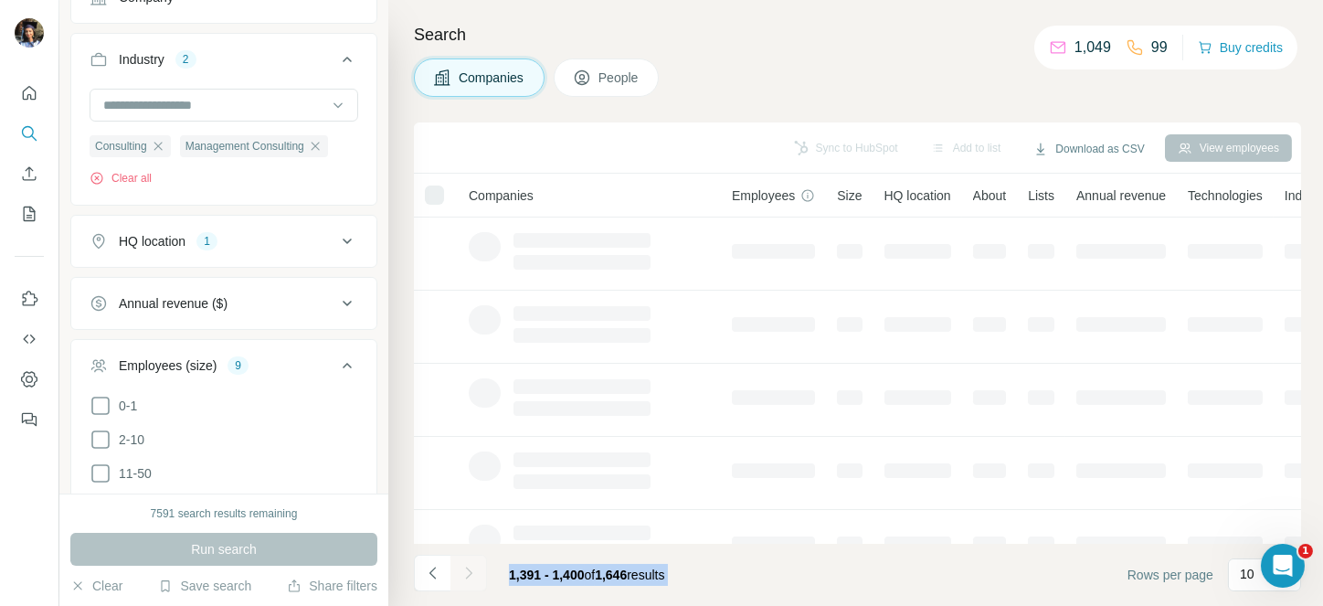
click at [467, 575] on div at bounding box center [468, 572] width 37 height 37
click at [467, 575] on icon "Navigate to next page" at bounding box center [468, 572] width 6 height 12
click at [467, 575] on div at bounding box center [468, 572] width 37 height 37
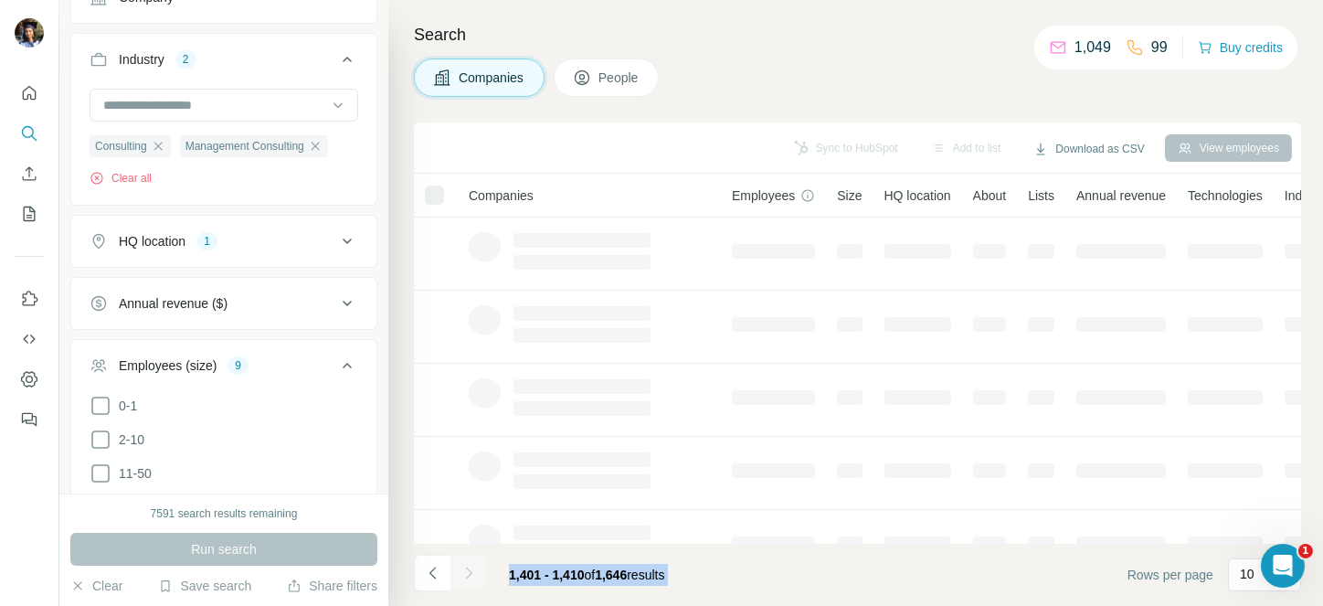
click at [467, 575] on div at bounding box center [468, 572] width 37 height 37
click at [467, 575] on icon "Navigate to next page" at bounding box center [468, 572] width 6 height 12
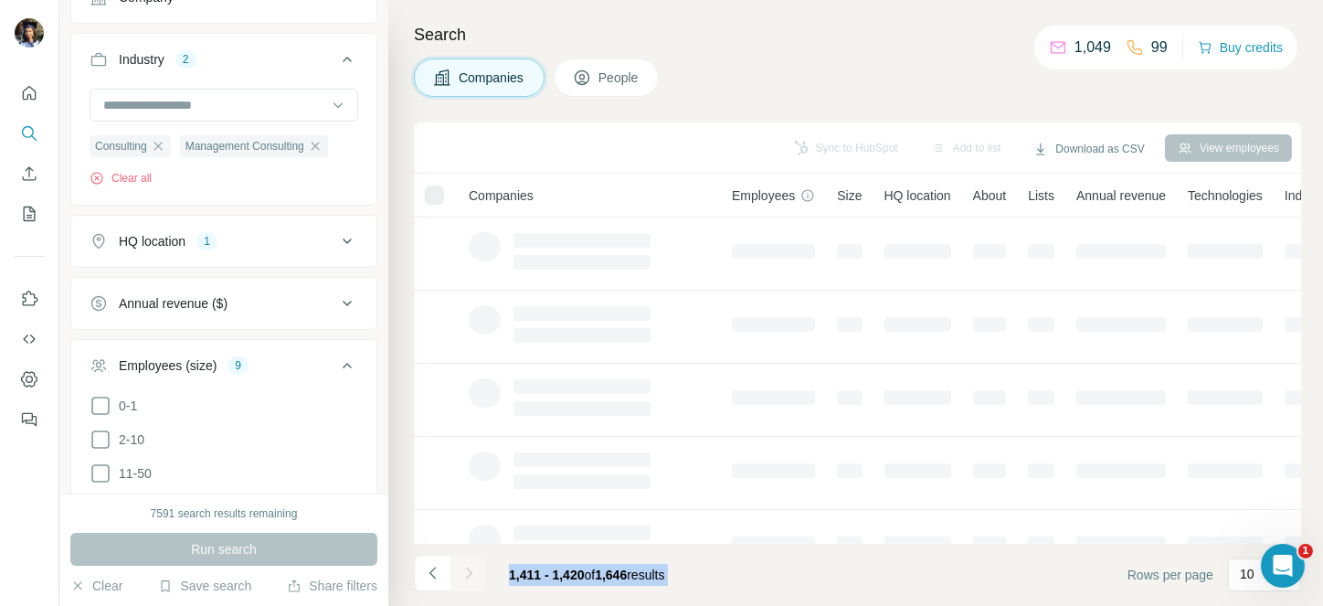
click at [467, 575] on div at bounding box center [468, 572] width 37 height 37
click at [467, 575] on icon "Navigate to next page" at bounding box center [468, 572] width 6 height 12
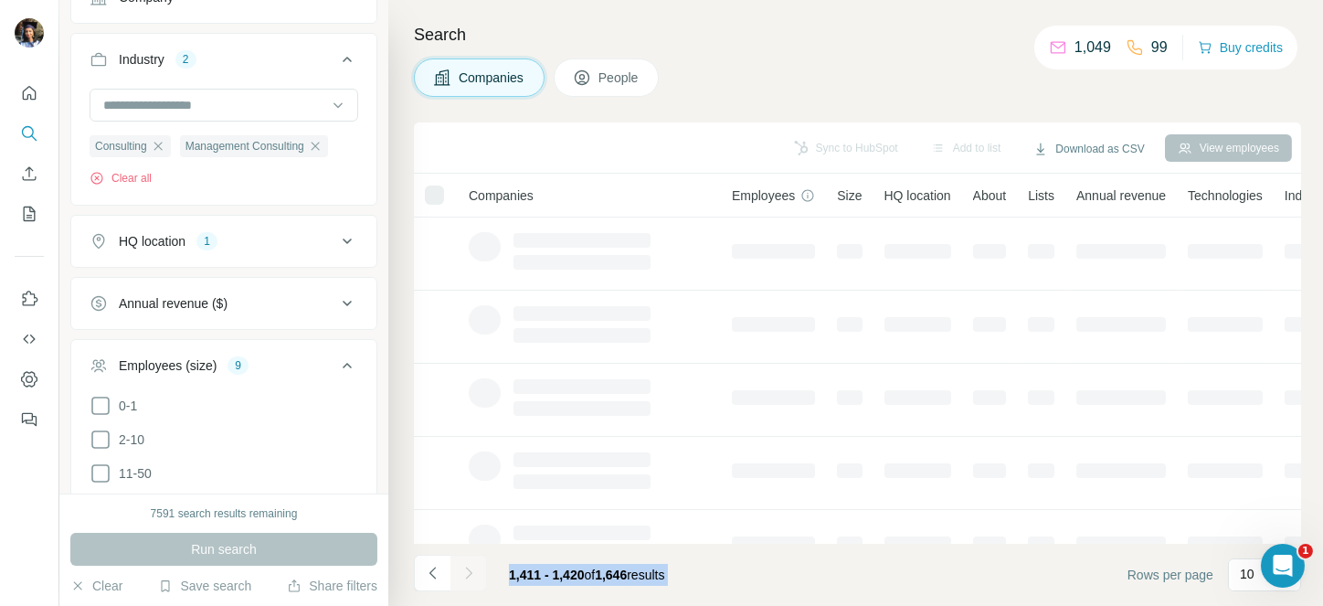
click at [467, 575] on div at bounding box center [468, 572] width 37 height 37
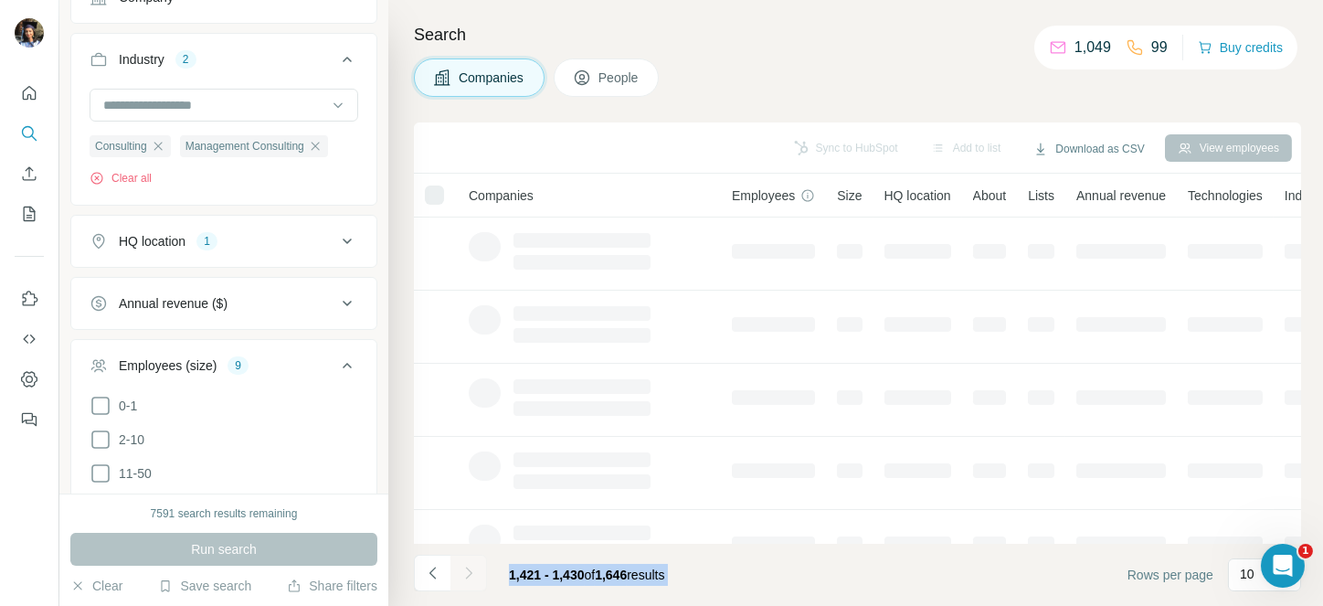
click at [467, 575] on div at bounding box center [468, 572] width 37 height 37
click at [467, 575] on icon "Navigate to next page" at bounding box center [468, 572] width 6 height 12
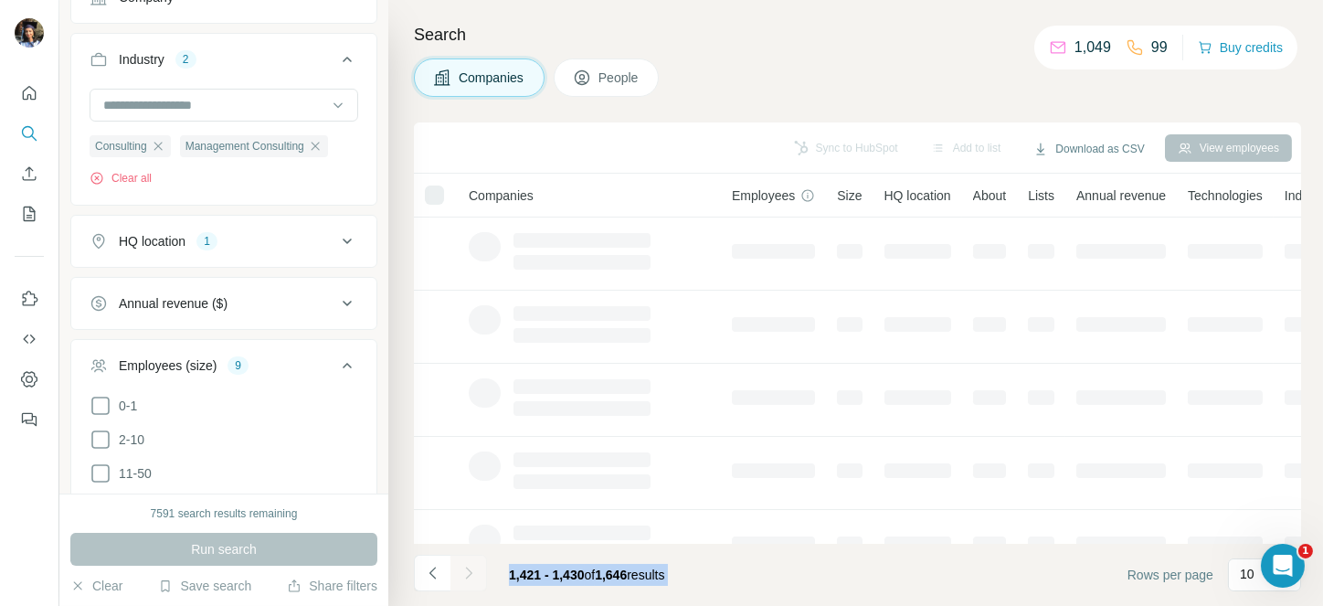
click at [467, 575] on div at bounding box center [468, 572] width 37 height 37
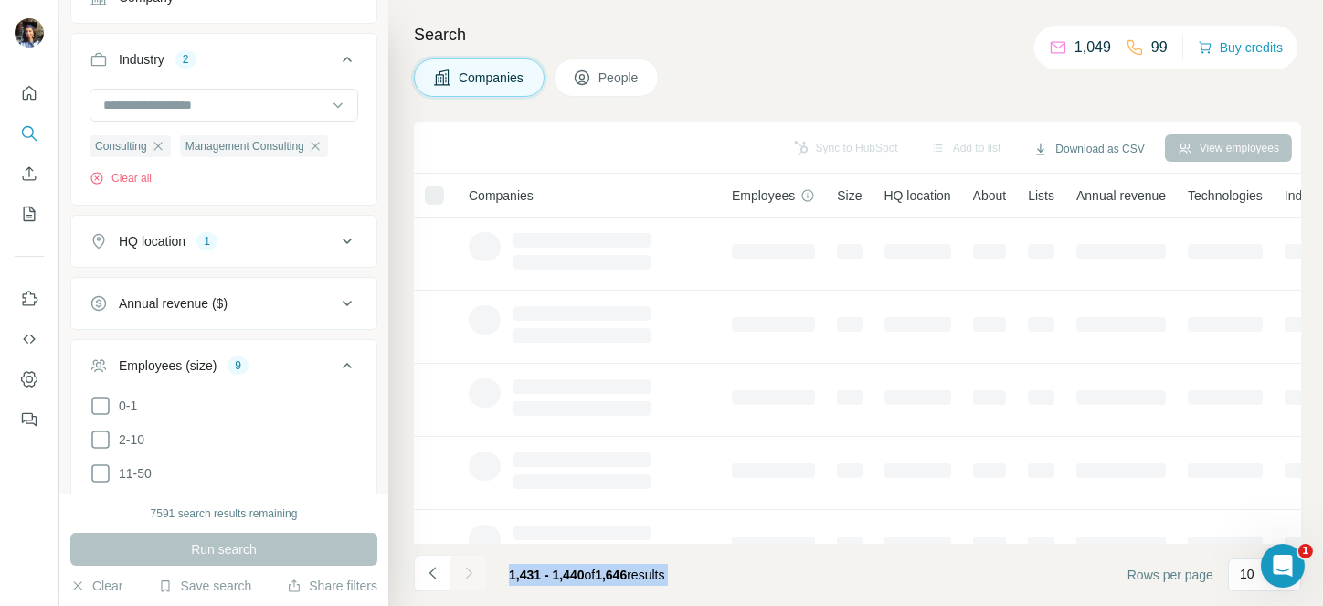
click at [467, 575] on div at bounding box center [468, 572] width 37 height 37
click at [467, 575] on icon "Navigate to next page" at bounding box center [468, 572] width 6 height 12
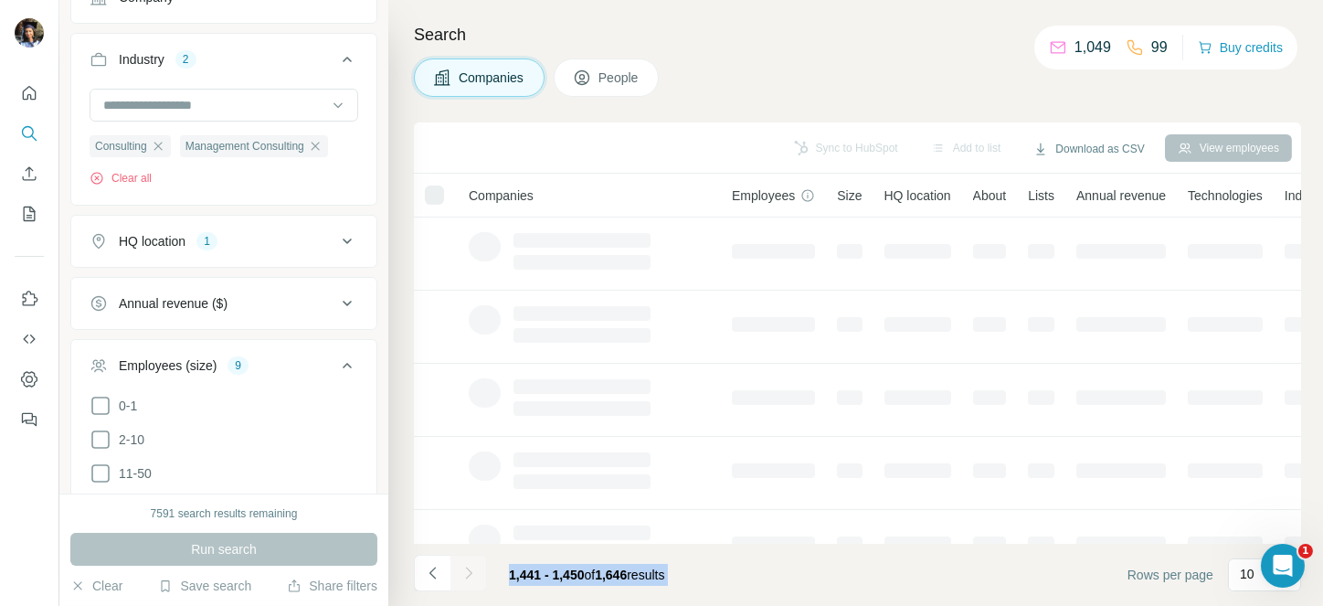
click at [467, 575] on div at bounding box center [468, 572] width 37 height 37
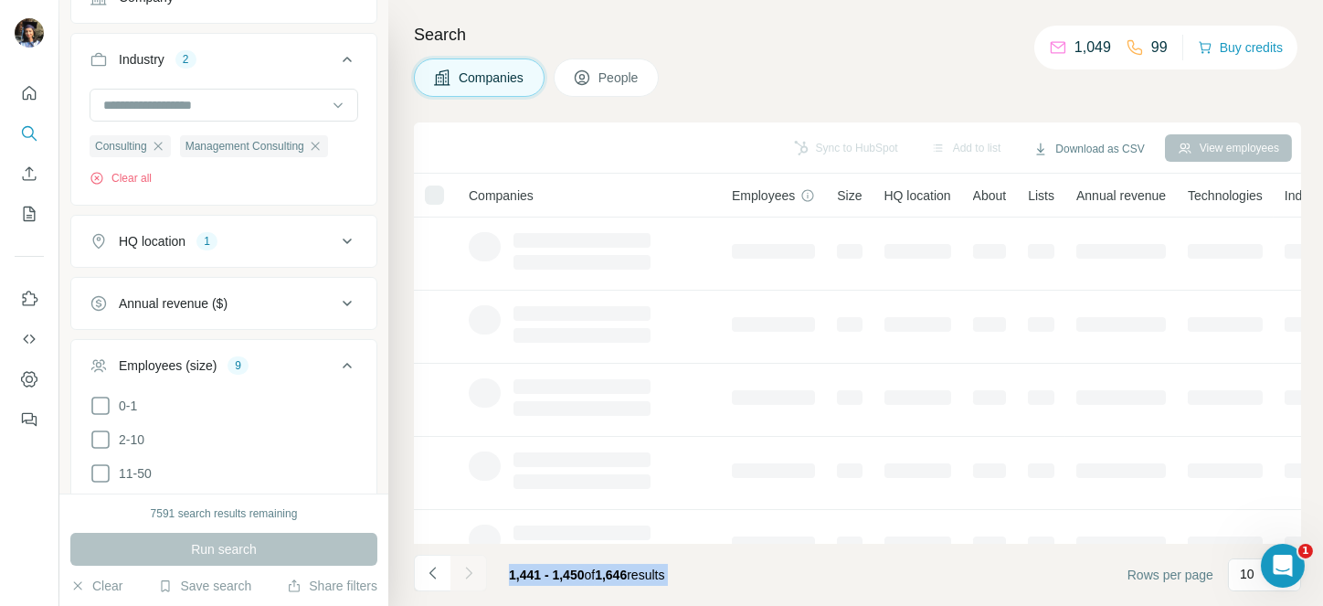
click at [467, 575] on div at bounding box center [468, 572] width 37 height 37
click at [467, 575] on icon "Navigate to next page" at bounding box center [468, 572] width 6 height 12
click at [467, 575] on div at bounding box center [468, 572] width 37 height 37
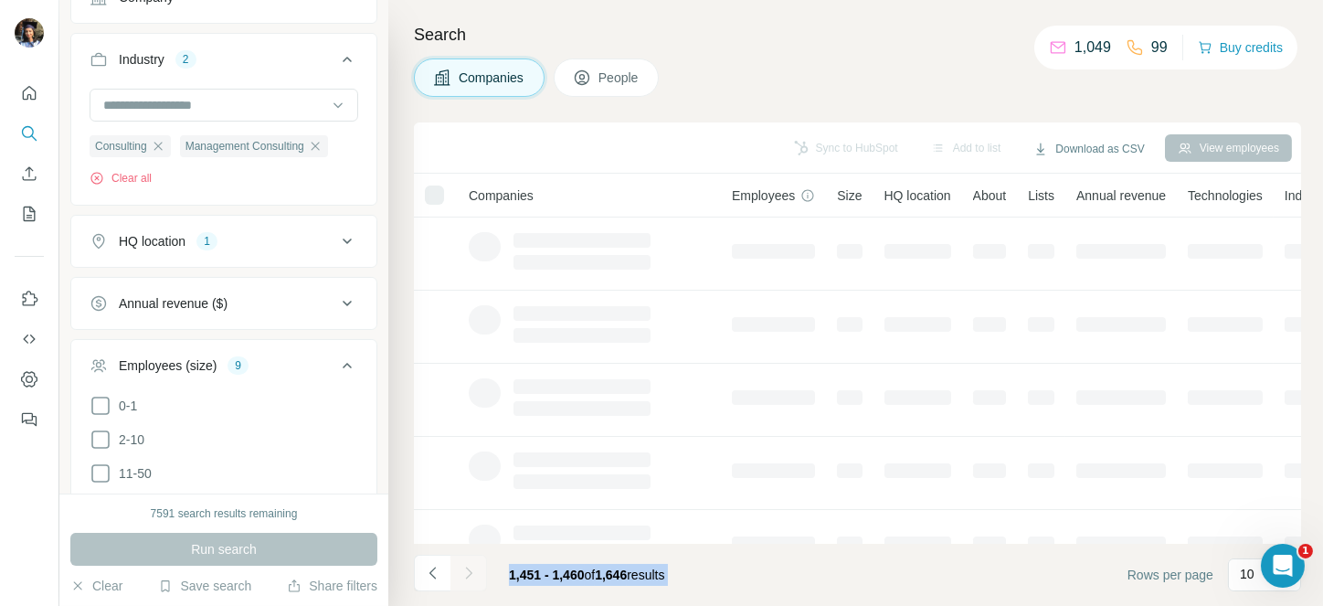
click at [467, 575] on div at bounding box center [468, 572] width 37 height 37
click at [467, 575] on icon "Navigate to next page" at bounding box center [468, 572] width 6 height 12
click at [467, 575] on div at bounding box center [468, 572] width 37 height 37
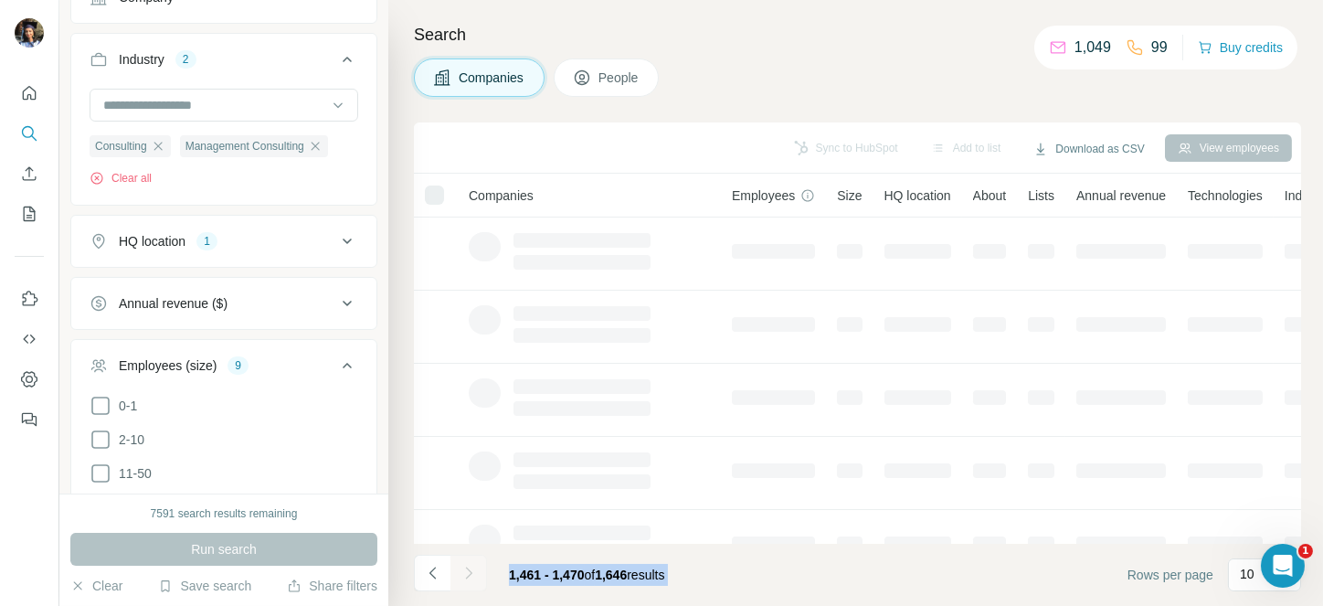
click at [467, 575] on div at bounding box center [468, 572] width 37 height 37
click at [467, 575] on icon "Navigate to next page" at bounding box center [468, 572] width 6 height 12
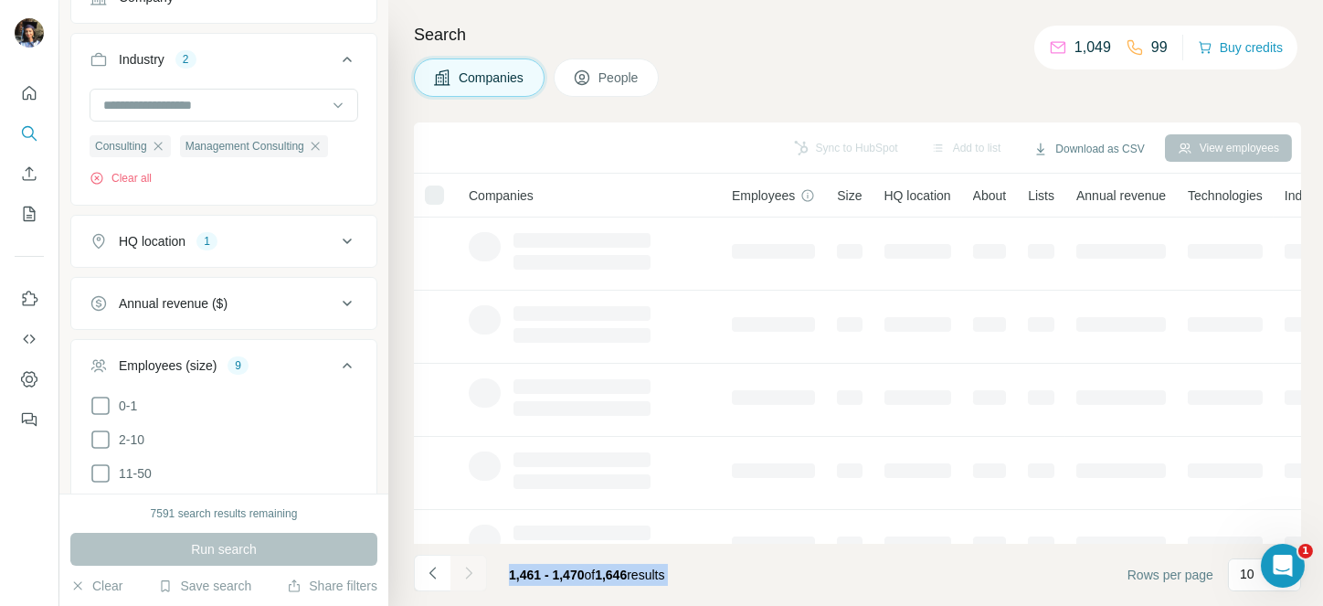
click at [467, 575] on div at bounding box center [468, 572] width 37 height 37
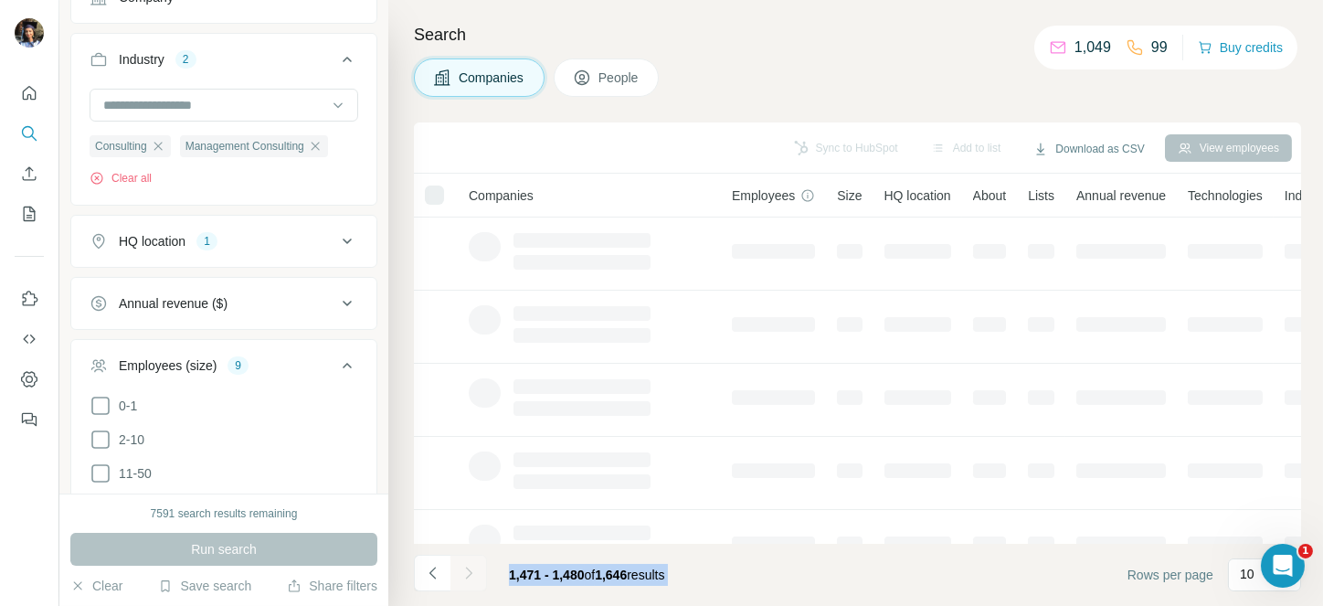
click at [467, 575] on div at bounding box center [468, 572] width 37 height 37
click at [467, 575] on icon "Navigate to next page" at bounding box center [468, 572] width 6 height 12
click at [467, 575] on div at bounding box center [468, 572] width 37 height 37
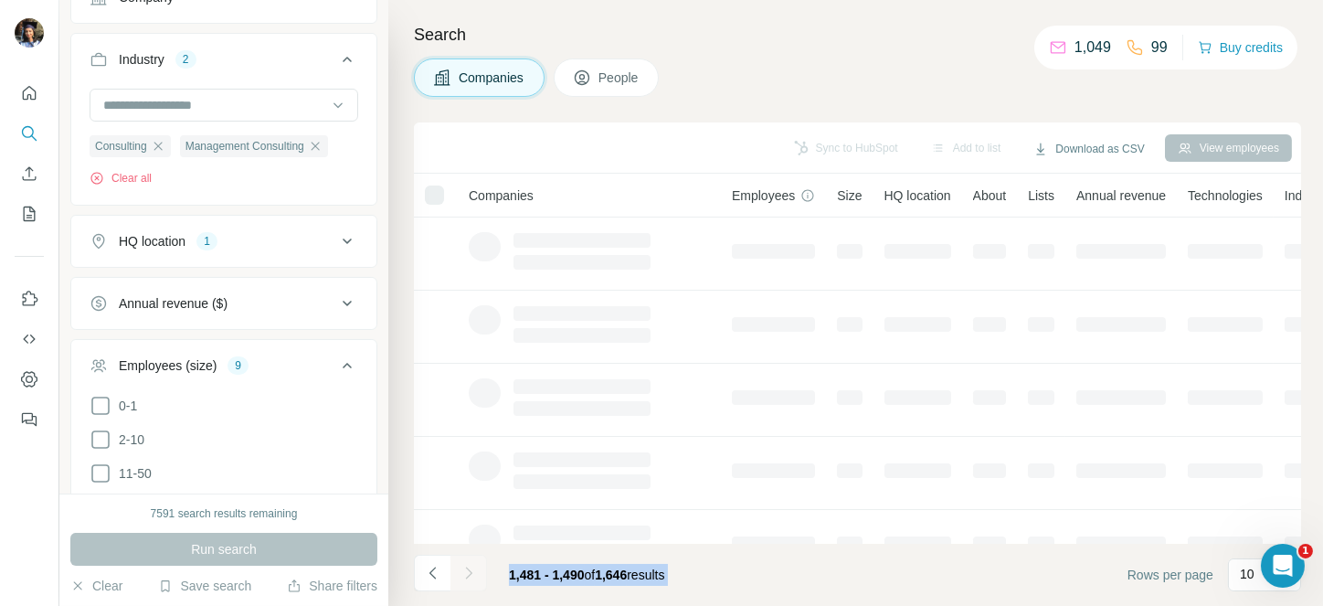
click at [467, 575] on div at bounding box center [468, 572] width 37 height 37
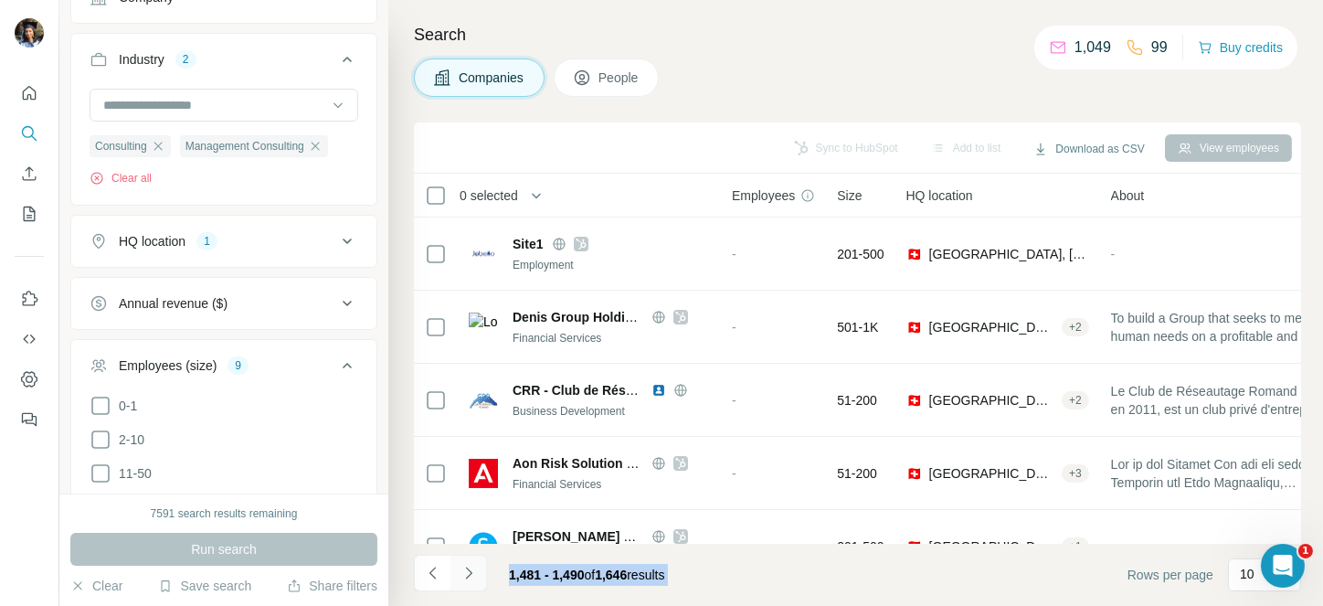
click at [467, 575] on icon "Navigate to next page" at bounding box center [468, 572] width 6 height 12
click at [467, 575] on div at bounding box center [468, 572] width 37 height 37
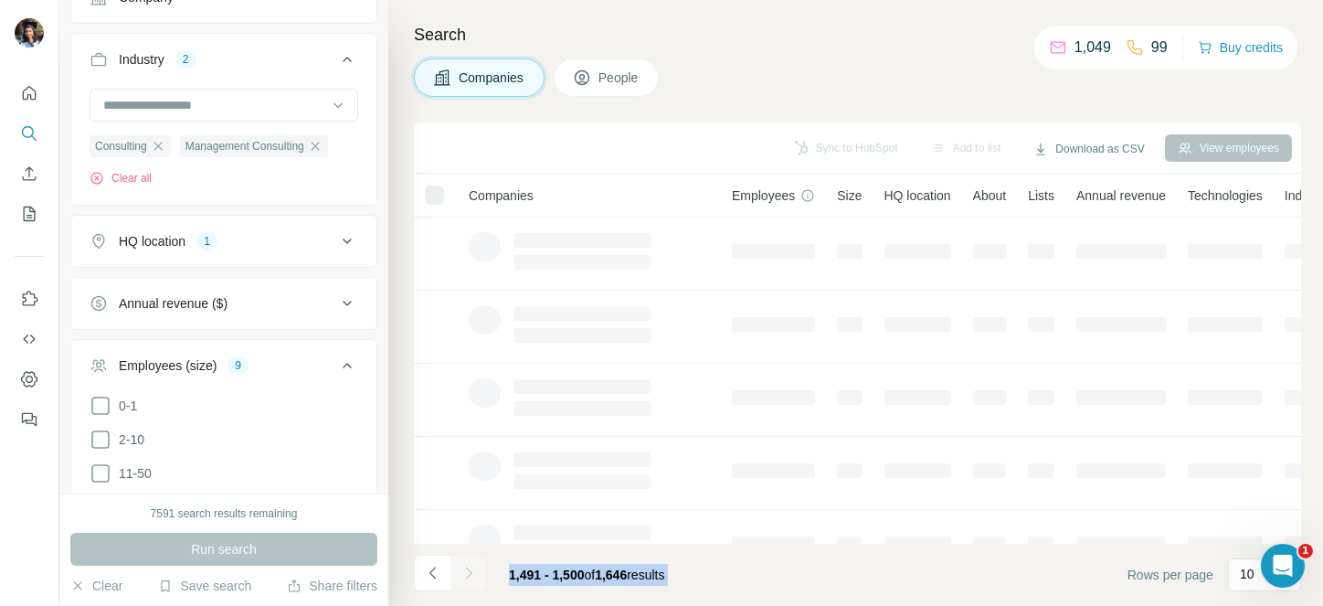
click at [467, 575] on div at bounding box center [468, 572] width 37 height 37
click at [467, 575] on icon "Navigate to next page" at bounding box center [468, 572] width 6 height 12
click at [467, 575] on div at bounding box center [468, 572] width 37 height 37
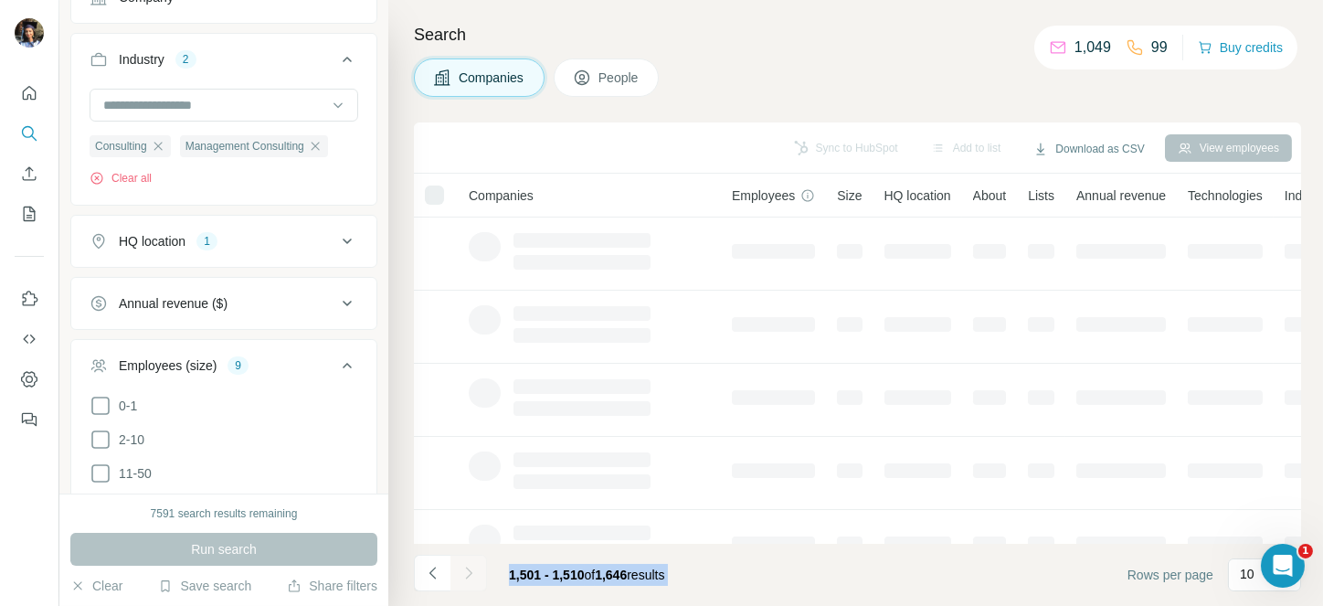
click at [467, 575] on div at bounding box center [468, 572] width 37 height 37
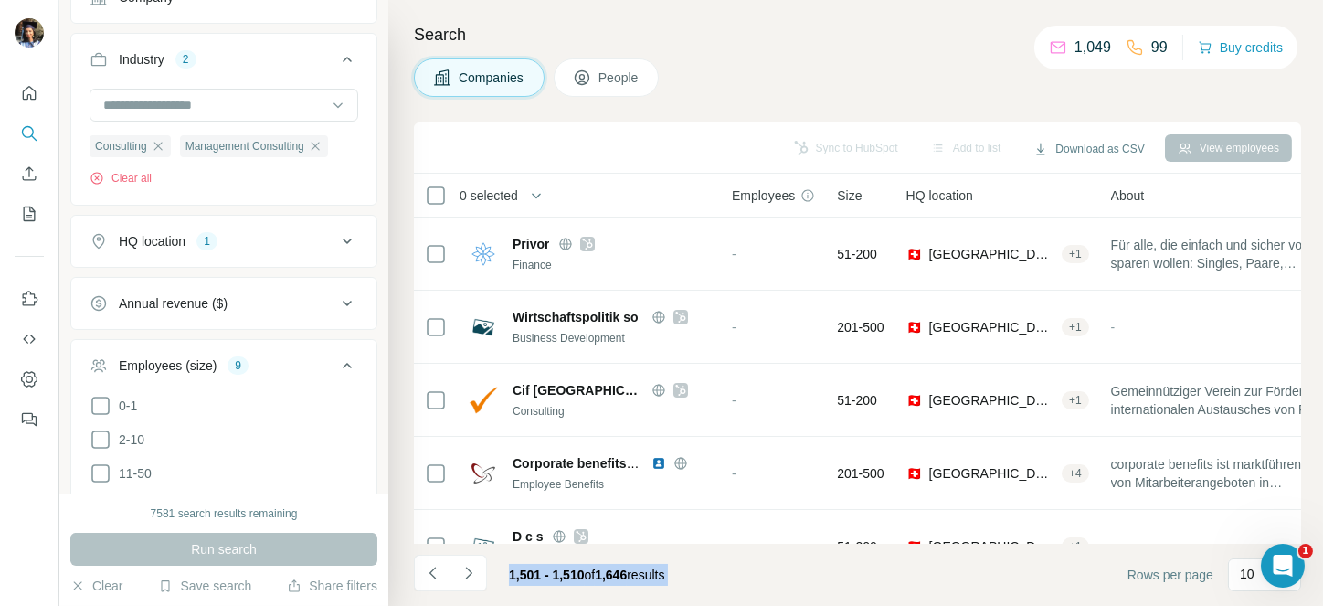
click at [709, 569] on footer "1,501 - 1,510 of 1,646 results Rows per page 10" at bounding box center [857, 574] width 887 height 62
click at [494, 200] on span "0 selected" at bounding box center [488, 195] width 58 height 18
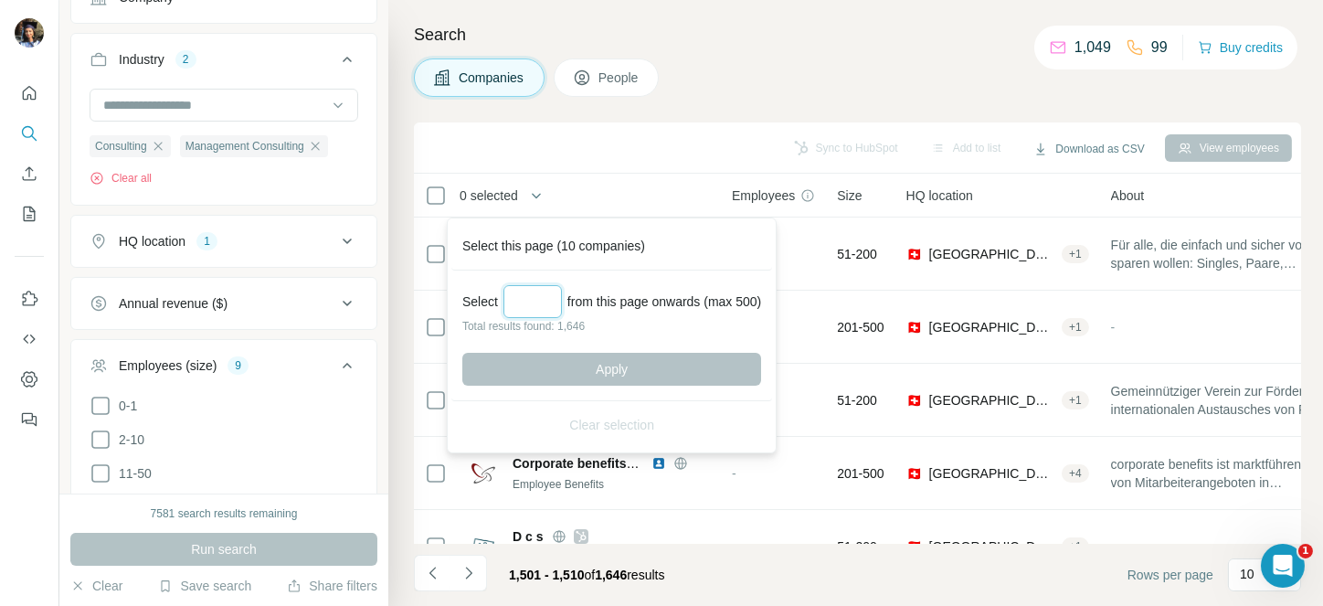
click at [534, 292] on input "Select a number (up to 500)" at bounding box center [532, 301] width 58 height 33
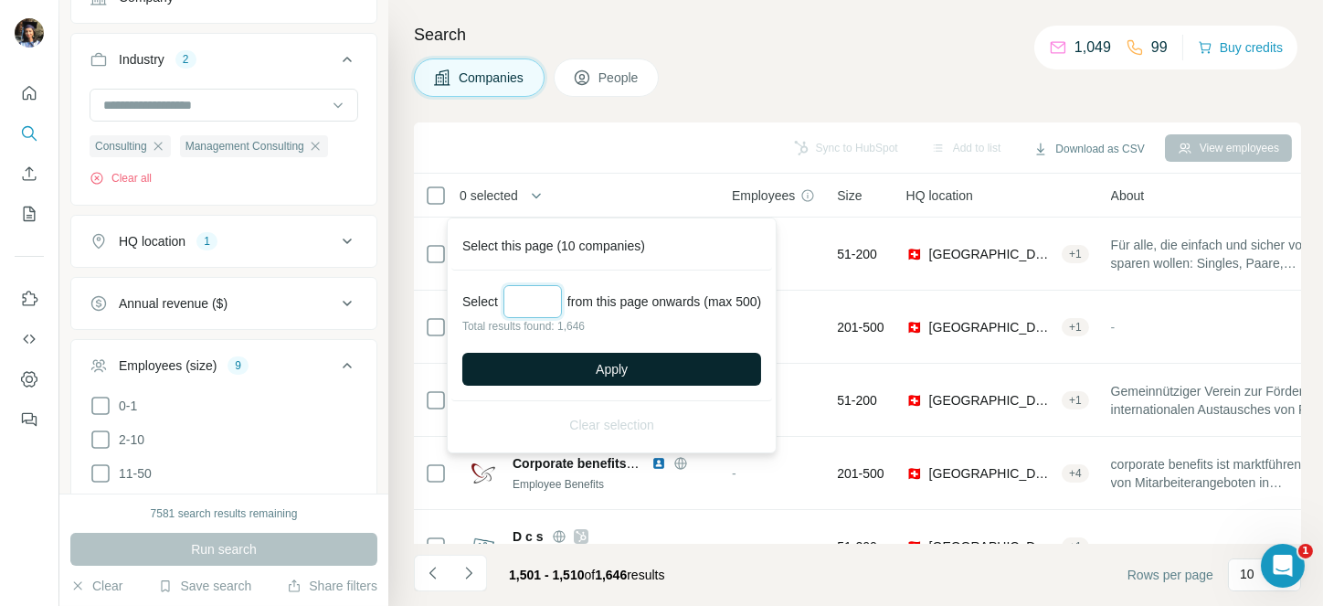
type input "***"
click at [609, 365] on span "Apply" at bounding box center [611, 369] width 32 height 18
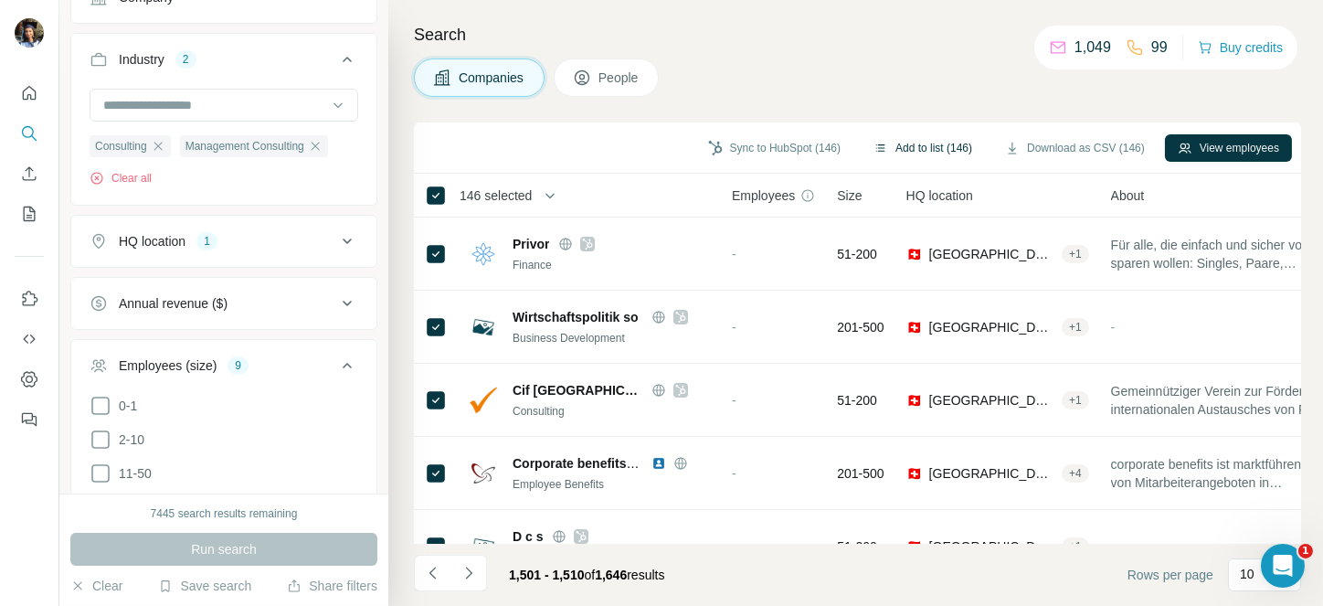
click at [937, 147] on button "Add to list (146)" at bounding box center [922, 147] width 124 height 27
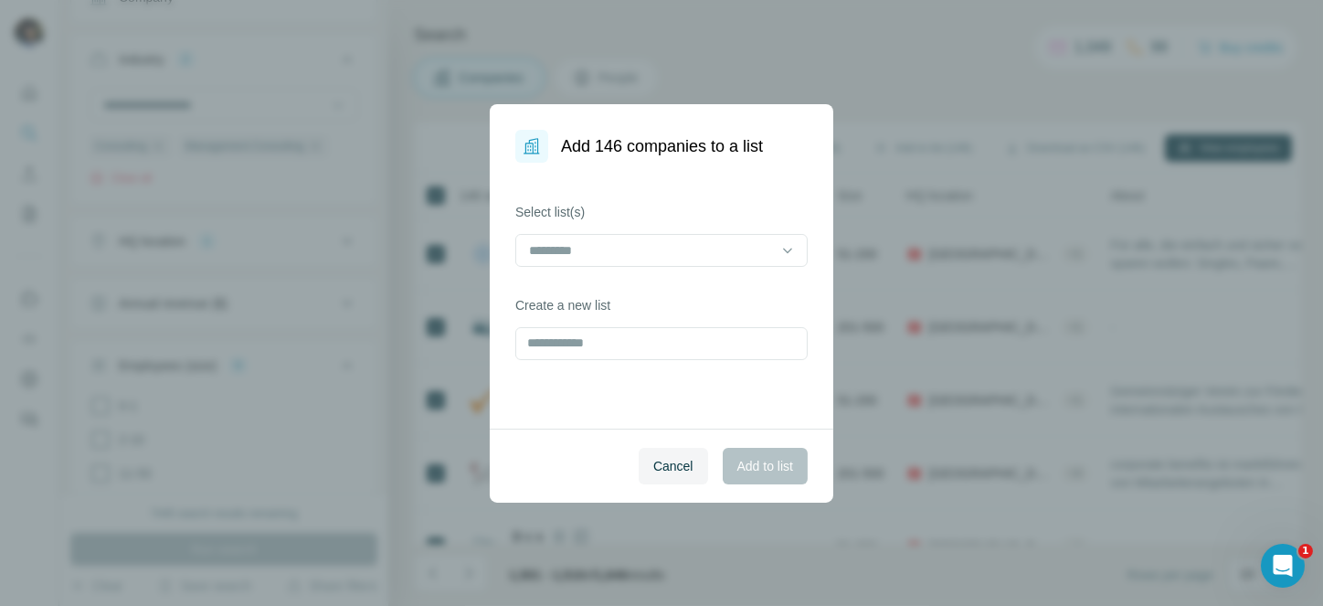
click at [658, 267] on div at bounding box center [661, 252] width 292 height 37
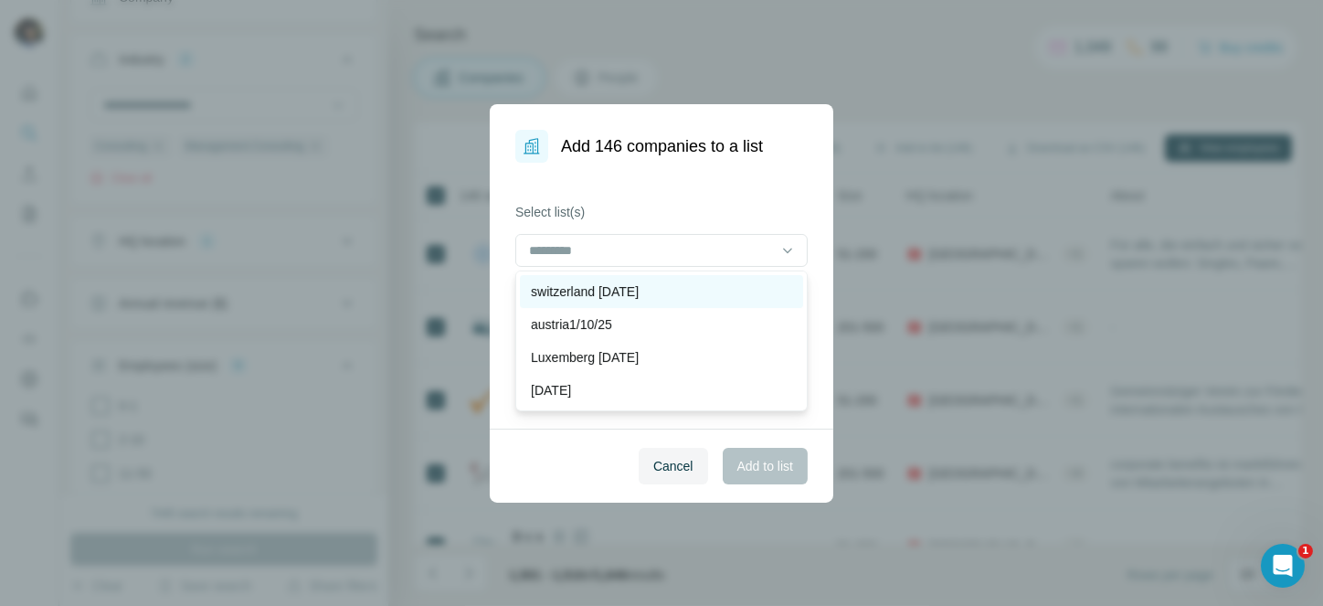
click at [638, 285] on p "switzerland [DATE]" at bounding box center [585, 291] width 108 height 18
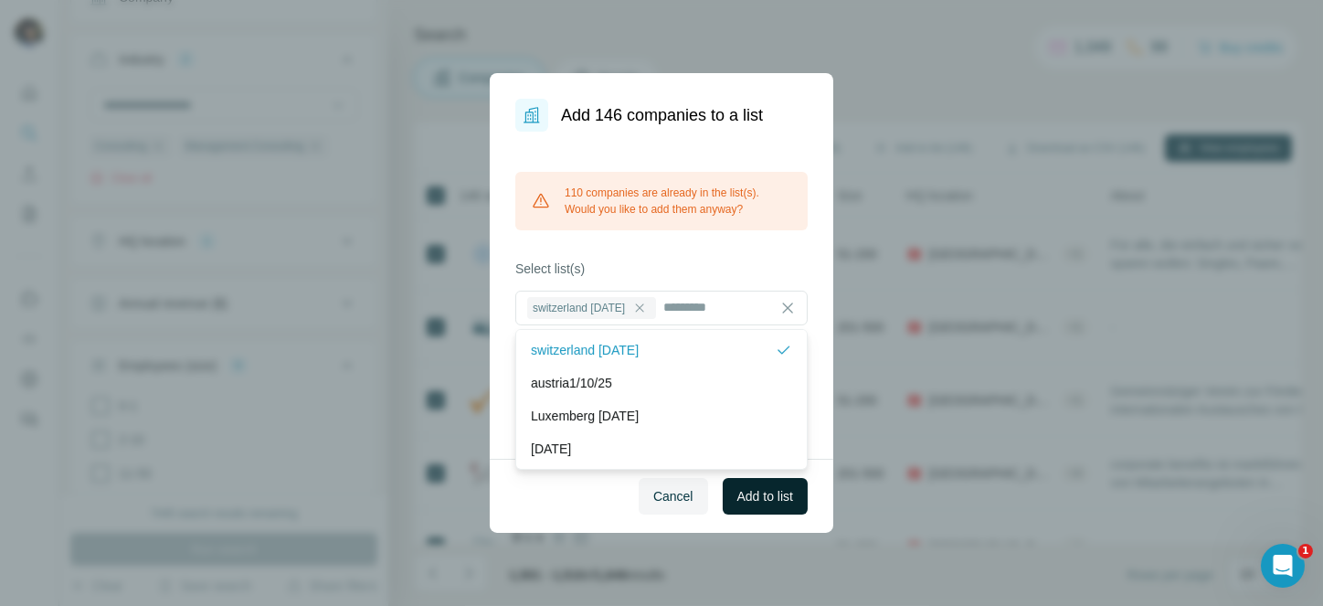
click at [764, 494] on span "Add to list" at bounding box center [765, 496] width 56 height 18
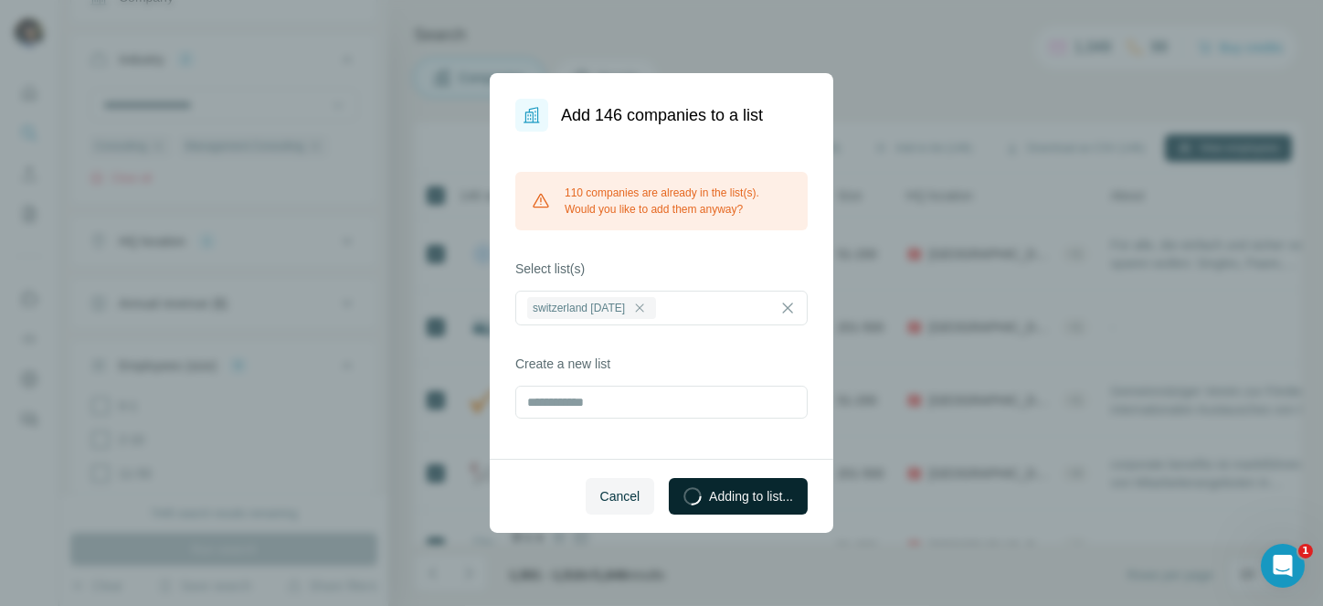
click at [746, 502] on button "Adding to list..." at bounding box center [738, 496] width 139 height 37
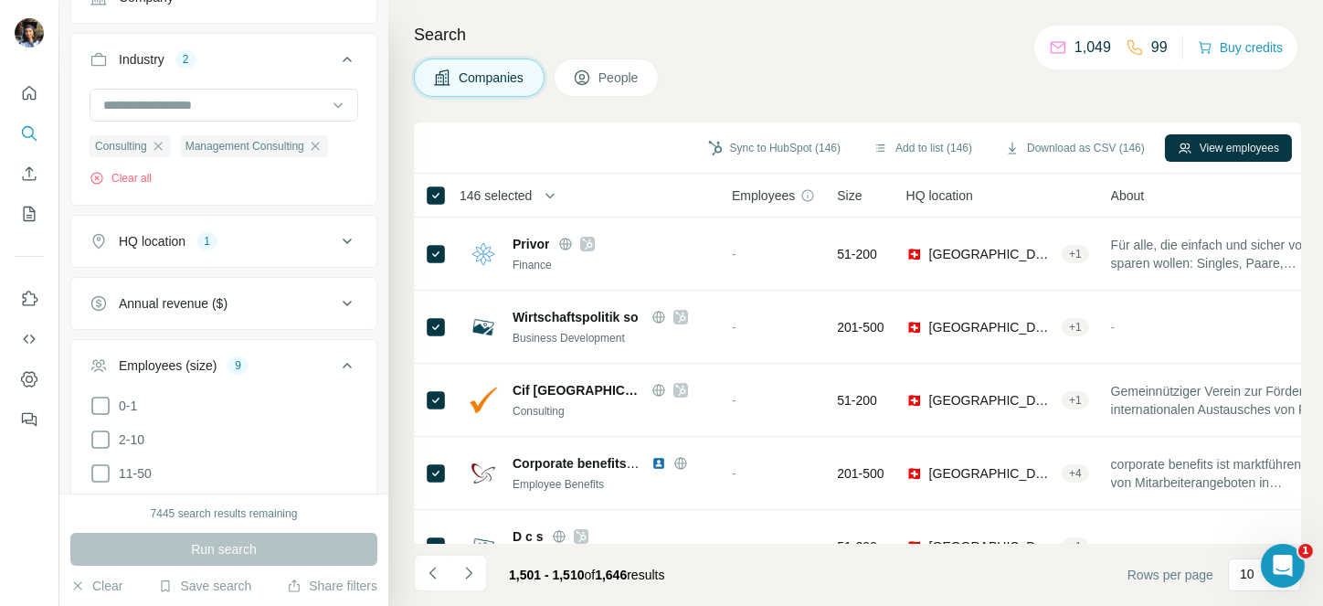
click at [336, 243] on icon at bounding box center [347, 241] width 22 height 22
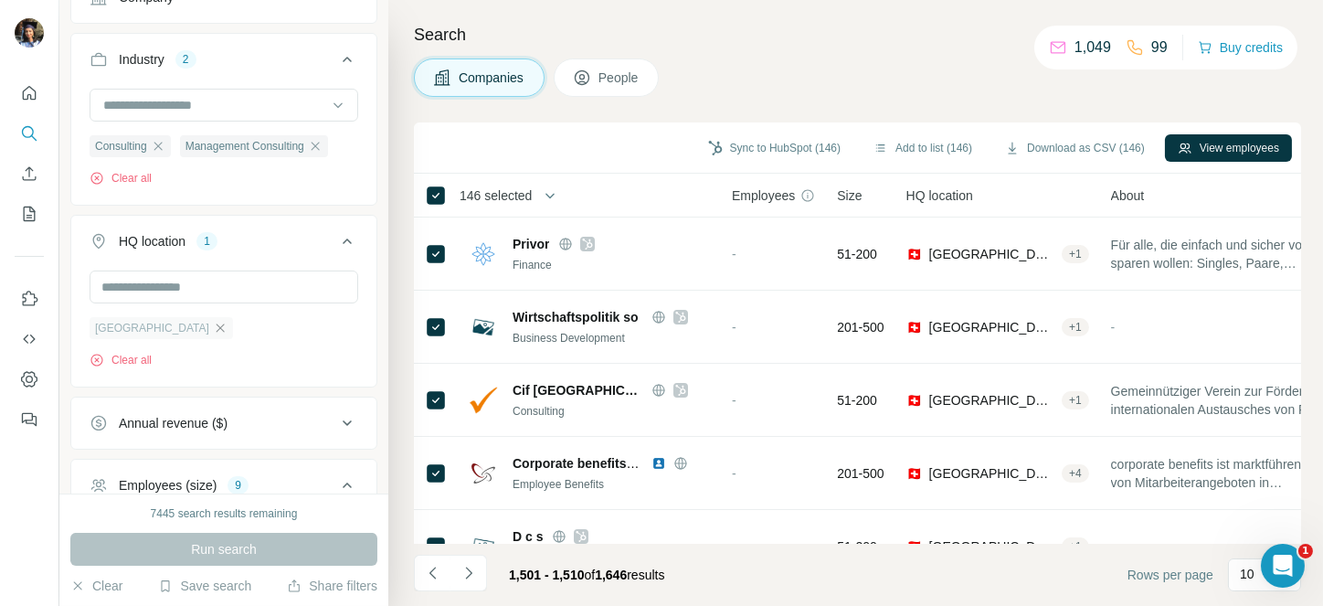
click at [213, 322] on icon "button" at bounding box center [220, 328] width 15 height 15
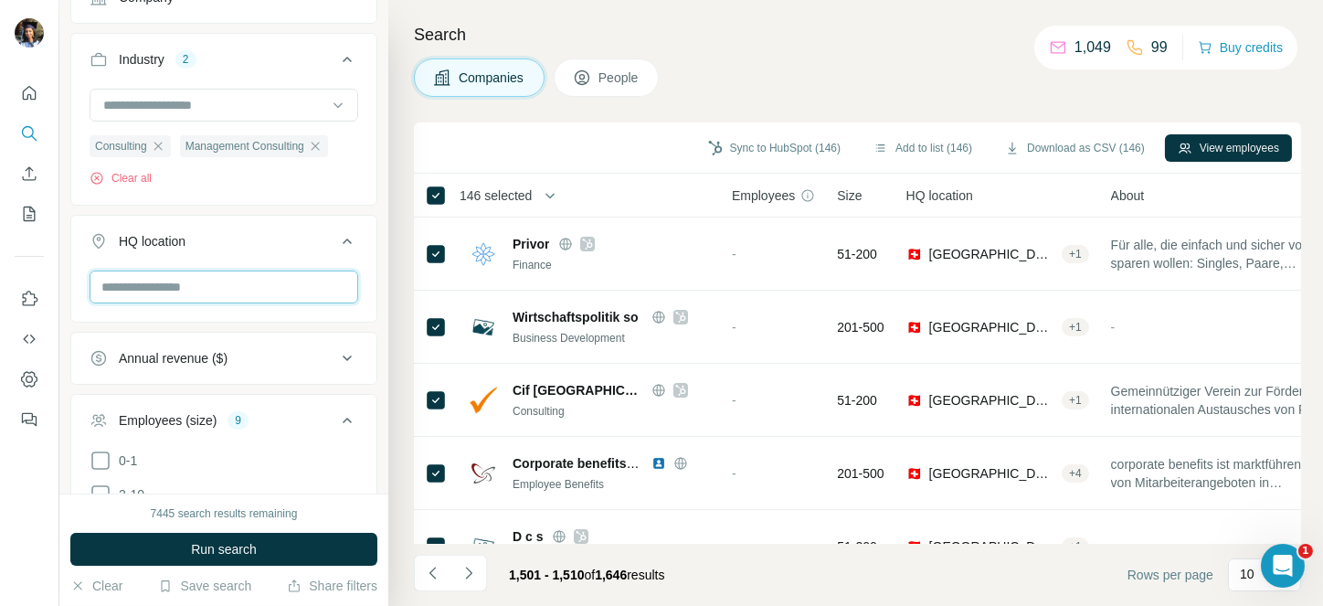
click at [191, 296] on input "text" at bounding box center [224, 286] width 269 height 33
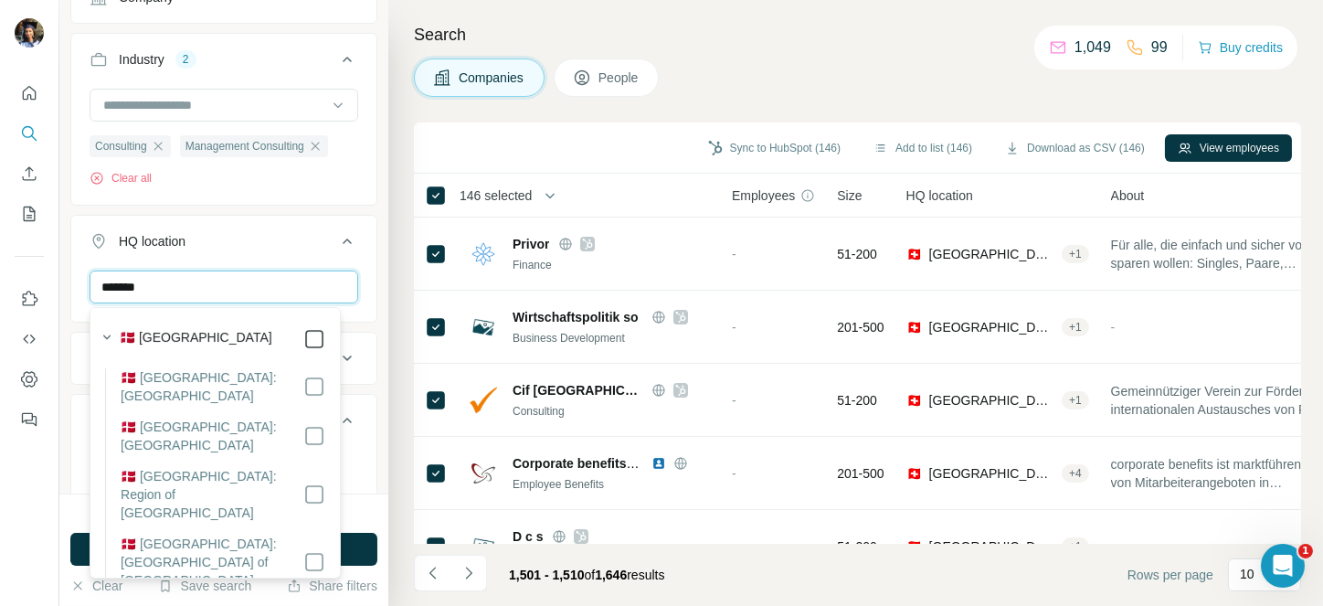
type input "*******"
click at [336, 233] on icon at bounding box center [347, 241] width 22 height 22
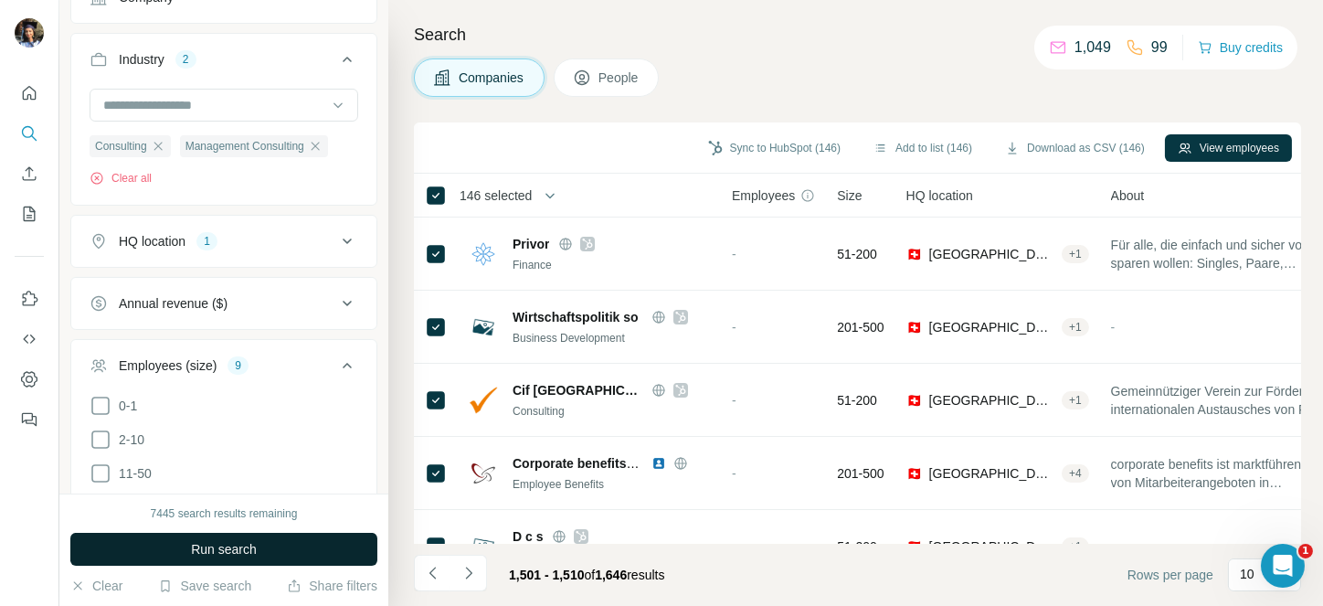
click at [248, 538] on button "Run search" at bounding box center [223, 548] width 307 height 33
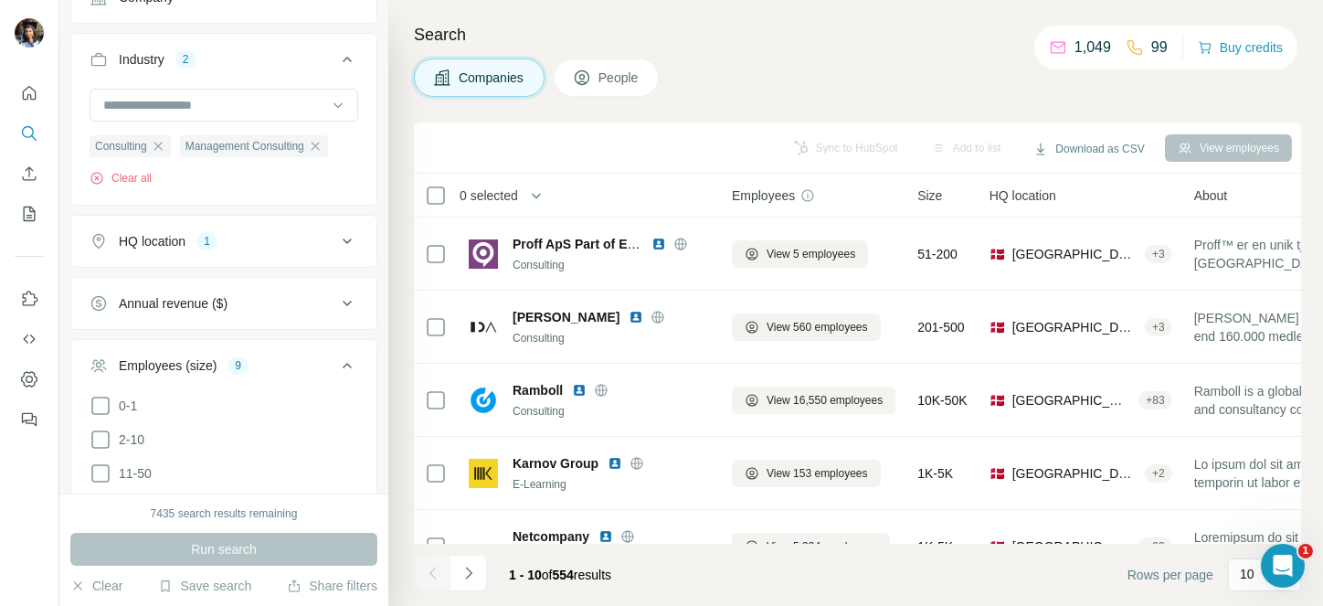
click at [497, 193] on span "0 selected" at bounding box center [488, 195] width 58 height 18
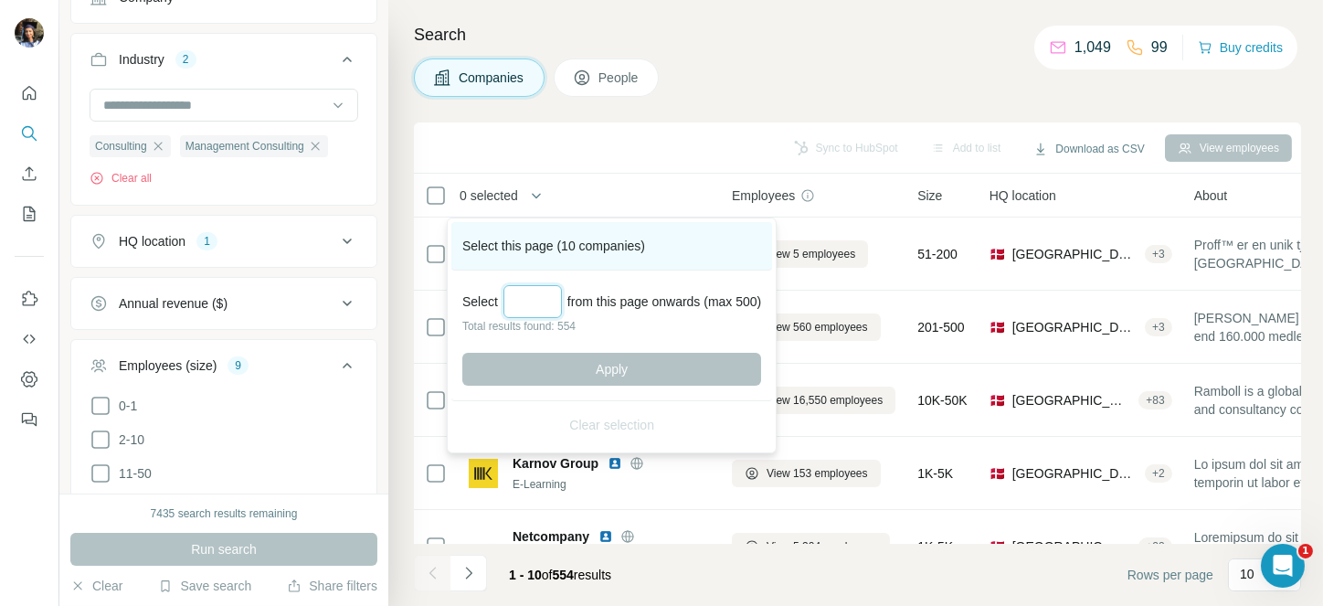
click at [543, 300] on input "Select a number (up to 500)" at bounding box center [532, 301] width 58 height 33
click at [534, 294] on input "Select a number (up to 500)" at bounding box center [532, 301] width 58 height 33
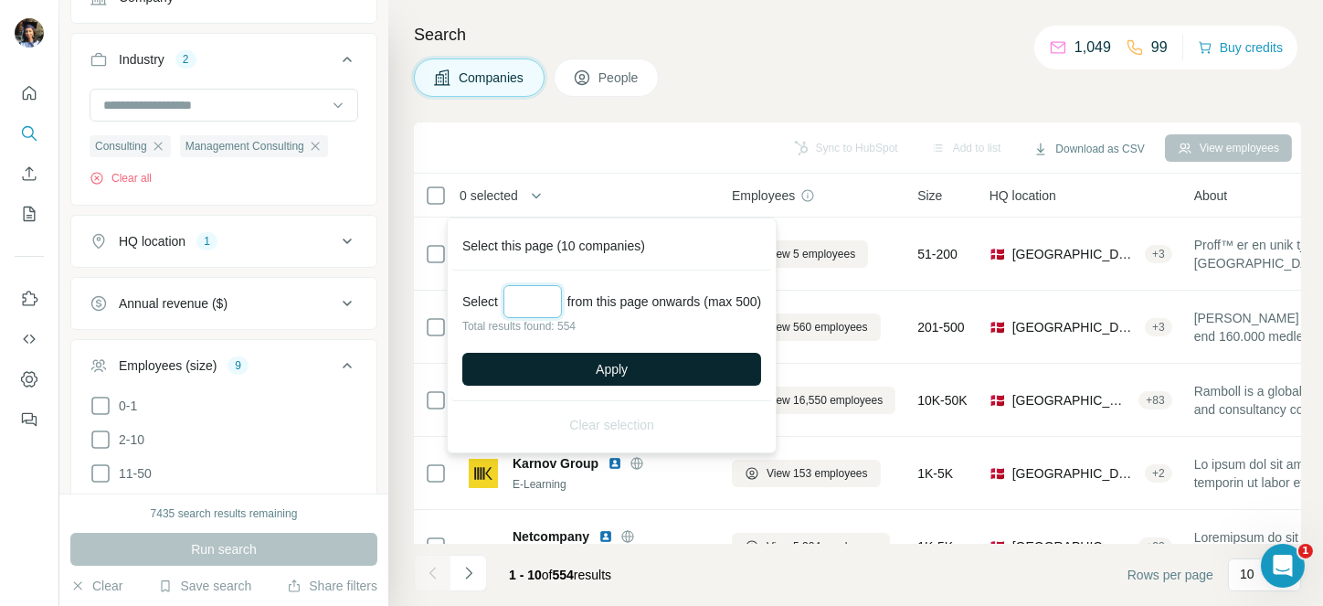
type input "***"
click at [597, 362] on button "Apply" at bounding box center [611, 369] width 299 height 33
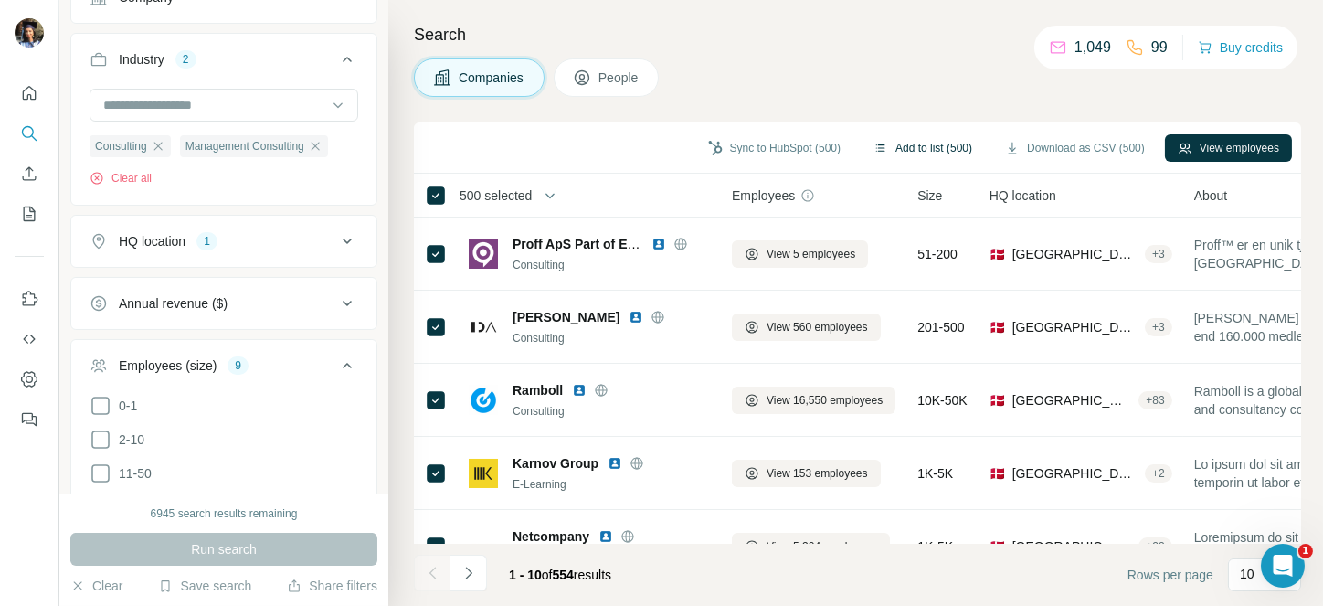
click at [905, 151] on button "Add to list (500)" at bounding box center [922, 147] width 124 height 27
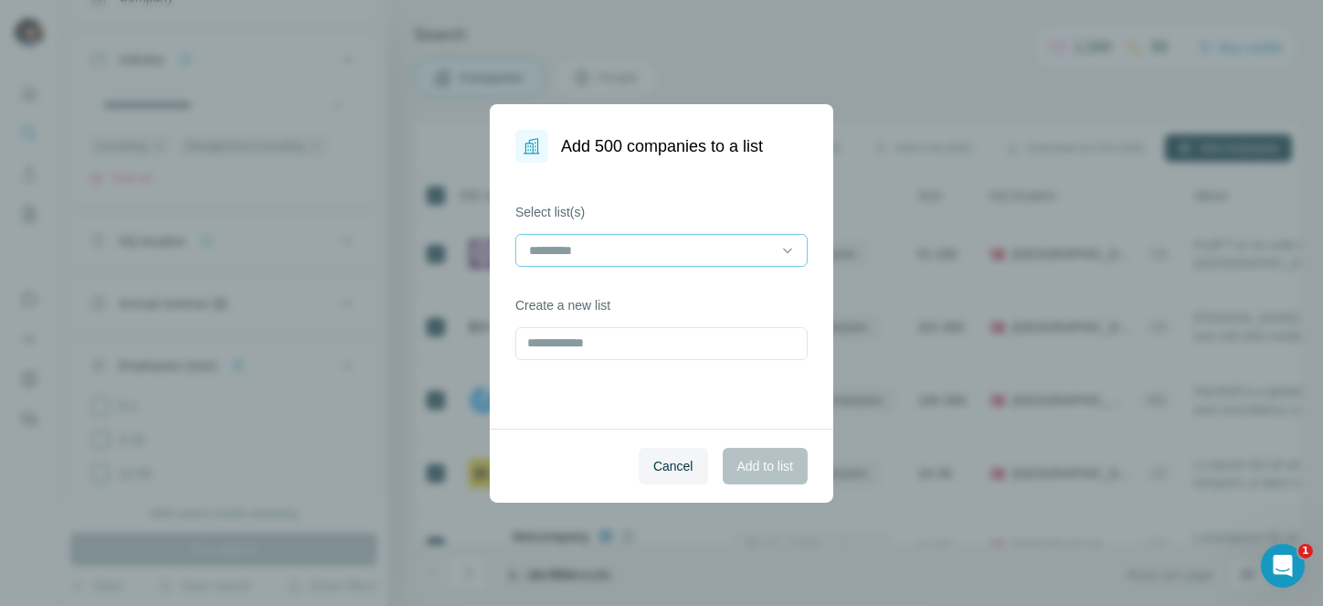
click at [725, 246] on input at bounding box center [650, 250] width 247 height 20
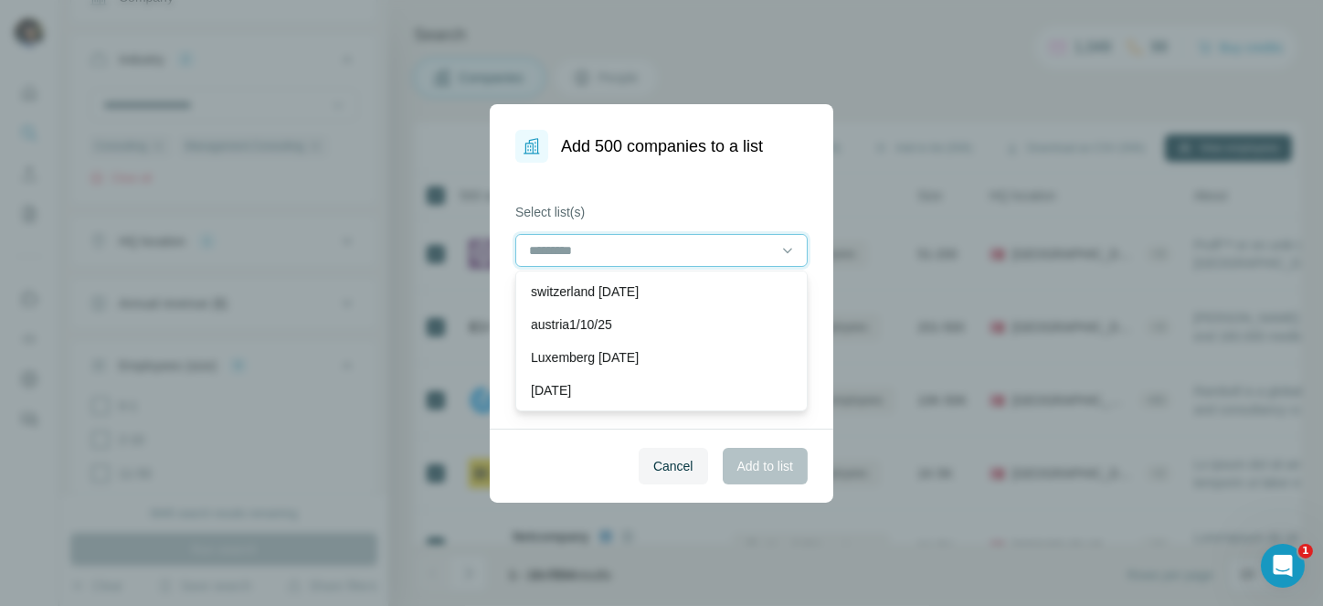
click at [725, 246] on input at bounding box center [650, 250] width 247 height 20
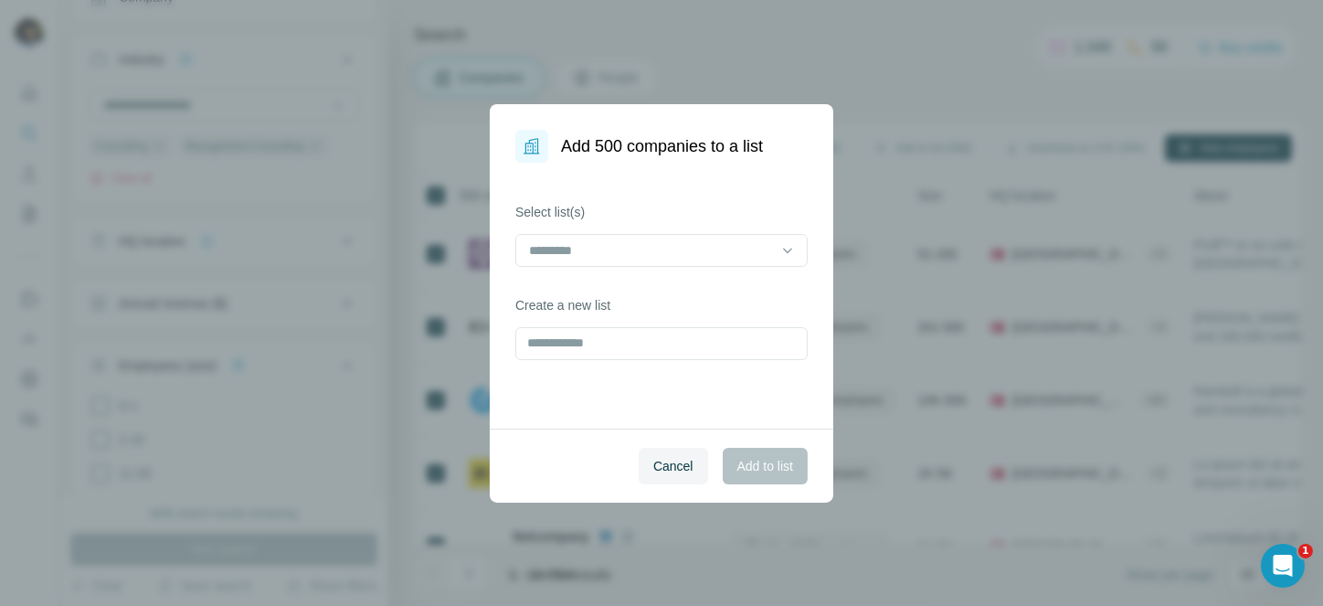
click at [684, 196] on div "Select list(s) Create a new list" at bounding box center [661, 296] width 343 height 266
click at [599, 345] on input "text" at bounding box center [661, 343] width 292 height 33
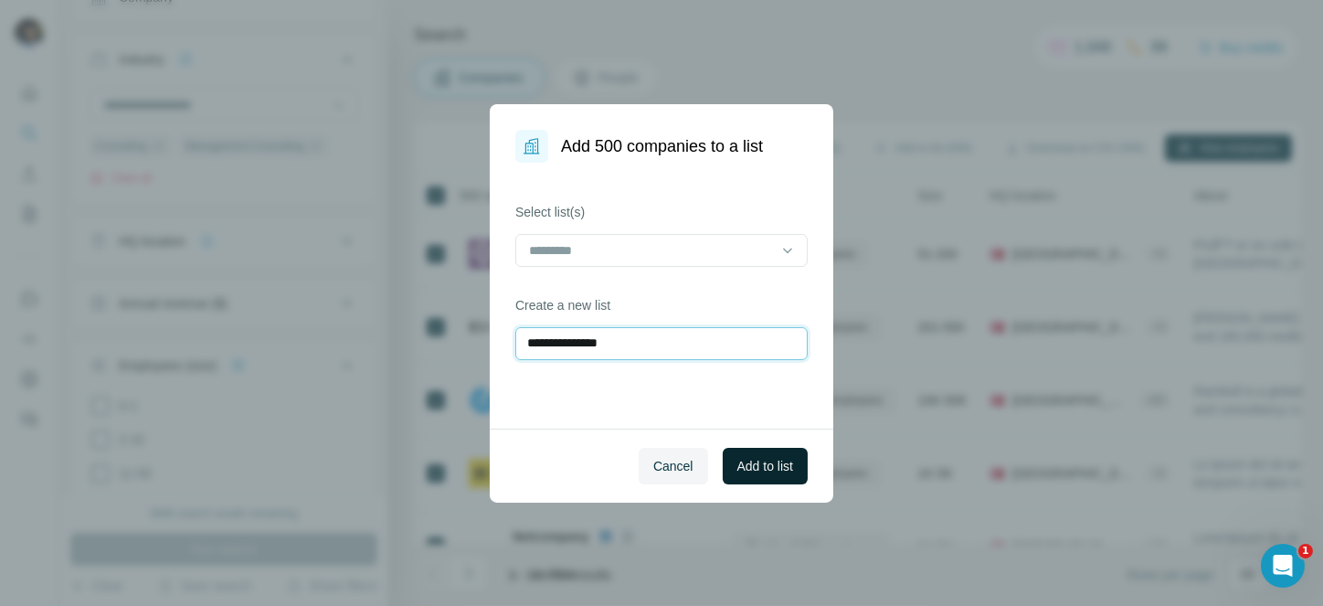
type input "**********"
click at [773, 453] on button "Add to list" at bounding box center [764, 466] width 85 height 37
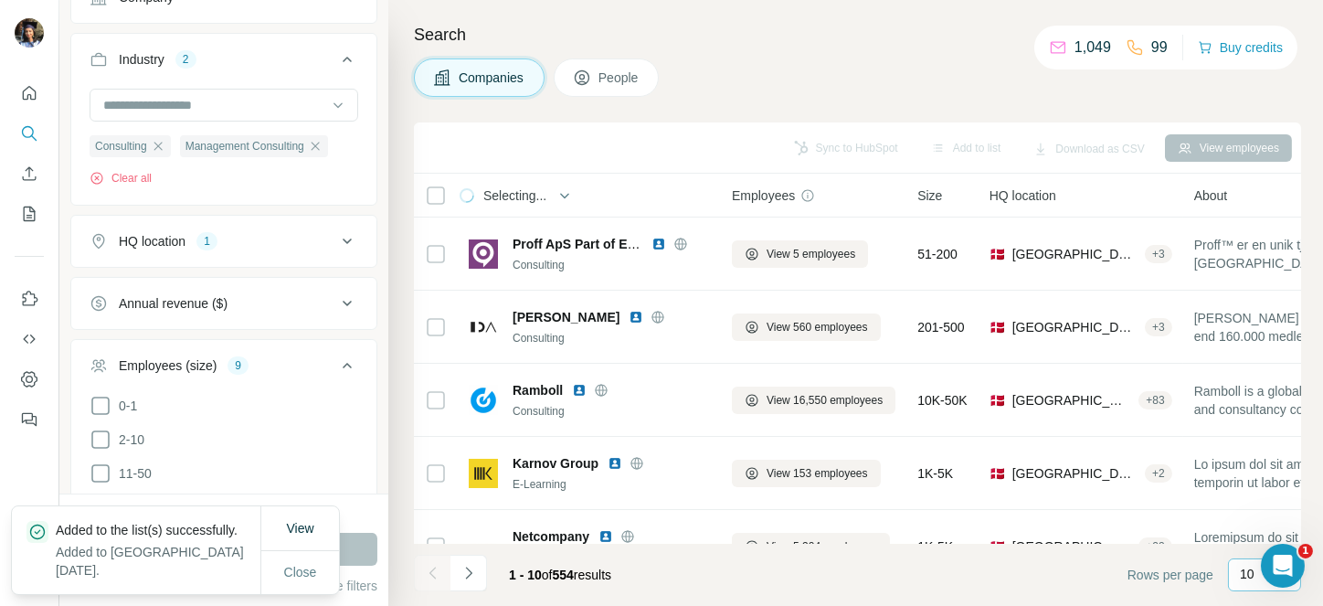
click at [1257, 575] on div "10" at bounding box center [1262, 573] width 46 height 18
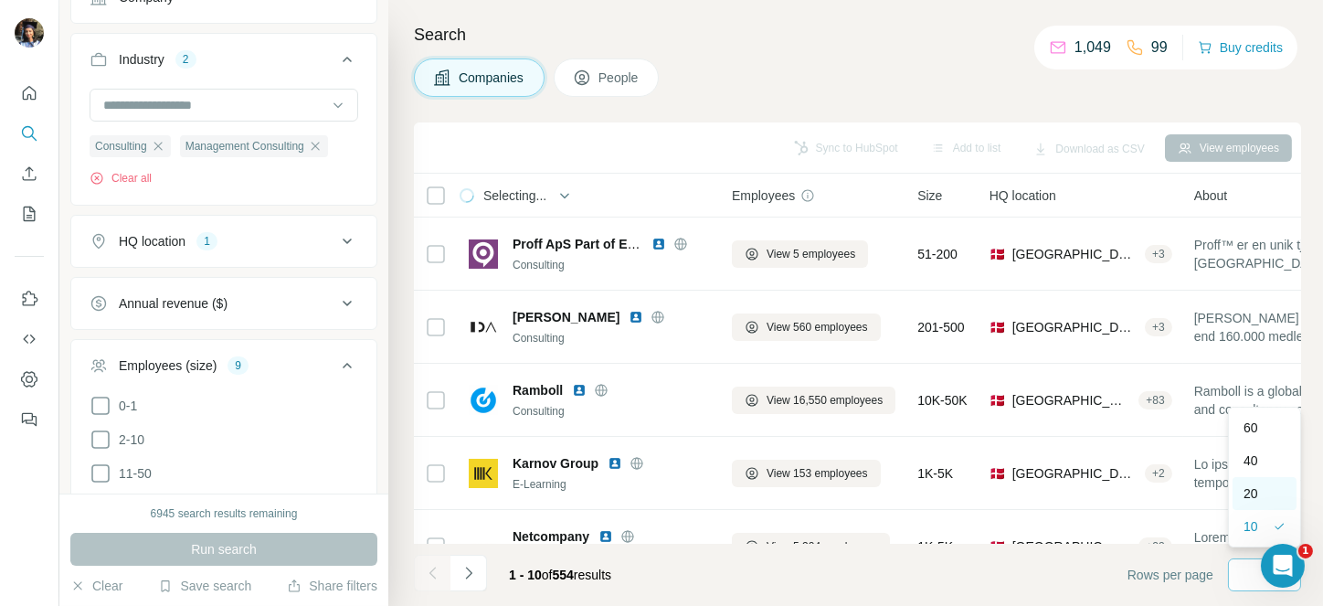
click at [1278, 501] on div "20" at bounding box center [1264, 493] width 42 height 18
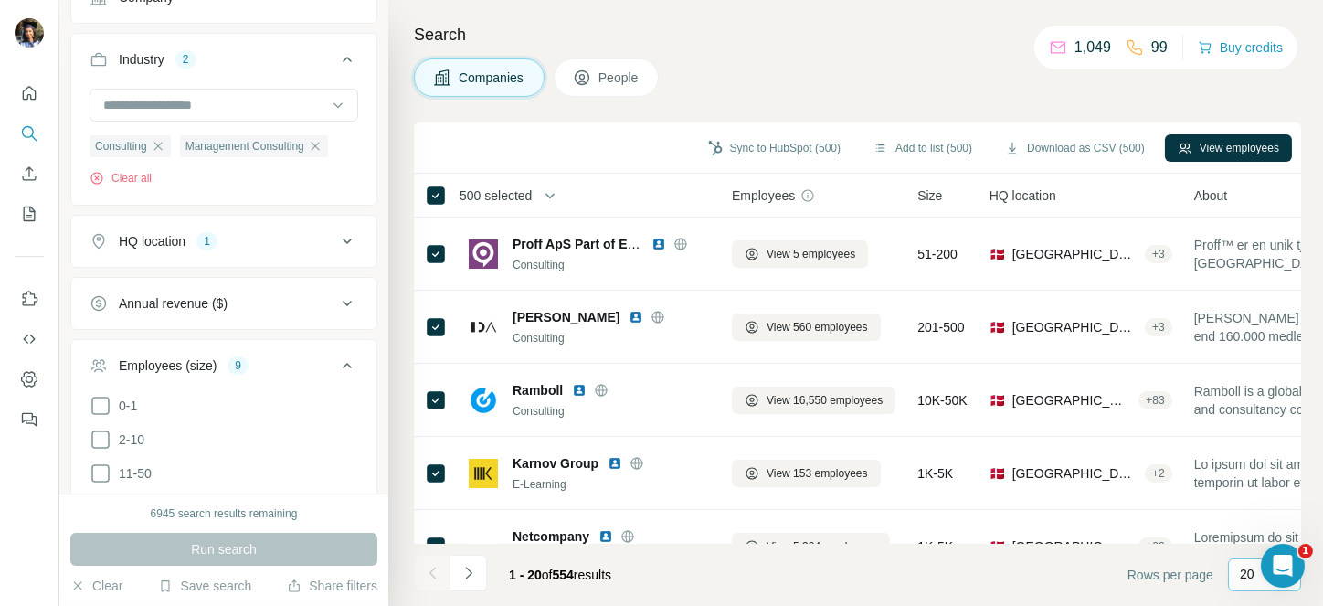
click at [484, 191] on span "500 selected" at bounding box center [495, 195] width 72 height 18
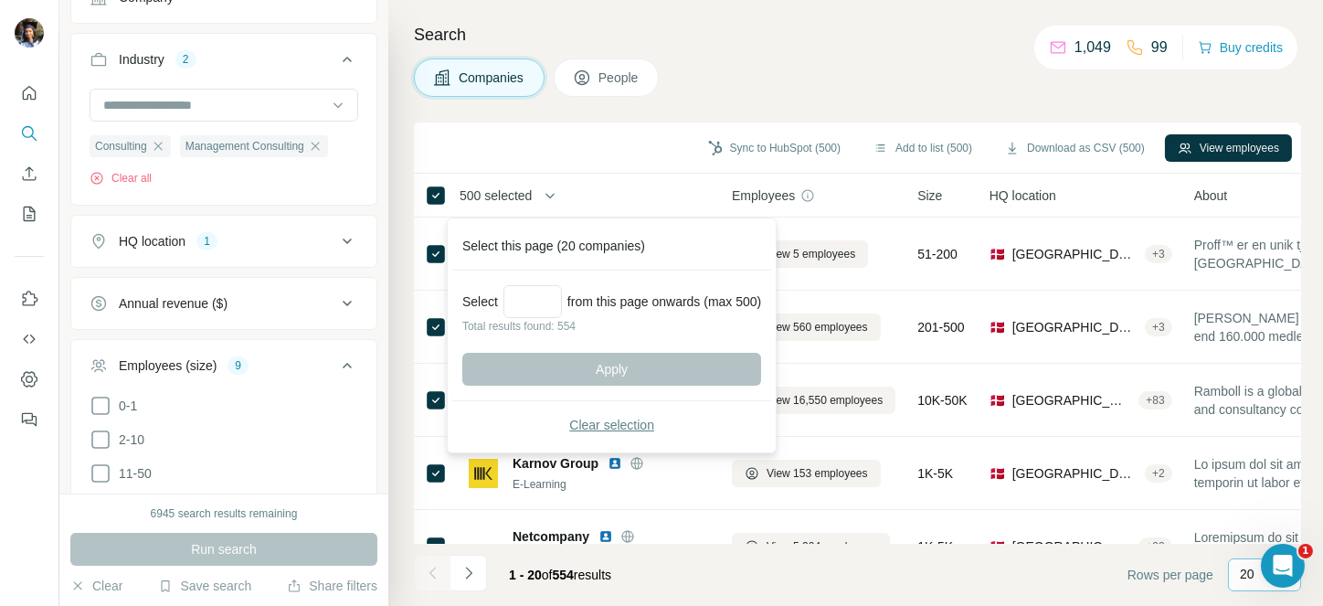
click at [624, 424] on span "Clear selection" at bounding box center [611, 425] width 85 height 18
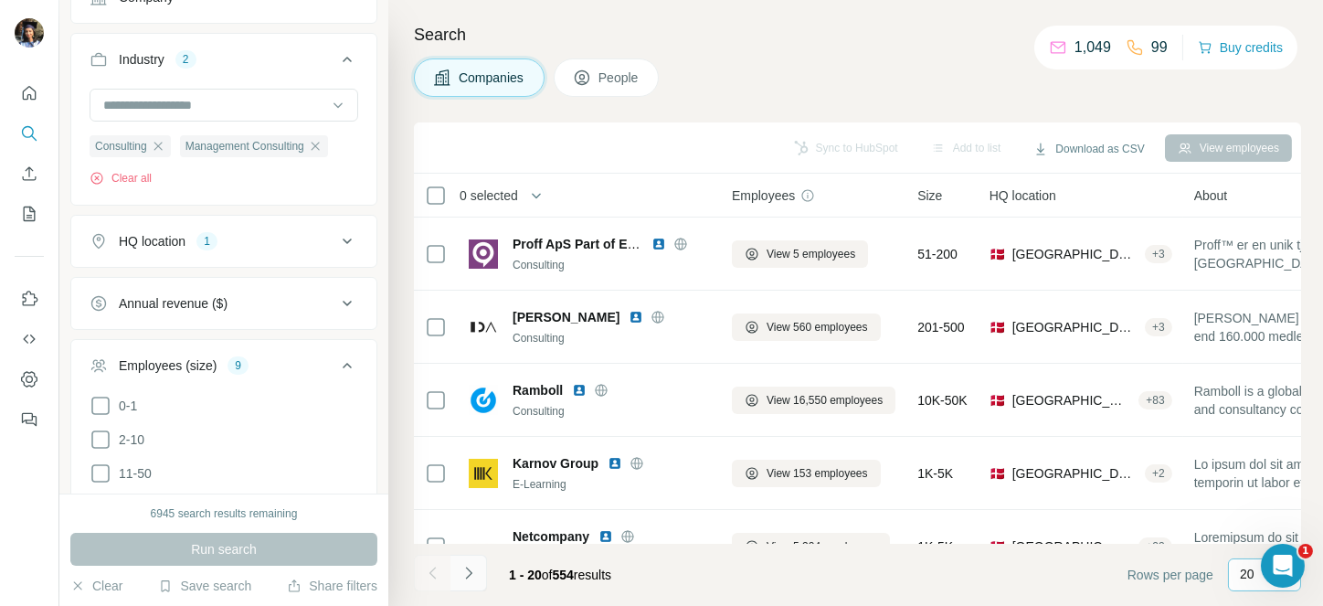
click at [469, 558] on button "Navigate to next page" at bounding box center [468, 572] width 37 height 37
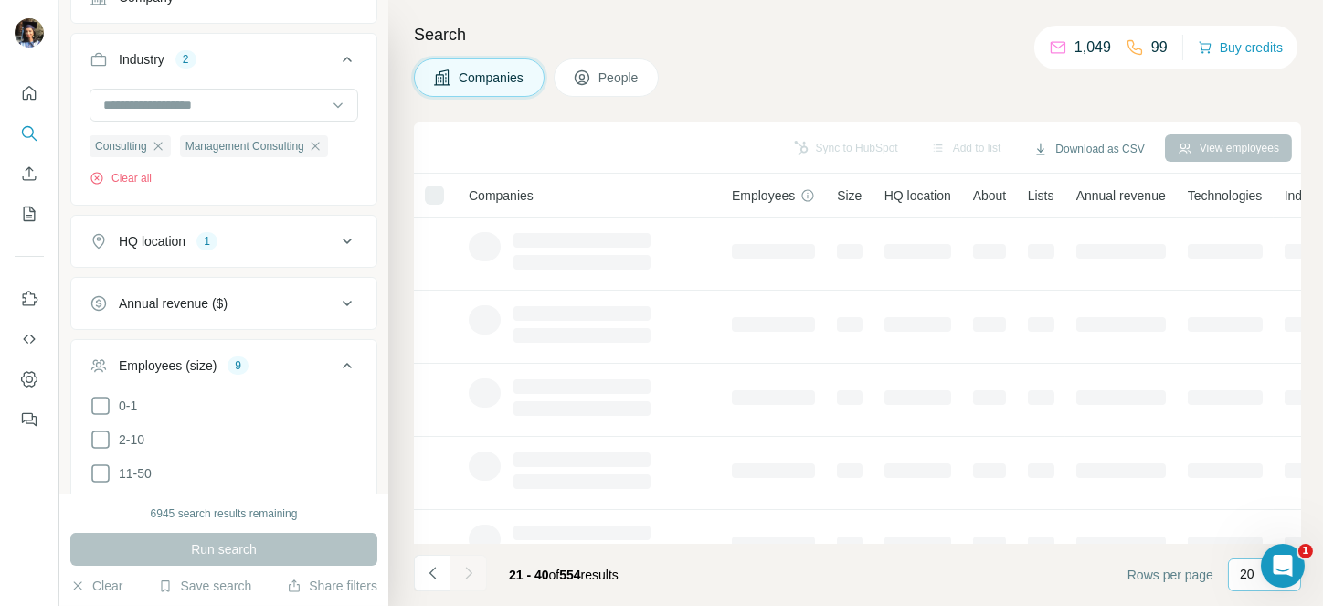
click at [469, 558] on div at bounding box center [468, 572] width 37 height 37
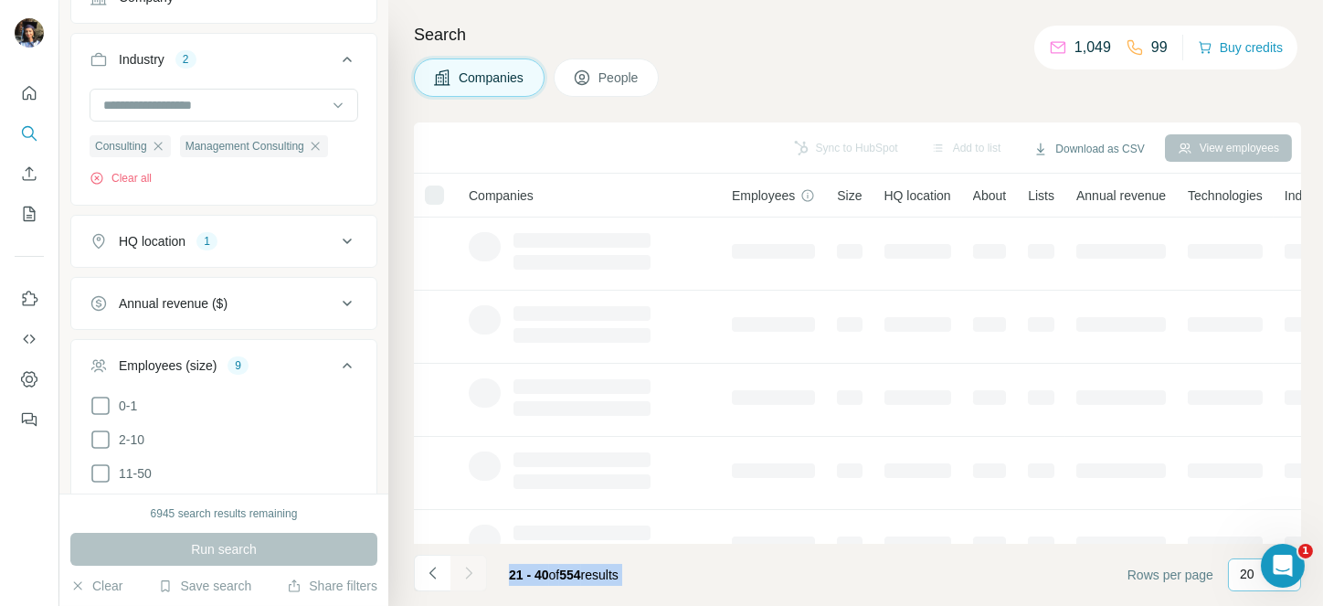
click at [469, 558] on div at bounding box center [468, 572] width 37 height 37
click at [469, 558] on button "Navigate to next page" at bounding box center [468, 572] width 37 height 37
click at [469, 558] on div at bounding box center [468, 572] width 37 height 37
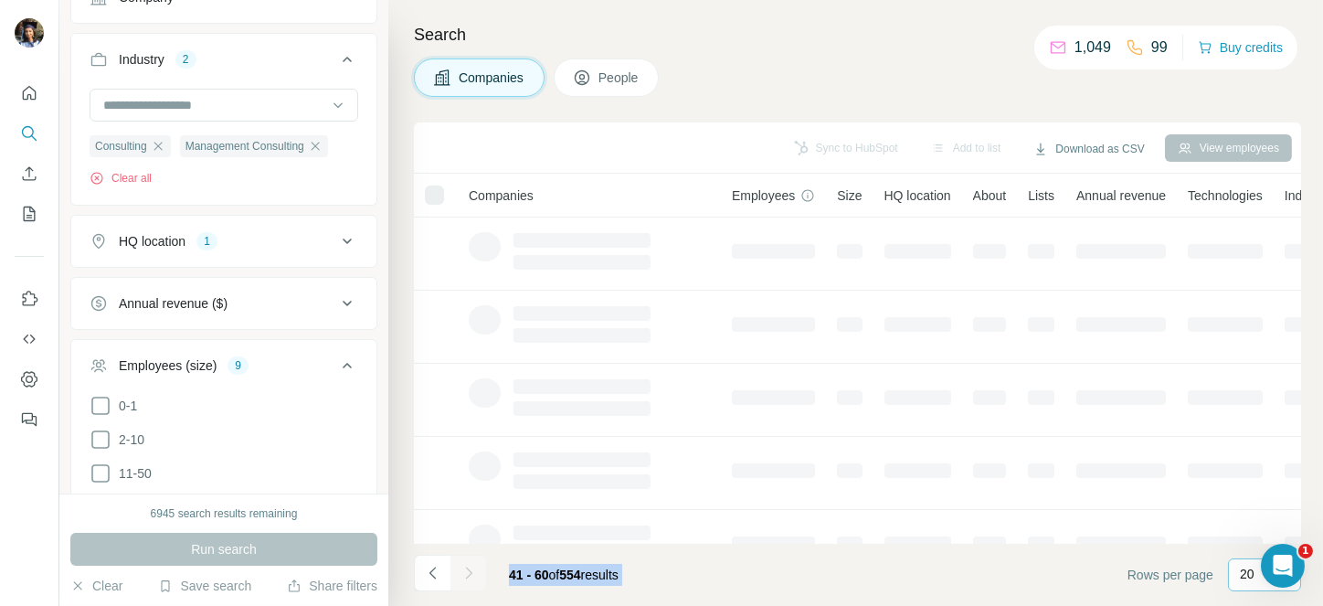
click at [469, 558] on div at bounding box center [468, 572] width 37 height 37
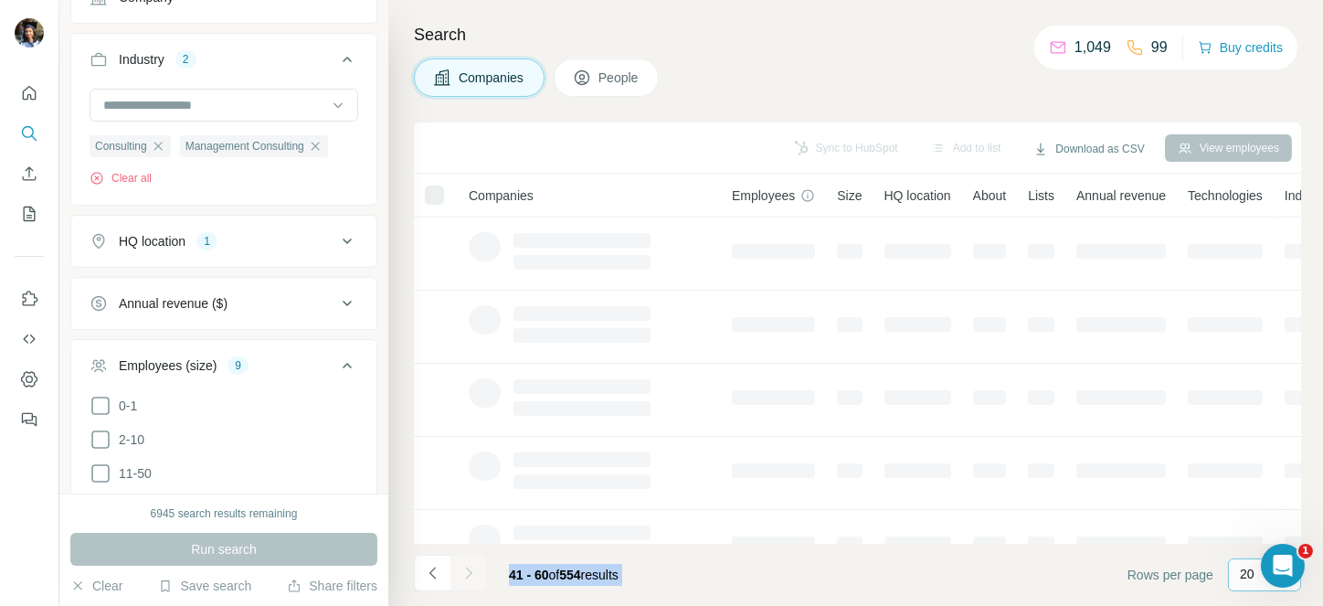
click at [469, 558] on div at bounding box center [468, 572] width 37 height 37
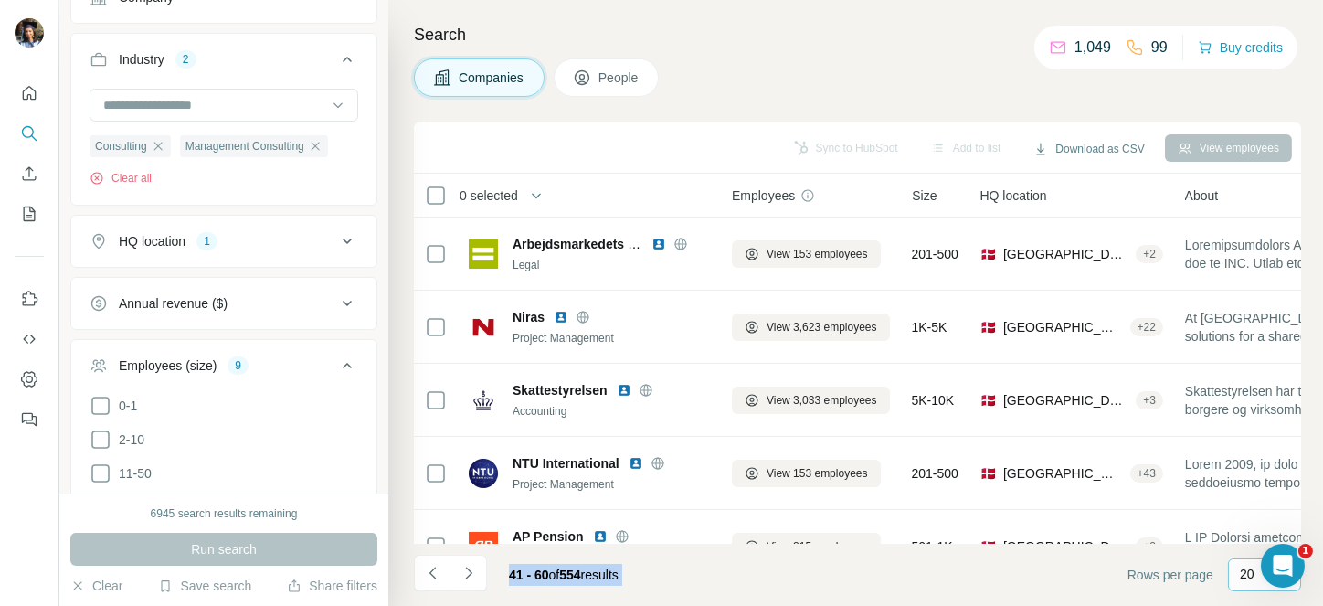
click at [469, 558] on button "Navigate to next page" at bounding box center [468, 572] width 37 height 37
click
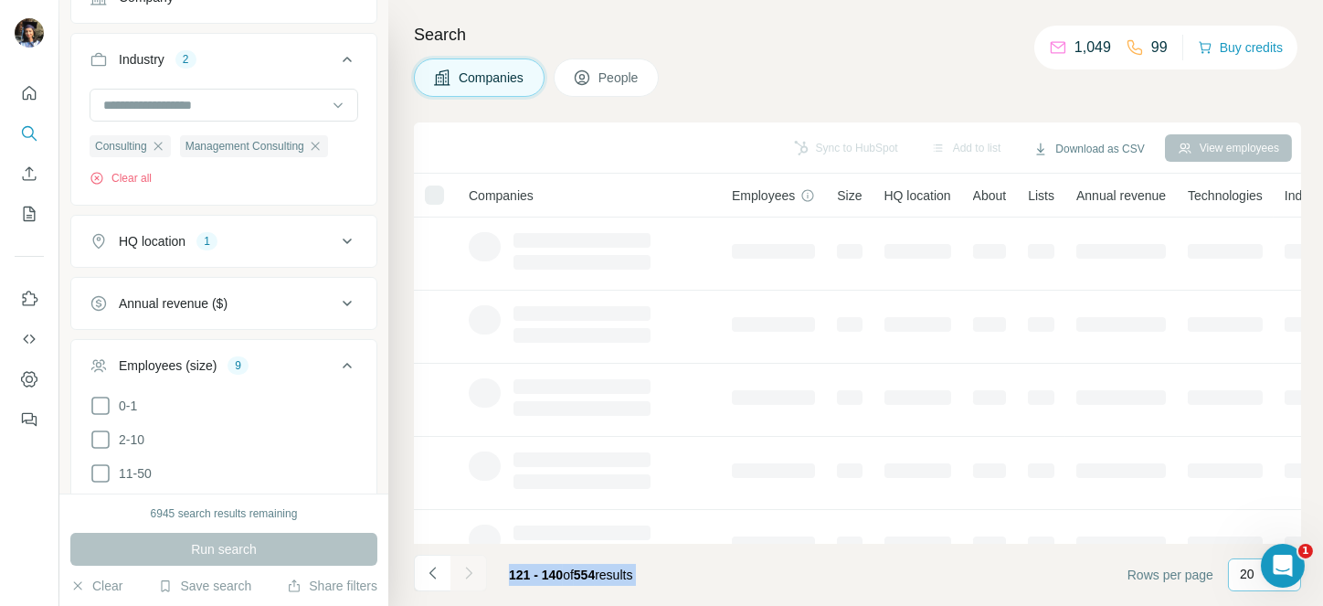
drag, startPoint x: 476, startPoint y: 577, endPoint x: 466, endPoint y: 574, distance: 10.4
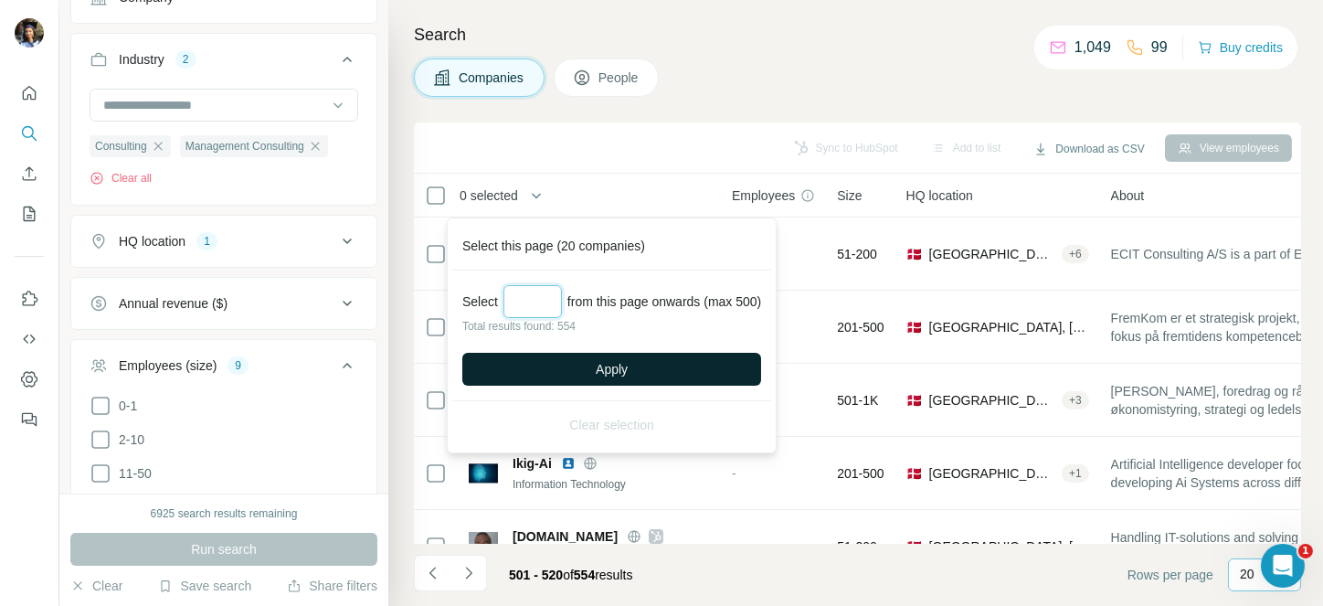
type input "**"
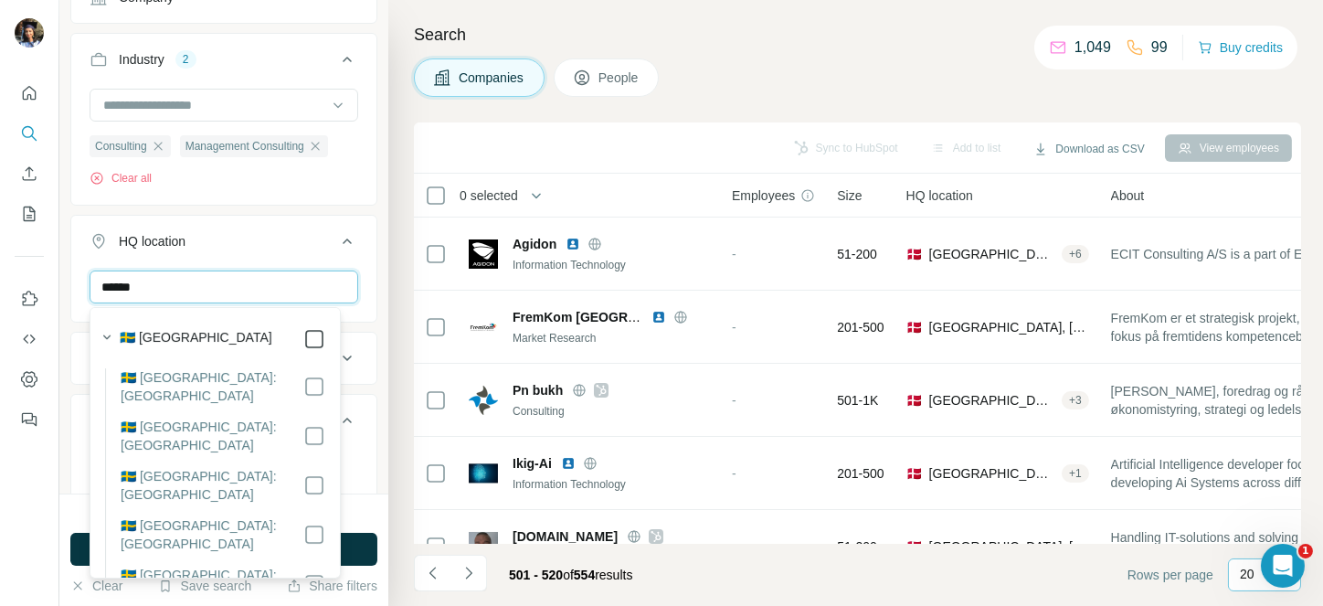
type input "******"
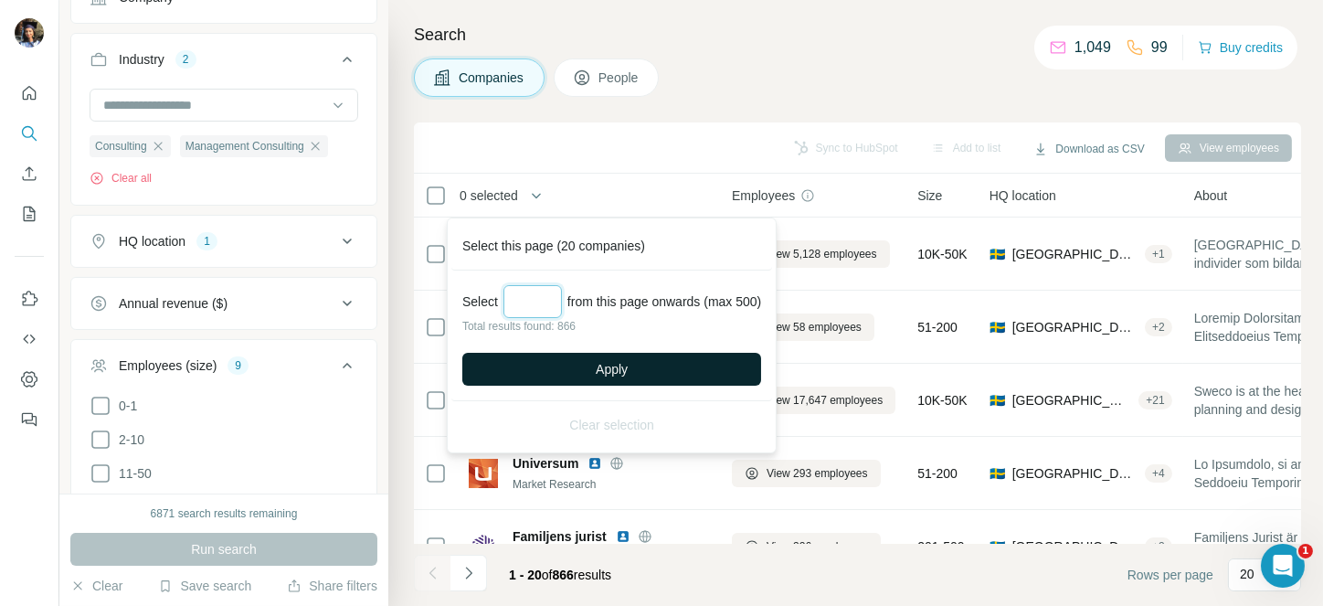
type input "***"
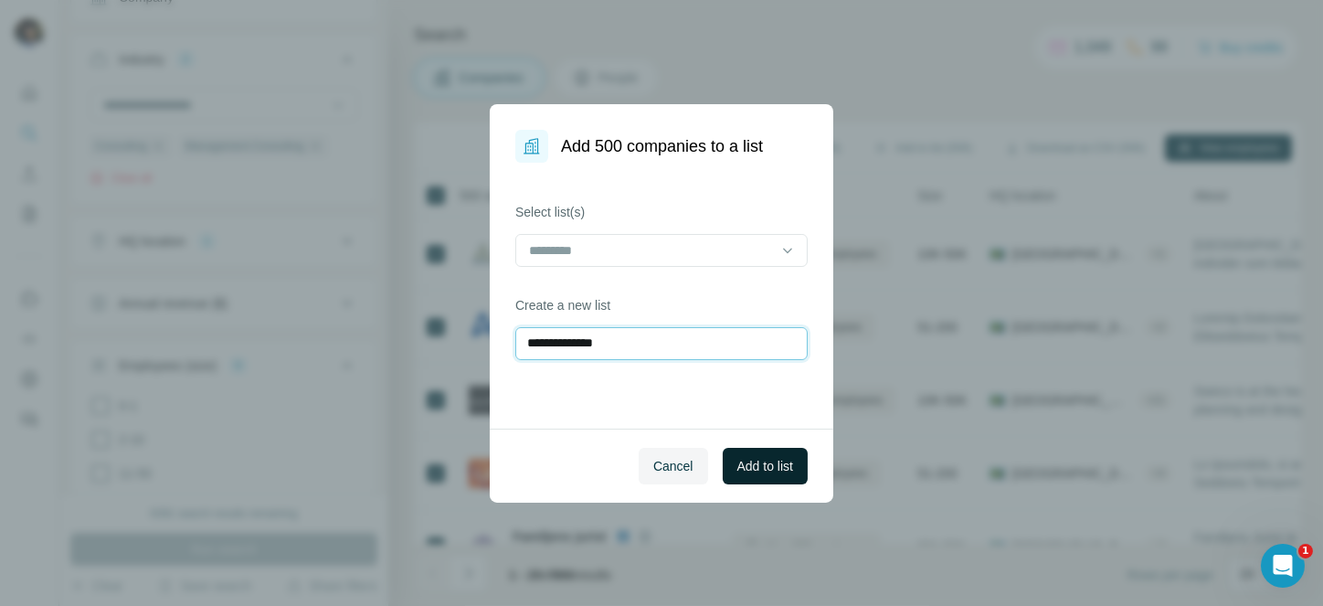
type input "**********"
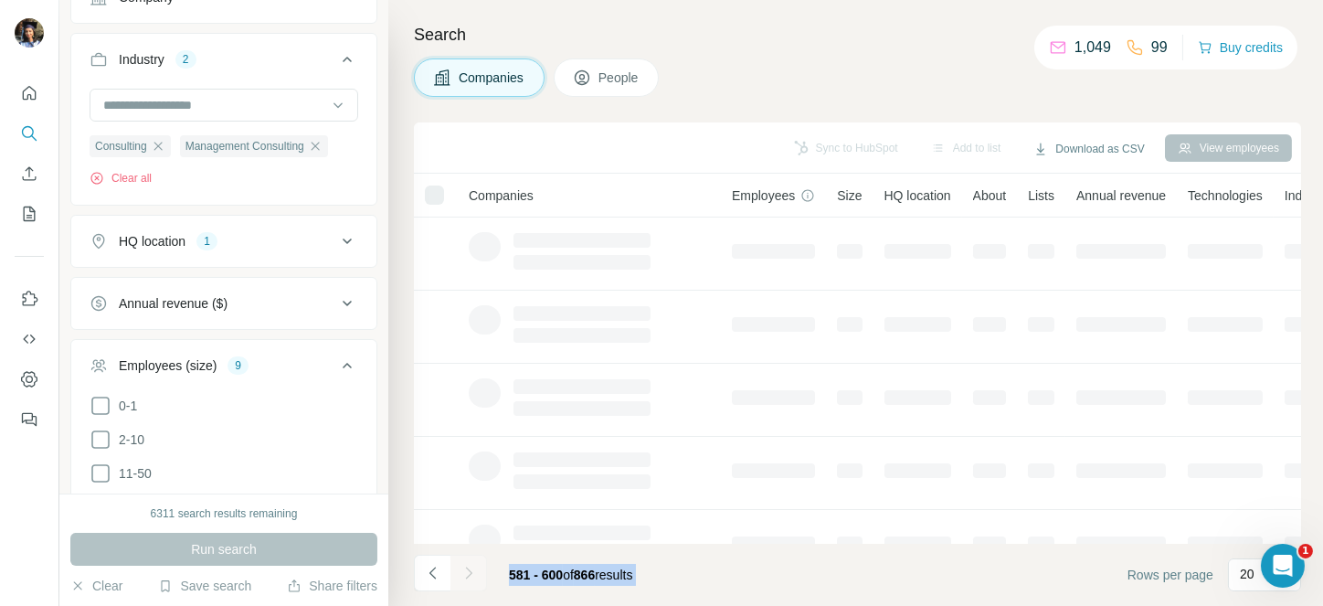
drag, startPoint x: 421, startPoint y: 561, endPoint x: 690, endPoint y: 552, distance: 268.7
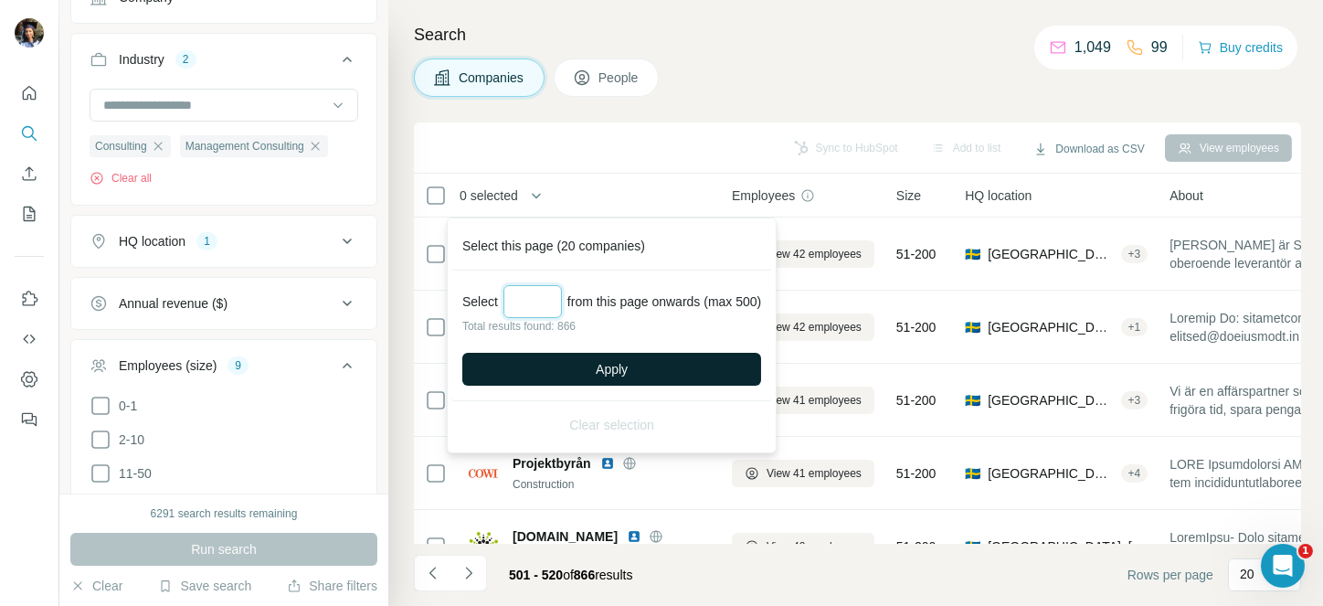
type input "***"
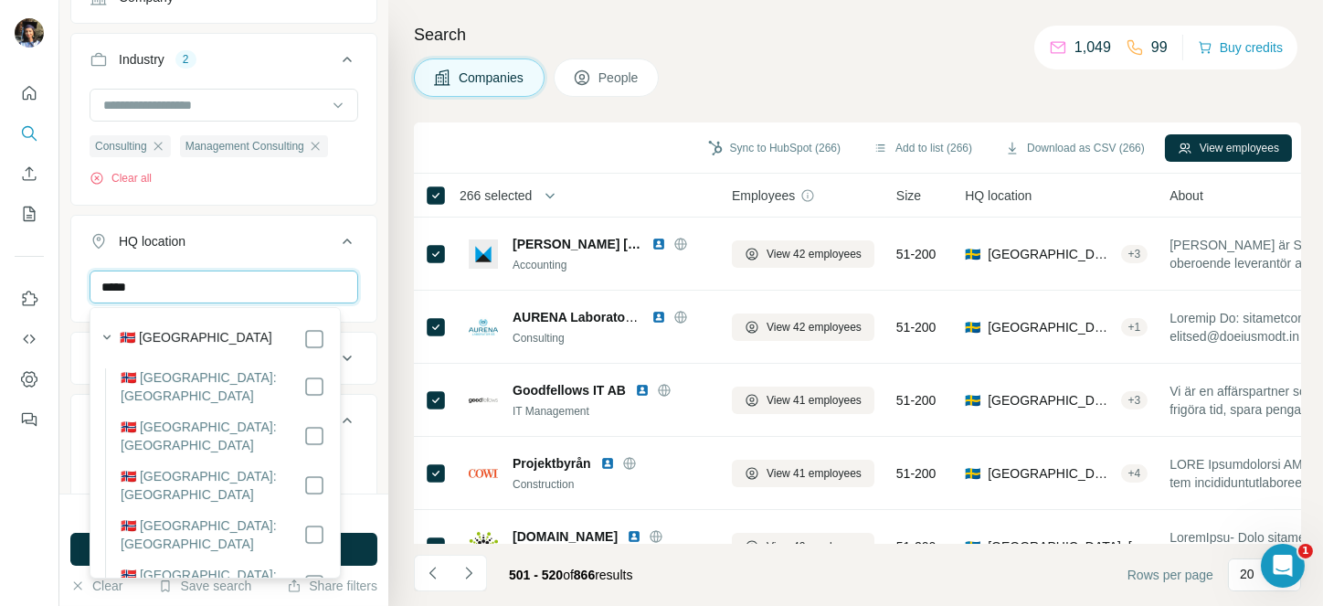
type input "*****"
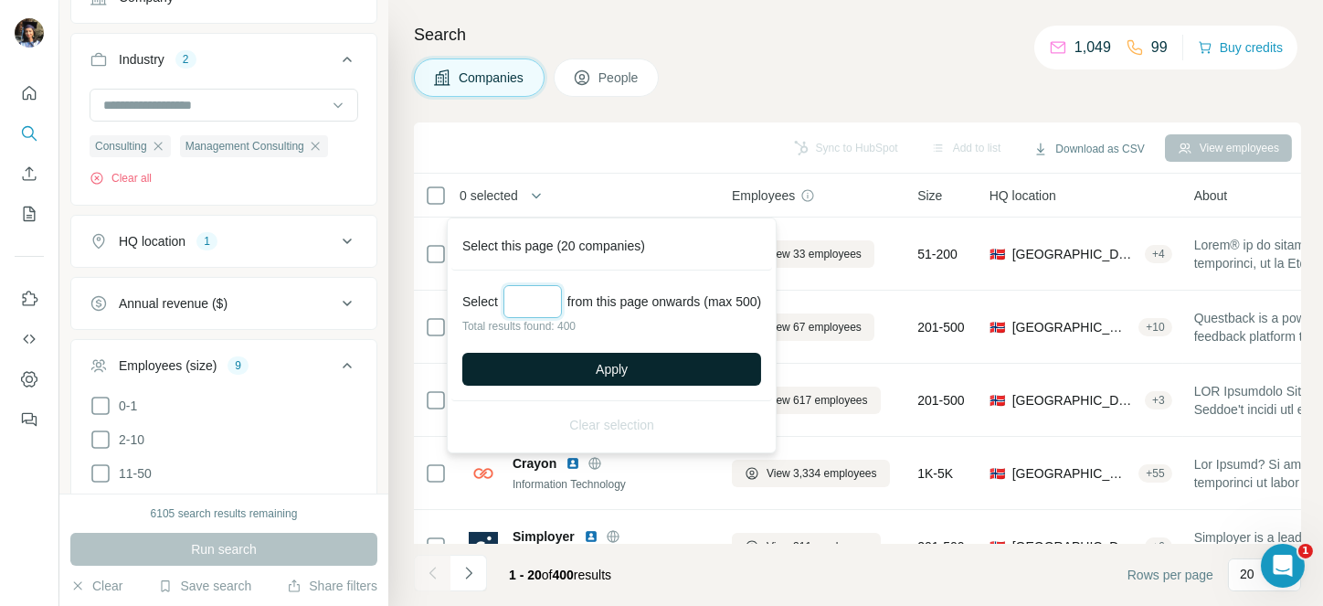
type input "***"
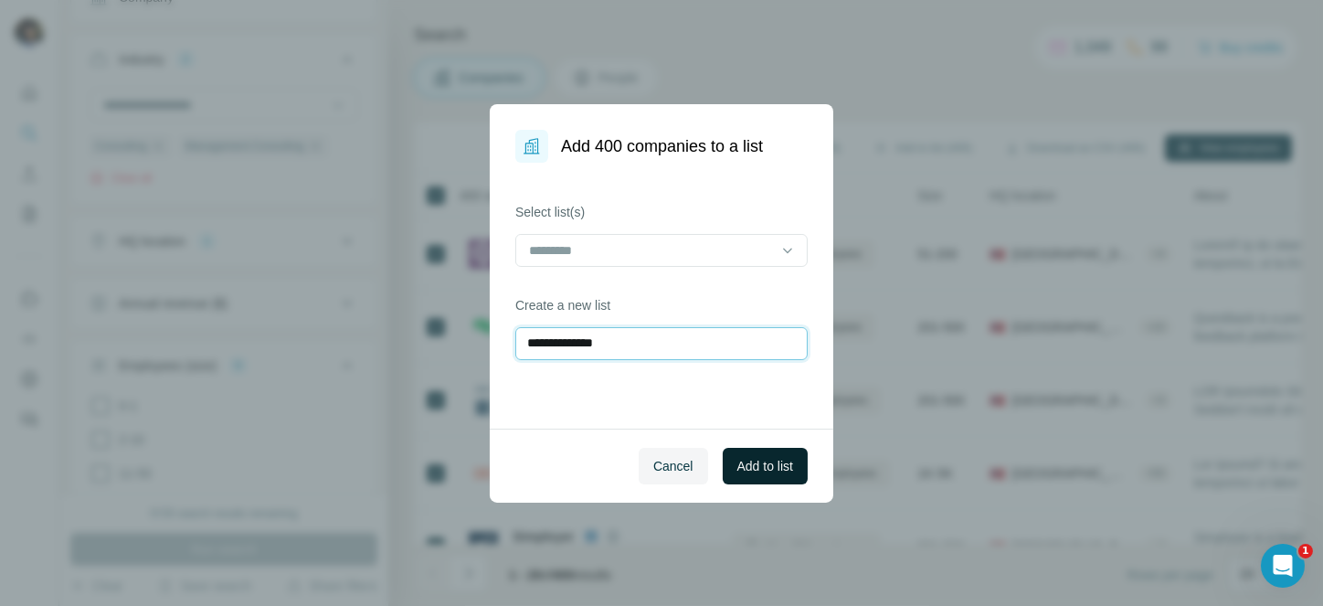
type input "**********"
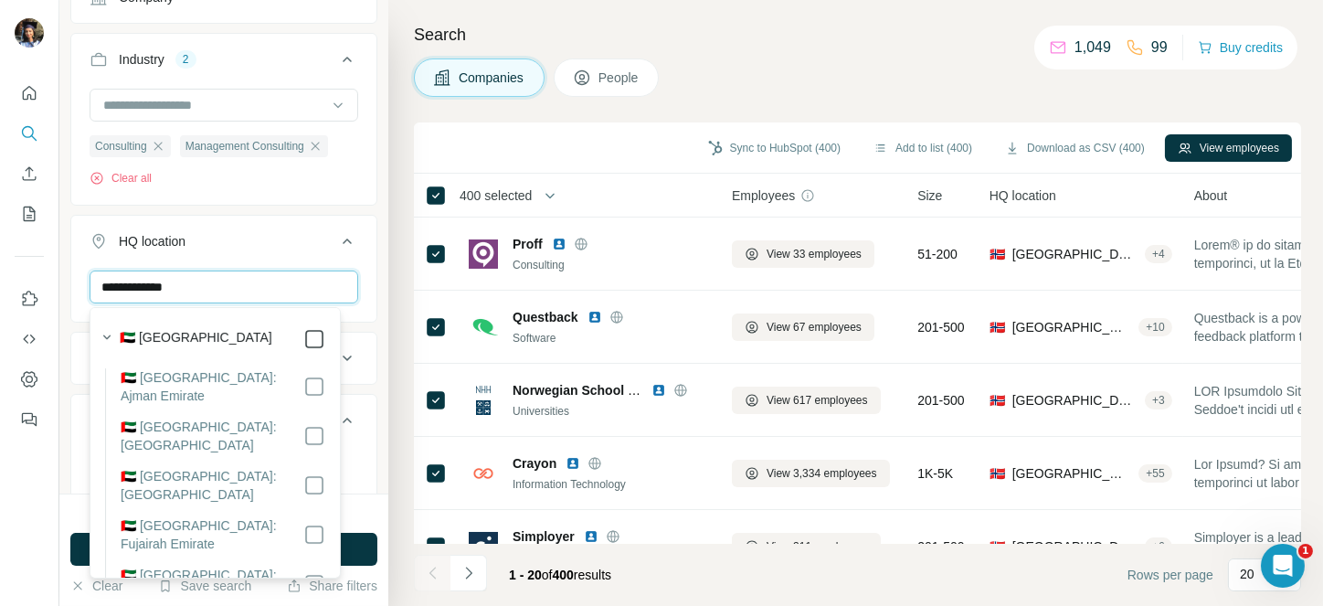
type input "**********"
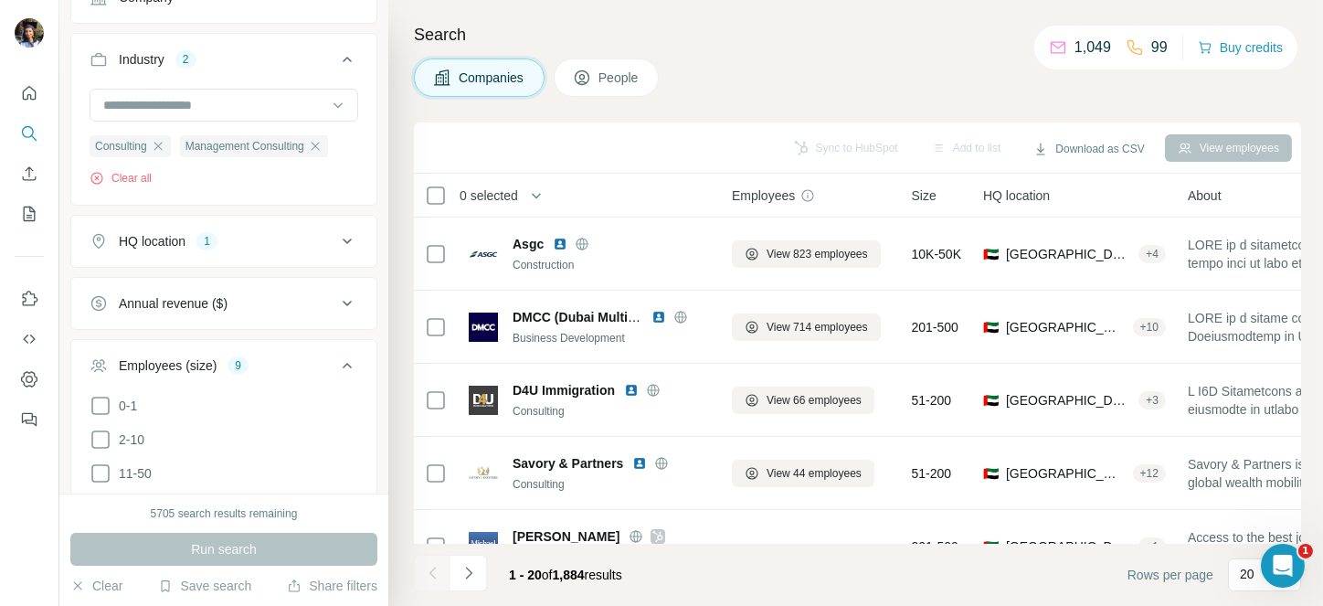
drag, startPoint x: 465, startPoint y: 187, endPoint x: 539, endPoint y: 233, distance: 86.9
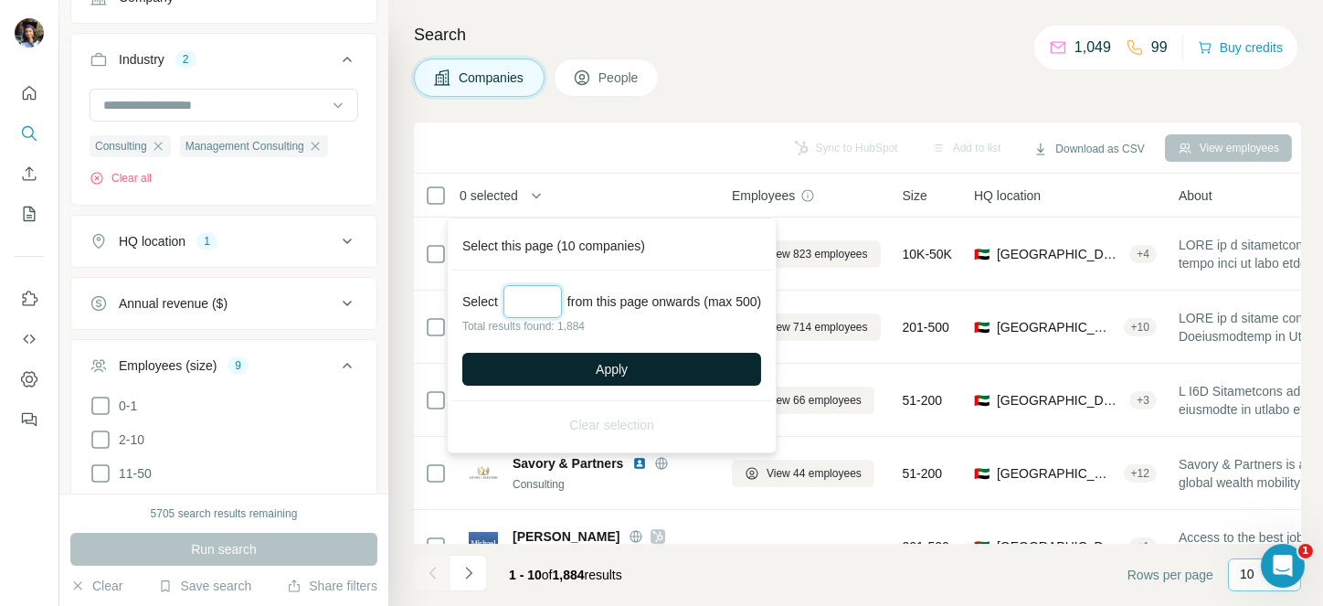
type input "***"
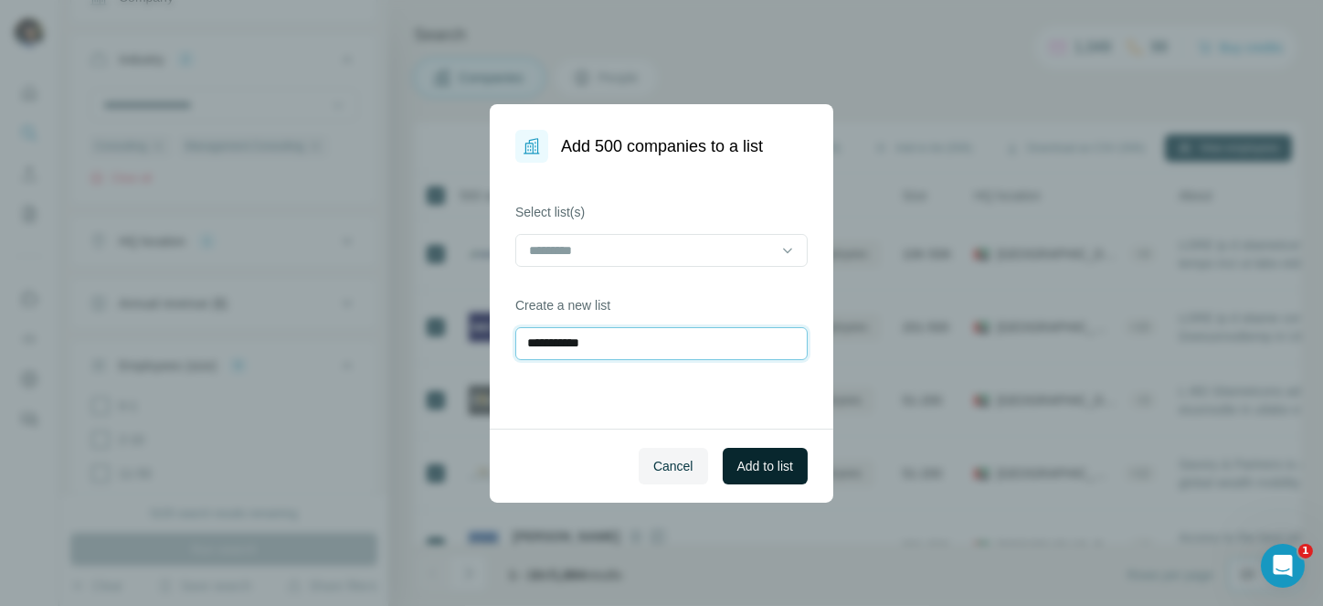
type input "**********"
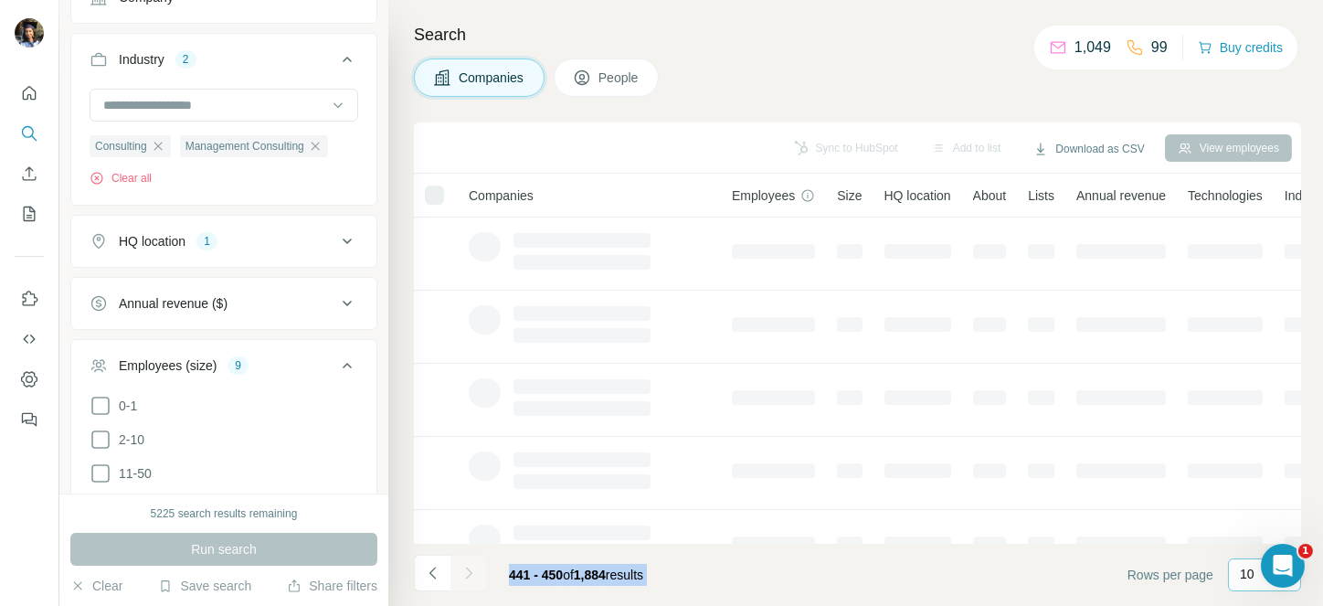
drag, startPoint x: 464, startPoint y: 570, endPoint x: 492, endPoint y: 589, distance: 34.2
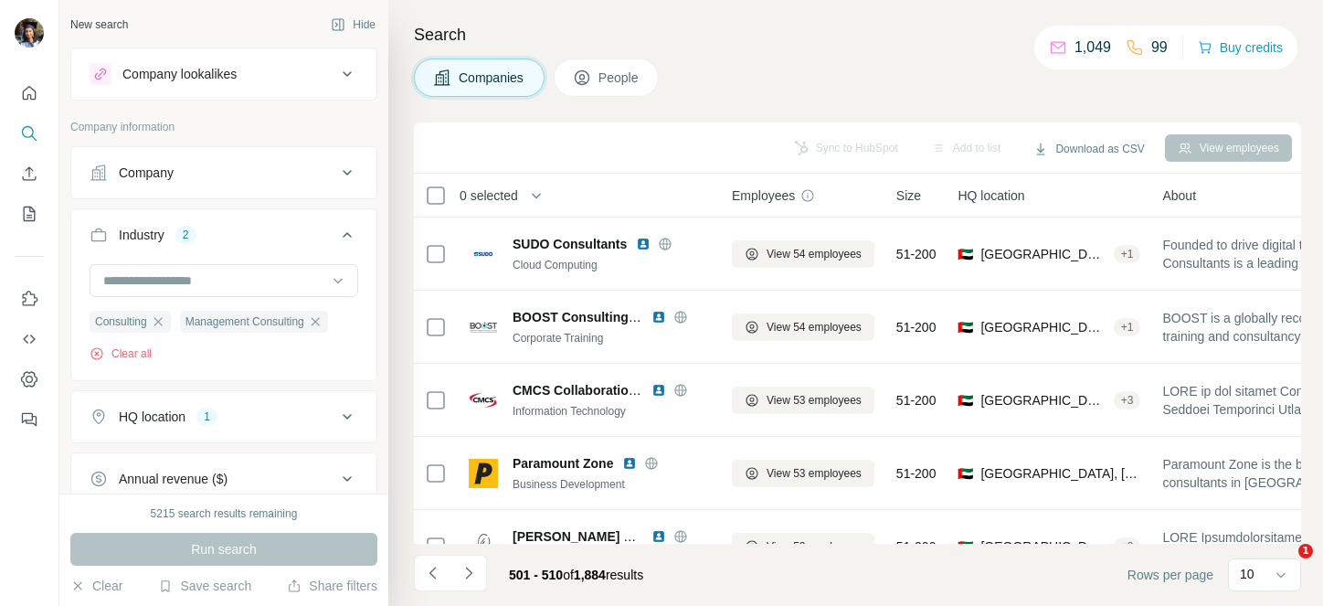
click at [692, 130] on div "Sync to HubSpot Add to list Download as CSV View employees" at bounding box center [857, 147] width 887 height 51
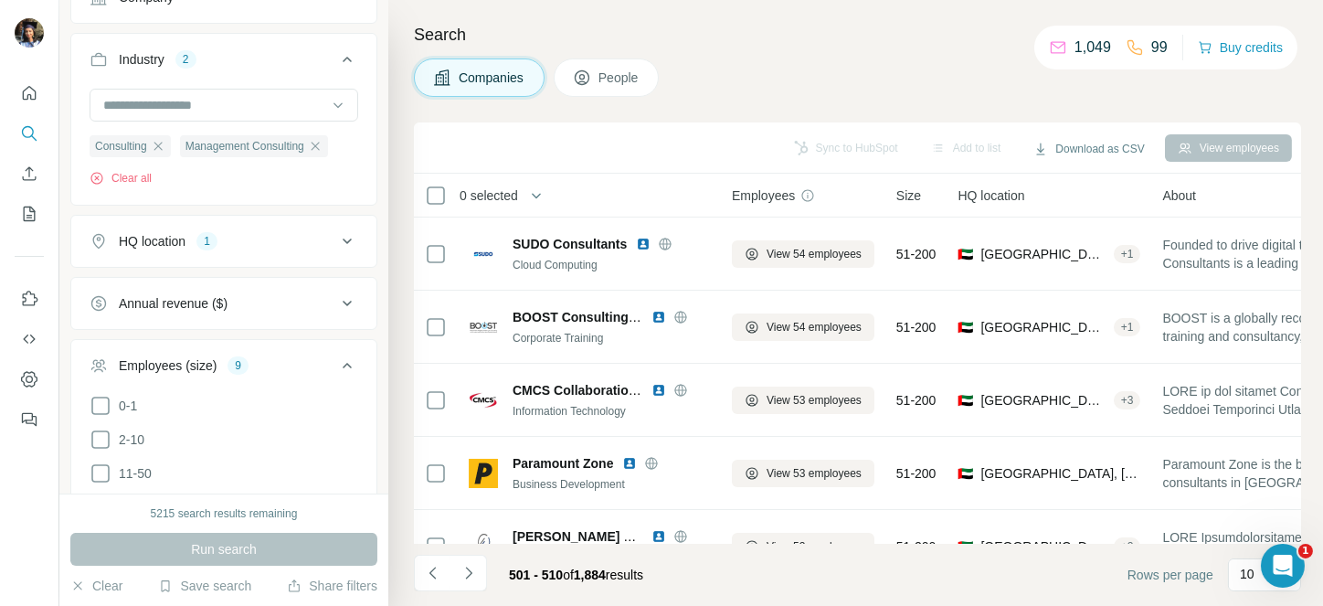
click at [503, 196] on span "0 selected" at bounding box center [488, 195] width 58 height 18
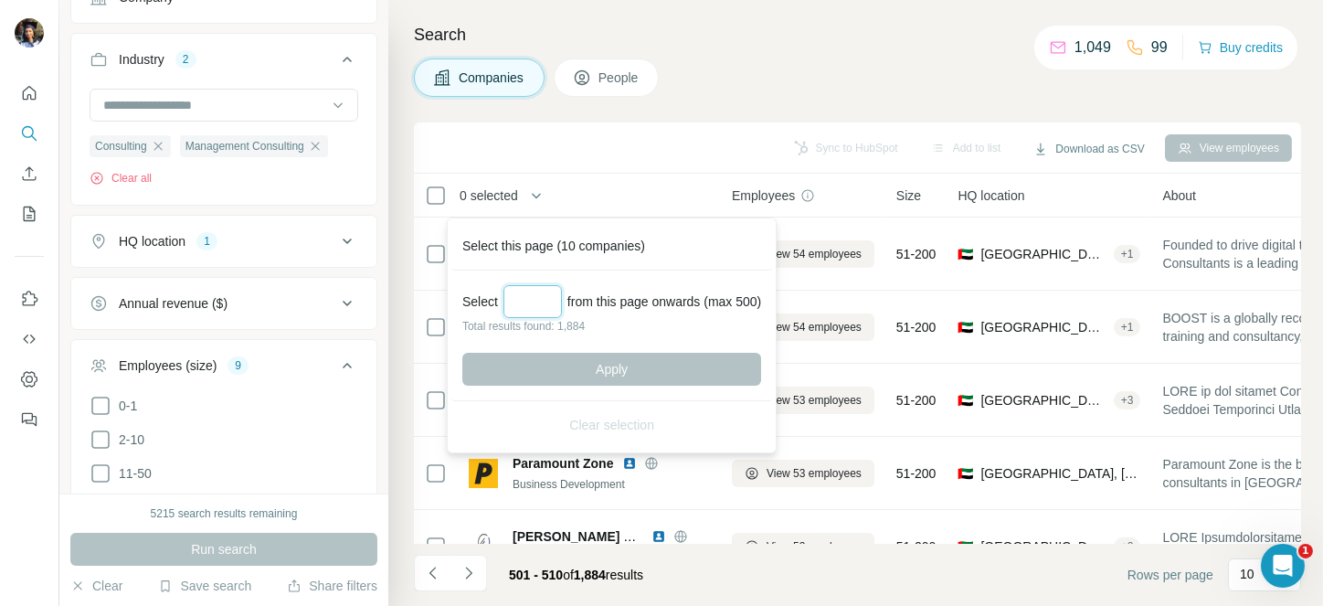
click at [534, 301] on input "Select a number (up to 500)" at bounding box center [532, 301] width 58 height 33
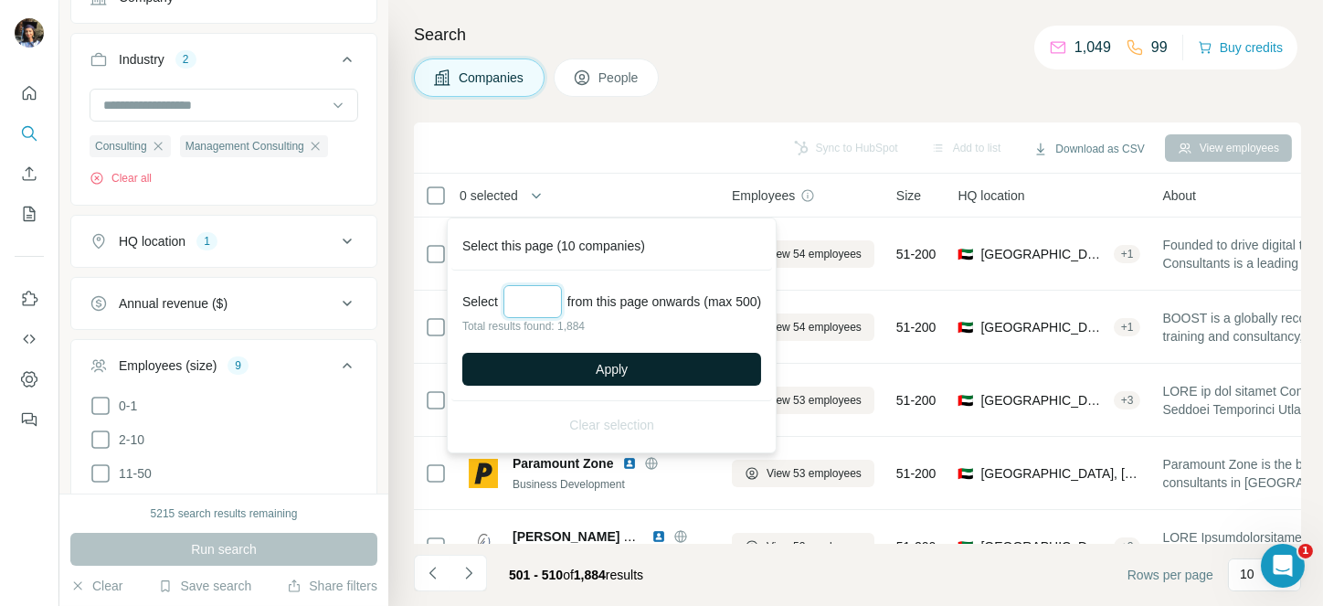
type input "***"
click at [585, 372] on button "Apply" at bounding box center [611, 369] width 299 height 33
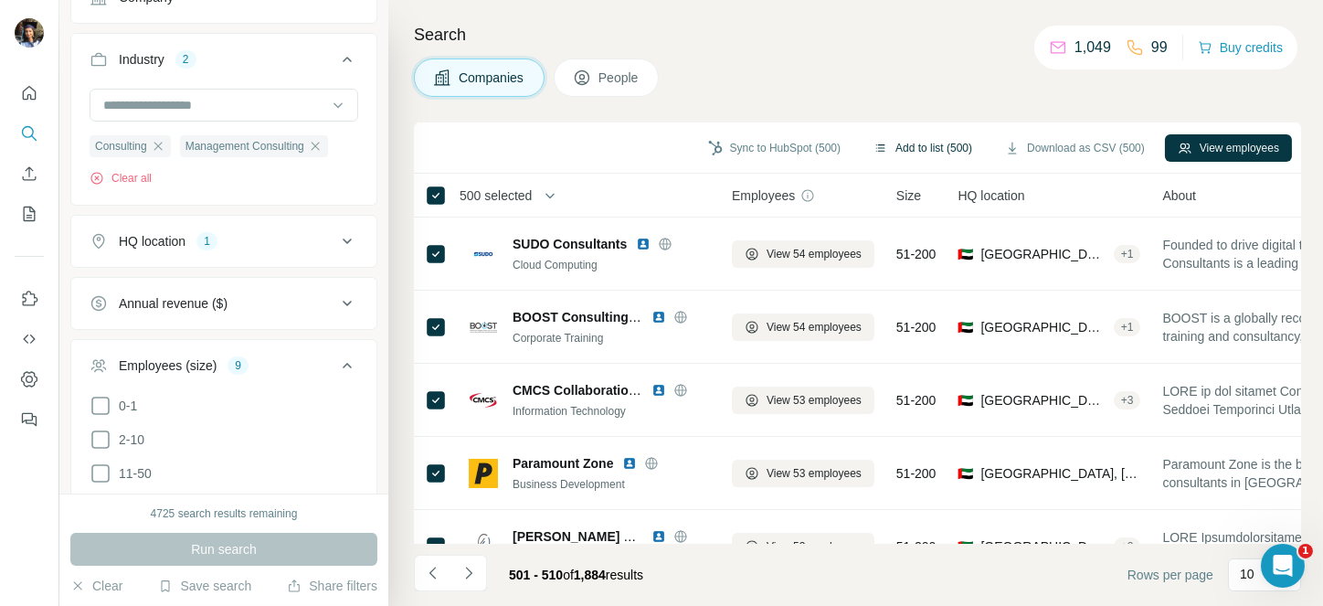
click at [938, 143] on button "Add to list (500)" at bounding box center [922, 147] width 124 height 27
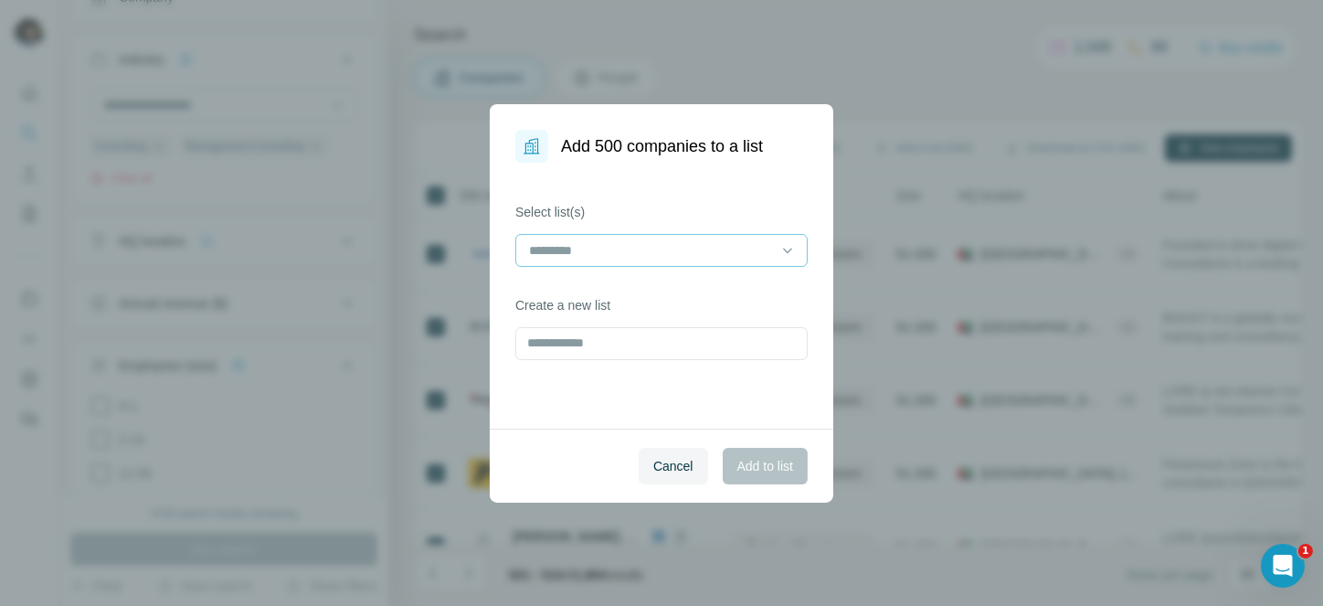
click at [635, 265] on div at bounding box center [661, 250] width 292 height 33
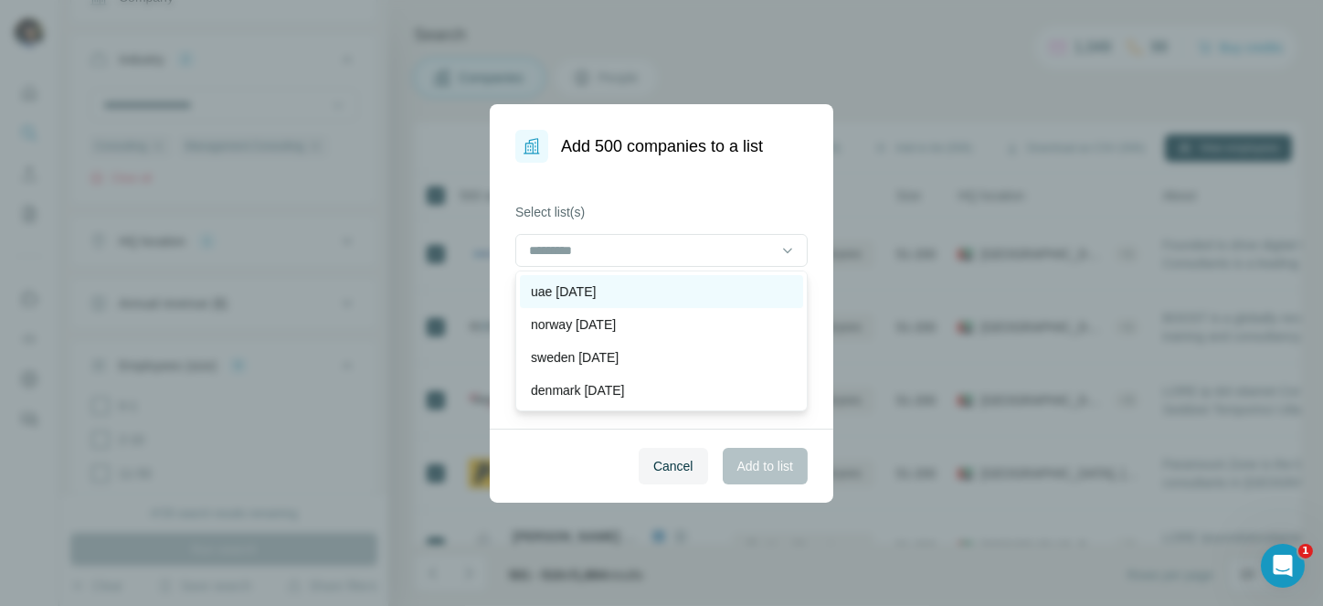
click at [596, 300] on div "uae [DATE]" at bounding box center [661, 291] width 283 height 33
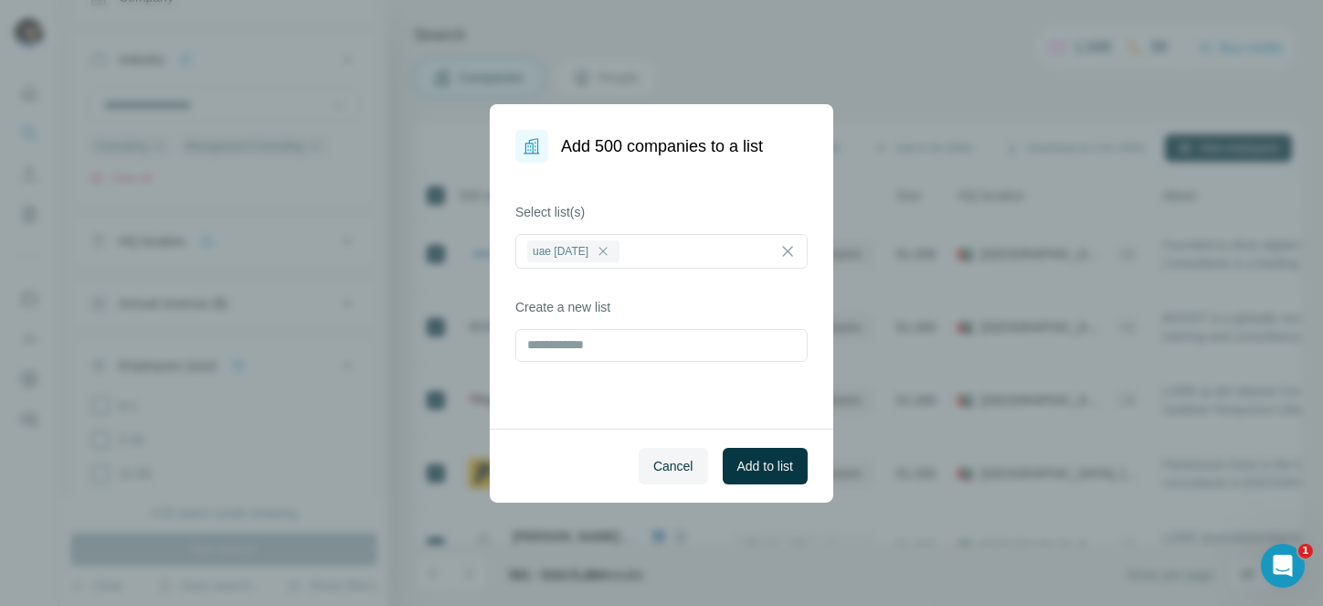
click at [744, 197] on div "Select list(s) uae 1/10/25 Create a new list" at bounding box center [661, 296] width 343 height 266
click at [747, 463] on span "Add to list" at bounding box center [765, 466] width 56 height 18
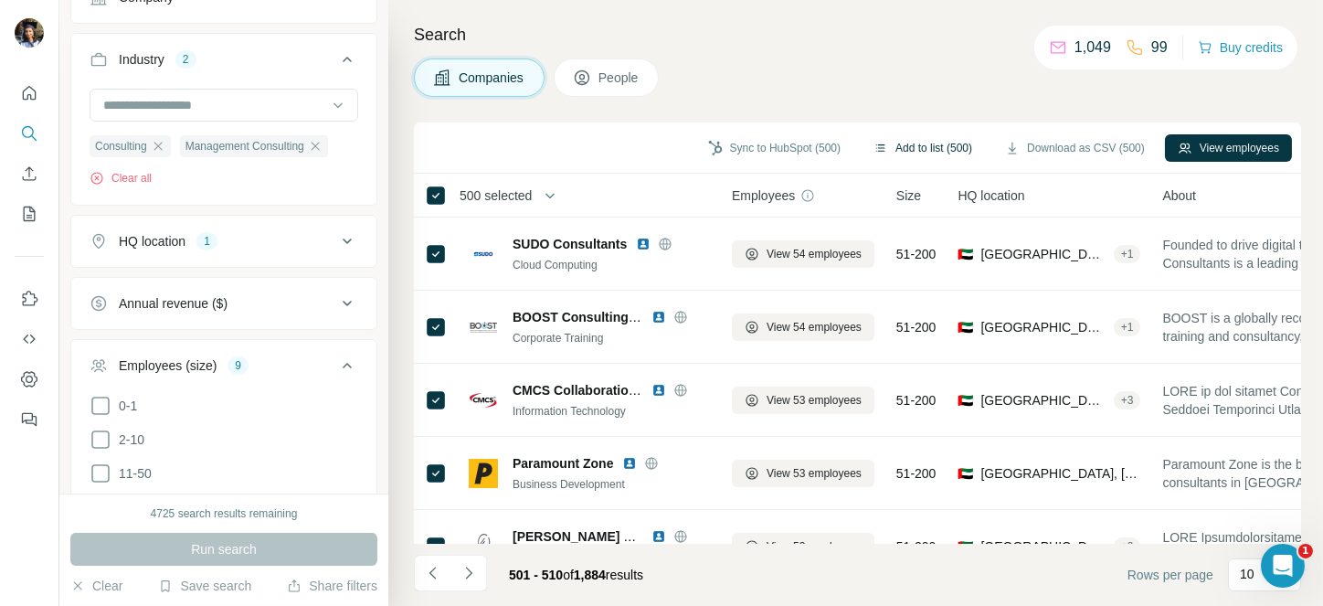
click at [925, 147] on button "Add to list (500)" at bounding box center [922, 147] width 124 height 27
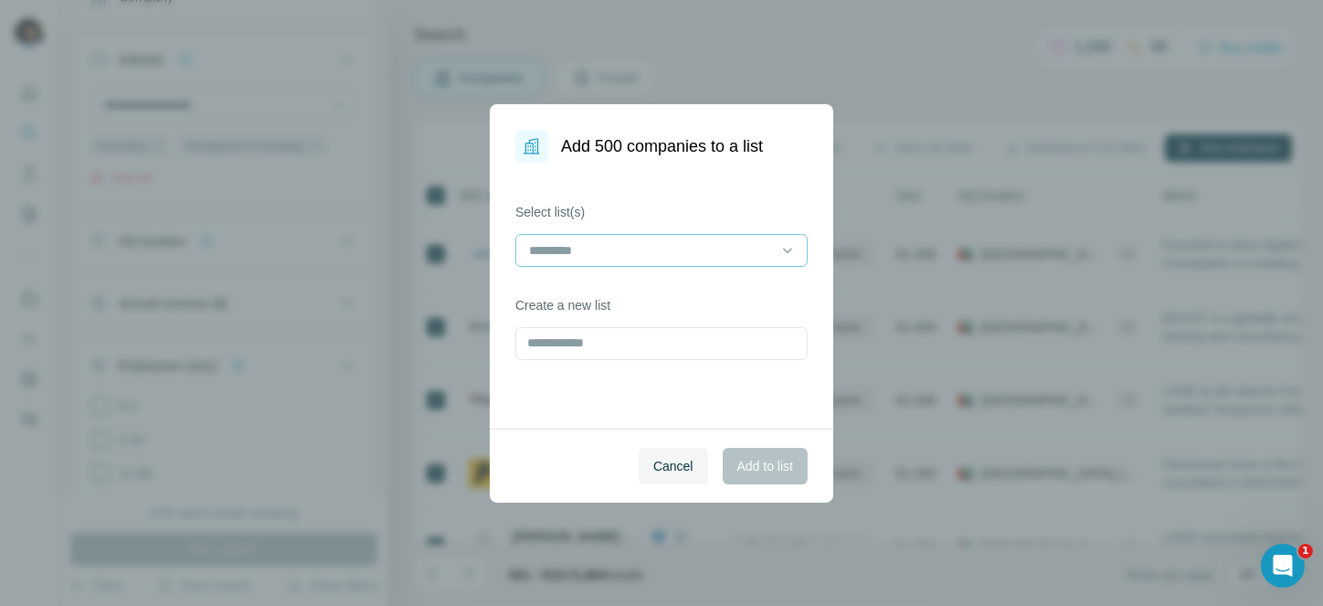
click at [693, 241] on input at bounding box center [650, 250] width 247 height 20
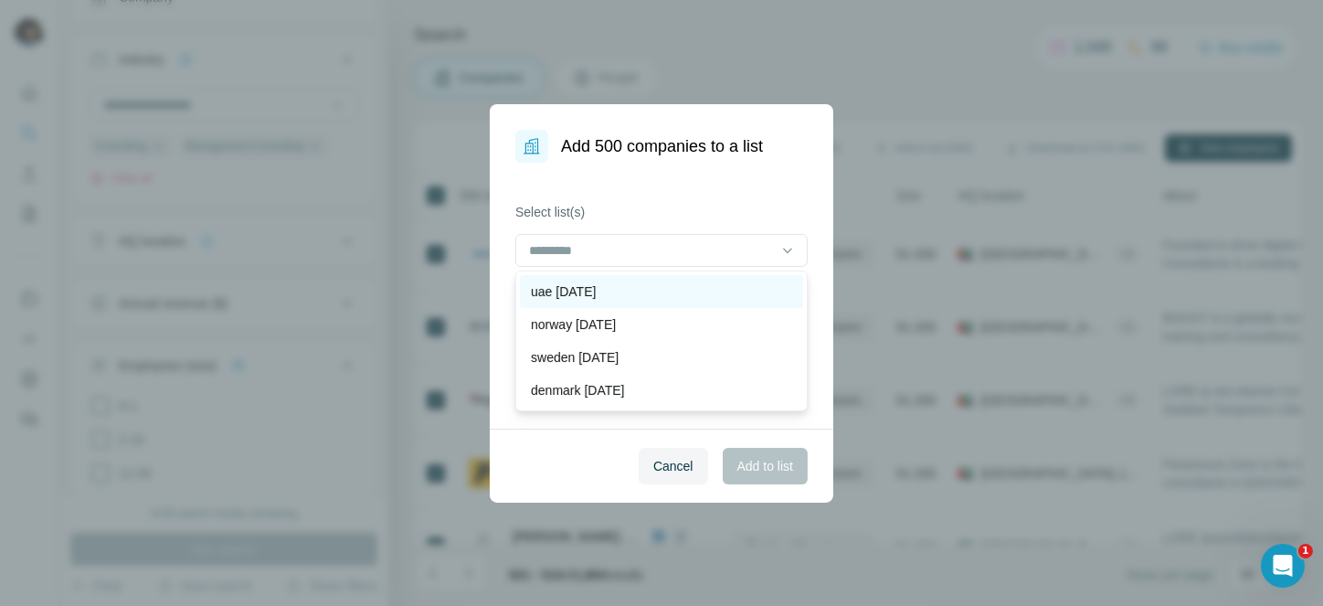
click at [645, 275] on div "uae [DATE]" at bounding box center [661, 291] width 283 height 33
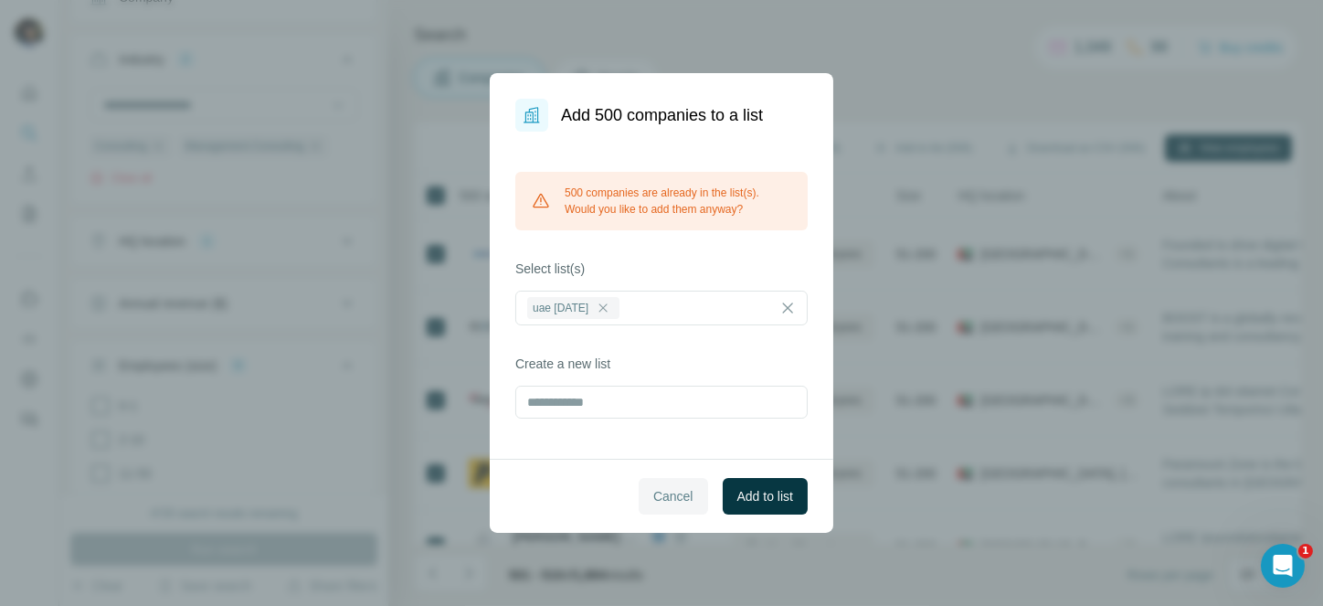
click at [673, 484] on button "Cancel" at bounding box center [672, 496] width 69 height 37
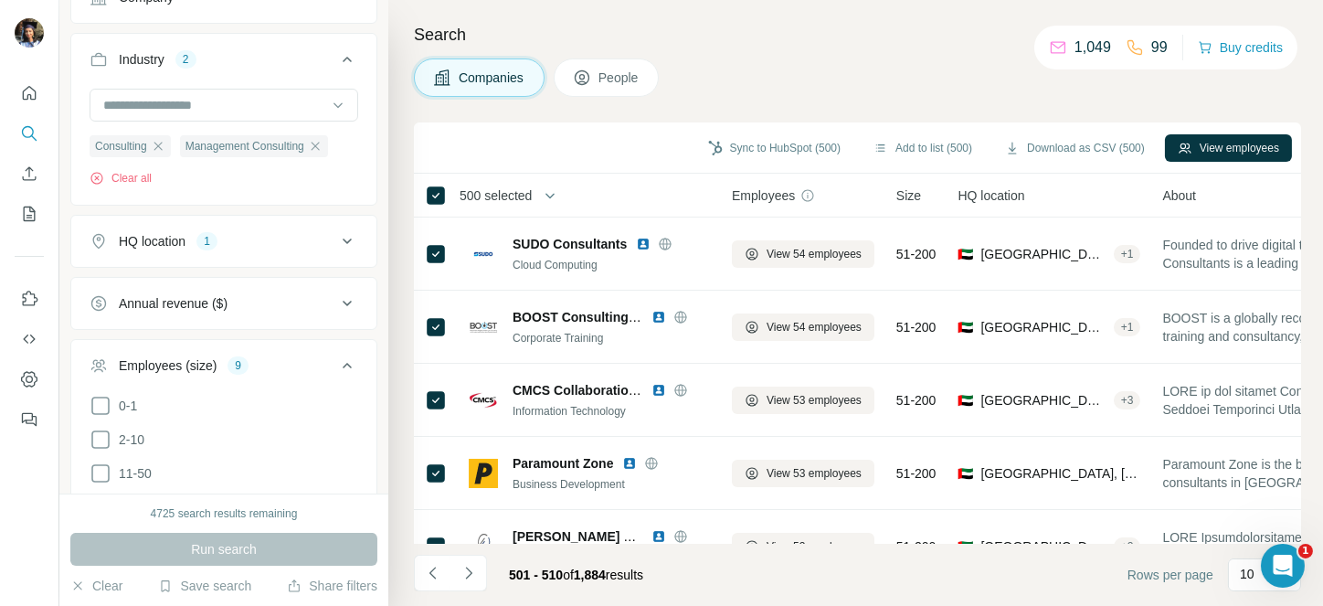
click at [511, 188] on span "500 selected" at bounding box center [495, 195] width 72 height 18
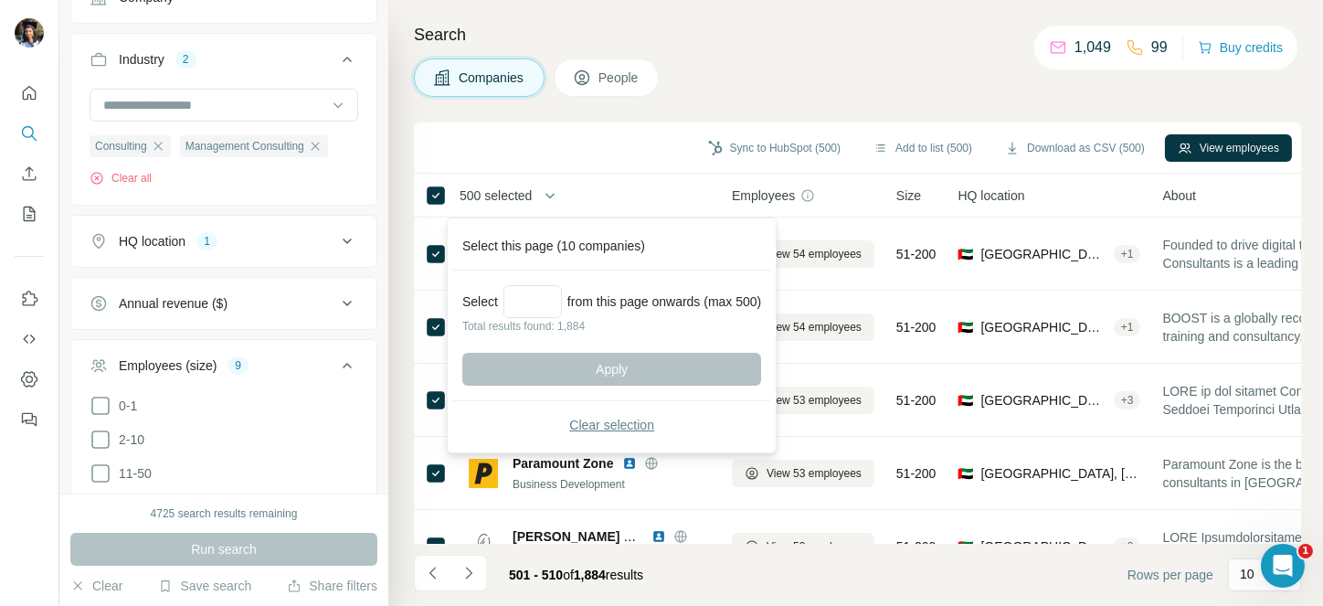
click at [621, 412] on button "Clear selection" at bounding box center [611, 424] width 299 height 33
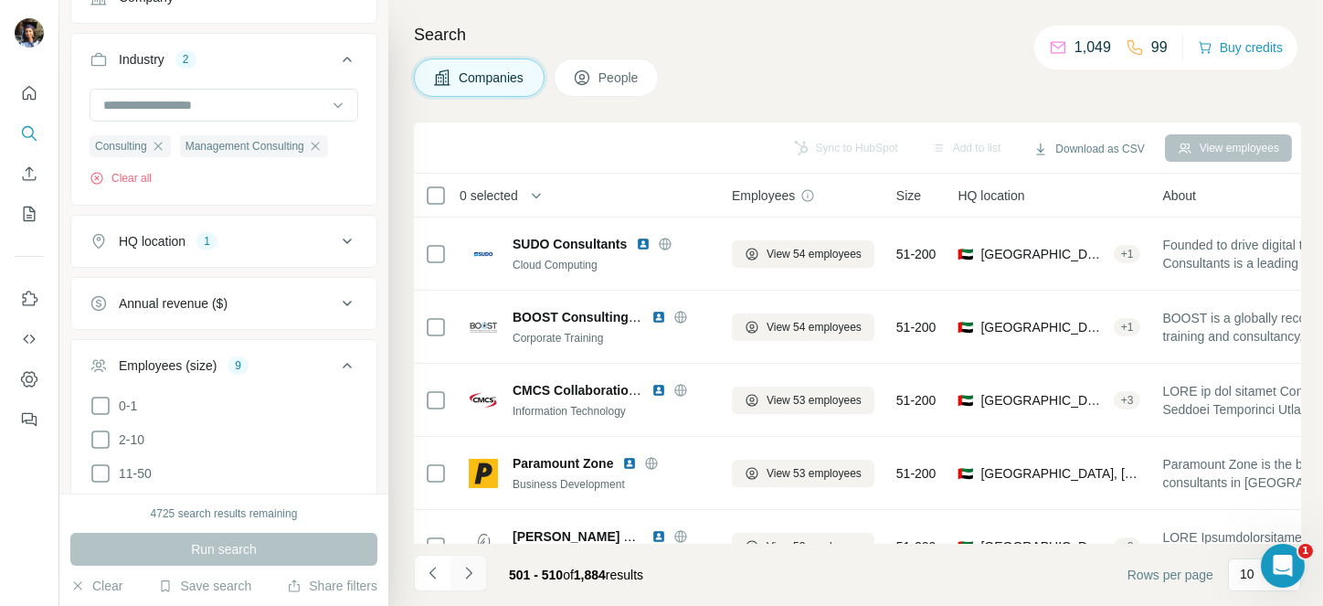
click at [465, 567] on icon "Navigate to next page" at bounding box center [468, 572] width 6 height 12
click at [465, 567] on div at bounding box center [468, 572] width 37 height 37
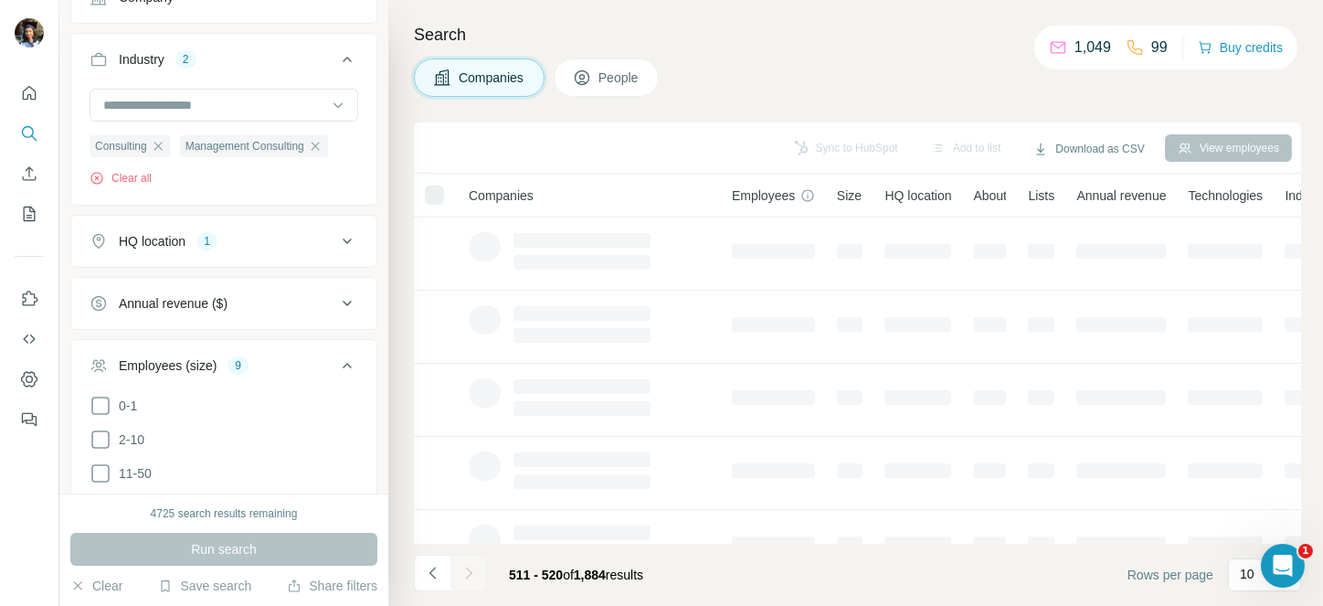
click at [465, 567] on div at bounding box center [468, 572] width 37 height 37
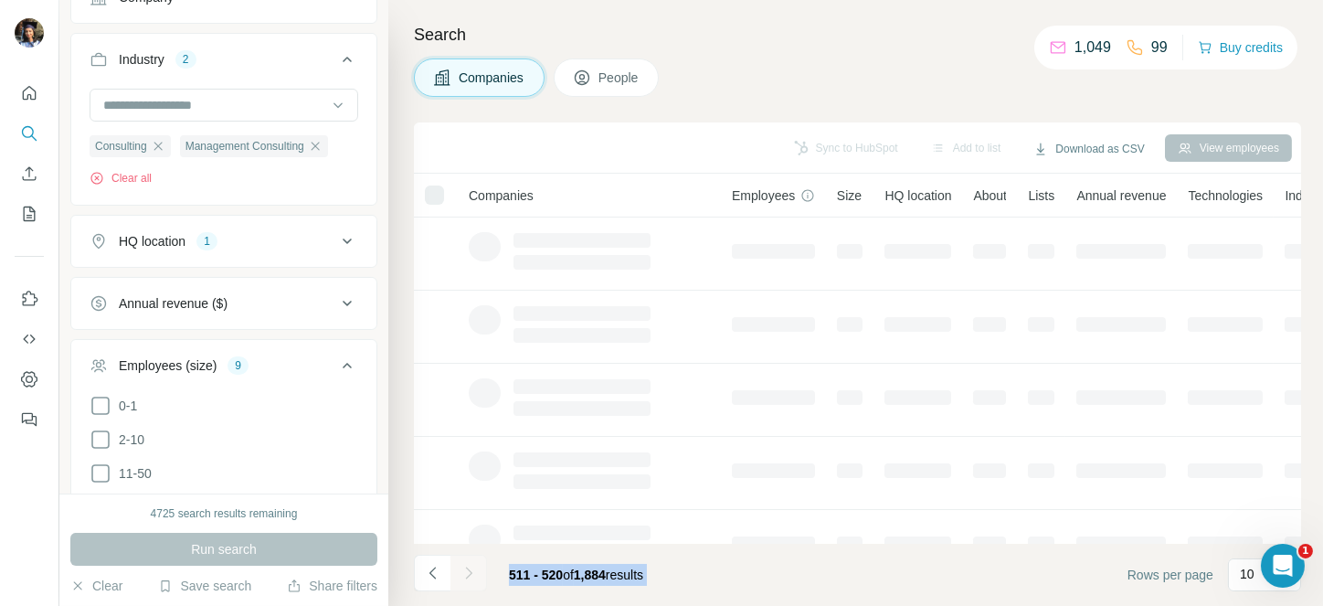
click at [465, 567] on div at bounding box center [468, 572] width 37 height 37
click at [465, 567] on icon "Navigate to next page" at bounding box center [468, 572] width 6 height 12
click at [465, 567] on div at bounding box center [468, 572] width 37 height 37
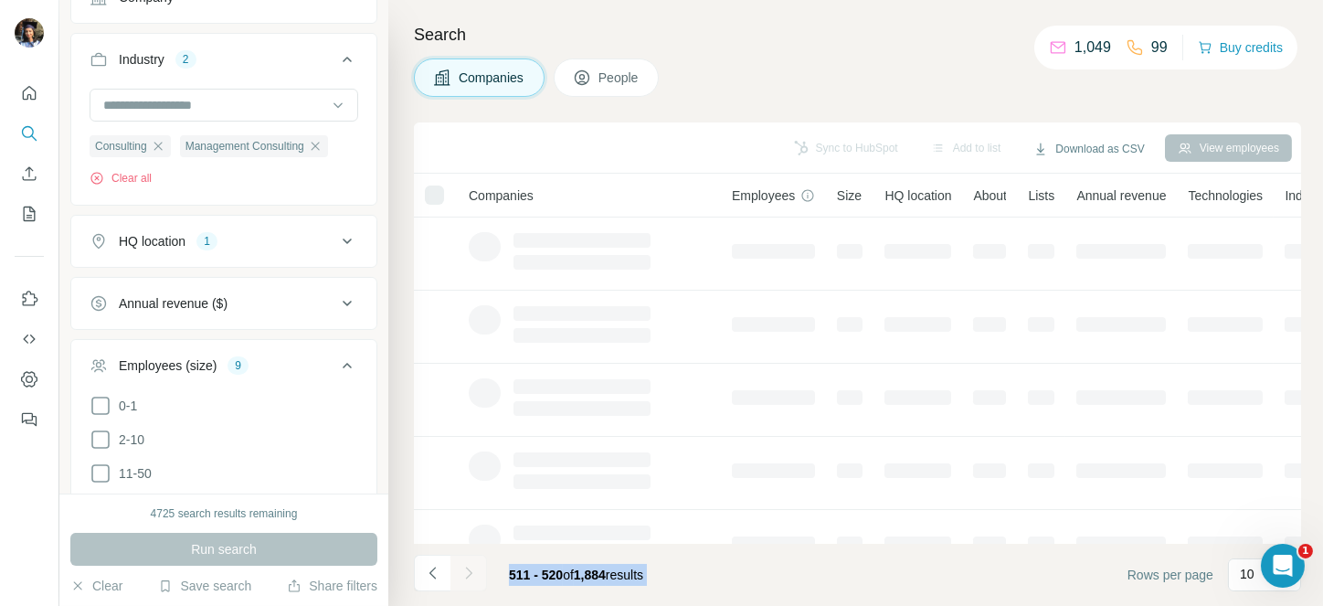
click at [465, 567] on div at bounding box center [468, 572] width 37 height 37
click at [465, 567] on icon "Navigate to next page" at bounding box center [468, 572] width 6 height 12
click at [465, 567] on div at bounding box center [468, 572] width 37 height 37
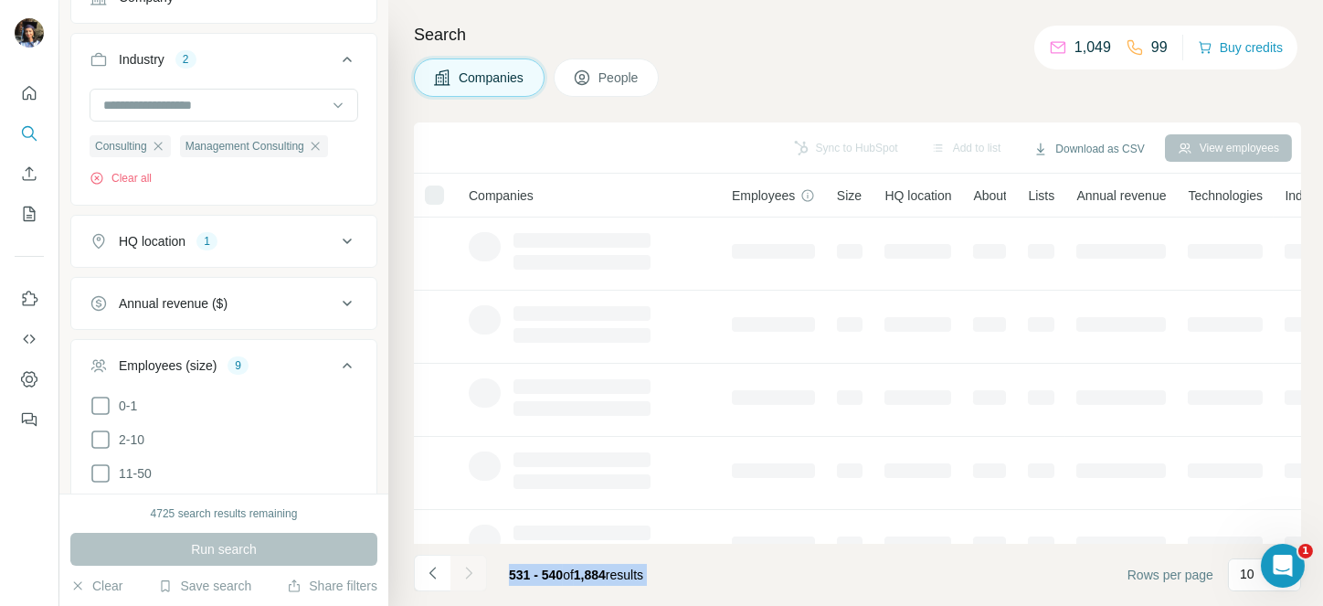
click at [465, 567] on div at bounding box center [468, 572] width 37 height 37
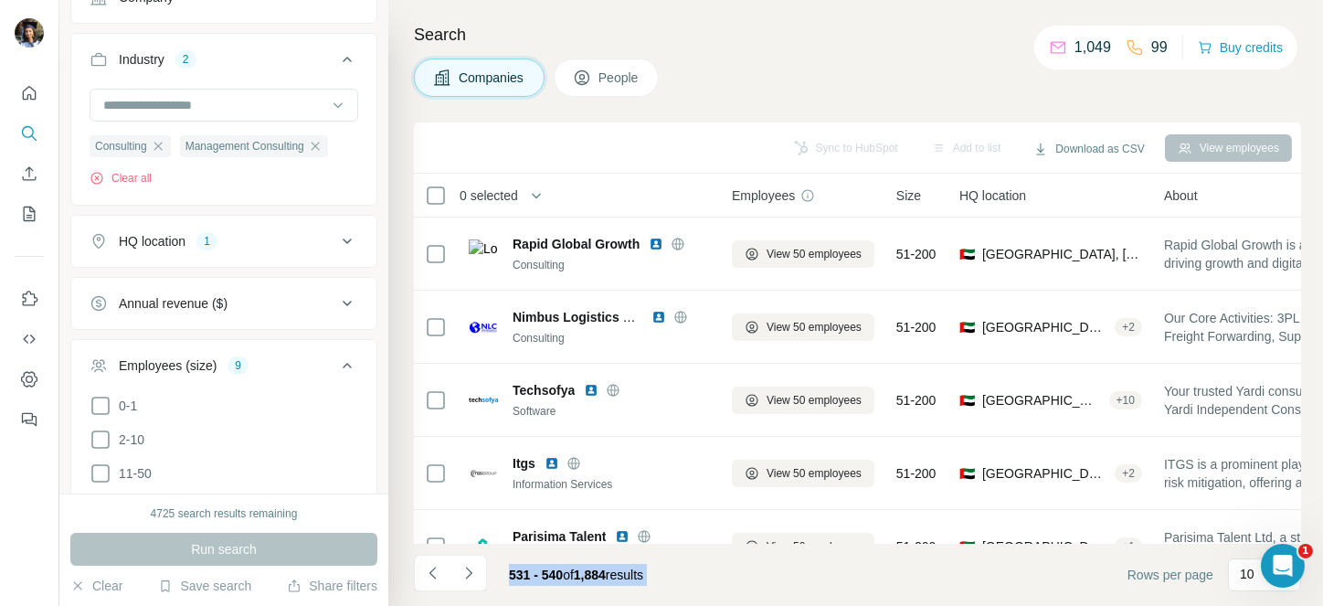
click at [465, 567] on icon "Navigate to next page" at bounding box center [468, 572] width 6 height 12
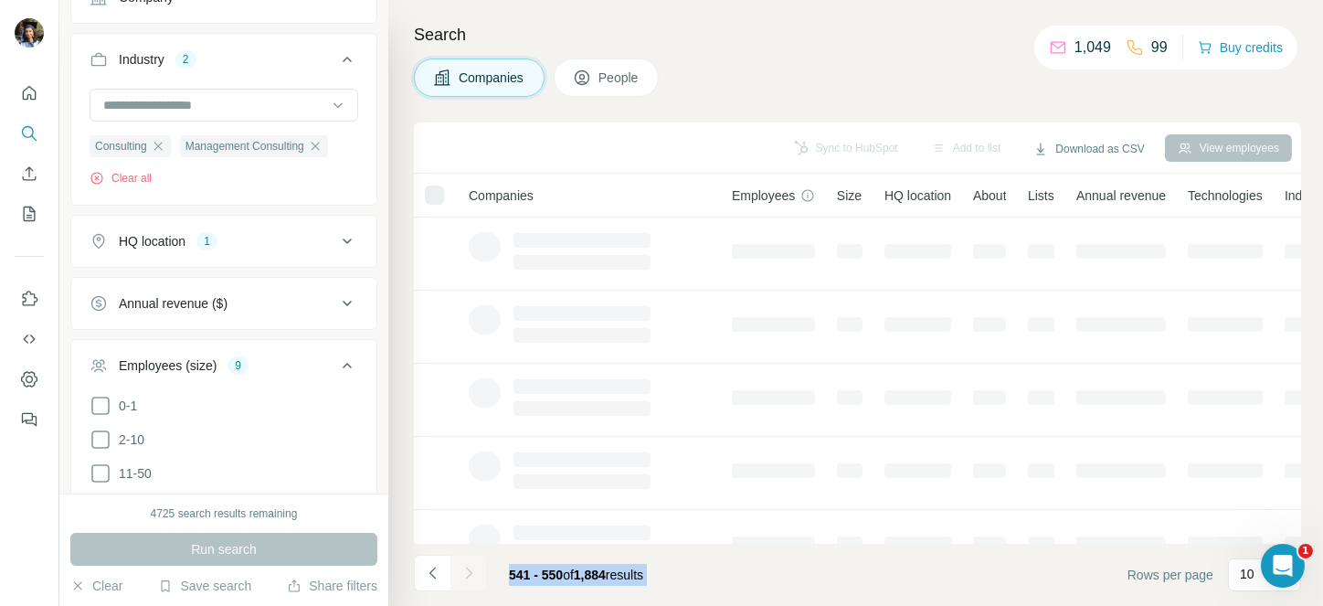
click at [465, 567] on div at bounding box center [468, 572] width 37 height 37
click at [465, 567] on icon "Navigate to next page" at bounding box center [468, 572] width 6 height 12
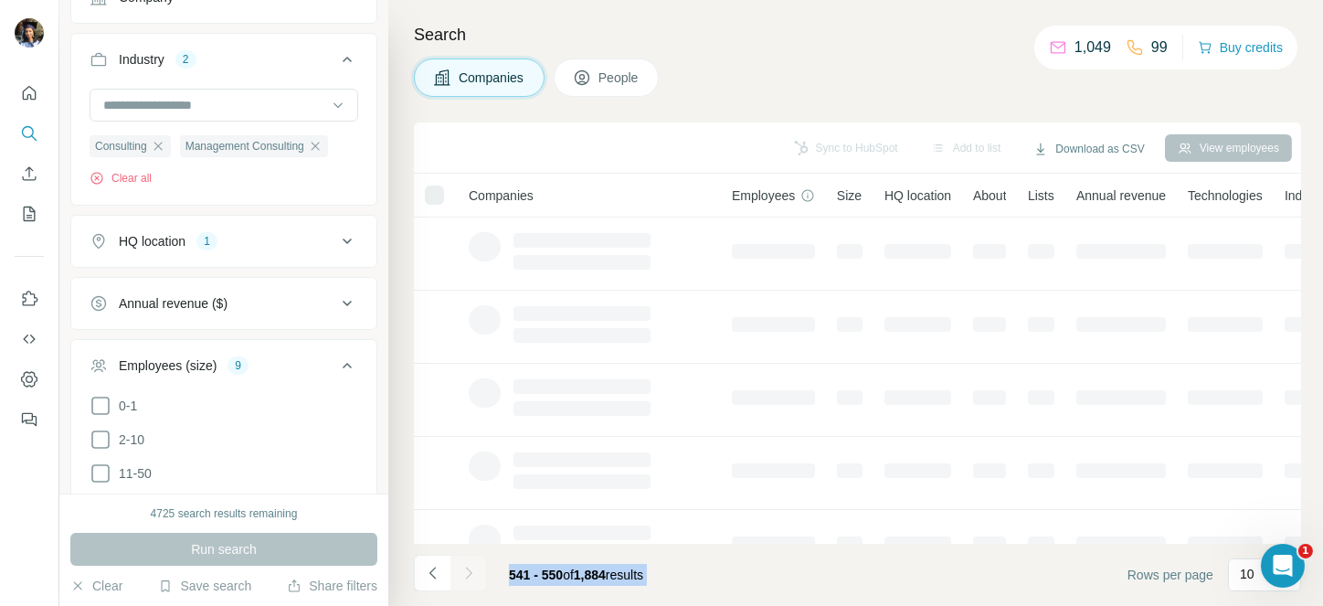
click at [465, 567] on div at bounding box center [468, 572] width 37 height 37
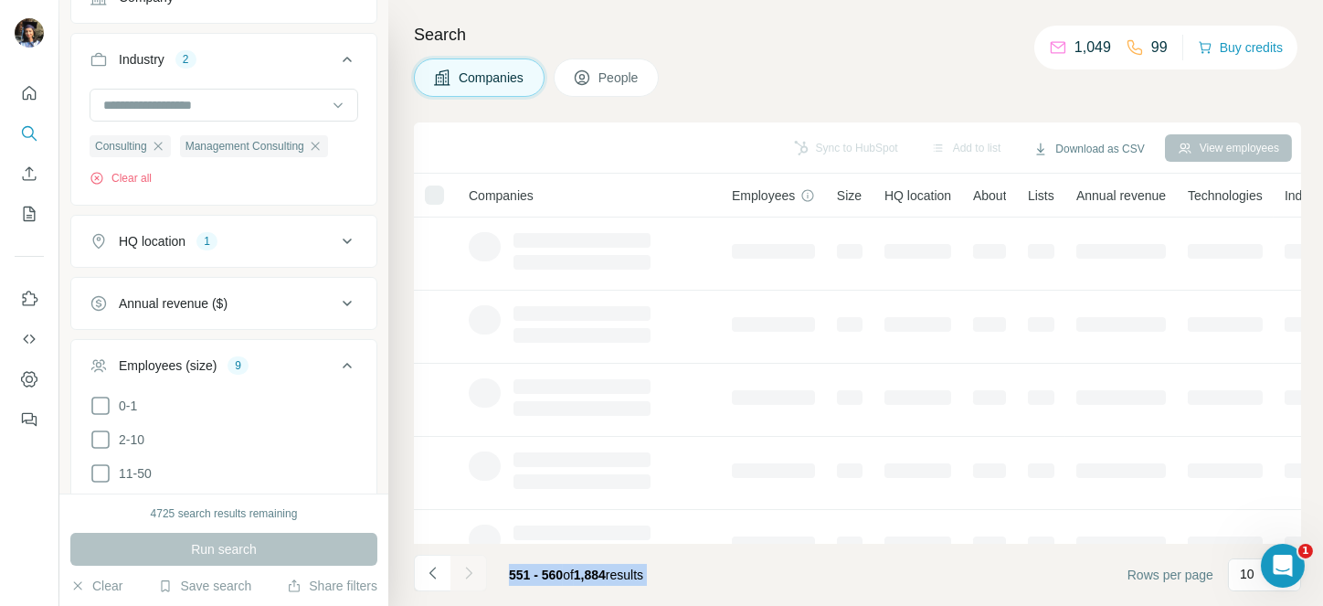
click at [465, 567] on icon "Navigate to next page" at bounding box center [468, 572] width 6 height 12
click at [465, 567] on div at bounding box center [468, 572] width 37 height 37
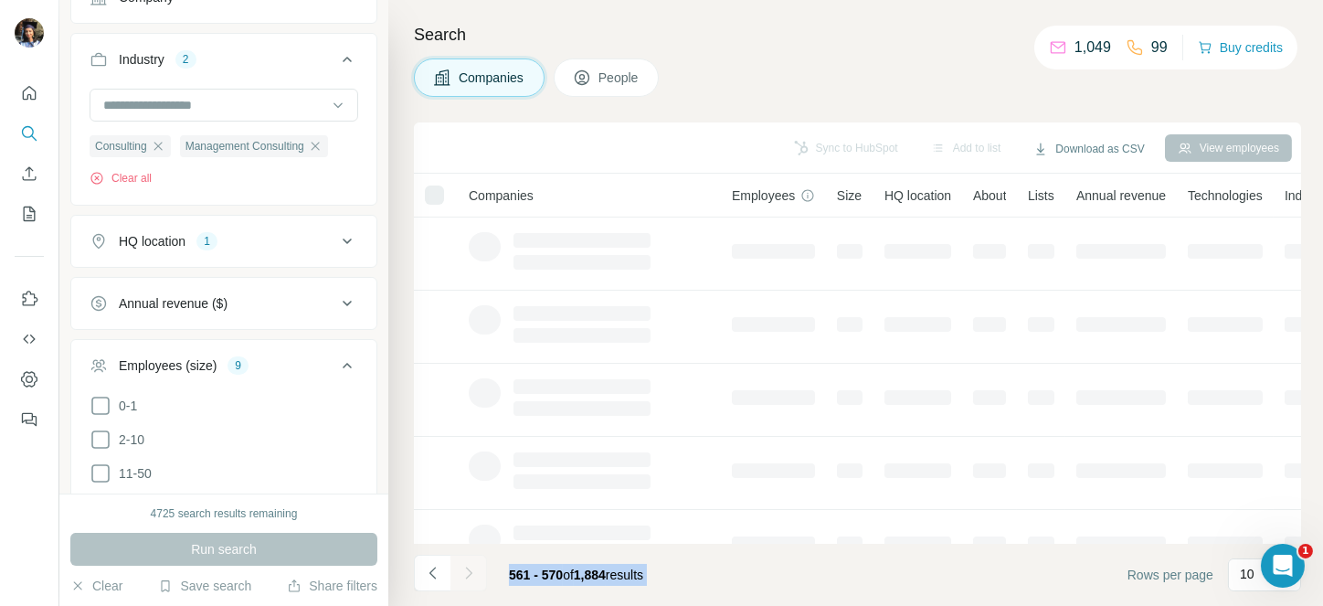
click at [465, 567] on div at bounding box center [468, 572] width 37 height 37
click at [465, 567] on icon "Navigate to next page" at bounding box center [468, 572] width 6 height 12
click at [465, 567] on div at bounding box center [468, 572] width 37 height 37
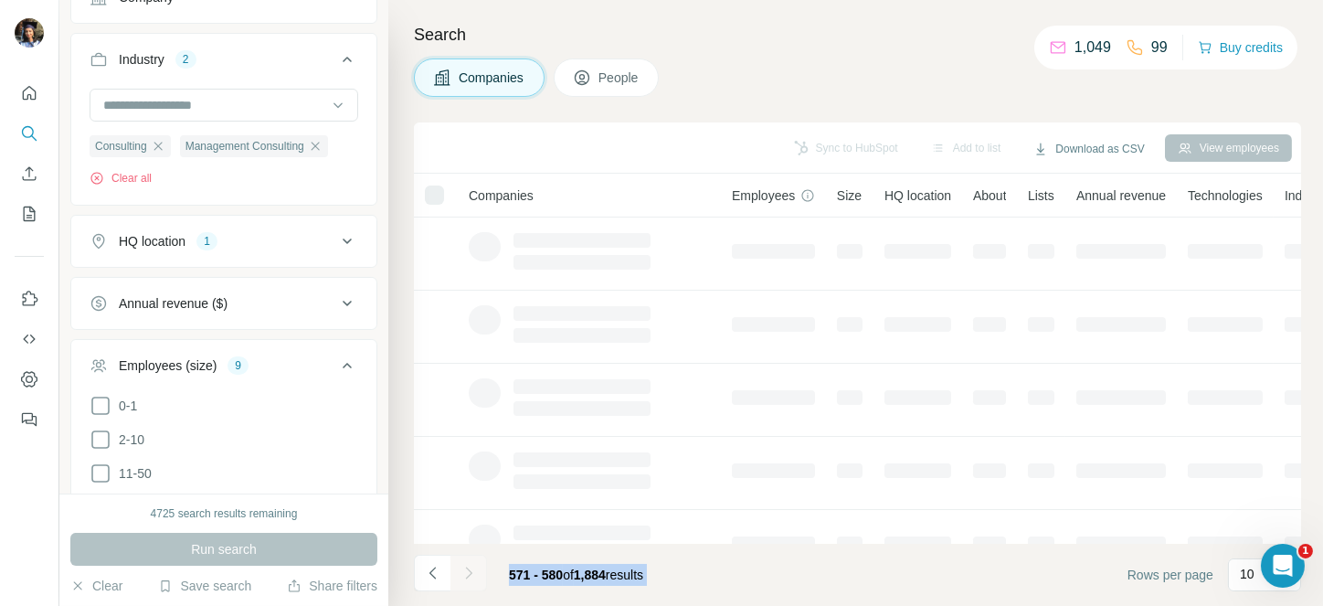
click at [465, 567] on div at bounding box center [468, 572] width 37 height 37
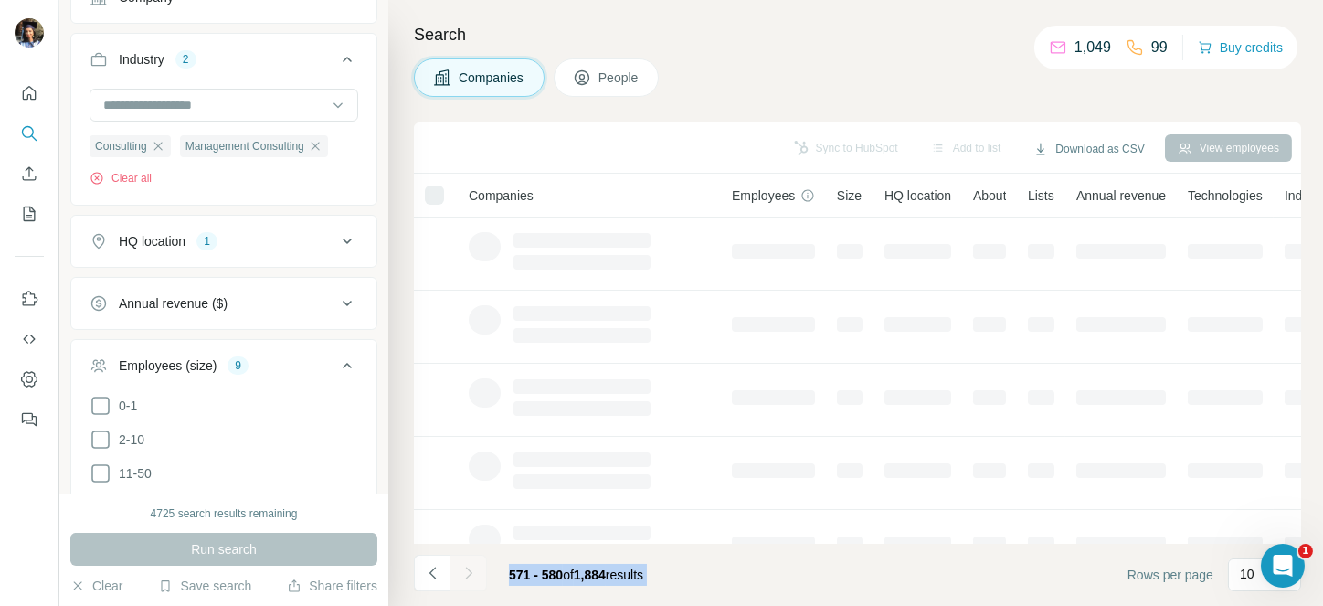
click at [465, 567] on icon "Navigate to next page" at bounding box center [468, 572] width 6 height 12
click at [465, 567] on div at bounding box center [468, 572] width 37 height 37
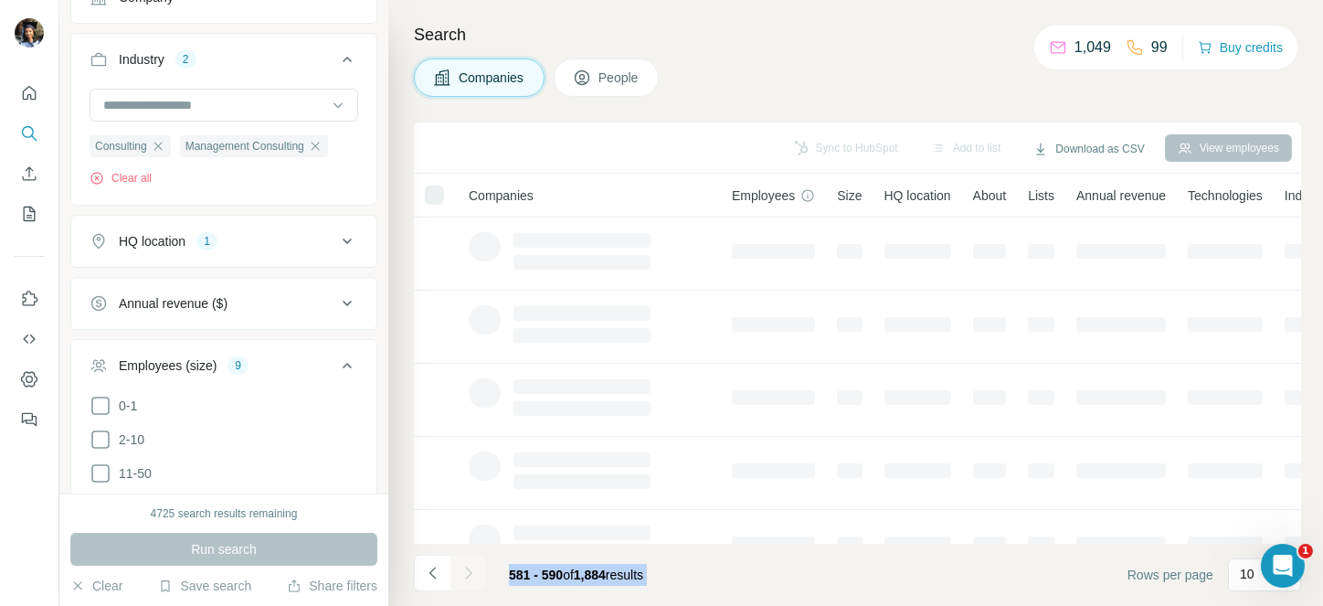
click at [465, 567] on div at bounding box center [468, 572] width 37 height 37
click at [465, 567] on icon "Navigate to next page" at bounding box center [468, 572] width 6 height 12
click at [465, 567] on div at bounding box center [468, 572] width 37 height 37
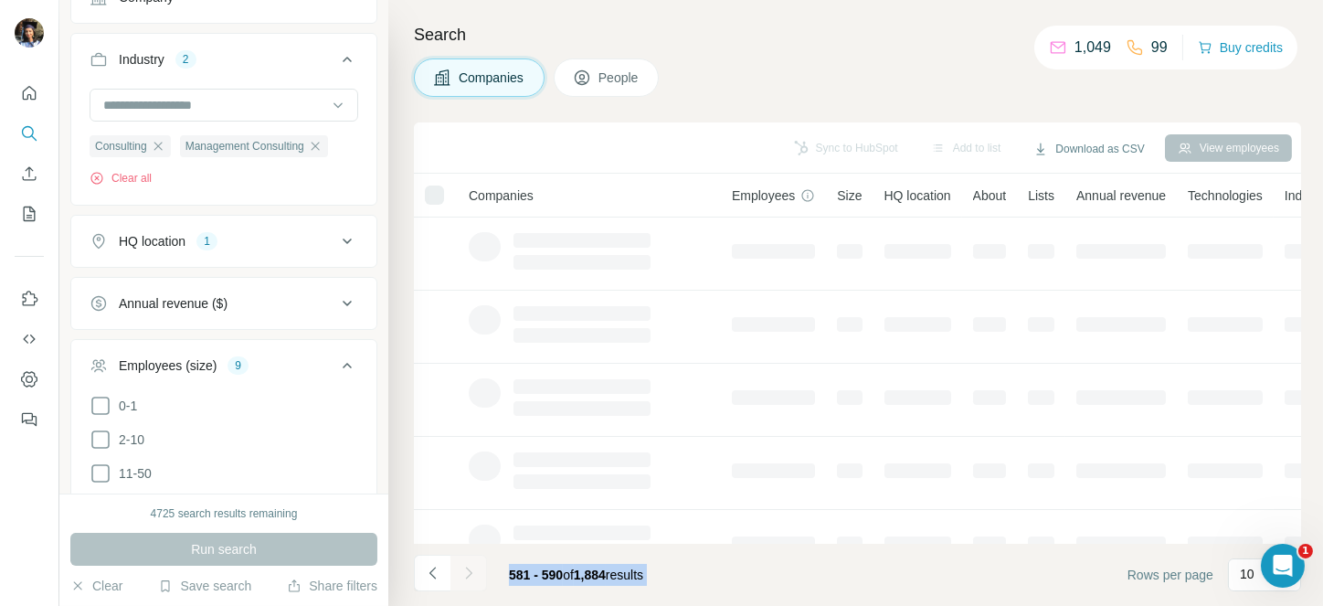
click at [465, 567] on div at bounding box center [468, 572] width 37 height 37
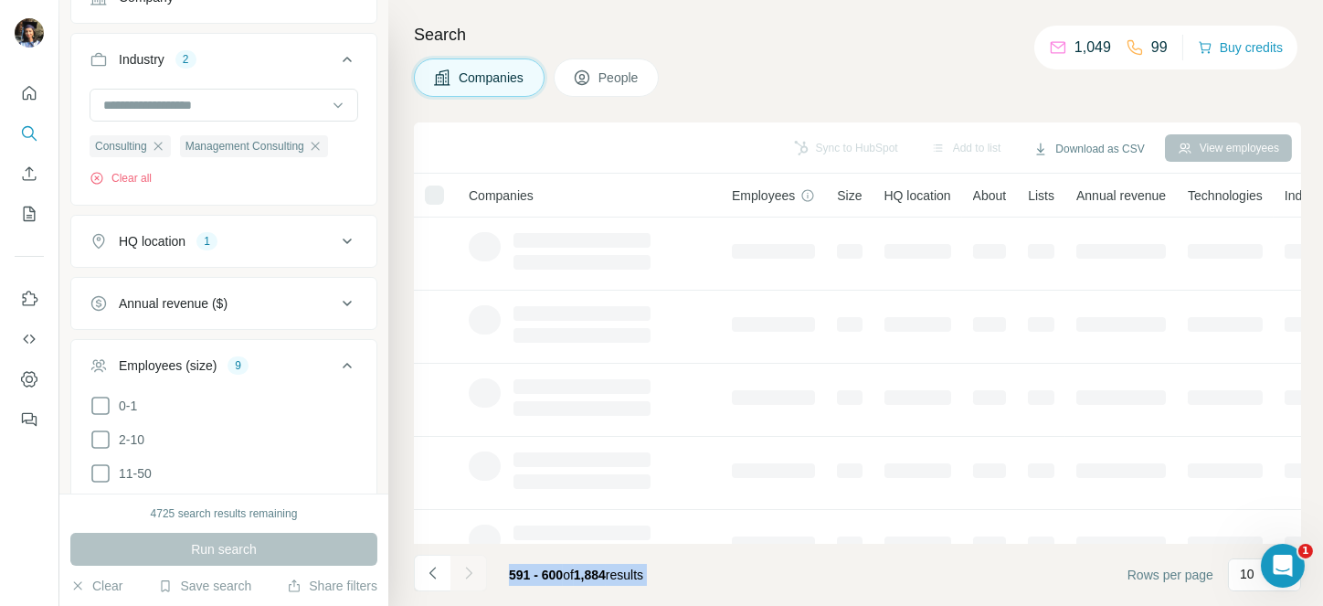
click at [465, 567] on div at bounding box center [468, 572] width 37 height 37
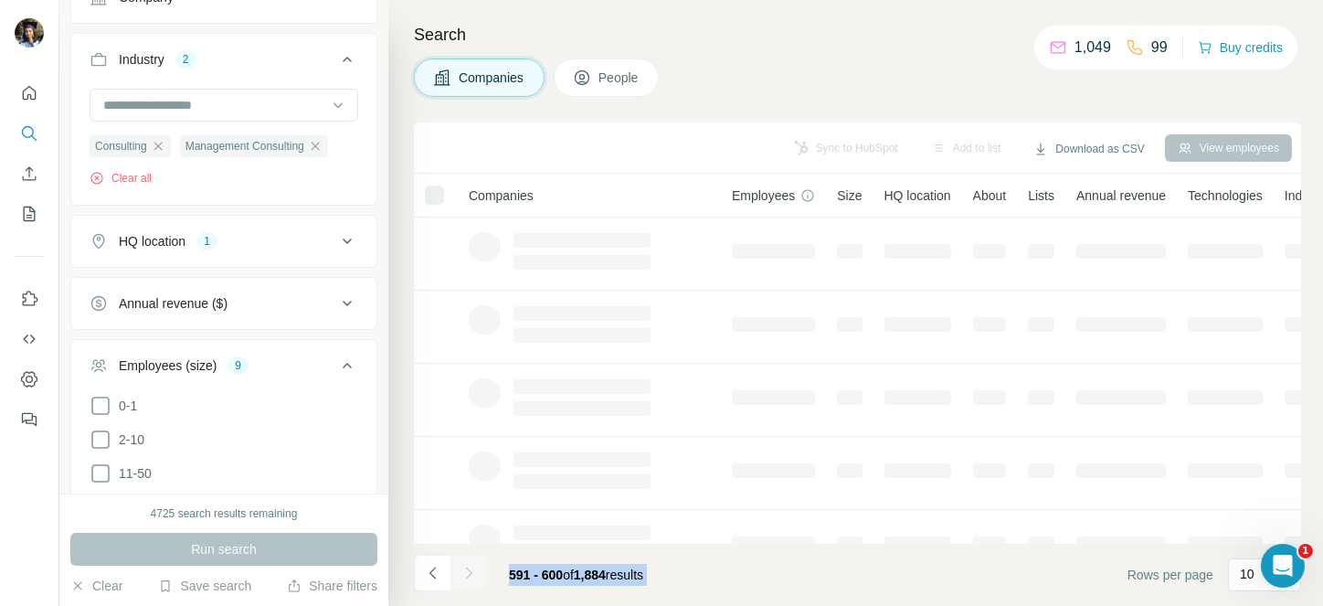
click at [465, 567] on icon "Navigate to next page" at bounding box center [468, 572] width 6 height 12
click at [465, 567] on div at bounding box center [468, 572] width 37 height 37
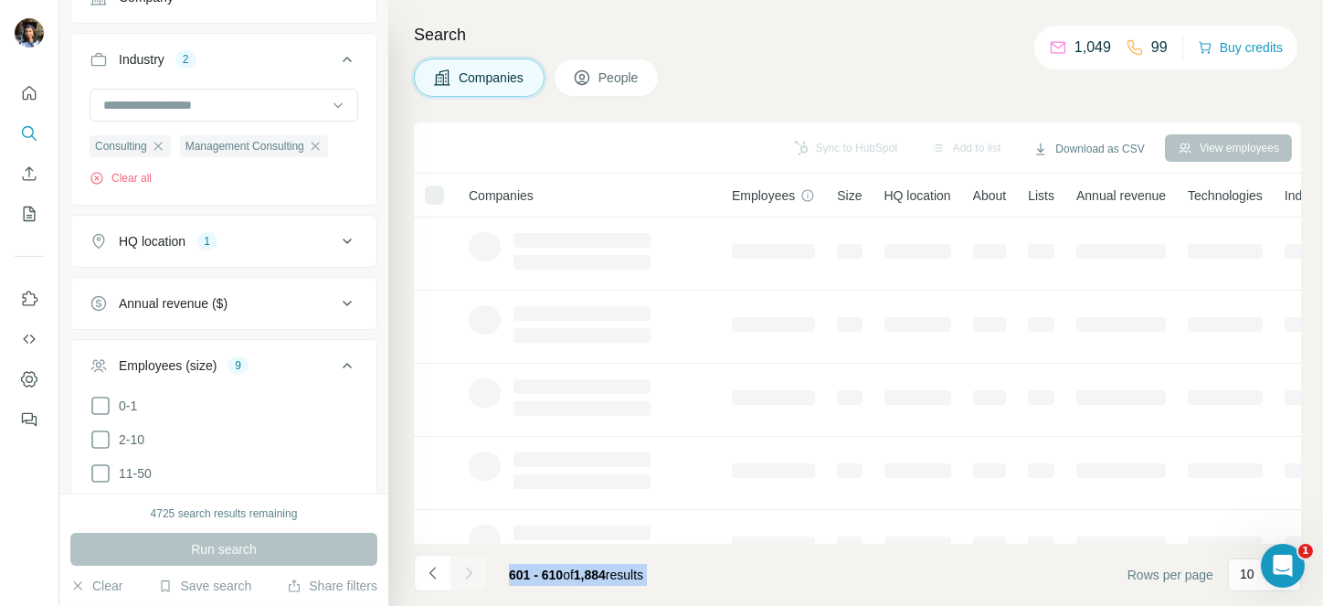
click at [465, 567] on div at bounding box center [468, 572] width 37 height 37
click at [465, 567] on icon "Navigate to next page" at bounding box center [468, 572] width 6 height 12
click at [465, 567] on div at bounding box center [468, 572] width 37 height 37
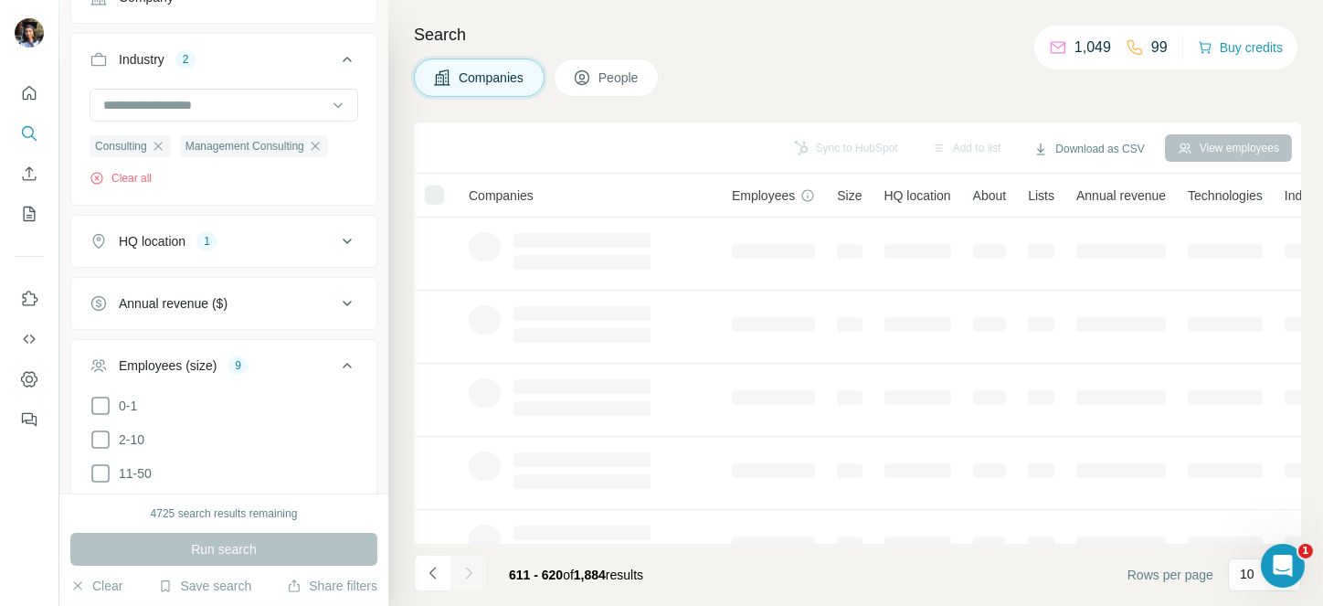
click at [465, 567] on div at bounding box center [468, 572] width 37 height 37
click at [465, 567] on icon "Navigate to next page" at bounding box center [468, 572] width 6 height 12
click at [465, 567] on div at bounding box center [468, 572] width 37 height 37
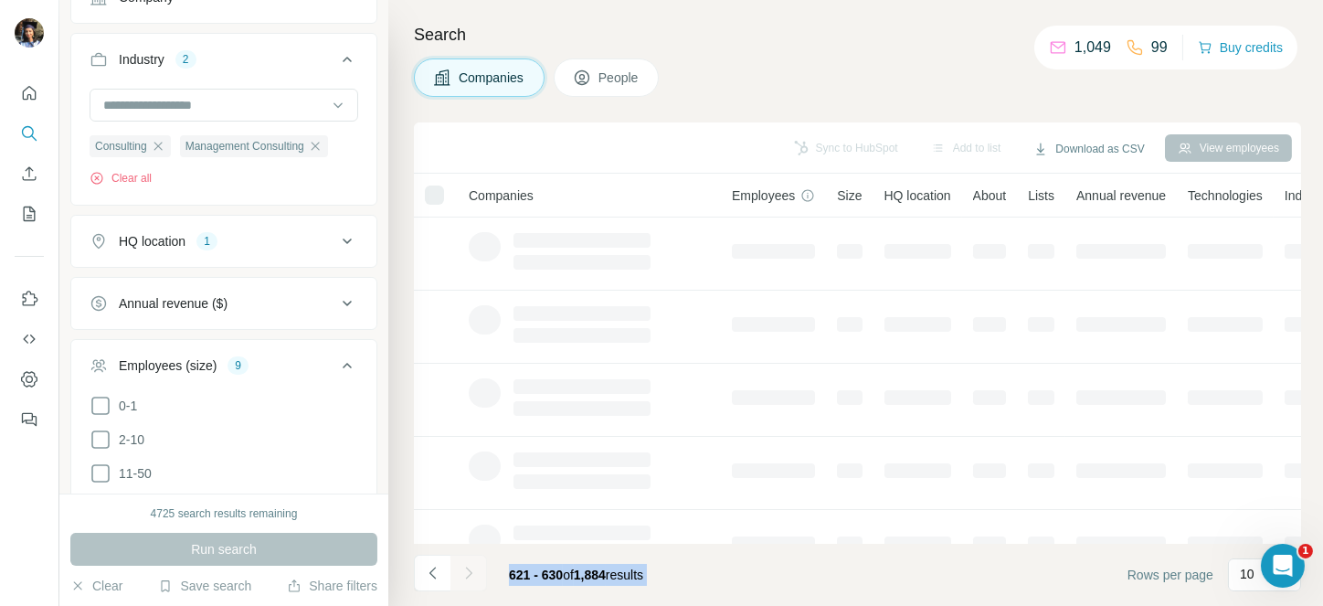
click at [465, 567] on div at bounding box center [468, 572] width 37 height 37
click at [465, 567] on icon "Navigate to next page" at bounding box center [468, 572] width 6 height 12
click at [465, 567] on div at bounding box center [468, 572] width 37 height 37
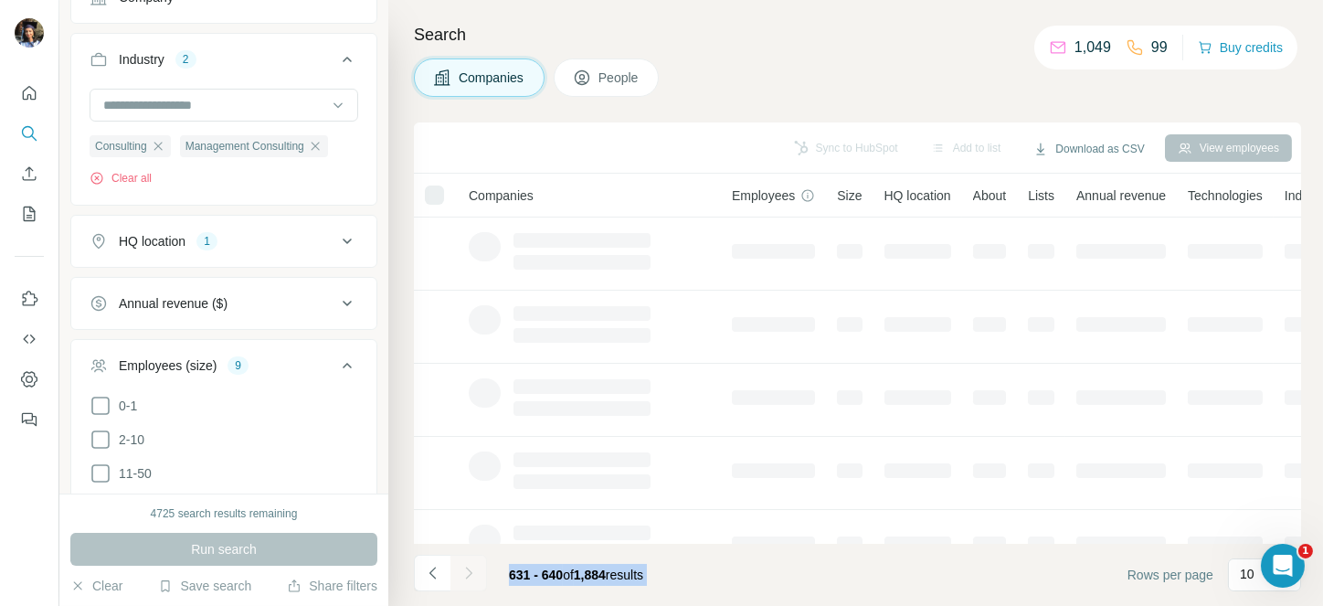
click at [465, 567] on div at bounding box center [468, 572] width 37 height 37
click at [465, 567] on icon "Navigate to next page" at bounding box center [468, 572] width 6 height 12
click at [465, 567] on div at bounding box center [468, 572] width 37 height 37
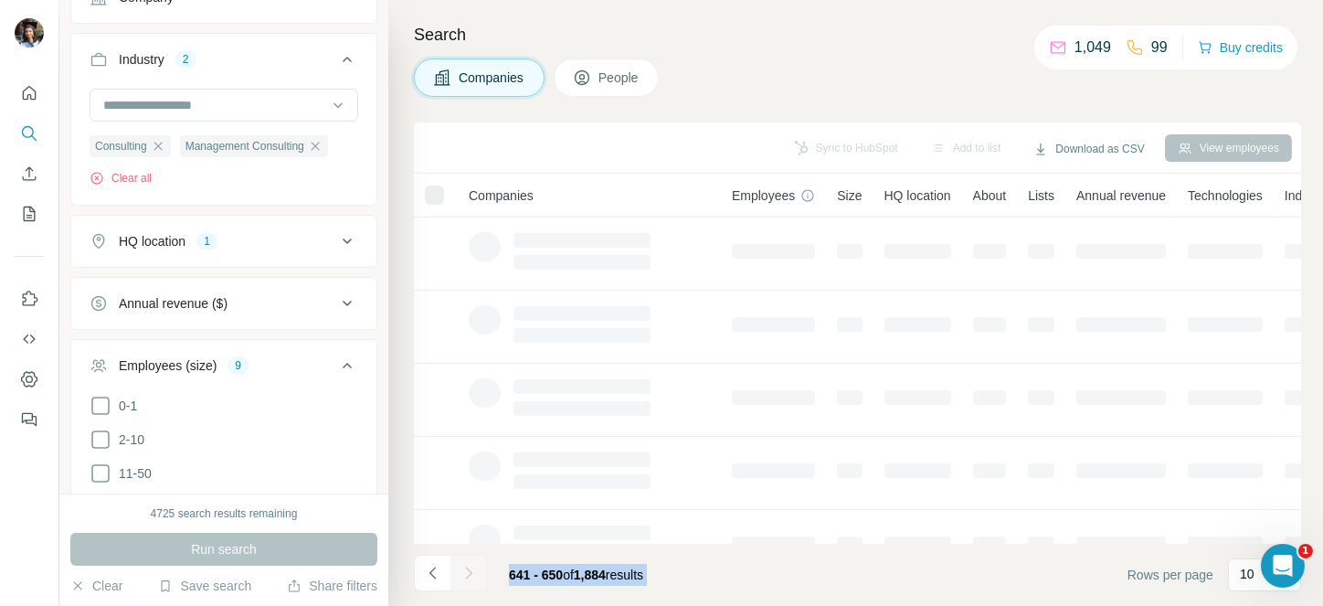
click at [465, 567] on div at bounding box center [468, 572] width 37 height 37
click at [465, 567] on icon "Navigate to next page" at bounding box center [468, 572] width 6 height 12
click at [465, 567] on div at bounding box center [468, 572] width 37 height 37
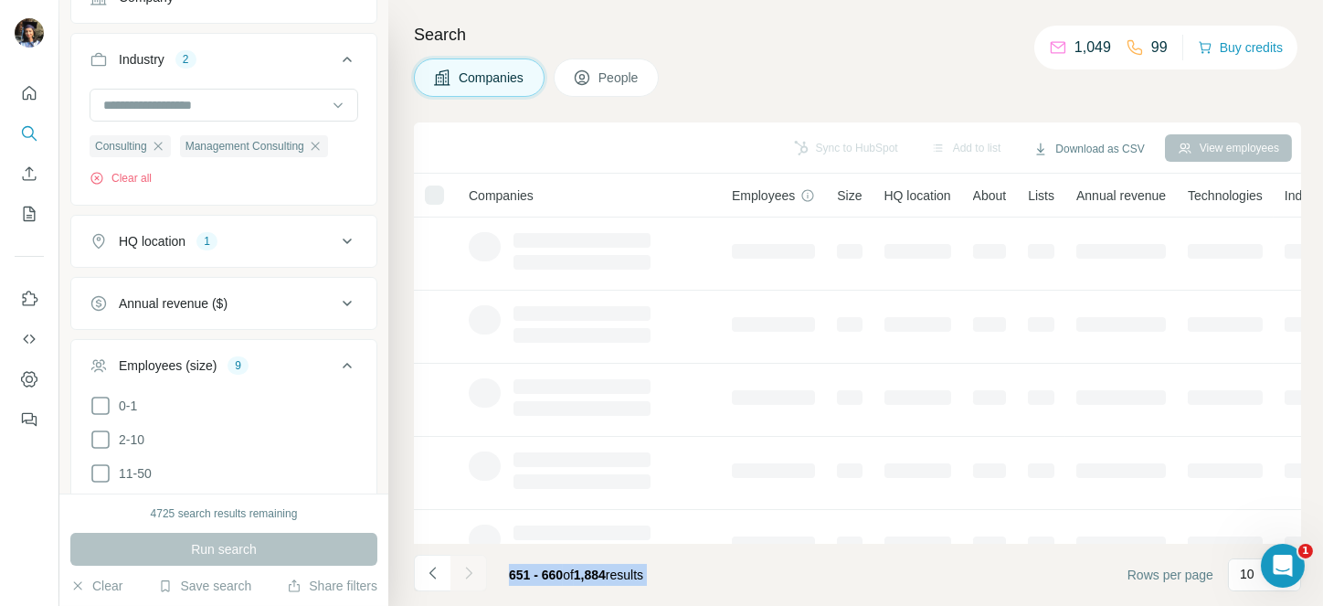
click at [465, 567] on div at bounding box center [468, 572] width 37 height 37
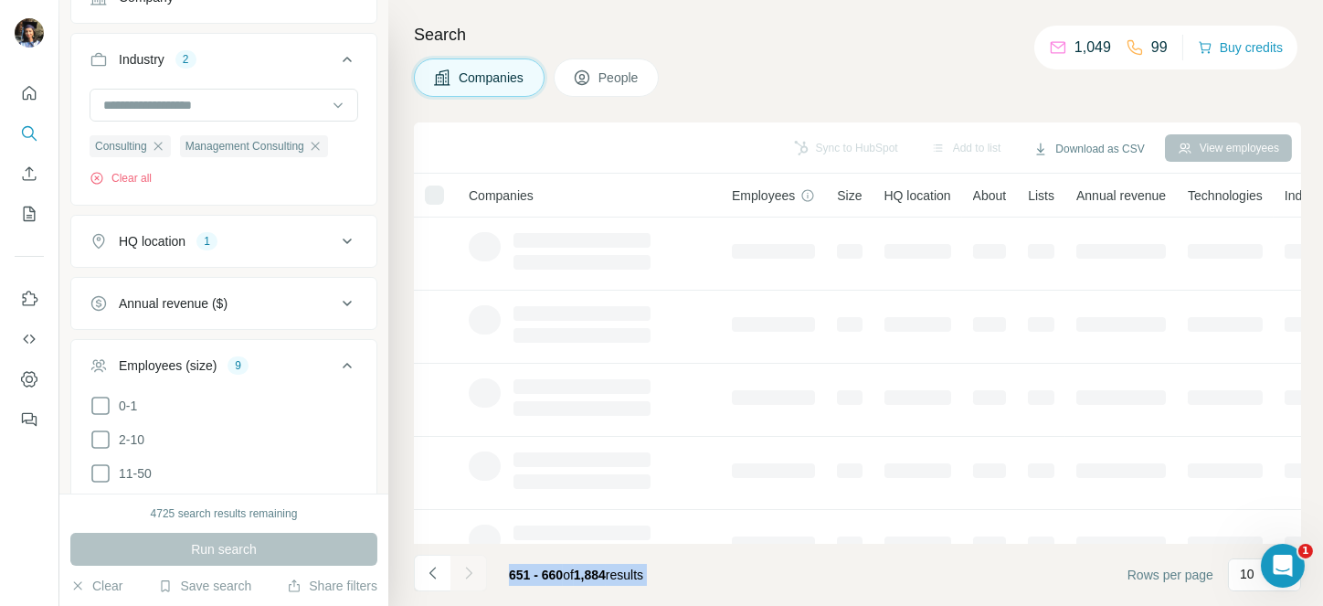
click at [465, 567] on div at bounding box center [468, 572] width 37 height 37
click at [465, 567] on icon "Navigate to next page" at bounding box center [468, 572] width 6 height 12
click at [465, 567] on div at bounding box center [468, 572] width 37 height 37
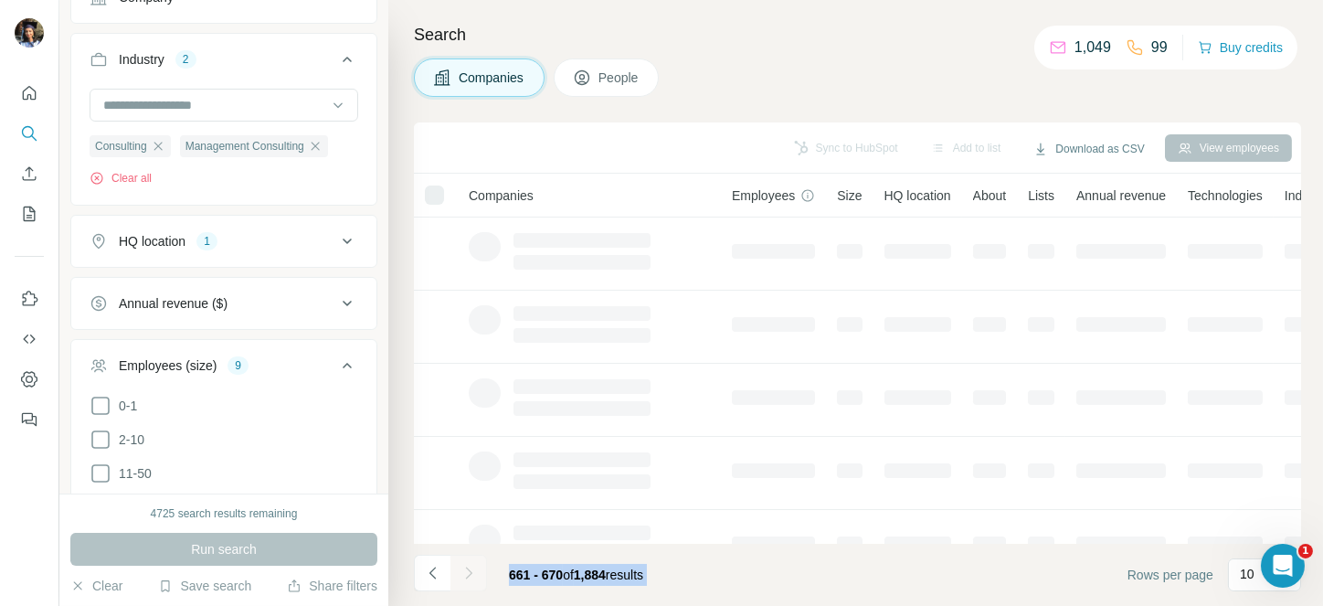
click at [465, 567] on div at bounding box center [468, 572] width 37 height 37
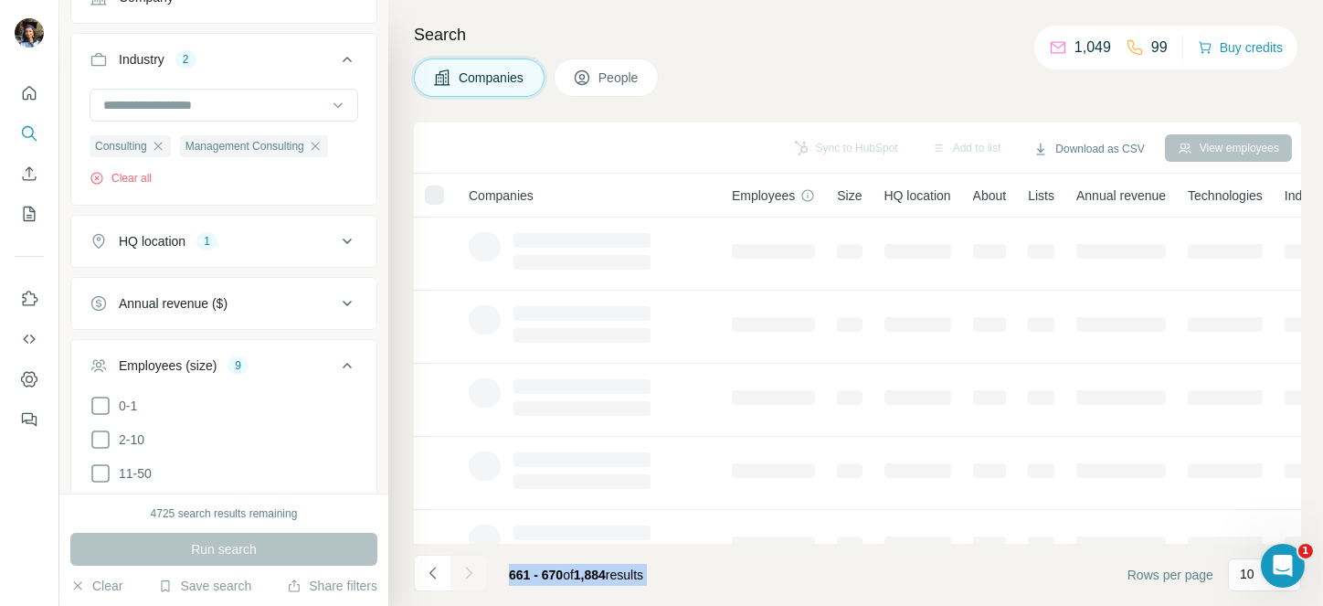
click at [465, 567] on div at bounding box center [468, 572] width 37 height 37
click at [465, 567] on icon "Navigate to next page" at bounding box center [468, 572] width 6 height 12
click at [465, 567] on div at bounding box center [468, 572] width 37 height 37
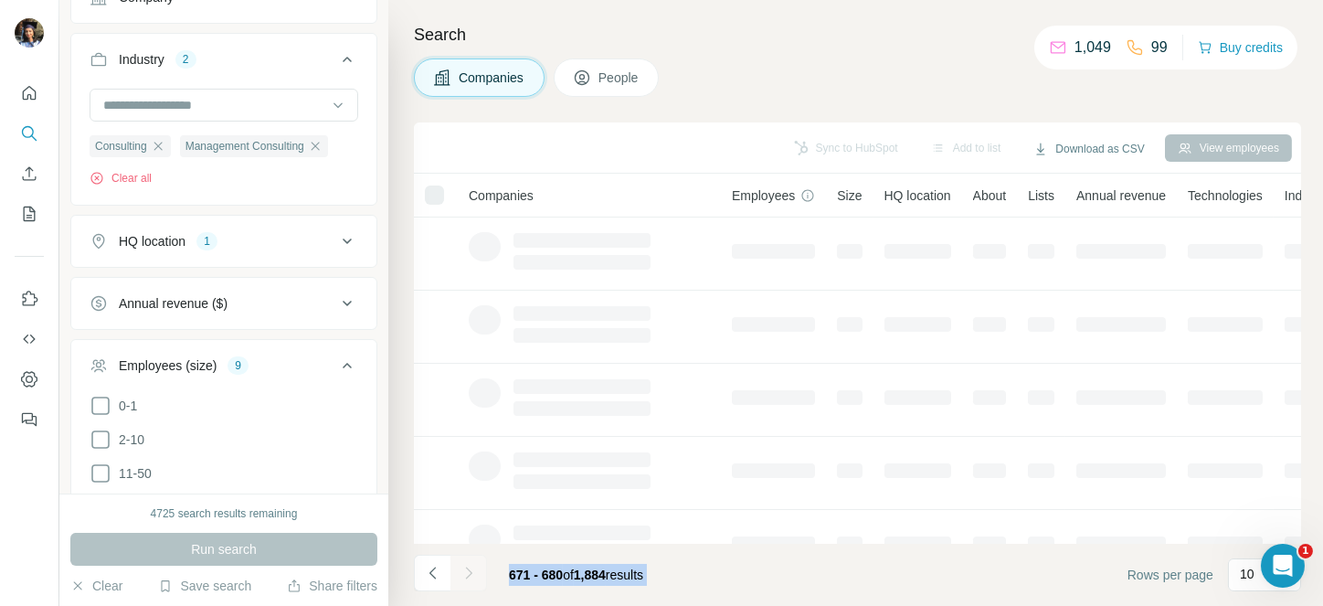
click at [465, 567] on div at bounding box center [468, 572] width 37 height 37
click at [465, 567] on icon "Navigate to next page" at bounding box center [468, 572] width 6 height 12
click at [465, 567] on div at bounding box center [468, 572] width 37 height 37
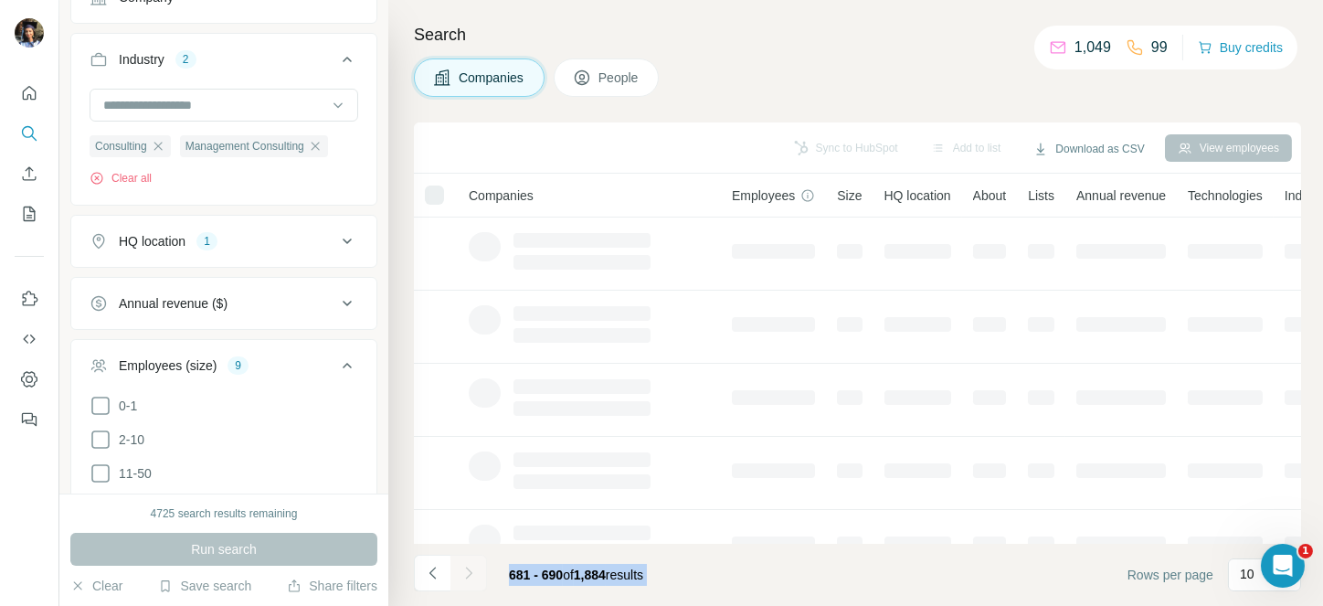
click at [465, 567] on div at bounding box center [468, 572] width 37 height 37
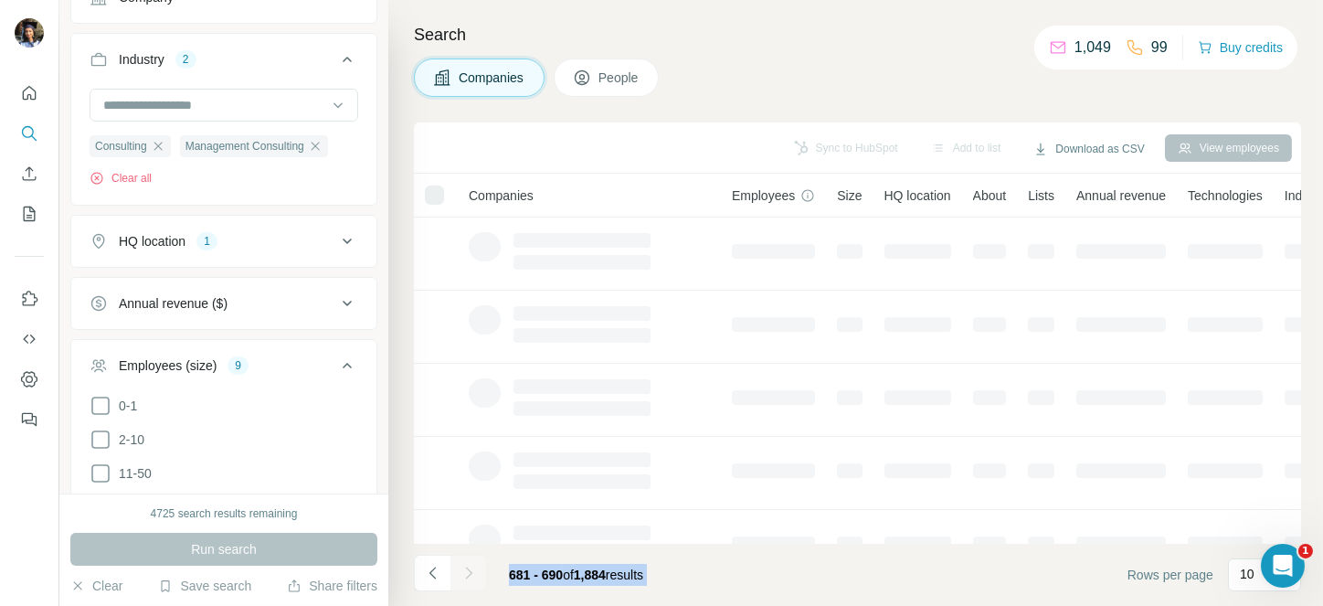
click at [465, 567] on icon "Navigate to next page" at bounding box center [468, 572] width 6 height 12
click at [465, 567] on div at bounding box center [468, 572] width 37 height 37
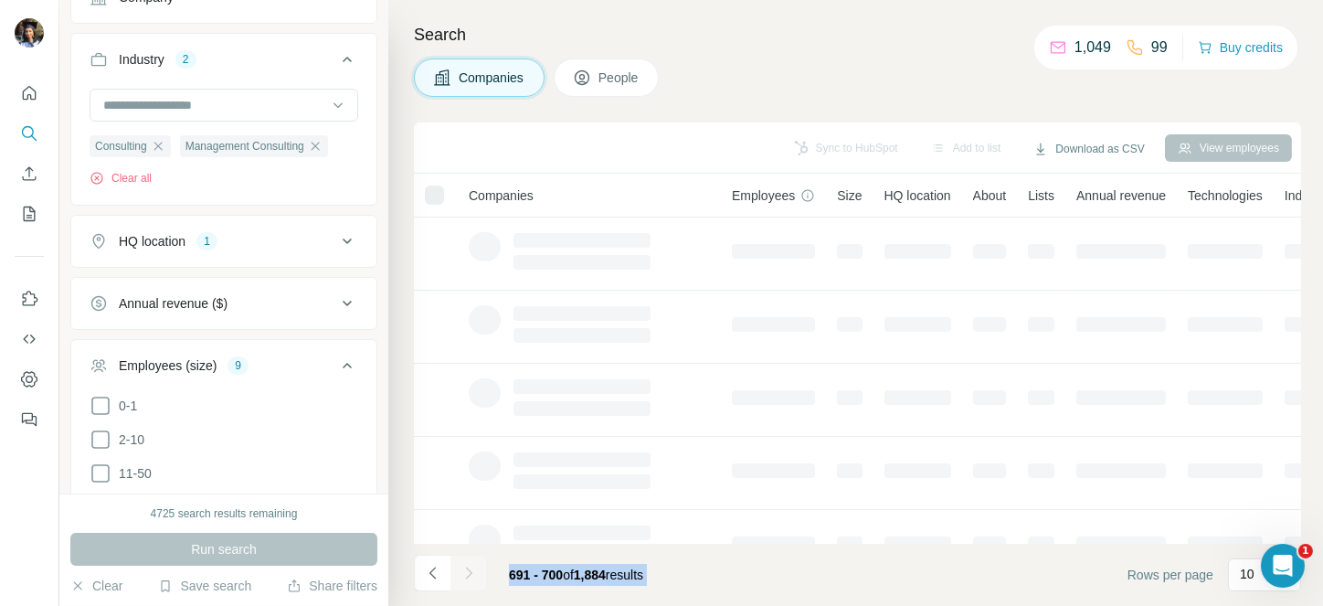
click at [465, 567] on div at bounding box center [468, 572] width 37 height 37
click at [465, 567] on icon "Navigate to next page" at bounding box center [468, 572] width 6 height 12
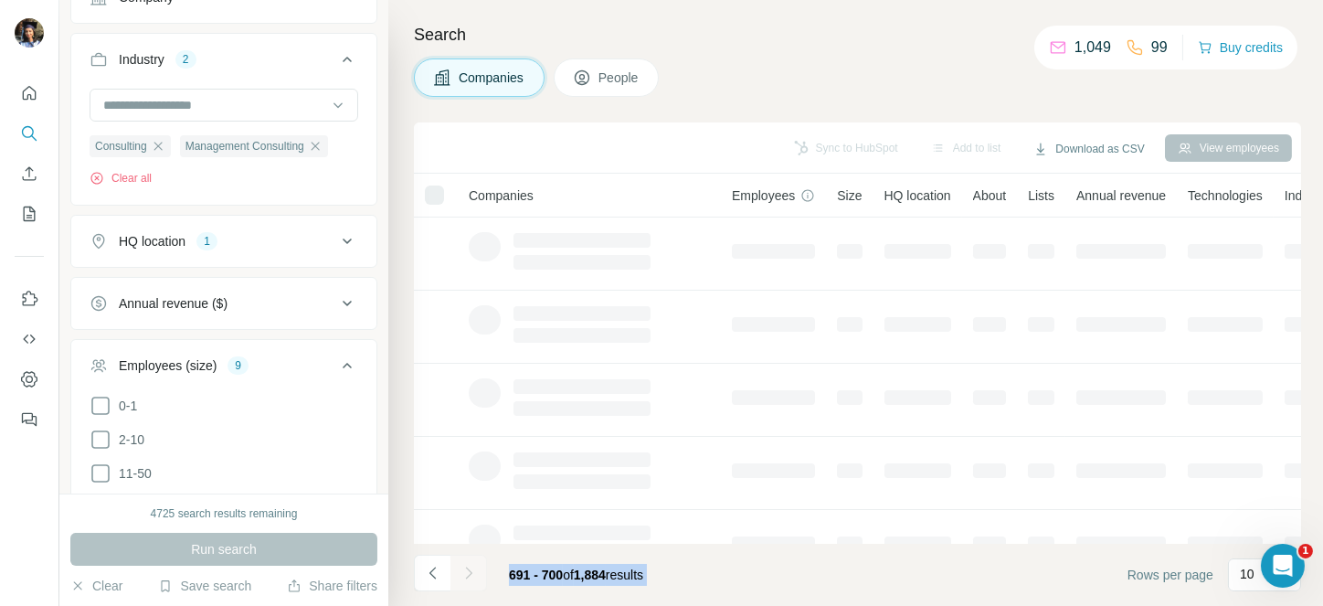
click at [465, 567] on div at bounding box center [468, 572] width 37 height 37
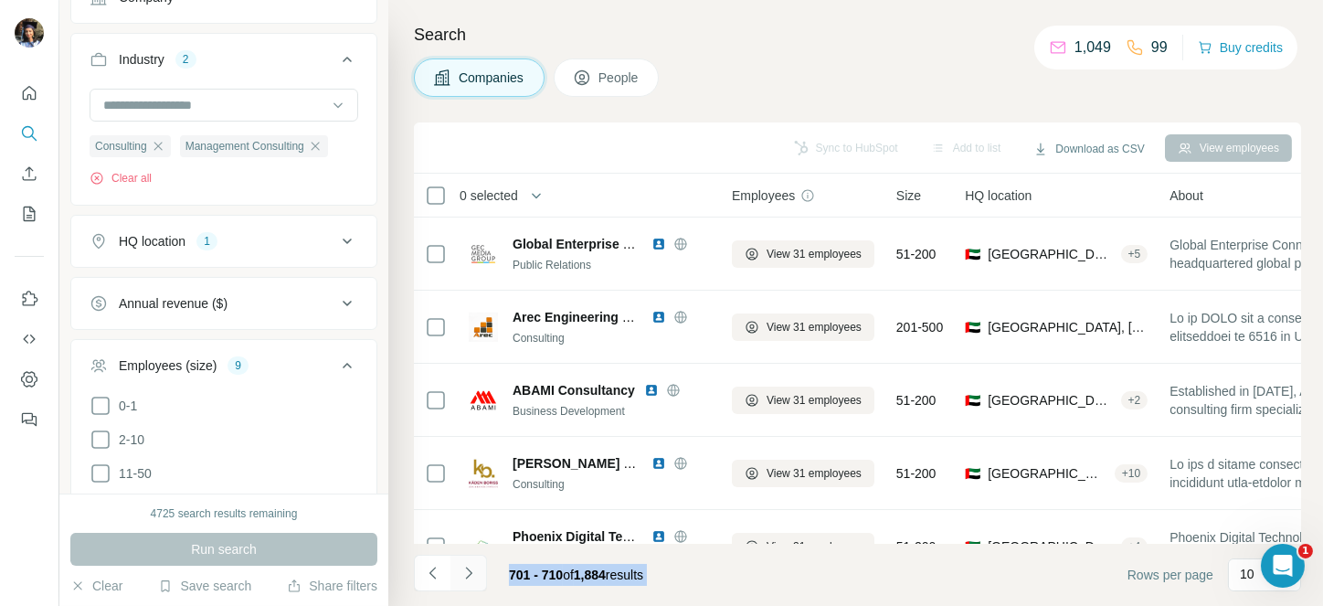
click at [465, 567] on icon "Navigate to next page" at bounding box center [468, 572] width 6 height 12
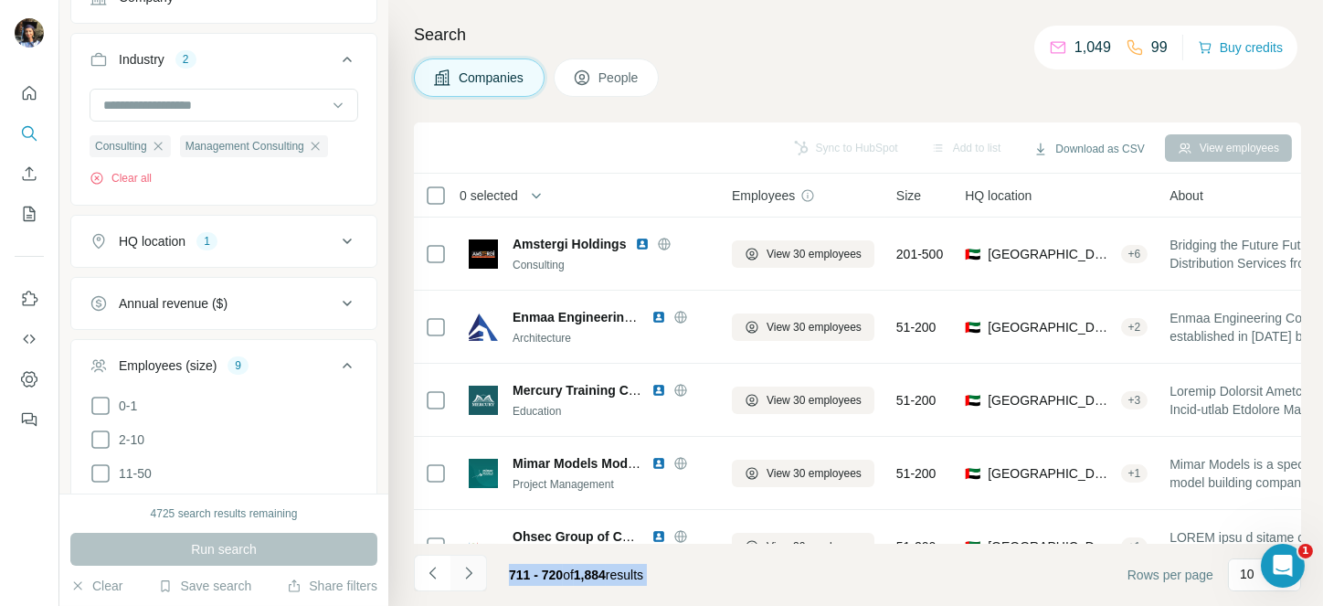
click at [465, 567] on icon "Navigate to next page" at bounding box center [468, 572] width 6 height 12
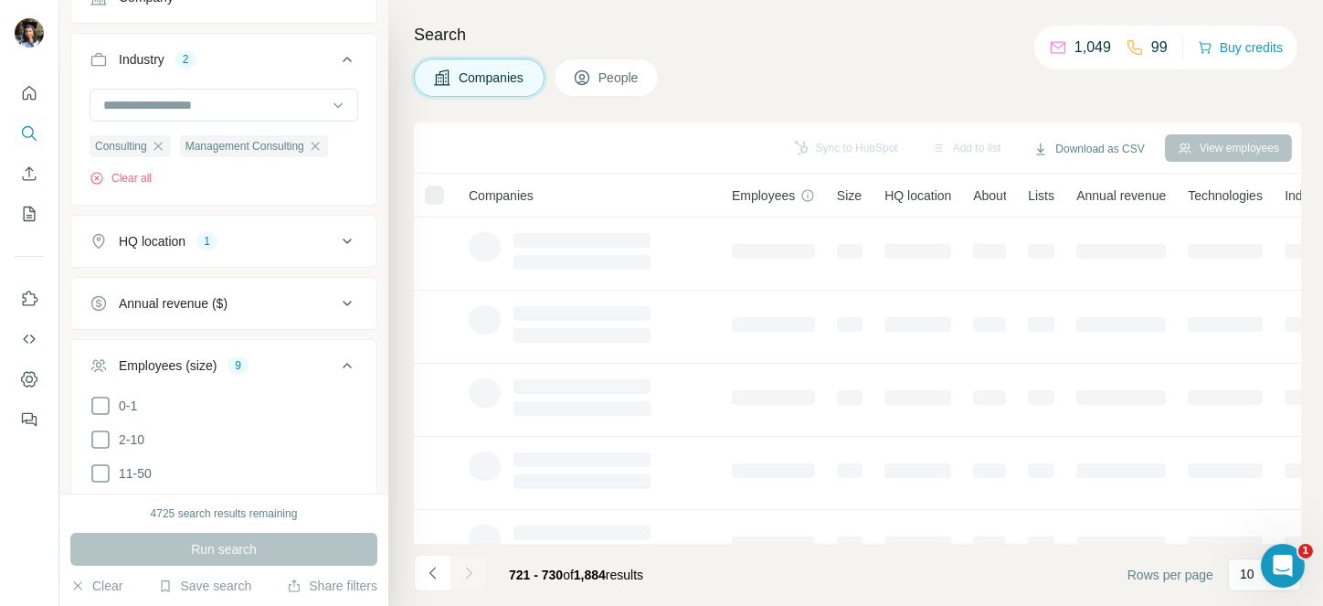
click at [465, 567] on div at bounding box center [468, 572] width 37 height 37
click at [465, 567] on icon "Navigate to next page" at bounding box center [468, 572] width 6 height 12
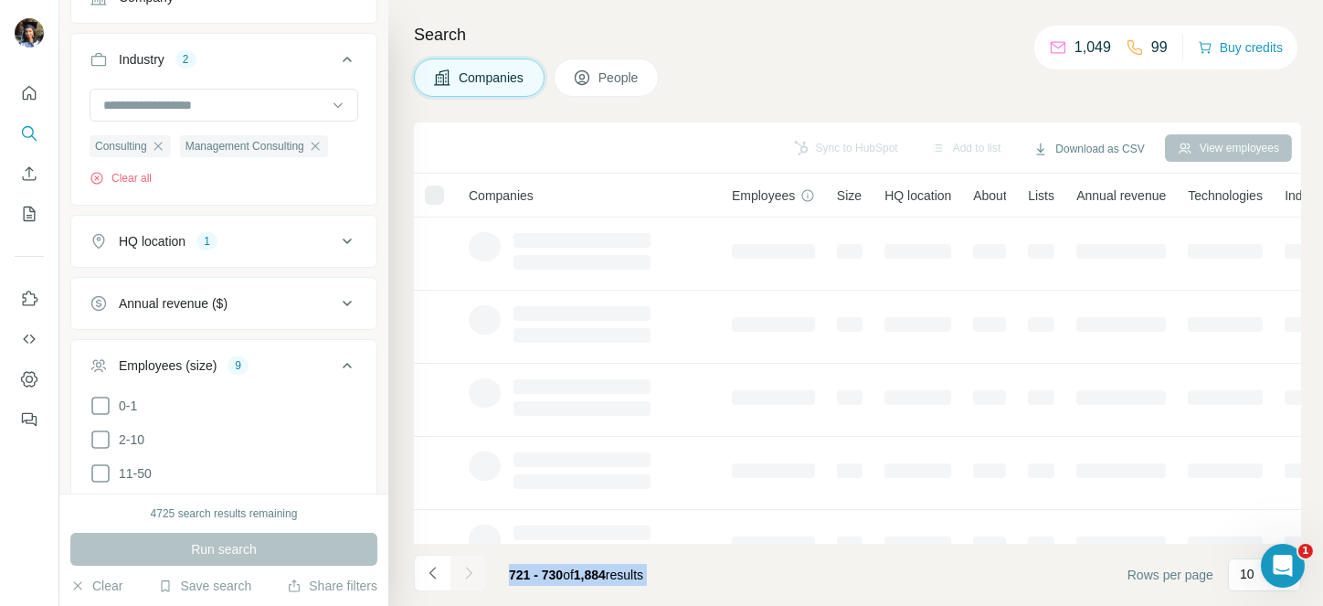
click at [465, 567] on div at bounding box center [468, 572] width 37 height 37
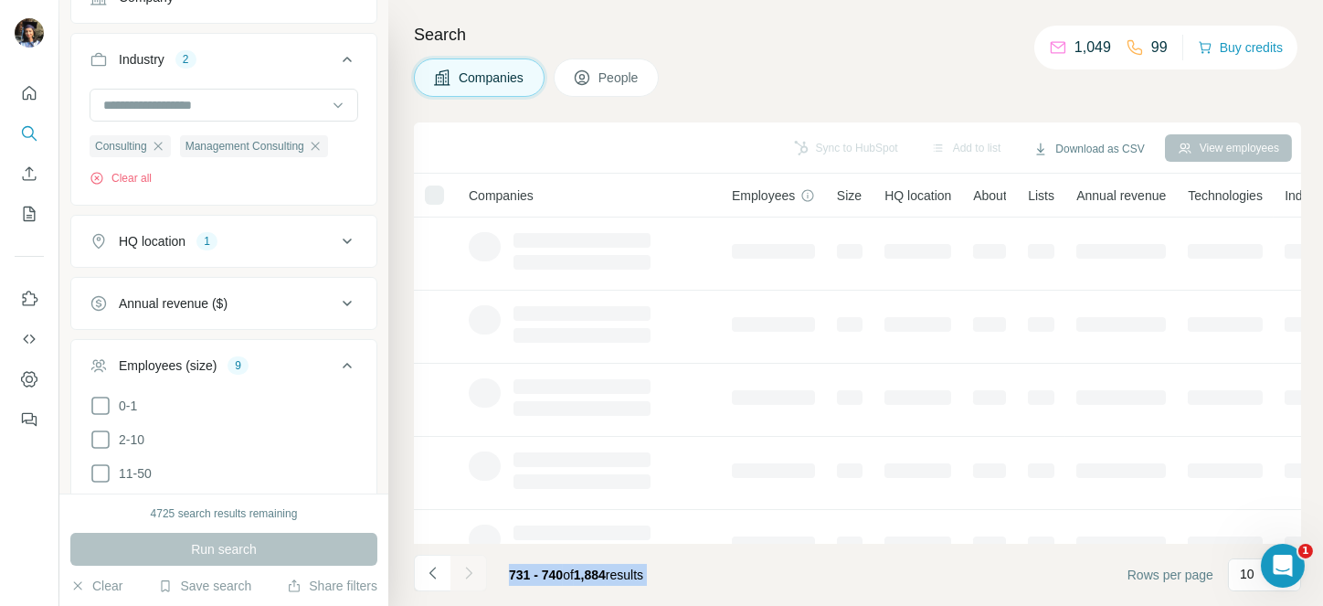
click at [465, 567] on div at bounding box center [468, 572] width 37 height 37
click at [465, 567] on icon "Navigate to next page" at bounding box center [468, 572] width 6 height 12
click at [465, 567] on div at bounding box center [468, 572] width 37 height 37
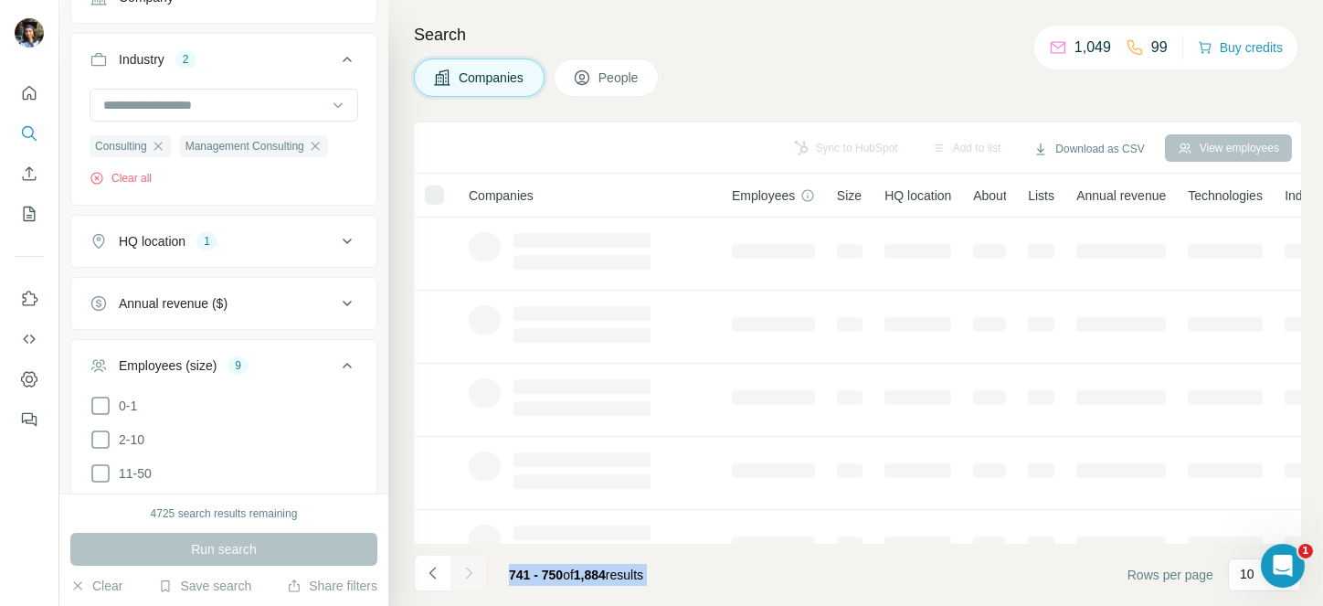
click at [465, 567] on div at bounding box center [468, 572] width 37 height 37
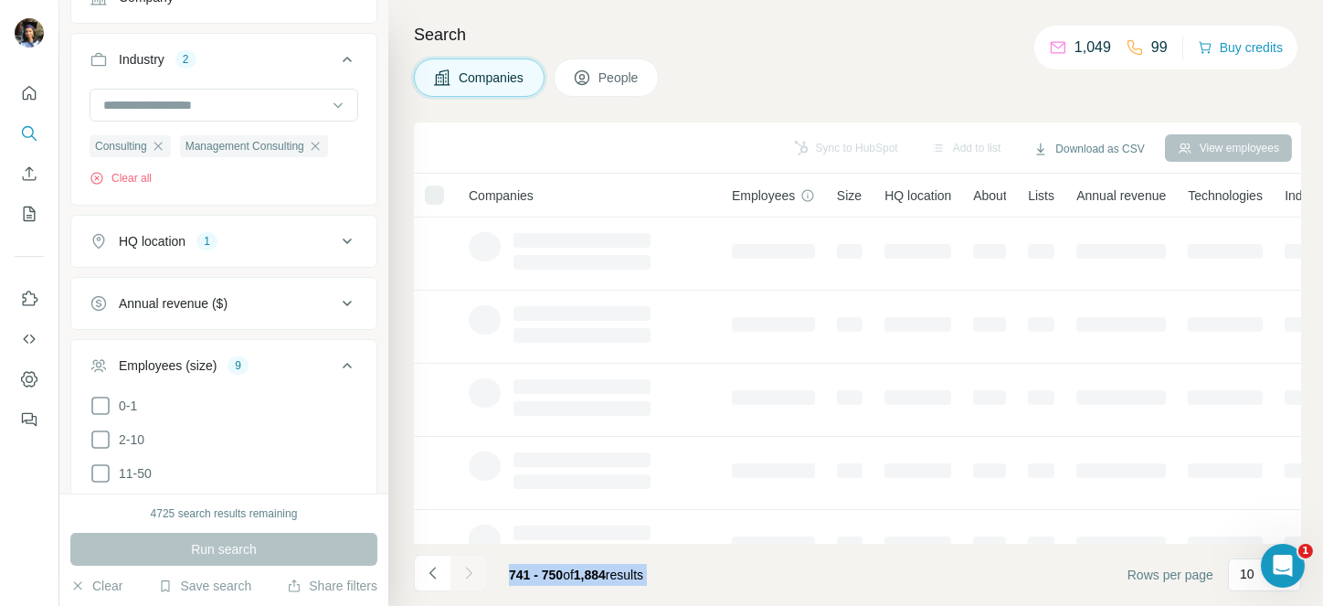
click at [465, 567] on div at bounding box center [468, 572] width 37 height 37
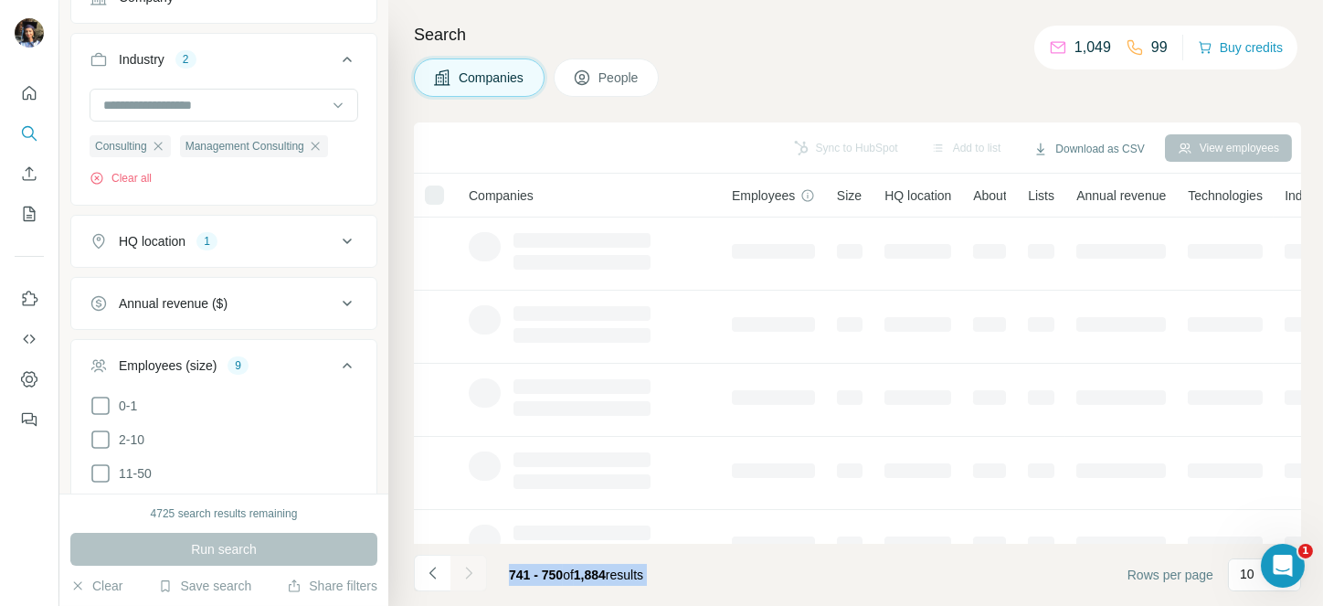
click at [465, 567] on icon "Navigate to next page" at bounding box center [468, 572] width 6 height 12
click at [465, 567] on div at bounding box center [468, 572] width 37 height 37
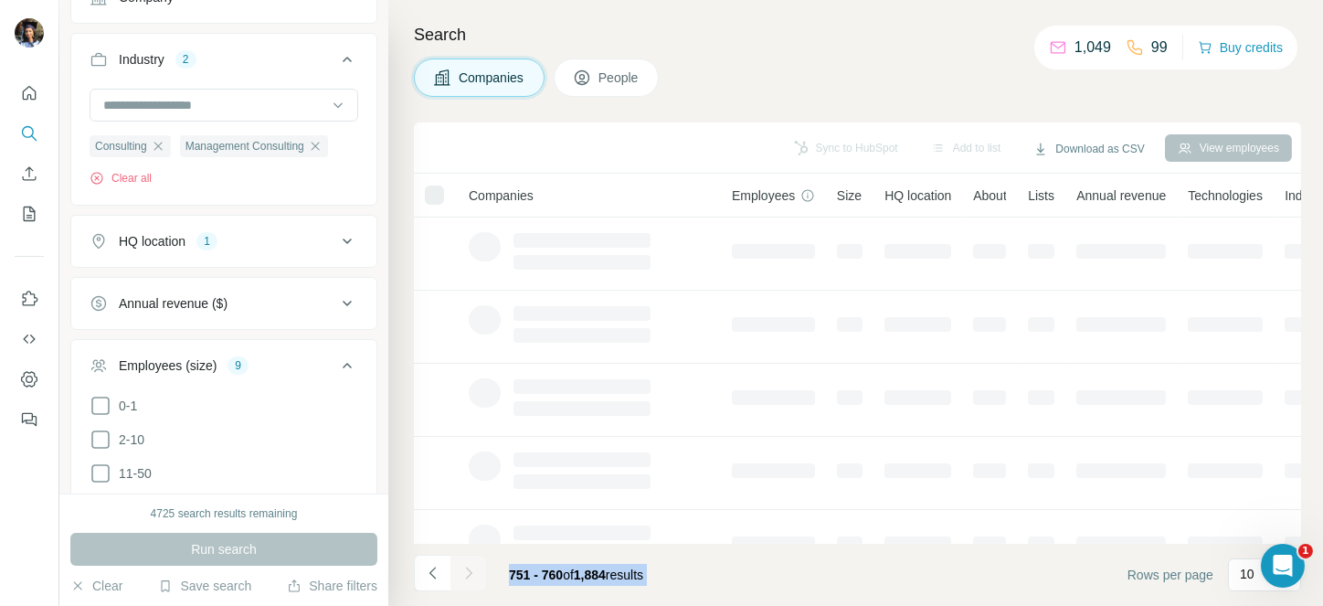
click at [465, 567] on div at bounding box center [468, 572] width 37 height 37
click at [465, 567] on icon "Navigate to next page" at bounding box center [468, 572] width 6 height 12
click at [465, 567] on div at bounding box center [468, 572] width 37 height 37
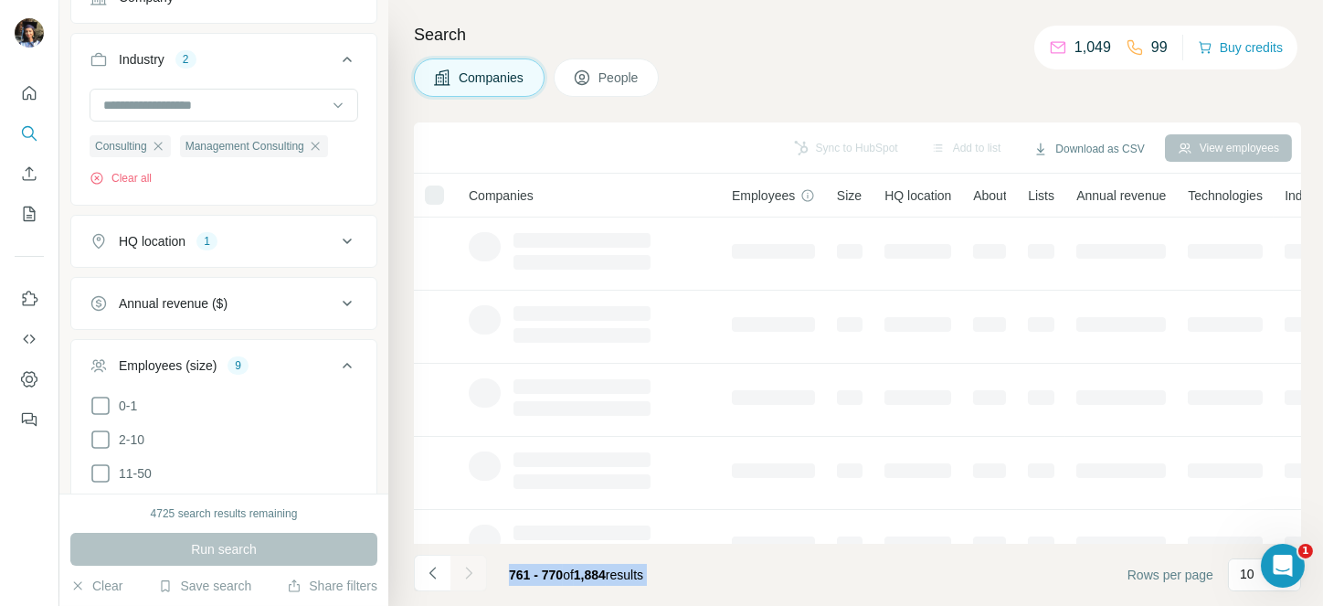
click at [465, 567] on div at bounding box center [468, 572] width 37 height 37
click at [465, 567] on icon "Navigate to next page" at bounding box center [468, 572] width 6 height 12
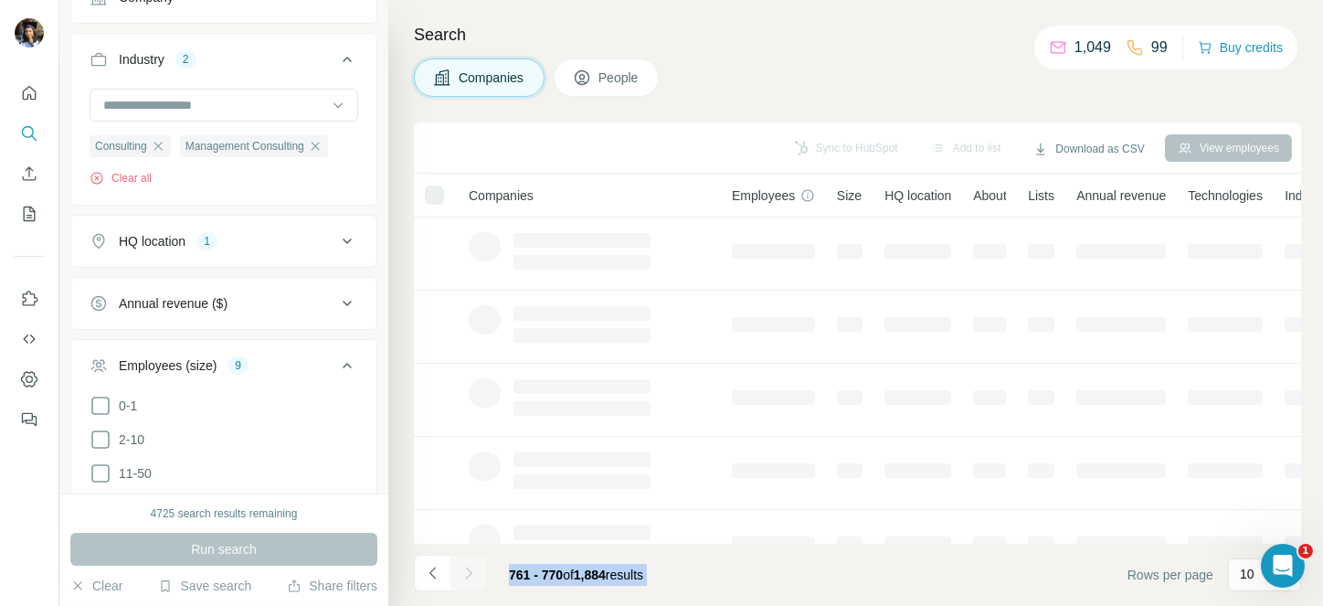
click at [465, 567] on div at bounding box center [468, 572] width 37 height 37
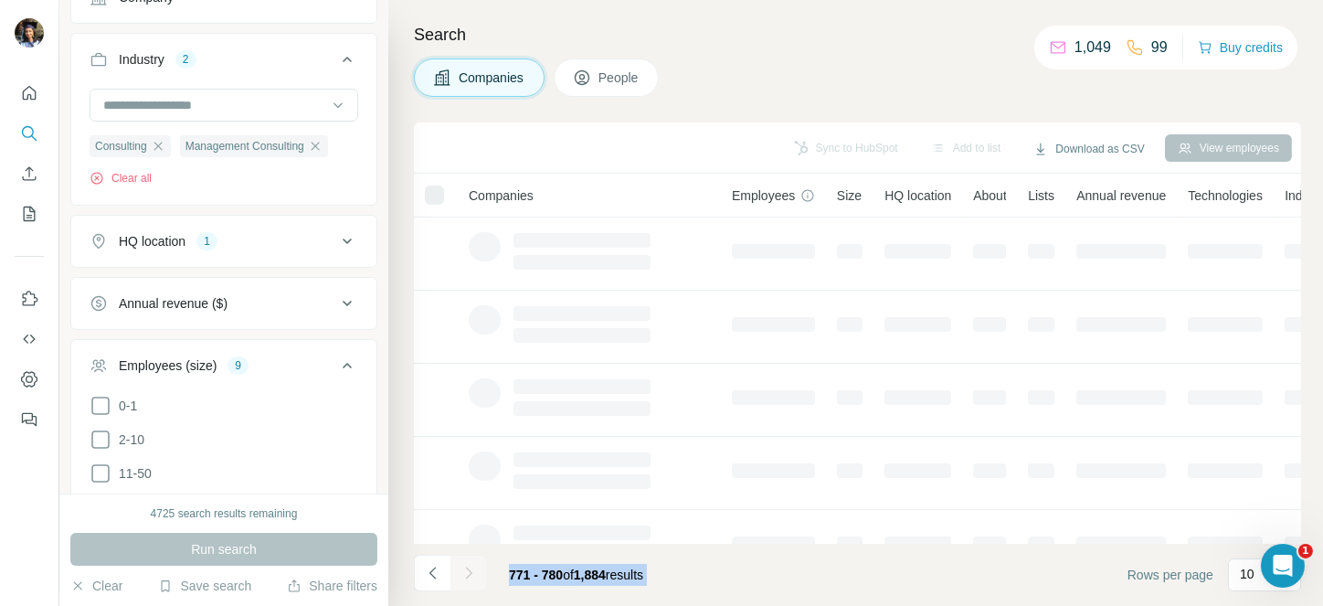
click at [465, 567] on div at bounding box center [468, 572] width 37 height 37
click at [465, 567] on icon "Navigate to next page" at bounding box center [468, 572] width 6 height 12
click at [465, 567] on div at bounding box center [468, 572] width 37 height 37
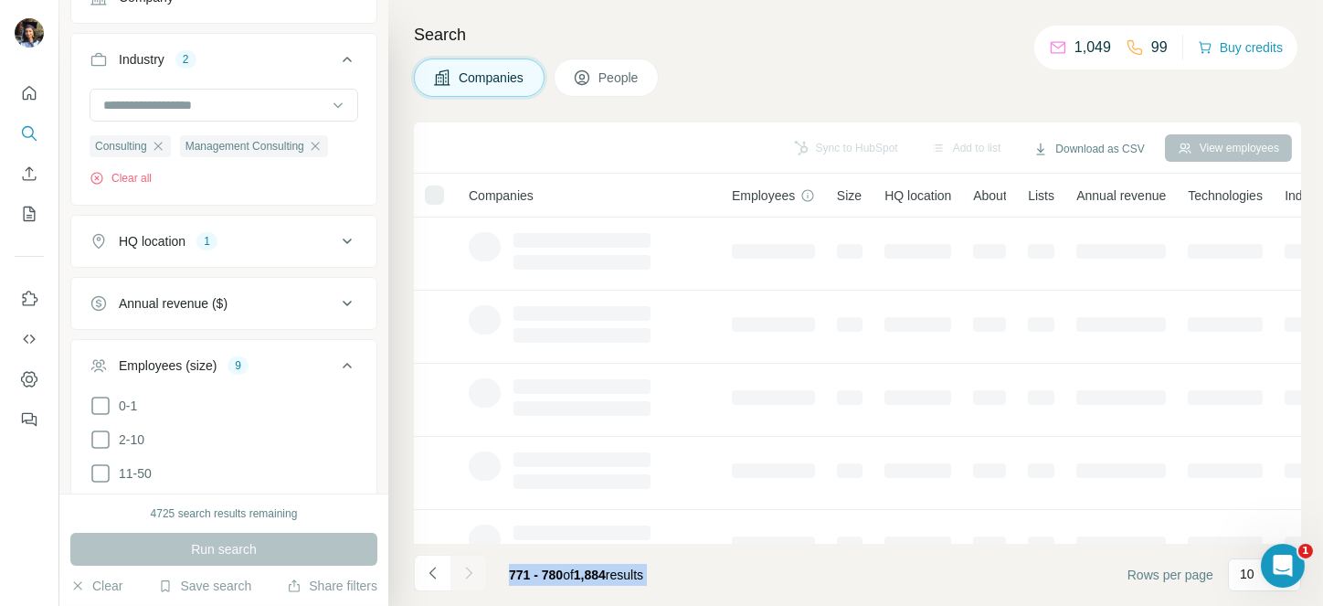
click at [465, 567] on div at bounding box center [468, 572] width 37 height 37
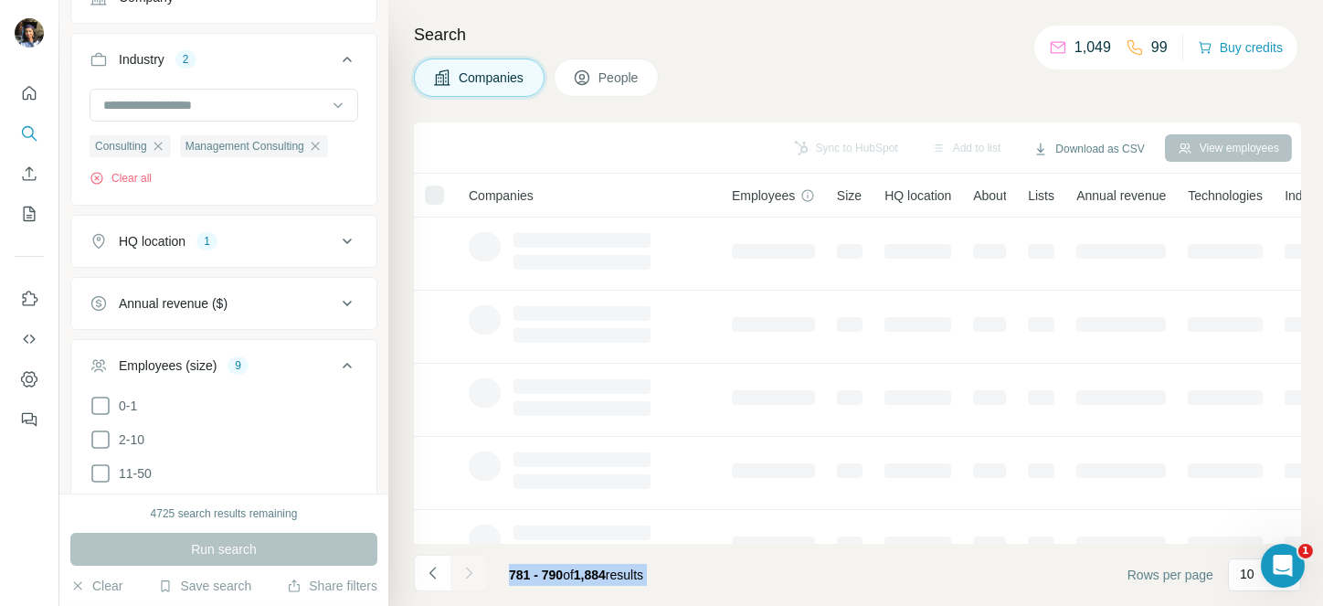
click at [465, 567] on div at bounding box center [468, 572] width 37 height 37
click at [465, 567] on icon "Navigate to next page" at bounding box center [468, 572] width 6 height 12
click at [465, 567] on div at bounding box center [468, 572] width 37 height 37
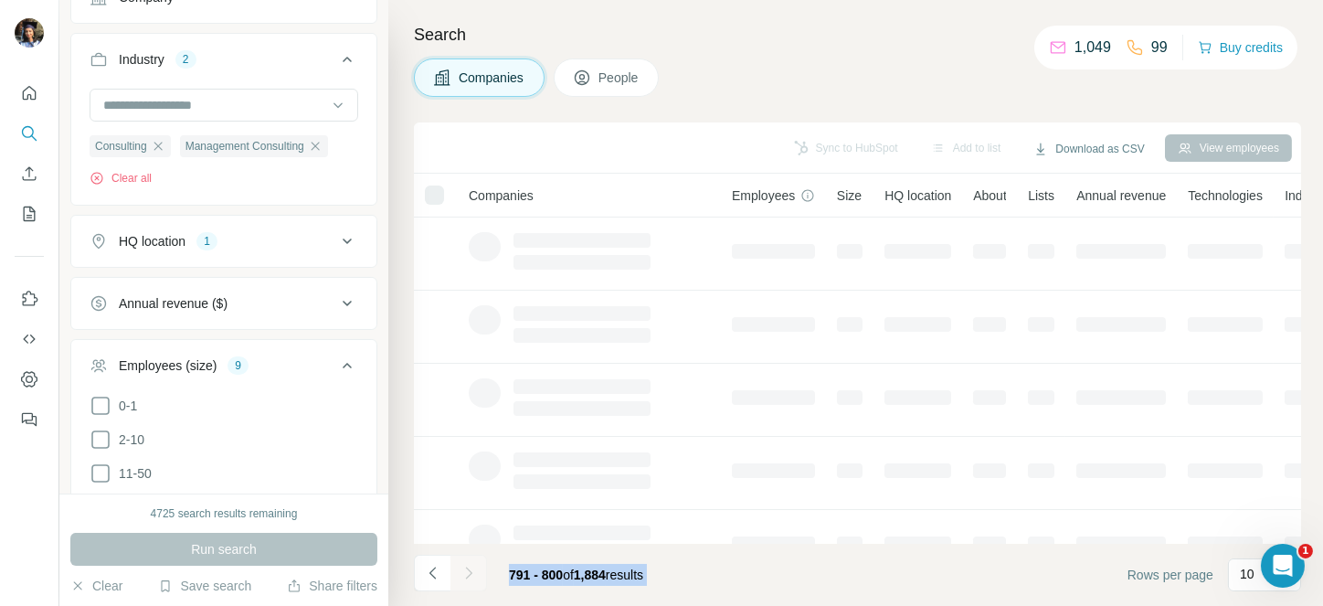
click at [465, 567] on div at bounding box center [468, 572] width 37 height 37
click at [465, 567] on icon "Navigate to next page" at bounding box center [468, 572] width 6 height 12
click at [465, 567] on div at bounding box center [468, 572] width 37 height 37
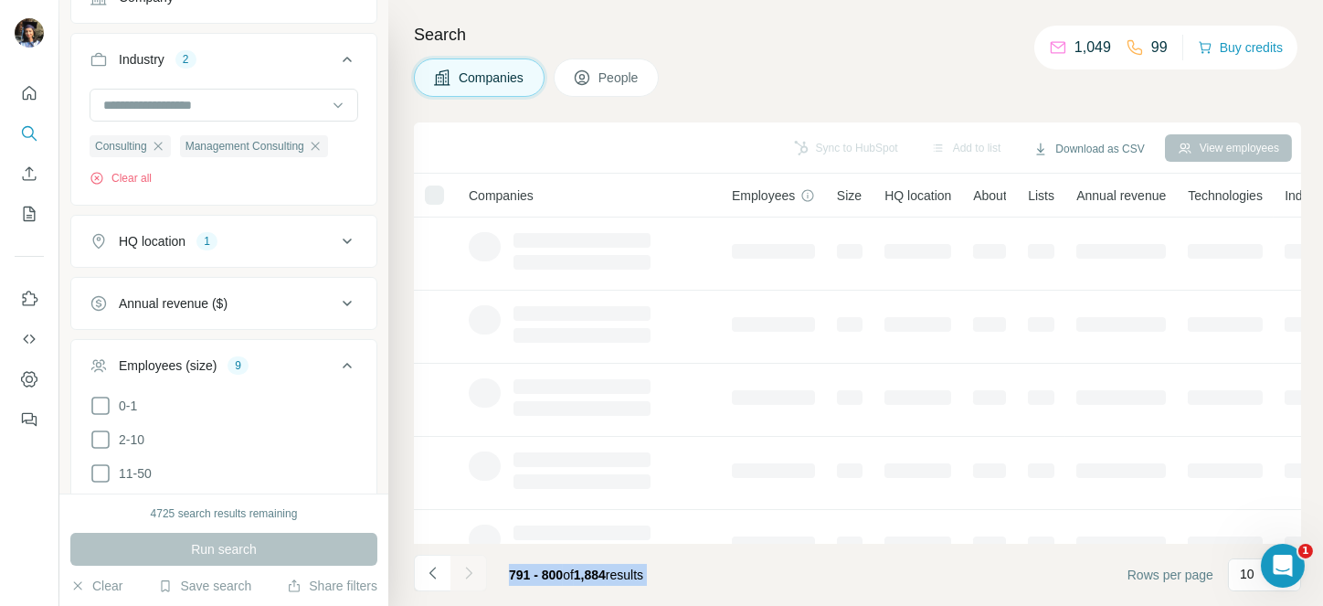
click at [465, 567] on div at bounding box center [468, 572] width 37 height 37
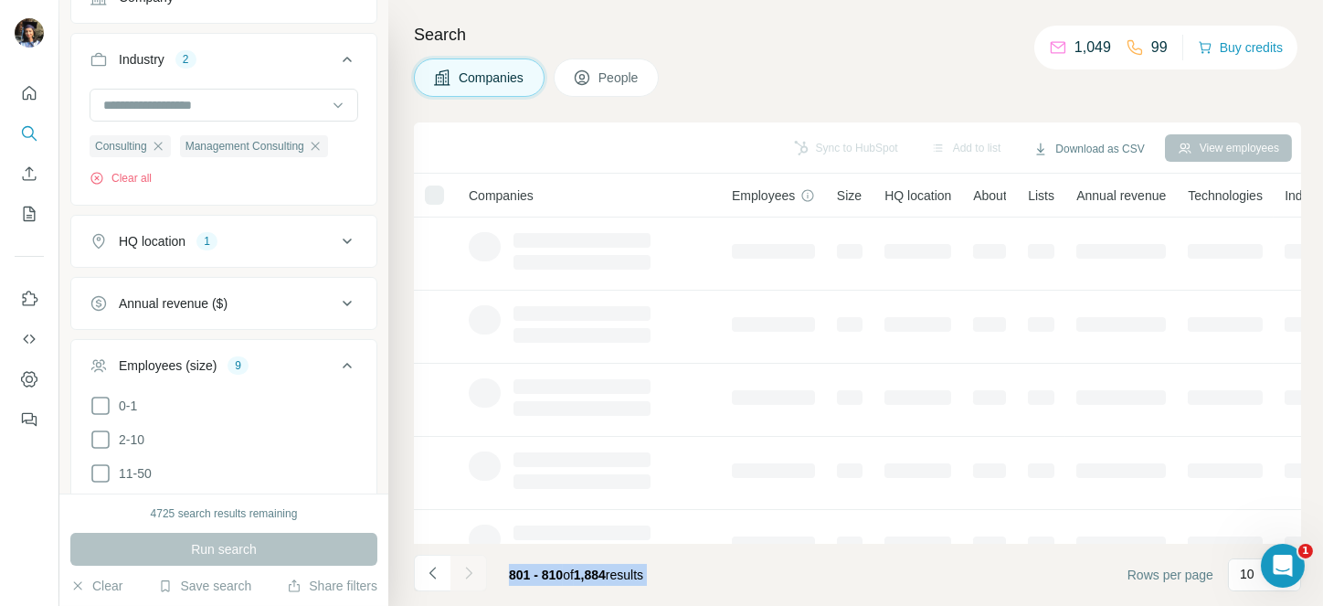
click at [465, 567] on icon "Navigate to next page" at bounding box center [468, 572] width 6 height 12
click at [465, 567] on div at bounding box center [468, 572] width 37 height 37
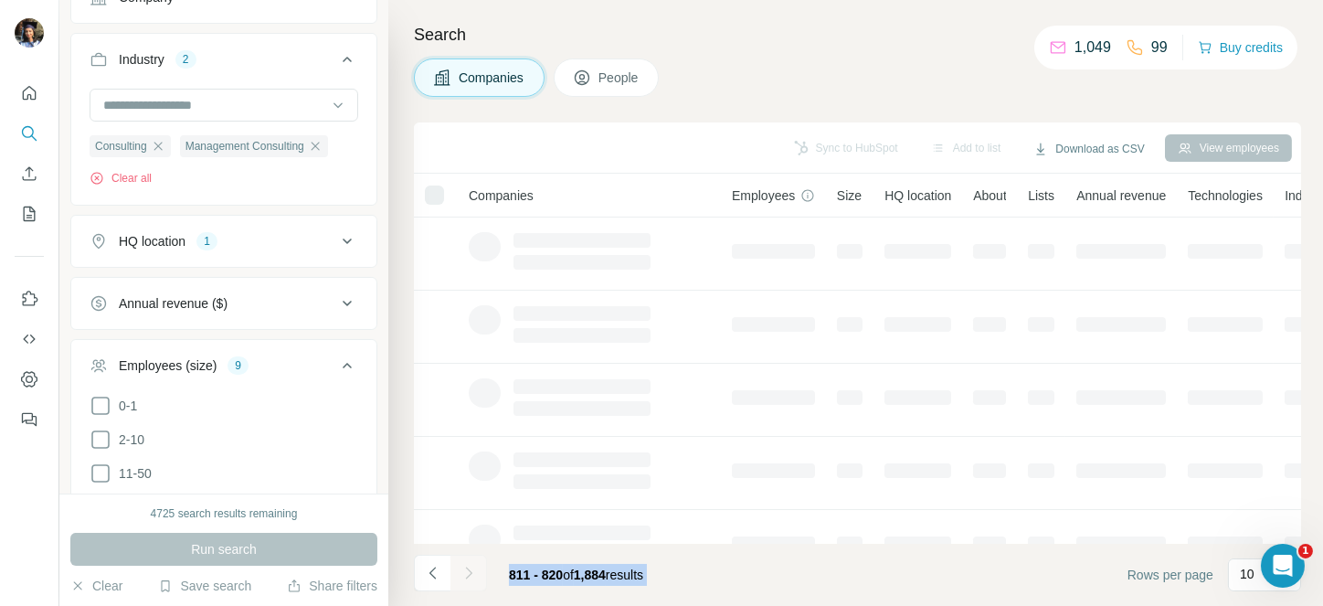
click at [465, 567] on div at bounding box center [468, 572] width 37 height 37
click at [465, 567] on icon "Navigate to next page" at bounding box center [468, 572] width 6 height 12
click at [465, 567] on div at bounding box center [468, 572] width 37 height 37
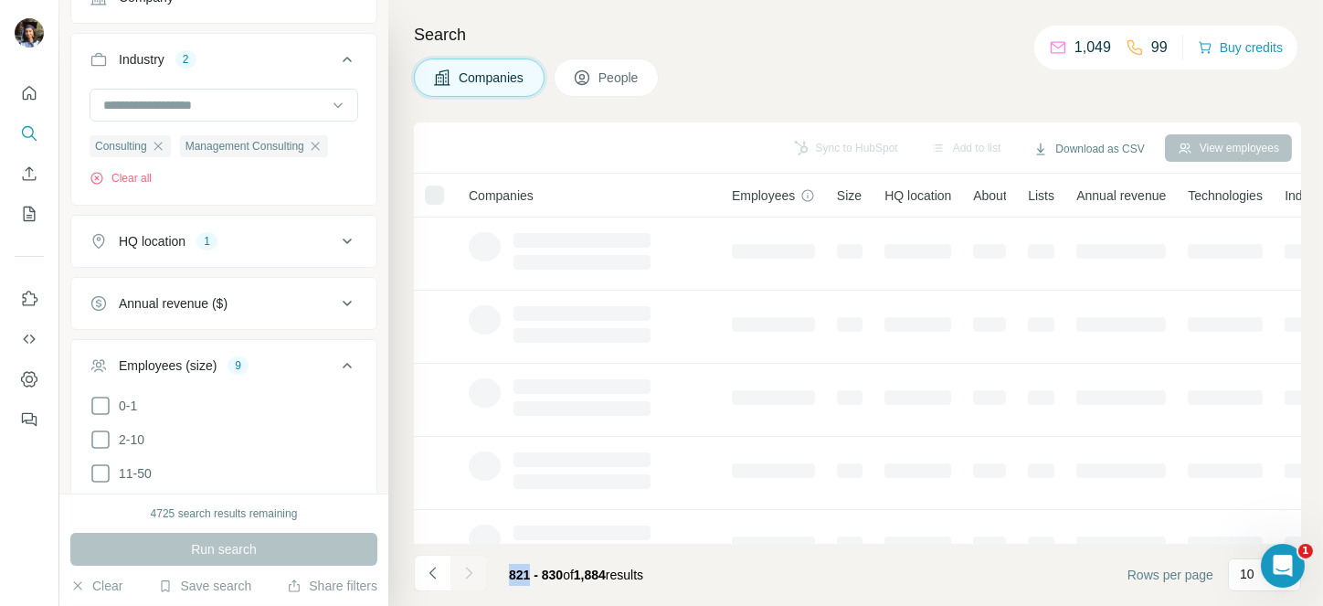
click at [465, 567] on icon "Navigate to next page" at bounding box center [468, 572] width 6 height 12
click at [465, 567] on div at bounding box center [468, 572] width 37 height 37
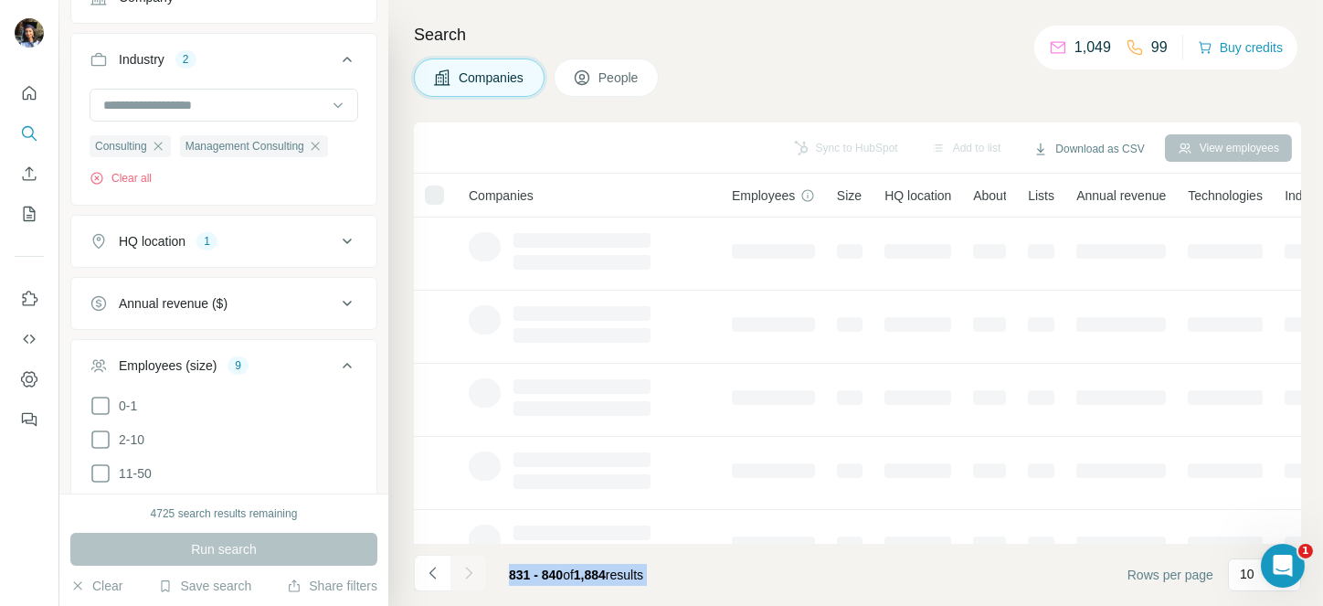
click at [465, 567] on div at bounding box center [468, 572] width 37 height 37
click at [465, 567] on icon "Navigate to next page" at bounding box center [468, 572] width 6 height 12
click at [465, 567] on div at bounding box center [468, 572] width 37 height 37
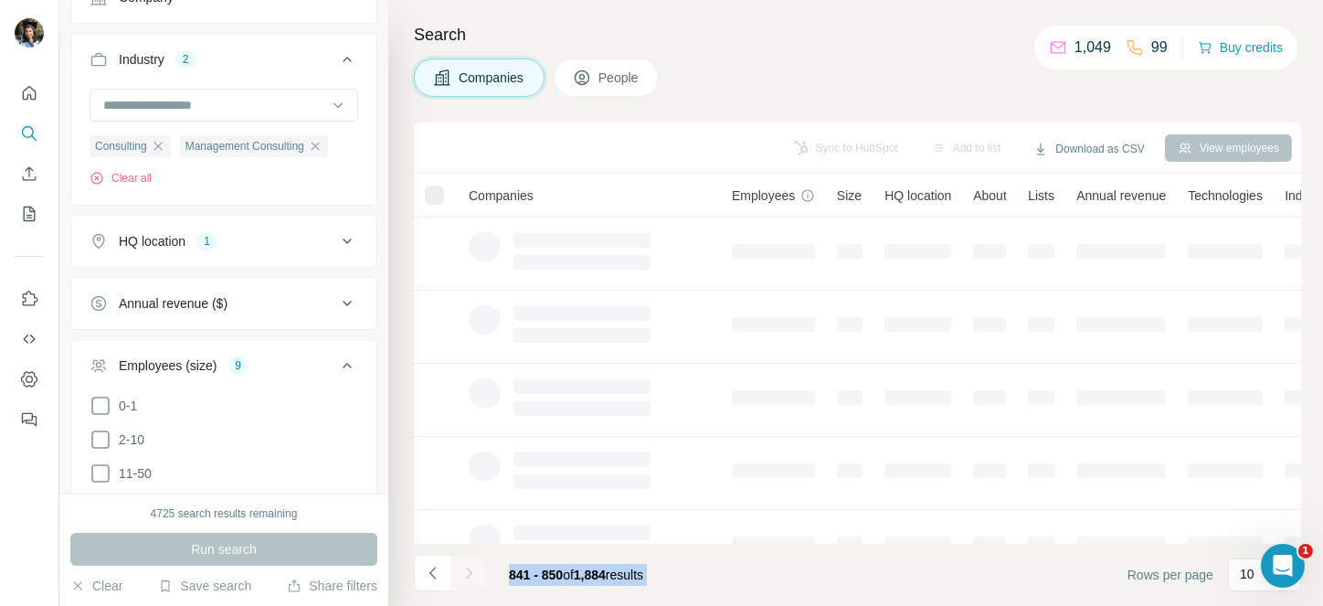
click at [465, 567] on div at bounding box center [468, 572] width 37 height 37
click at [465, 567] on icon "Navigate to next page" at bounding box center [468, 572] width 6 height 12
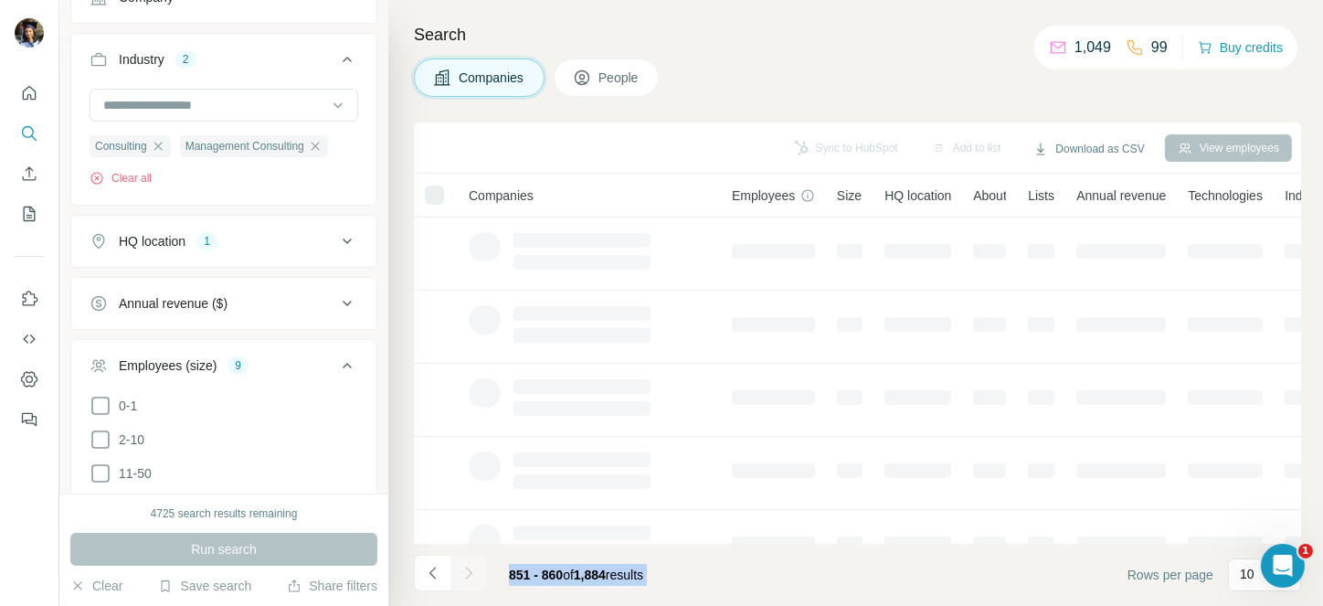
click at [465, 567] on div at bounding box center [468, 572] width 37 height 37
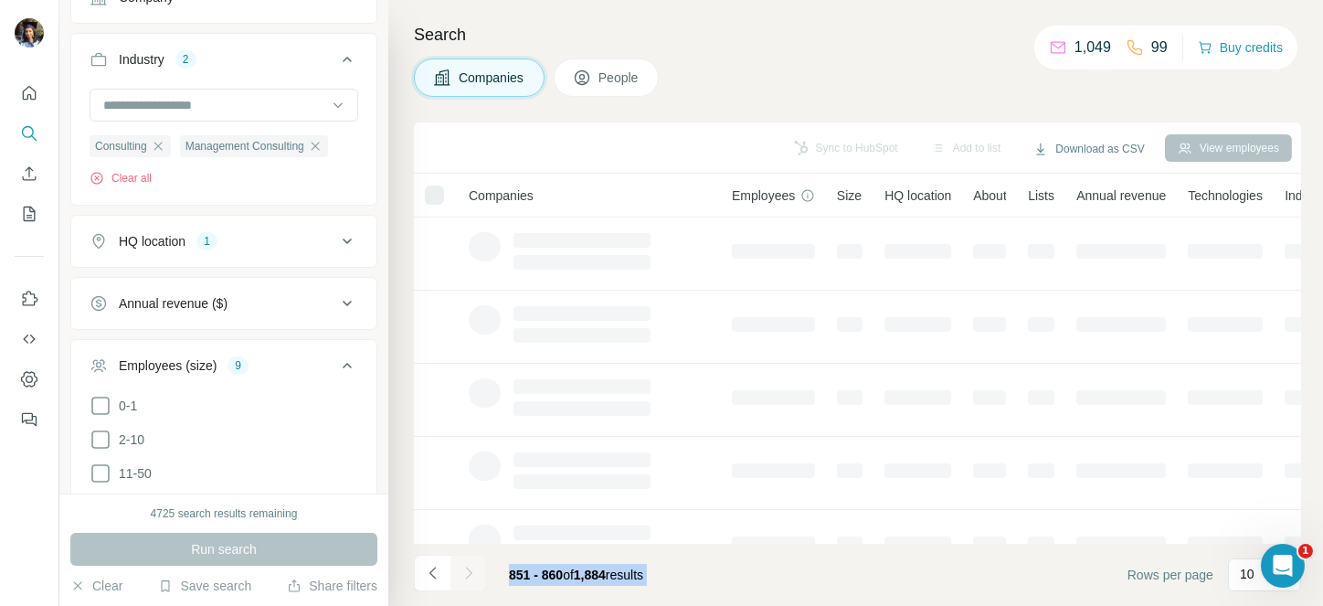
click at [465, 567] on div at bounding box center [468, 572] width 37 height 37
click at [465, 567] on icon "Navigate to next page" at bounding box center [468, 572] width 6 height 12
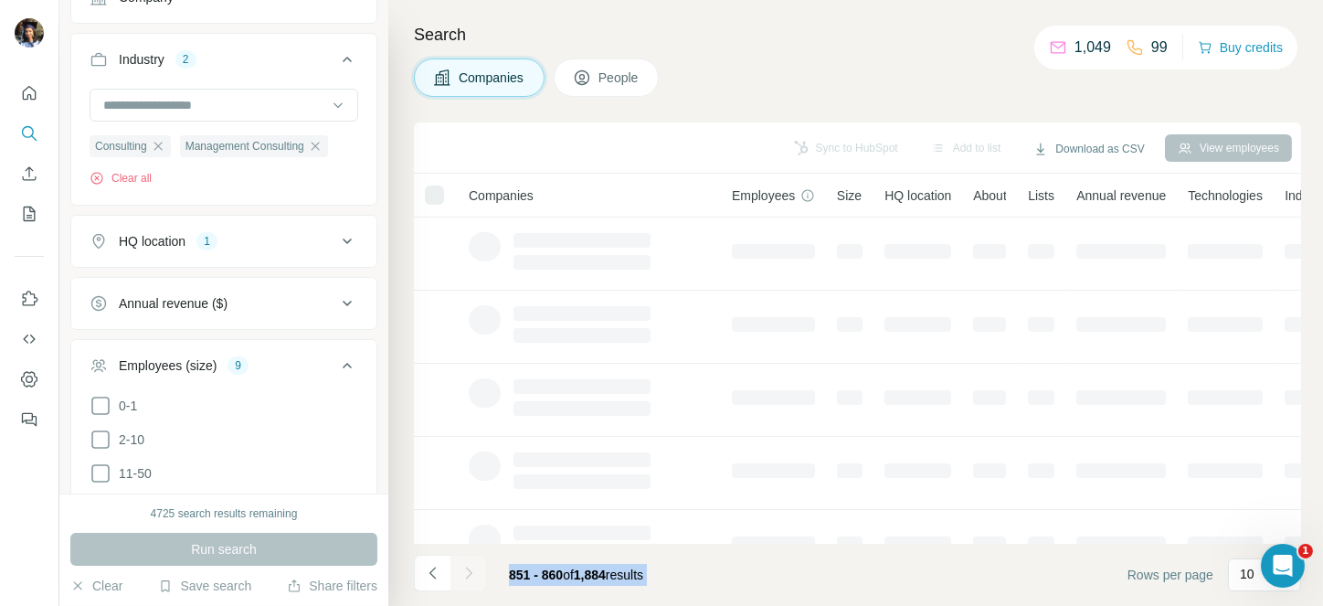
click at [465, 567] on div at bounding box center [468, 572] width 37 height 37
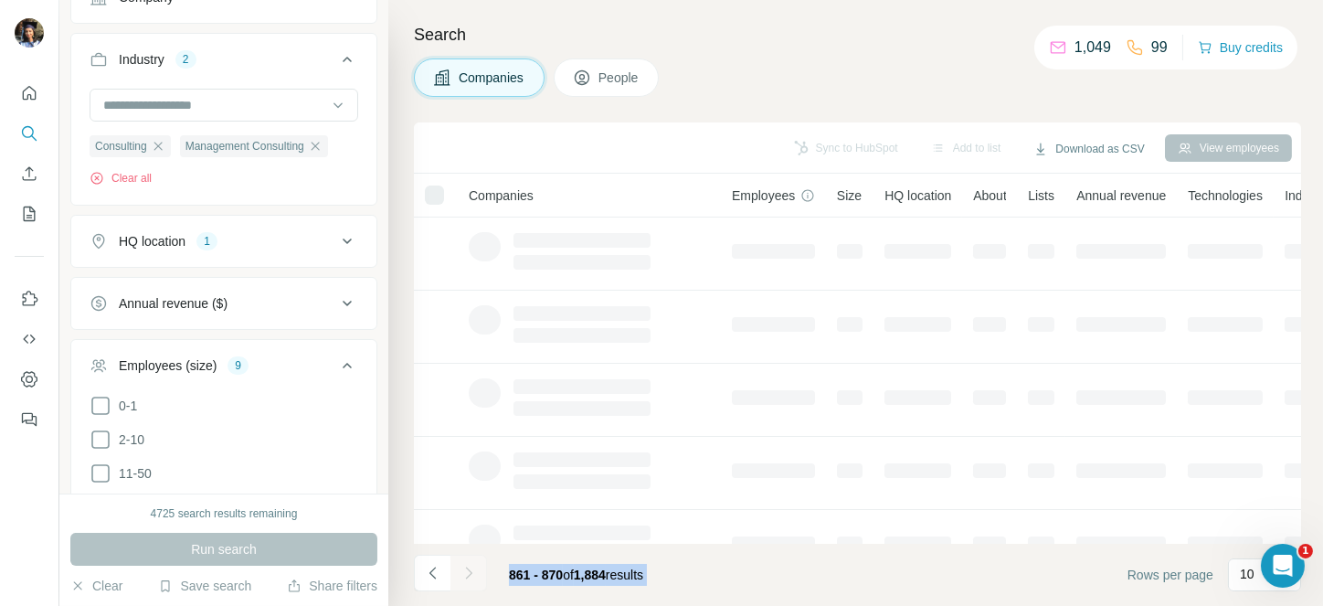
click at [465, 567] on icon "Navigate to next page" at bounding box center [468, 572] width 6 height 12
click at [465, 567] on div at bounding box center [468, 572] width 37 height 37
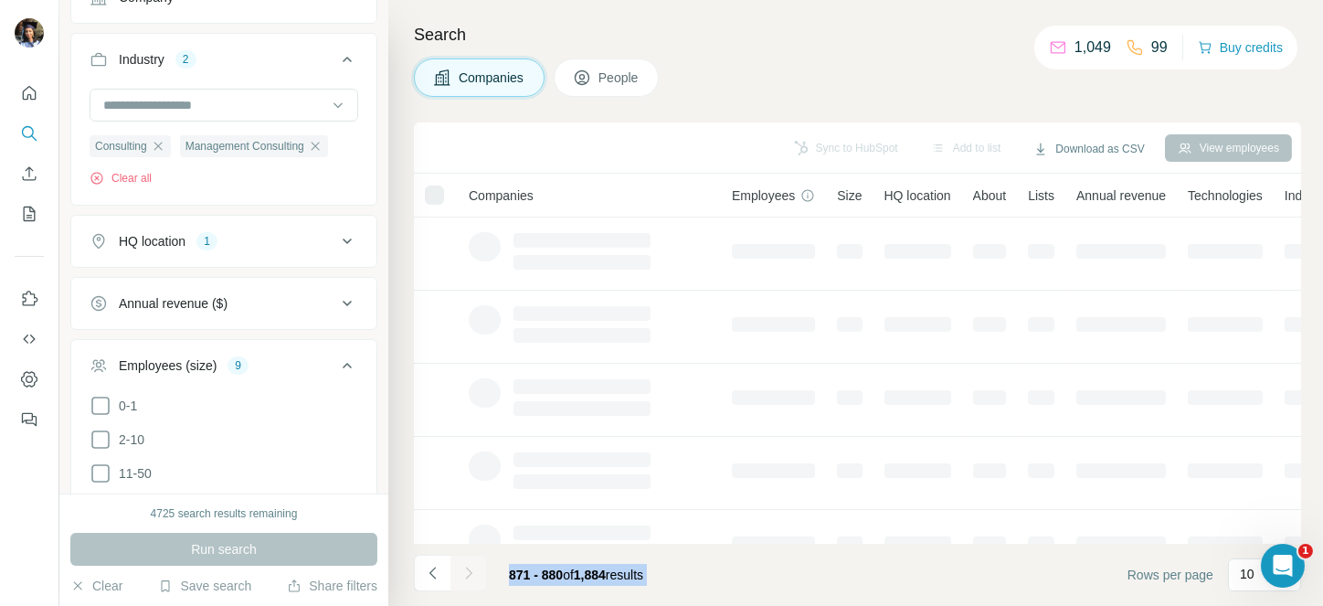
click at [465, 567] on icon "Navigate to next page" at bounding box center [468, 572] width 6 height 12
click at [465, 567] on div at bounding box center [468, 572] width 37 height 37
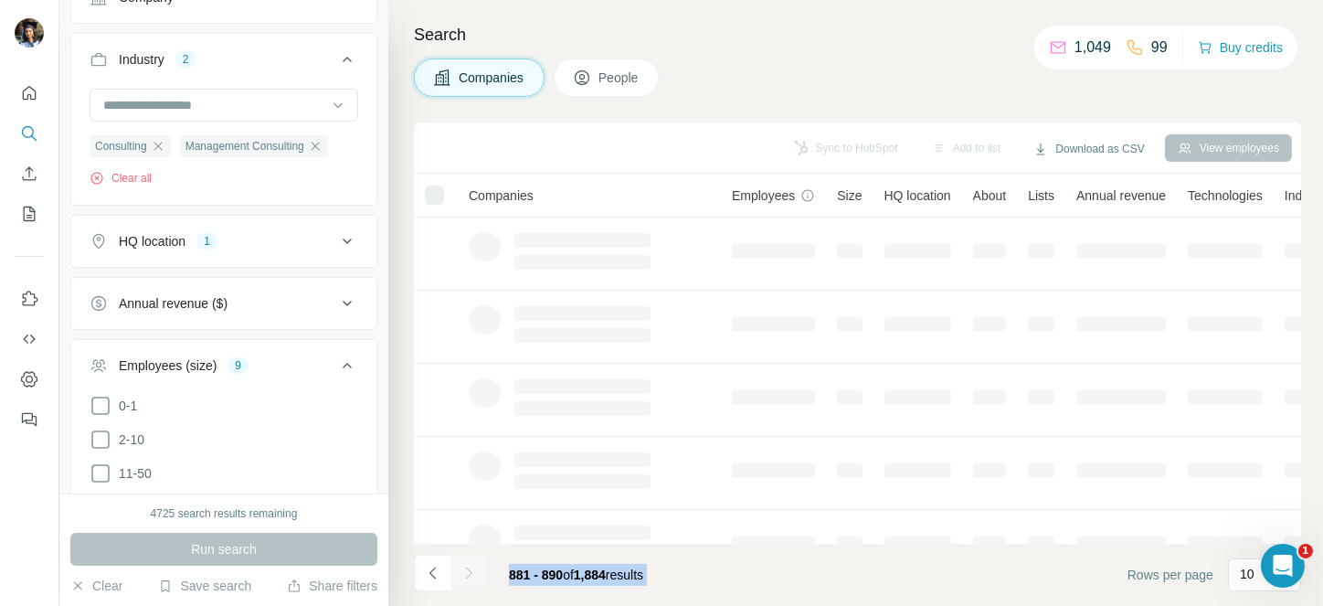
click at [465, 567] on div at bounding box center [468, 572] width 37 height 37
click at [465, 567] on icon "Navigate to next page" at bounding box center [468, 572] width 6 height 12
click at [465, 567] on div at bounding box center [468, 572] width 37 height 37
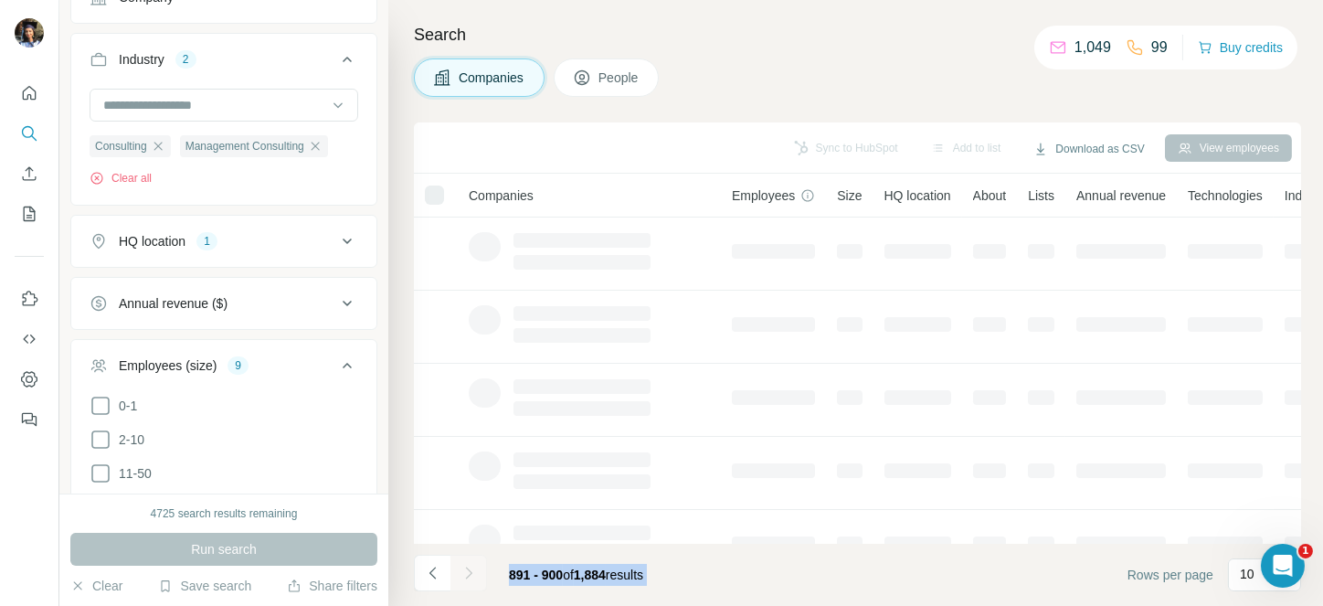
click at [465, 567] on div at bounding box center [468, 572] width 37 height 37
click at [465, 567] on icon "Navigate to next page" at bounding box center [468, 572] width 6 height 12
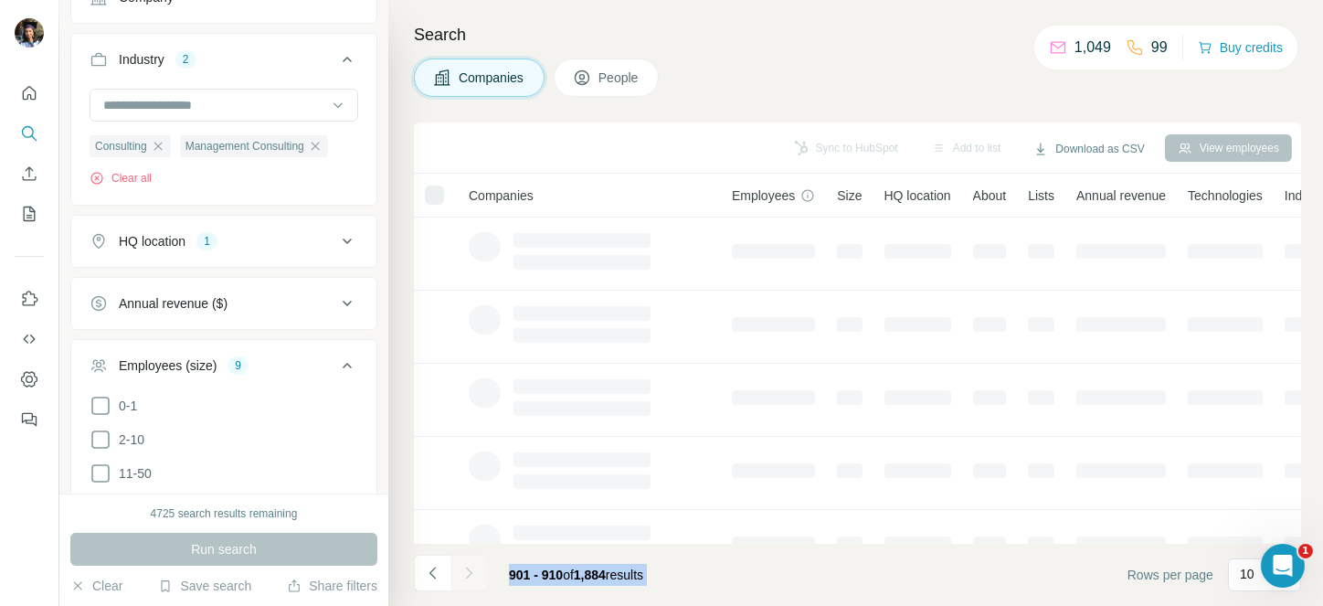
click at [465, 567] on div at bounding box center [468, 572] width 37 height 37
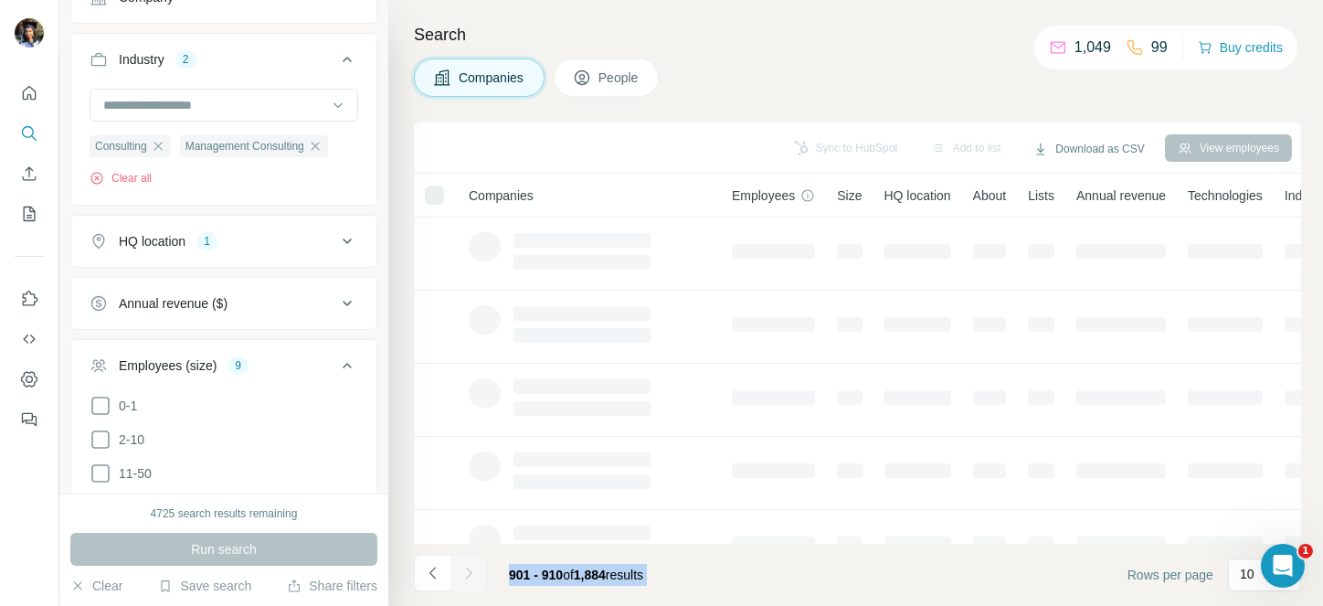
click at [465, 567] on div at bounding box center [468, 572] width 37 height 37
click at [465, 567] on icon "Navigate to next page" at bounding box center [468, 572] width 6 height 12
click at [465, 567] on div at bounding box center [468, 572] width 37 height 37
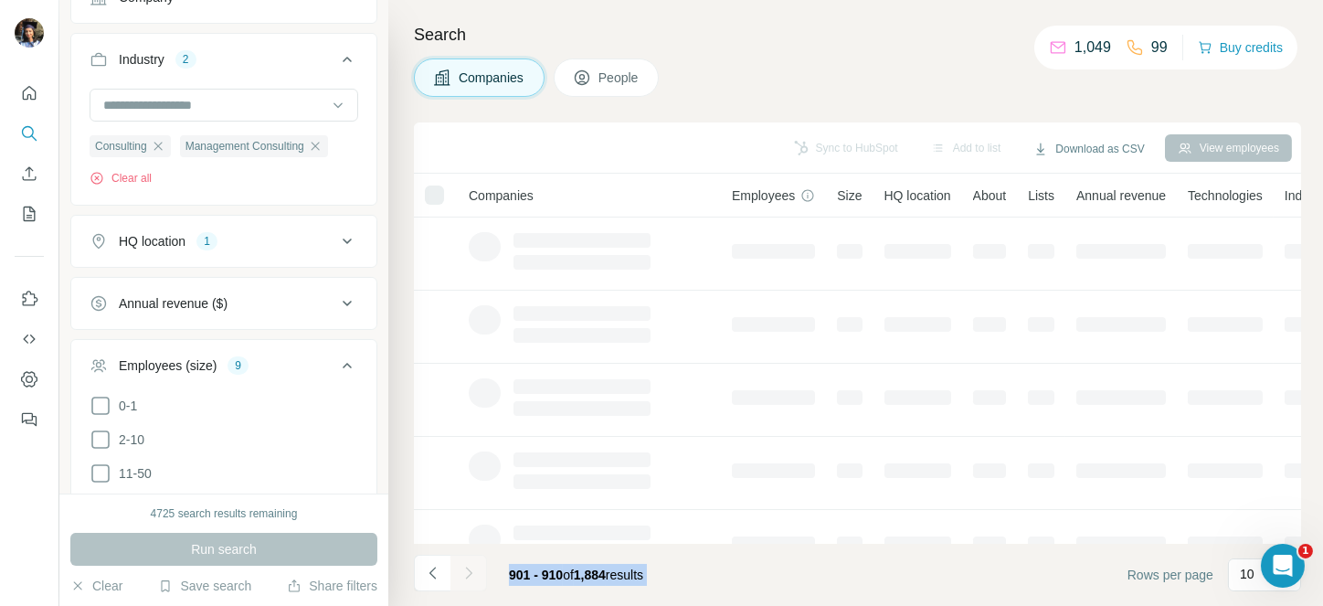
click at [465, 567] on div at bounding box center [468, 572] width 37 height 37
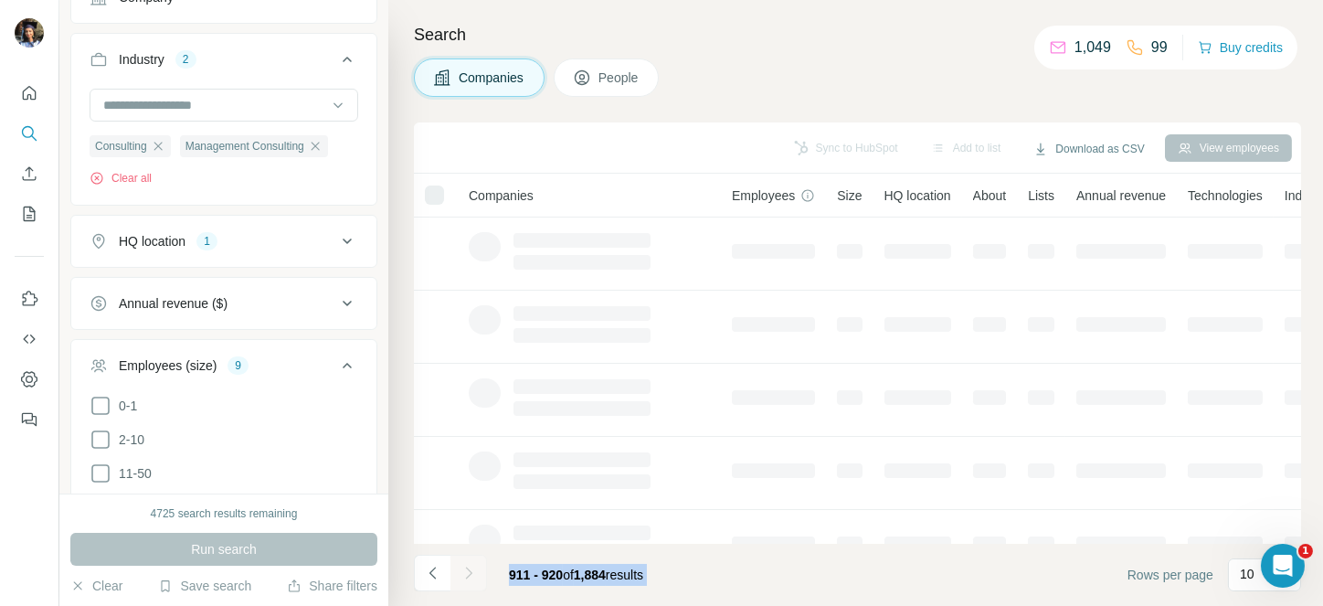
click at [465, 567] on icon "Navigate to next page" at bounding box center [468, 572] width 6 height 12
click at [465, 567] on div at bounding box center [468, 572] width 37 height 37
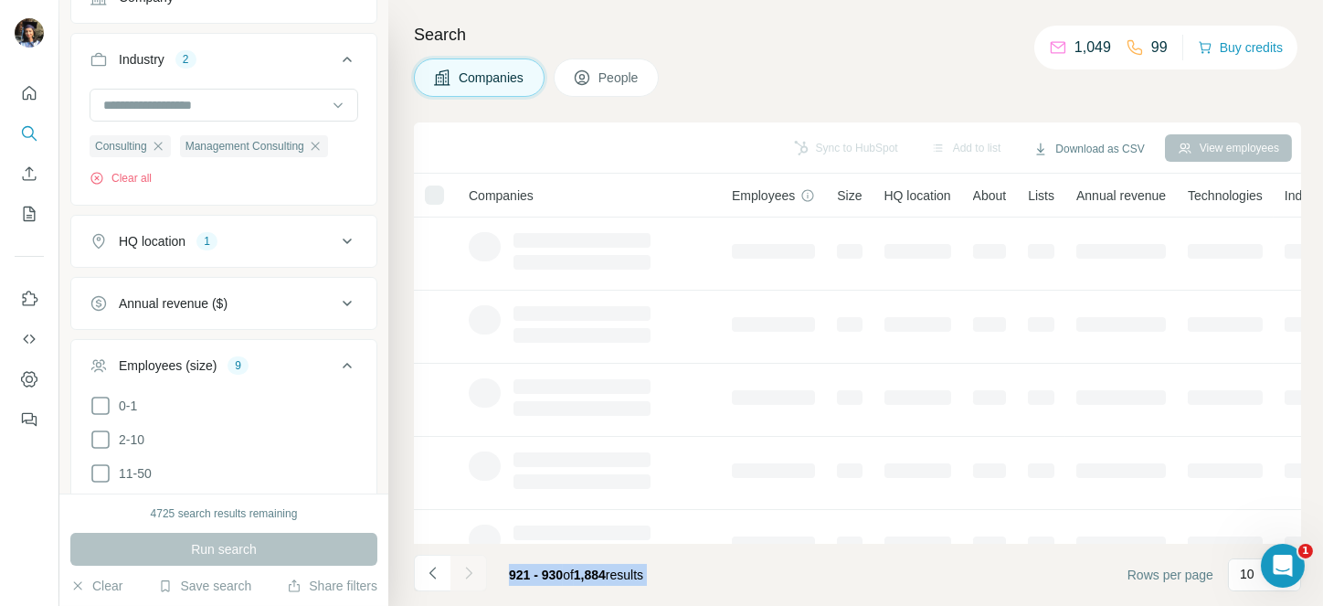
click at [465, 567] on div at bounding box center [468, 572] width 37 height 37
click at [465, 567] on icon "Navigate to next page" at bounding box center [468, 572] width 6 height 12
click at [465, 567] on div at bounding box center [468, 572] width 37 height 37
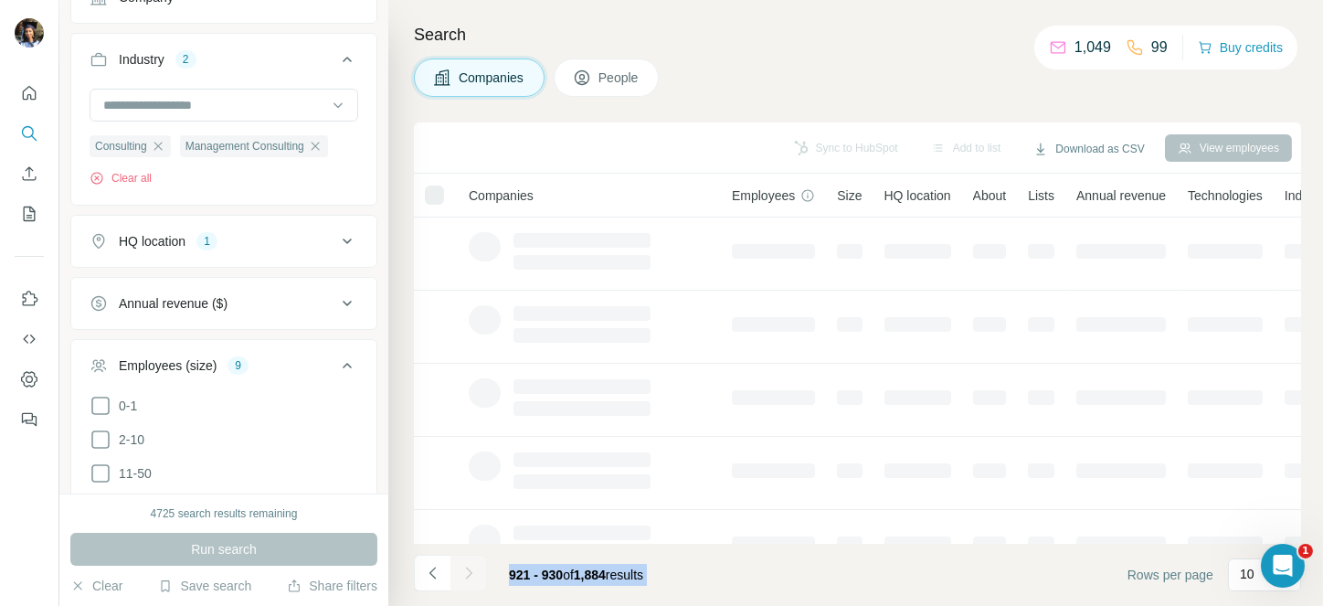
click at [465, 567] on div at bounding box center [468, 572] width 37 height 37
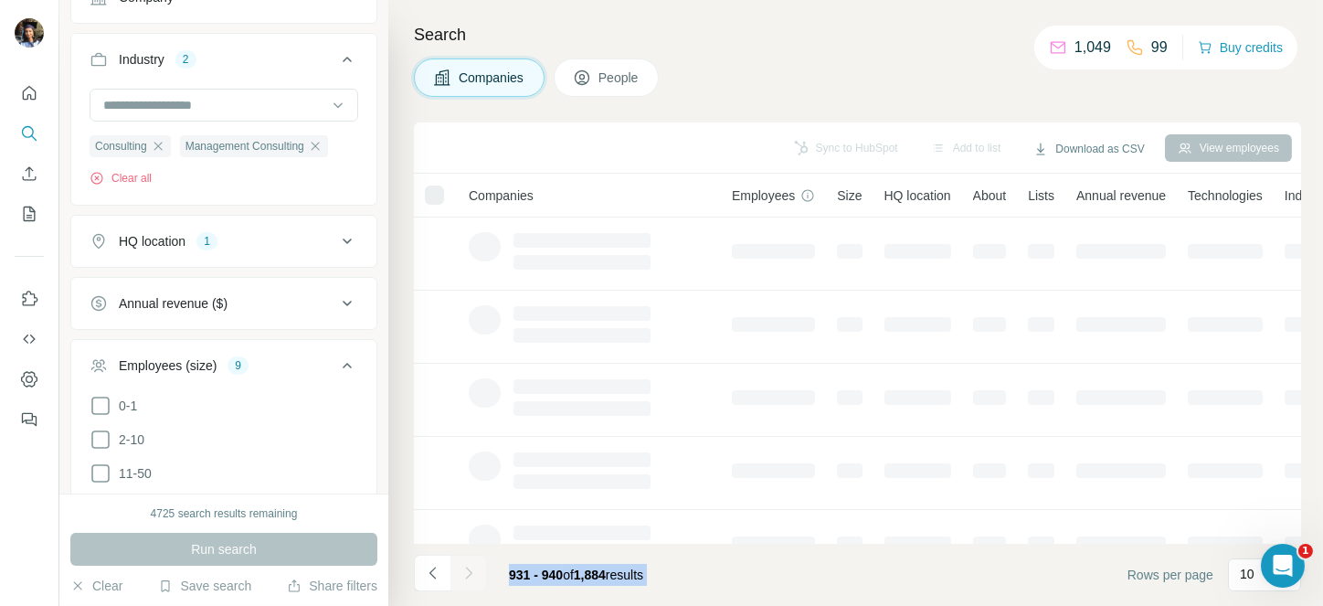
click at [465, 567] on div at bounding box center [468, 572] width 37 height 37
click at [465, 567] on icon "Navigate to next page" at bounding box center [468, 572] width 6 height 12
click at [465, 567] on div at bounding box center [468, 572] width 37 height 37
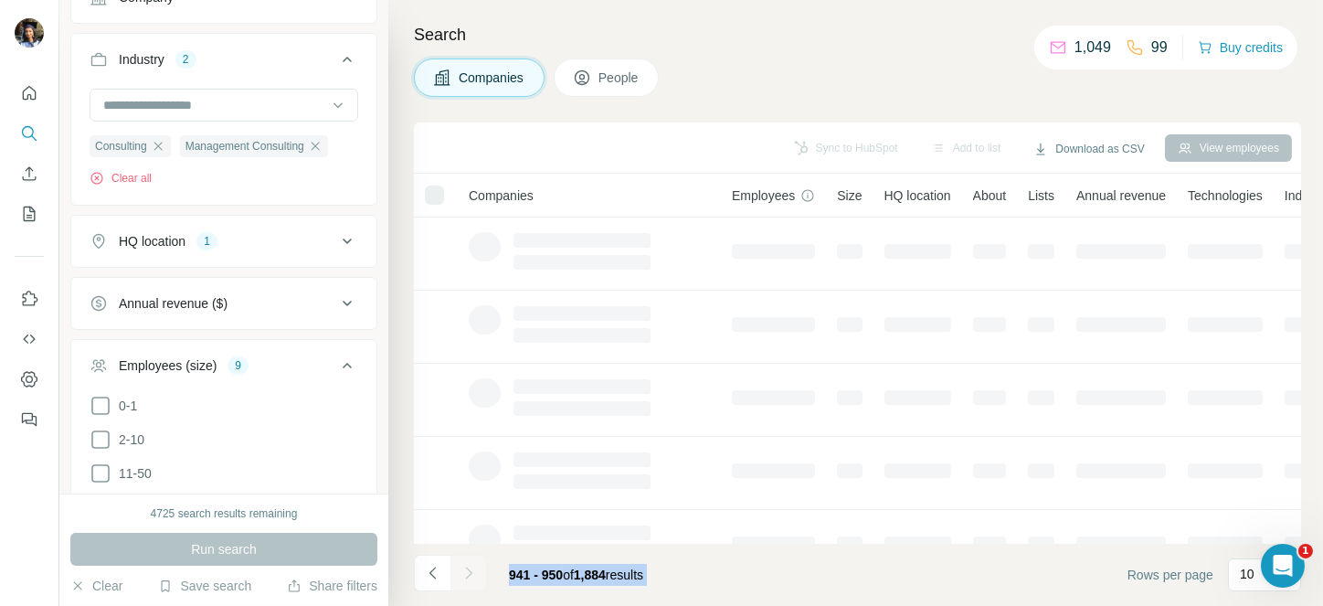
click at [465, 567] on div at bounding box center [468, 572] width 37 height 37
click at [465, 567] on icon "Navigate to next page" at bounding box center [468, 572] width 6 height 12
click at [465, 567] on div at bounding box center [468, 572] width 37 height 37
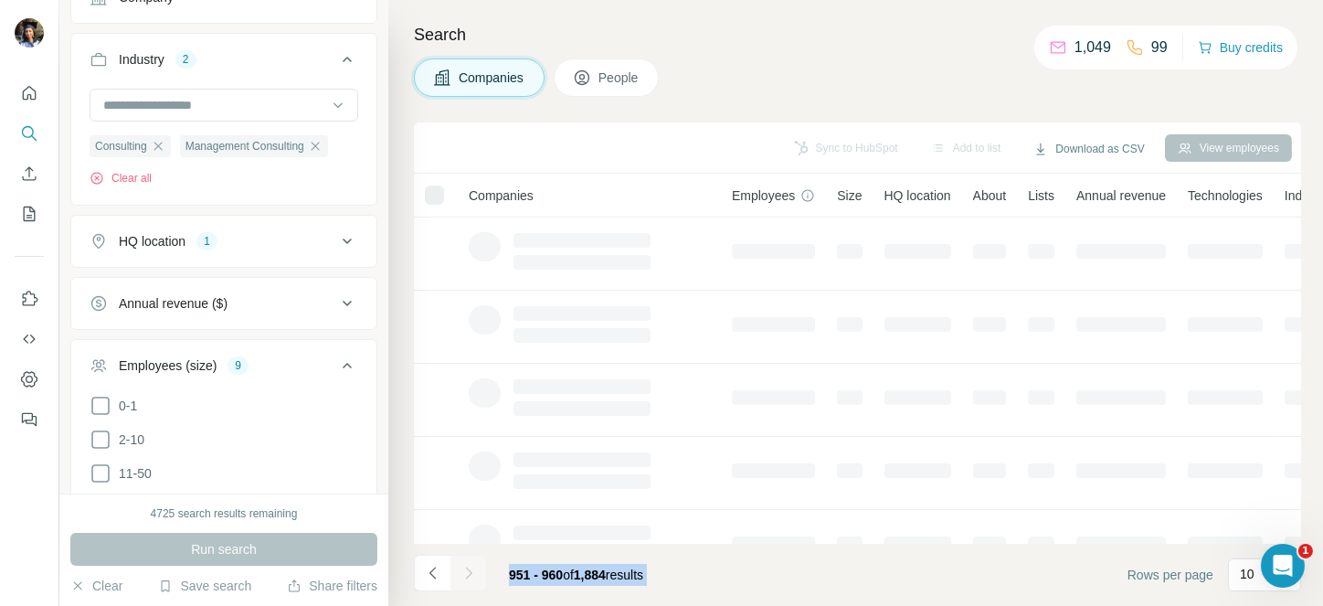
click at [465, 567] on div at bounding box center [468, 572] width 37 height 37
click at [465, 567] on icon "Navigate to next page" at bounding box center [468, 572] width 6 height 12
click at [465, 567] on div at bounding box center [468, 572] width 37 height 37
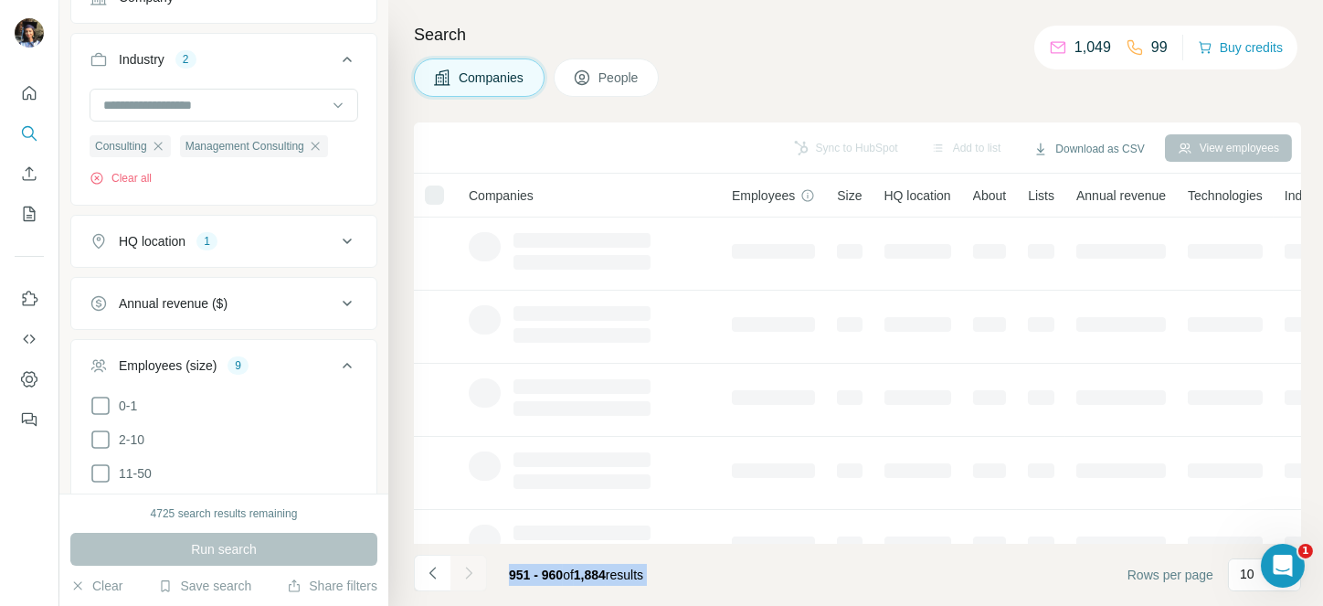
click at [465, 567] on div at bounding box center [468, 572] width 37 height 37
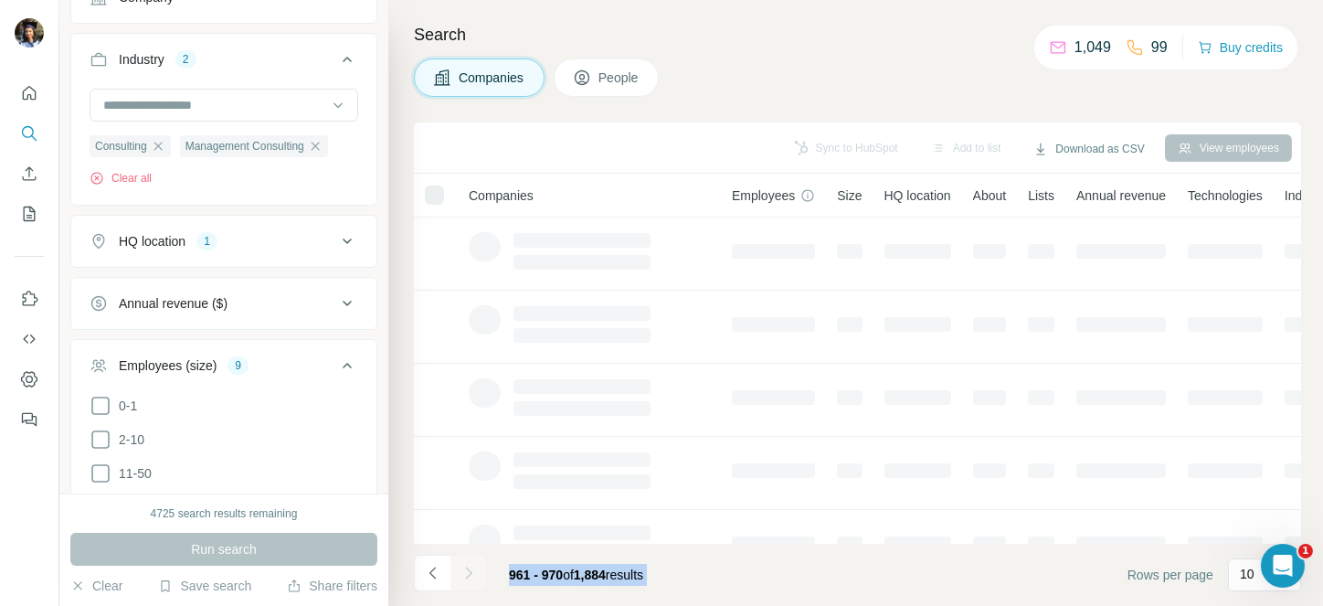
click at [465, 567] on icon "Navigate to next page" at bounding box center [468, 572] width 6 height 12
click at [465, 567] on div at bounding box center [468, 572] width 37 height 37
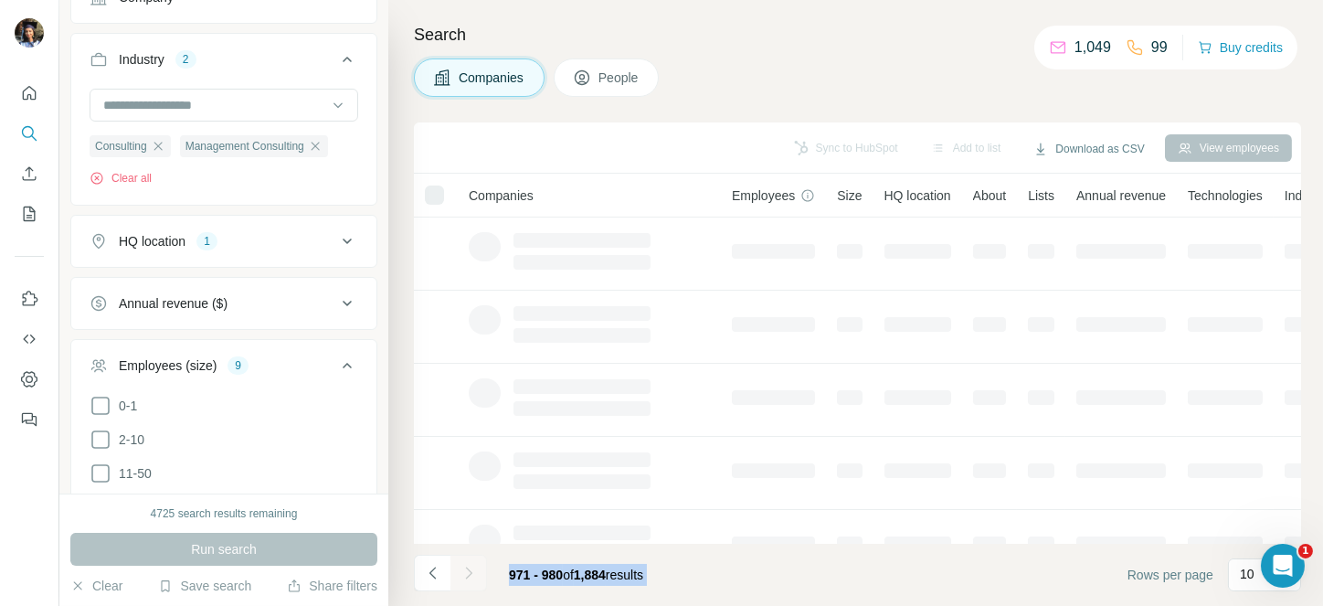
click at [465, 567] on div at bounding box center [468, 572] width 37 height 37
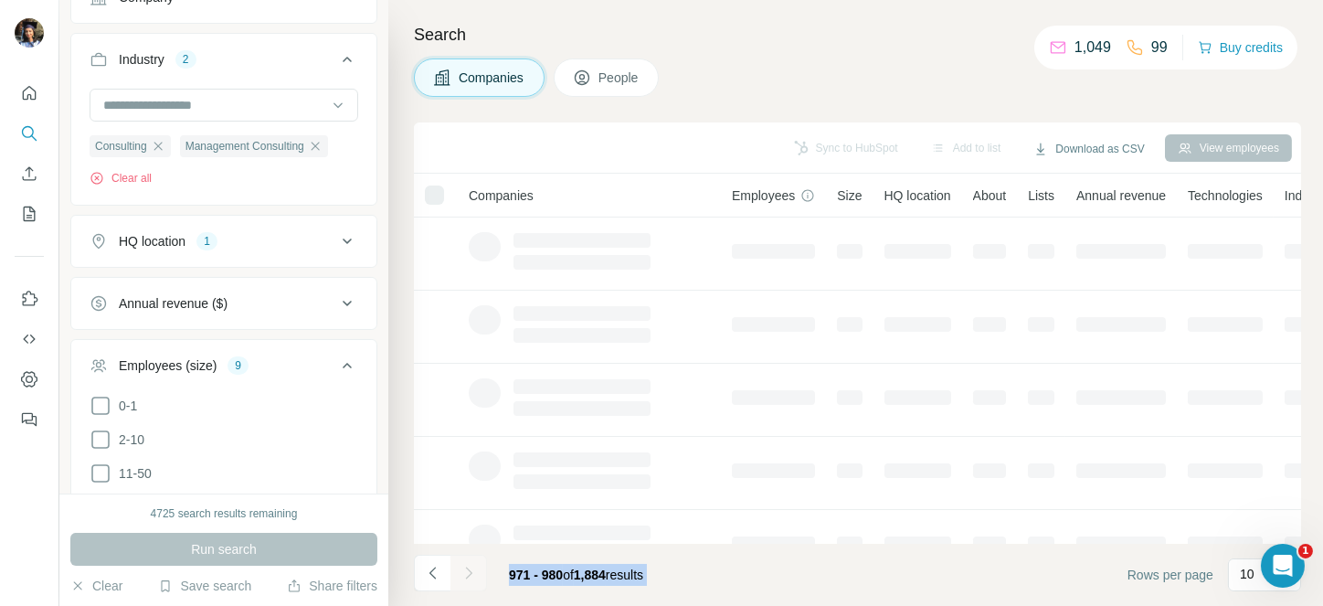
click at [465, 567] on icon "Navigate to next page" at bounding box center [468, 572] width 6 height 12
click at [465, 567] on div at bounding box center [468, 572] width 37 height 37
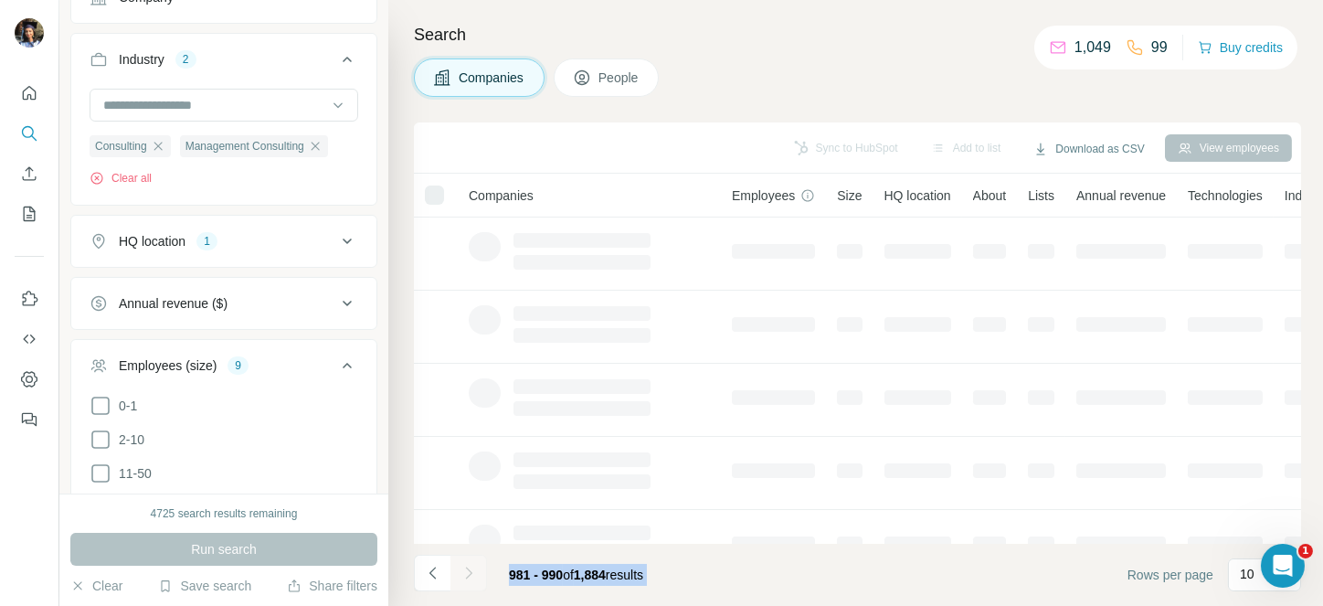
click at [465, 567] on div at bounding box center [468, 572] width 37 height 37
click at [465, 567] on icon "Navigate to next page" at bounding box center [468, 572] width 6 height 12
click at [465, 567] on div at bounding box center [468, 572] width 37 height 37
click at [465, 567] on icon "Navigate to next page" at bounding box center [468, 572] width 6 height 12
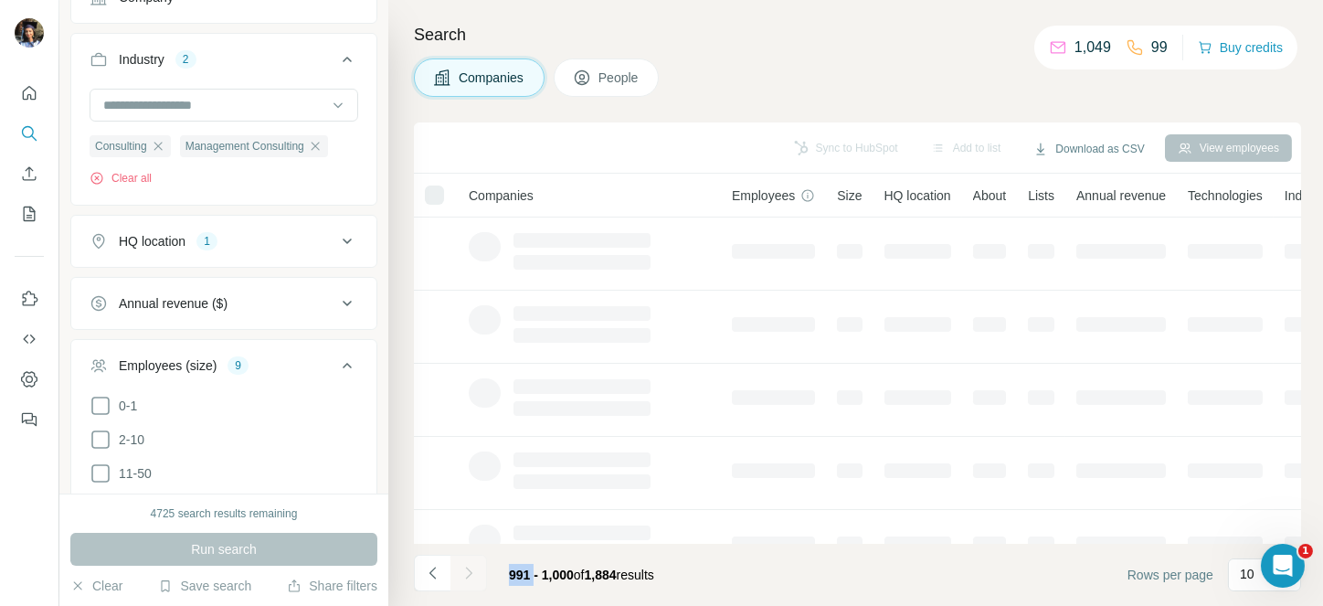
click at [713, 573] on footer "991 - 1,000 of 1,884 results Rows per page 10" at bounding box center [857, 574] width 887 height 62
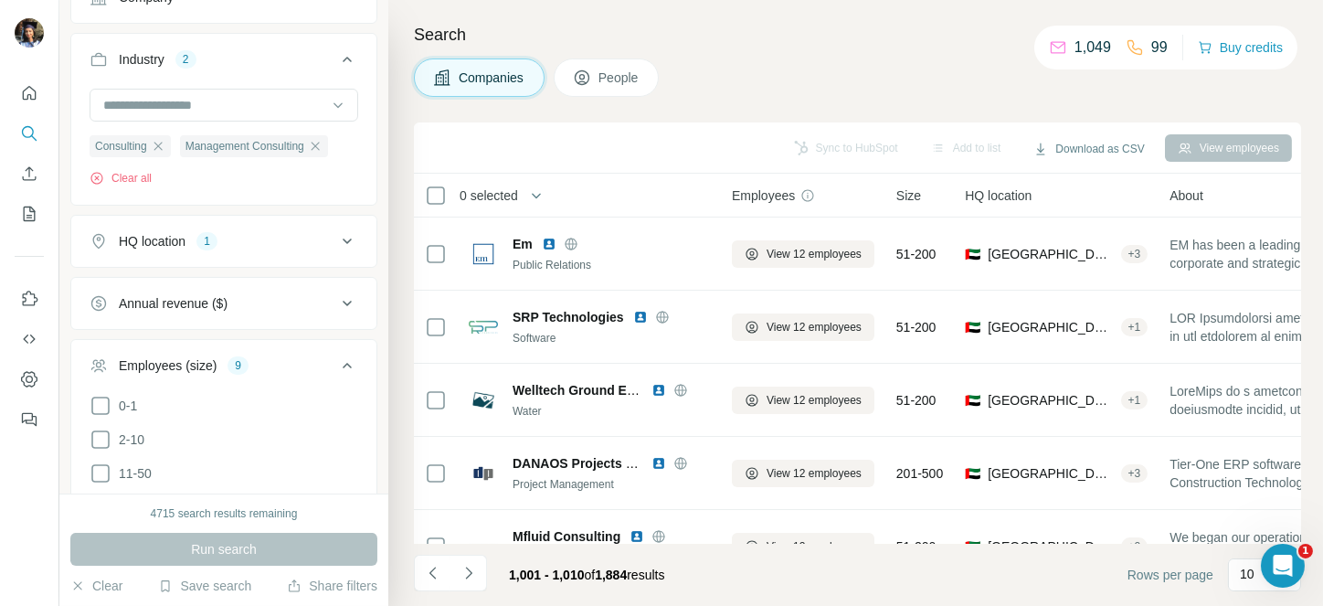
click at [518, 195] on span "0 selected" at bounding box center [488, 195] width 58 height 18
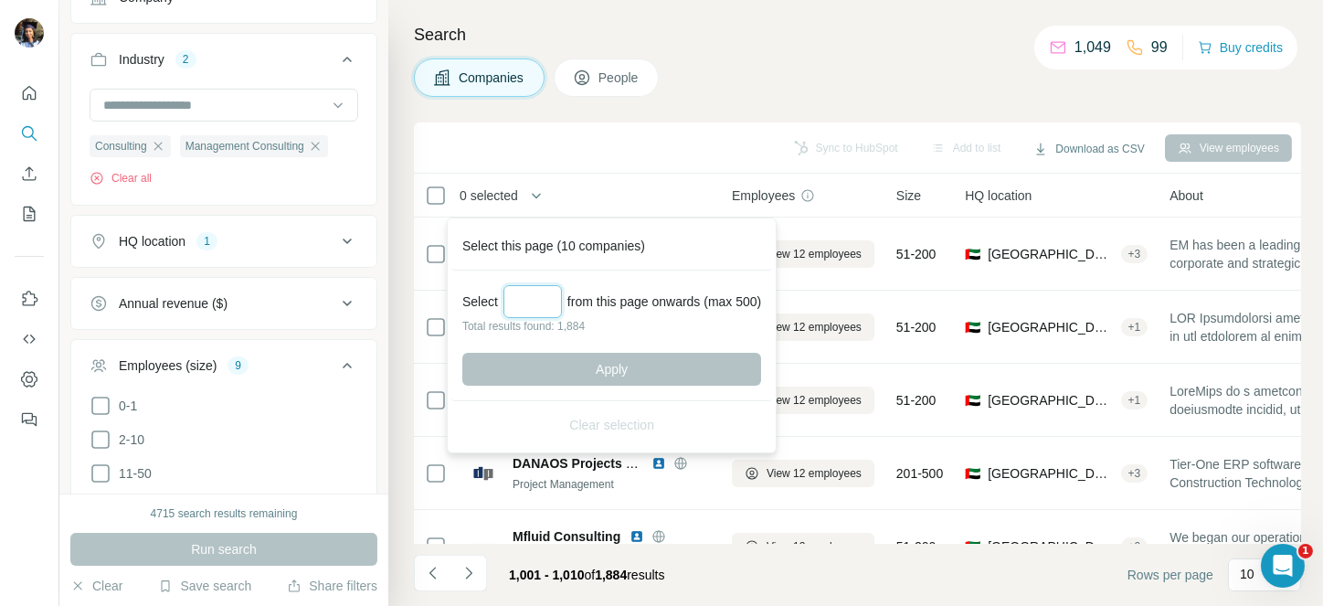
click at [534, 300] on input "Select a number (up to 500)" at bounding box center [532, 301] width 58 height 33
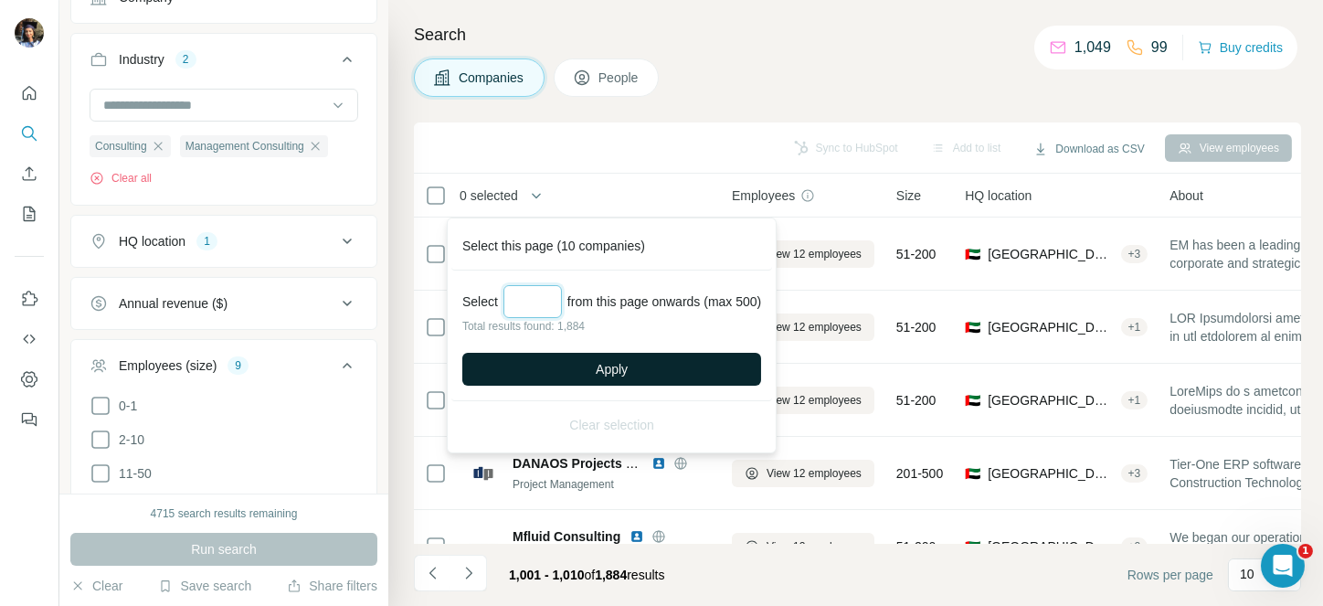
type input "***"
click at [606, 357] on button "Apply" at bounding box center [611, 369] width 299 height 33
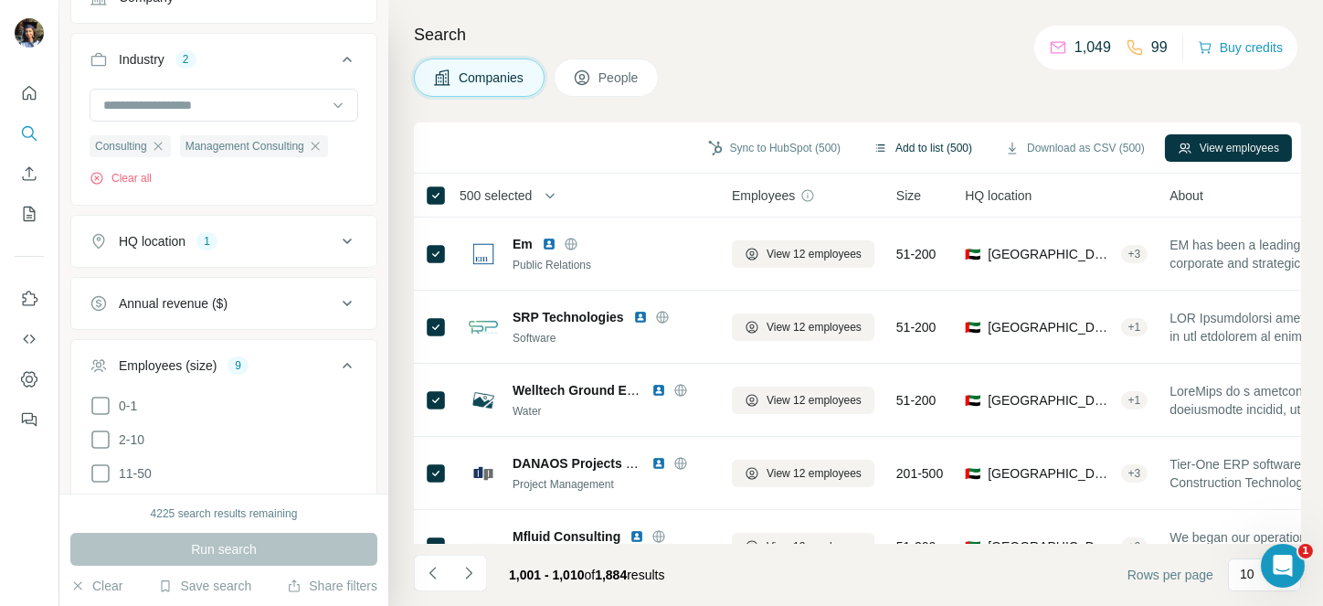
click at [916, 144] on button "Add to list (500)" at bounding box center [922, 147] width 124 height 27
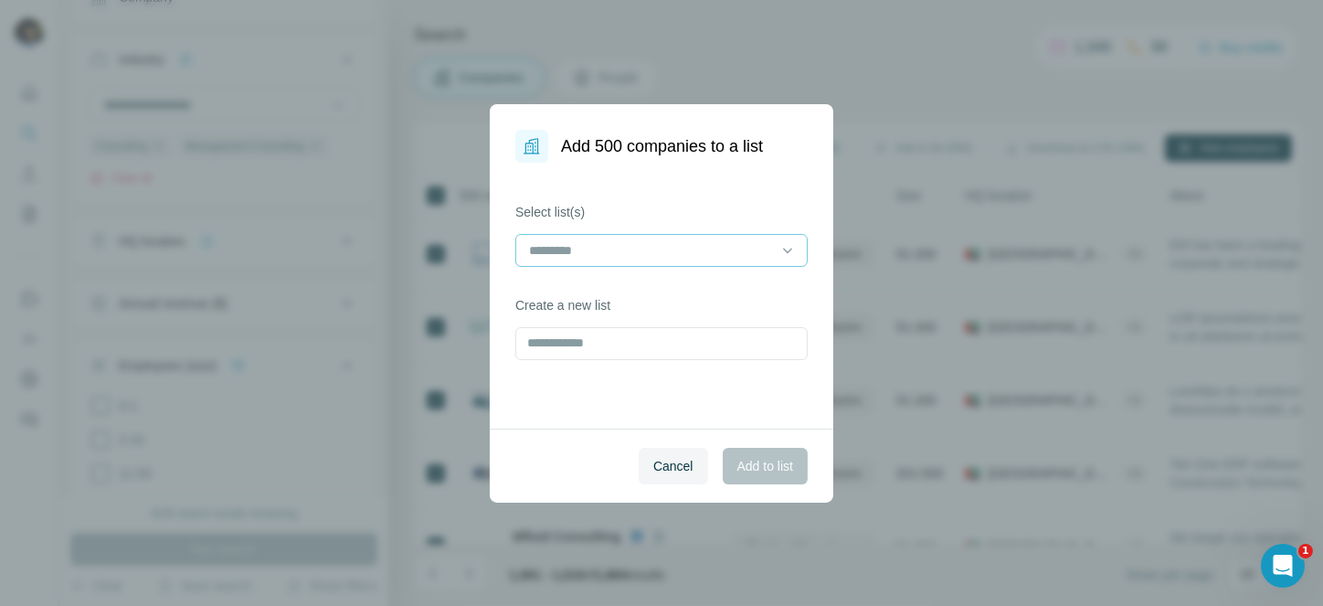
click at [622, 247] on input at bounding box center [650, 250] width 247 height 20
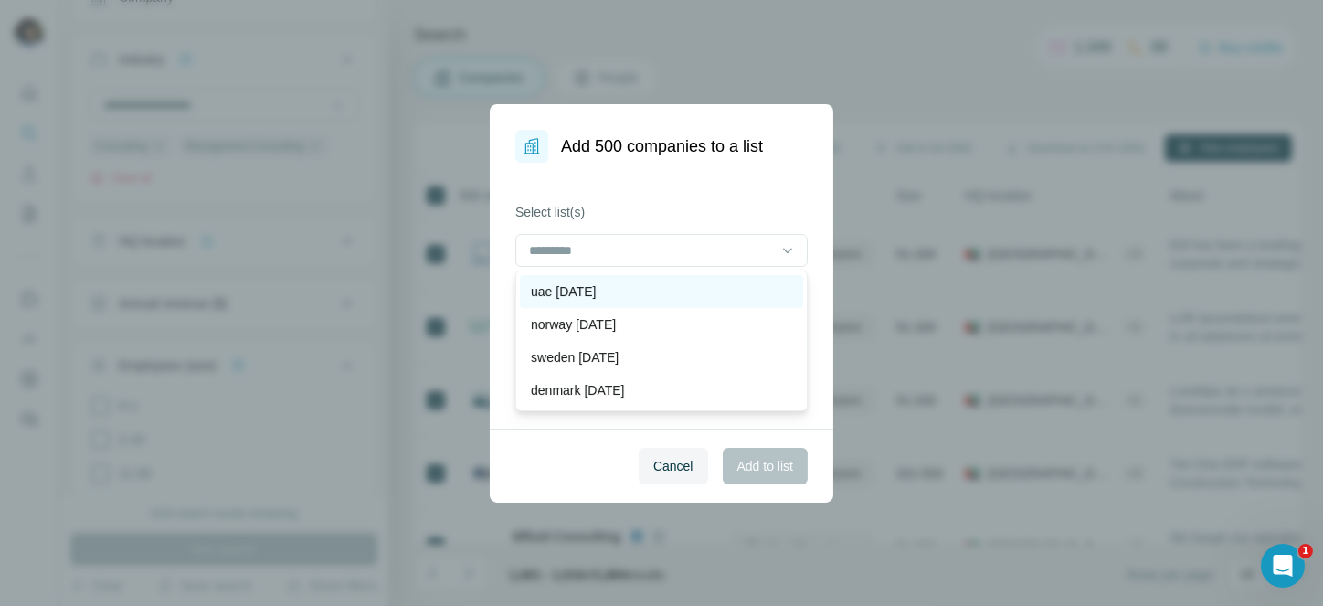
click at [627, 280] on div "uae [DATE]" at bounding box center [661, 291] width 283 height 33
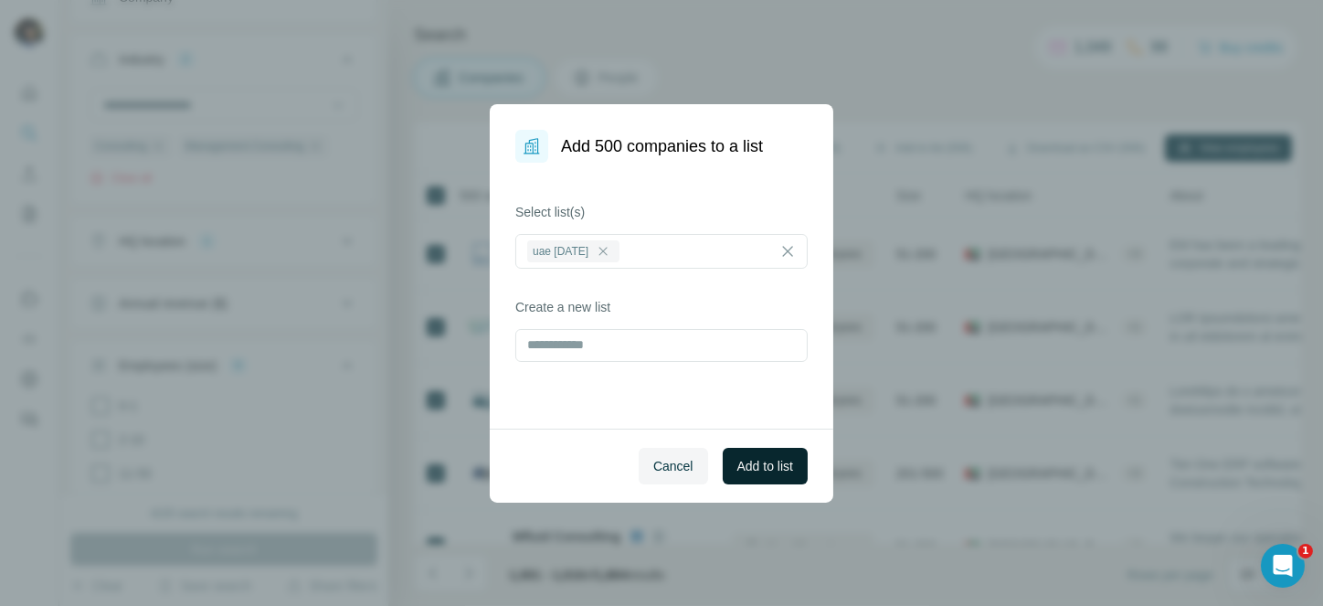
click at [786, 469] on span "Add to list" at bounding box center [765, 466] width 56 height 18
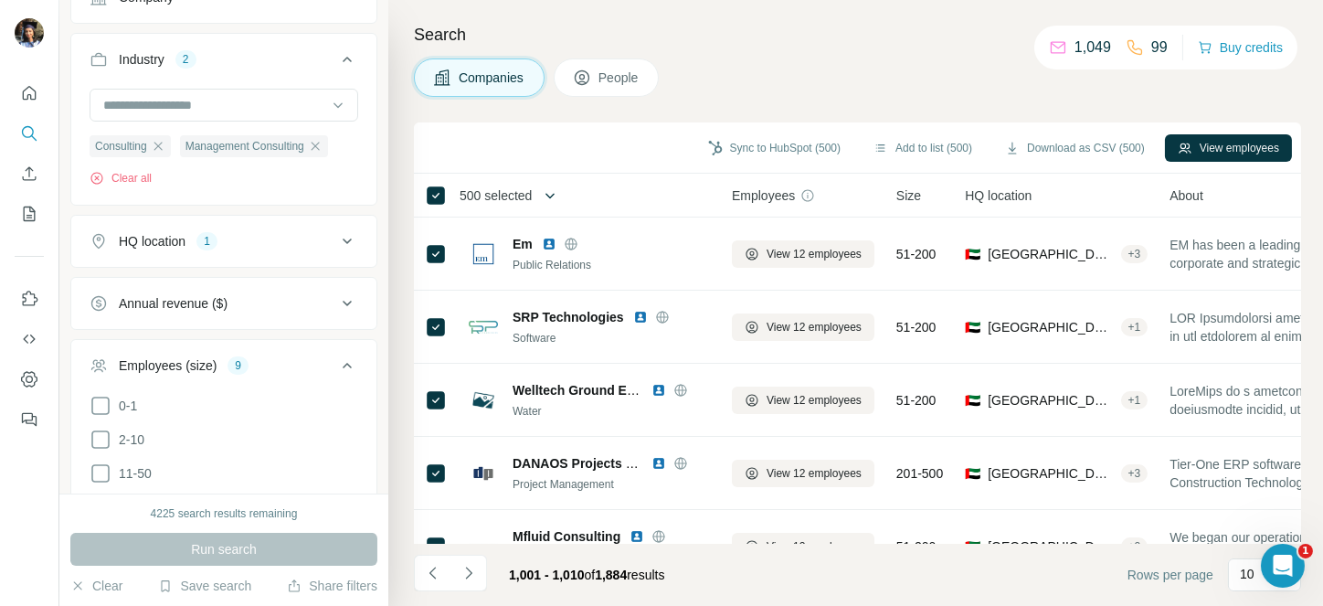
click at [550, 187] on icon "button" at bounding box center [550, 195] width 18 height 18
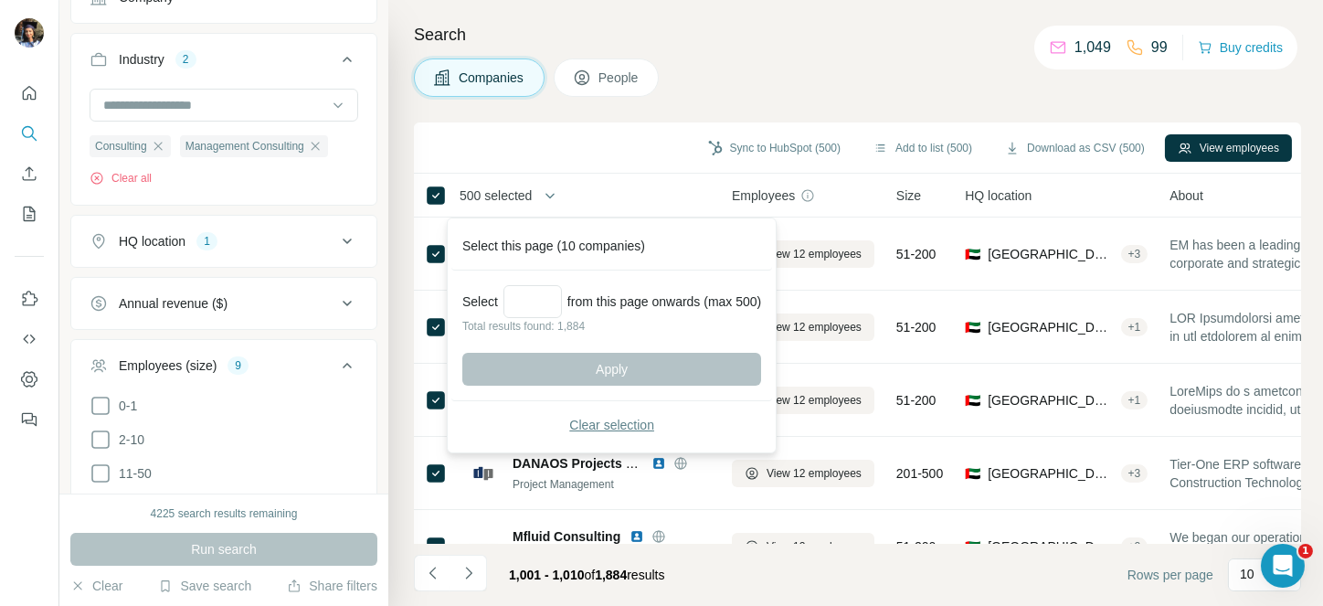
click at [644, 413] on button "Clear selection" at bounding box center [611, 424] width 299 height 33
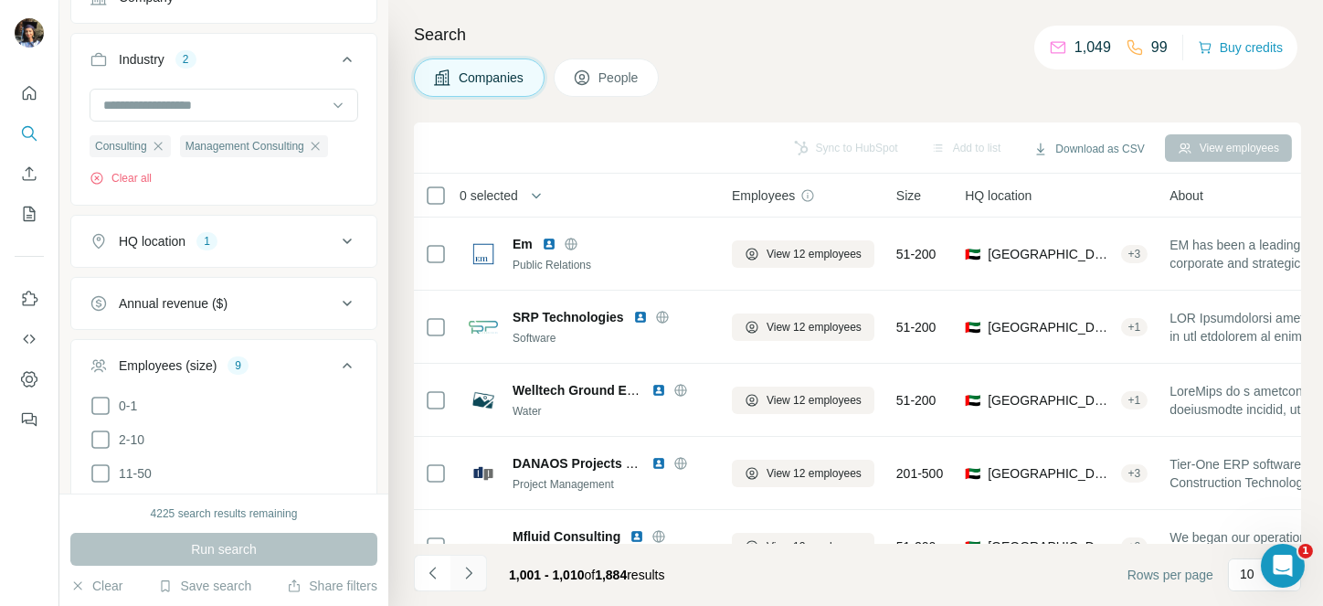
click at [474, 568] on icon "Navigate to next page" at bounding box center [468, 573] width 18 height 18
click at [474, 568] on div at bounding box center [468, 572] width 37 height 37
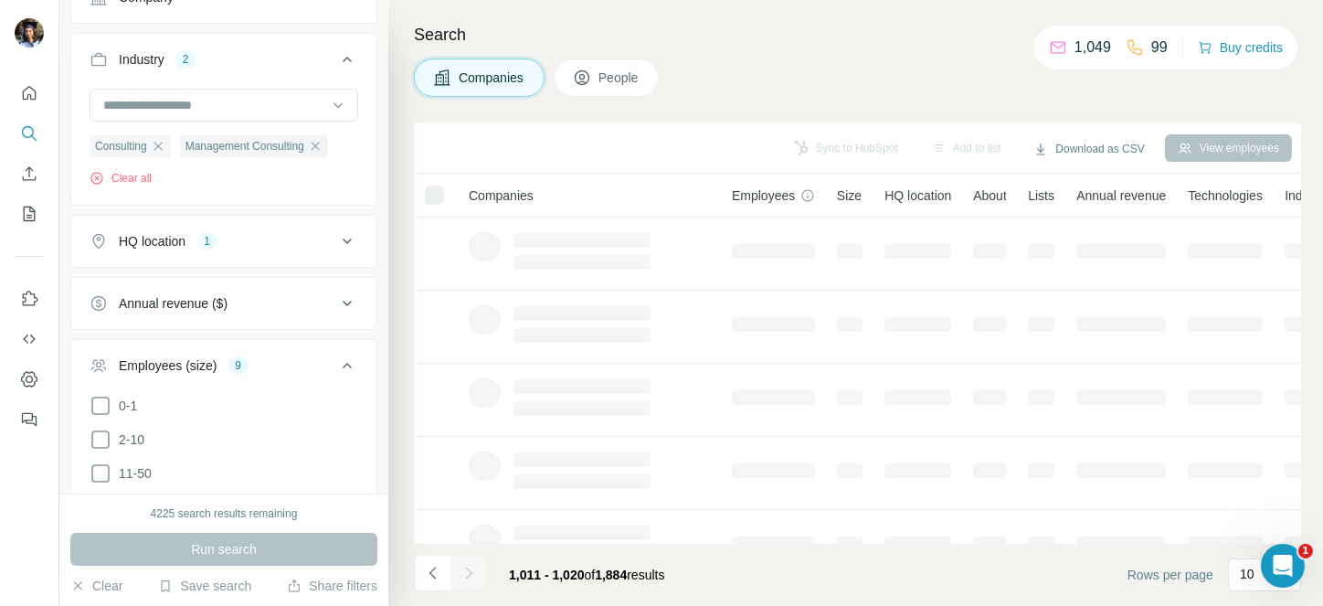
click at [474, 568] on div at bounding box center [468, 572] width 37 height 37
click at [474, 568] on icon "Navigate to next page" at bounding box center [468, 573] width 18 height 18
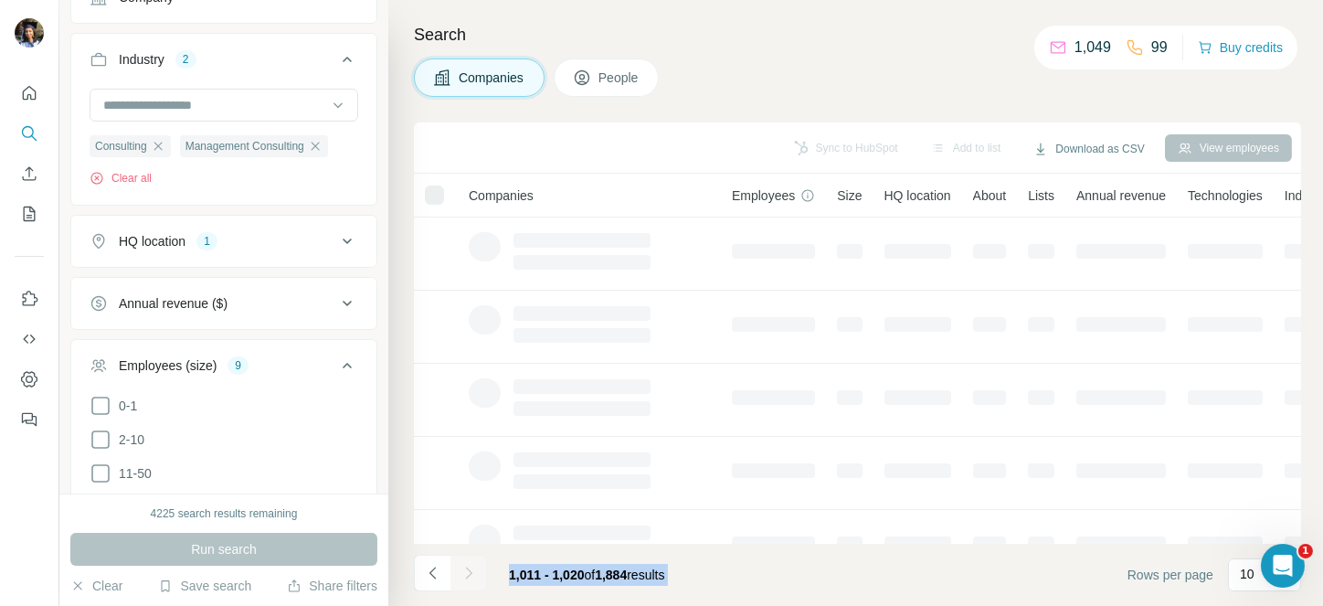
click at [474, 568] on div at bounding box center [468, 572] width 37 height 37
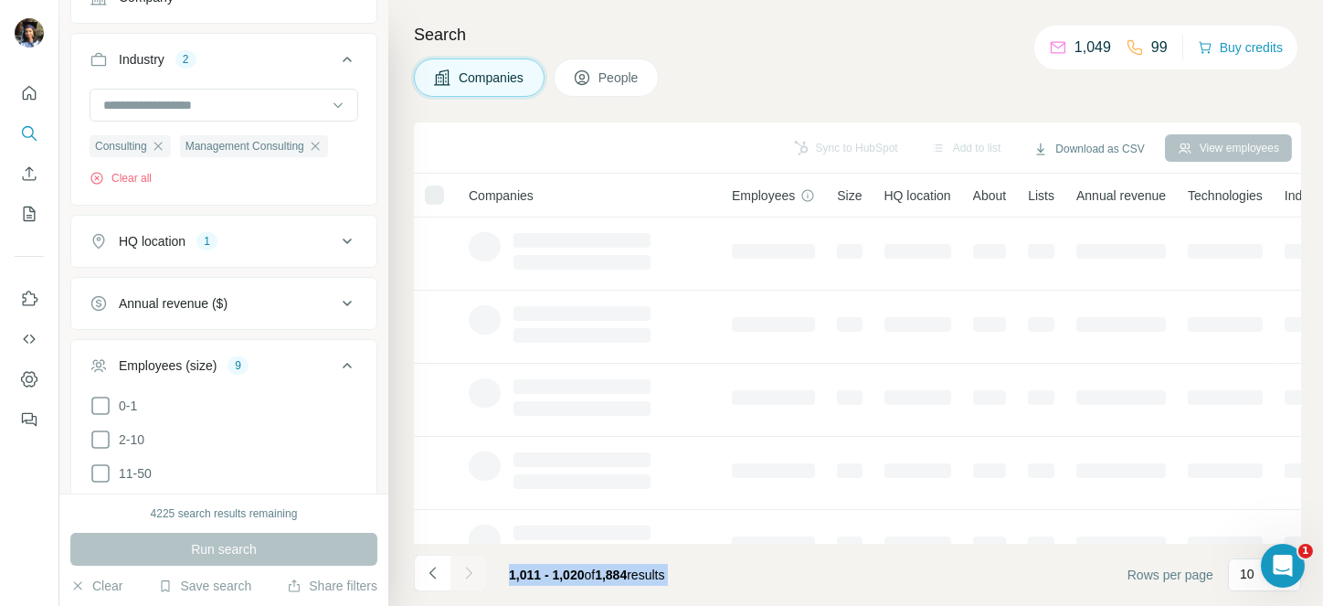
click at [474, 568] on div at bounding box center [468, 572] width 37 height 37
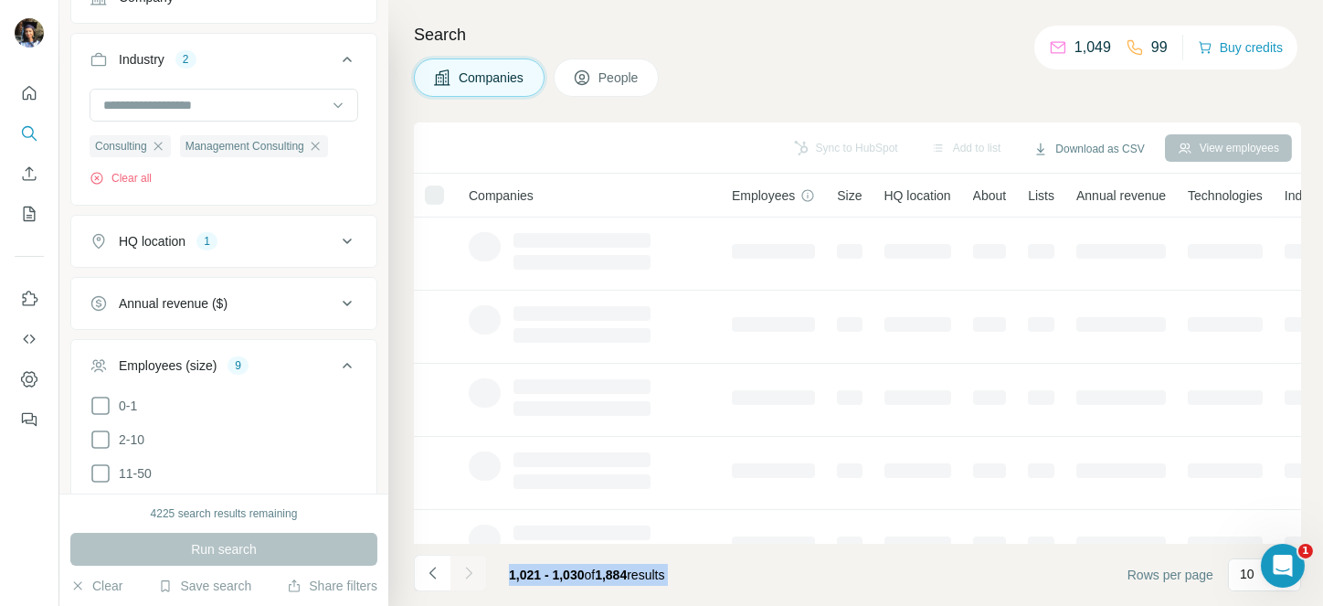
click at [474, 568] on div at bounding box center [468, 572] width 37 height 37
click at [474, 568] on icon "Navigate to next page" at bounding box center [468, 573] width 18 height 18
click at [474, 568] on div at bounding box center [468, 572] width 37 height 37
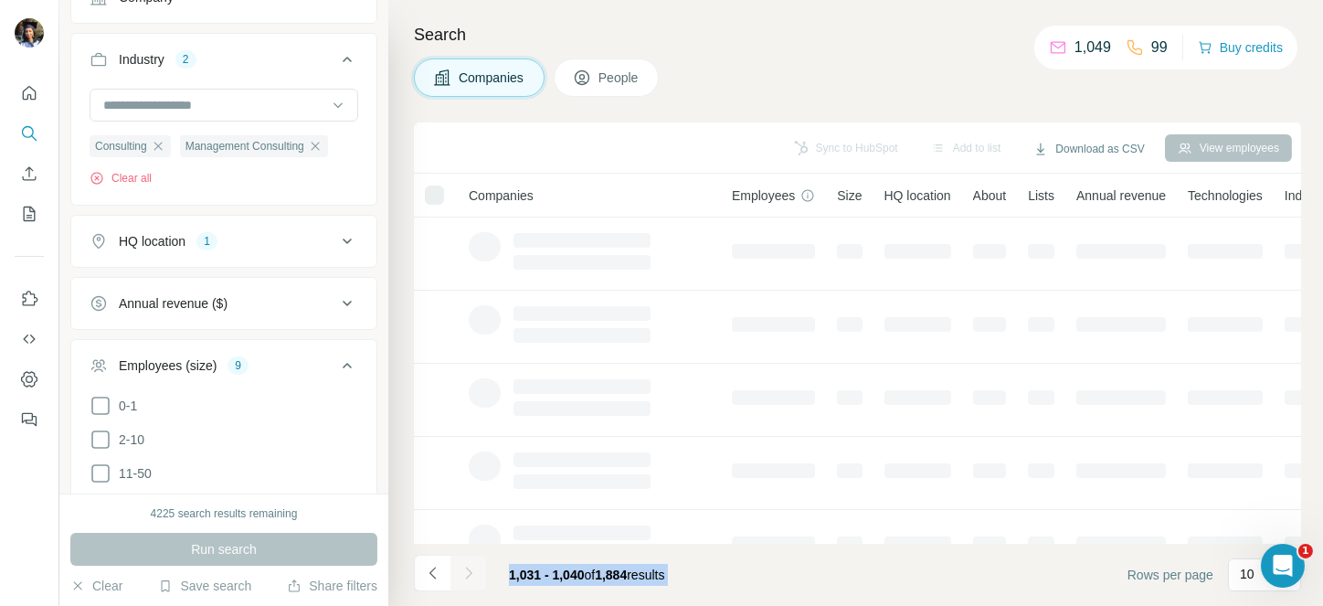
click at [474, 568] on div at bounding box center [468, 572] width 37 height 37
click at [474, 568] on icon "Navigate to next page" at bounding box center [468, 573] width 18 height 18
click at [474, 568] on div at bounding box center [468, 572] width 37 height 37
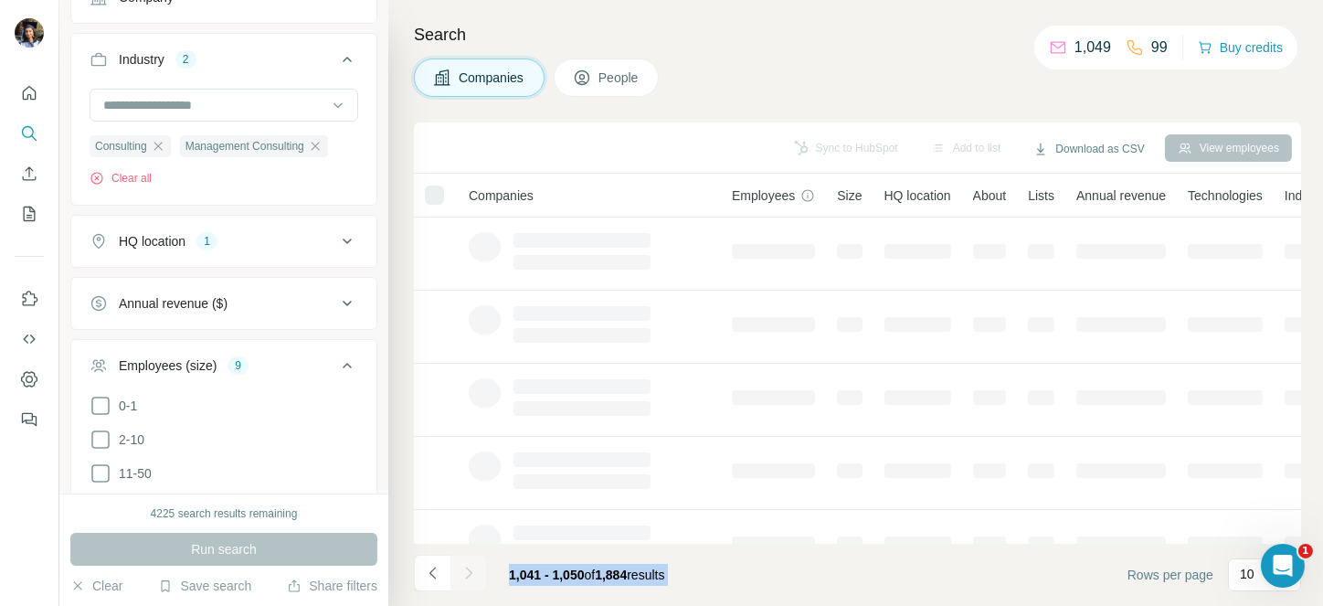
click at [474, 568] on div at bounding box center [468, 572] width 37 height 37
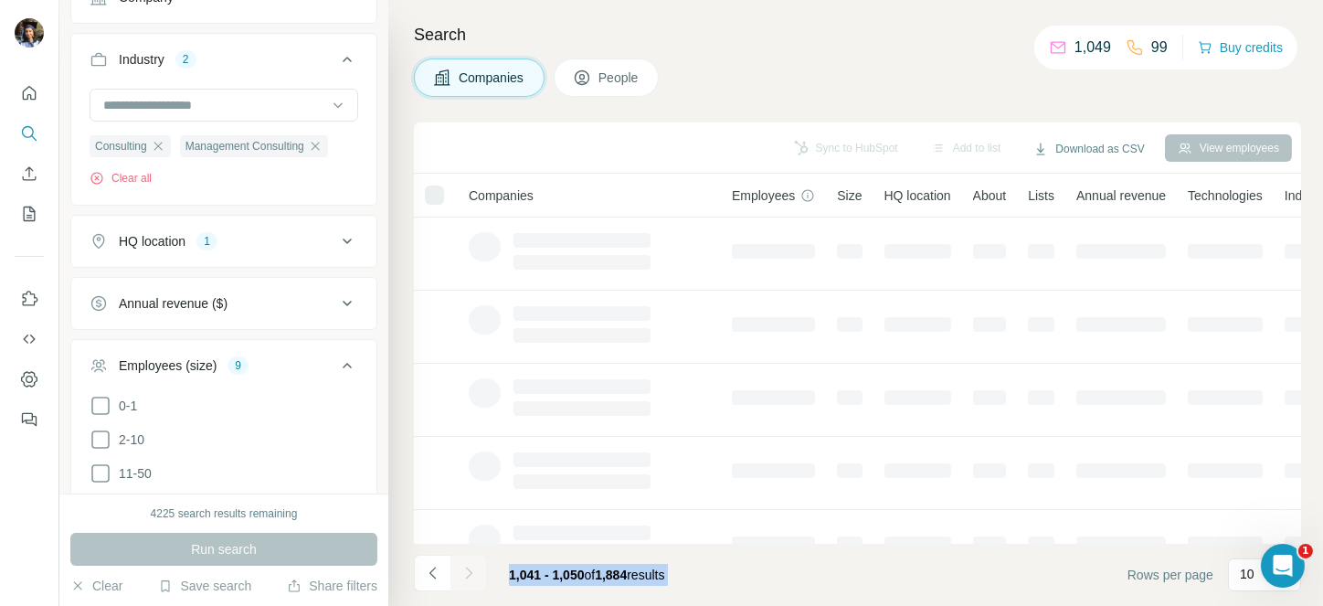
click at [474, 568] on icon "Navigate to next page" at bounding box center [468, 573] width 18 height 18
click at [474, 568] on div at bounding box center [468, 572] width 37 height 37
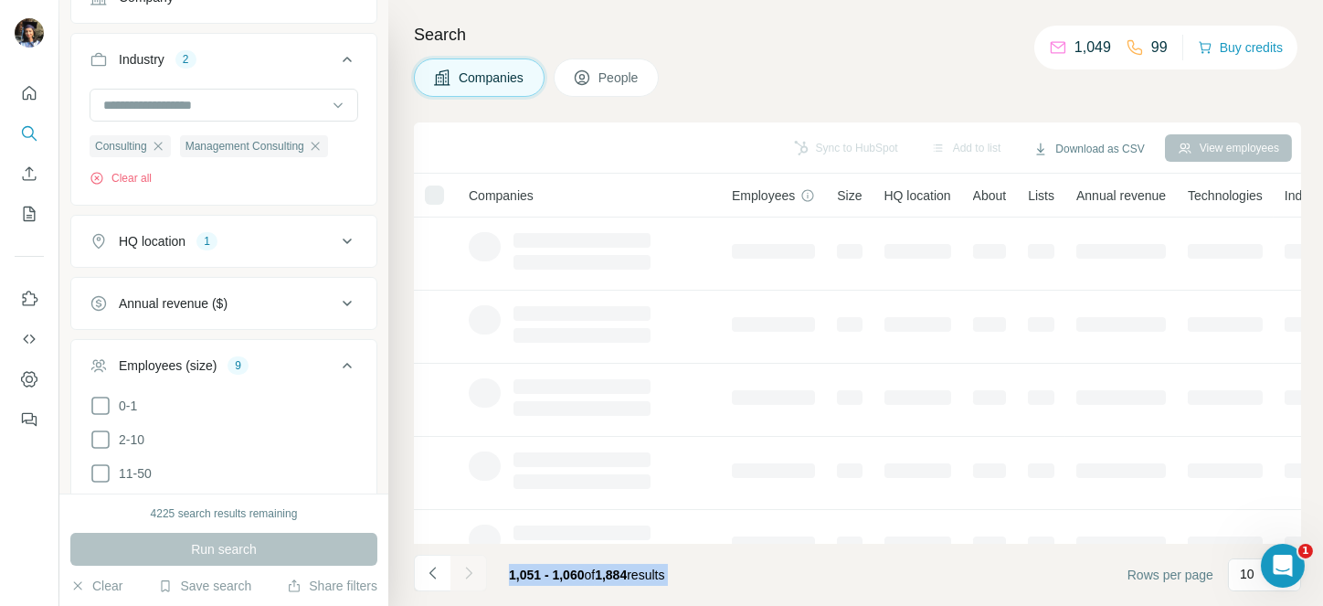
click at [474, 568] on div at bounding box center [468, 572] width 37 height 37
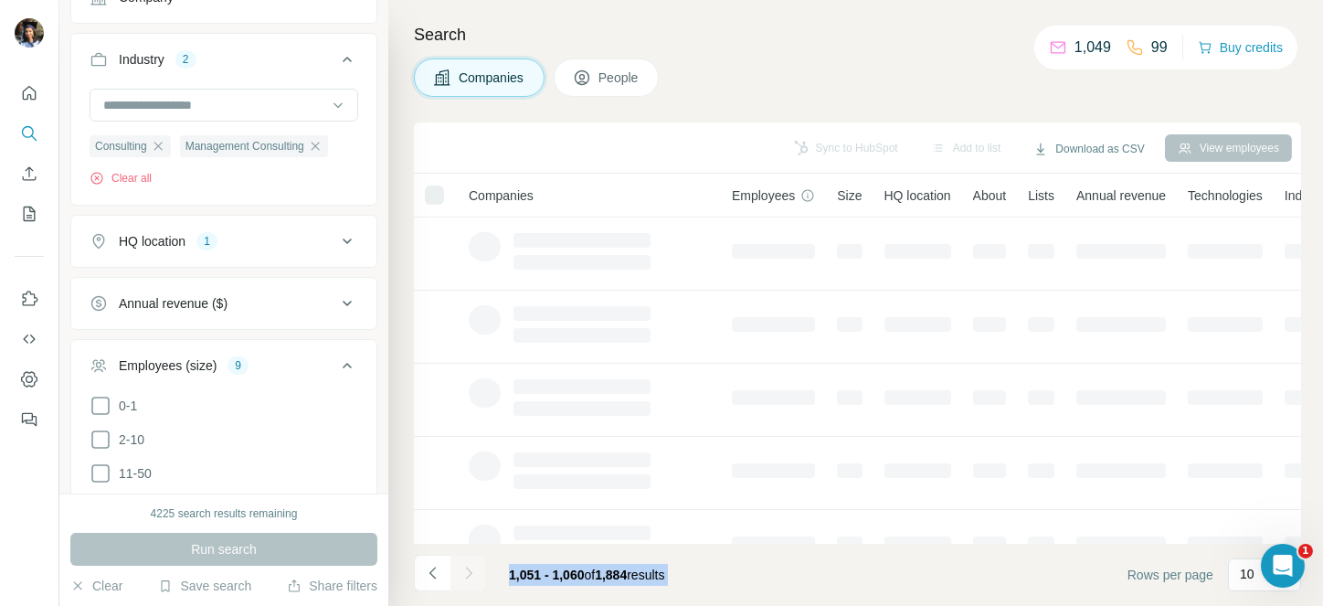
click at [474, 568] on div at bounding box center [468, 572] width 37 height 37
click at [474, 568] on icon "Navigate to next page" at bounding box center [468, 573] width 18 height 18
click at [474, 568] on div at bounding box center [468, 572] width 37 height 37
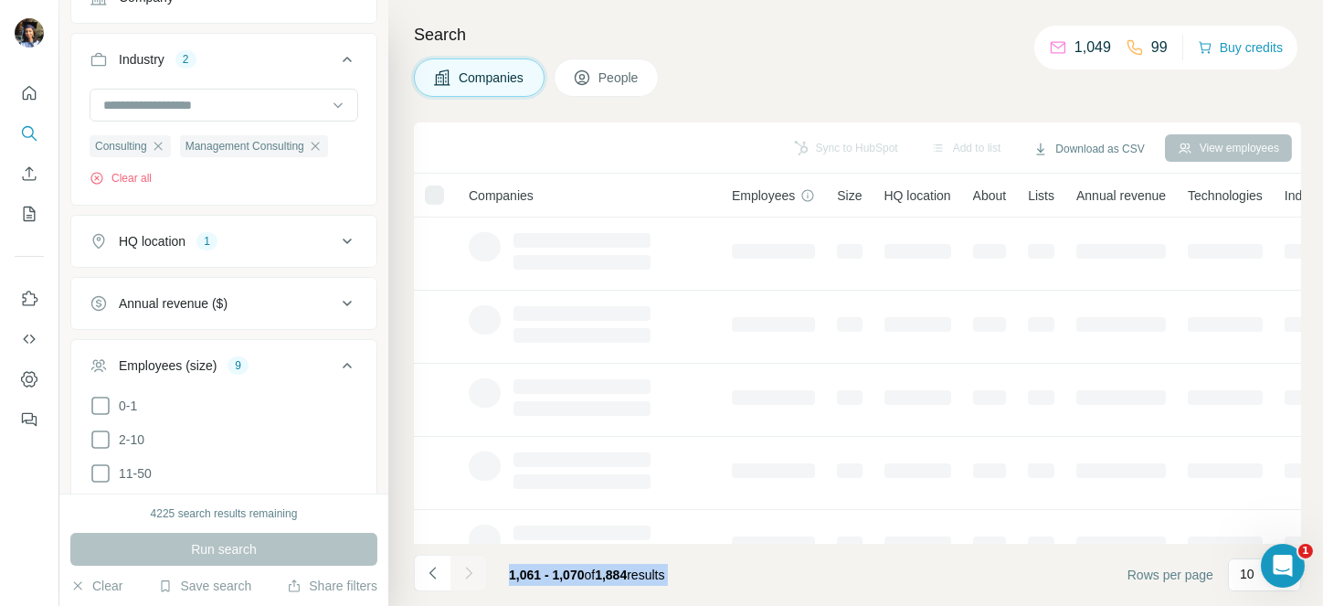
click at [474, 568] on div at bounding box center [468, 572] width 37 height 37
click at [474, 568] on icon "Navigate to next page" at bounding box center [468, 573] width 18 height 18
click at [474, 568] on div at bounding box center [468, 572] width 37 height 37
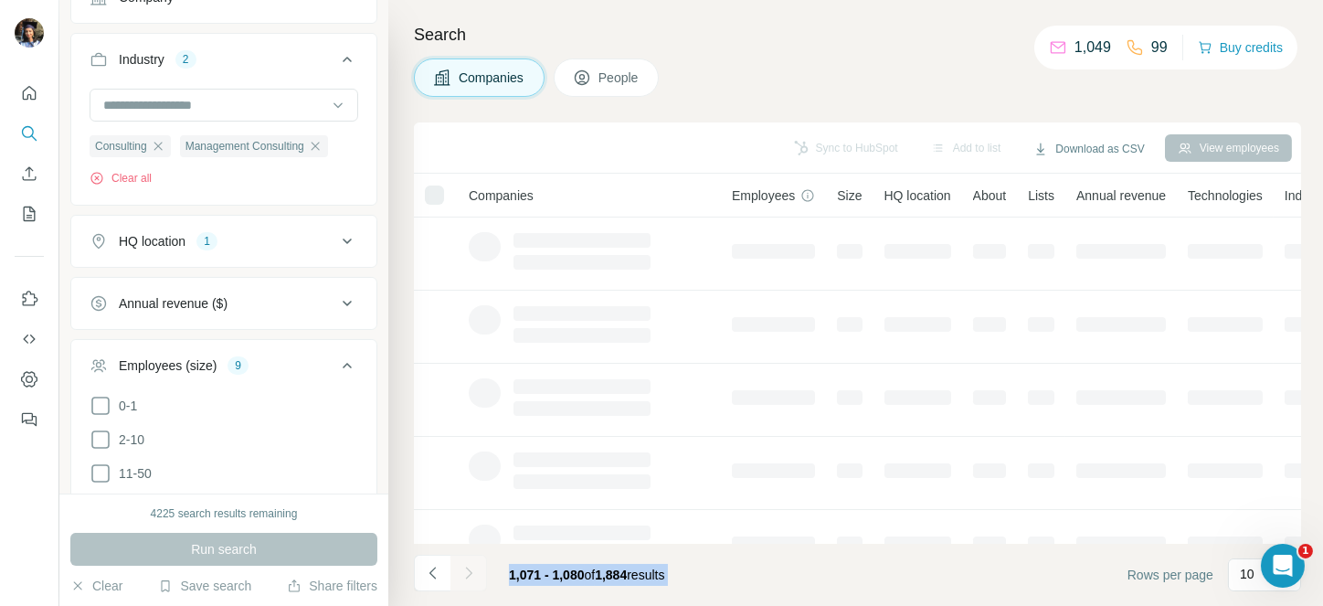
click at [474, 568] on div at bounding box center [468, 572] width 37 height 37
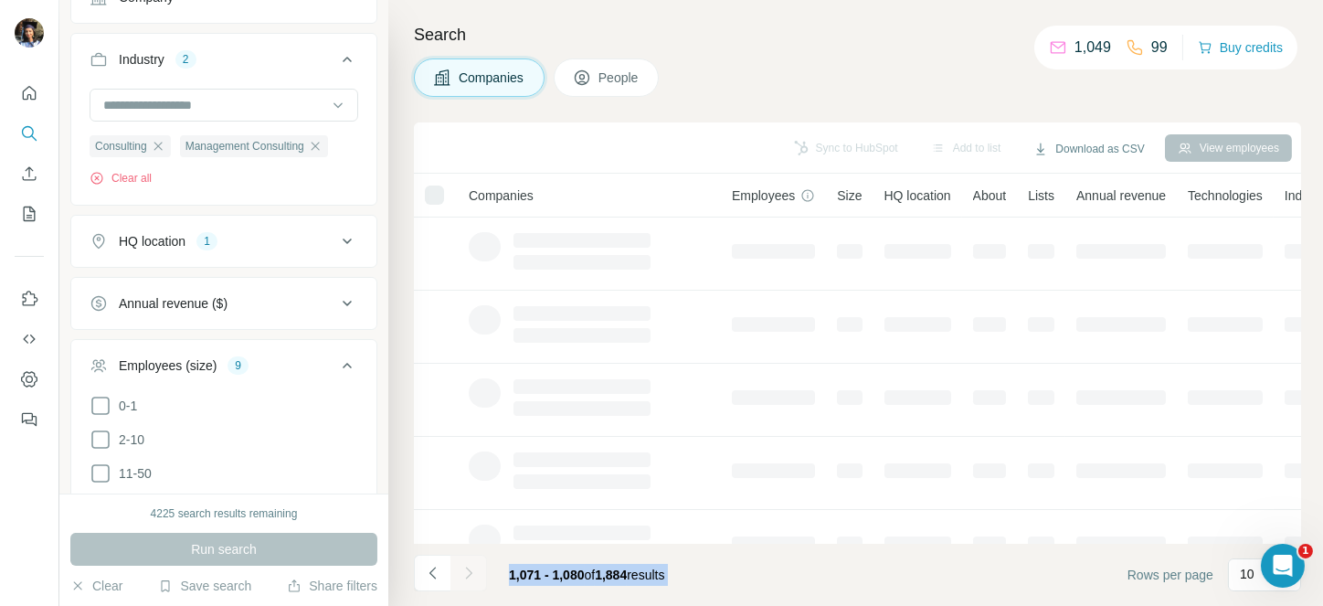
click at [474, 568] on div at bounding box center [468, 572] width 37 height 37
click at [474, 568] on icon "Navigate to next page" at bounding box center [468, 573] width 18 height 18
click at [474, 568] on div at bounding box center [468, 572] width 37 height 37
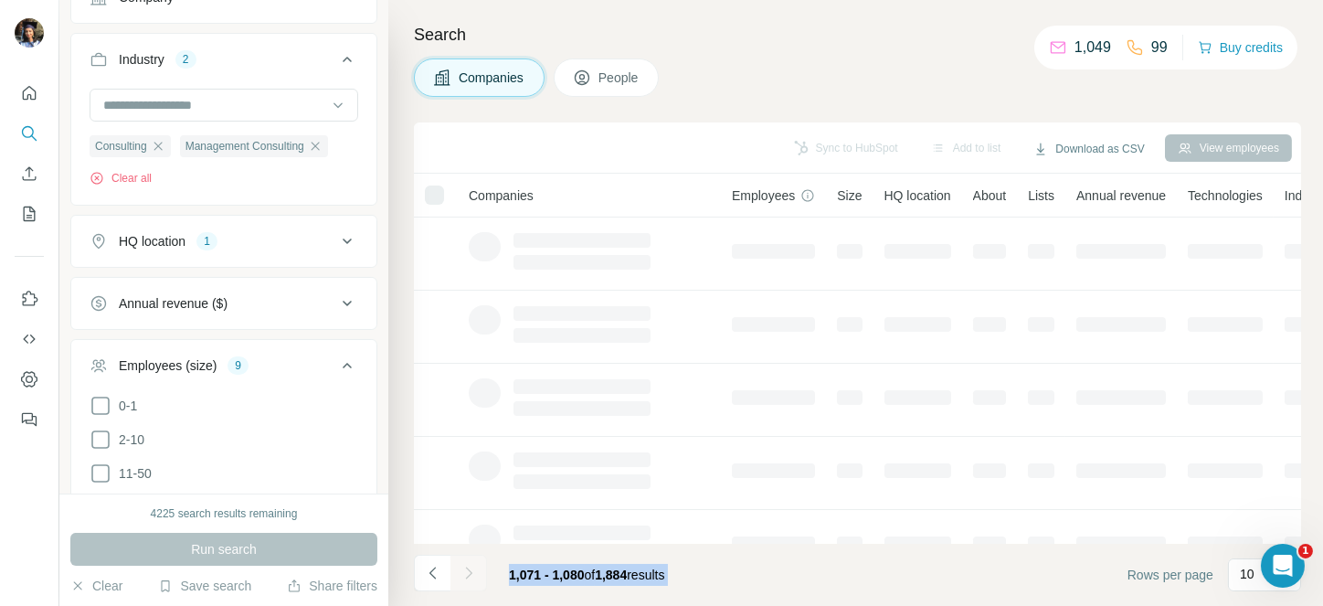
click at [474, 568] on div at bounding box center [468, 572] width 37 height 37
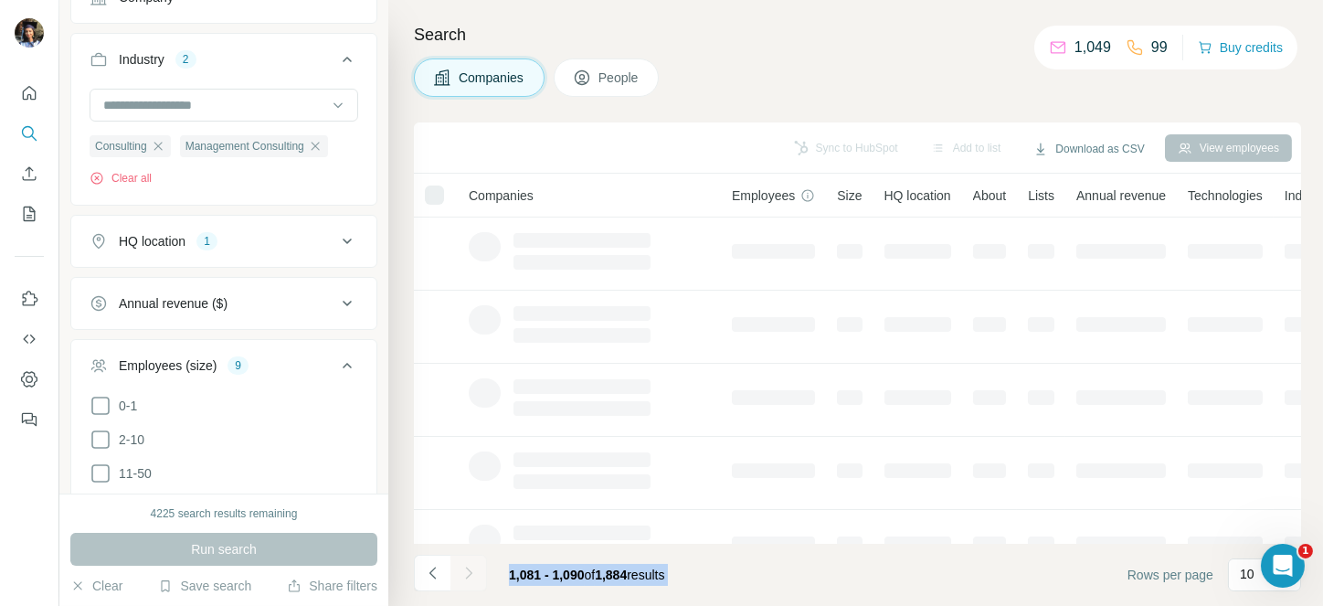
click at [474, 568] on div at bounding box center [468, 572] width 37 height 37
click at [474, 568] on icon "Navigate to next page" at bounding box center [468, 573] width 18 height 18
click at [474, 568] on div at bounding box center [468, 572] width 37 height 37
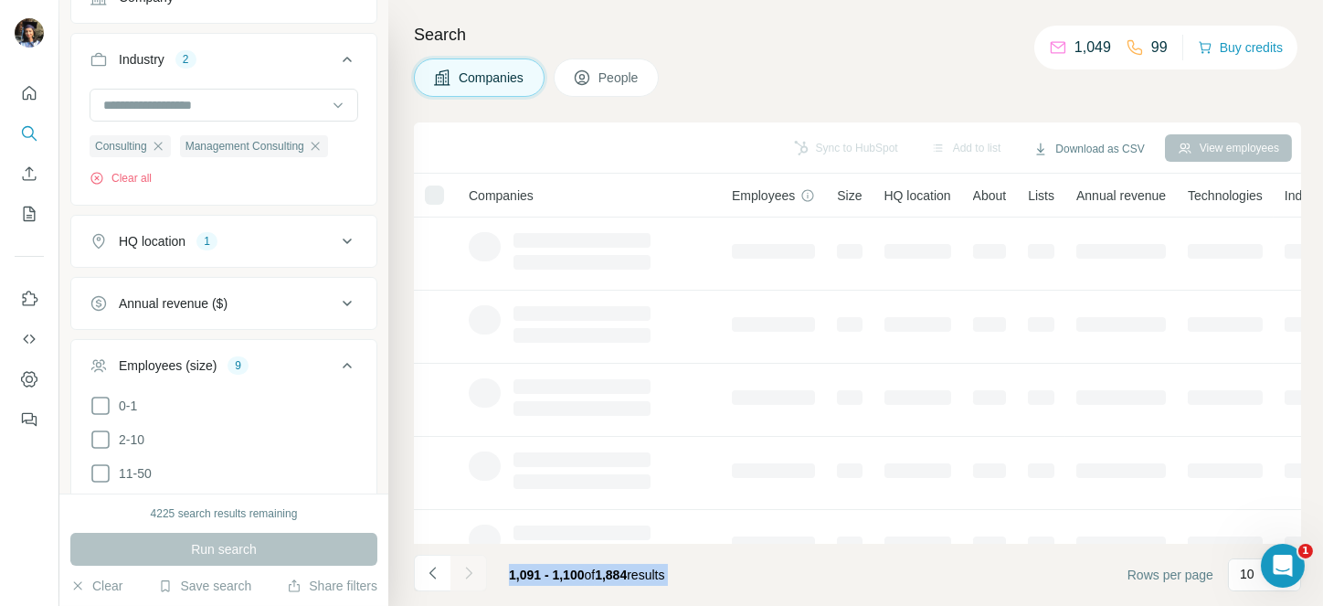
click at [474, 568] on div at bounding box center [468, 572] width 37 height 37
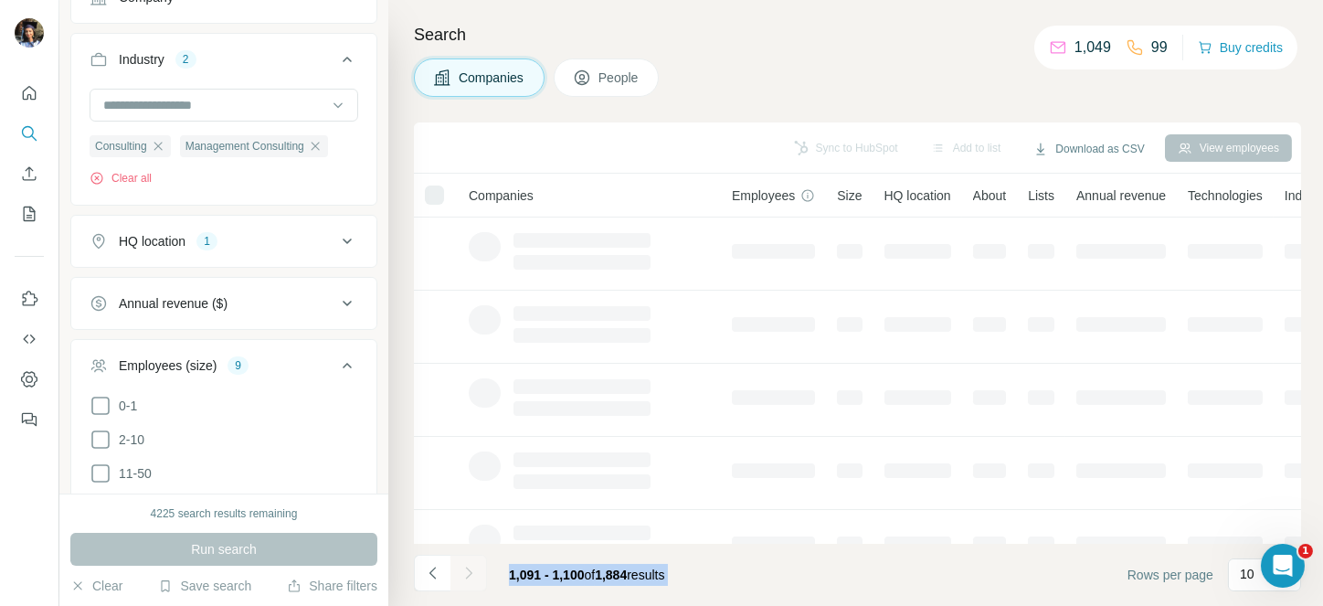
click at [474, 568] on div at bounding box center [468, 572] width 37 height 37
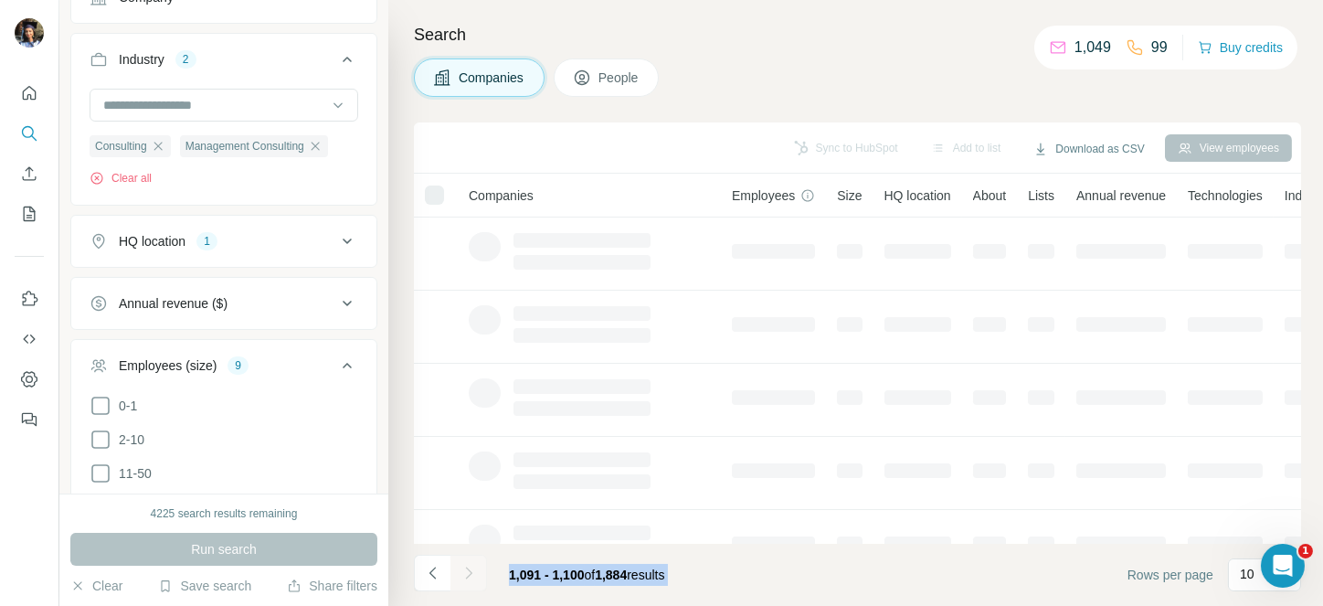
click at [474, 568] on div at bounding box center [468, 572] width 37 height 37
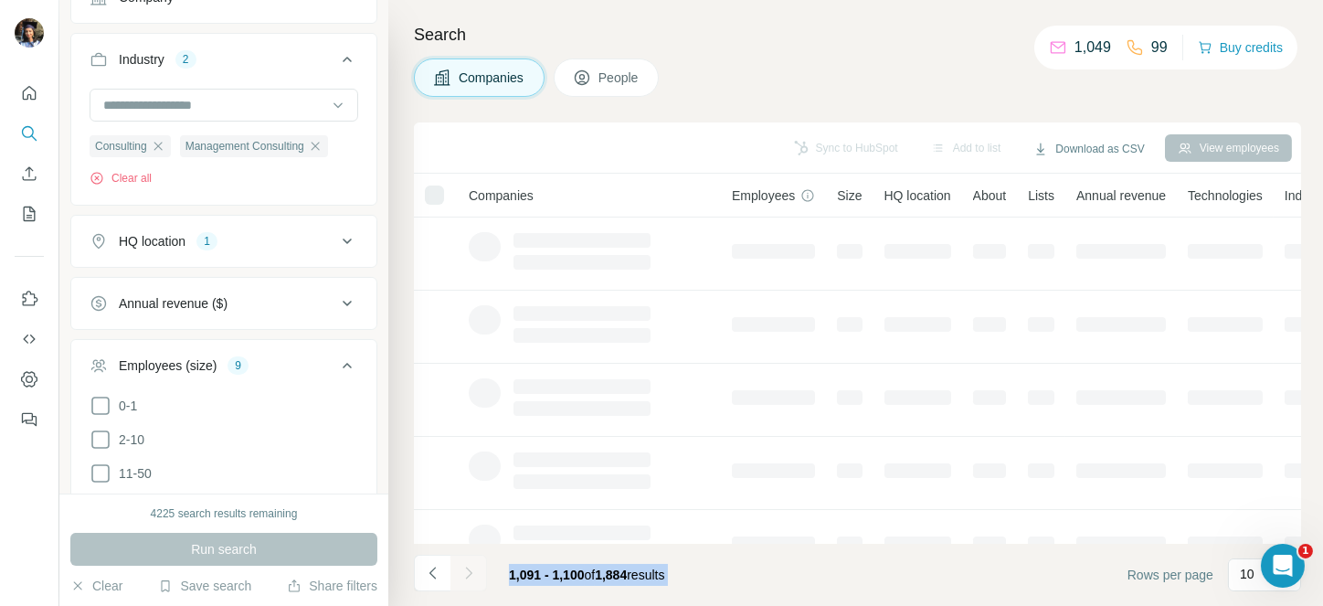
click at [474, 568] on div at bounding box center [468, 572] width 37 height 37
click at [474, 568] on icon "Navigate to next page" at bounding box center [468, 573] width 18 height 18
click at [474, 568] on div at bounding box center [468, 572] width 37 height 37
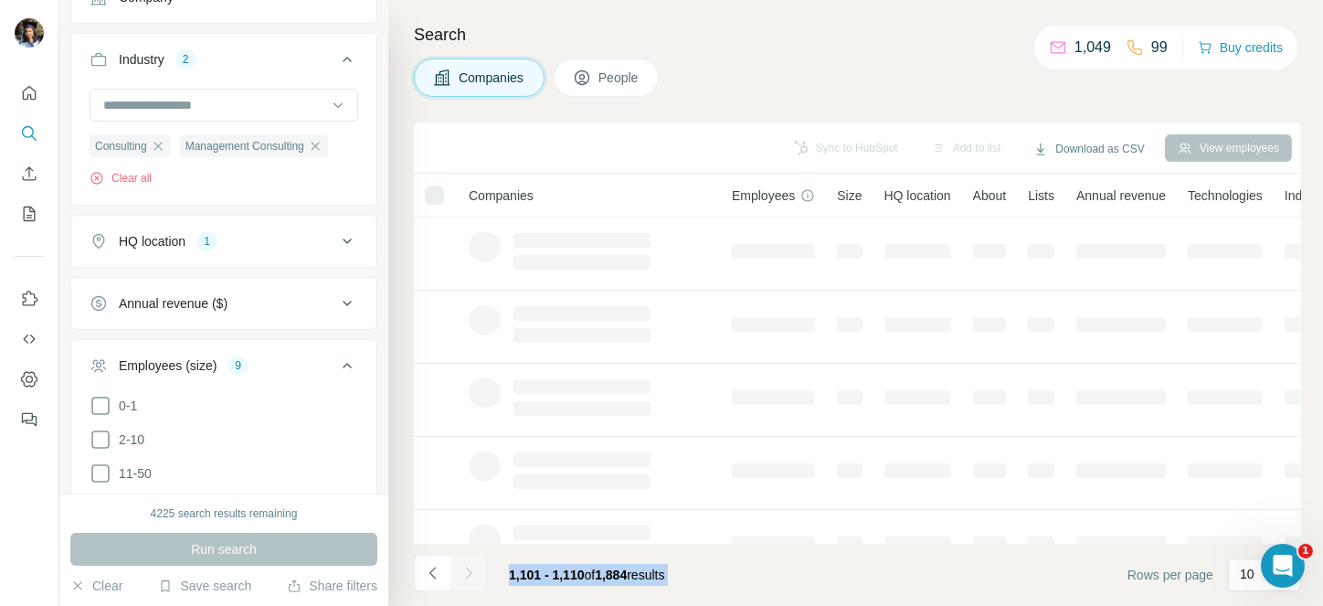
click at [474, 568] on div at bounding box center [468, 572] width 37 height 37
click at [474, 568] on icon "Navigate to next page" at bounding box center [468, 573] width 18 height 18
click at [474, 568] on div at bounding box center [468, 572] width 37 height 37
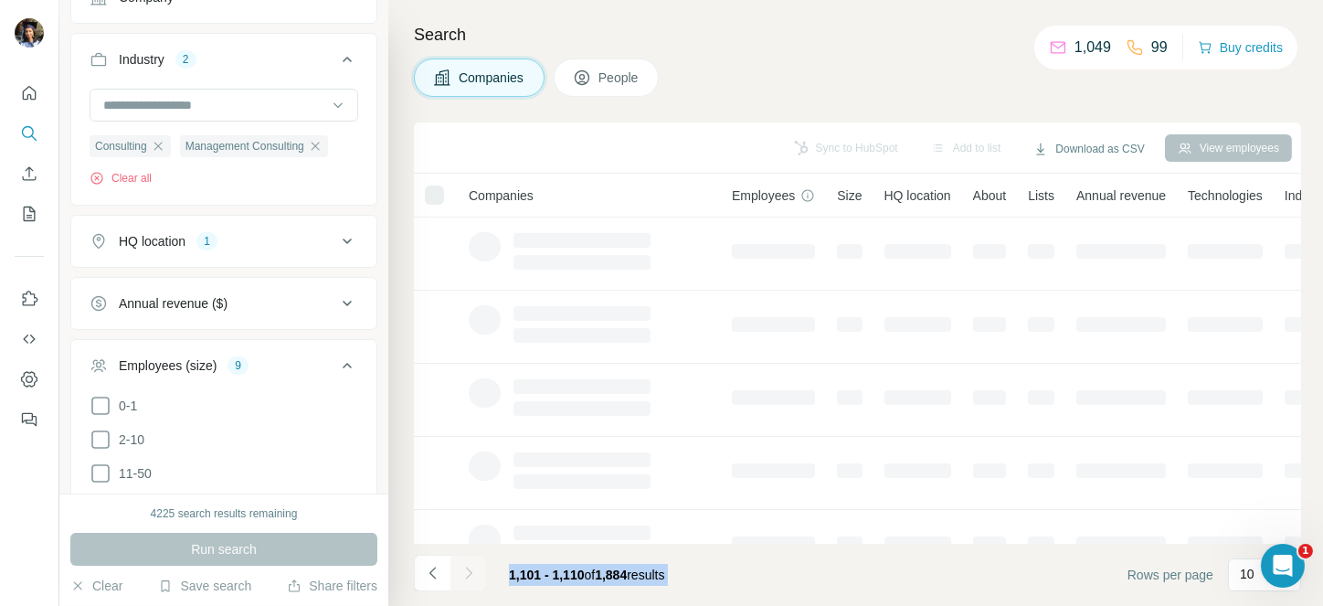
click at [474, 568] on div at bounding box center [468, 572] width 37 height 37
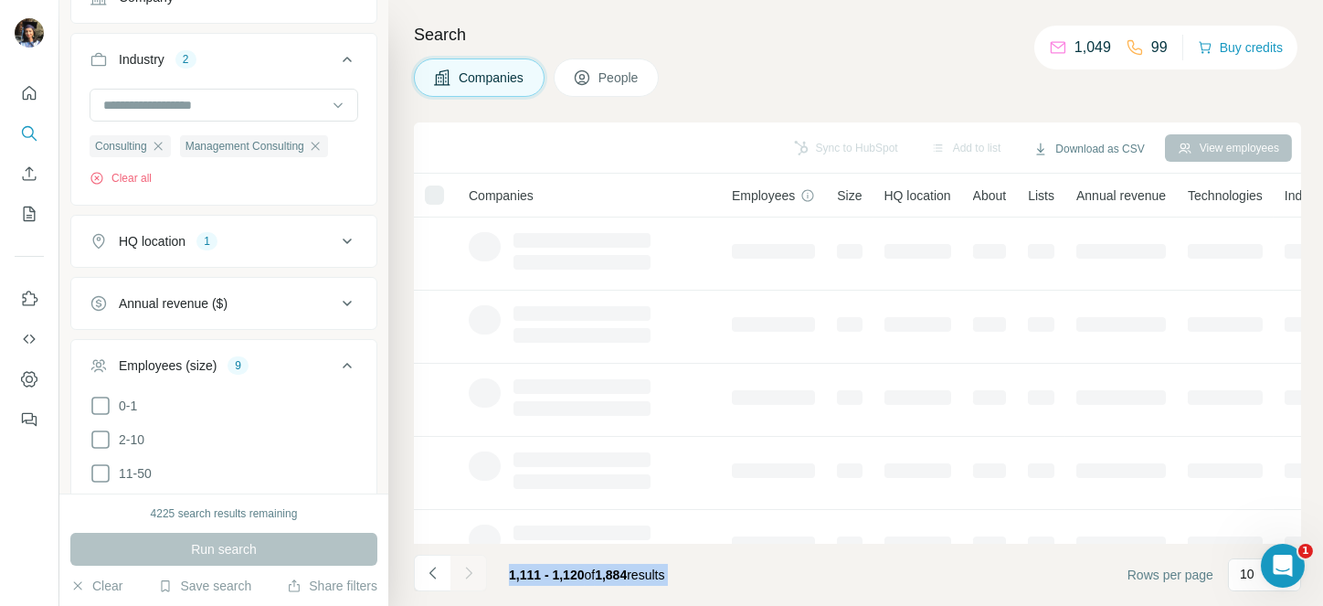
click at [474, 568] on icon "Navigate to next page" at bounding box center [468, 573] width 18 height 18
click at [474, 568] on div at bounding box center [468, 572] width 37 height 37
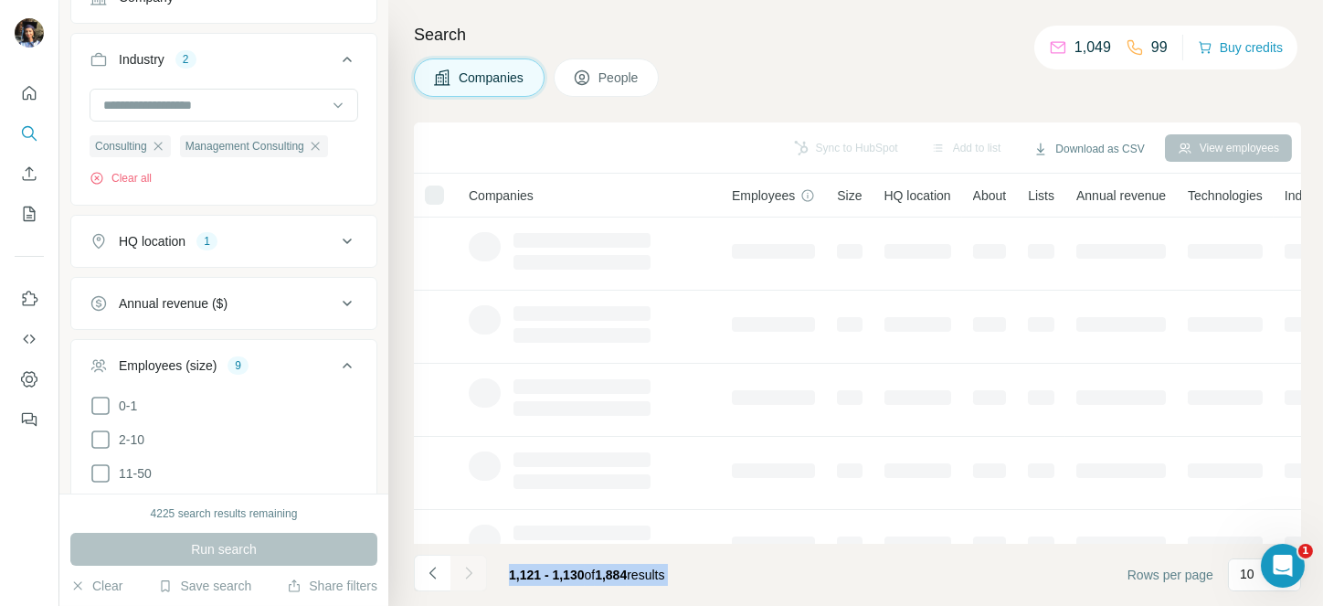
click at [474, 568] on div at bounding box center [468, 572] width 37 height 37
click at [474, 568] on icon "Navigate to next page" at bounding box center [468, 573] width 18 height 18
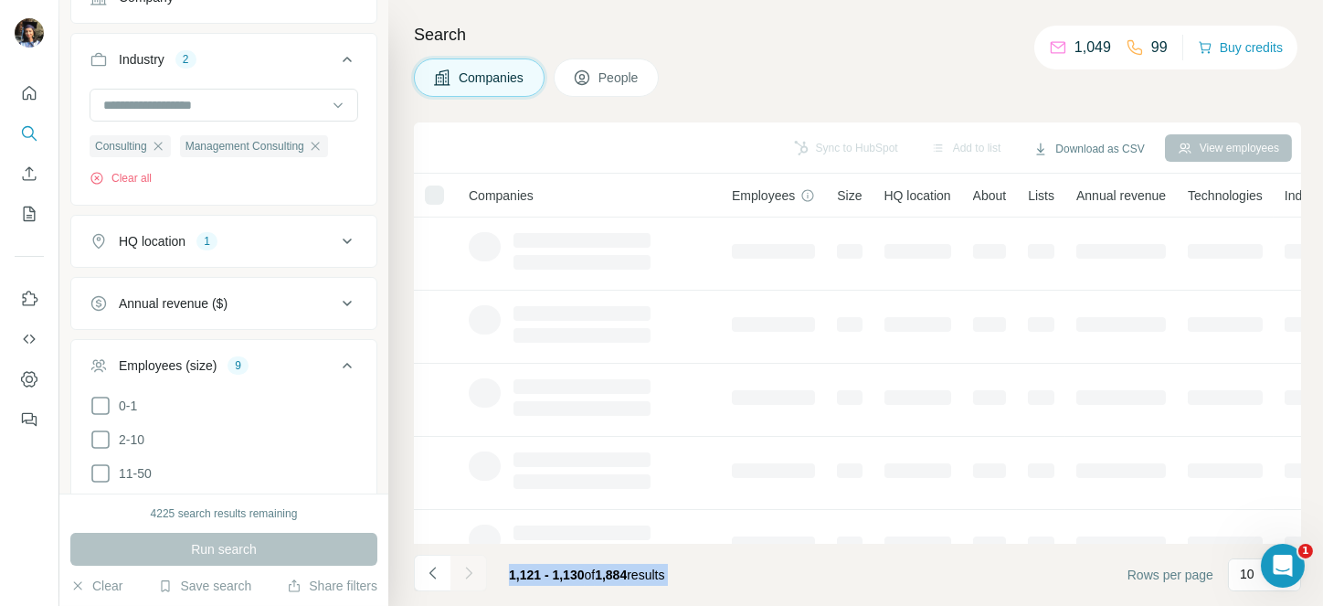
click at [474, 568] on div at bounding box center [468, 572] width 37 height 37
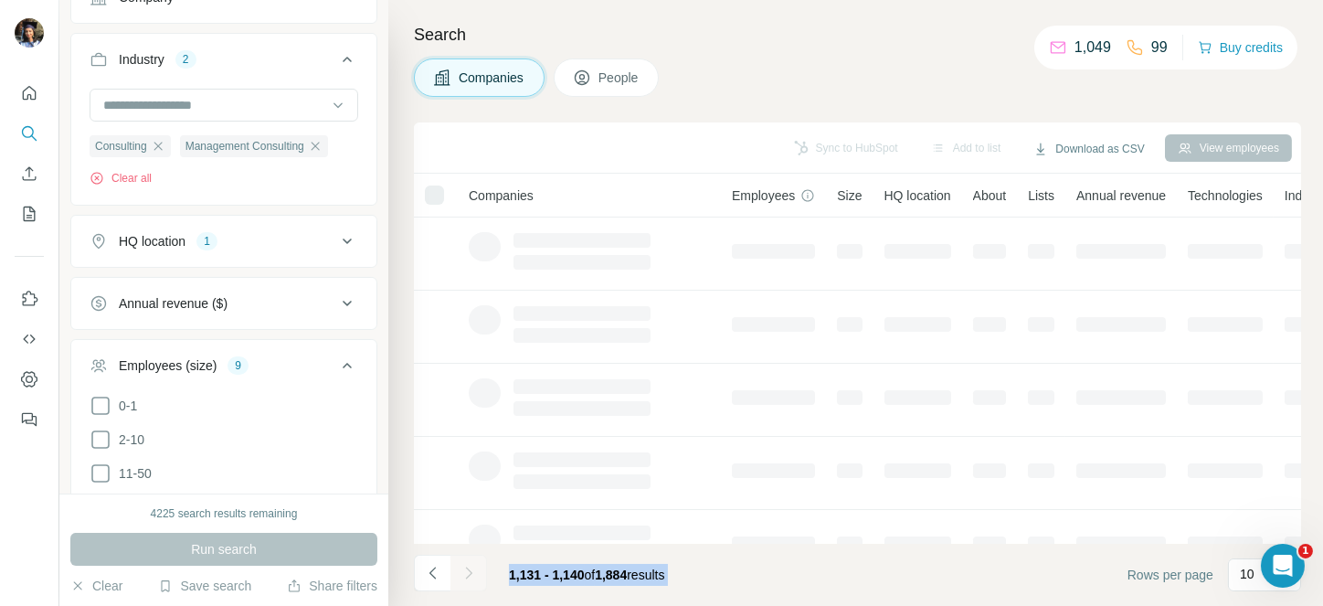
click at [474, 568] on div at bounding box center [468, 572] width 37 height 37
click at [474, 568] on icon "Navigate to next page" at bounding box center [468, 573] width 18 height 18
click at [474, 568] on div at bounding box center [468, 572] width 37 height 37
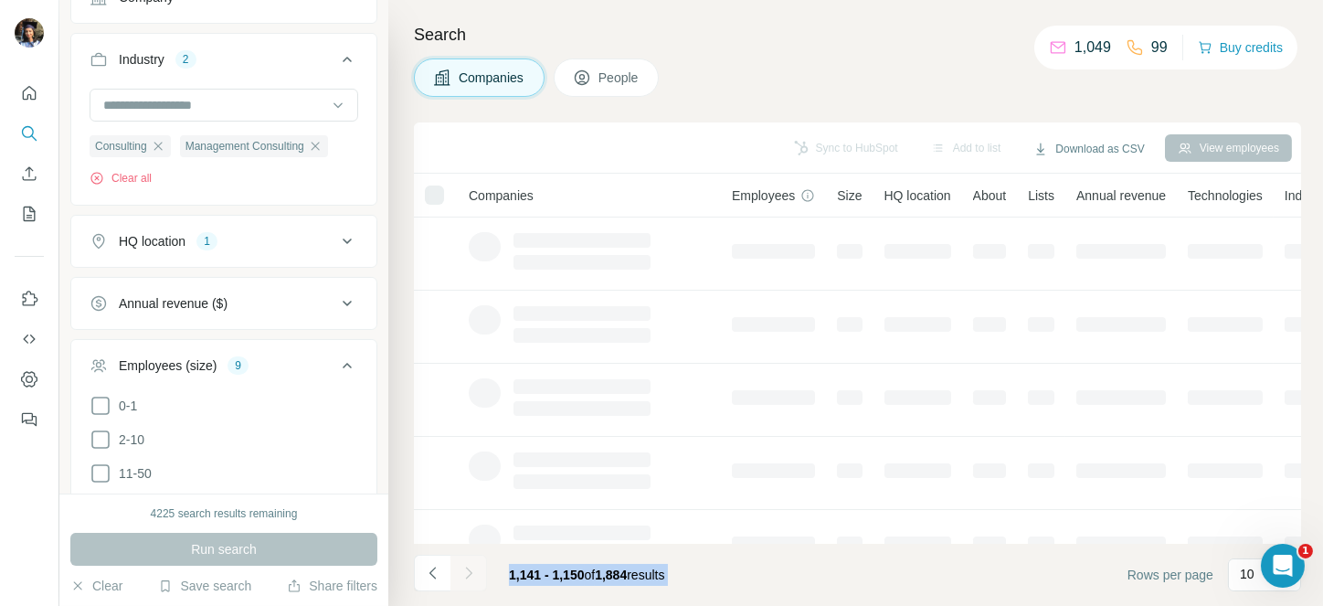
click at [474, 568] on div at bounding box center [468, 572] width 37 height 37
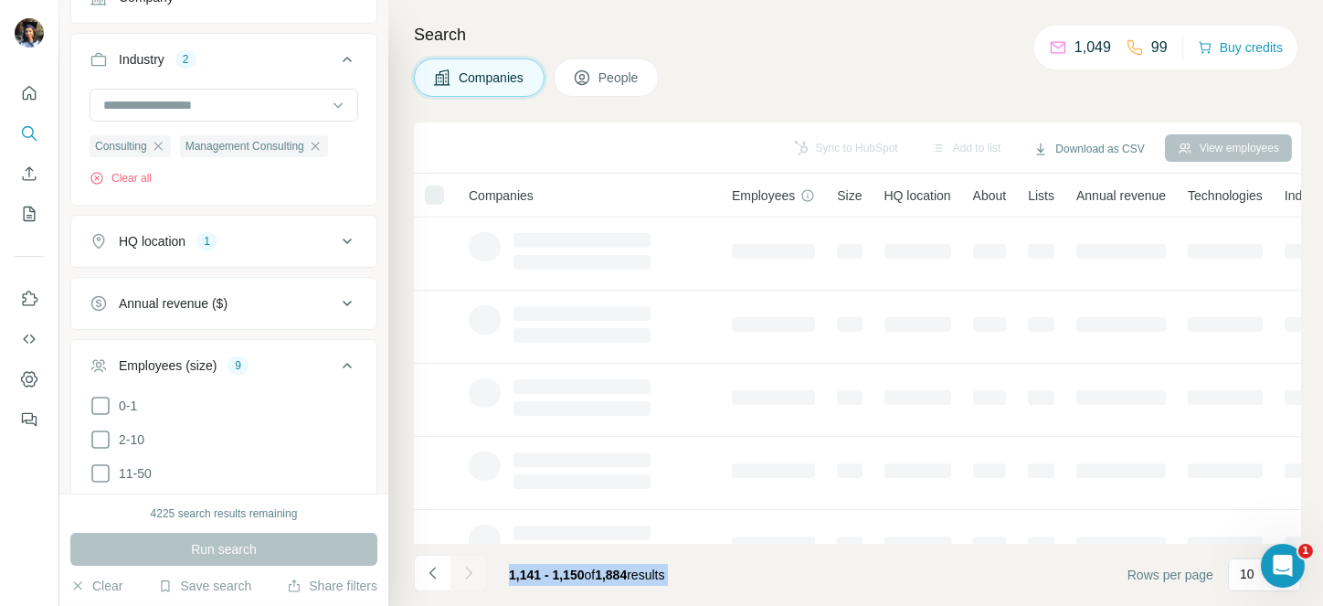
click at [474, 568] on div at bounding box center [468, 572] width 37 height 37
click at [474, 568] on icon "Navigate to next page" at bounding box center [468, 573] width 18 height 18
click at [474, 568] on div at bounding box center [468, 572] width 37 height 37
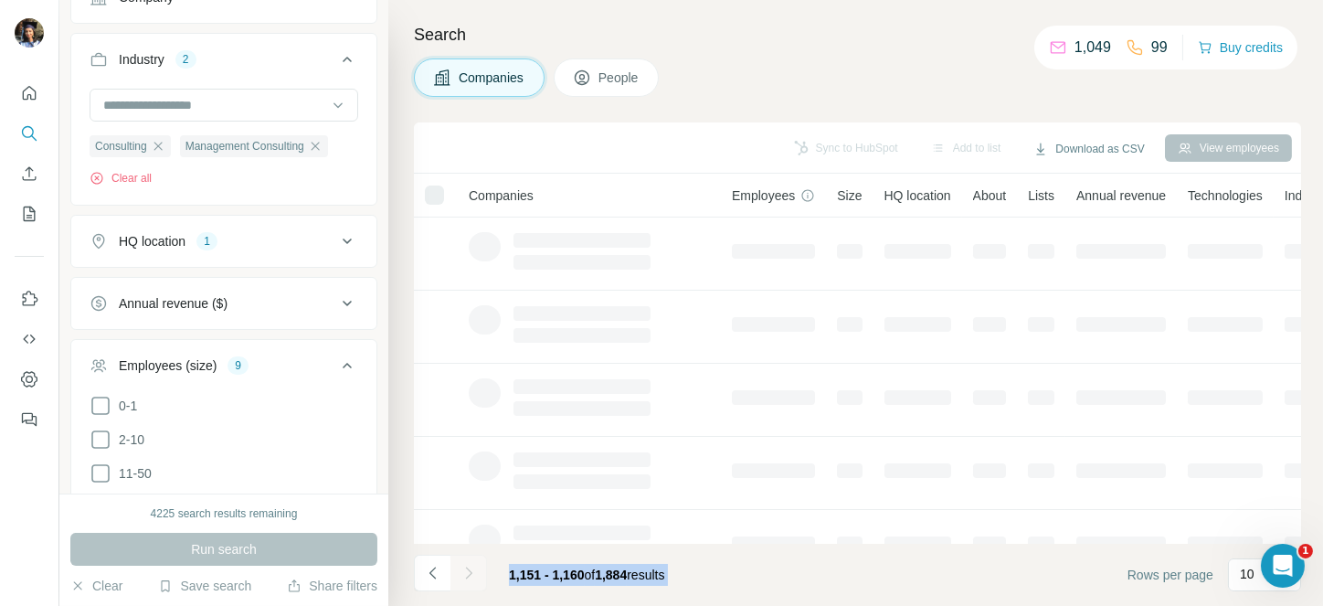
click at [474, 568] on div at bounding box center [468, 572] width 37 height 37
click at [474, 568] on icon "Navigate to next page" at bounding box center [468, 573] width 18 height 18
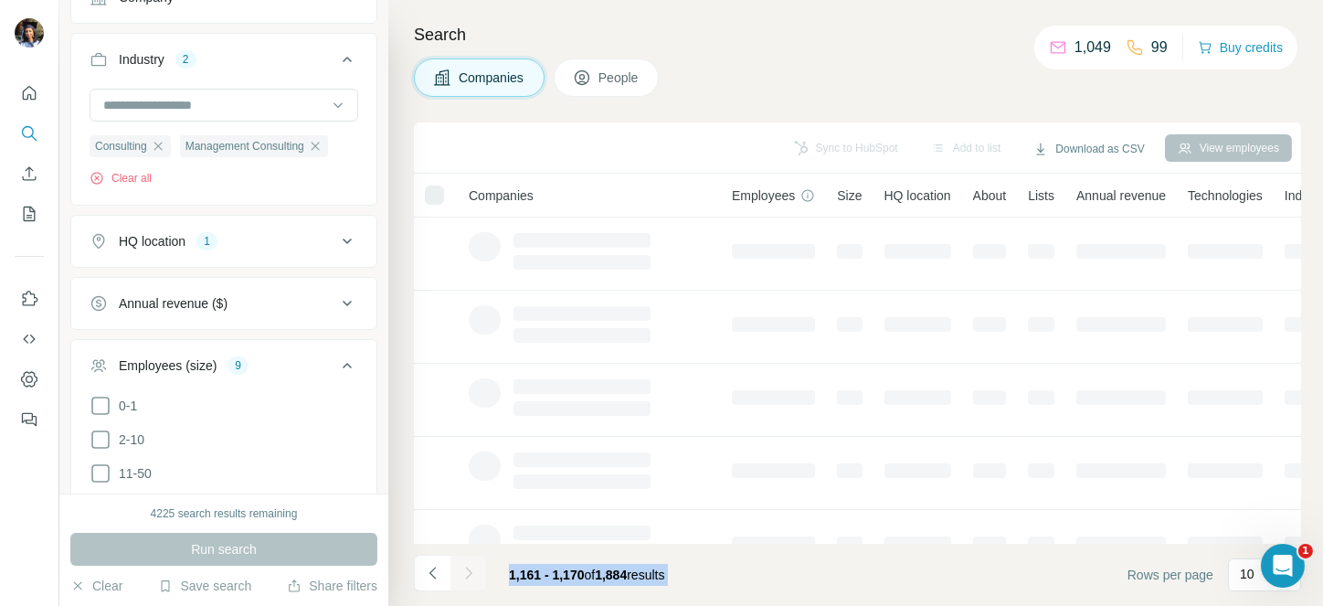
click at [474, 568] on div at bounding box center [468, 572] width 37 height 37
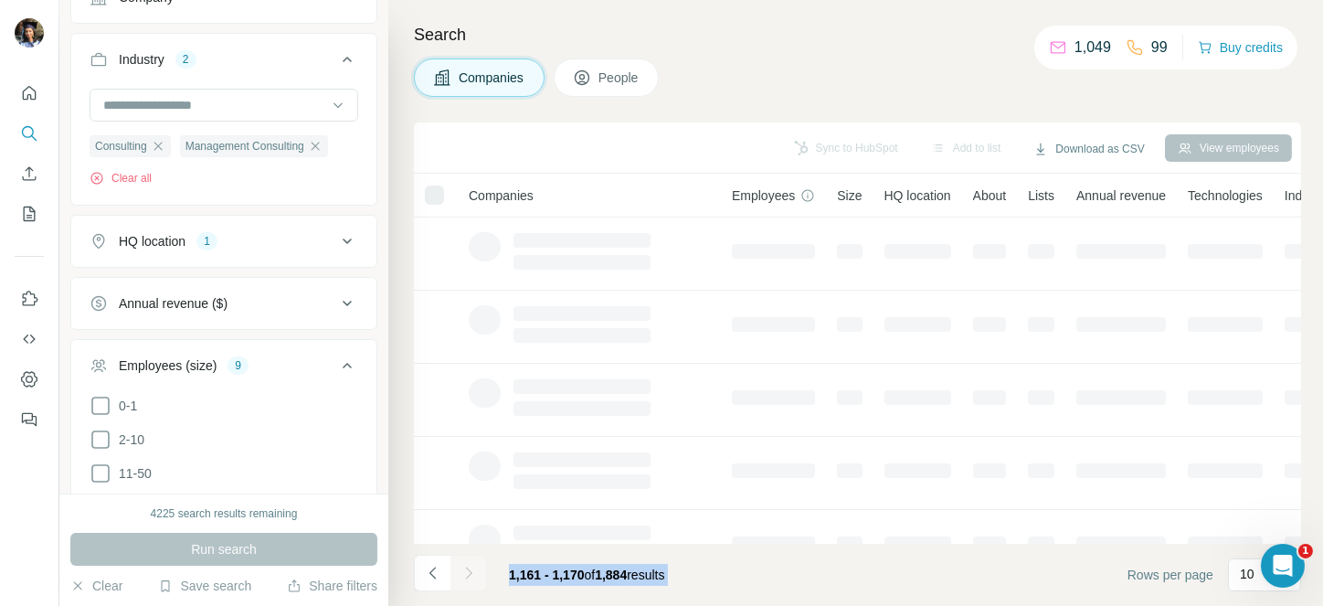
click at [474, 568] on icon "Navigate to next page" at bounding box center [468, 573] width 18 height 18
click at [474, 568] on div at bounding box center [468, 572] width 37 height 37
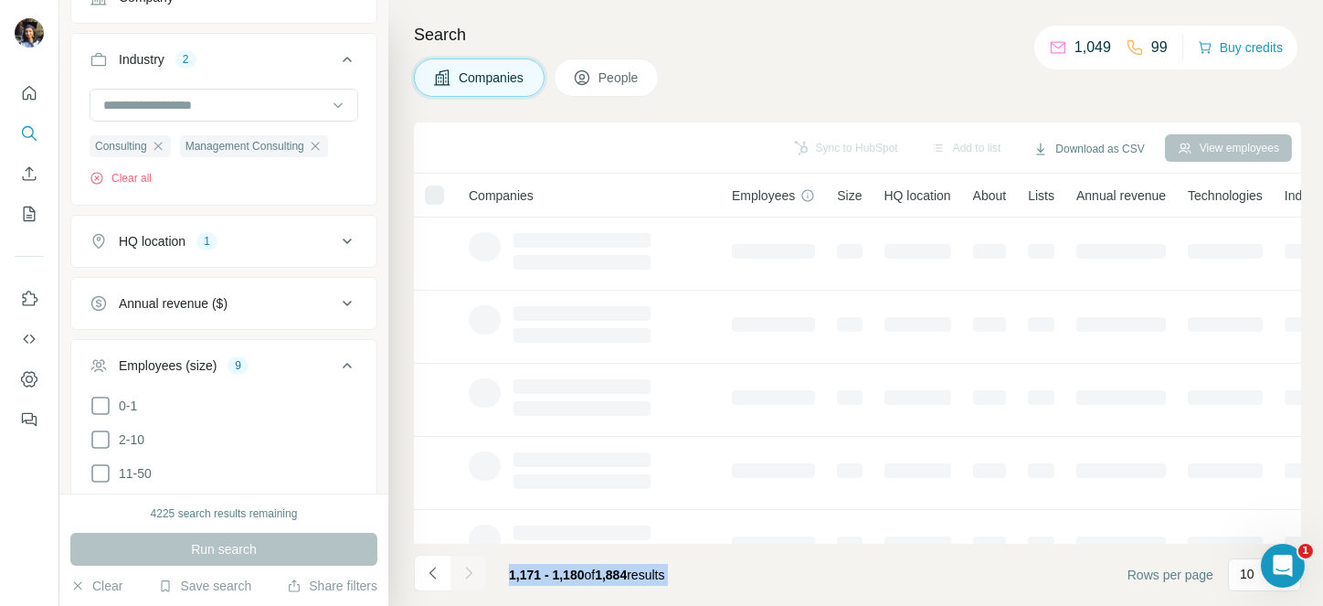
click at [474, 568] on div at bounding box center [468, 572] width 37 height 37
click at [474, 568] on icon "Navigate to next page" at bounding box center [468, 573] width 18 height 18
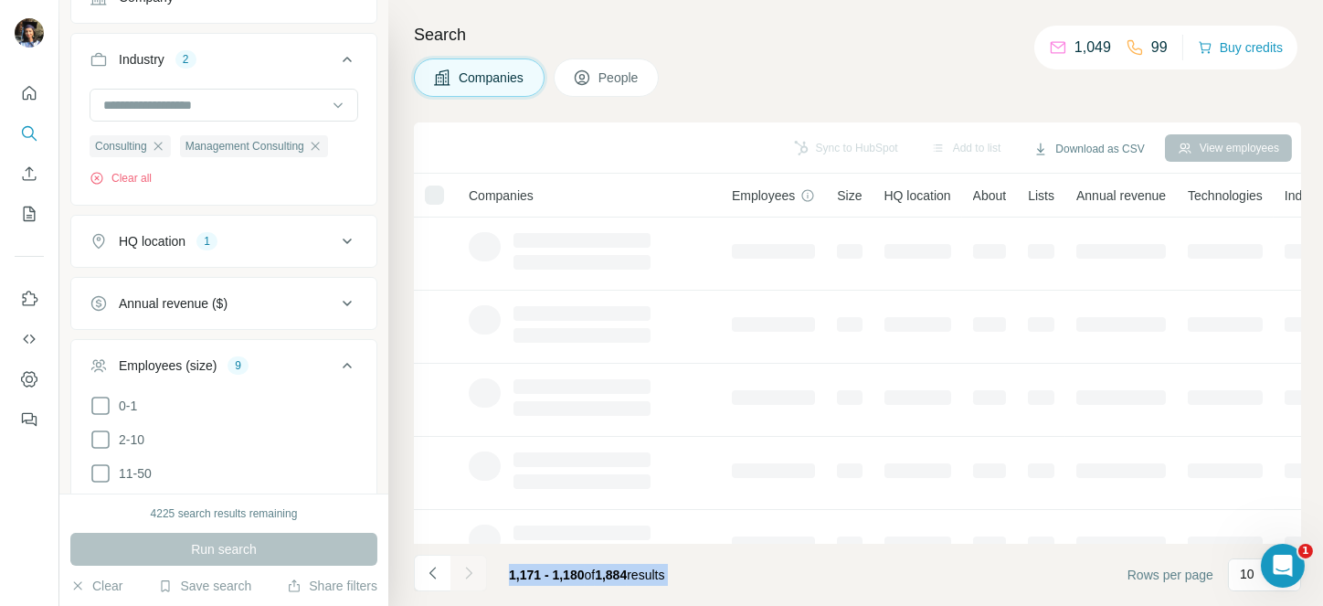
click at [474, 568] on div at bounding box center [468, 572] width 37 height 37
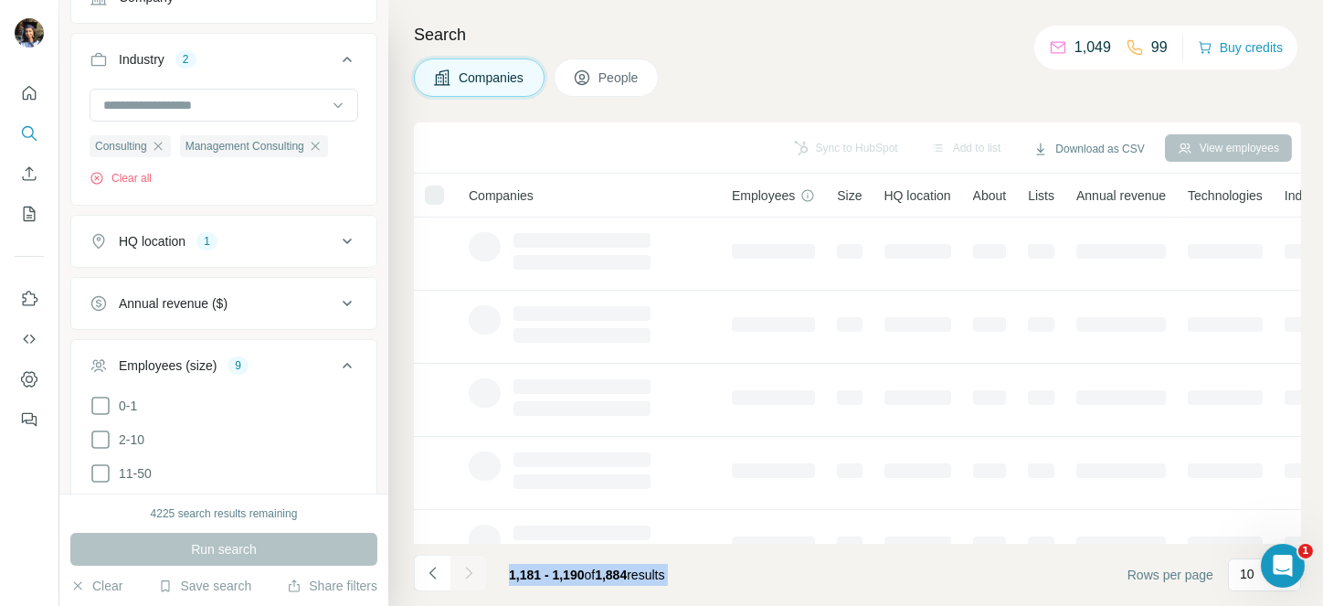
click at [474, 568] on div at bounding box center [468, 572] width 37 height 37
click at [474, 568] on icon "Navigate to next page" at bounding box center [468, 573] width 18 height 18
click at [474, 568] on div at bounding box center [468, 572] width 37 height 37
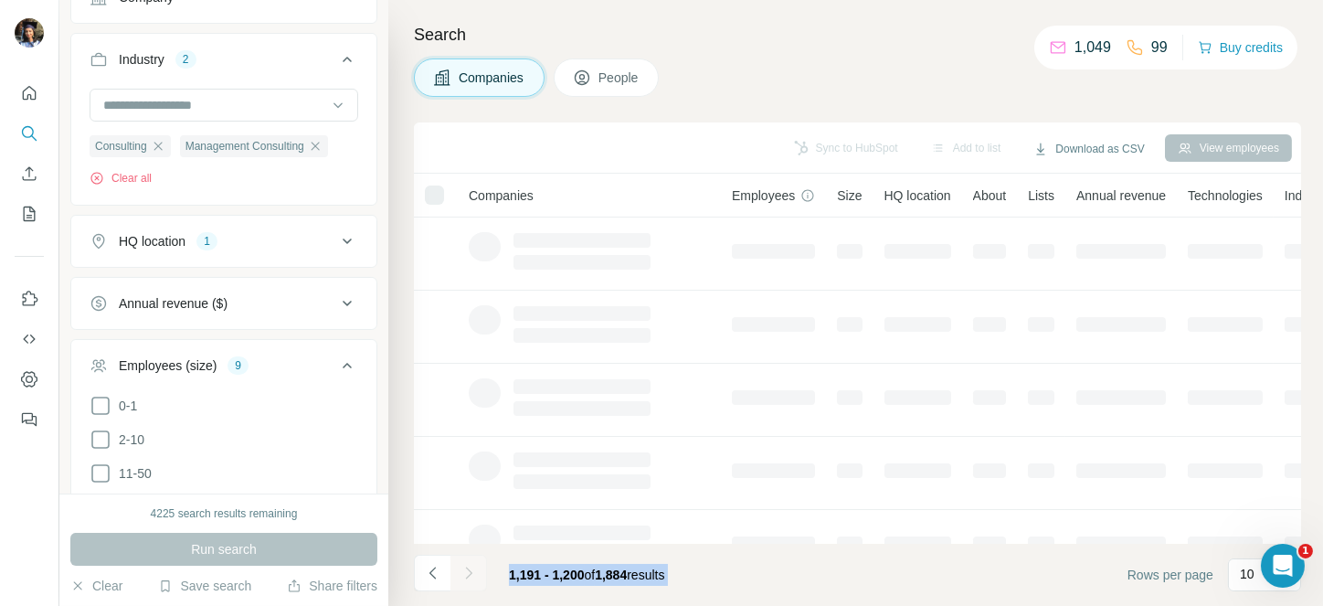
click at [474, 568] on div at bounding box center [468, 572] width 37 height 37
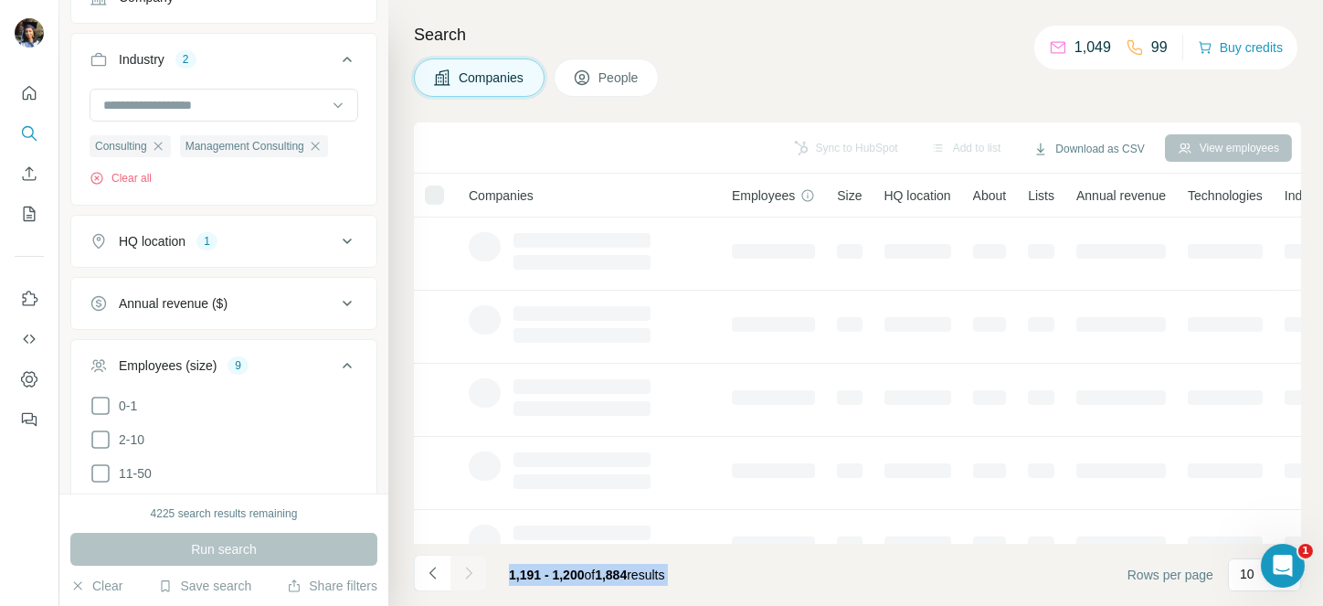
click at [474, 568] on div at bounding box center [468, 572] width 37 height 37
click at [474, 568] on icon "Navigate to next page" at bounding box center [468, 573] width 18 height 18
click at [474, 568] on div at bounding box center [468, 572] width 37 height 37
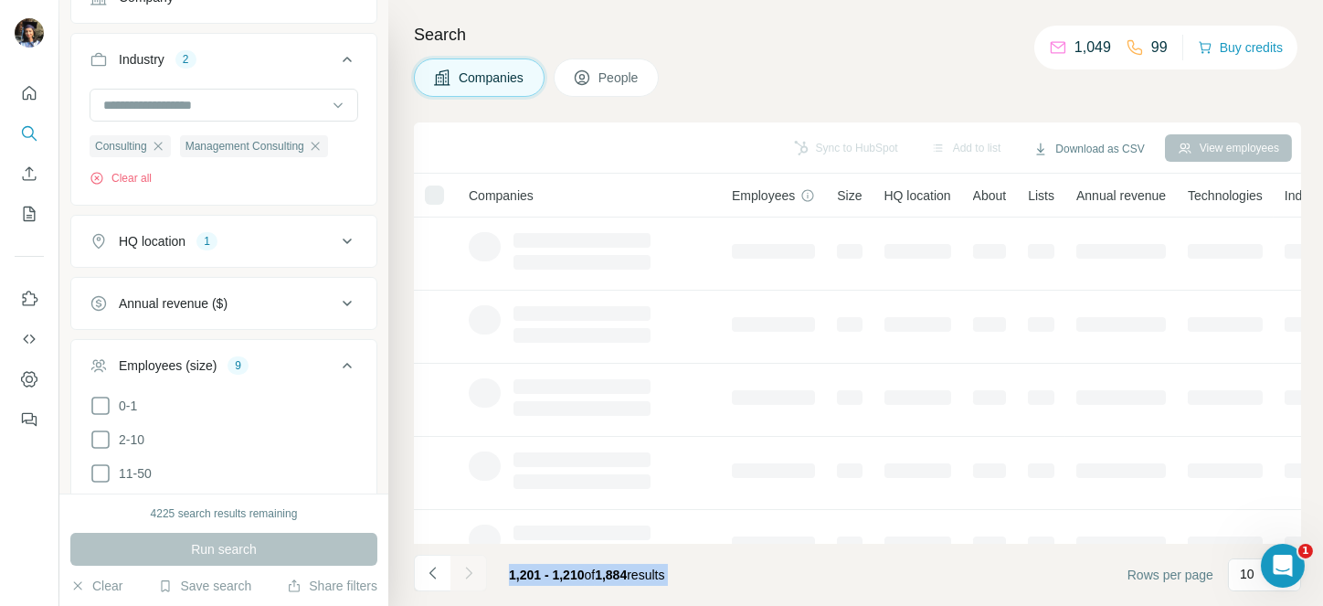
click at [474, 568] on div at bounding box center [468, 572] width 37 height 37
click at [474, 568] on icon "Navigate to next page" at bounding box center [468, 573] width 18 height 18
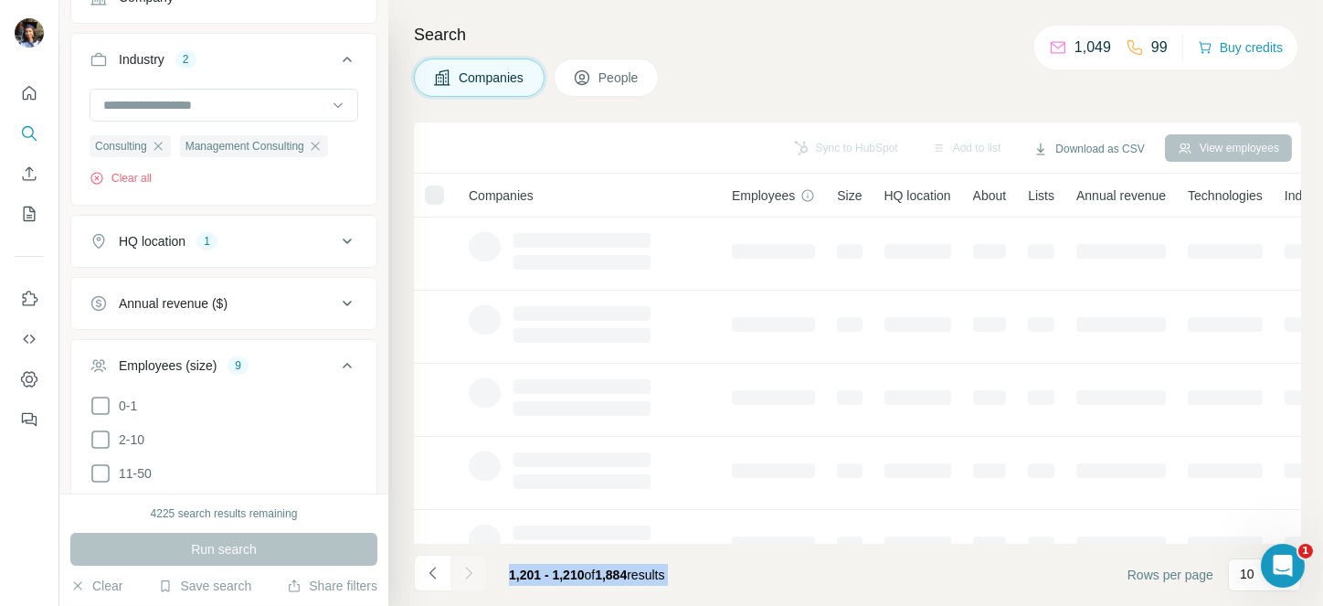
click at [474, 568] on div at bounding box center [468, 572] width 37 height 37
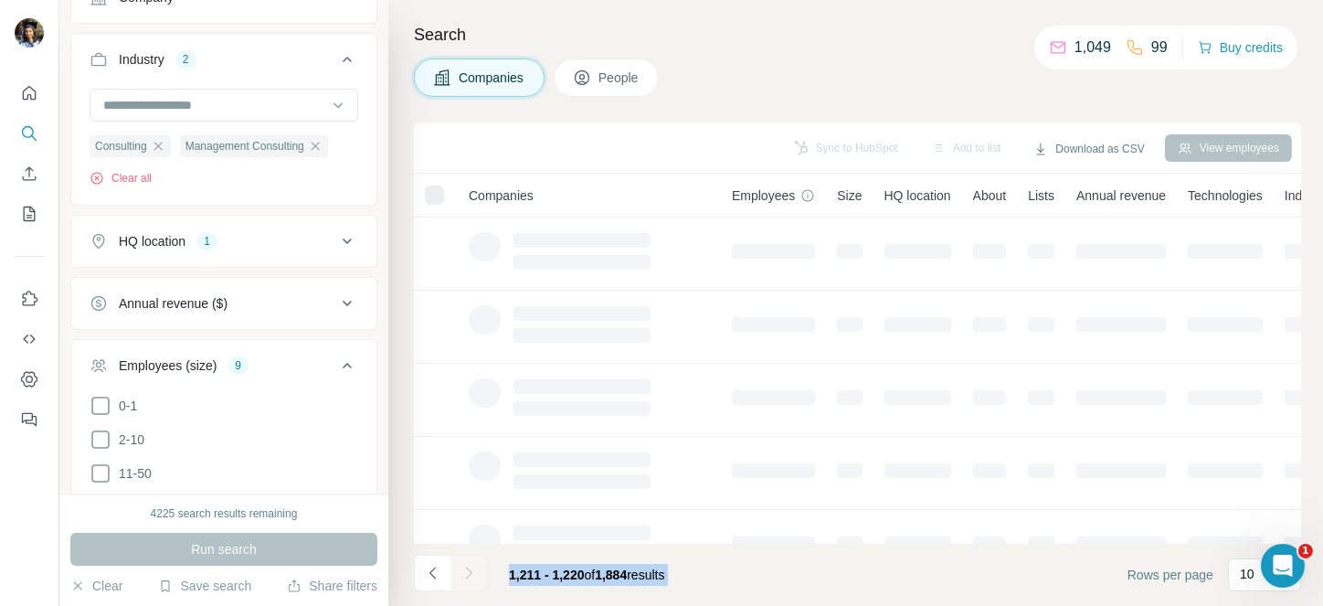
click at [474, 568] on div at bounding box center [468, 572] width 37 height 37
click at [474, 568] on icon "Navigate to next page" at bounding box center [468, 573] width 18 height 18
click at [474, 568] on div at bounding box center [468, 572] width 37 height 37
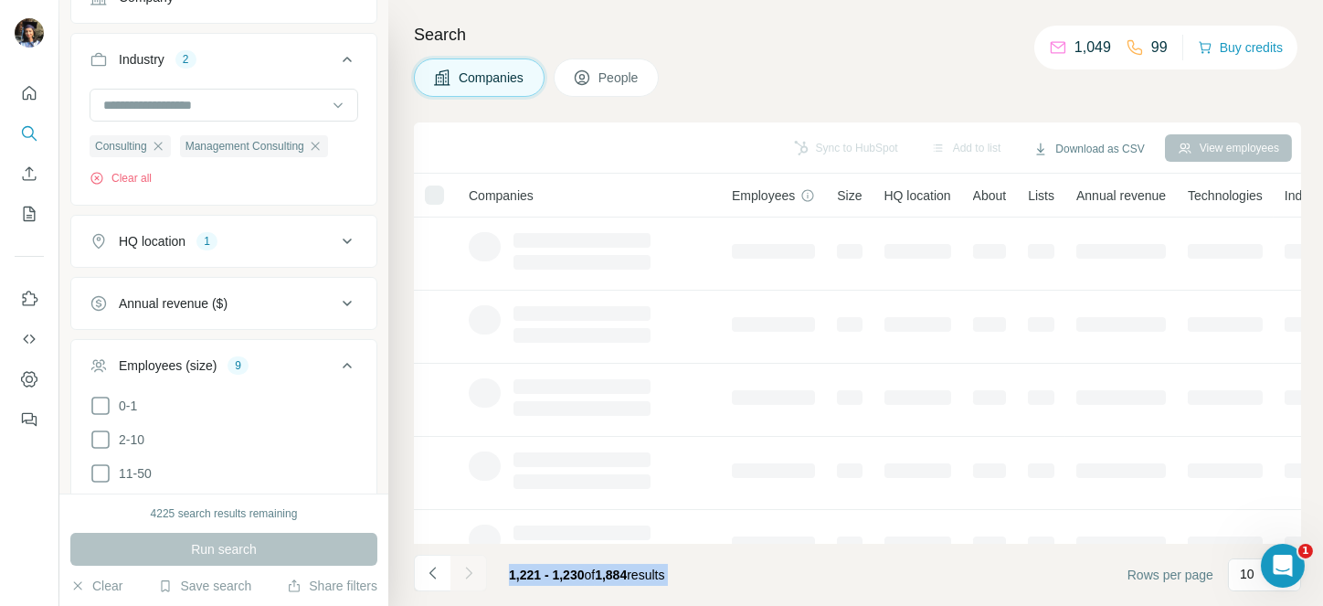
click at [474, 568] on div at bounding box center [468, 572] width 37 height 37
click at [474, 568] on icon "Navigate to next page" at bounding box center [468, 573] width 18 height 18
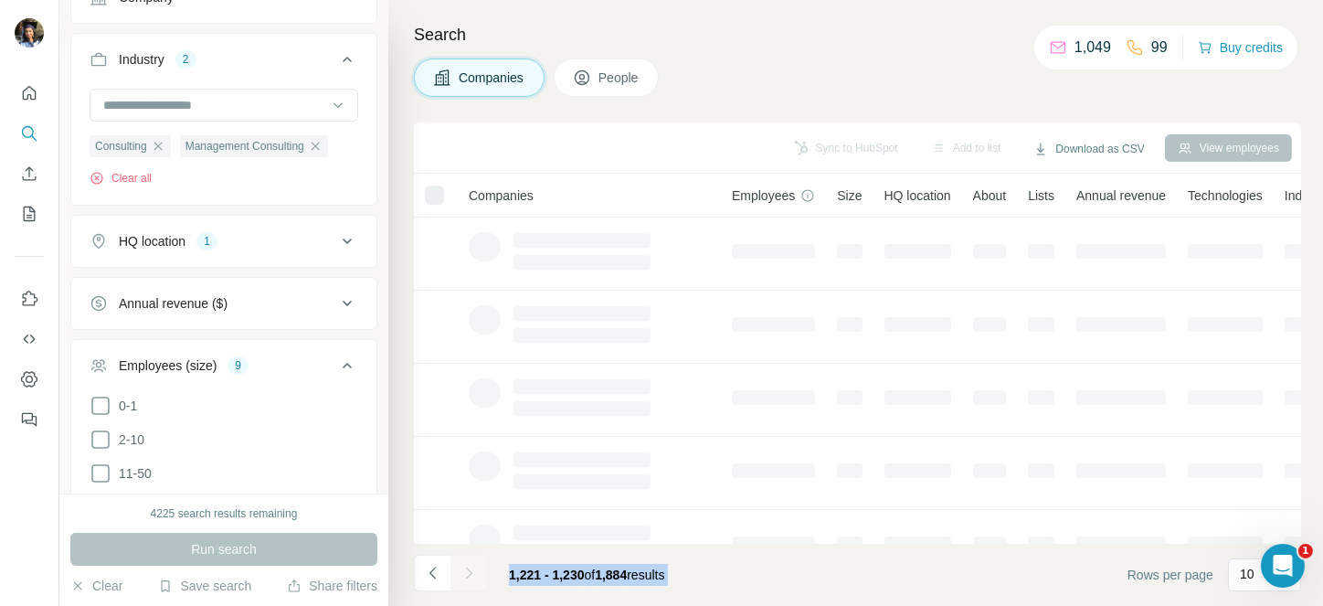
click at [474, 568] on div at bounding box center [468, 572] width 37 height 37
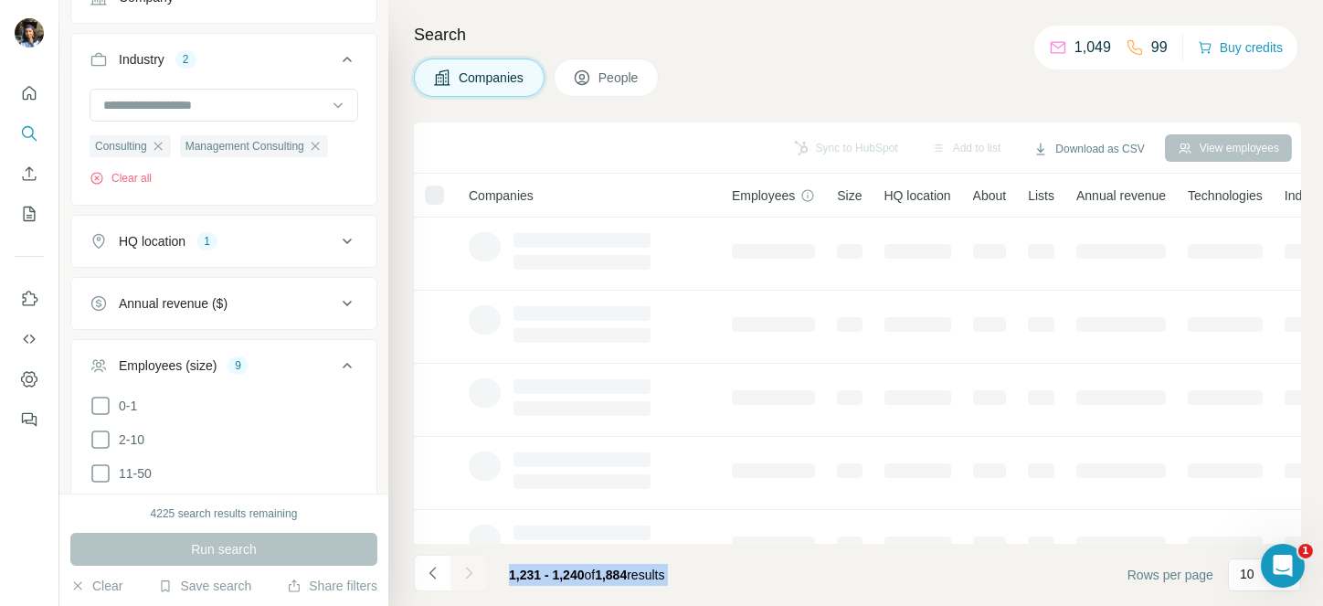
click at [474, 568] on div at bounding box center [468, 572] width 37 height 37
click at [474, 568] on icon "Navigate to next page" at bounding box center [468, 573] width 18 height 18
click at [474, 568] on div at bounding box center [468, 572] width 37 height 37
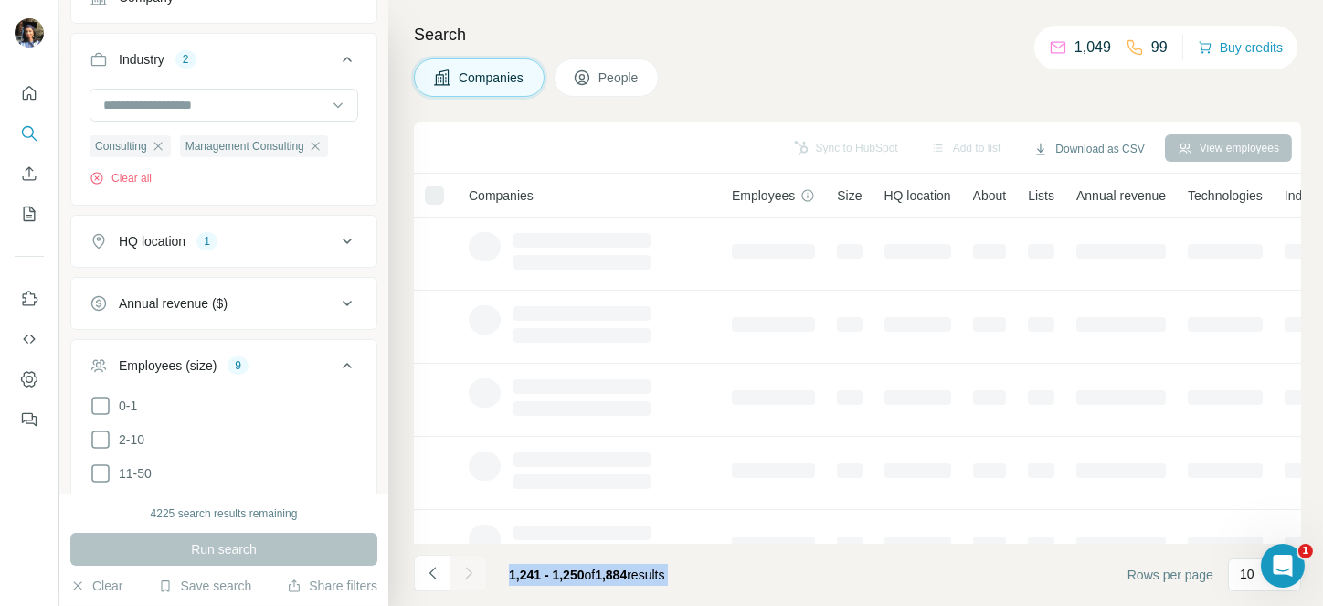
click at [474, 568] on div at bounding box center [468, 572] width 37 height 37
click at [474, 568] on icon "Navigate to next page" at bounding box center [468, 573] width 18 height 18
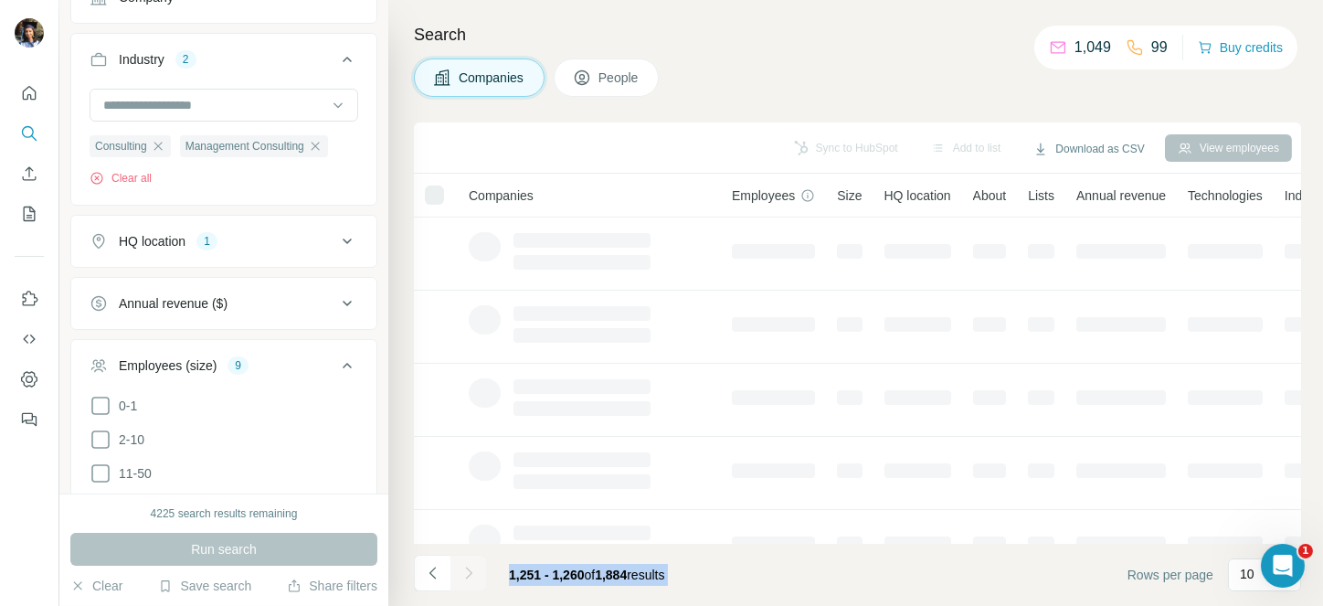
click at [474, 568] on div at bounding box center [468, 572] width 37 height 37
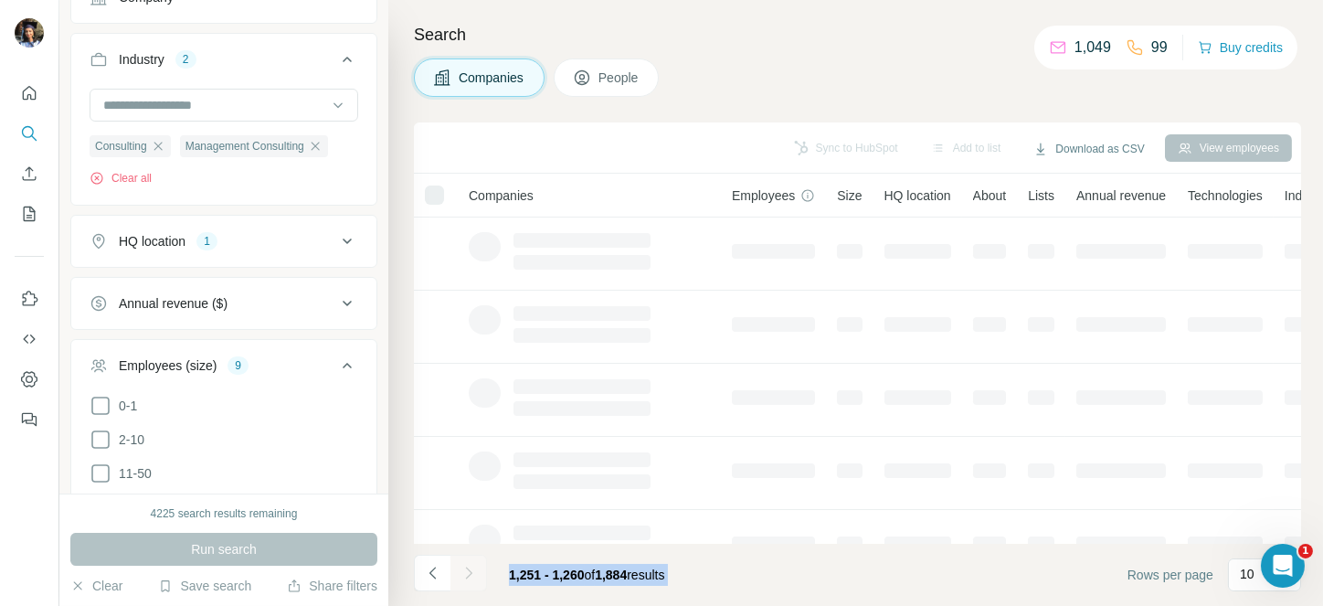
click at [474, 568] on div at bounding box center [468, 572] width 37 height 37
click at [474, 568] on icon "Navigate to next page" at bounding box center [468, 573] width 18 height 18
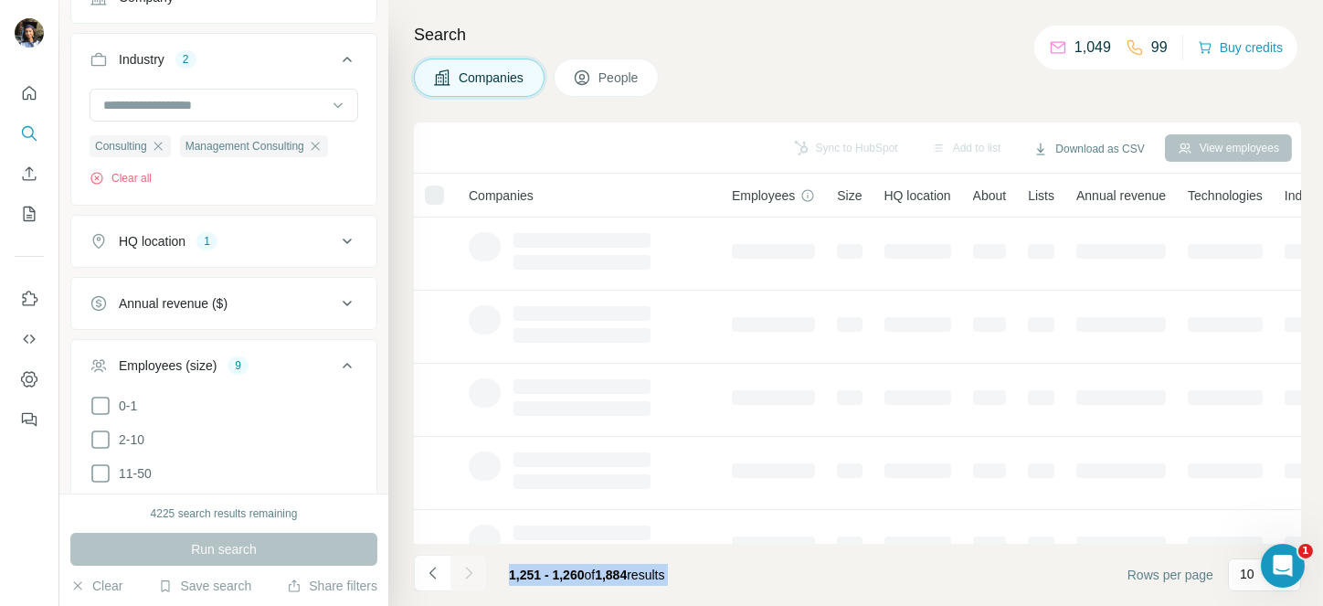
click at [474, 568] on div at bounding box center [468, 572] width 37 height 37
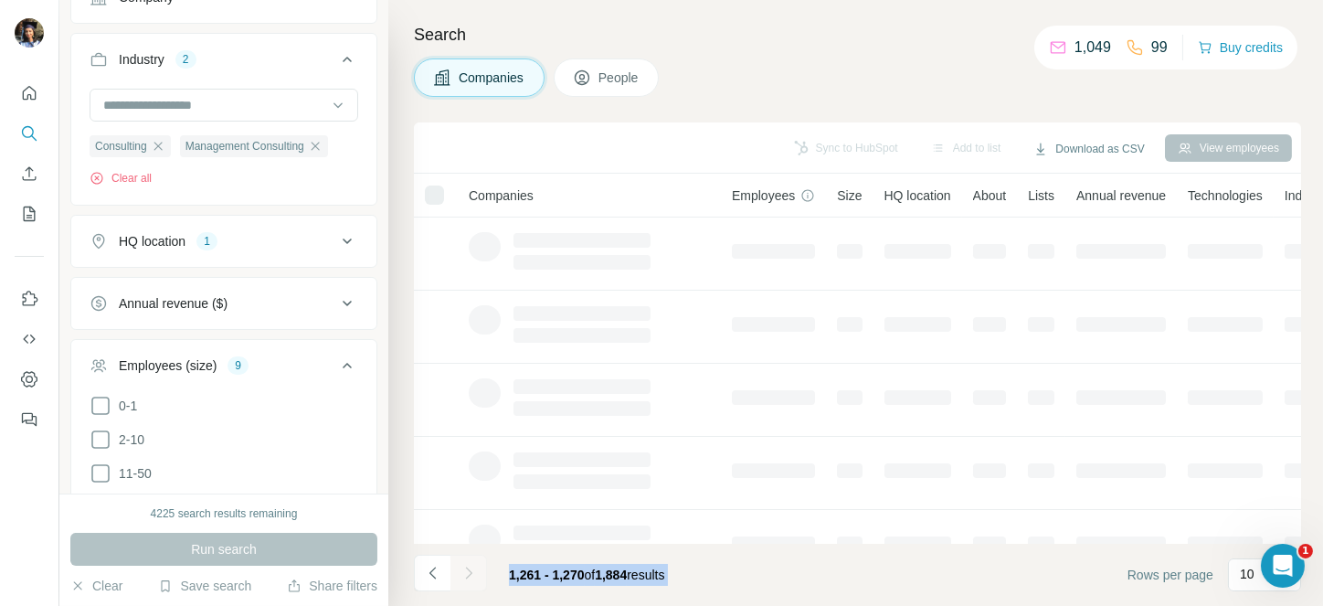
click at [474, 568] on div at bounding box center [468, 572] width 37 height 37
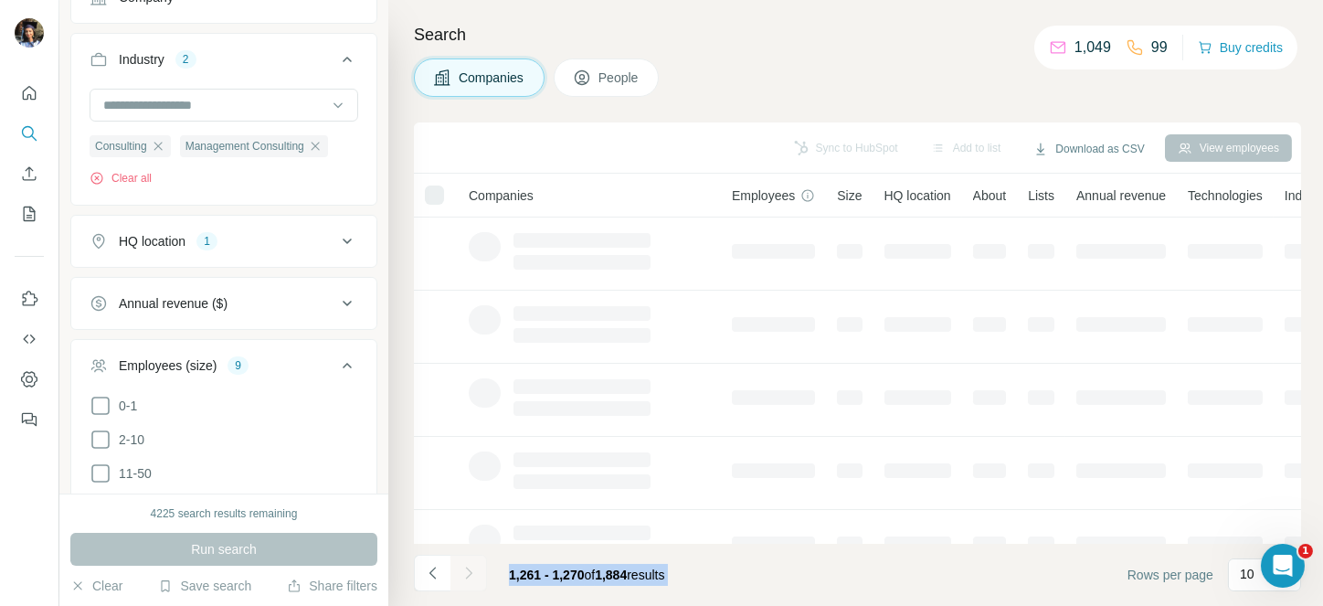
click at [474, 568] on div at bounding box center [468, 572] width 37 height 37
click at [474, 568] on icon "Navigate to next page" at bounding box center [468, 573] width 18 height 18
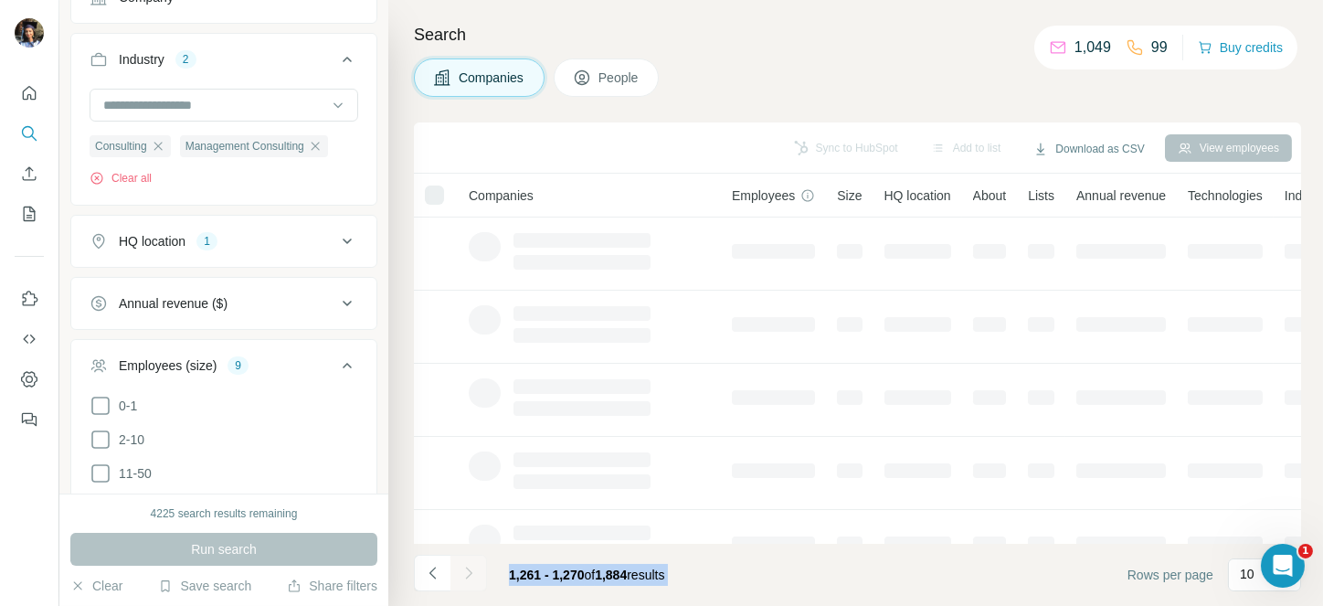
click at [474, 568] on div at bounding box center [468, 572] width 37 height 37
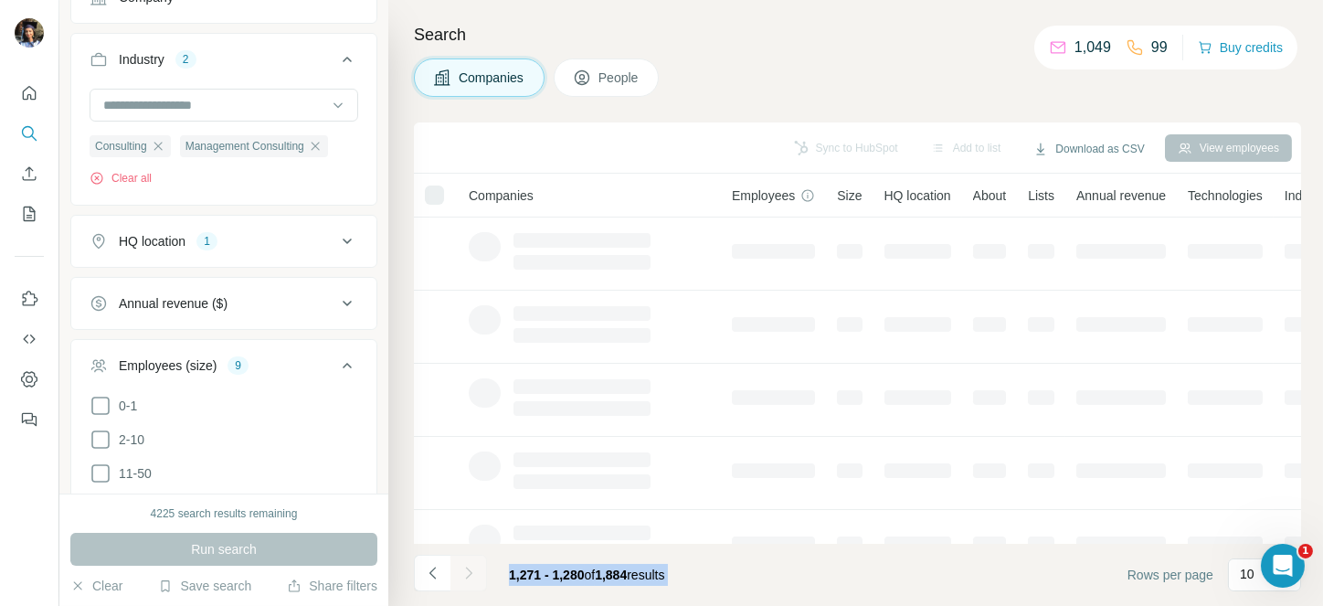
click at [474, 568] on div at bounding box center [468, 572] width 37 height 37
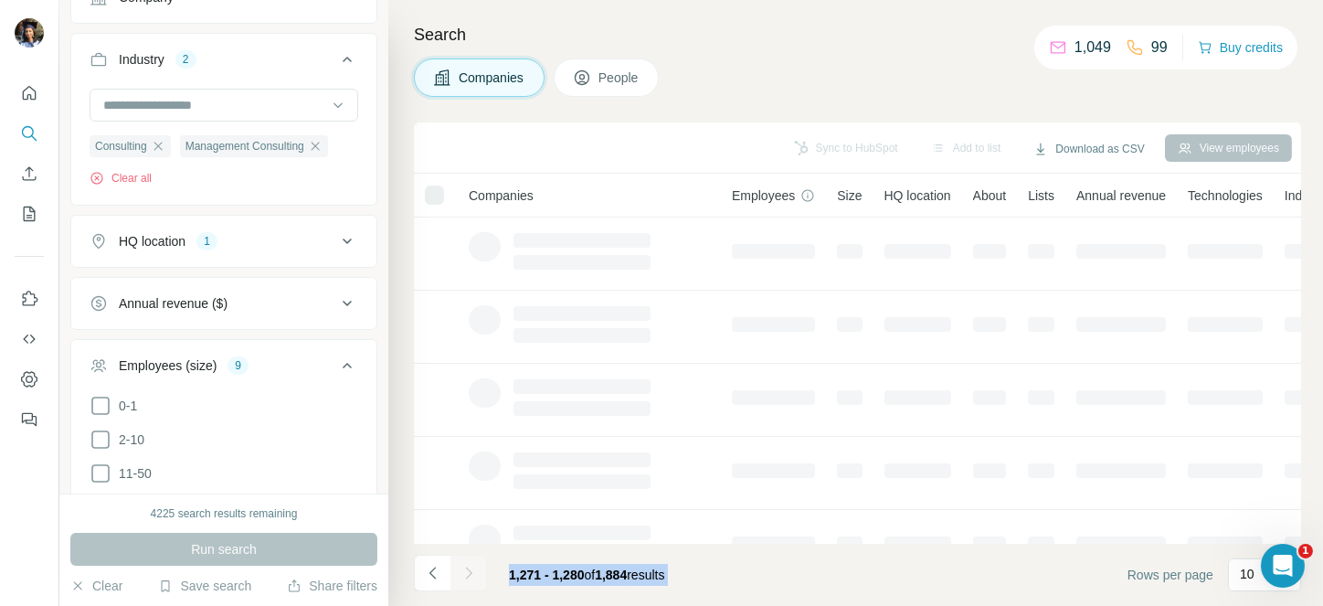
click at [474, 568] on icon "Navigate to next page" at bounding box center [468, 573] width 18 height 18
click at [474, 568] on div at bounding box center [468, 572] width 37 height 37
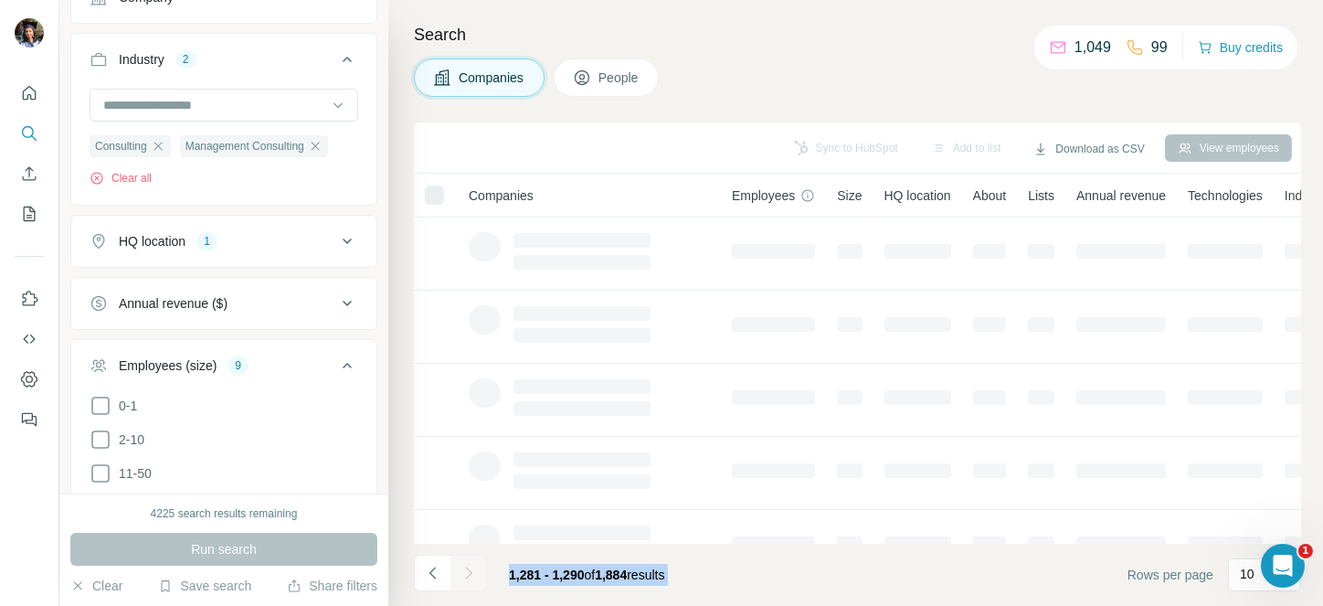
click at [474, 568] on div at bounding box center [468, 572] width 37 height 37
click at [474, 568] on icon "Navigate to next page" at bounding box center [468, 573] width 18 height 18
click at [474, 568] on div at bounding box center [468, 572] width 37 height 37
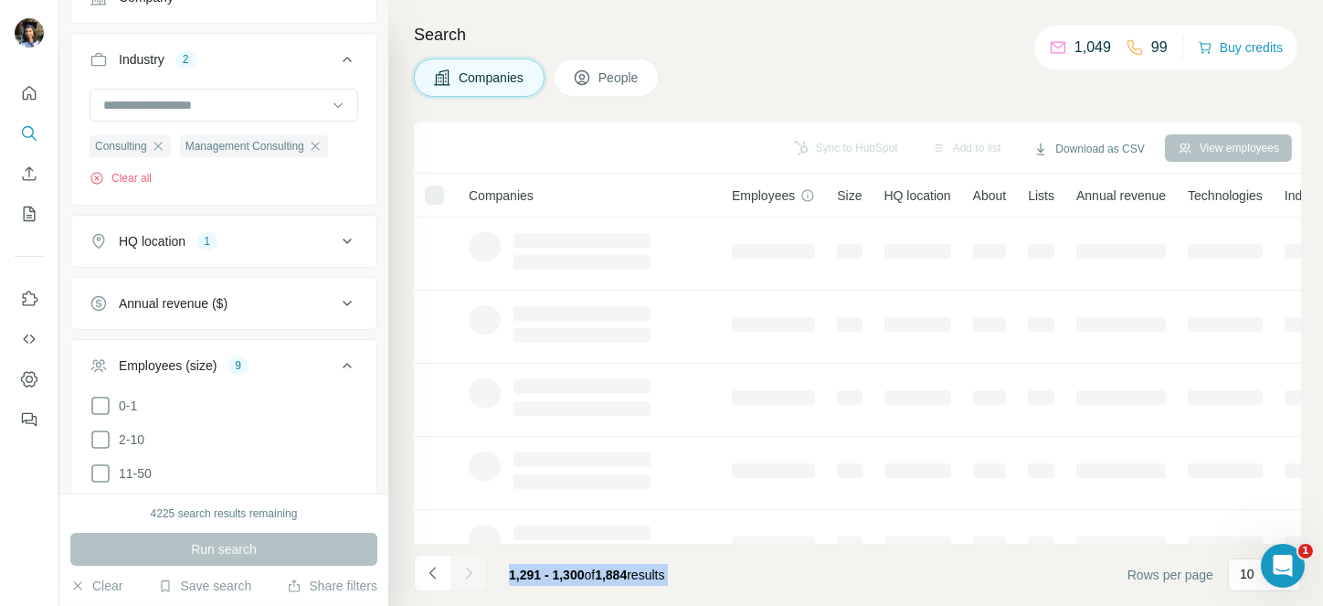
click at [474, 568] on div at bounding box center [468, 572] width 37 height 37
click at [474, 568] on icon "Navigate to next page" at bounding box center [468, 573] width 18 height 18
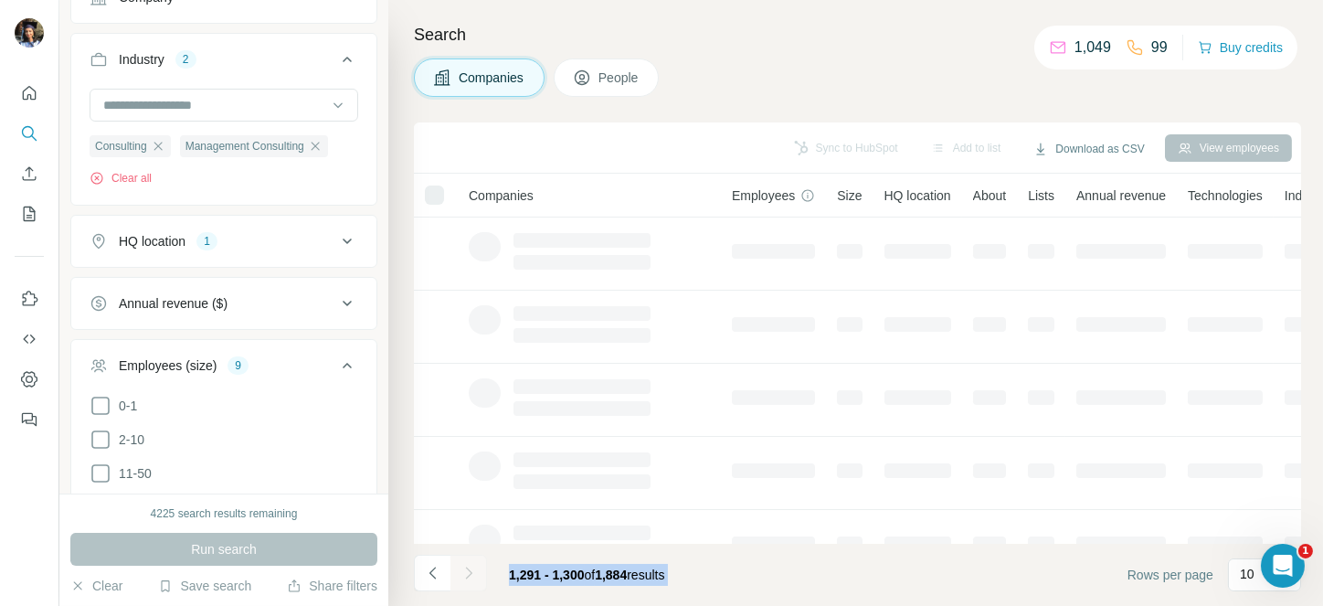
click at [474, 568] on div at bounding box center [468, 572] width 37 height 37
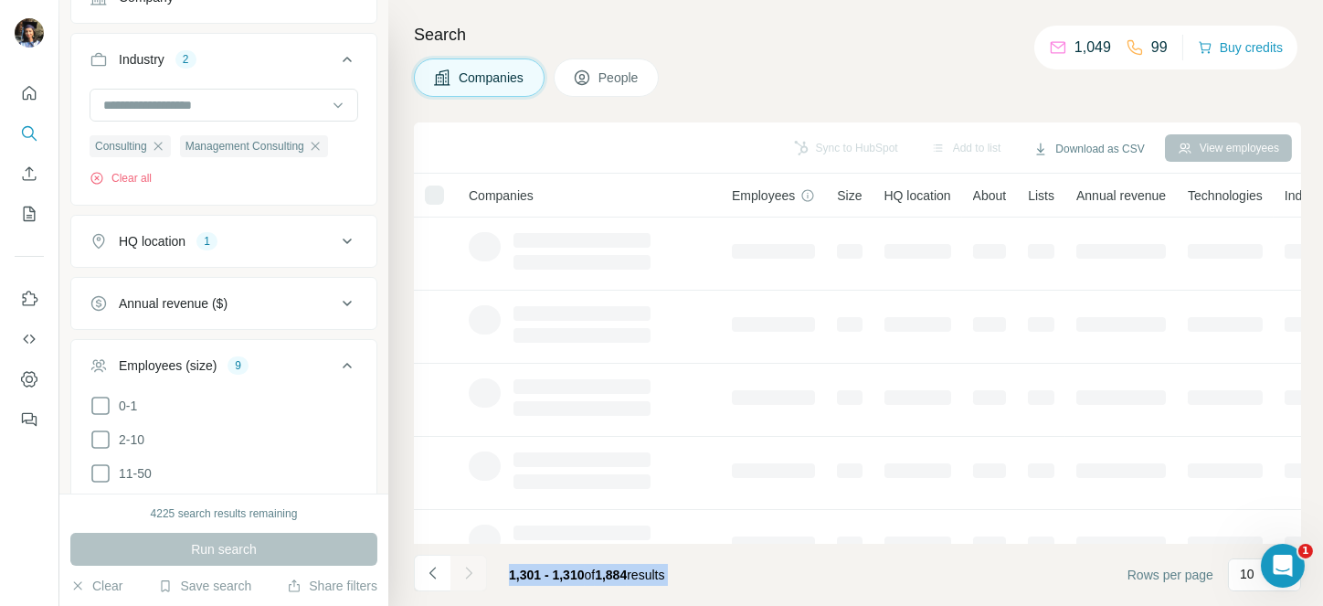
click at [474, 568] on icon "Navigate to next page" at bounding box center [468, 573] width 18 height 18
click at [474, 568] on div at bounding box center [468, 572] width 37 height 37
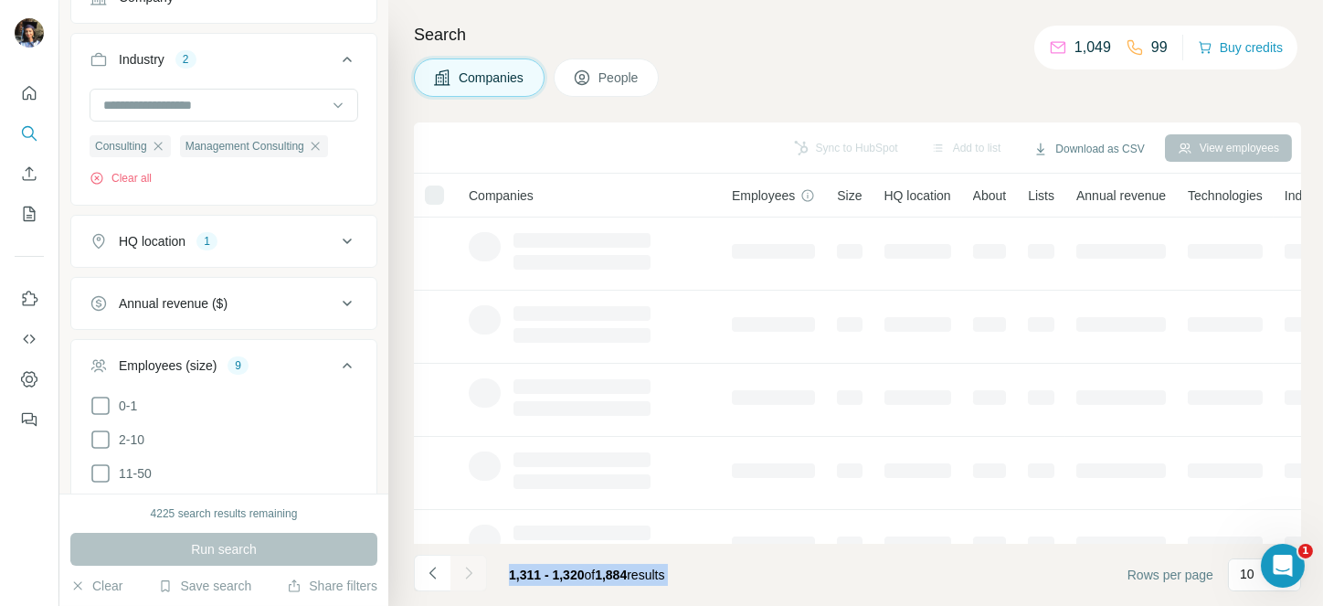
click at [474, 568] on div at bounding box center [468, 572] width 37 height 37
click at [474, 568] on icon "Navigate to next page" at bounding box center [468, 573] width 18 height 18
click at [474, 568] on div at bounding box center [468, 572] width 37 height 37
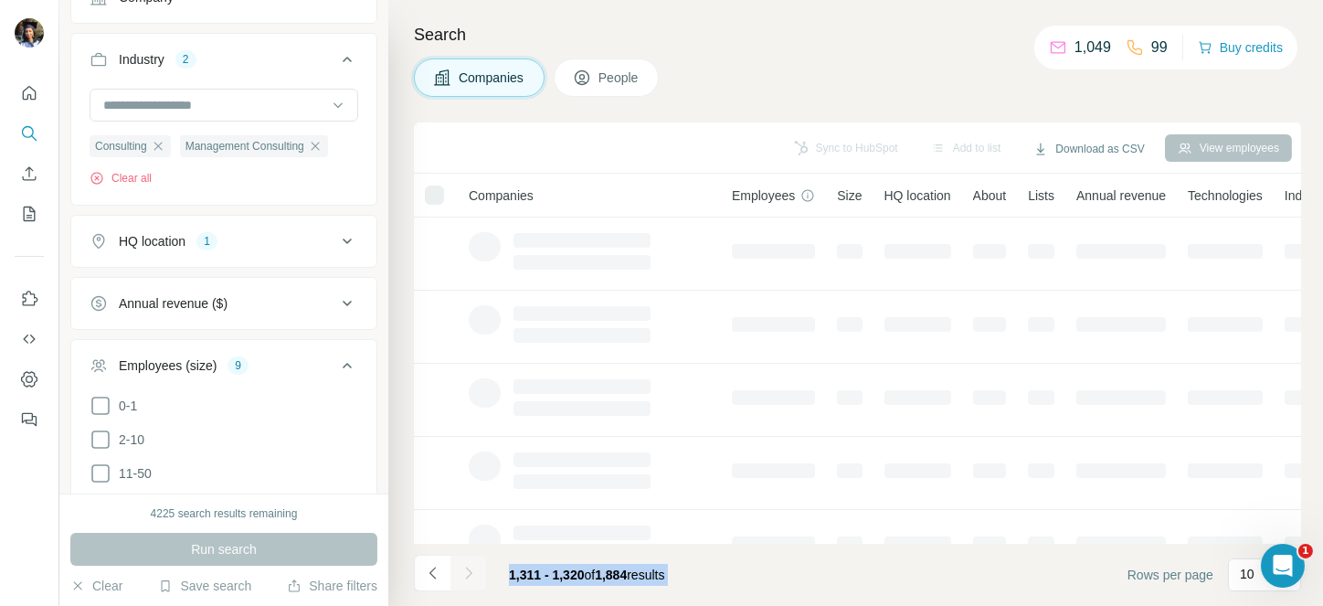
click at [474, 568] on div at bounding box center [468, 572] width 37 height 37
click at [474, 568] on icon "Navigate to next page" at bounding box center [468, 573] width 18 height 18
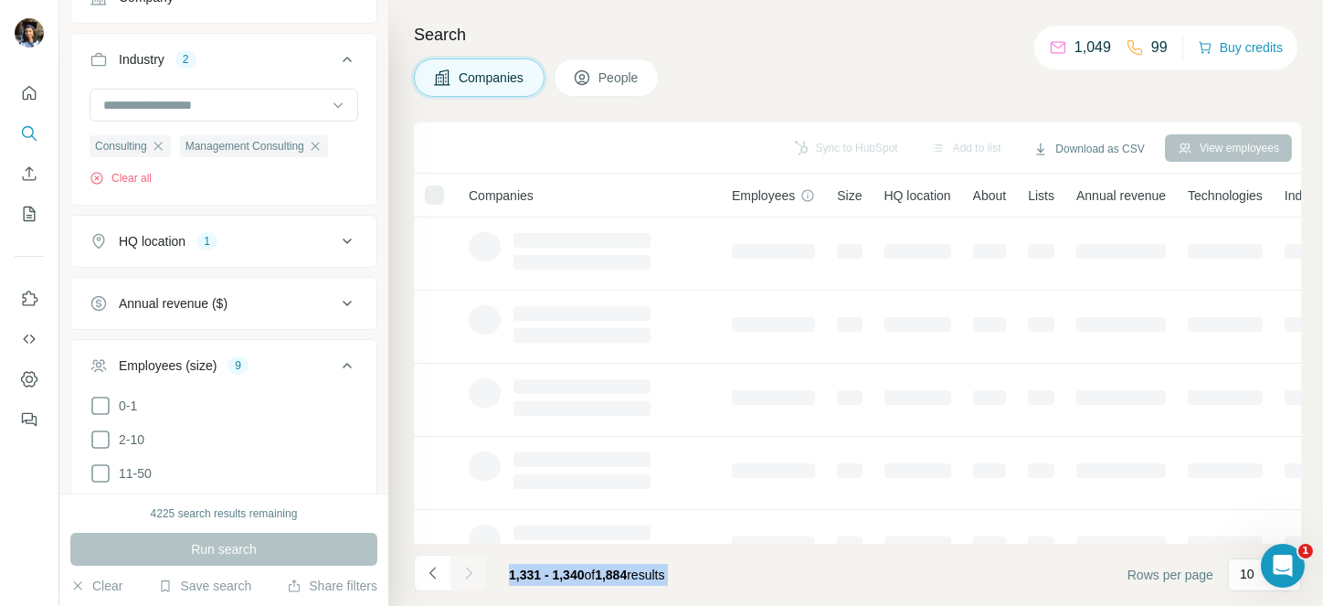
click at [474, 568] on div at bounding box center [468, 572] width 37 height 37
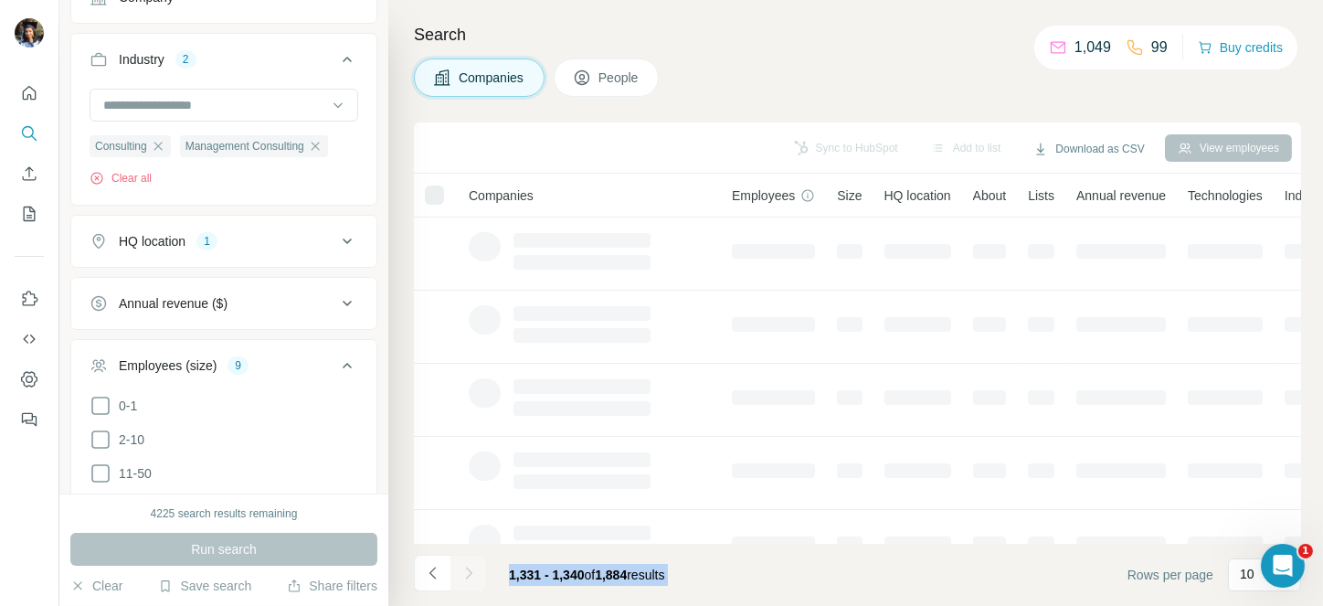
click at [474, 568] on icon "Navigate to next page" at bounding box center [468, 573] width 18 height 18
click at [474, 568] on div at bounding box center [468, 572] width 37 height 37
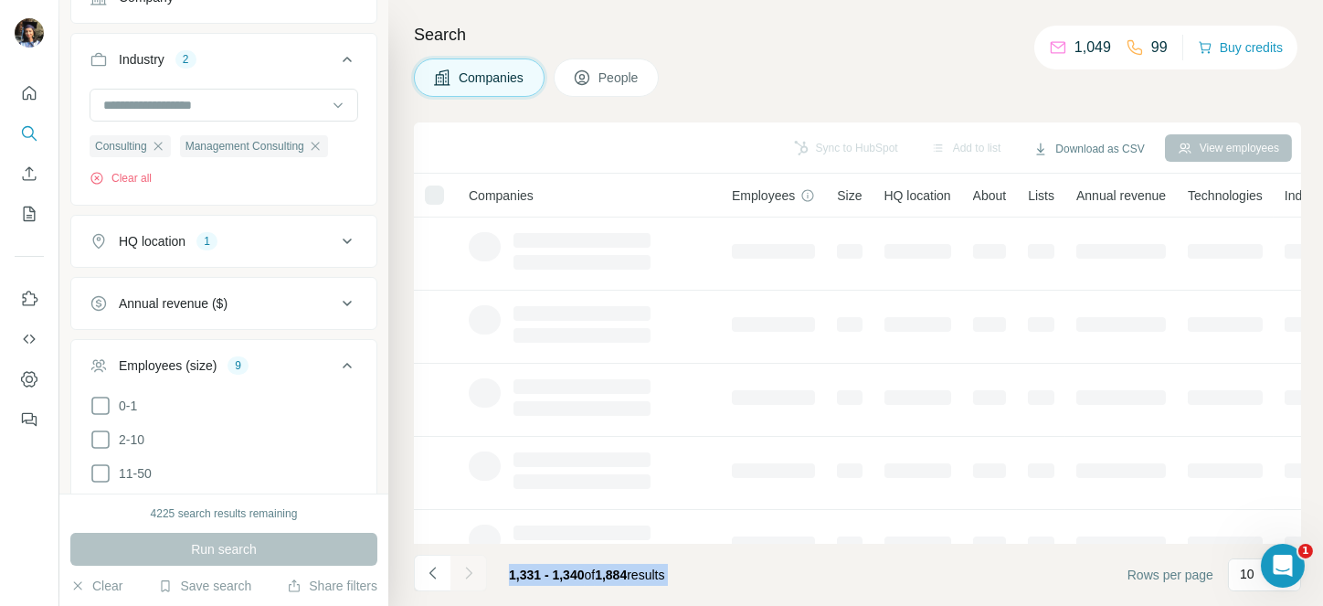
click at [474, 568] on div at bounding box center [468, 572] width 37 height 37
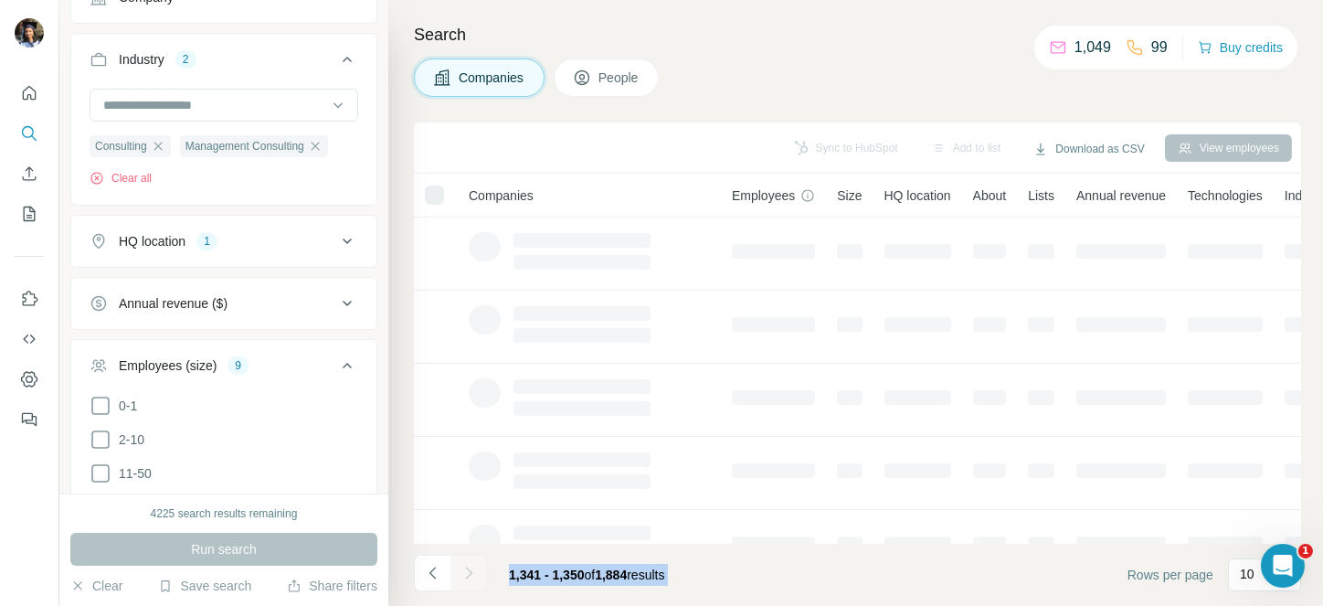
click at [474, 568] on div at bounding box center [468, 572] width 37 height 37
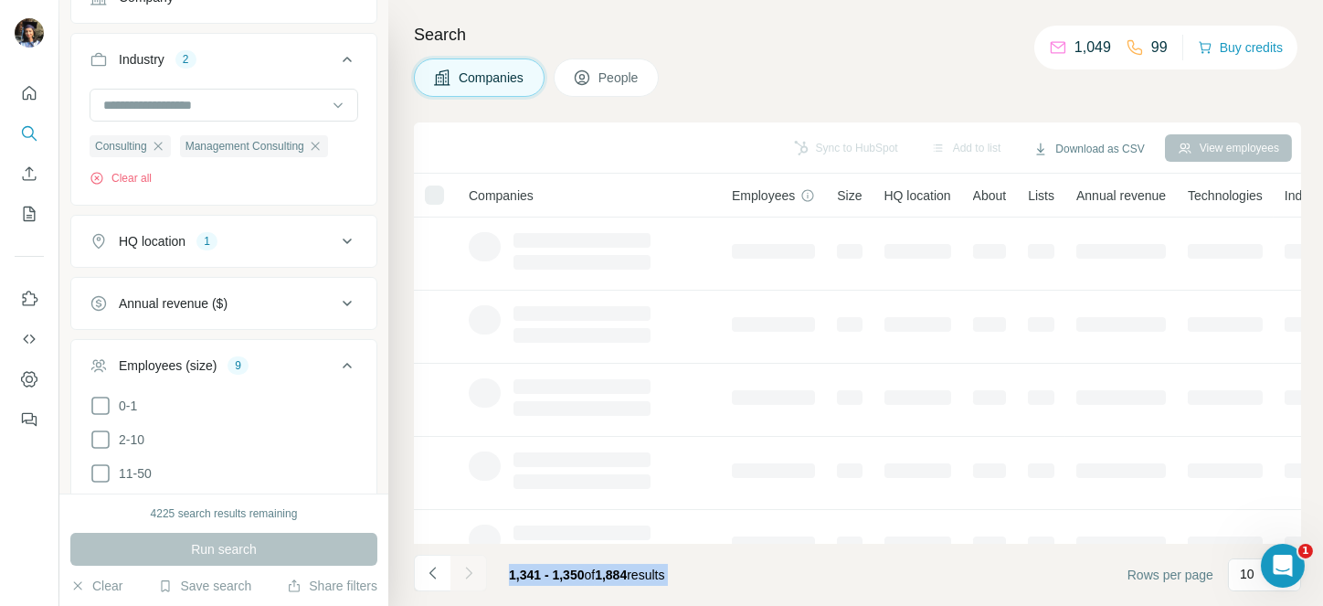
click at [474, 568] on div at bounding box center [468, 572] width 37 height 37
click at [474, 568] on icon "Navigate to next page" at bounding box center [468, 573] width 18 height 18
click at [474, 568] on div at bounding box center [468, 572] width 37 height 37
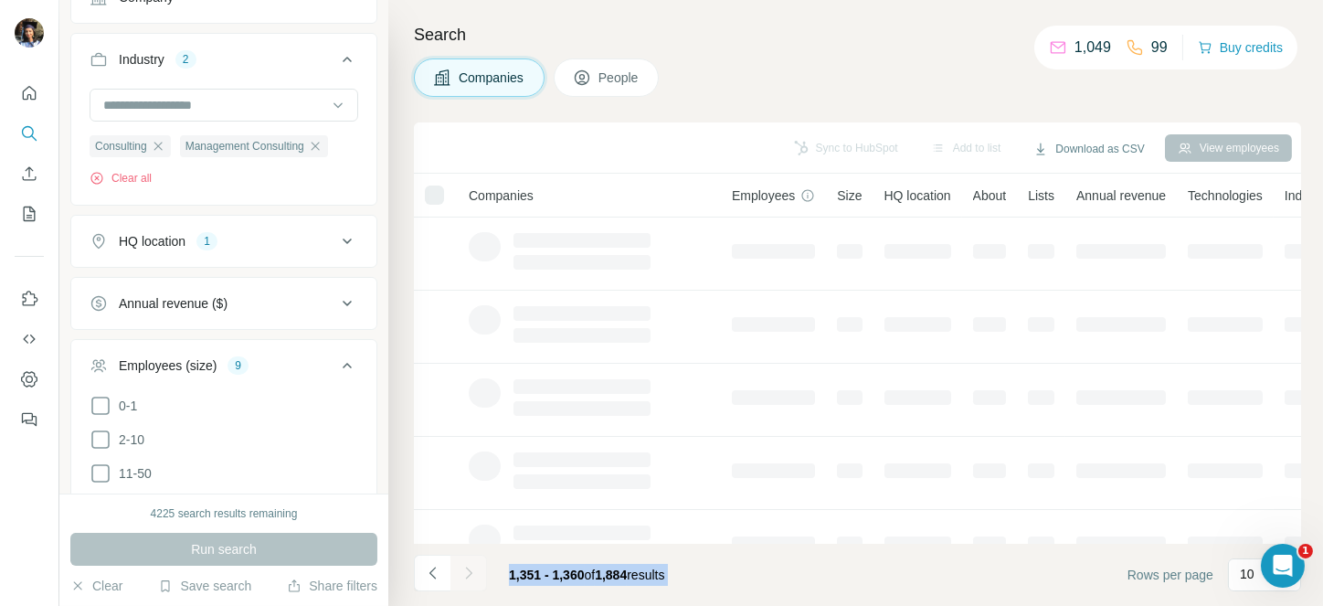
click at [474, 568] on div at bounding box center [468, 572] width 37 height 37
click at [474, 568] on icon "Navigate to next page" at bounding box center [468, 573] width 18 height 18
click at [474, 568] on div at bounding box center [468, 572] width 37 height 37
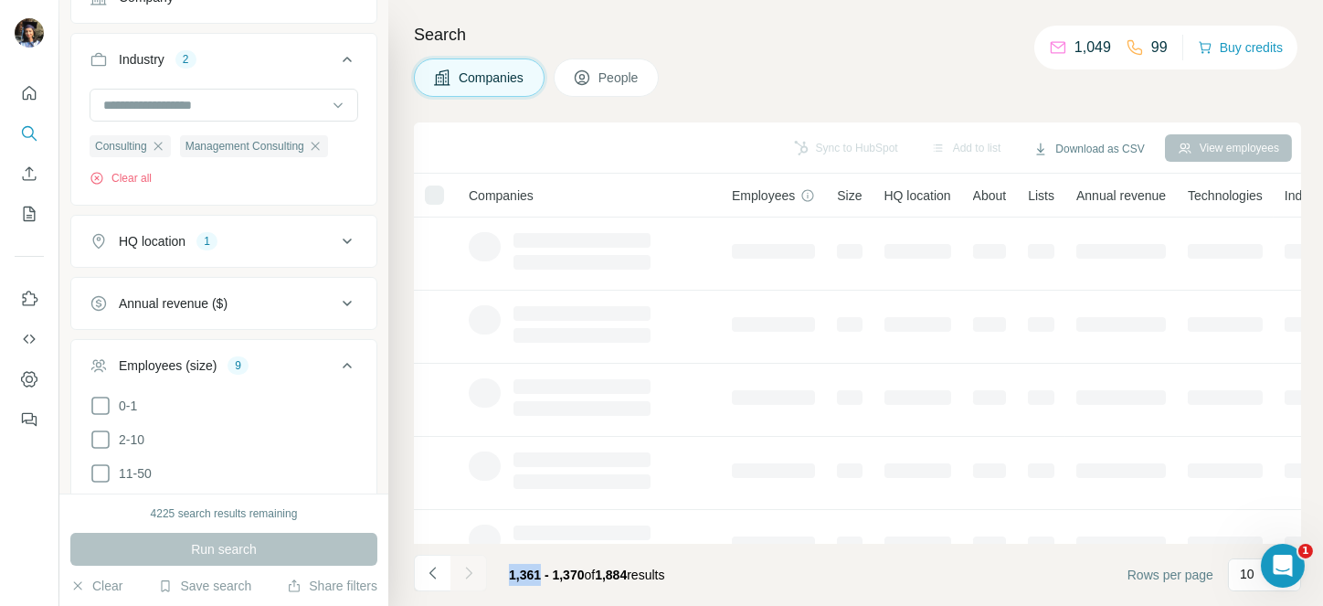
click at [474, 568] on div at bounding box center [468, 572] width 37 height 37
click at [474, 568] on icon "Navigate to next page" at bounding box center [468, 573] width 18 height 18
click at [474, 568] on div at bounding box center [468, 572] width 37 height 37
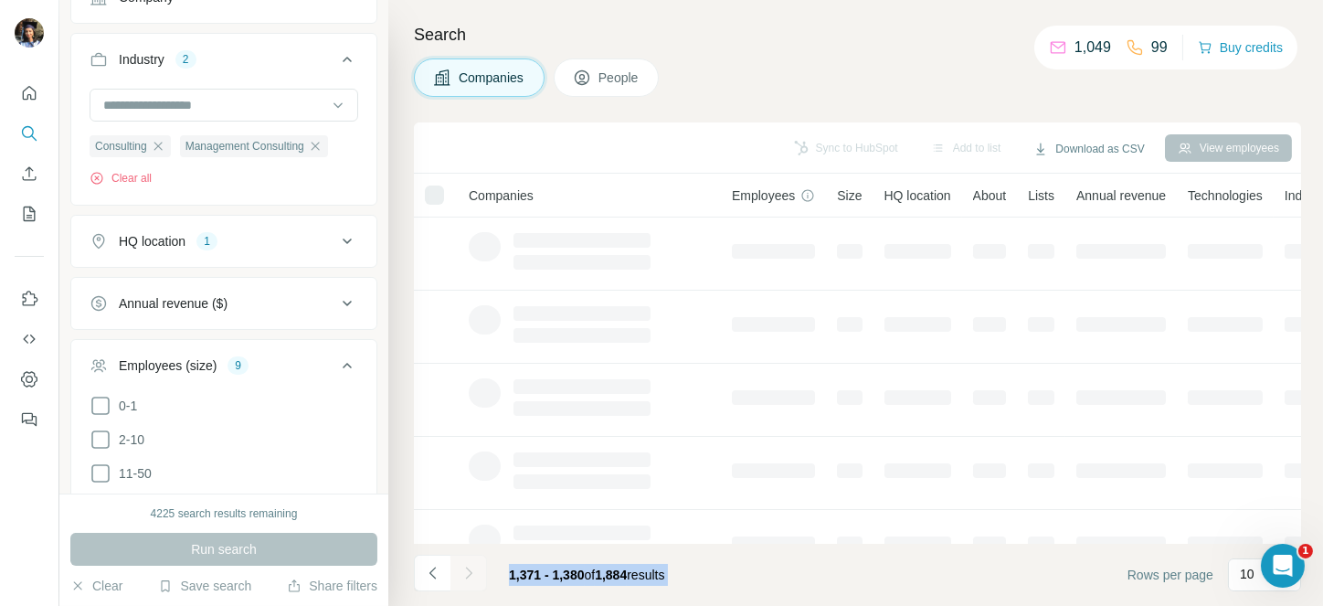
click at [474, 568] on div at bounding box center [468, 572] width 37 height 37
click at [474, 568] on icon "Navigate to next page" at bounding box center [468, 573] width 18 height 18
click at [474, 568] on div at bounding box center [468, 572] width 37 height 37
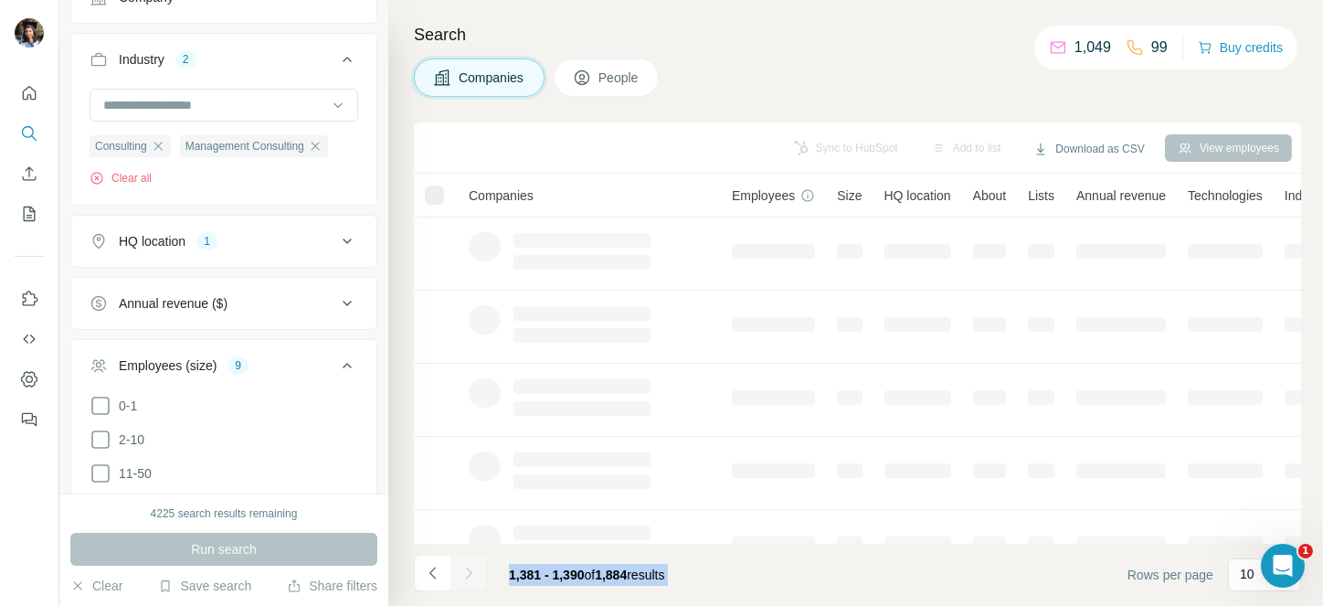
click at [474, 568] on div at bounding box center [468, 572] width 37 height 37
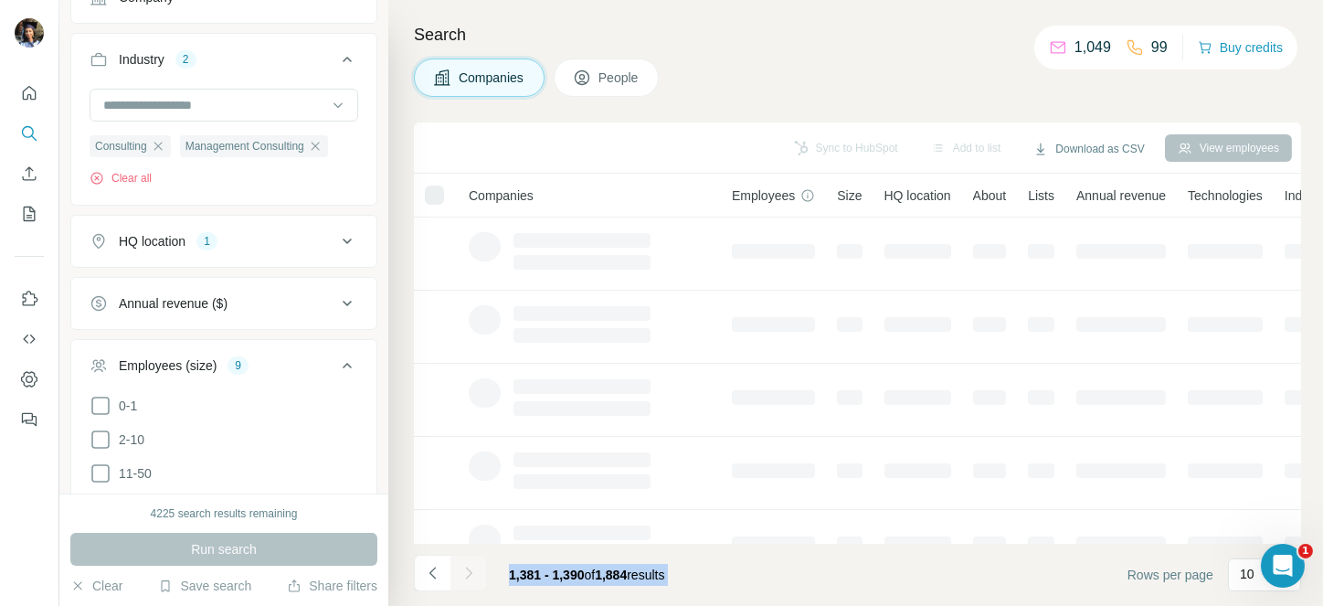
click at [474, 568] on div at bounding box center [468, 572] width 37 height 37
click at [474, 568] on icon "Navigate to next page" at bounding box center [468, 573] width 18 height 18
click at [474, 568] on div at bounding box center [468, 572] width 37 height 37
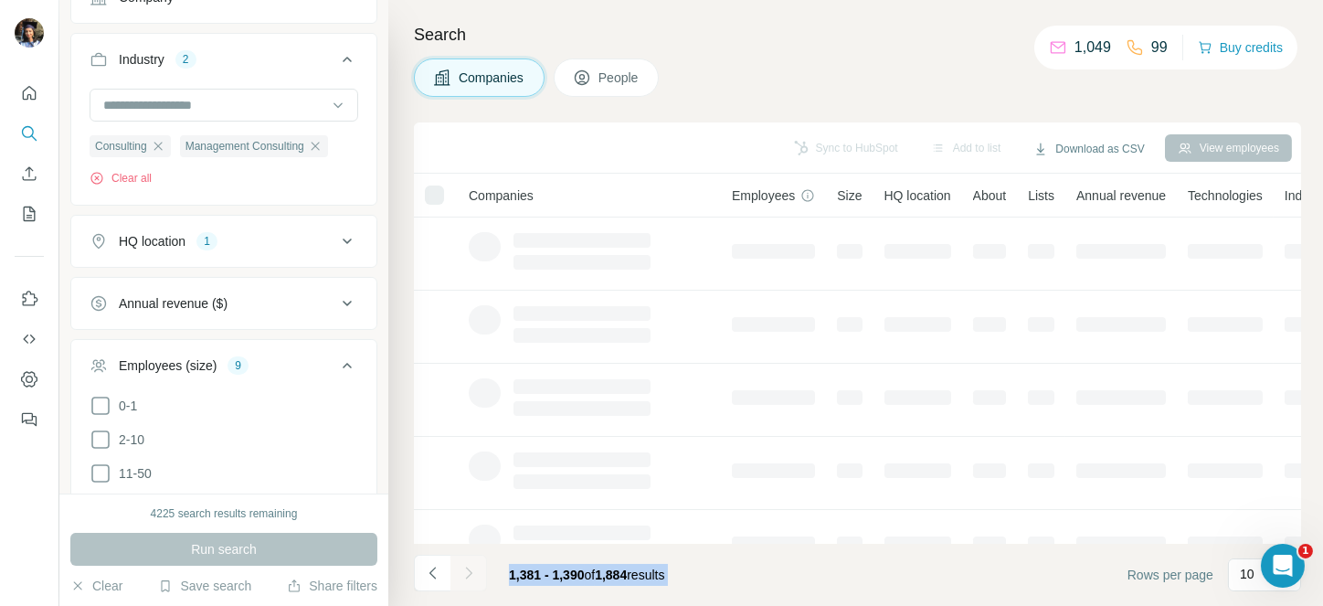
click at [474, 568] on div at bounding box center [468, 572] width 37 height 37
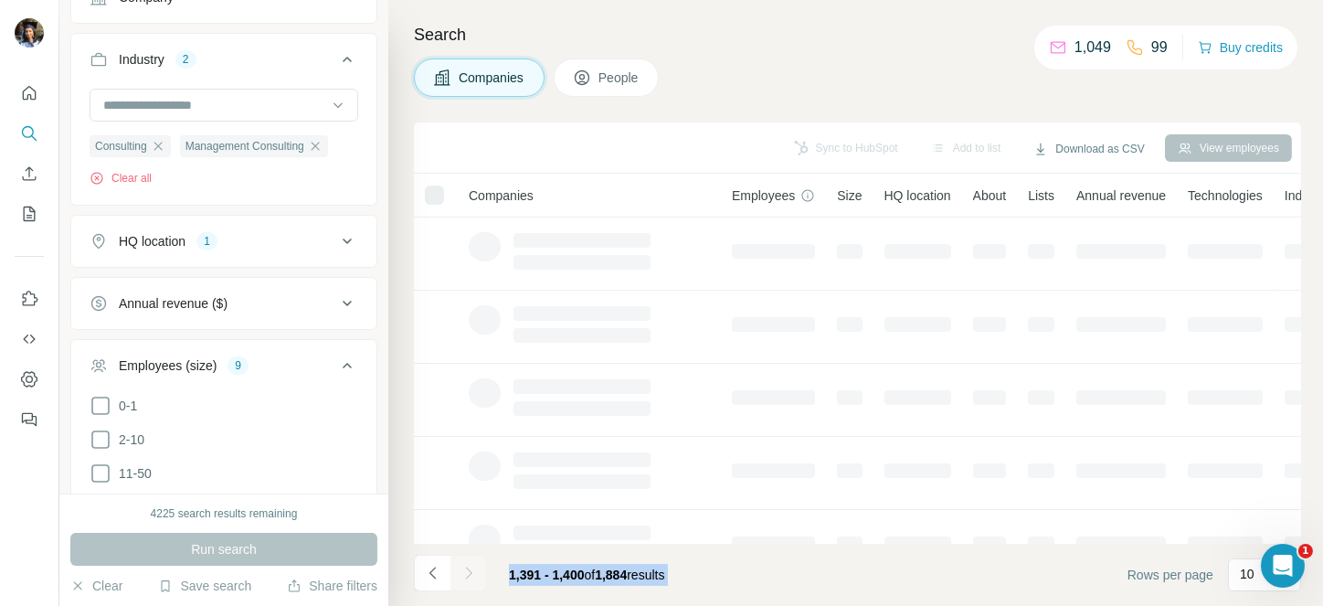
click at [474, 568] on div at bounding box center [468, 572] width 37 height 37
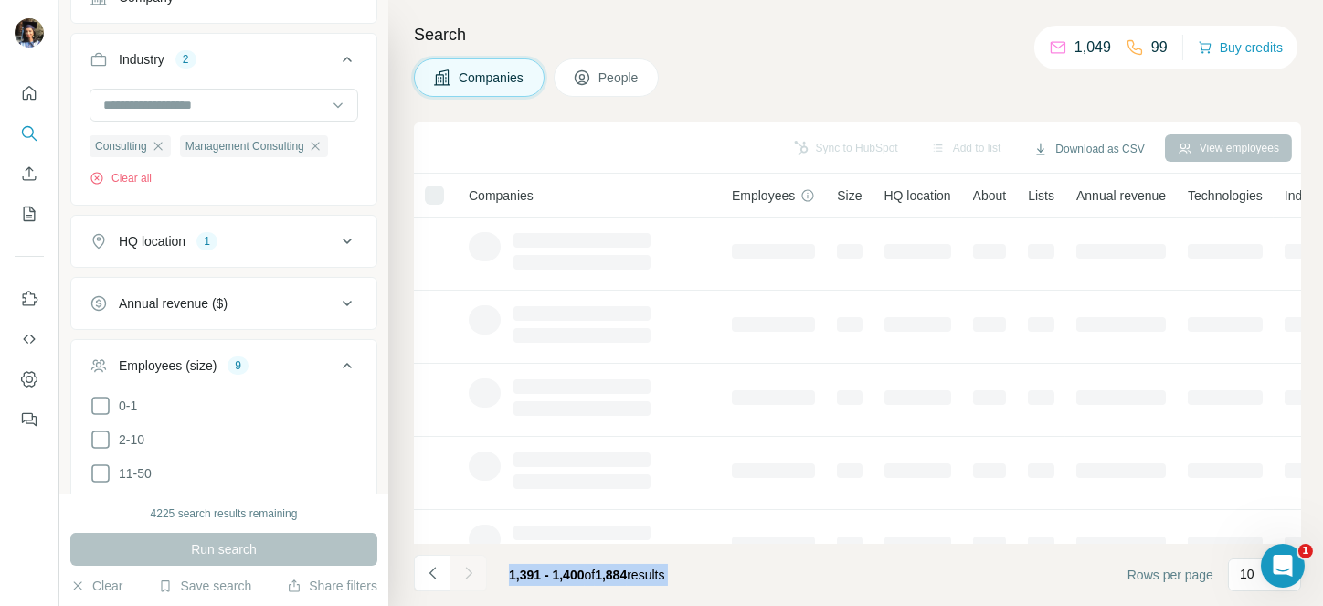
click at [474, 568] on icon "Navigate to next page" at bounding box center [468, 573] width 18 height 18
click at [474, 568] on div at bounding box center [468, 572] width 37 height 37
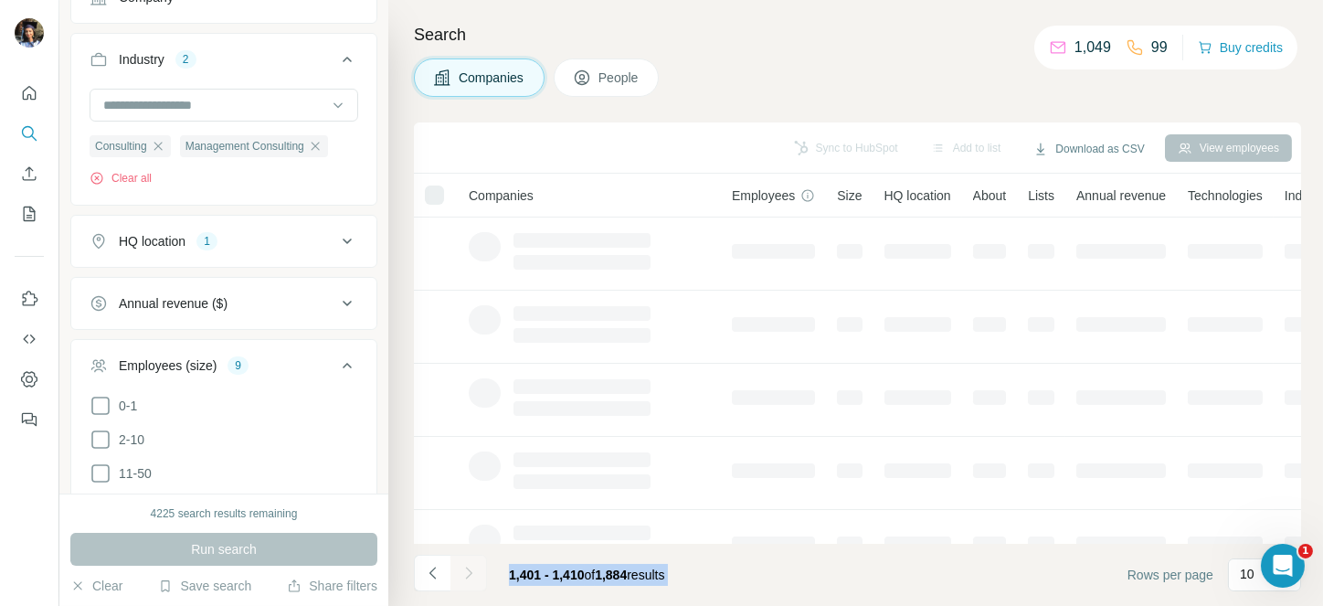
click at [474, 568] on div at bounding box center [468, 572] width 37 height 37
click at [474, 568] on icon "Navigate to next page" at bounding box center [468, 573] width 18 height 18
click at [474, 568] on div at bounding box center [468, 572] width 37 height 37
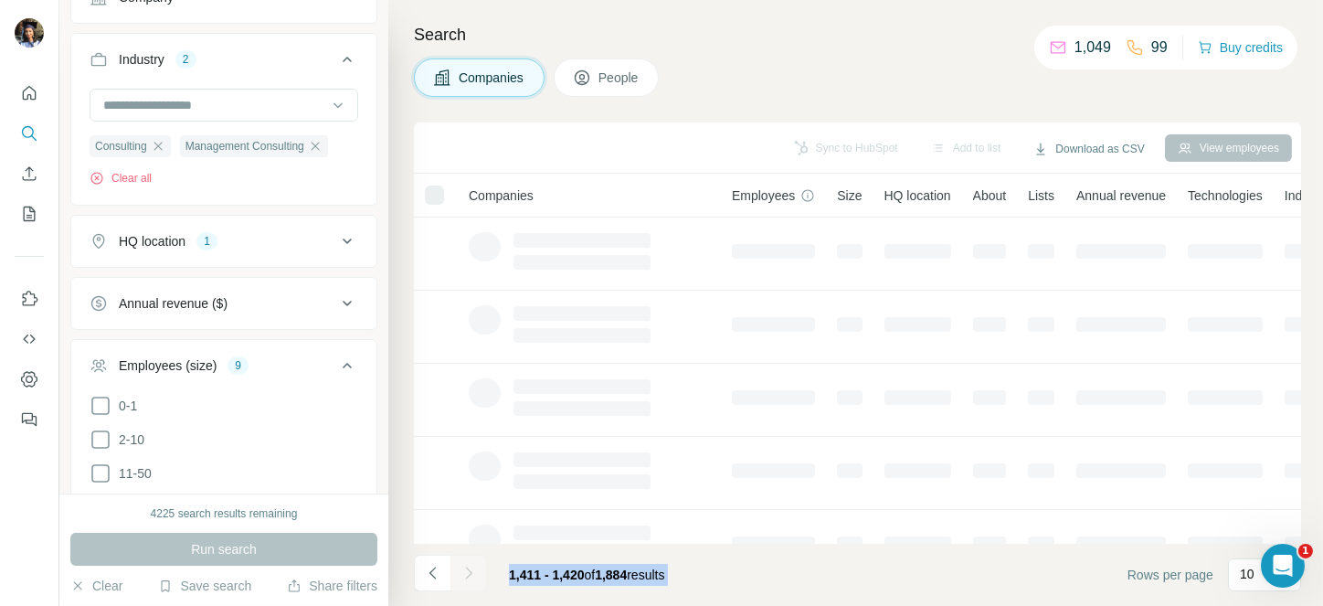
click at [474, 568] on div at bounding box center [468, 572] width 37 height 37
click at [474, 568] on icon "Navigate to next page" at bounding box center [468, 573] width 18 height 18
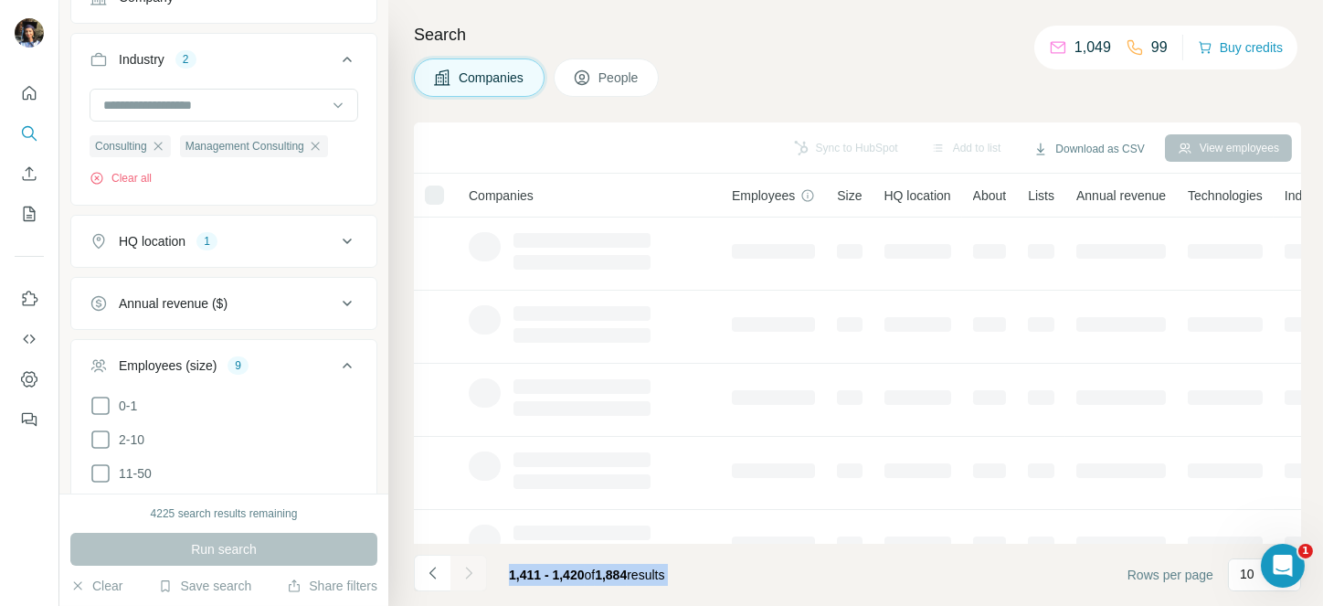
click at [474, 568] on div at bounding box center [468, 572] width 37 height 37
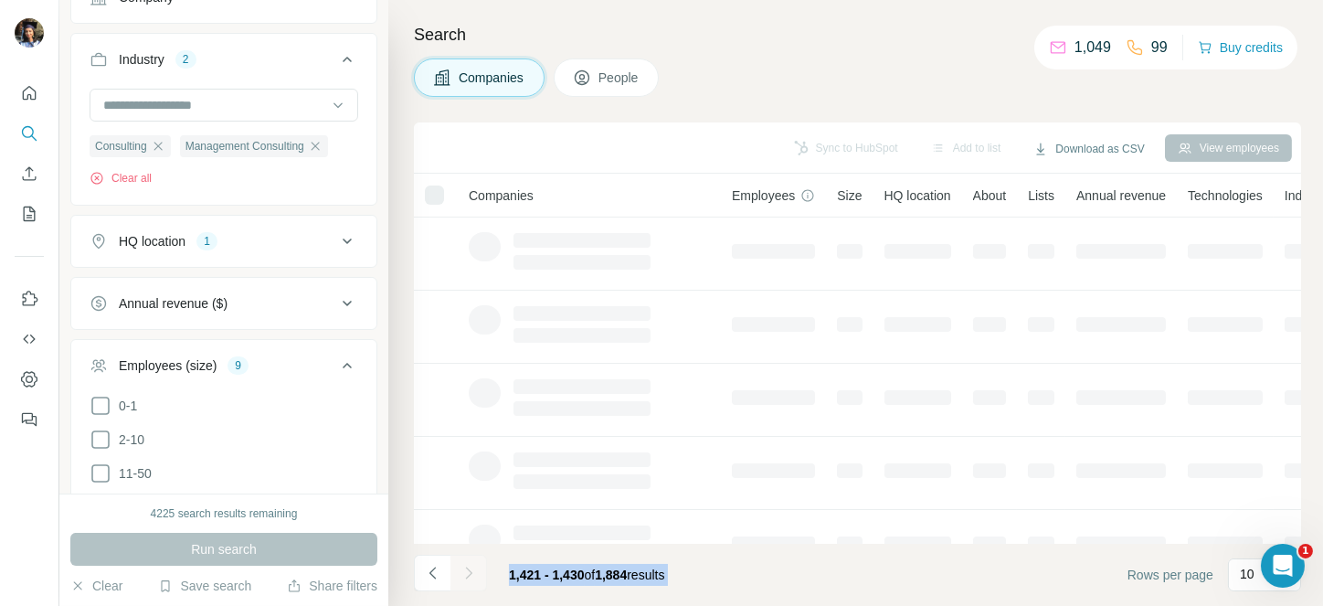
click at [474, 568] on div at bounding box center [468, 572] width 37 height 37
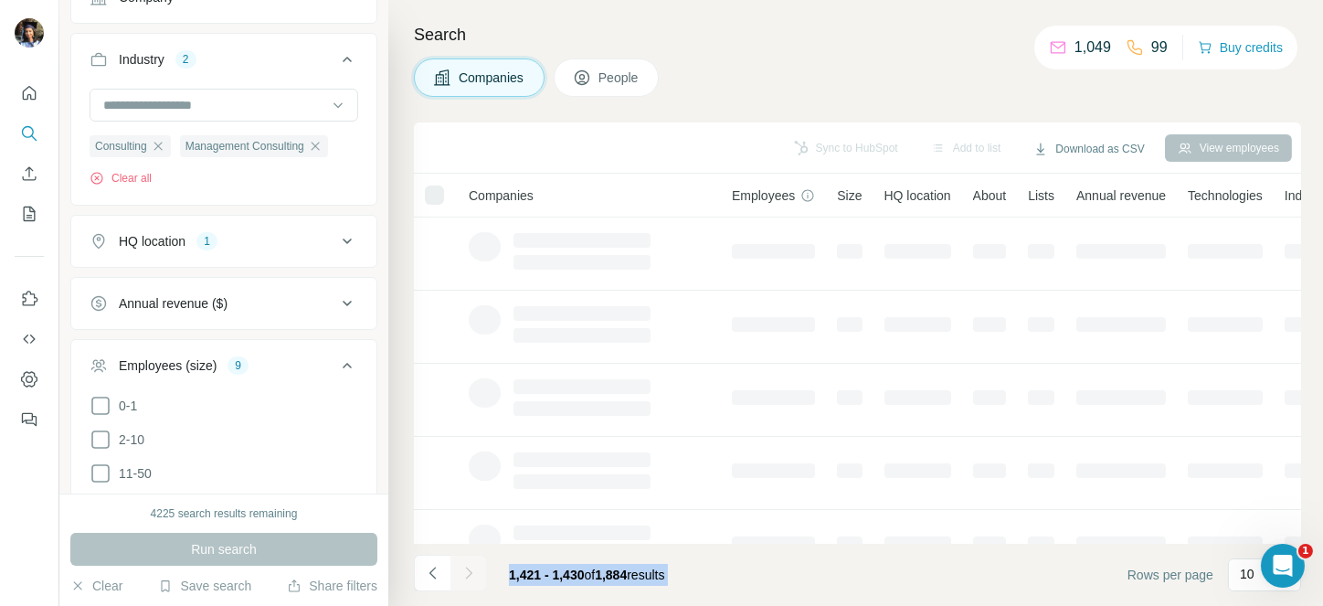
click at [474, 568] on div at bounding box center [468, 572] width 37 height 37
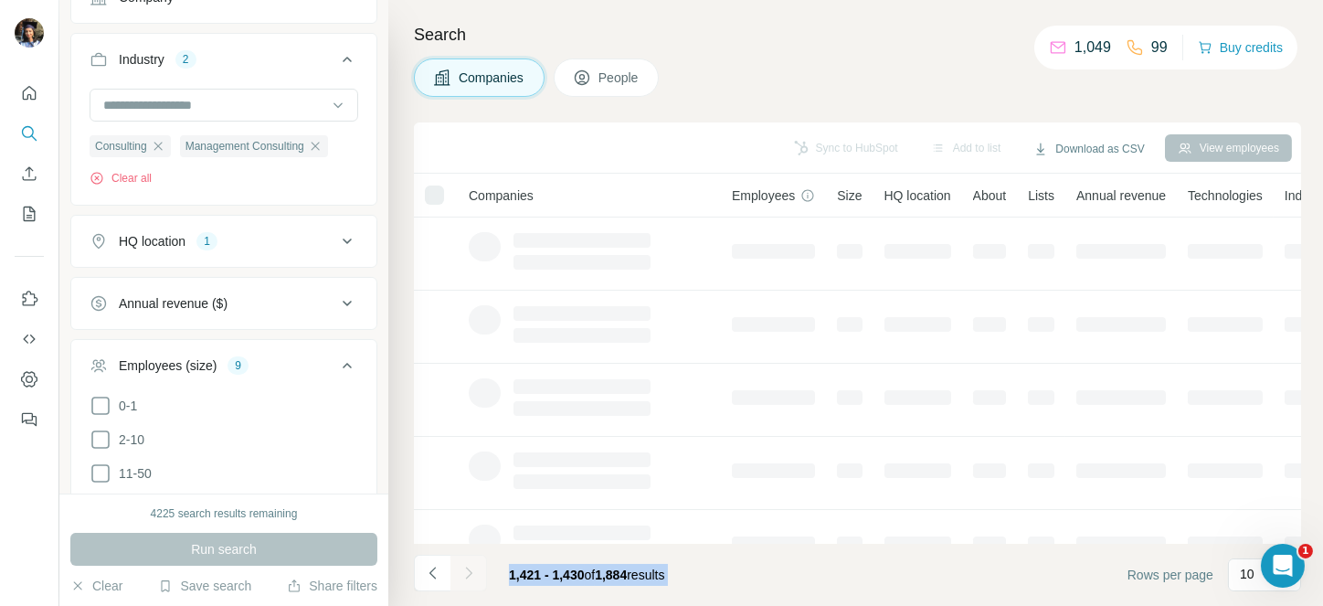
click at [474, 568] on div at bounding box center [468, 572] width 37 height 37
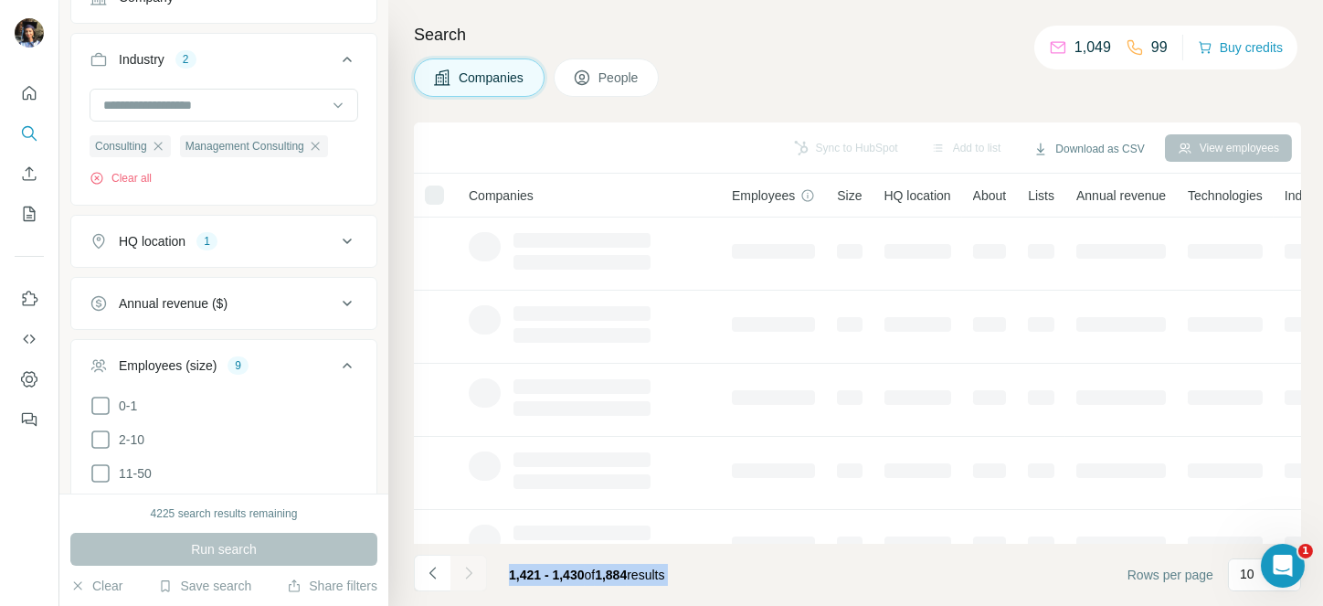
click at [474, 568] on icon "Navigate to next page" at bounding box center [468, 573] width 18 height 18
click at [474, 568] on div at bounding box center [468, 572] width 37 height 37
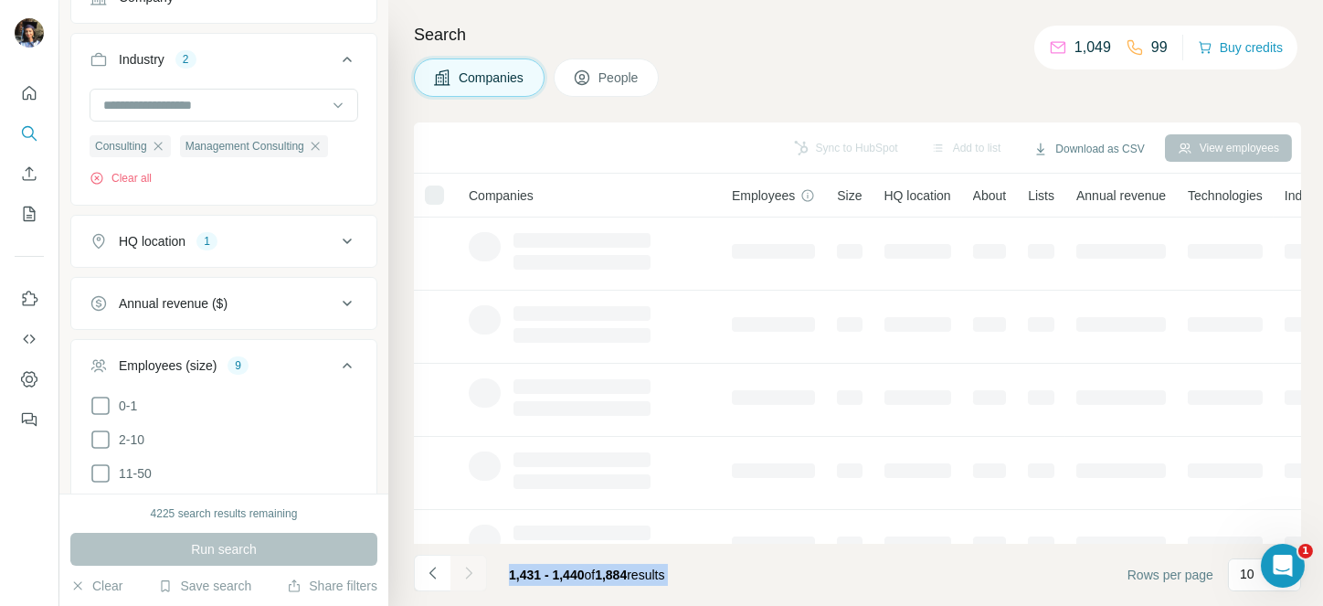
click at [474, 568] on div at bounding box center [468, 572] width 37 height 37
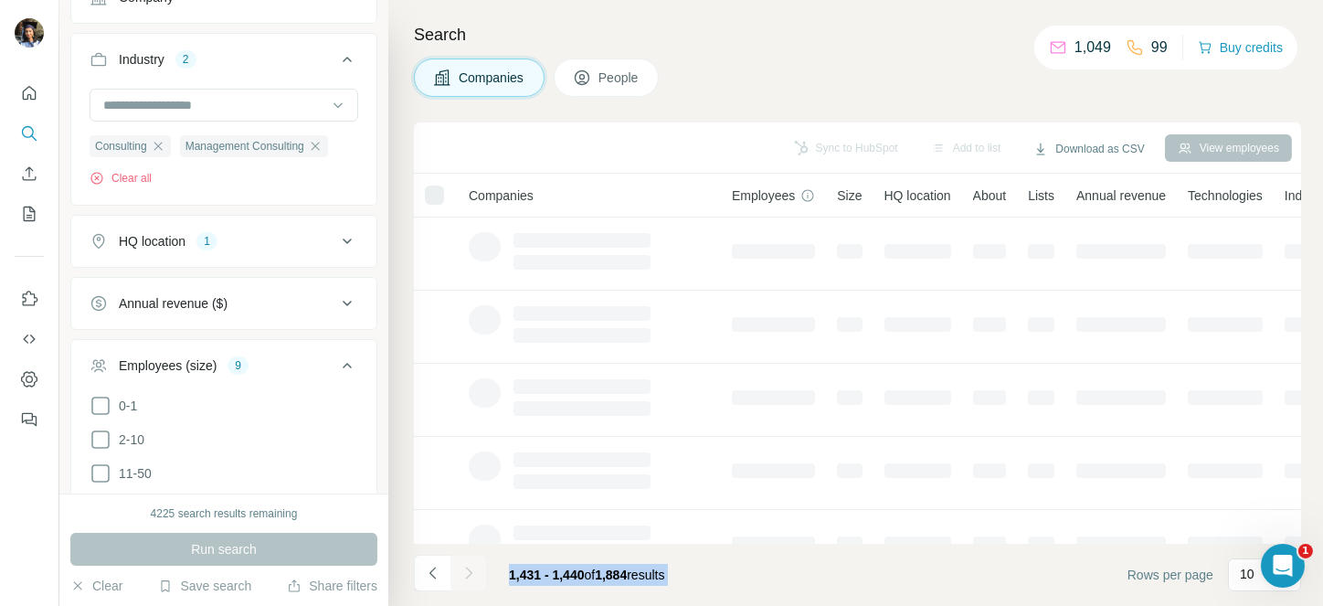
click at [474, 568] on div at bounding box center [468, 572] width 37 height 37
click
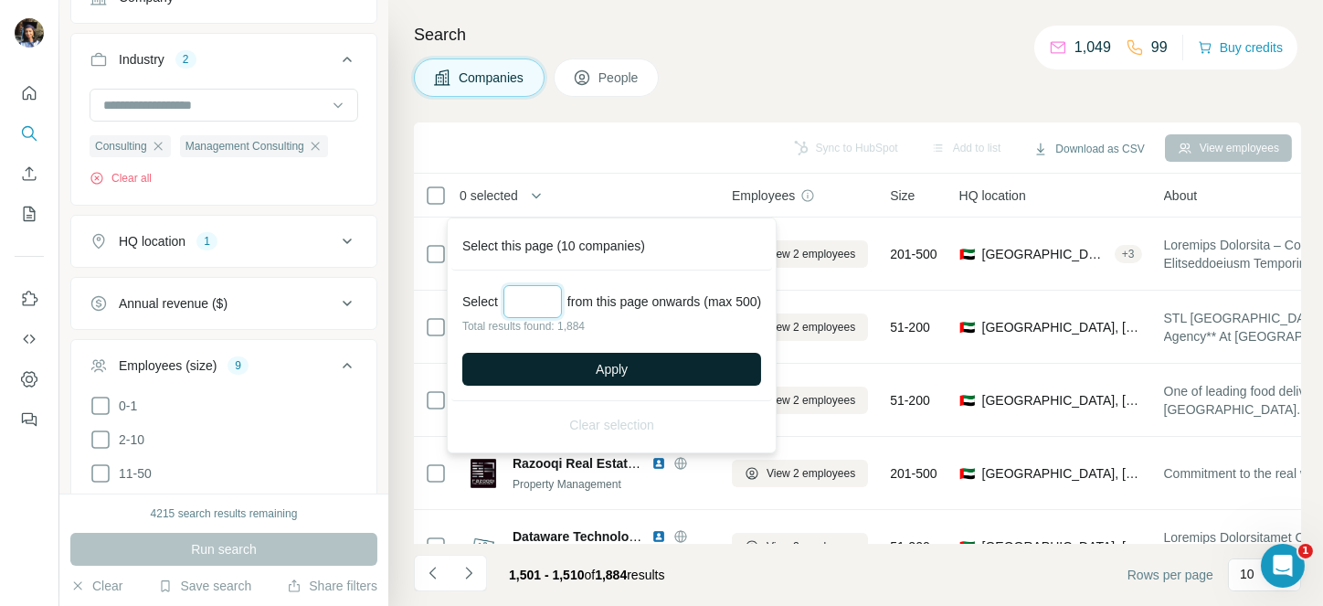
type input "***"
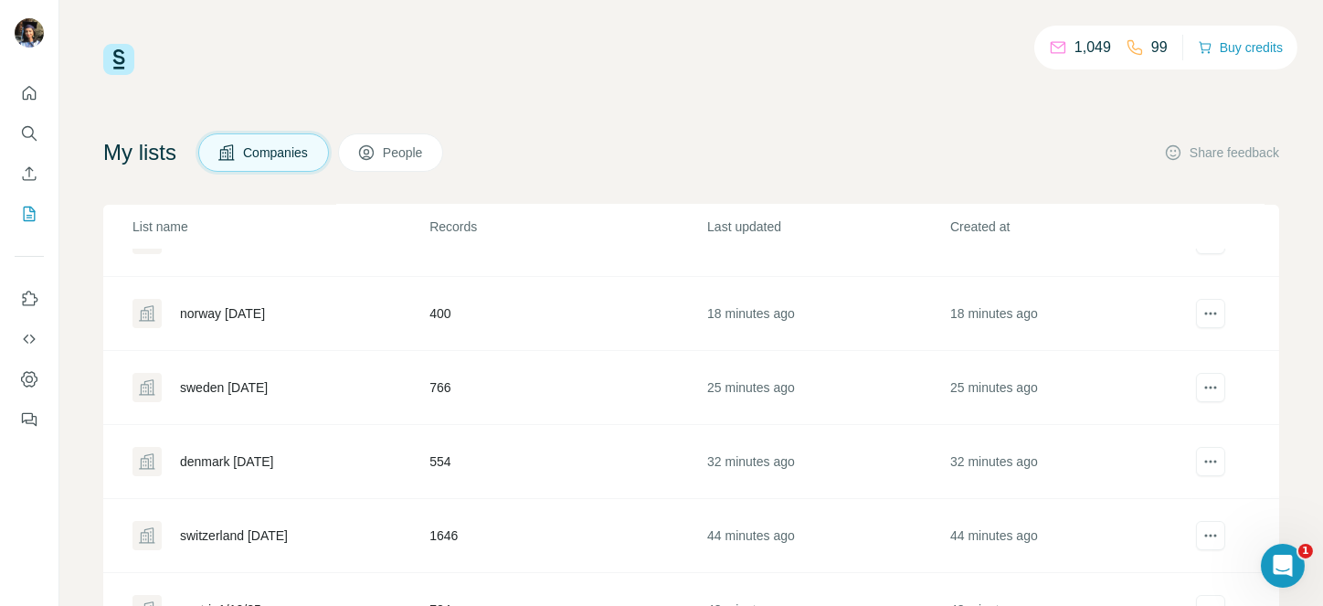
scroll to position [86, 0]
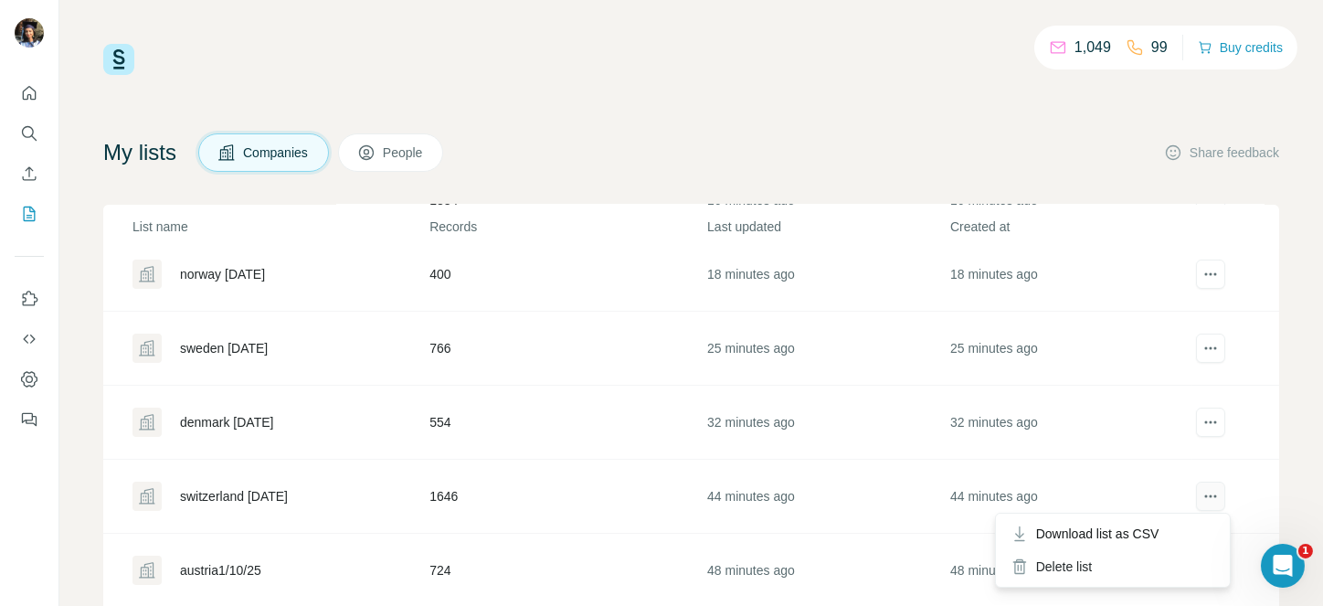
click at [1196, 499] on button "actions" at bounding box center [1210, 495] width 29 height 29
click at [1196, 485] on button "actions" at bounding box center [1210, 495] width 29 height 29
click at [1128, 538] on span "Download list as CSV" at bounding box center [1097, 533] width 123 height 18
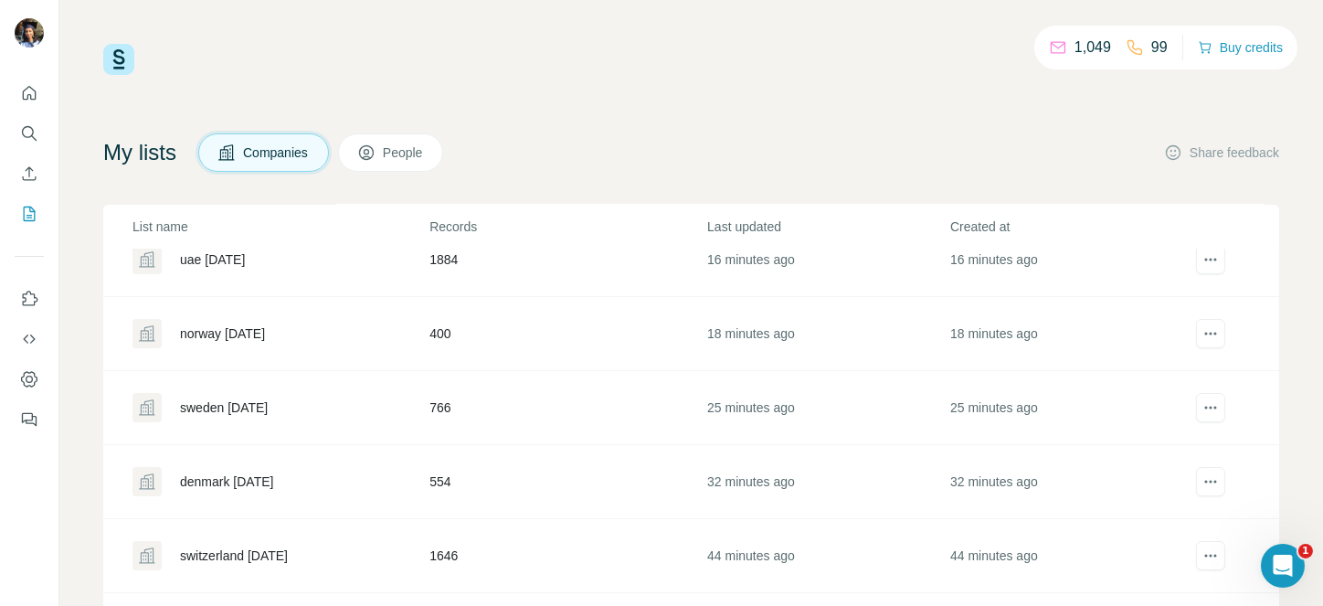
scroll to position [18, 0]
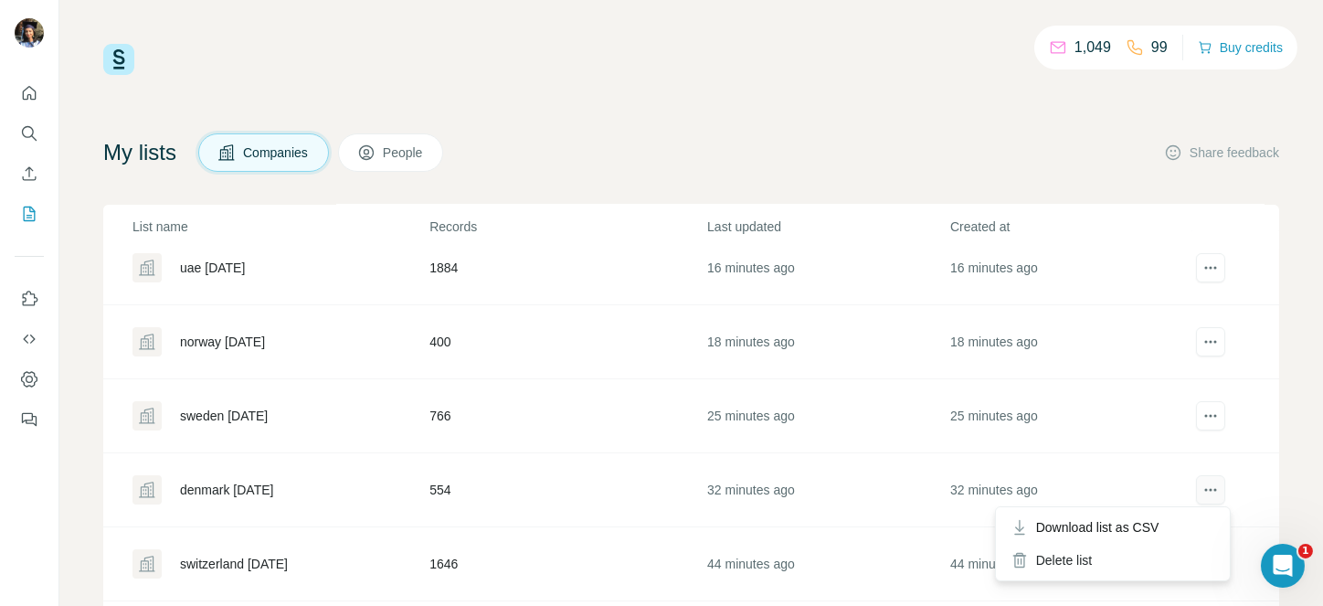
click at [1204, 490] on icon "actions" at bounding box center [1205, 490] width 3 height 3
click at [1201, 482] on icon "actions" at bounding box center [1210, 489] width 18 height 18
click at [1156, 527] on span "Download list as CSV" at bounding box center [1097, 527] width 123 height 18
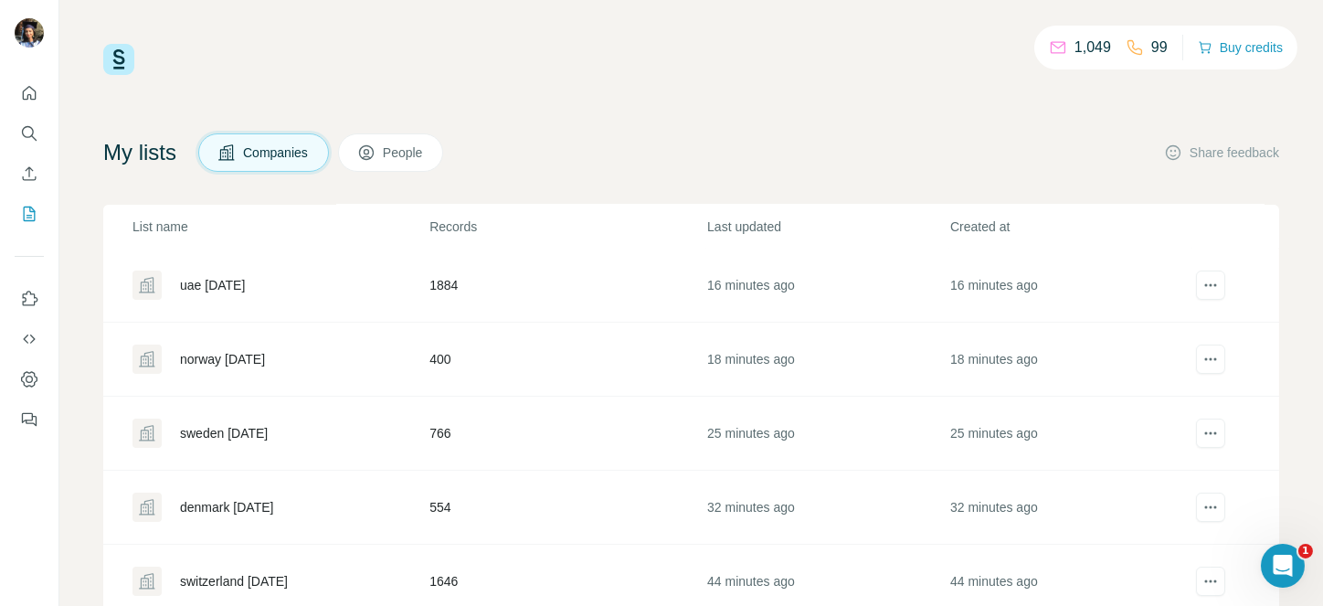
scroll to position [0, 0]
click at [1201, 433] on icon "actions" at bounding box center [1210, 434] width 18 height 18
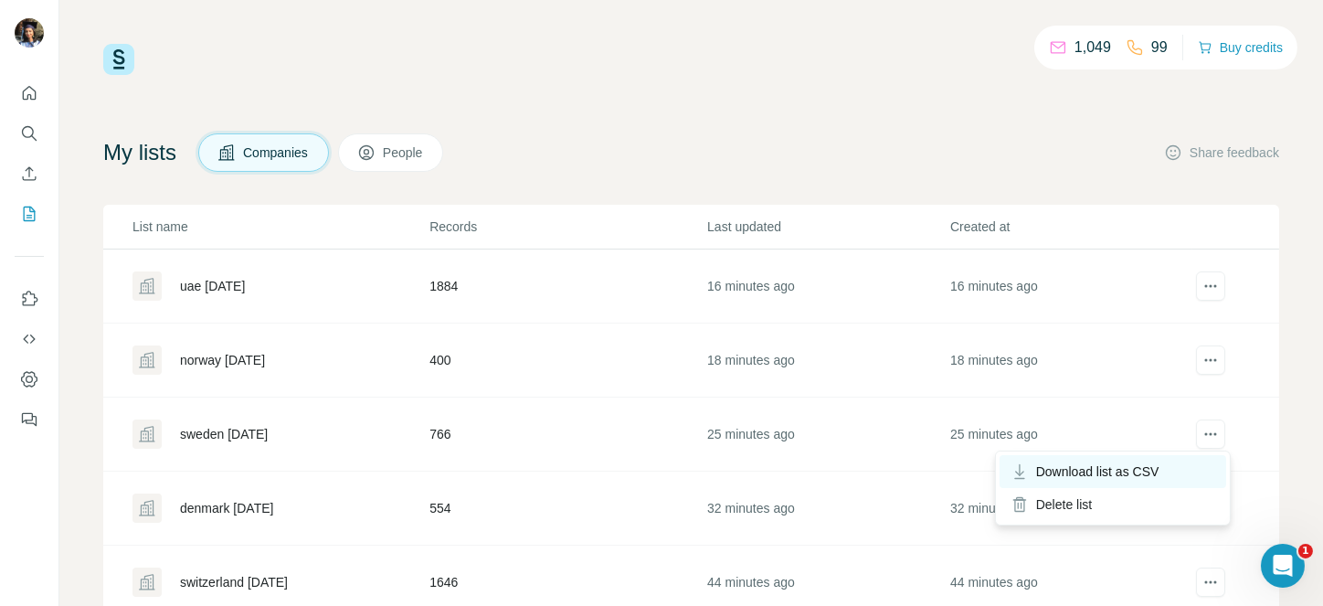
click at [1148, 476] on span "Download list as CSV" at bounding box center [1097, 471] width 123 height 18
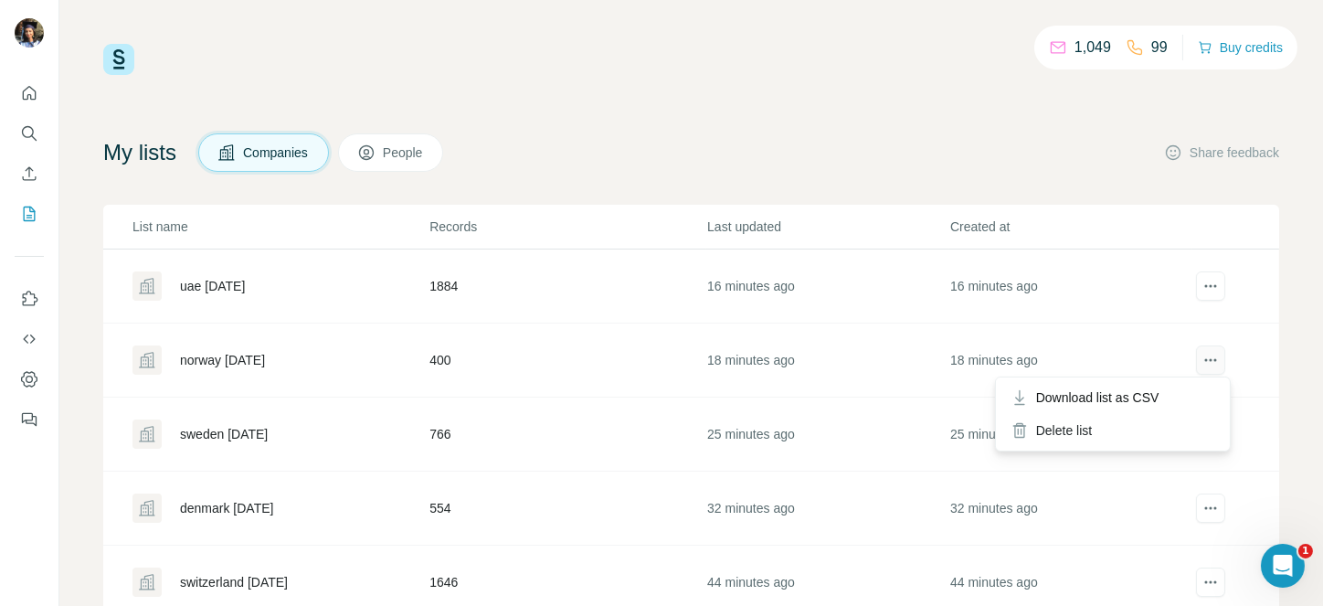
click at [1201, 358] on icon "actions" at bounding box center [1210, 360] width 18 height 18
click at [1155, 396] on span "Download list as CSV" at bounding box center [1097, 397] width 123 height 18
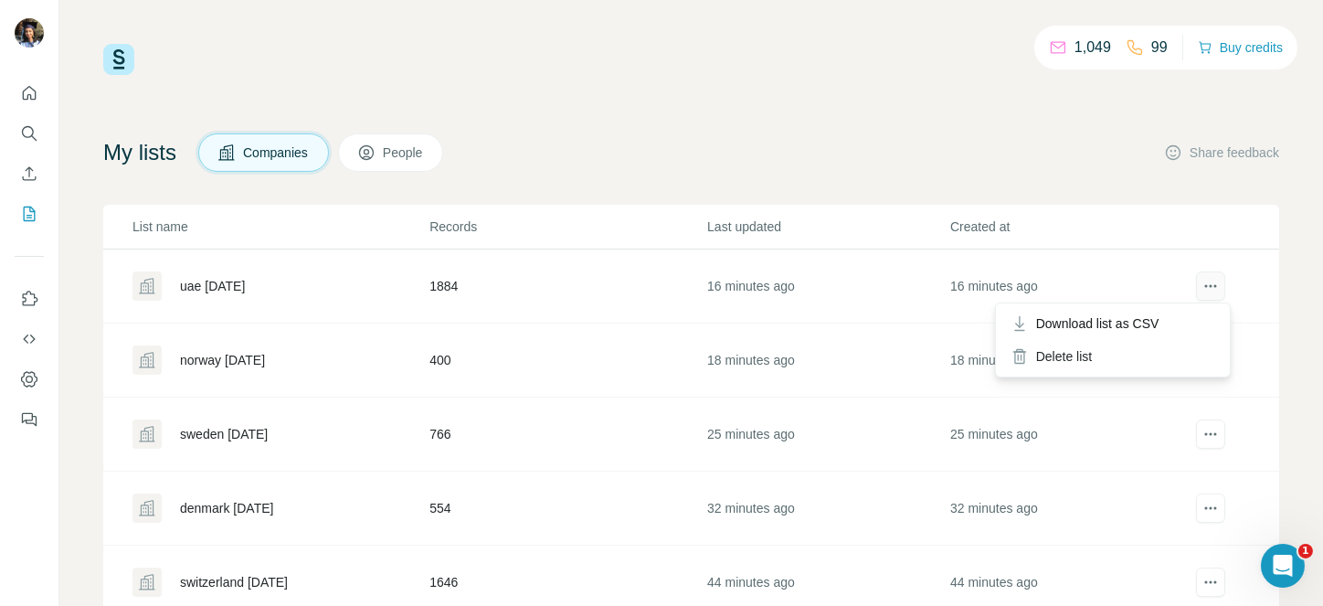
click at [1201, 287] on icon "actions" at bounding box center [1210, 286] width 18 height 18
click at [1140, 322] on span "Download list as CSV" at bounding box center [1097, 323] width 123 height 18
